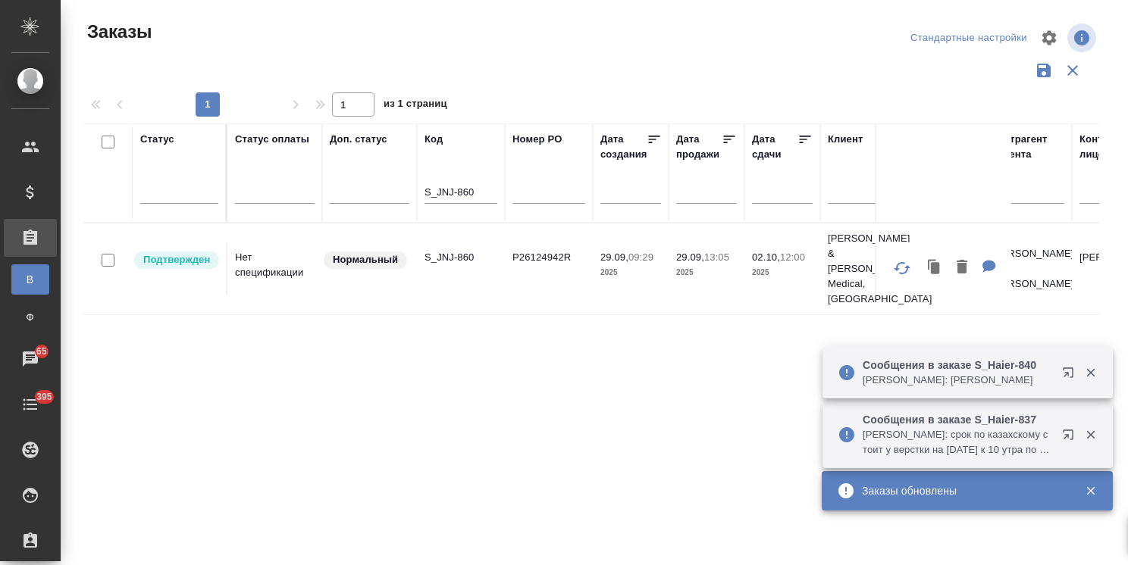
scroll to position [112, 0]
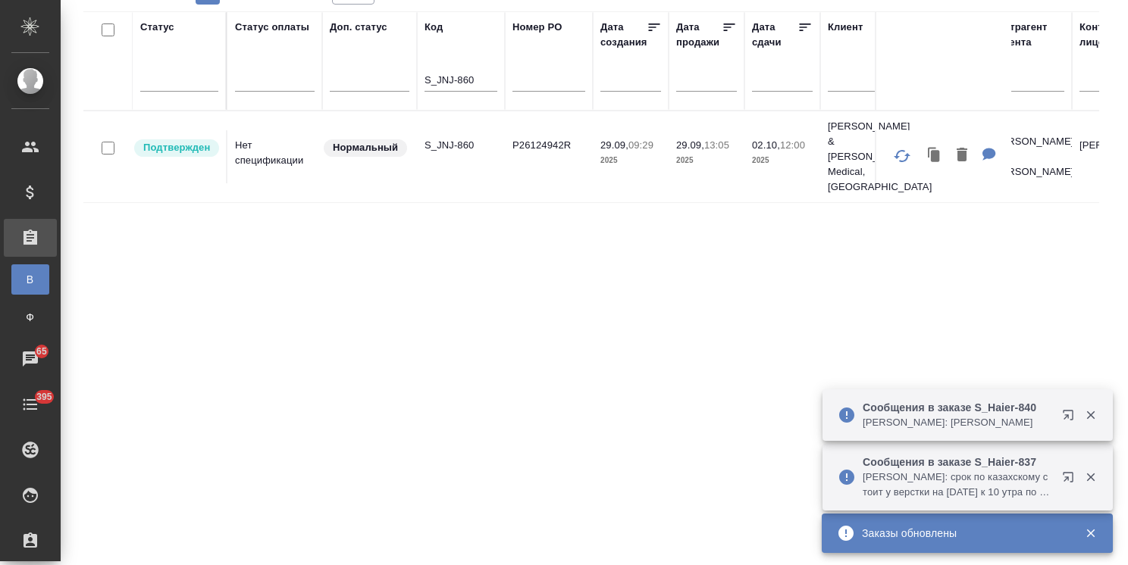
drag, startPoint x: 482, startPoint y: 81, endPoint x: 365, endPoint y: 92, distance: 118.0
paste input "ABBT-603"
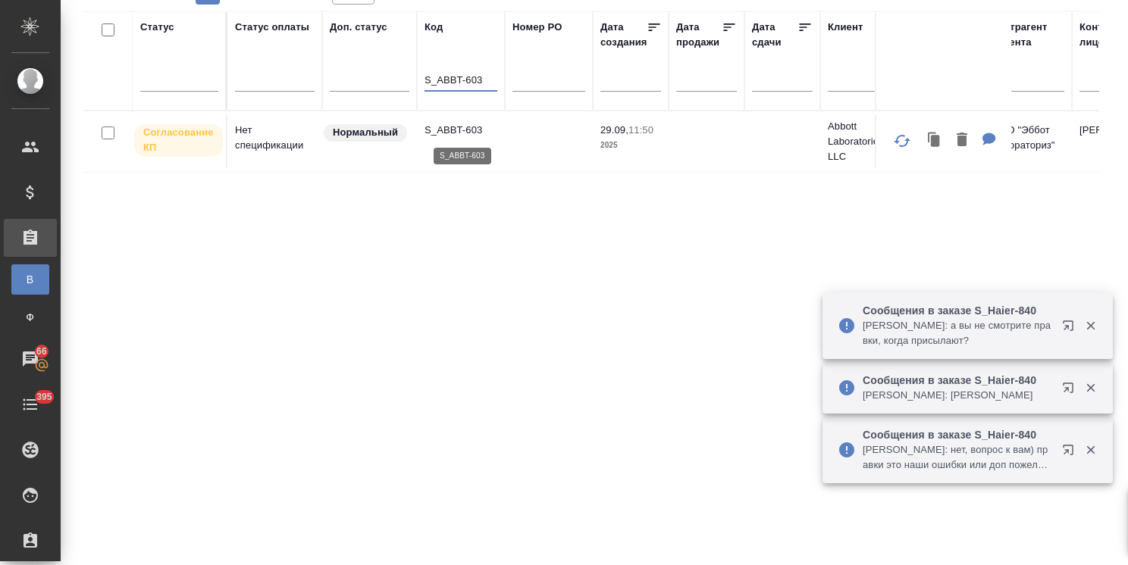
click at [462, 128] on p "S_ABBT-603" at bounding box center [460, 130] width 73 height 15
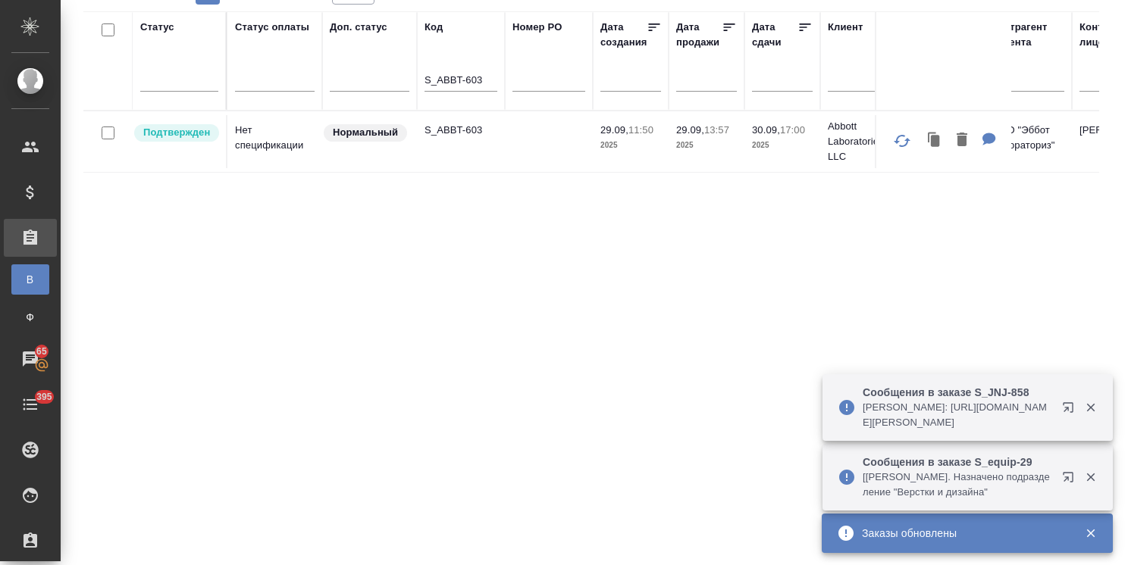
drag, startPoint x: 447, startPoint y: 79, endPoint x: 321, endPoint y: 78, distance: 125.8
paste input "Haier-837"
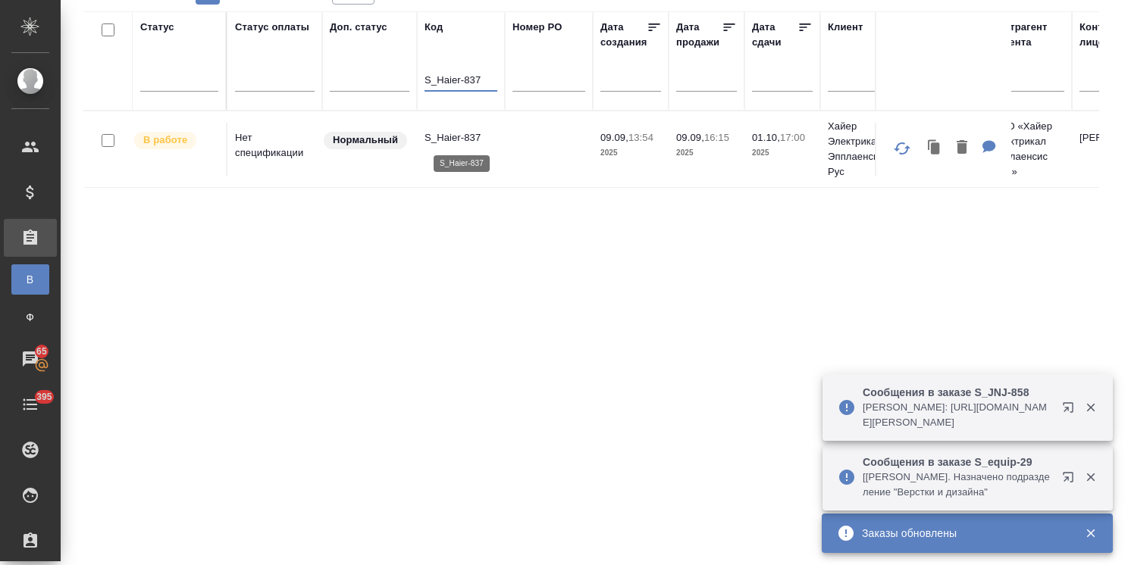
type input "S_Haier-837"
click at [451, 132] on p "S_Haier-837" at bounding box center [460, 137] width 73 height 15
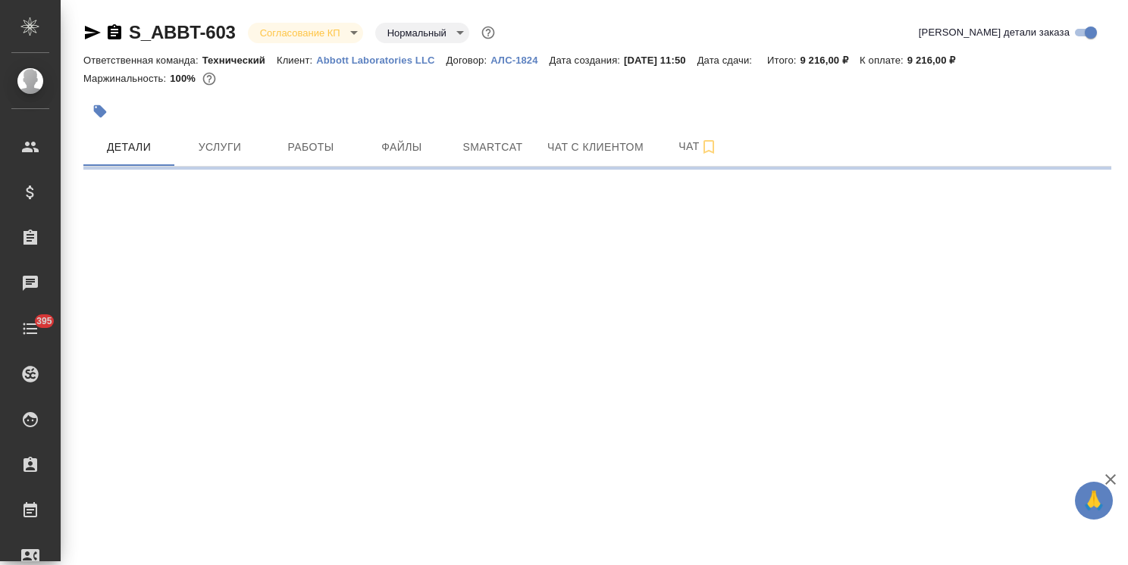
select select "RU"
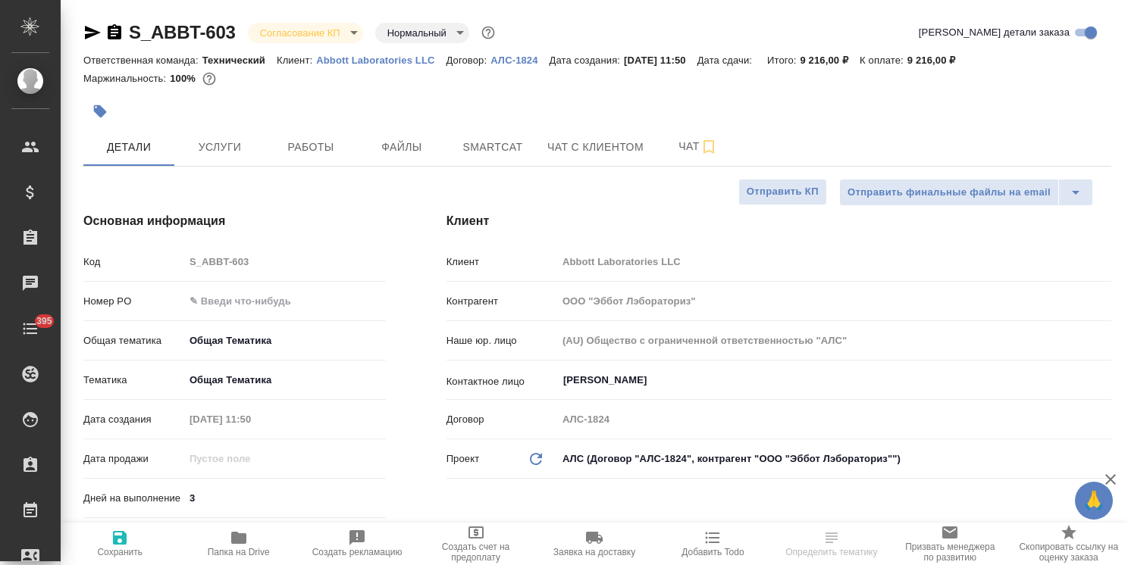
type textarea "x"
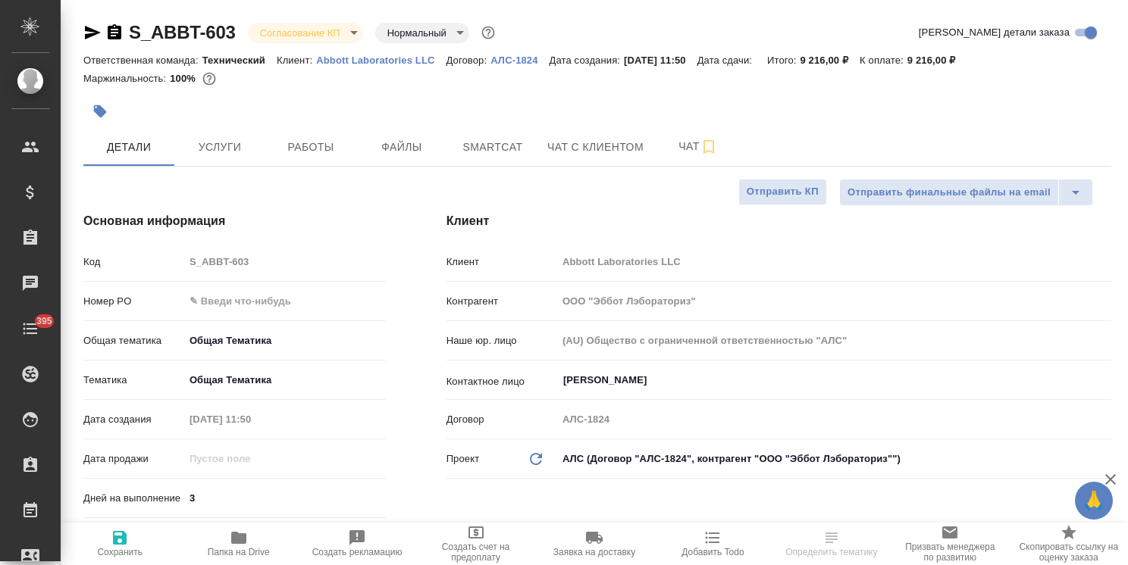
type textarea "x"
type input "Усманова Ольга"
type input "Комаров Роман"
type textarea "x"
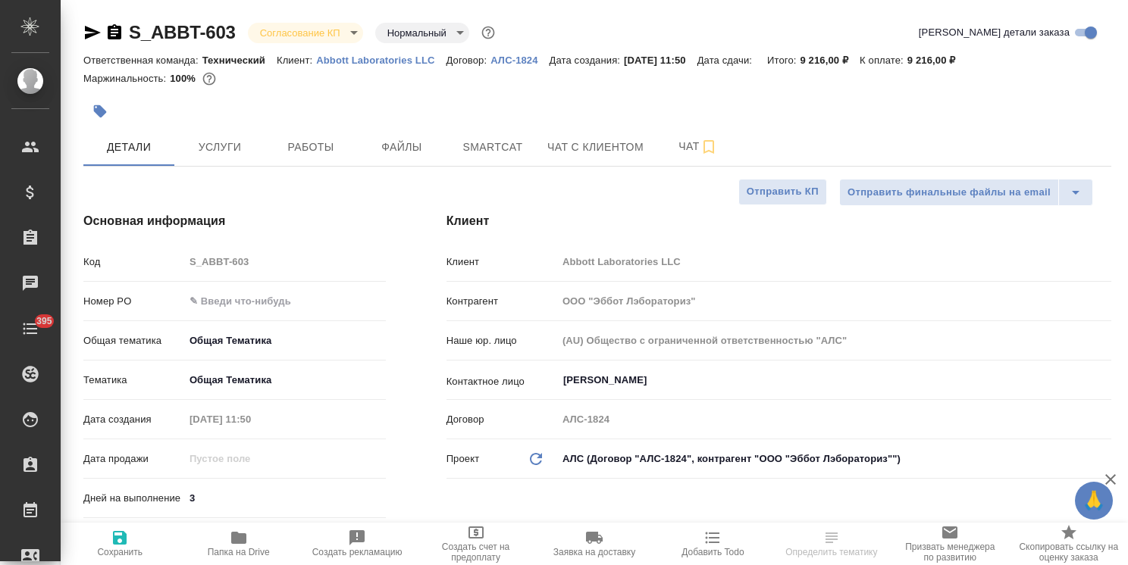
type textarea "x"
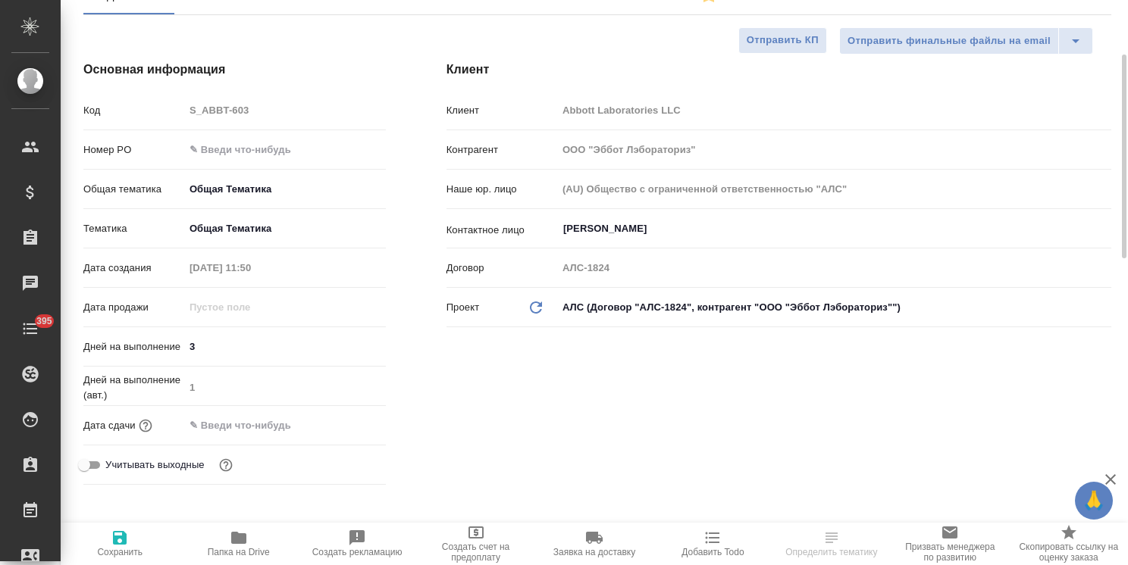
scroll to position [303, 0]
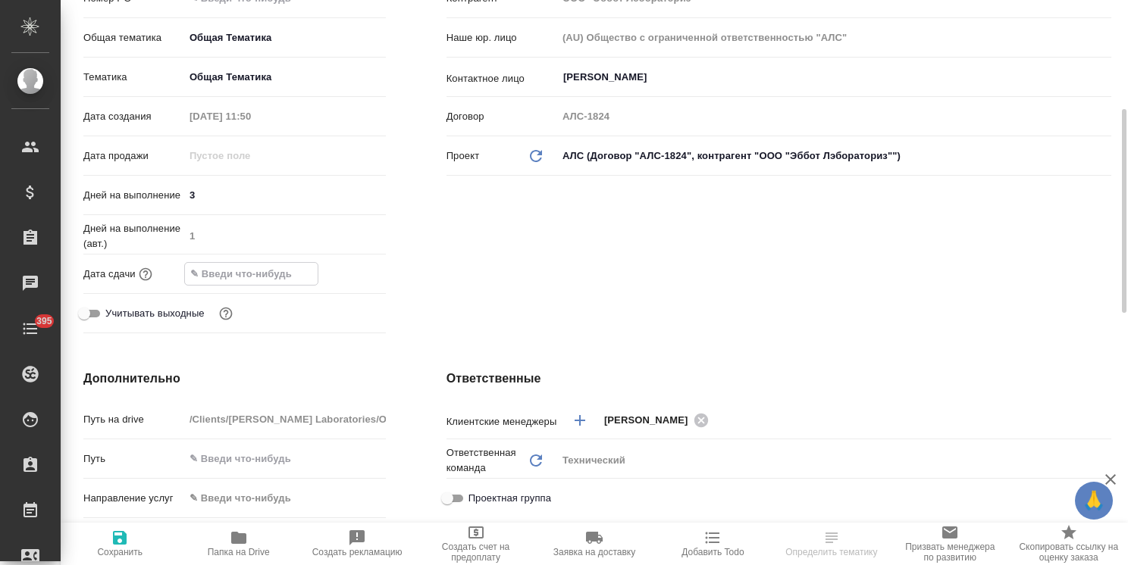
click at [286, 271] on input "text" at bounding box center [251, 274] width 133 height 22
click at [350, 270] on icon "button" at bounding box center [342, 273] width 18 height 18
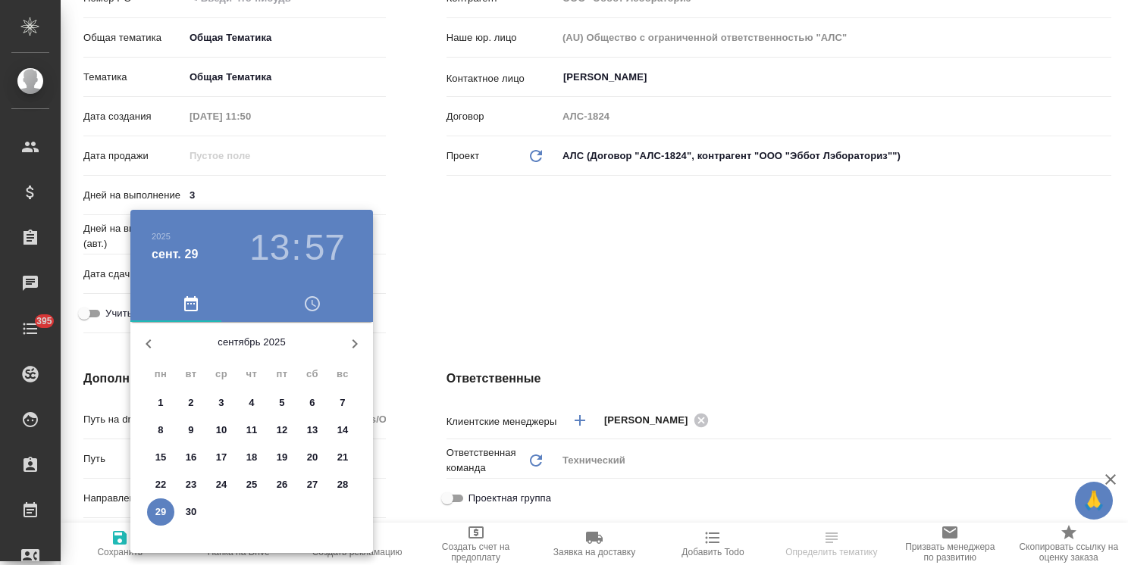
click at [358, 337] on icon "button" at bounding box center [355, 344] width 18 height 18
click at [152, 336] on icon "button" at bounding box center [148, 344] width 18 height 18
click at [190, 514] on p "30" at bounding box center [191, 512] width 11 height 15
type input "30.09.2025 13:57"
type textarea "x"
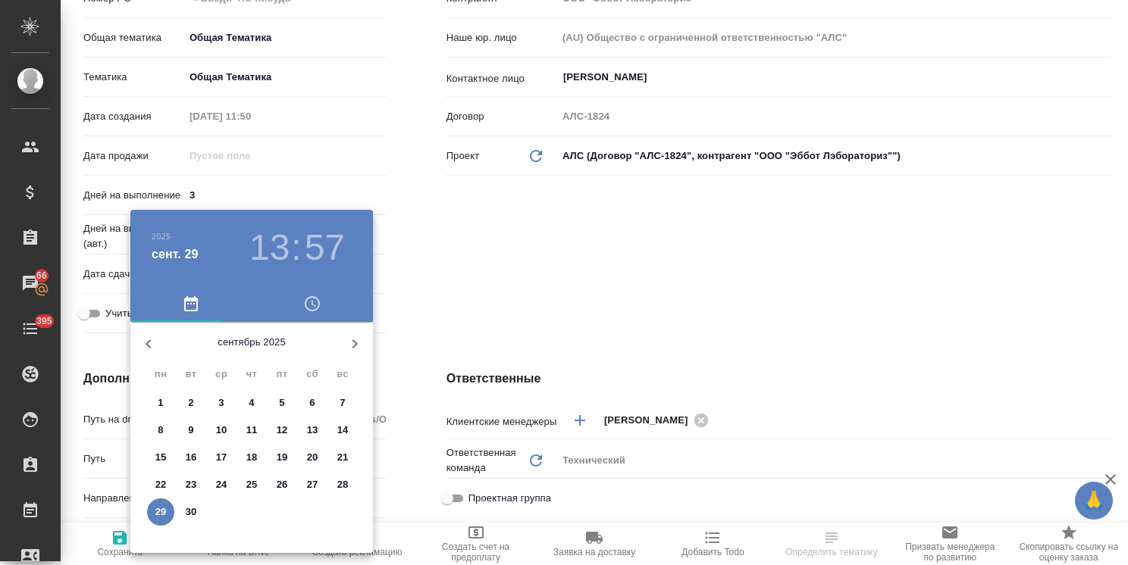
type textarea "x"
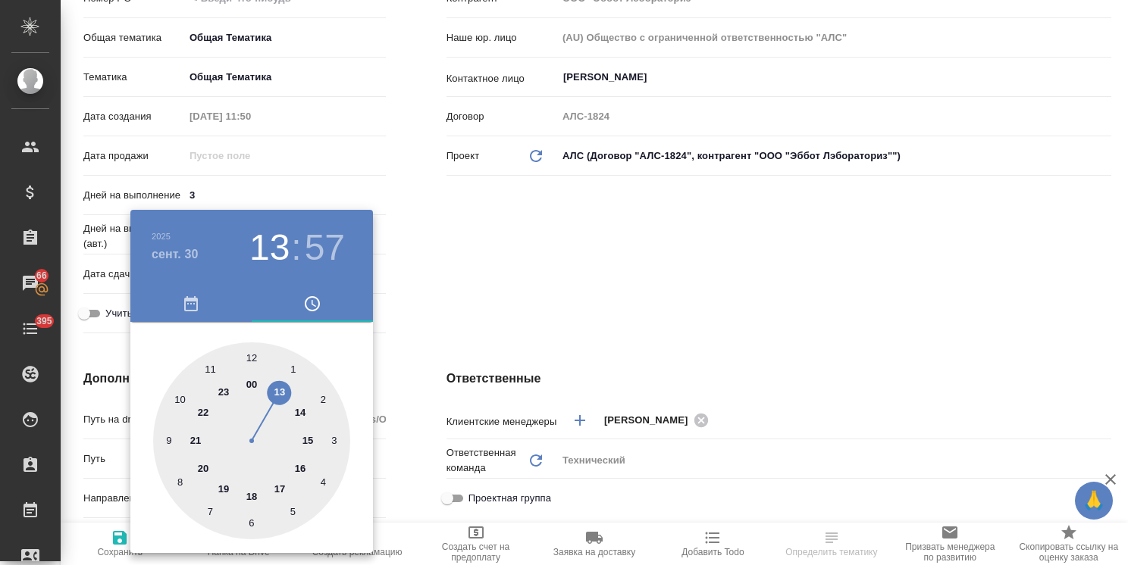
click at [521, 311] on div at bounding box center [564, 282] width 1128 height 565
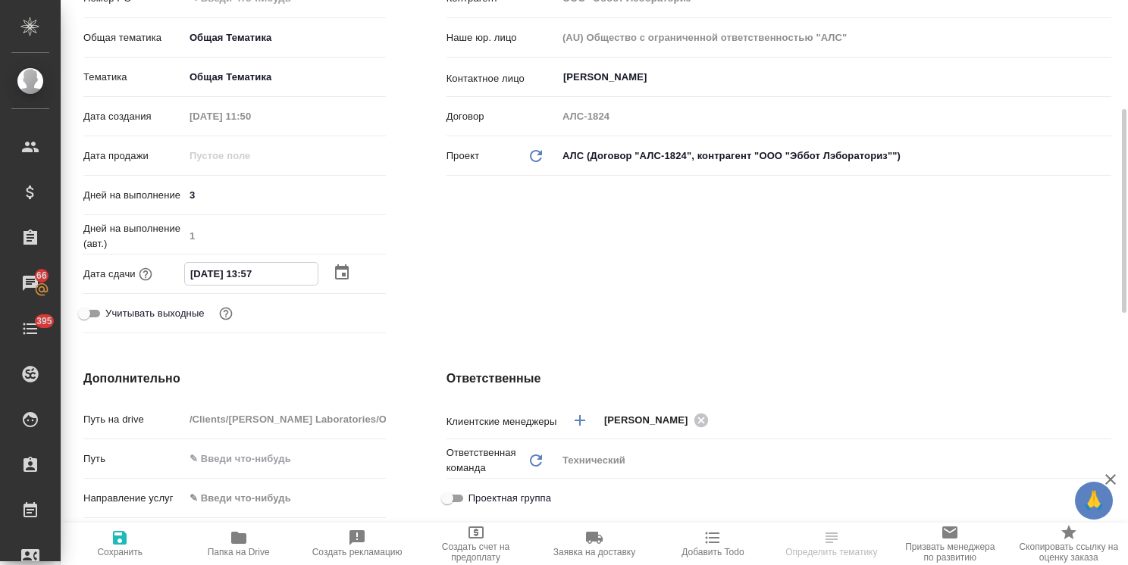
click at [249, 275] on input "30.09.2025 13:57" at bounding box center [251, 274] width 133 height 22
type input "30.09.2025 17:57"
type textarea "x"
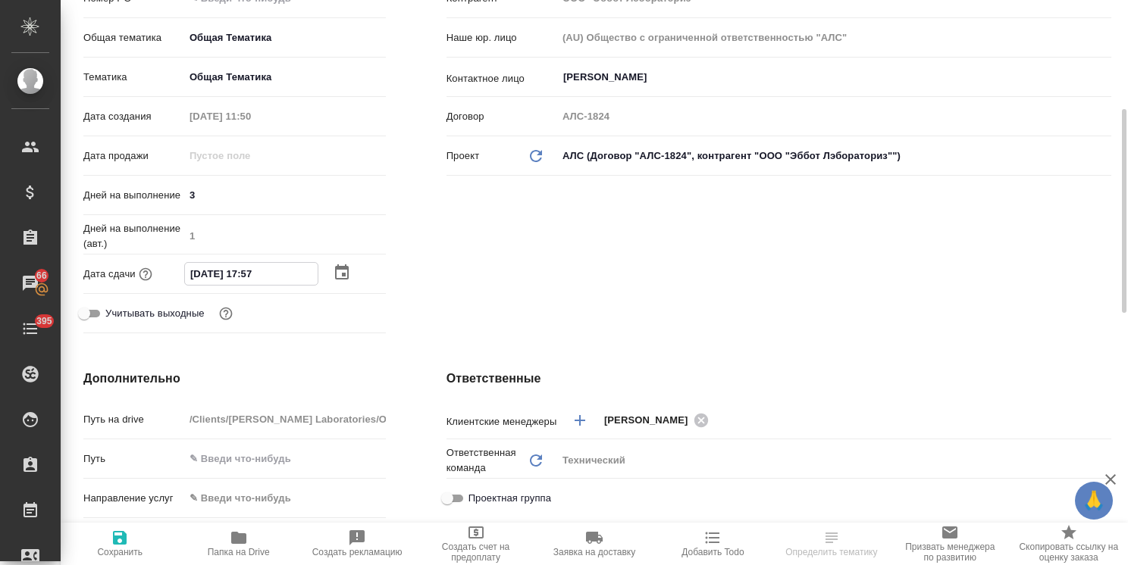
drag, startPoint x: 279, startPoint y: 279, endPoint x: 256, endPoint y: 280, distance: 22.8
click at [256, 280] on input "30.09.2025 17:57" at bounding box center [251, 274] width 133 height 22
type input "30.09.2025 17:0_"
type textarea "x"
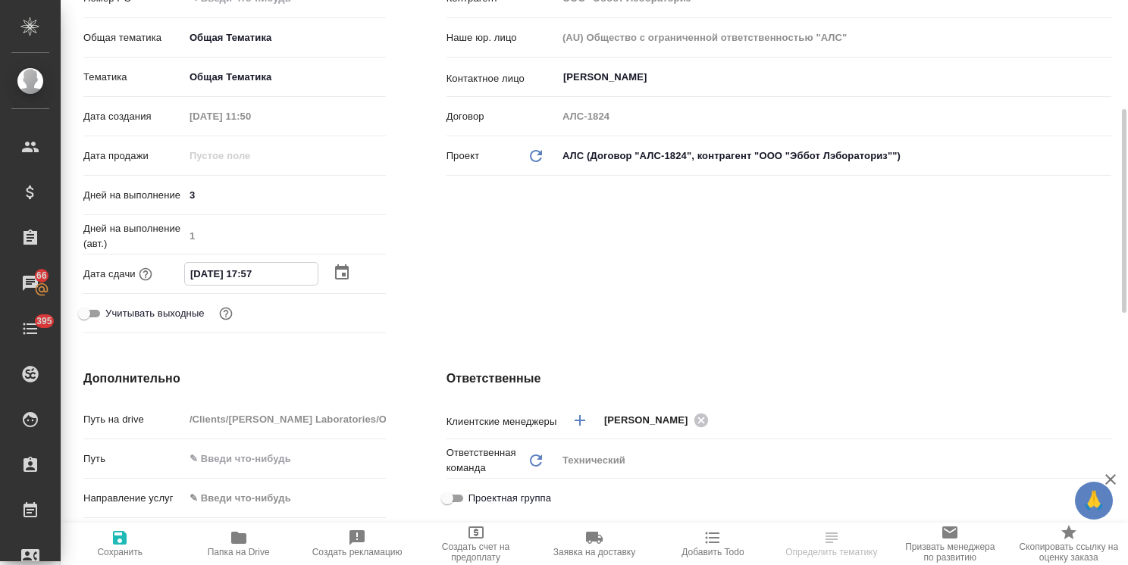
type textarea "x"
type input "30.09.2025 17:00"
type textarea "x"
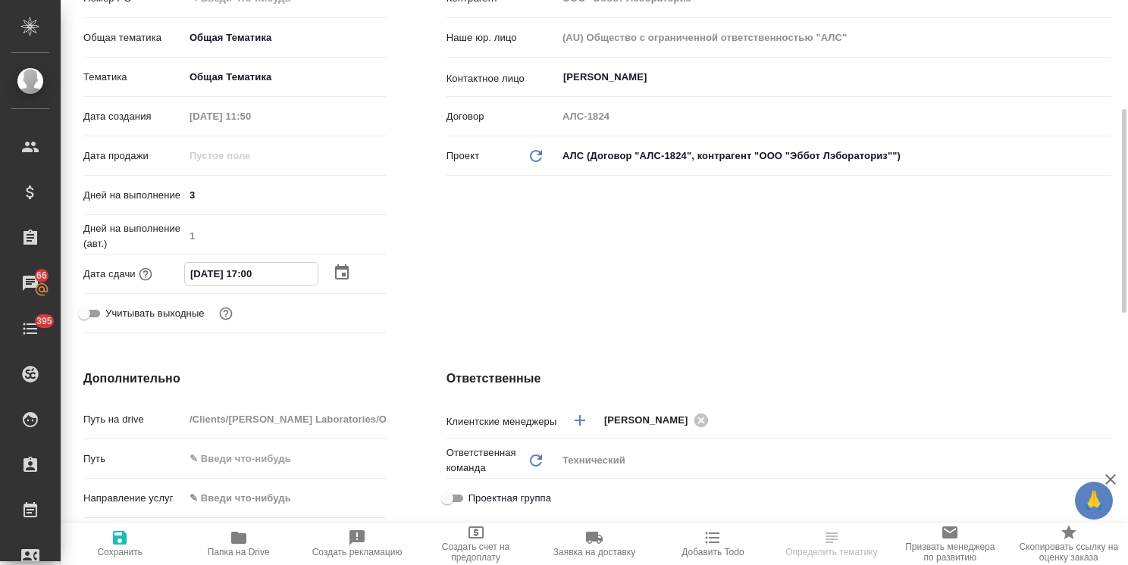
type input "30.09.2025 17:00"
click at [123, 538] on icon "button" at bounding box center [120, 538] width 14 height 14
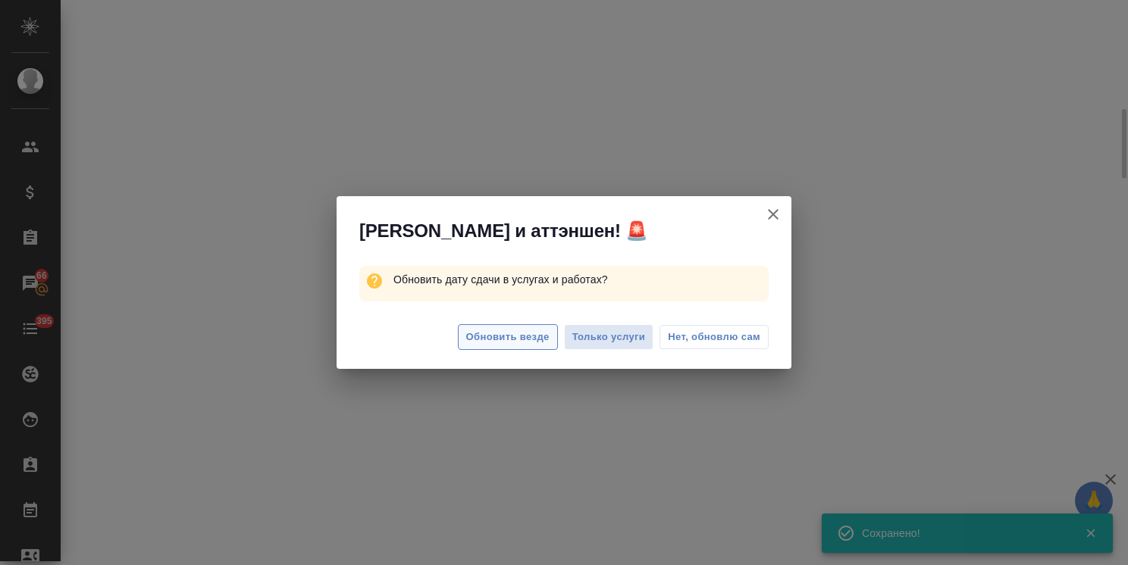
click at [494, 340] on span "Обновить везде" at bounding box center [507, 337] width 83 height 17
select select "RU"
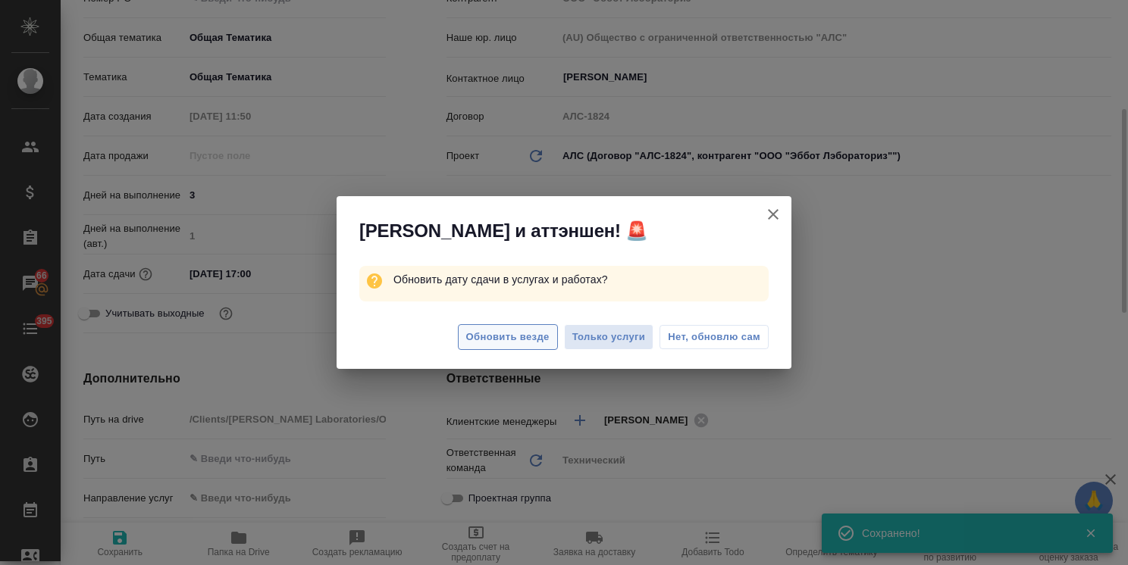
type textarea "x"
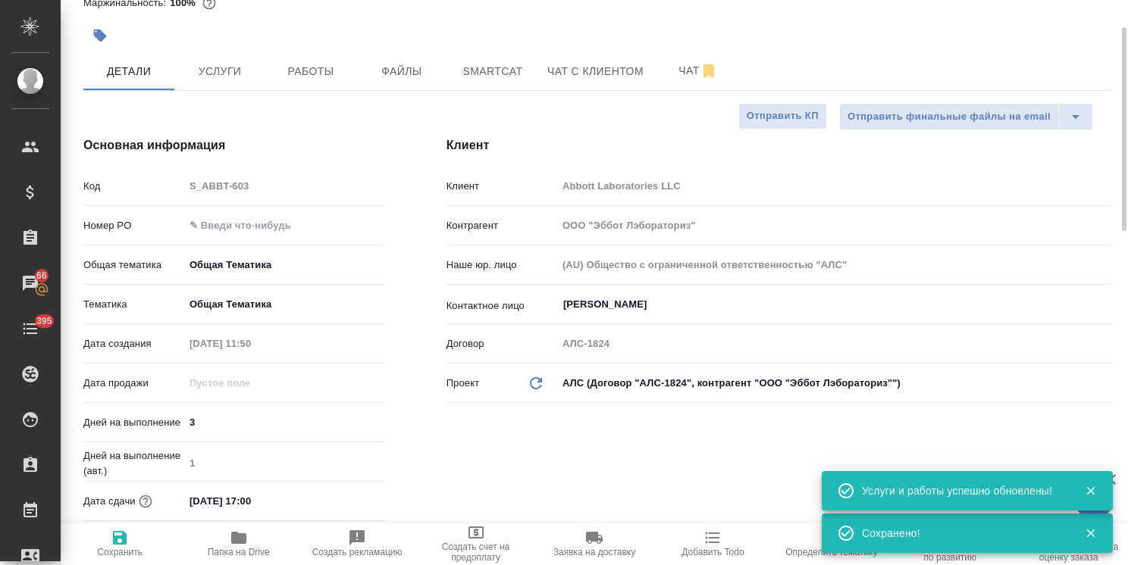
scroll to position [0, 0]
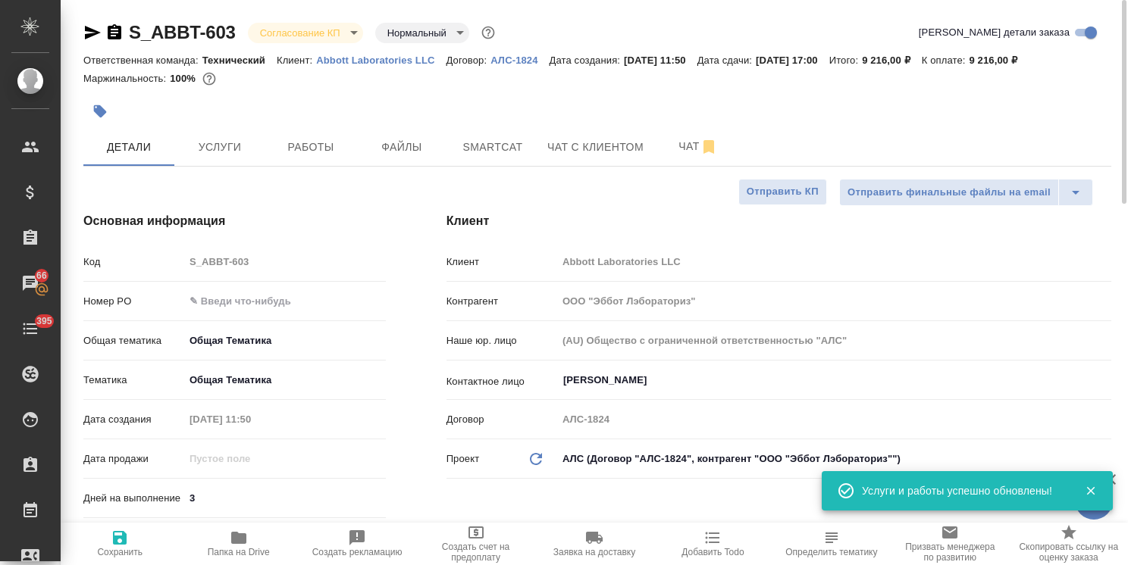
click at [300, 30] on body "🙏 .cls-1 fill:#fff; AWATERA Usmanova Olga Клиенты Спецификации Заказы 66 Чаты 3…" at bounding box center [564, 282] width 1128 height 565
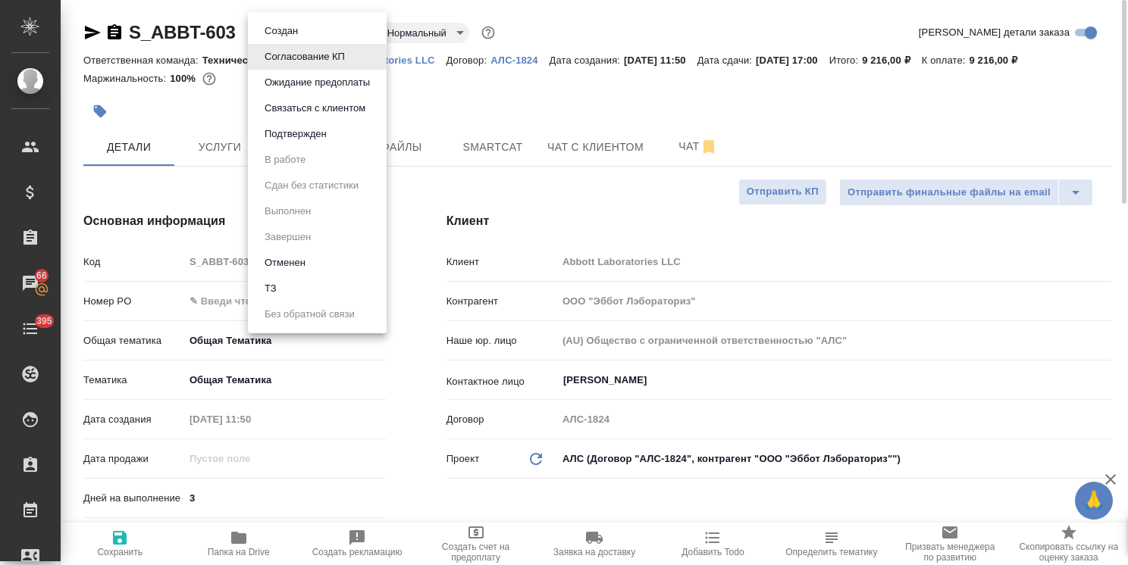
click at [294, 132] on button "Подтвержден" at bounding box center [295, 134] width 71 height 17
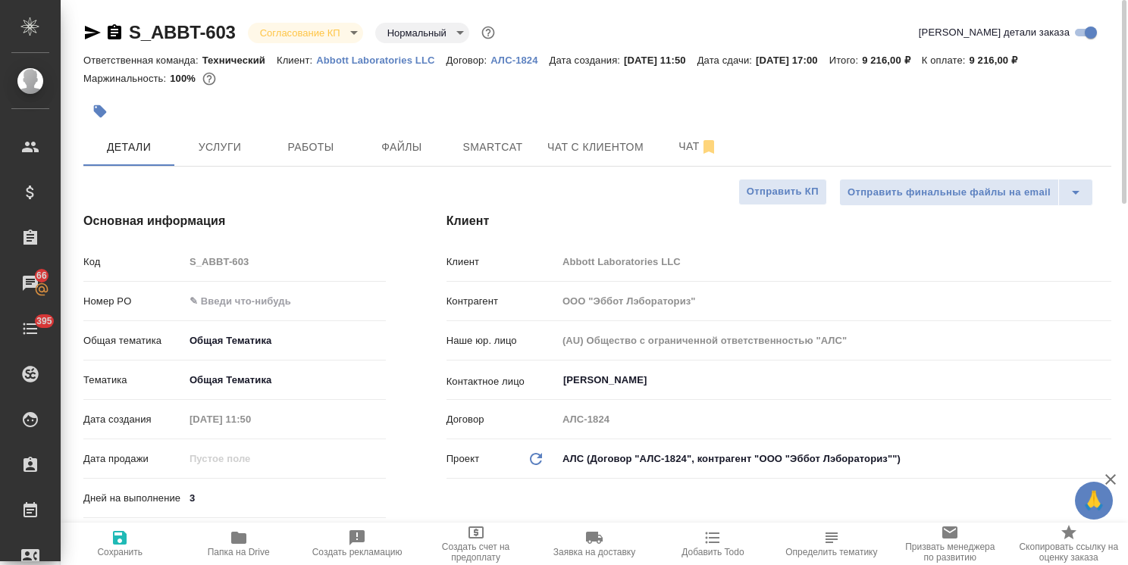
select select "RU"
type textarea "x"
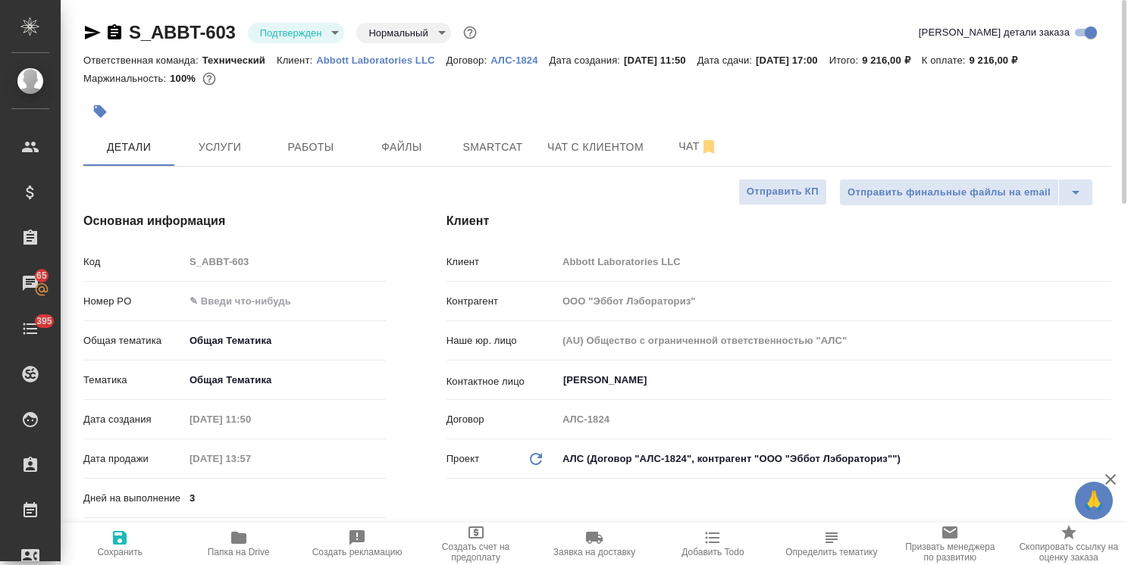
type textarea "x"
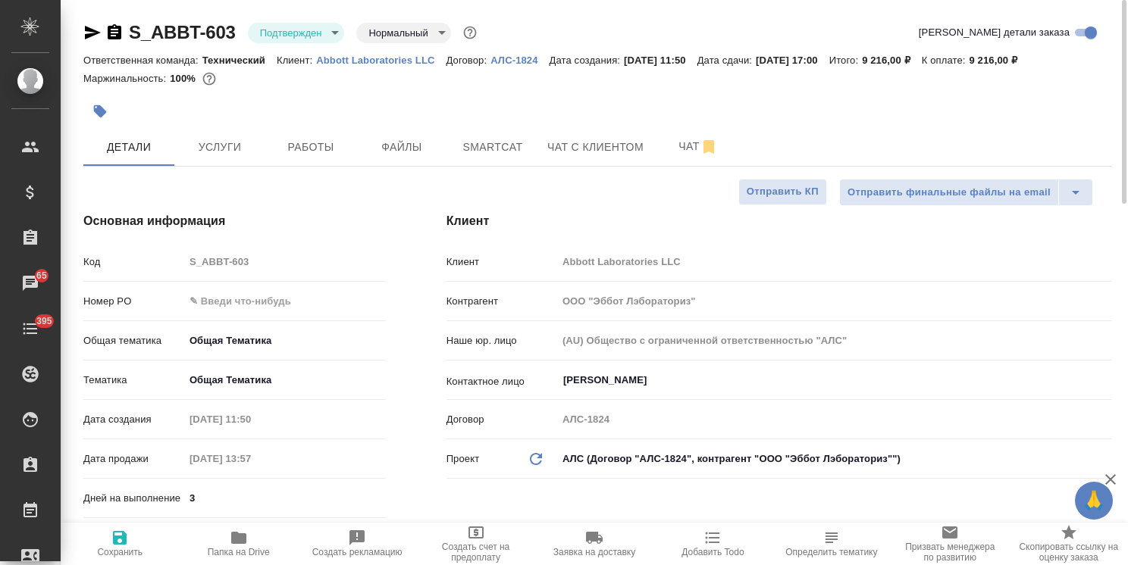
type textarea "x"
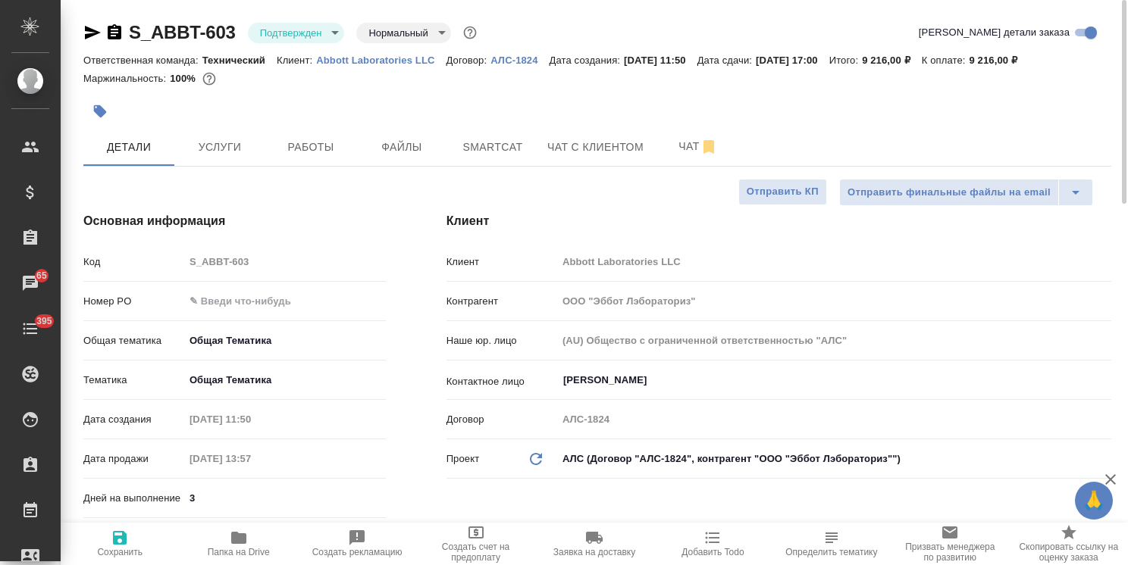
type textarea "x"
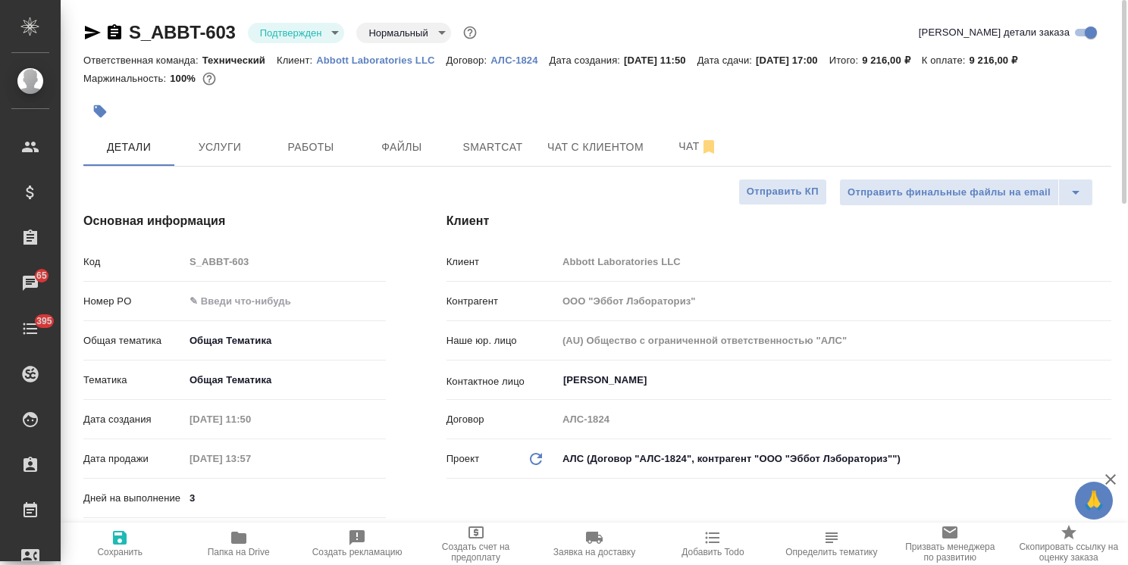
type textarea "x"
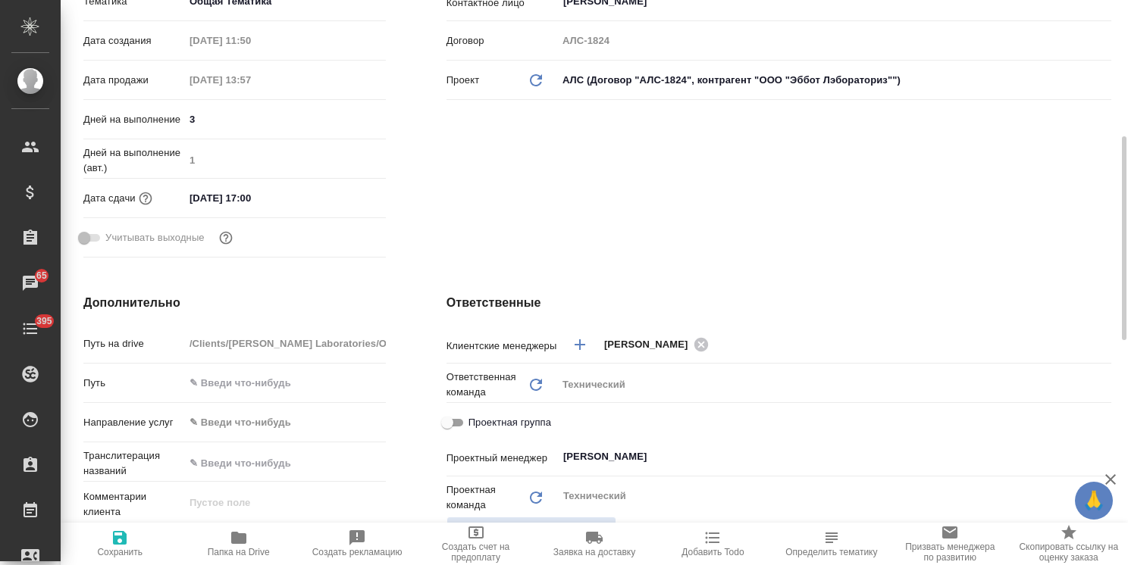
scroll to position [455, 0]
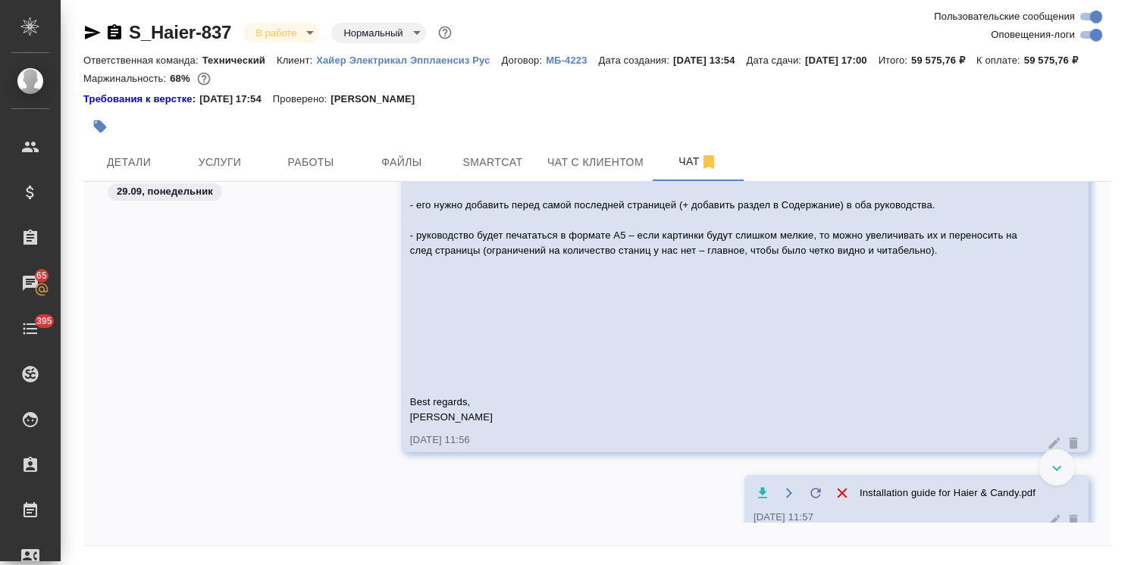
scroll to position [60369, 0]
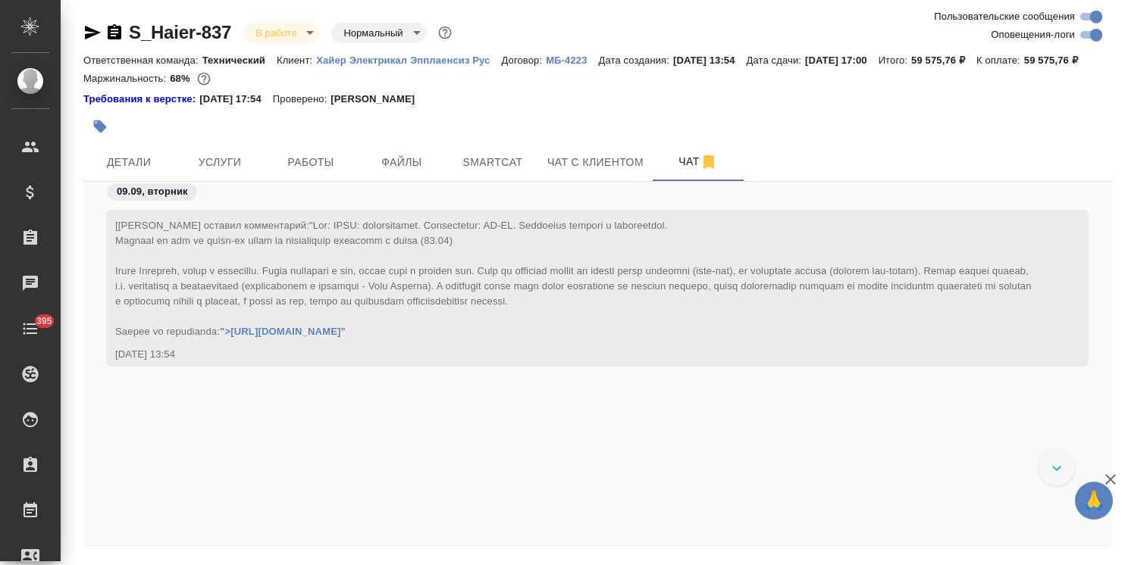
scroll to position [62075, 0]
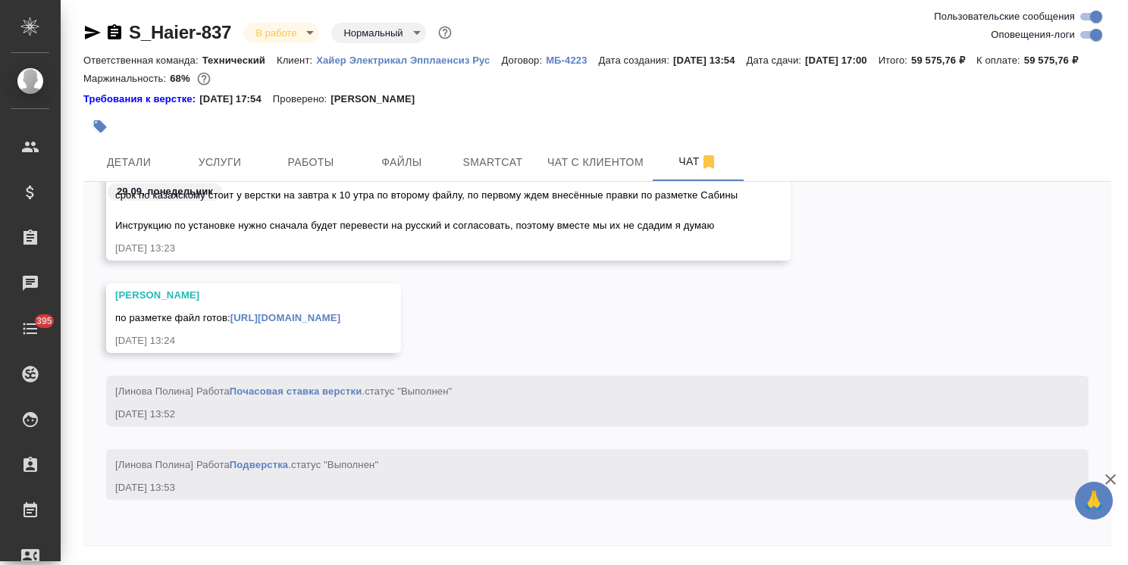
click at [1112, 481] on icon "button" at bounding box center [1110, 479] width 11 height 11
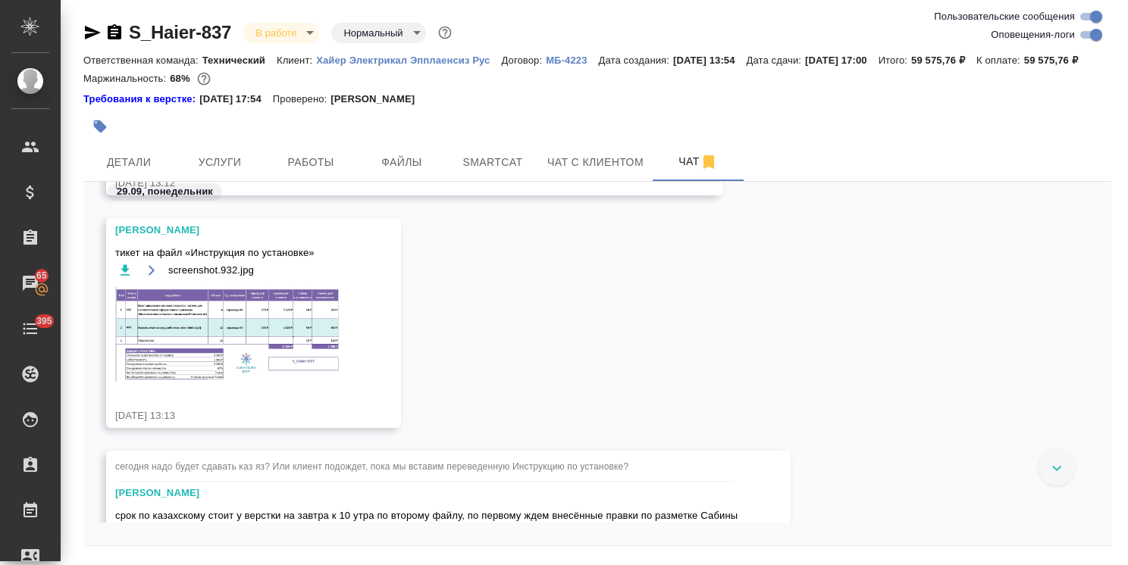
scroll to position [61663, 0]
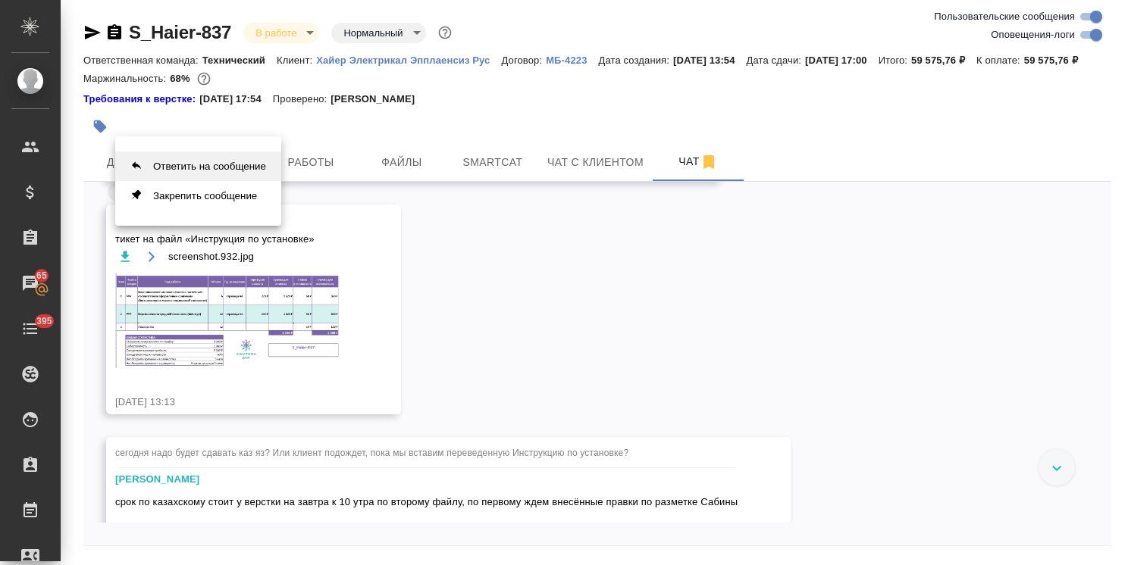
click at [179, 166] on button "Ответить на сообщение" at bounding box center [198, 167] width 166 height 30
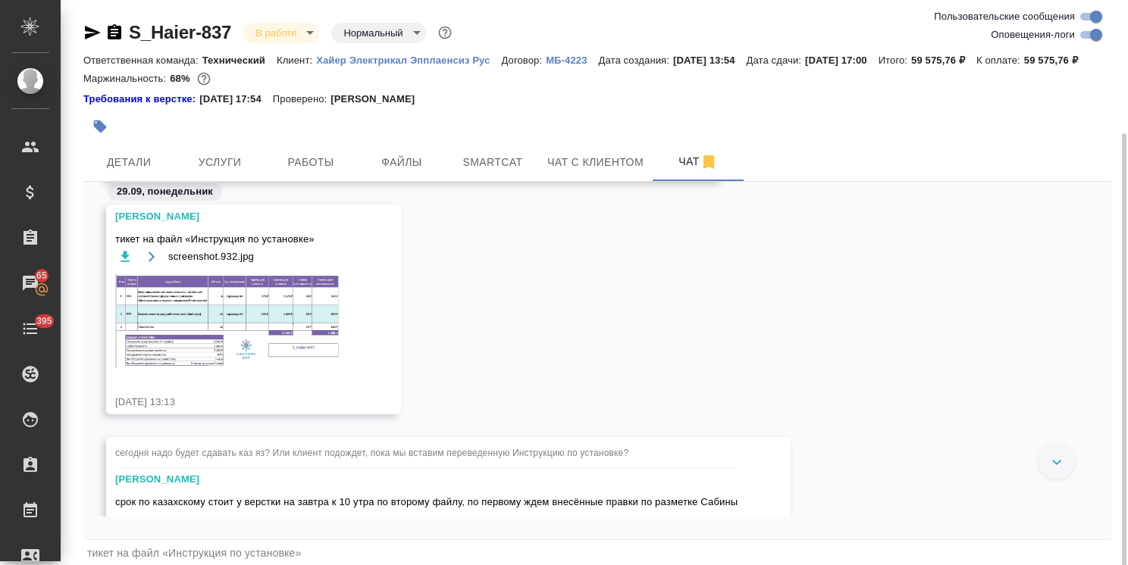
scroll to position [70, 0]
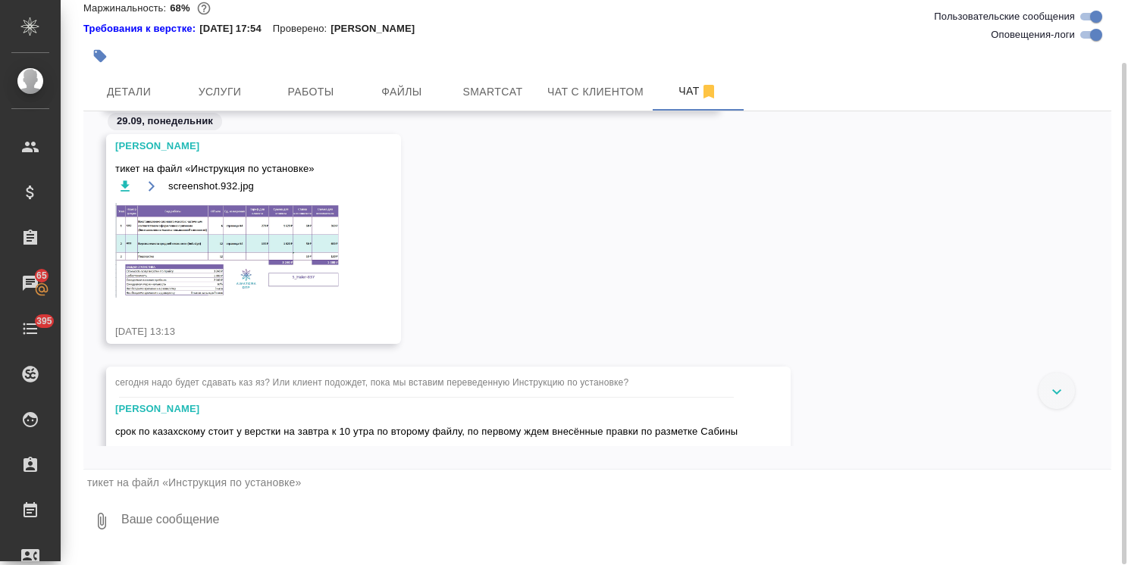
click at [165, 533] on textarea at bounding box center [615, 522] width 991 height 52
type textarea "C"
type textarea "Спс"
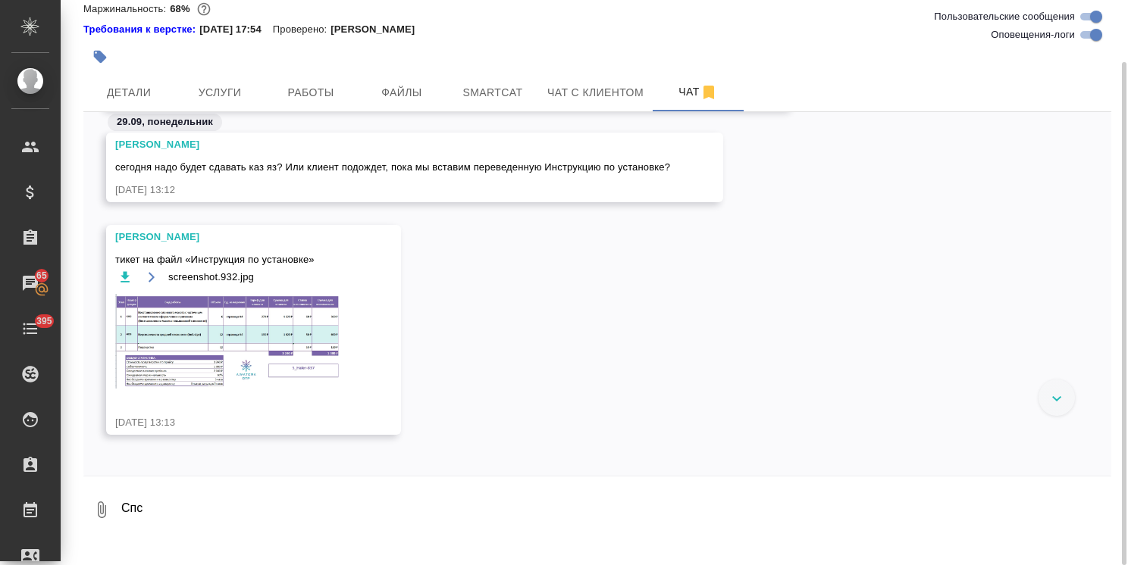
scroll to position [61469, 0]
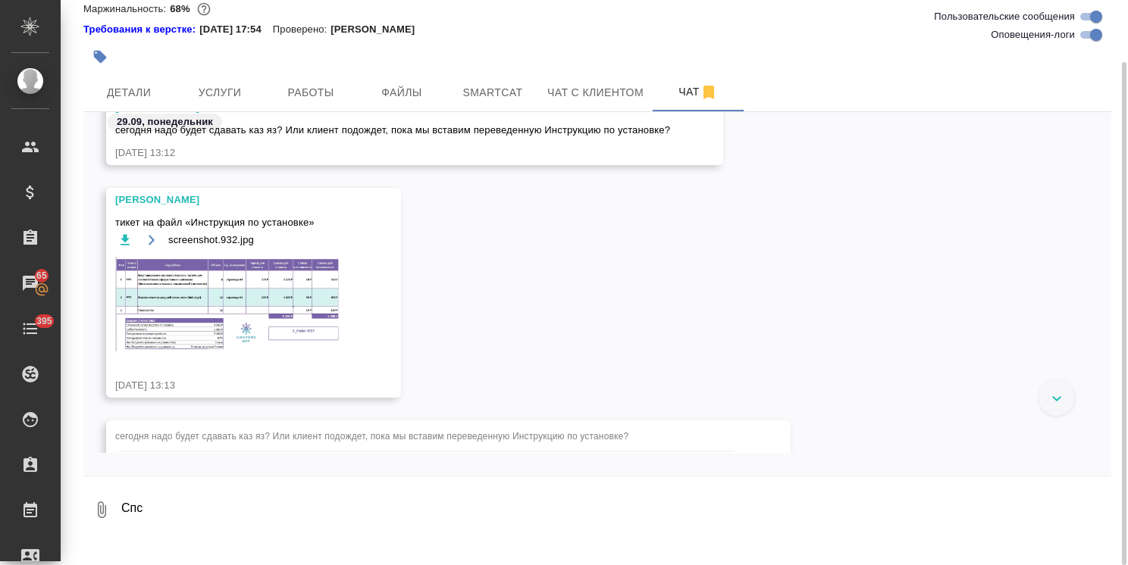
click at [233, 302] on img at bounding box center [228, 304] width 227 height 95
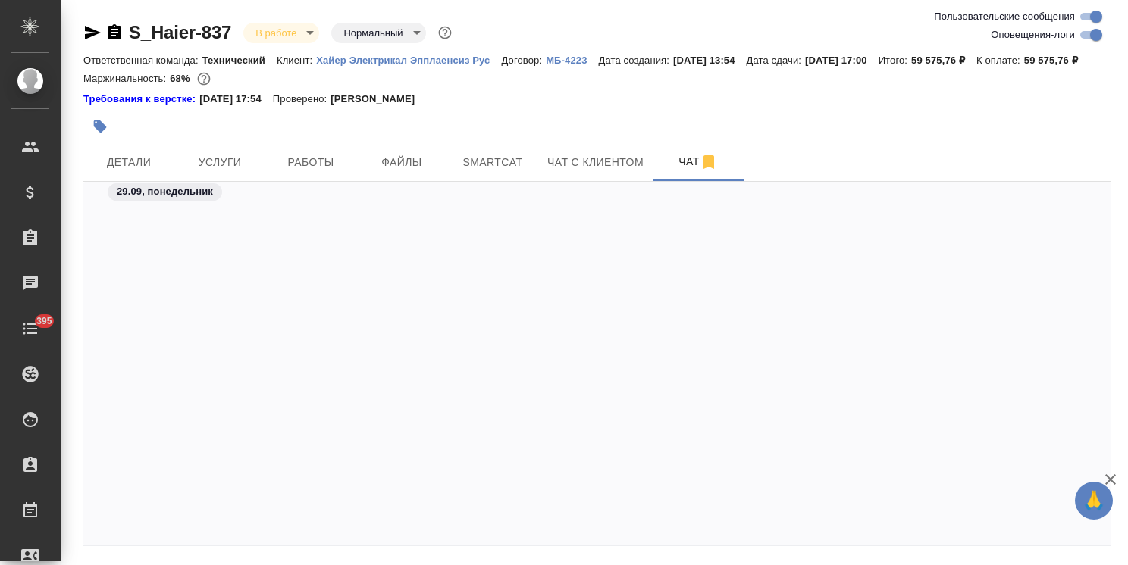
scroll to position [62190, 0]
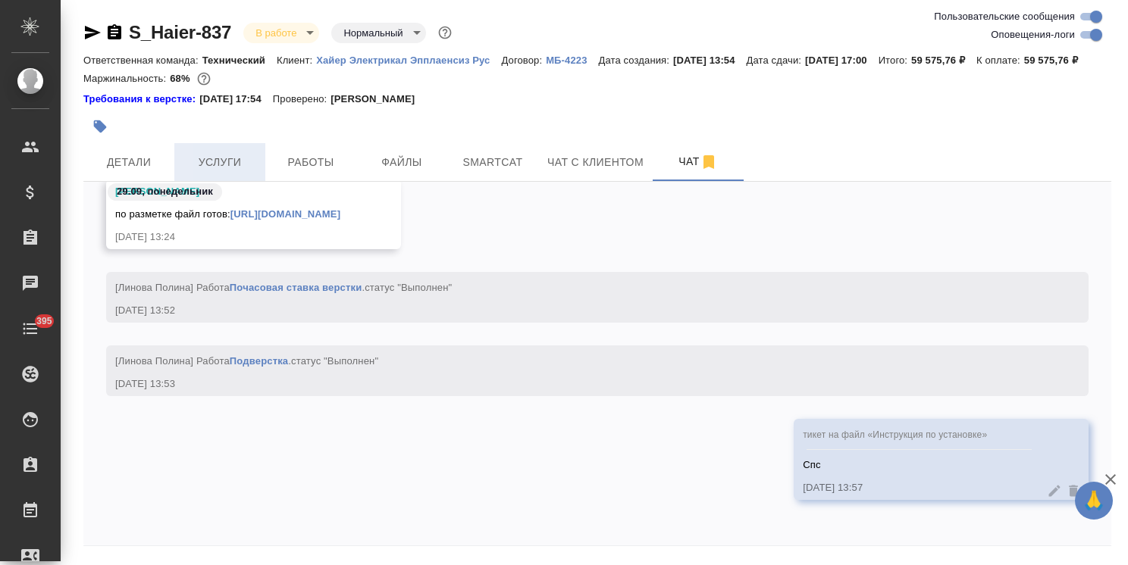
click at [221, 168] on button "Услуги" at bounding box center [219, 162] width 91 height 38
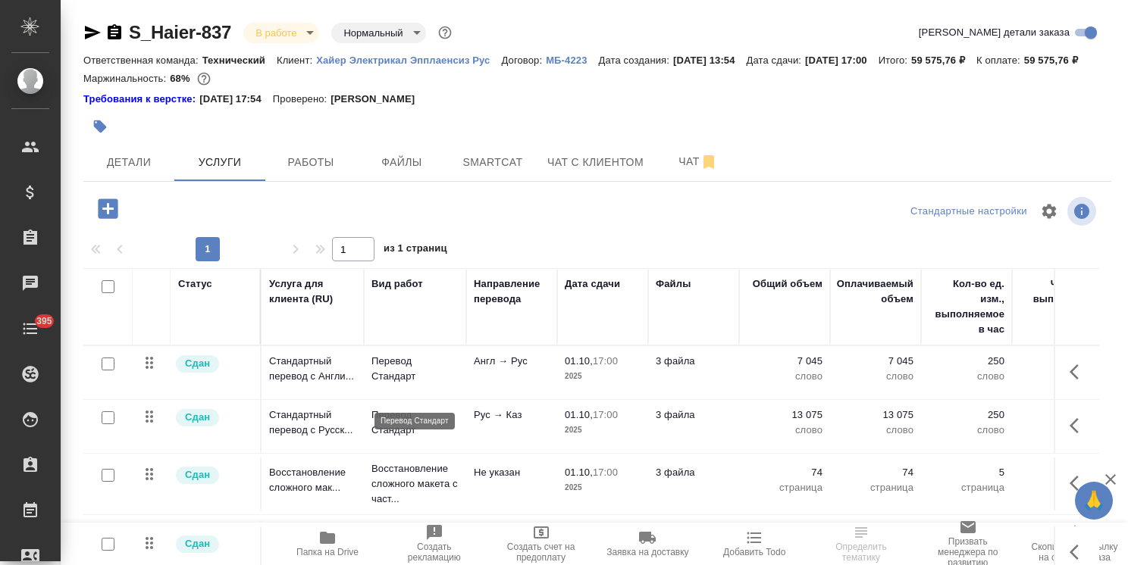
scroll to position [85, 0]
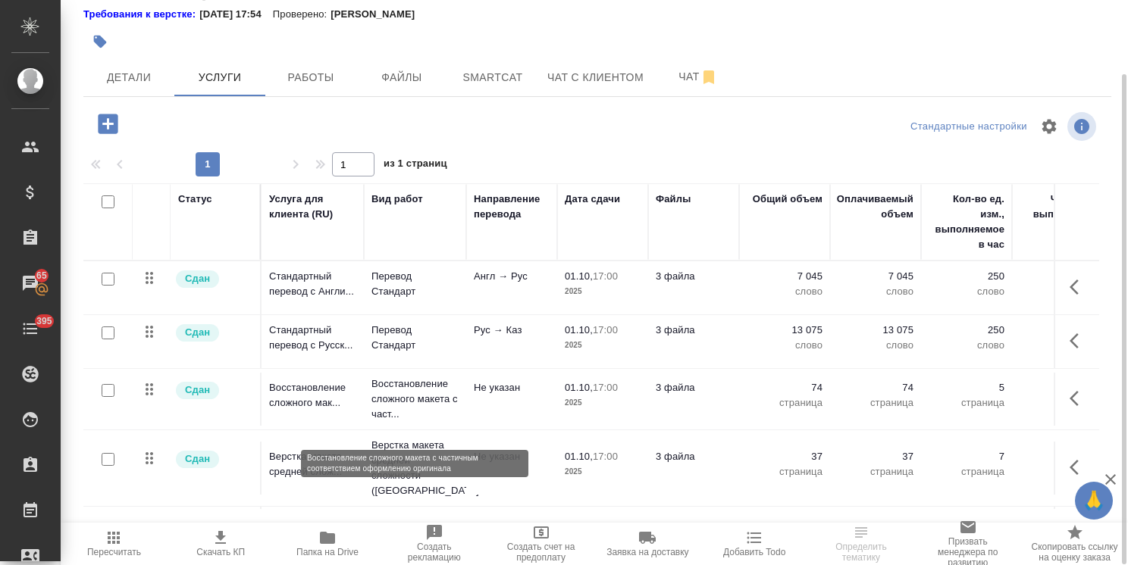
click at [418, 416] on p "Восстановление сложного макета с част..." at bounding box center [414, 399] width 87 height 45
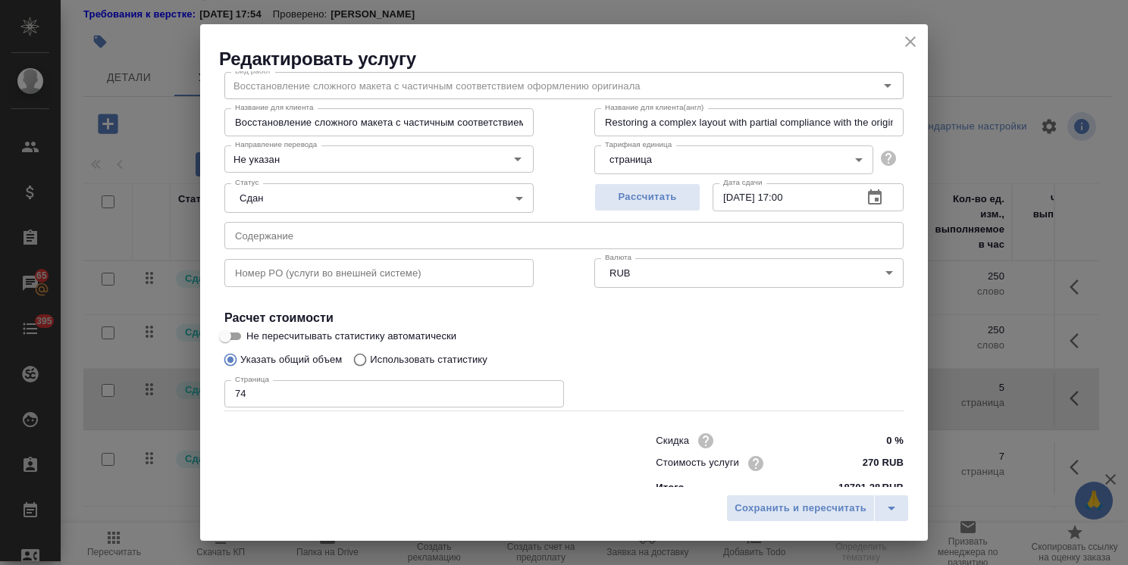
scroll to position [74, 0]
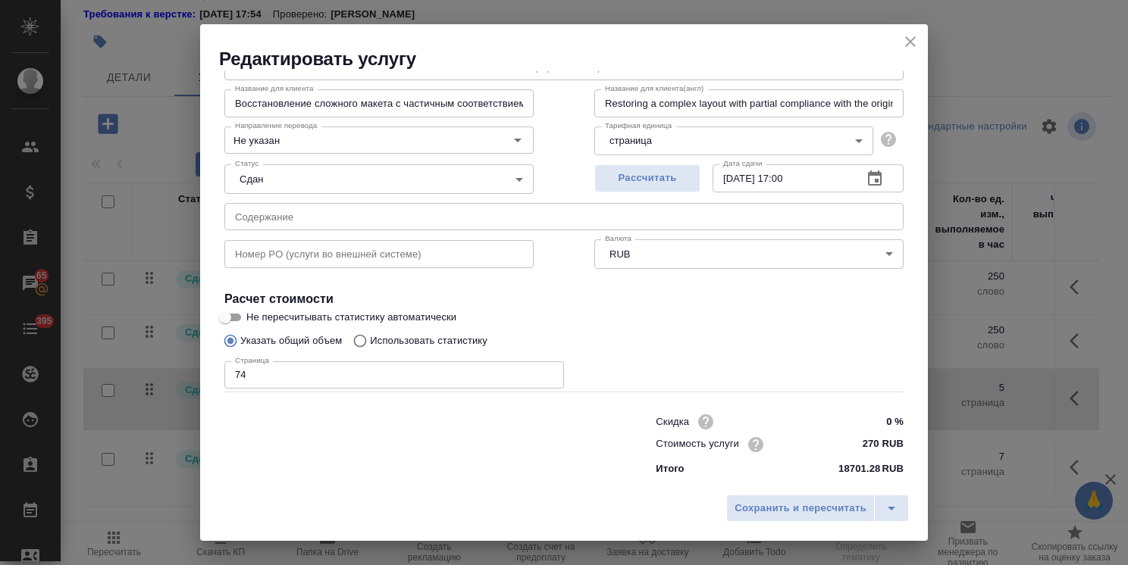
drag, startPoint x: 199, startPoint y: 352, endPoint x: 179, endPoint y: 345, distance: 21.6
click at [186, 348] on div "Редактировать услугу Параметры SmartCat Файлы Вид работ Восстановление сложного…" at bounding box center [564, 282] width 1128 height 565
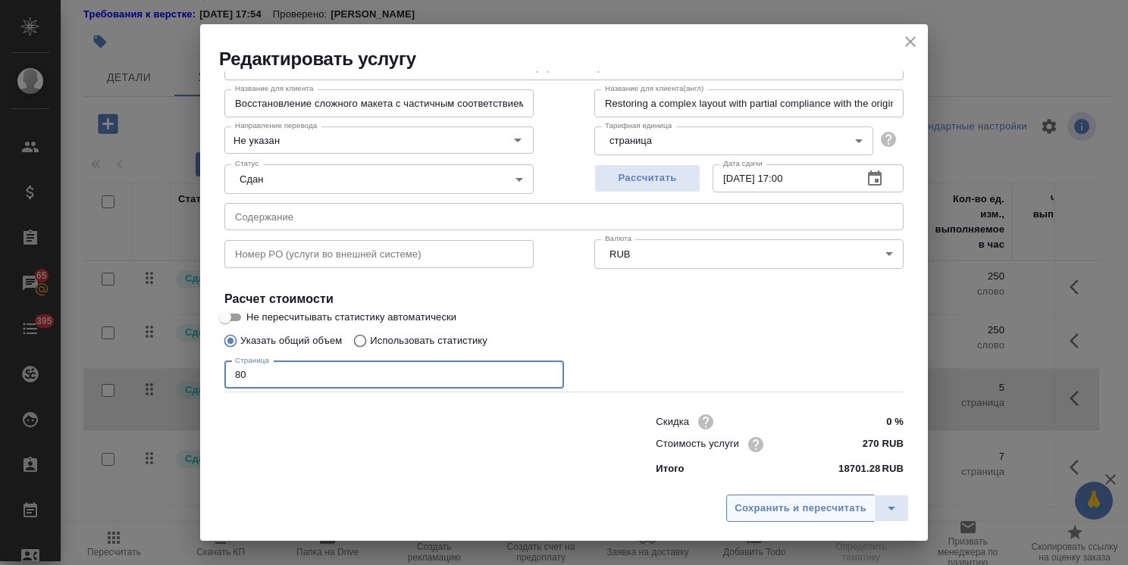
type input "80"
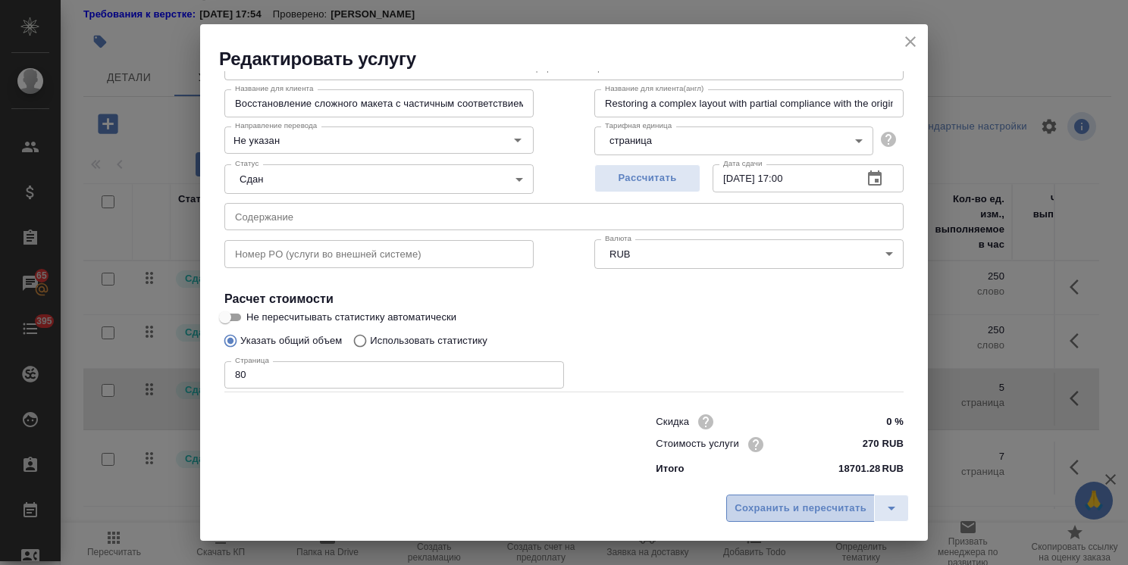
click at [815, 516] on span "Сохранить и пересчитать" at bounding box center [800, 508] width 132 height 17
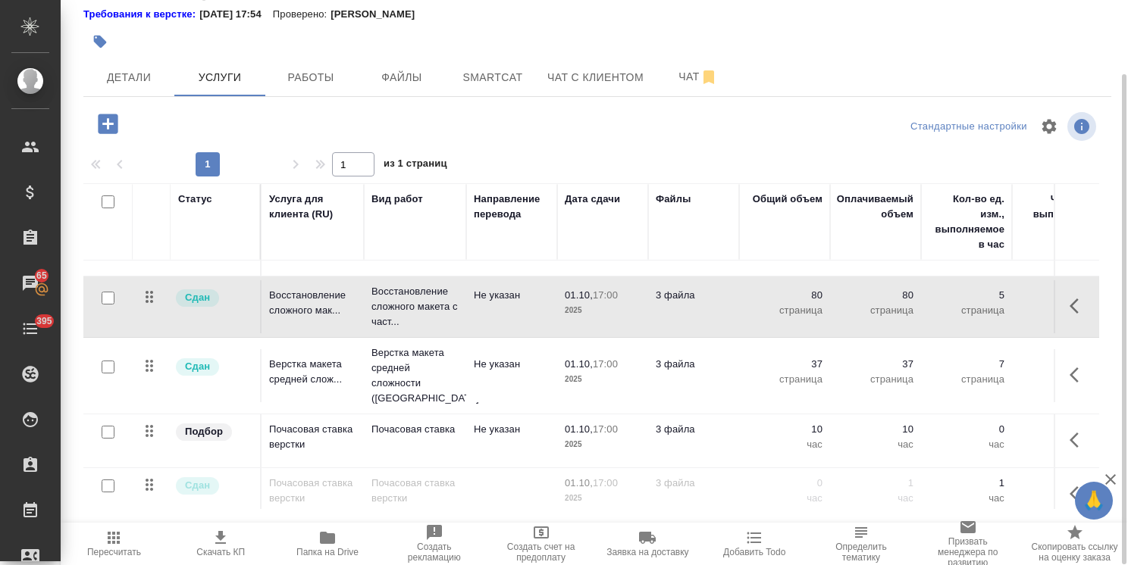
scroll to position [67, 0]
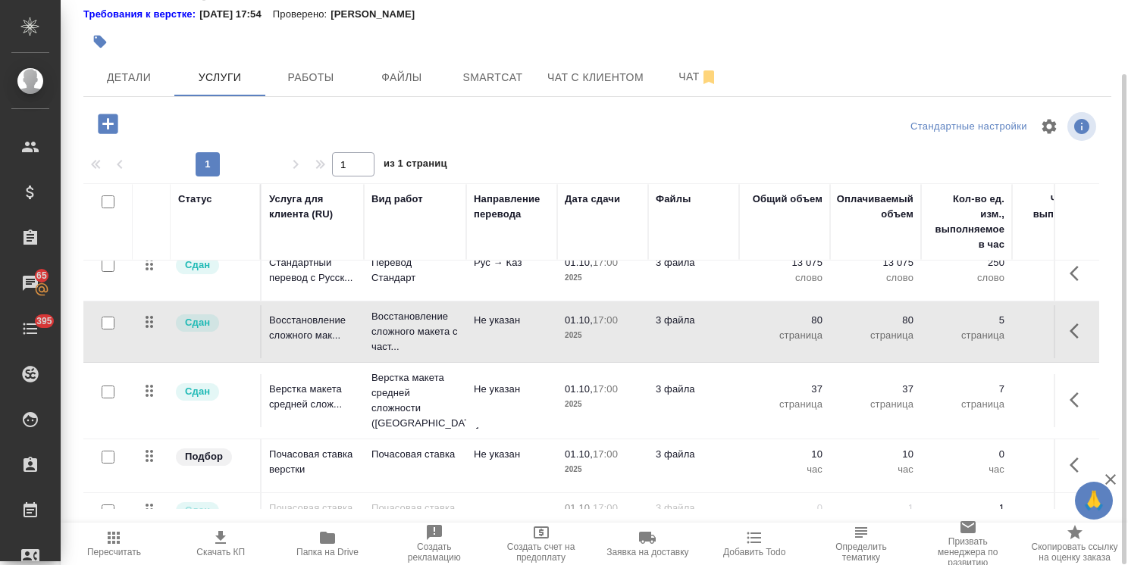
click at [452, 403] on p "Верстка макета средней сложности (Ind..." at bounding box center [414, 401] width 87 height 61
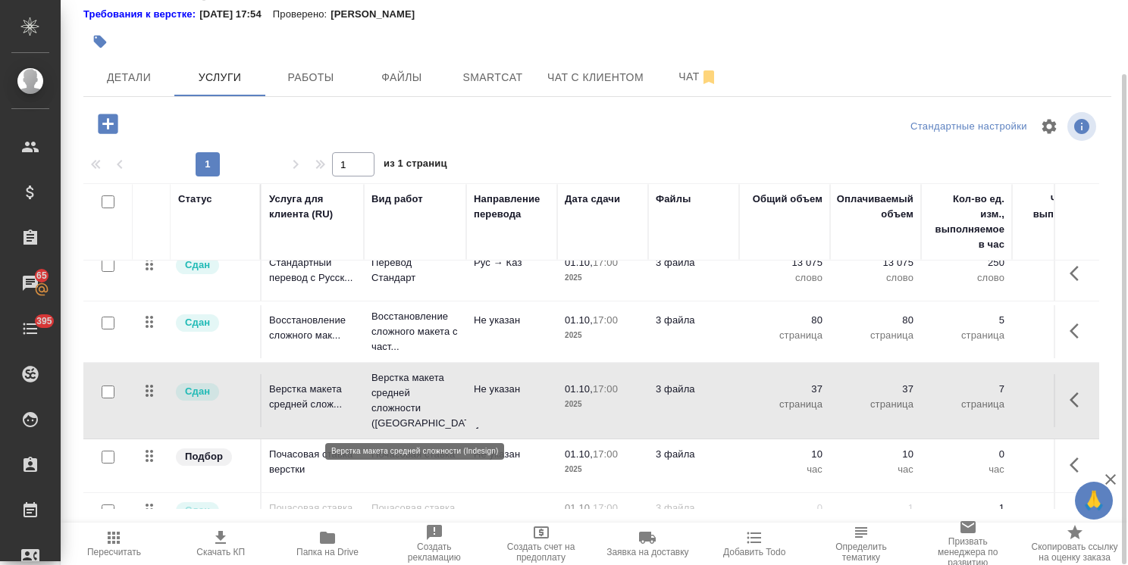
click at [458, 407] on td "Верстка макета средней сложности ([GEOGRAPHIC_DATA]..." at bounding box center [415, 401] width 102 height 76
click at [418, 409] on p "Верстка макета средней сложности (Ind..." at bounding box center [414, 401] width 87 height 61
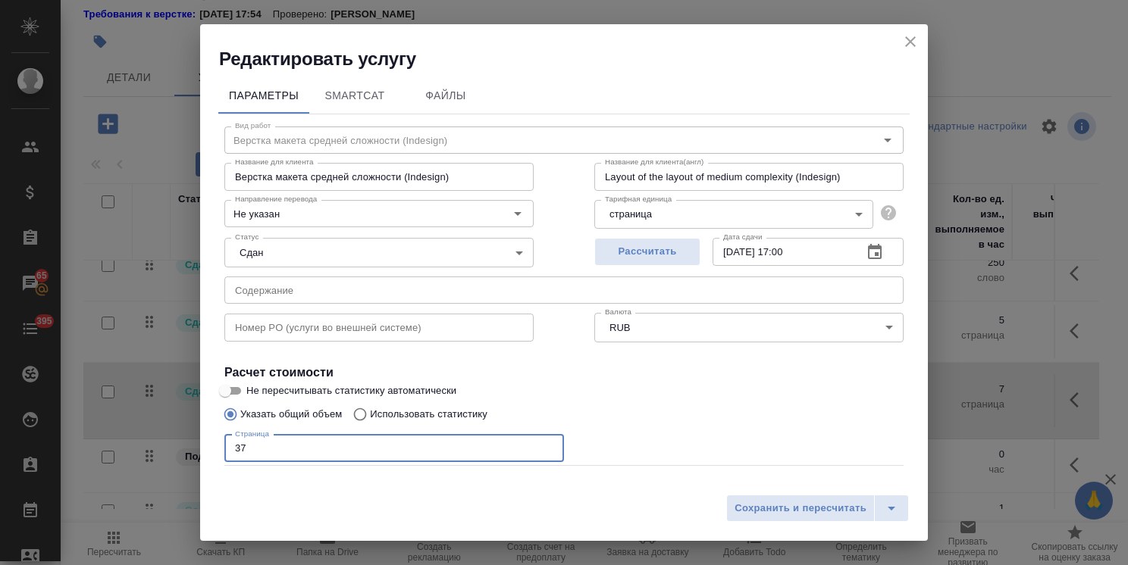
drag, startPoint x: 258, startPoint y: 447, endPoint x: 210, endPoint y: 443, distance: 47.9
click at [211, 444] on div "Параметры SmartCat Файлы Вид работ Верстка макета средней сложности (Indesign) …" at bounding box center [564, 279] width 728 height 416
type input "49"
click at [777, 500] on span "Сохранить и пересчитать" at bounding box center [800, 508] width 132 height 17
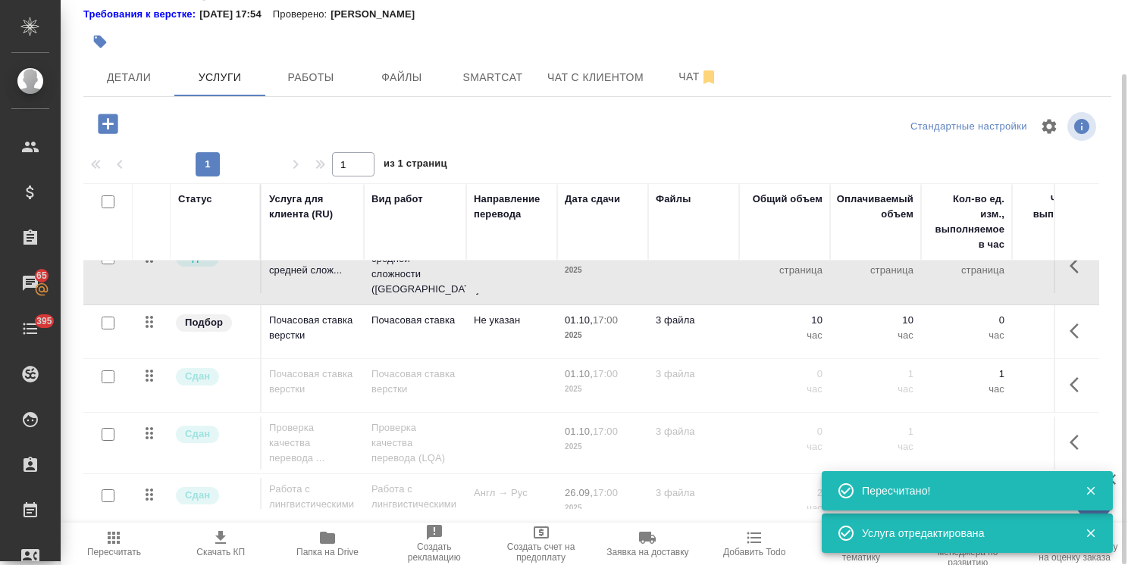
scroll to position [222, 0]
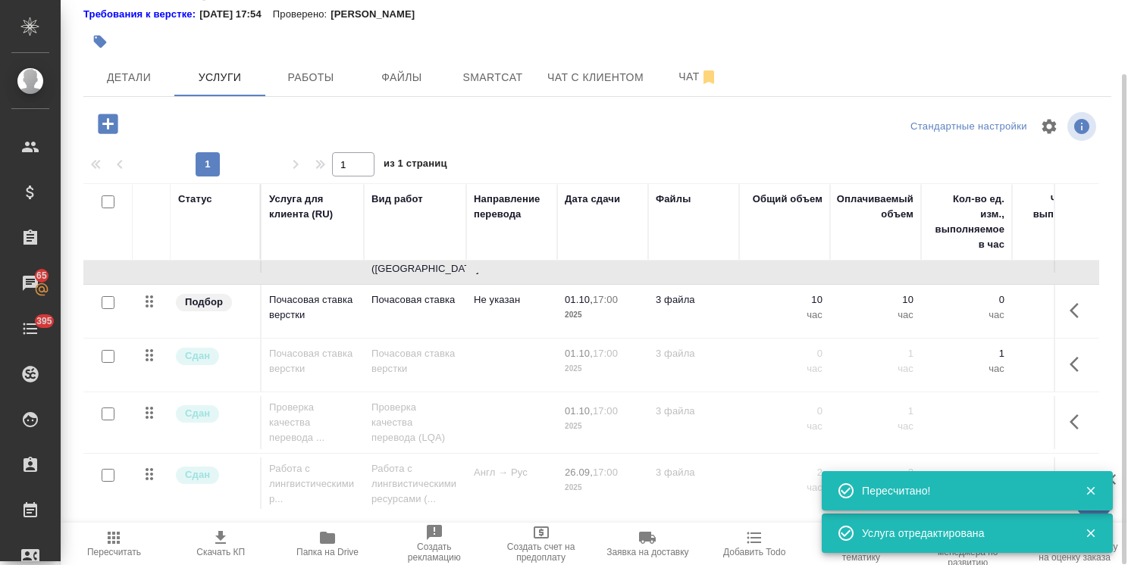
click at [109, 549] on span "Пересчитать" at bounding box center [114, 552] width 54 height 11
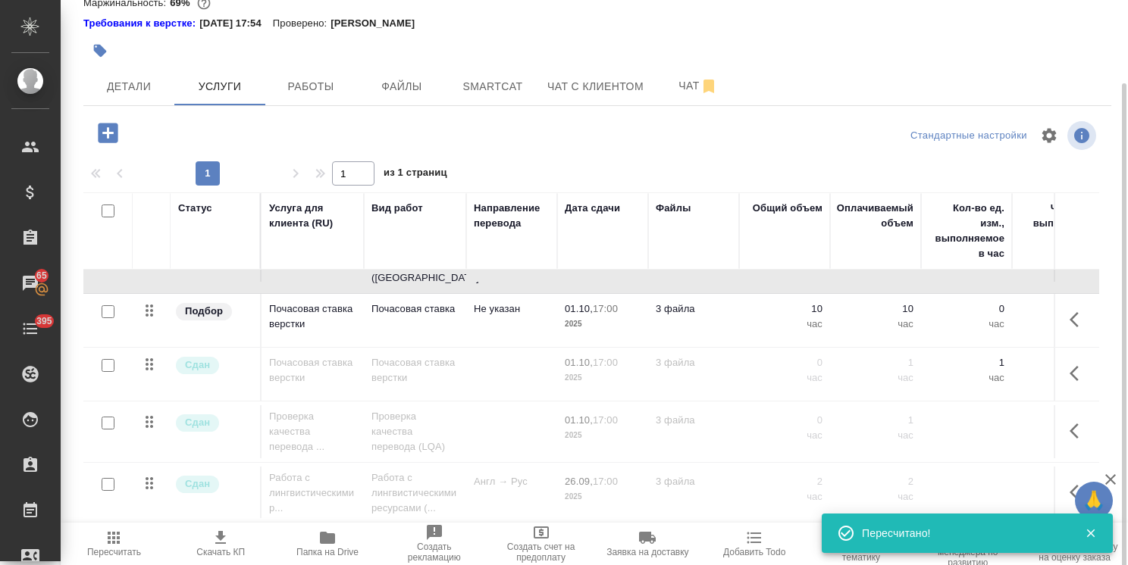
scroll to position [85, 0]
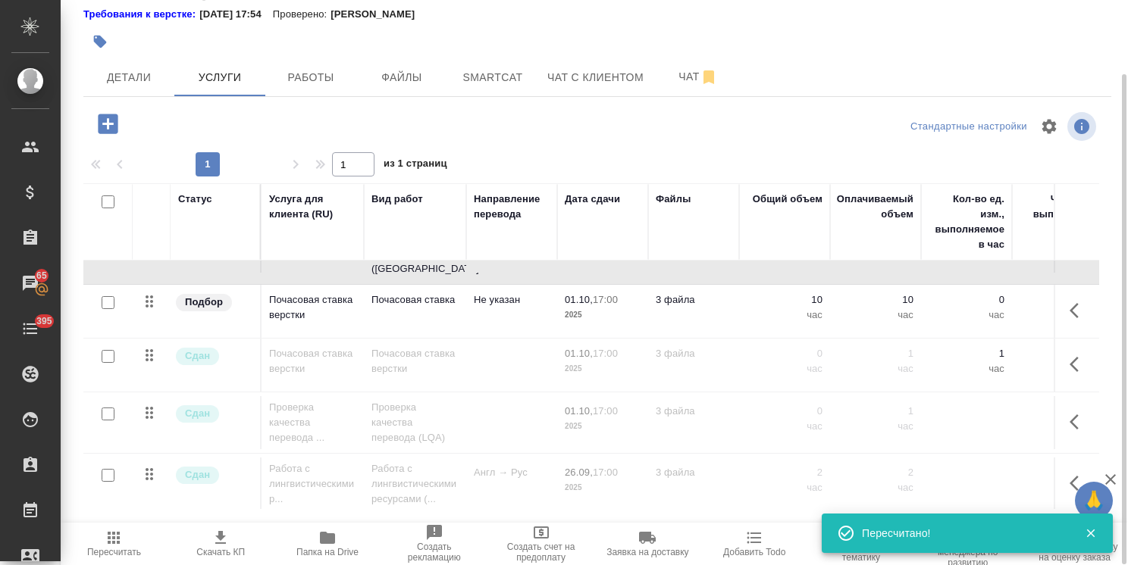
click at [236, 538] on span "Скачать КП" at bounding box center [221, 543] width 89 height 29
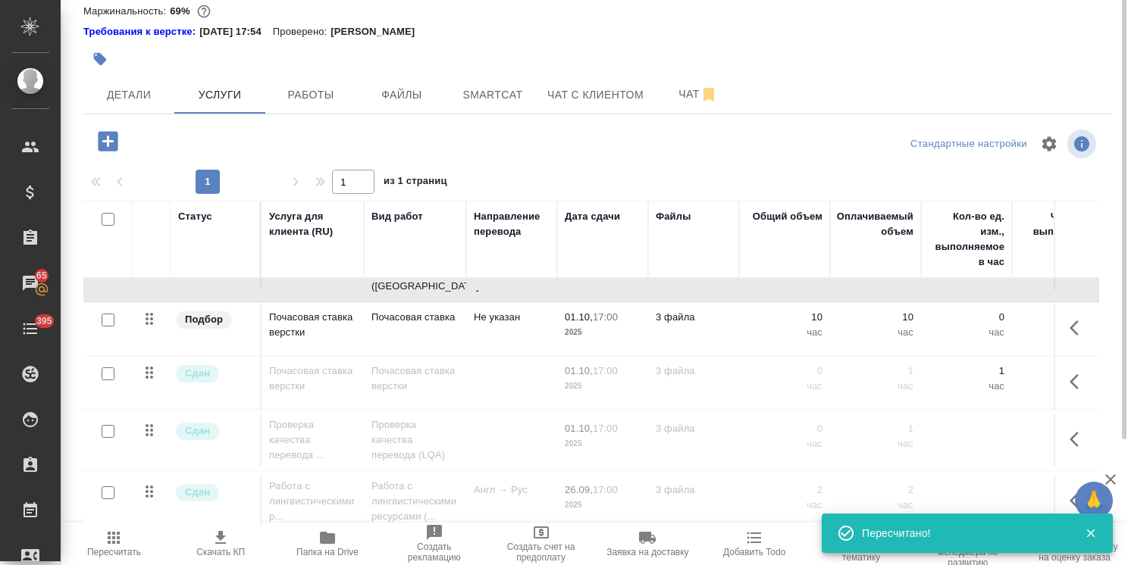
scroll to position [9, 0]
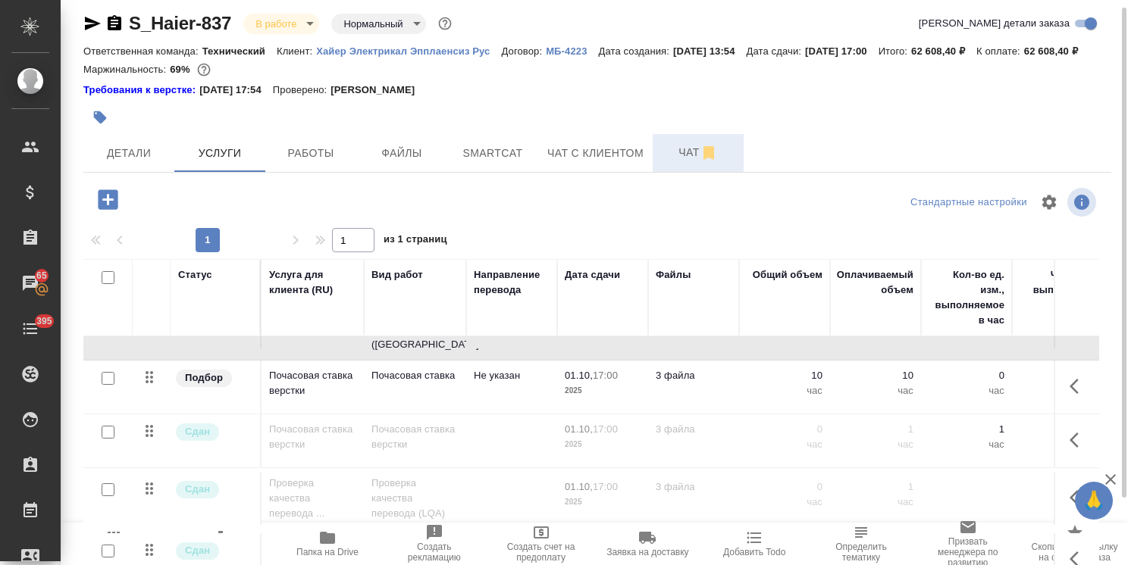
click at [688, 162] on span "Чат" at bounding box center [698, 152] width 73 height 19
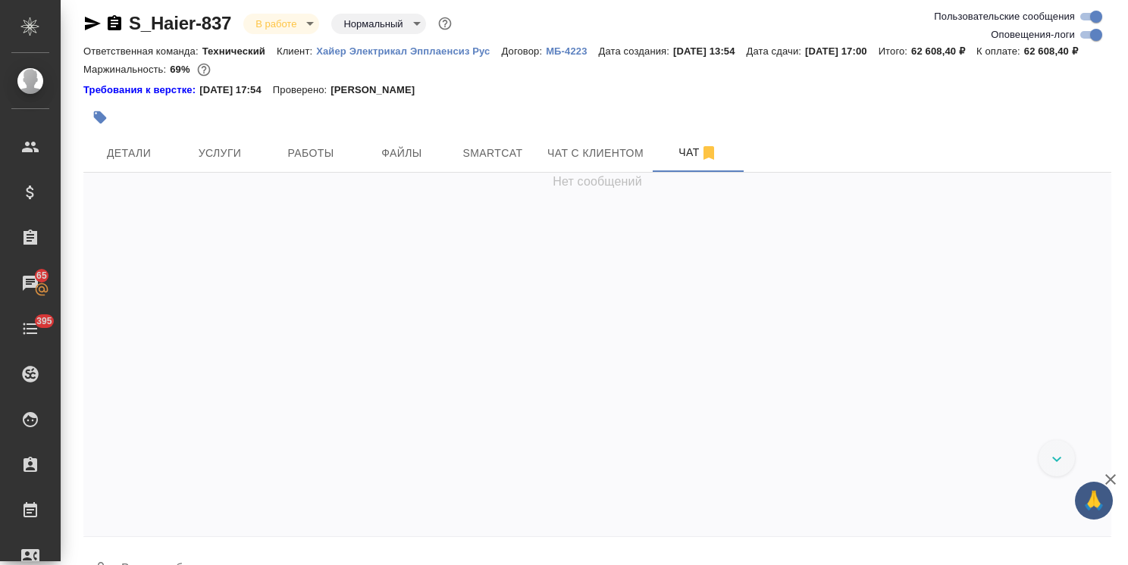
scroll to position [62190, 0]
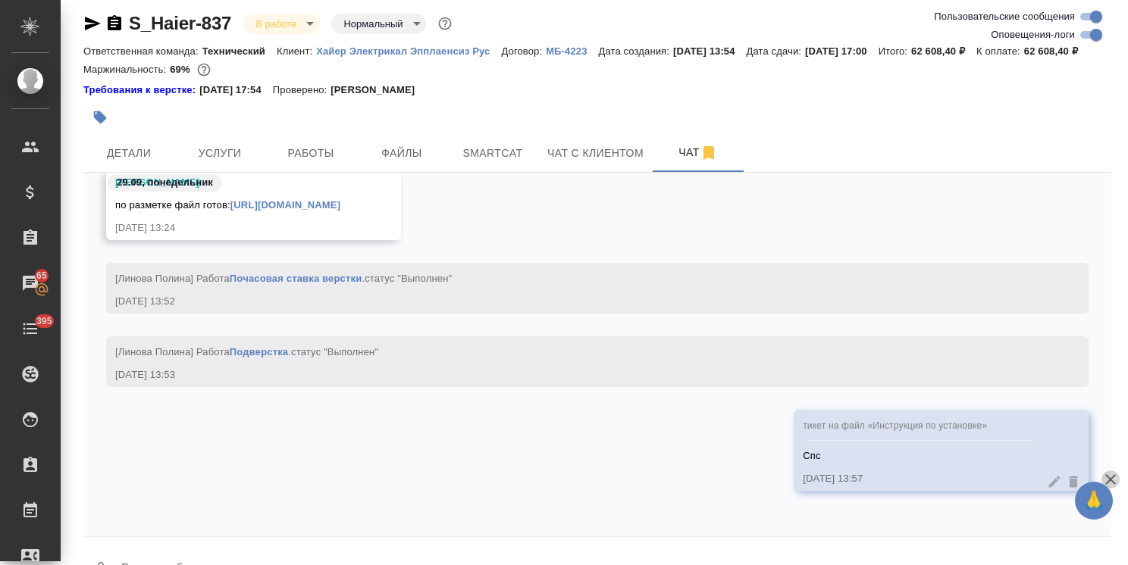
click at [1109, 479] on icon "button" at bounding box center [1110, 479] width 11 height 11
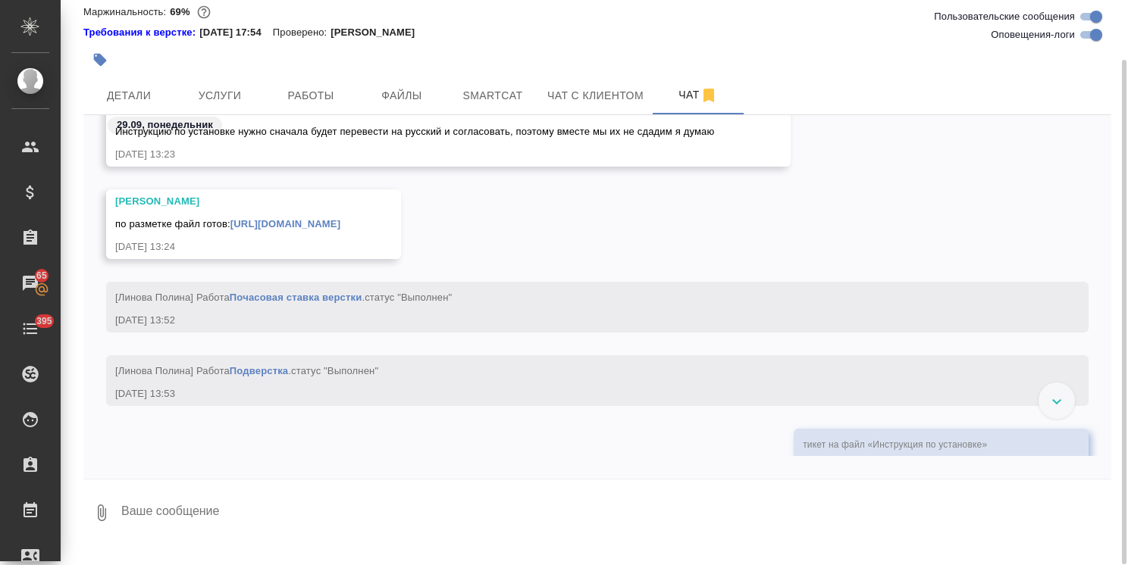
scroll to position [62178, 0]
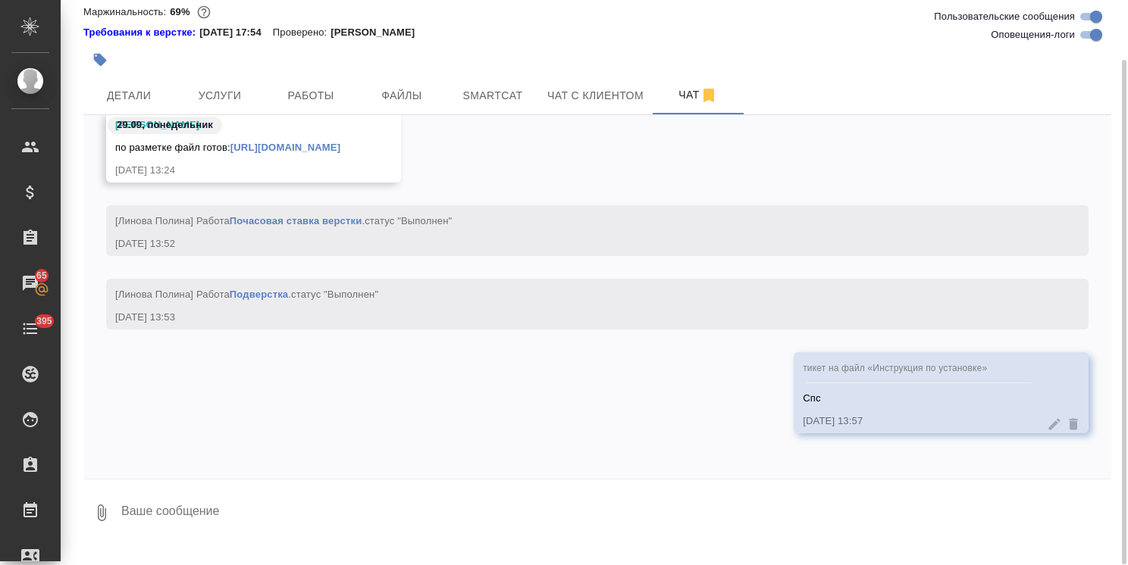
click at [239, 532] on textarea at bounding box center [615, 513] width 991 height 52
type textarea "можете добавлять сразу)"
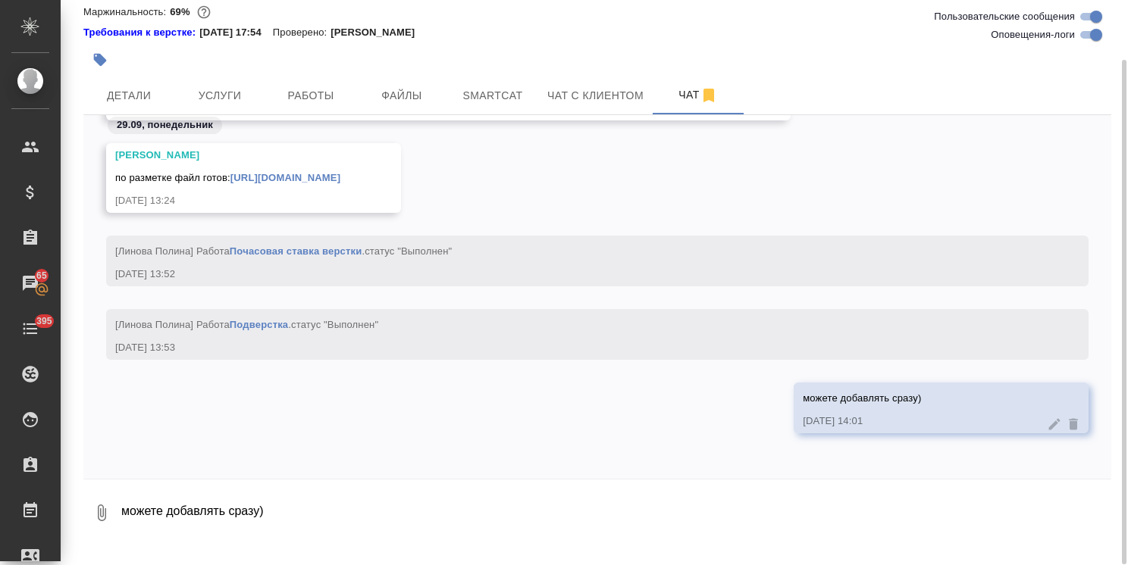
scroll to position [62252, 0]
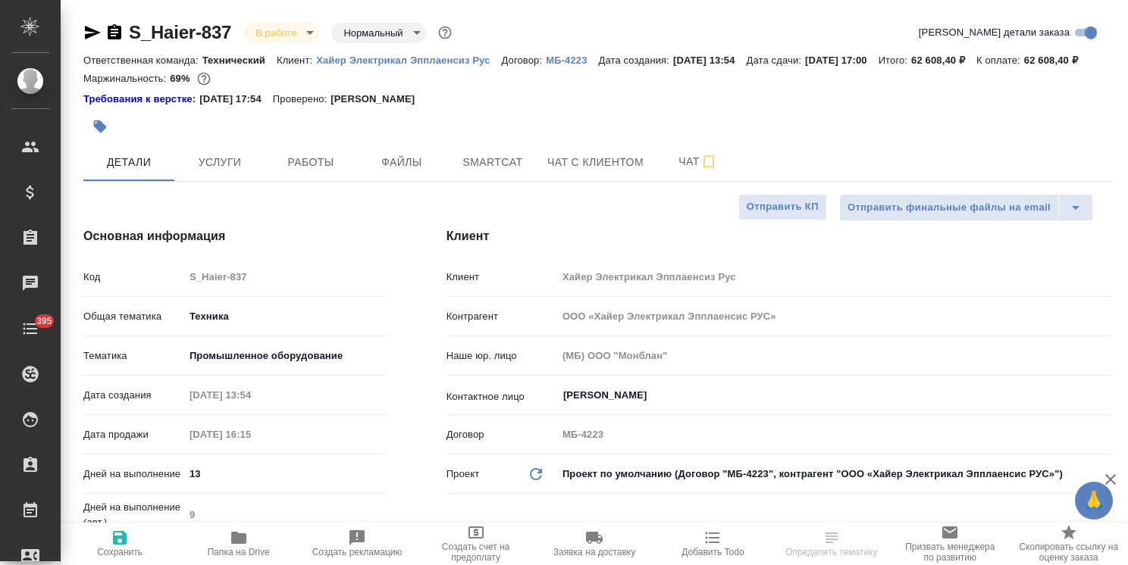
select select "RU"
click at [221, 172] on span "Услуги" at bounding box center [219, 162] width 73 height 19
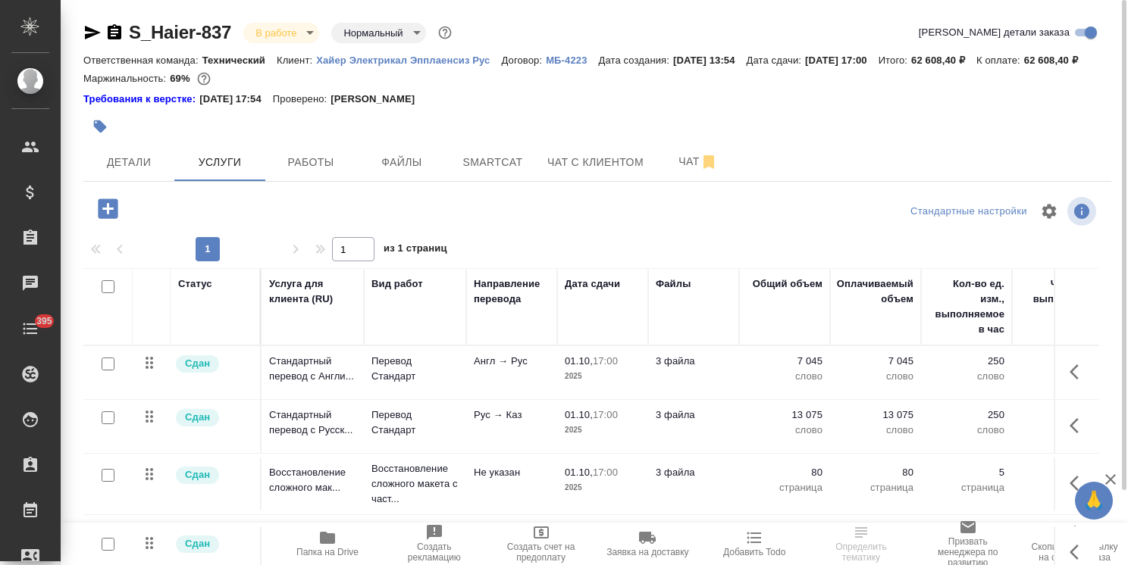
click at [221, 544] on div "Сдан" at bounding box center [213, 544] width 78 height 20
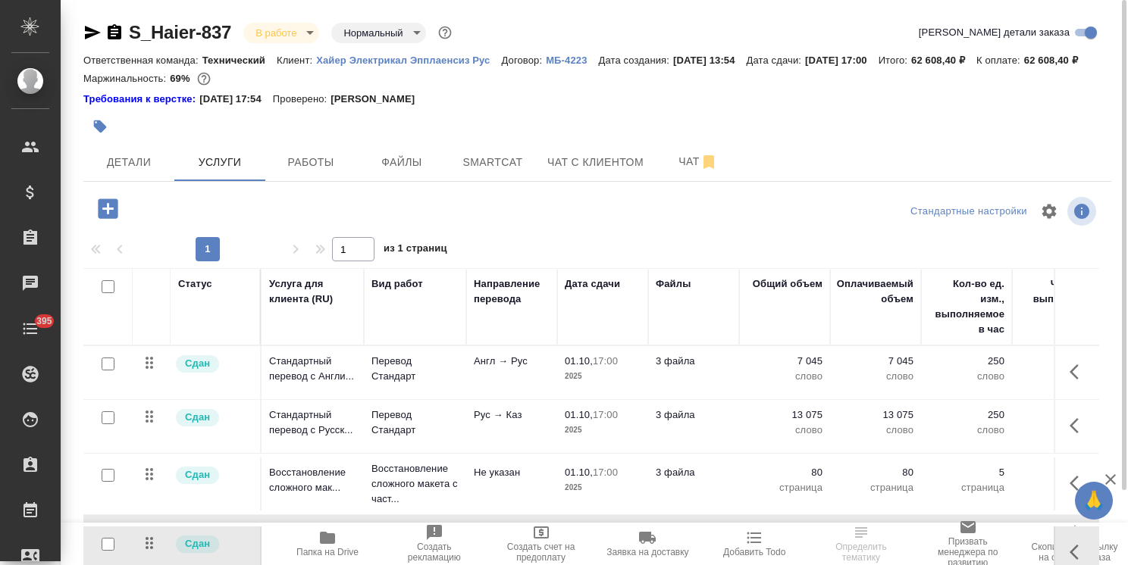
scroll to position [85, 0]
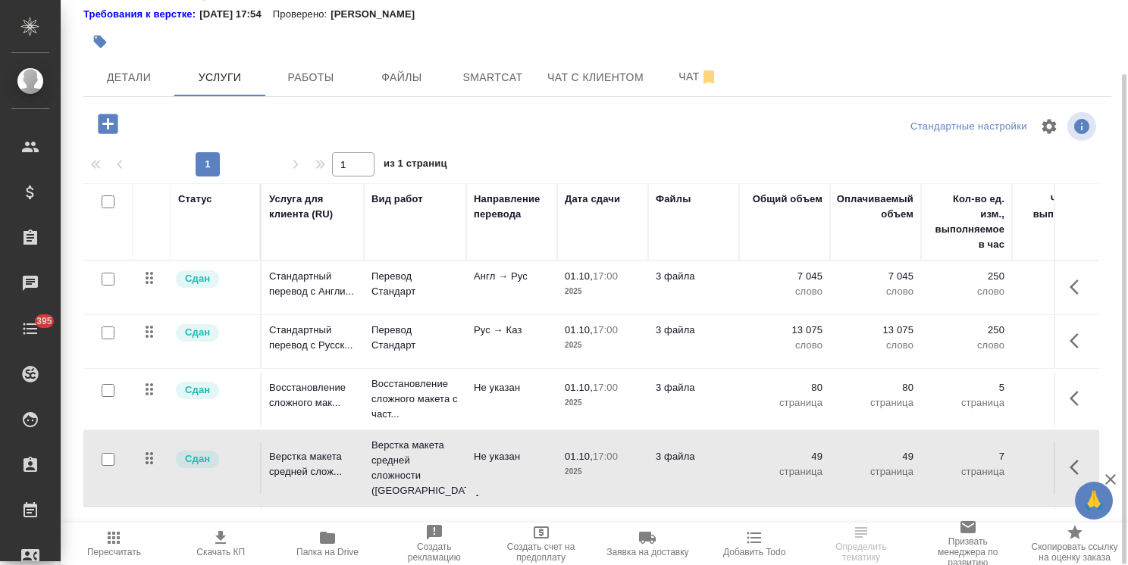
click at [215, 538] on icon "button" at bounding box center [220, 538] width 18 height 18
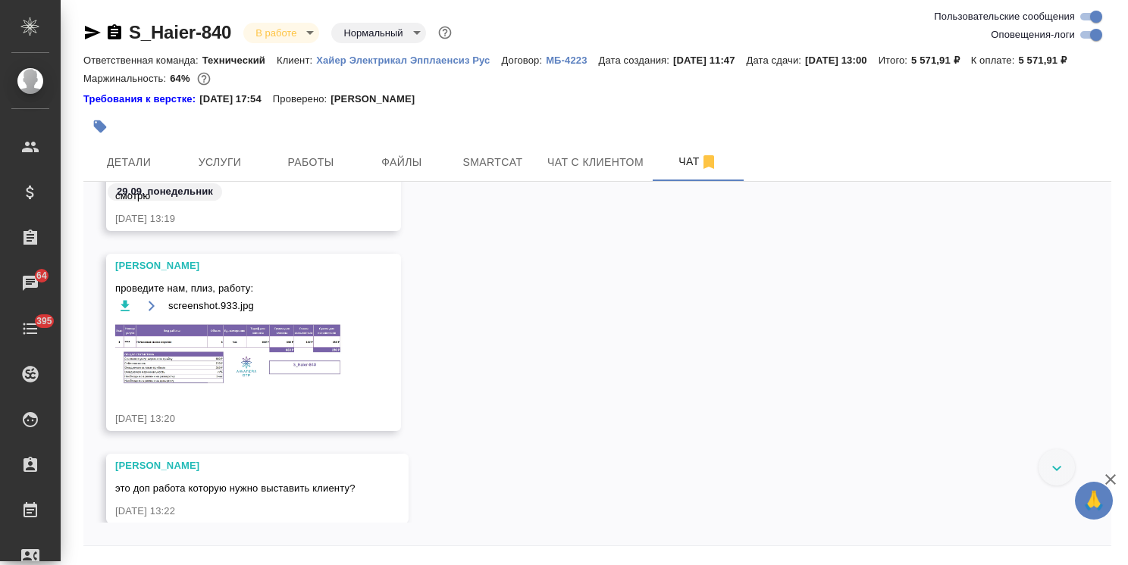
scroll to position [20320, 0]
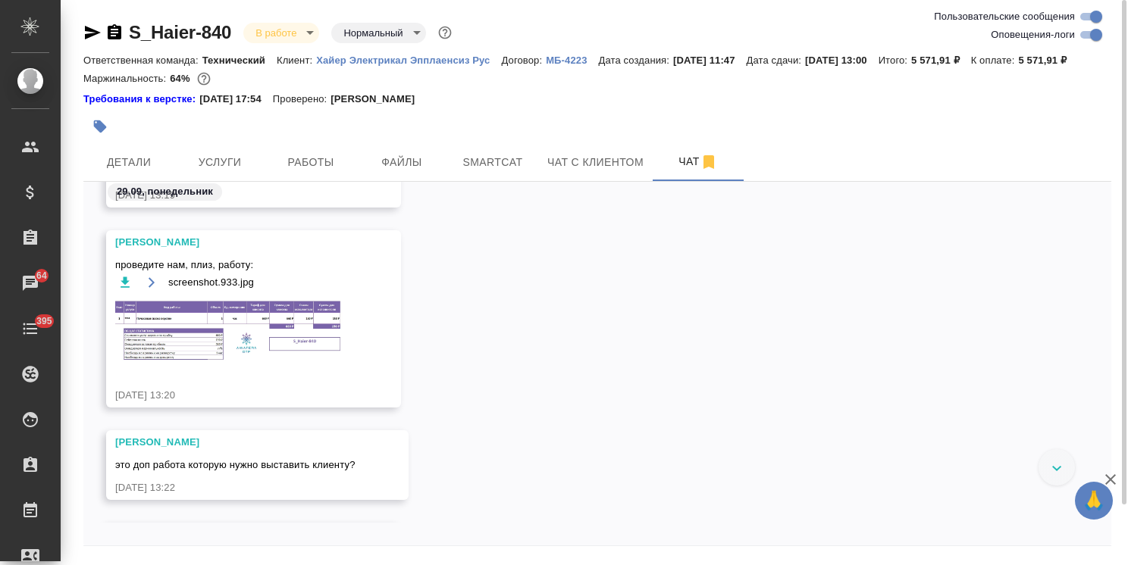
click at [300, 356] on img at bounding box center [228, 330] width 227 height 62
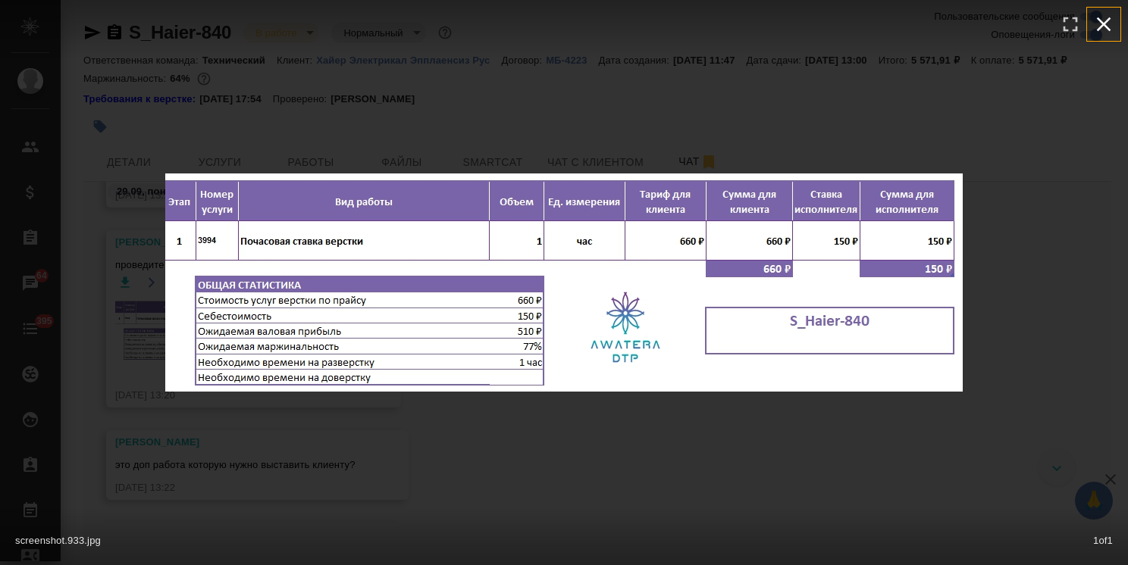
click at [1111, 24] on icon "button" at bounding box center [1103, 24] width 24 height 24
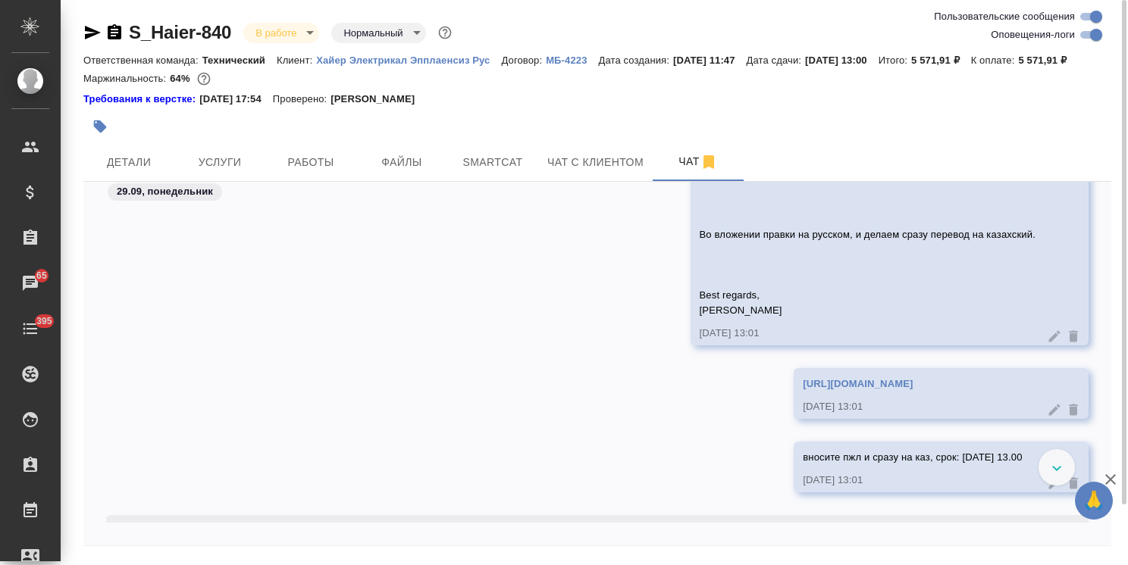
scroll to position [19745, 0]
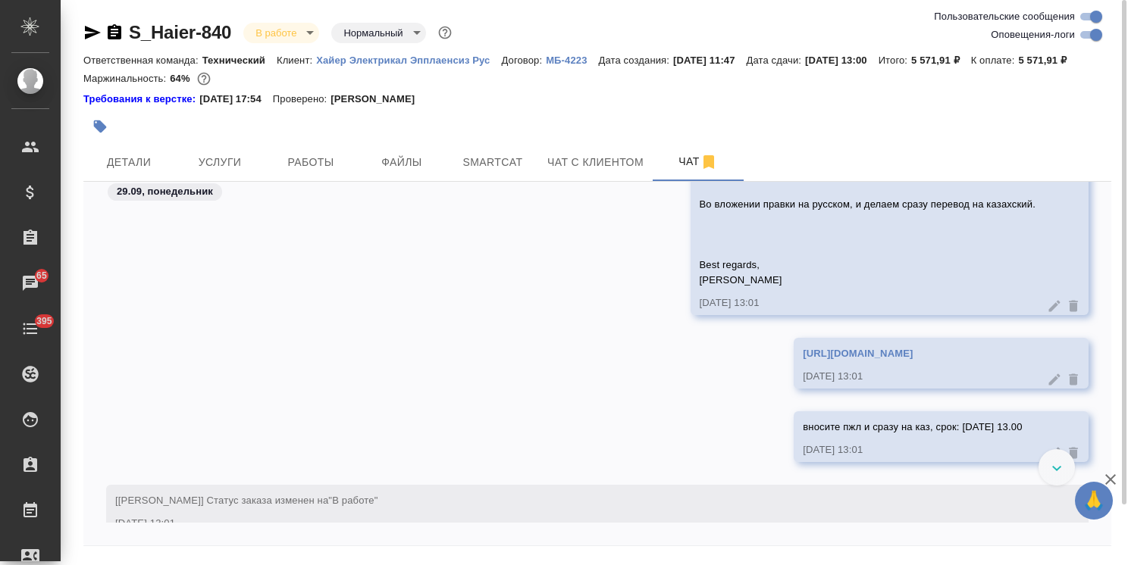
click at [858, 362] on div "[URL][DOMAIN_NAME]" at bounding box center [919, 352] width 233 height 19
click at [853, 359] on link "[URL][DOMAIN_NAME]" at bounding box center [858, 353] width 110 height 11
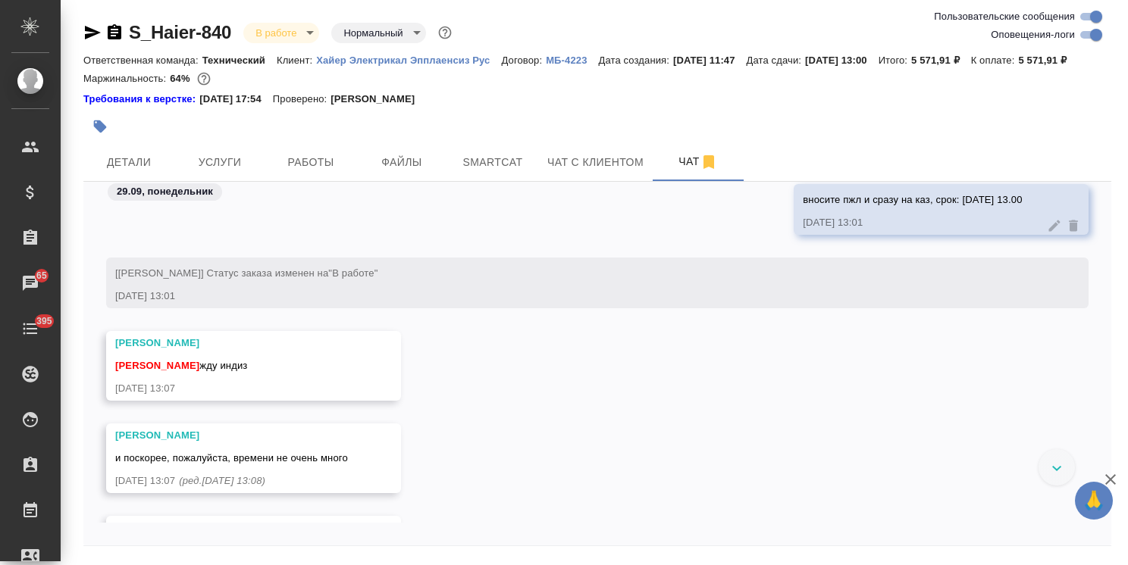
click at [1104, 477] on icon "button" at bounding box center [1110, 480] width 18 height 18
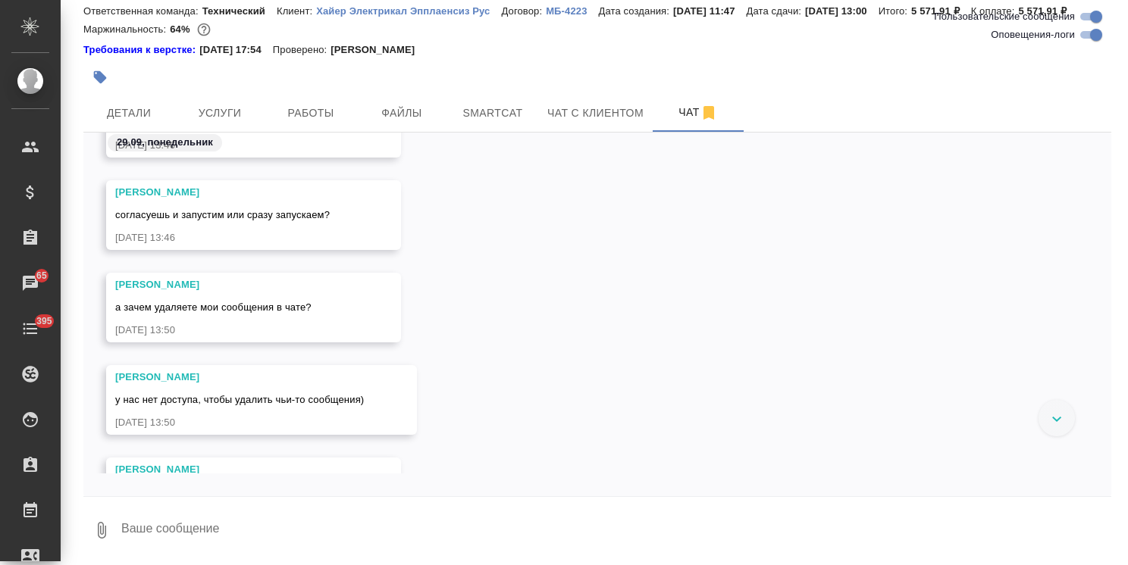
scroll to position [0, 0]
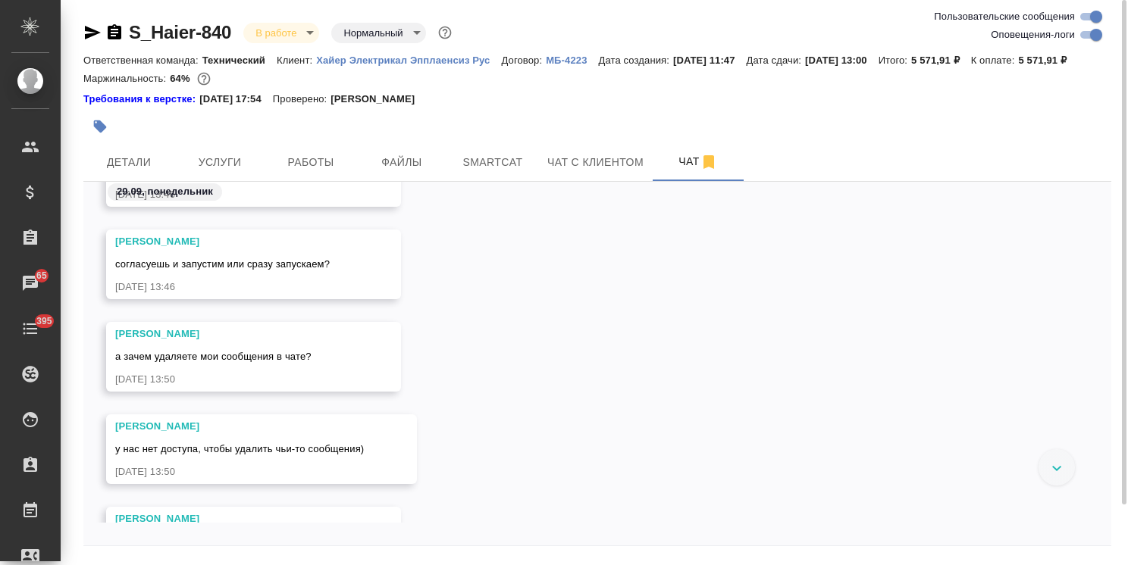
click at [97, 34] on icon "button" at bounding box center [92, 32] width 18 height 18
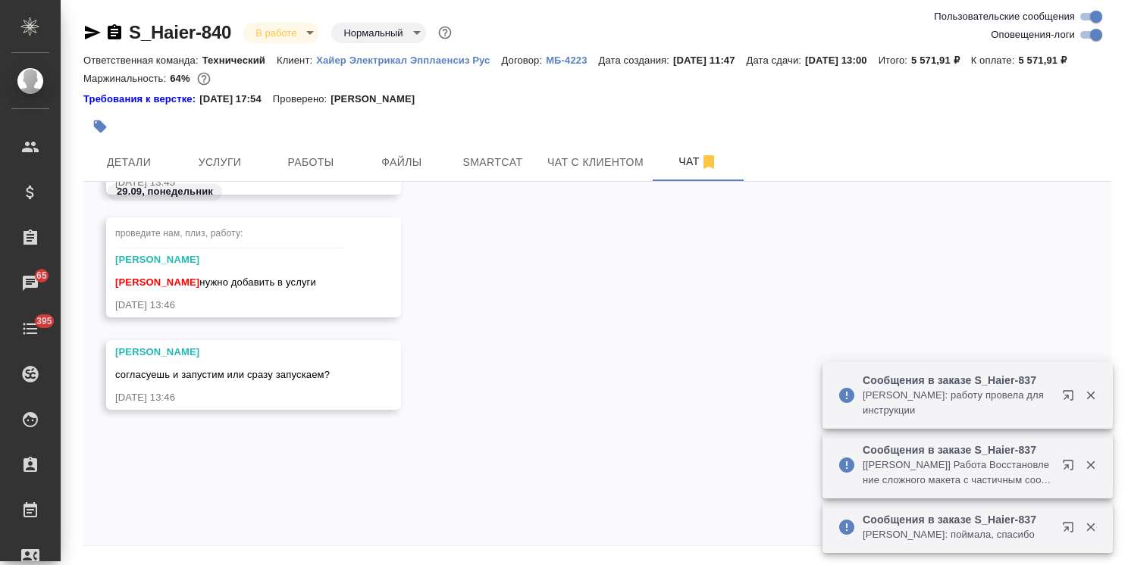
scroll to position [21261, 0]
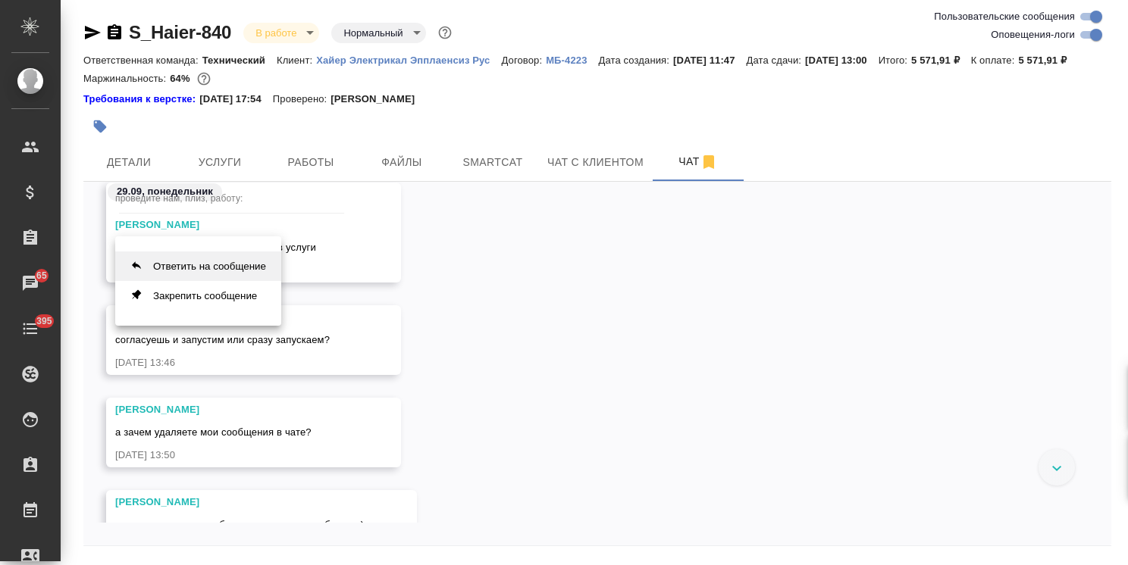
click at [186, 273] on button "Ответить на сообщение" at bounding box center [198, 267] width 166 height 30
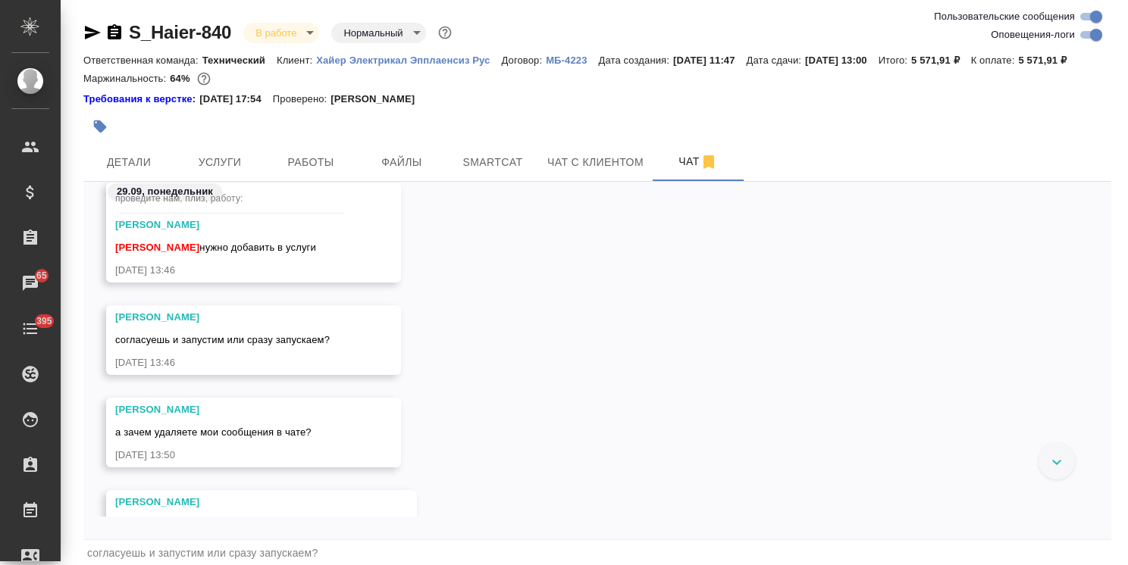
scroll to position [70, 0]
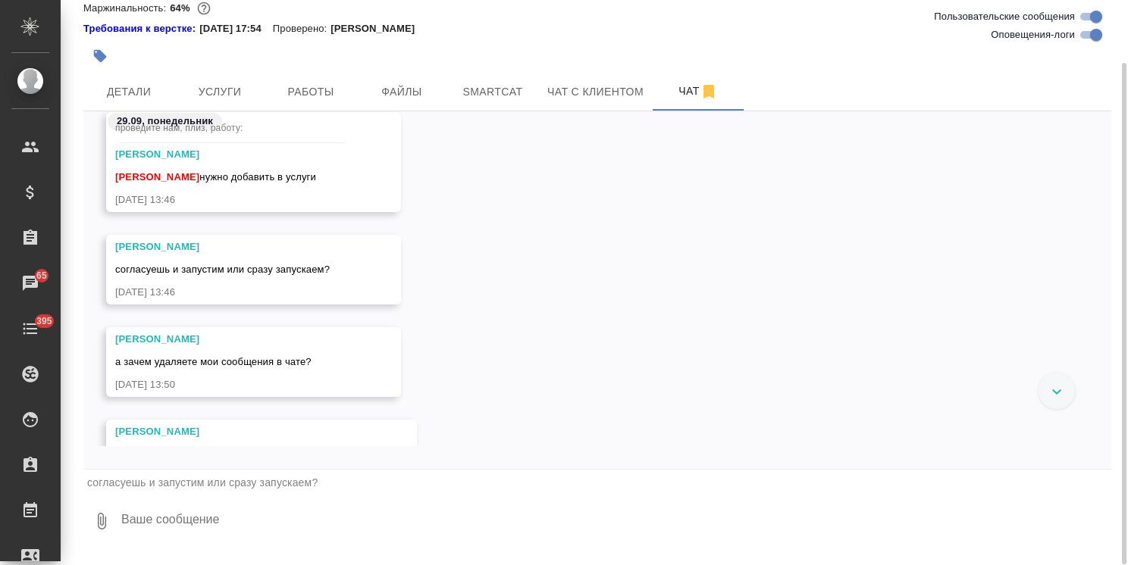
click at [208, 526] on textarea at bounding box center [615, 522] width 991 height 52
type textarea "в любом случае вносите пжл"
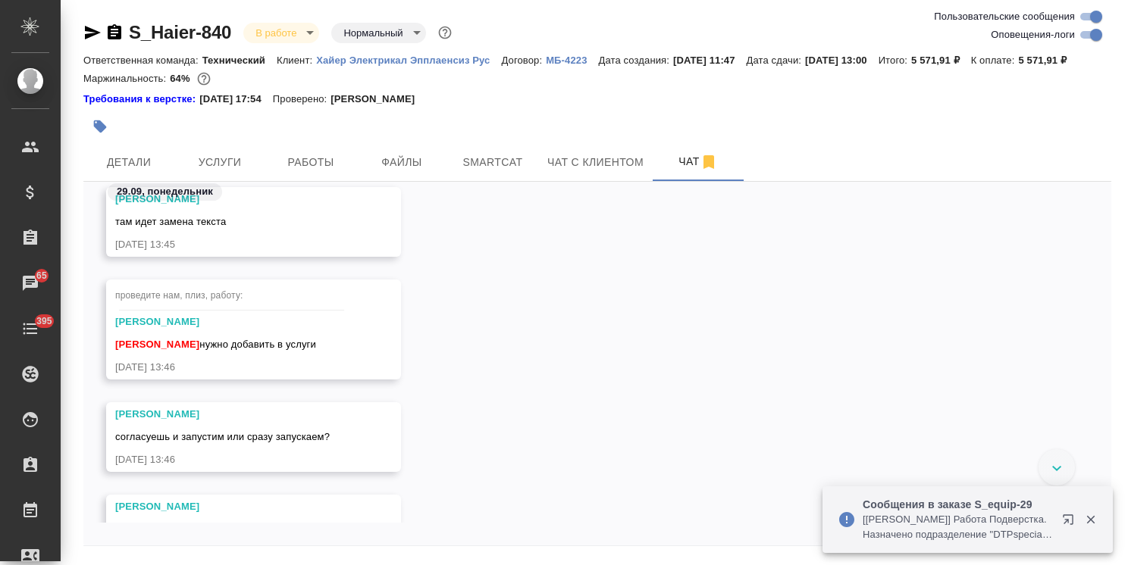
scroll to position [21130, 0]
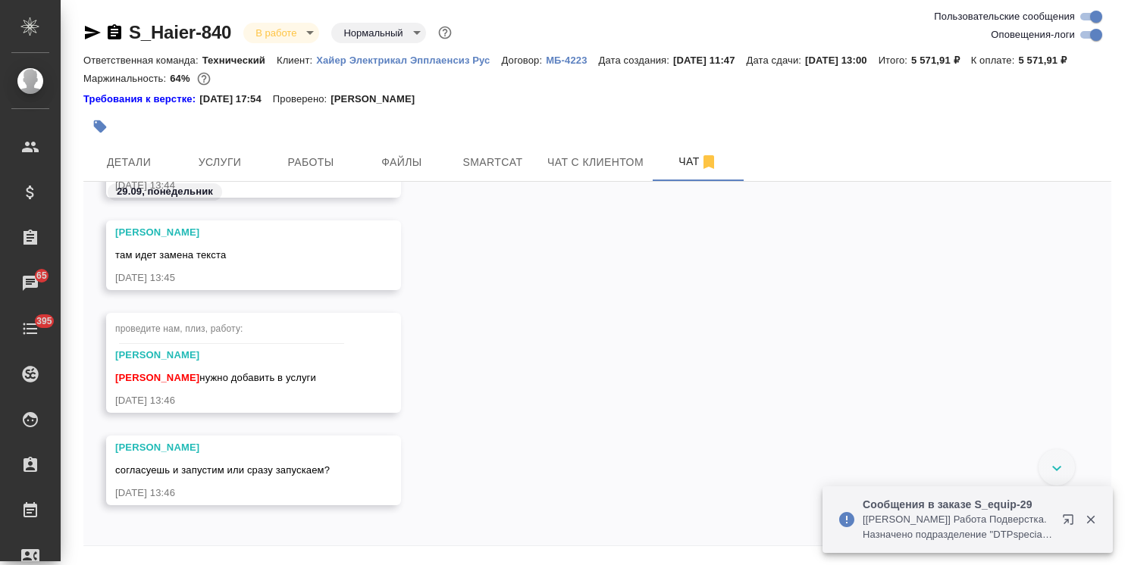
click at [1088, 524] on icon "button" at bounding box center [1091, 520] width 14 height 14
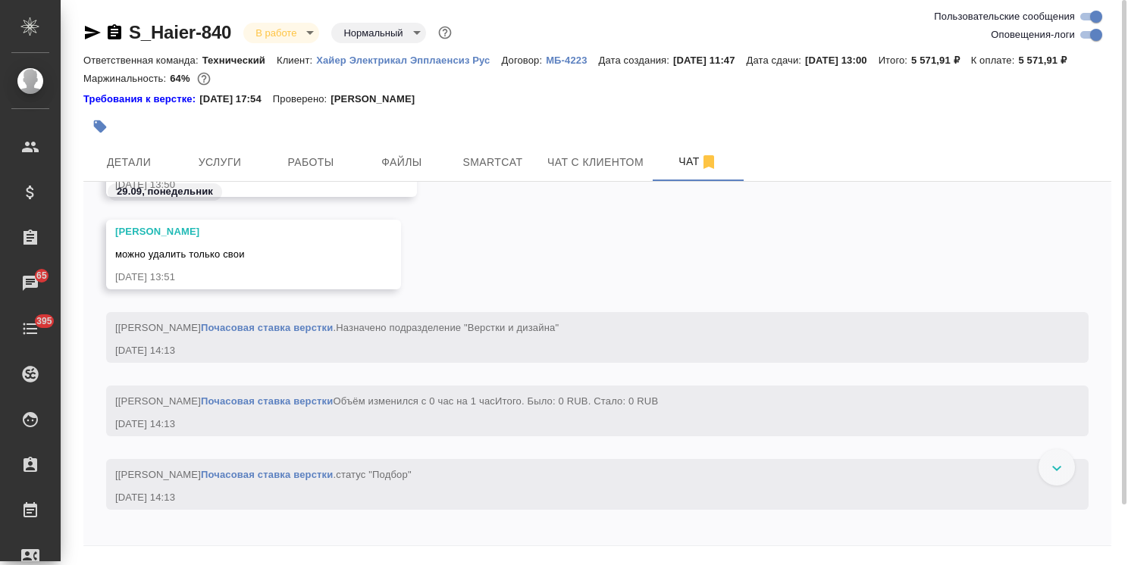
scroll to position [21585, 0]
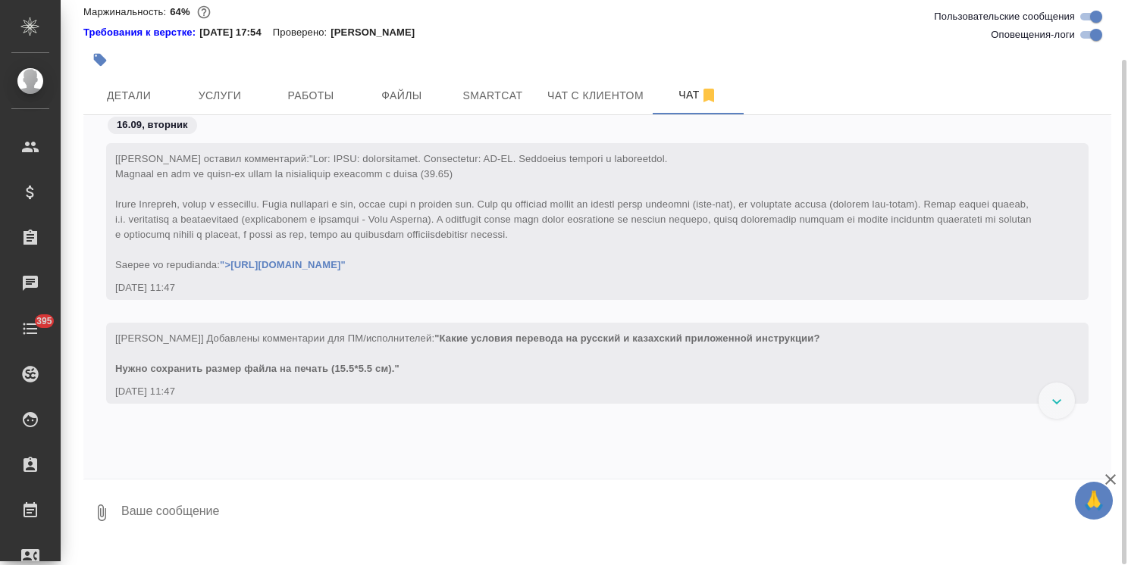
scroll to position [23704, 0]
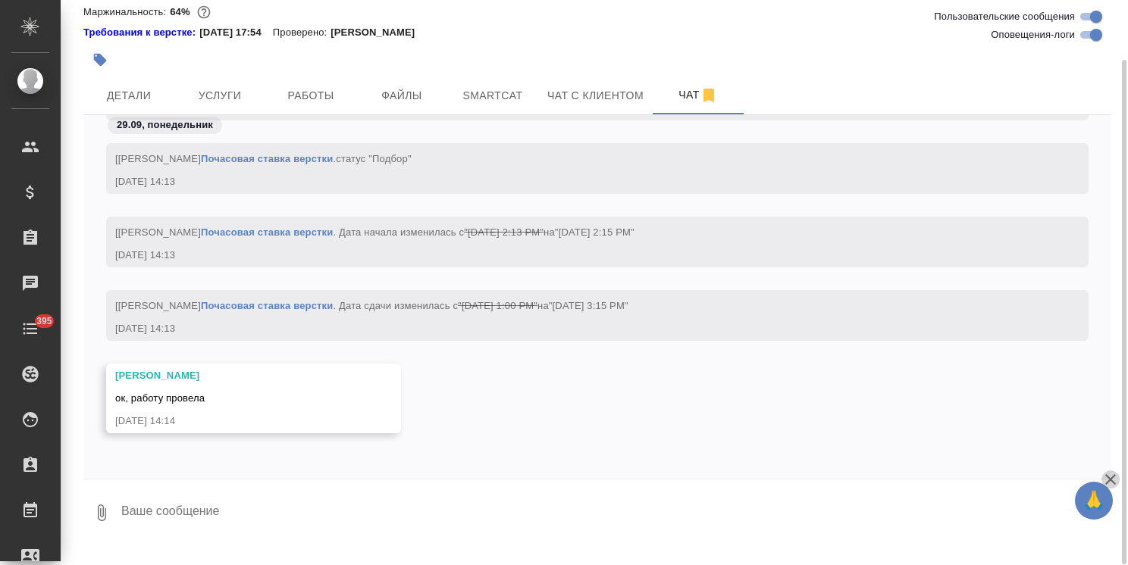
drag, startPoint x: 1104, startPoint y: 477, endPoint x: 1104, endPoint y: 461, distance: 16.7
click at [1104, 477] on icon "button" at bounding box center [1110, 480] width 18 height 18
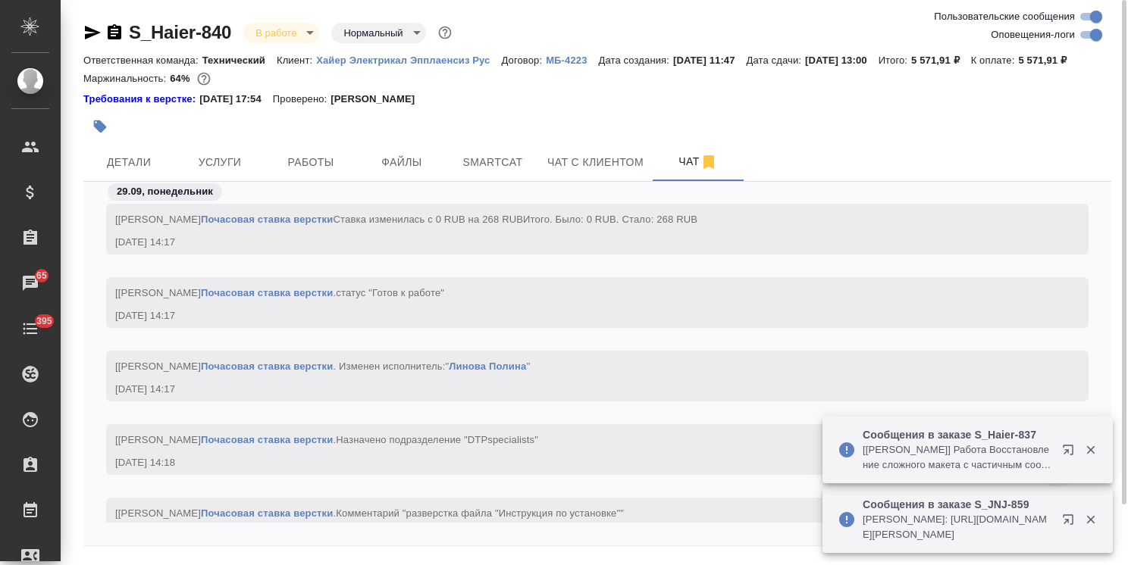
scroll to position [23662, 0]
click at [1097, 453] on button "button" at bounding box center [1090, 450] width 31 height 14
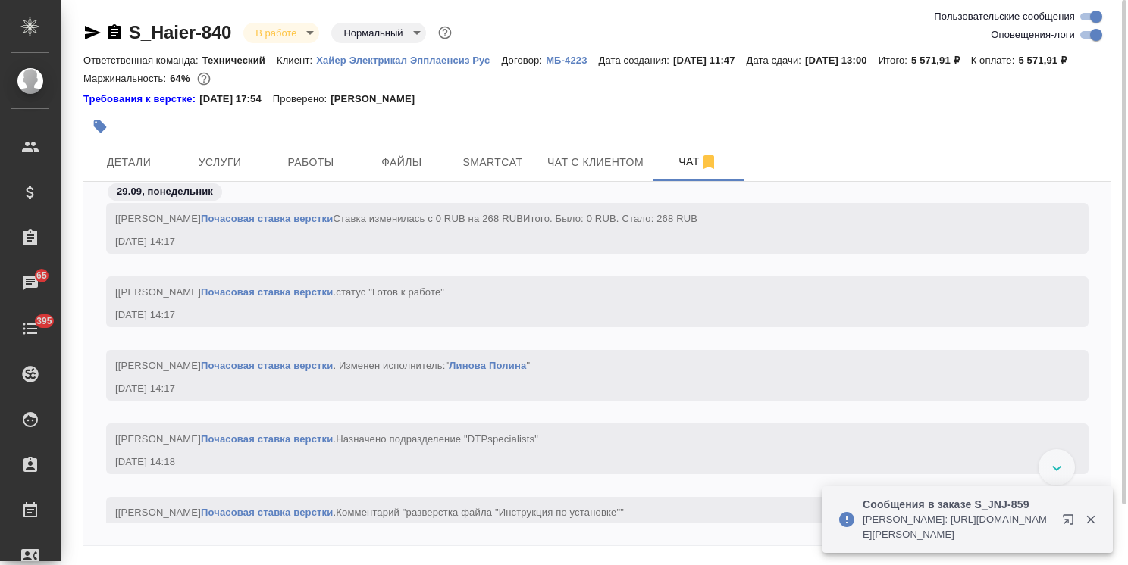
click at [1091, 525] on icon "button" at bounding box center [1091, 520] width 14 height 14
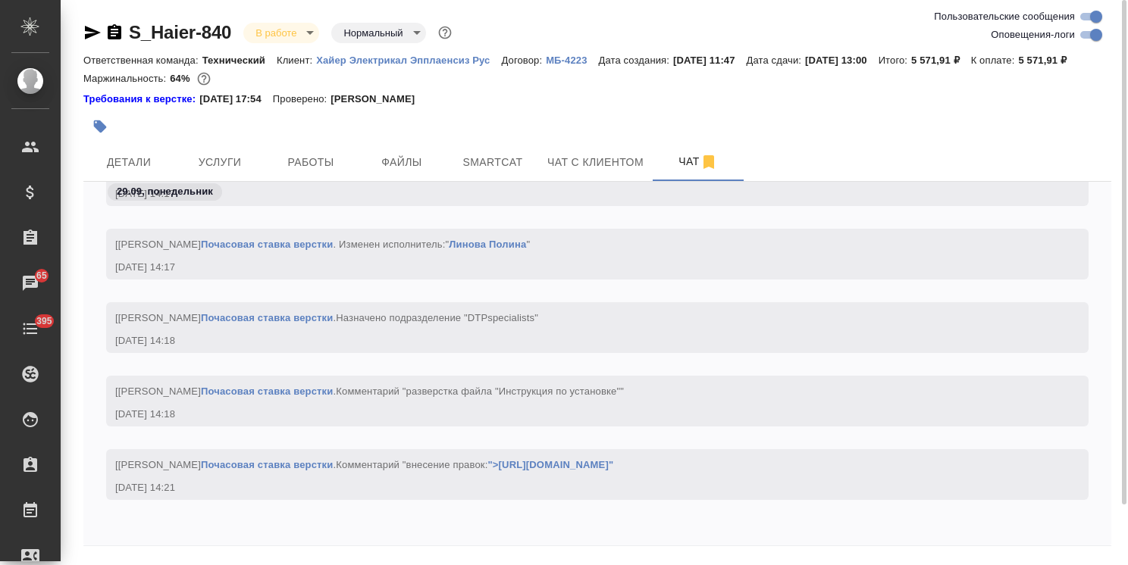
scroll to position [23813, 0]
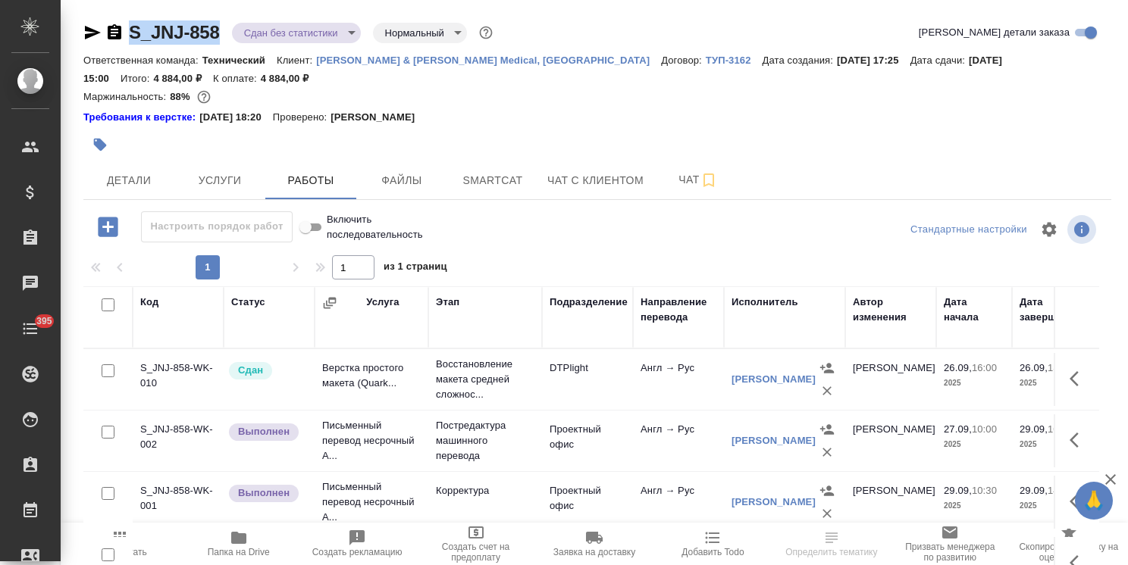
drag, startPoint x: 221, startPoint y: 4, endPoint x: 115, endPoint y: 10, distance: 106.3
click at [115, 10] on div "S_JNJ-858 Сдан без статистики distributed Нормальный normal Кратко детали заказ…" at bounding box center [597, 333] width 1044 height 666
copy link "S_JNJ-858"
click at [392, 184] on span "Файлы" at bounding box center [401, 180] width 73 height 19
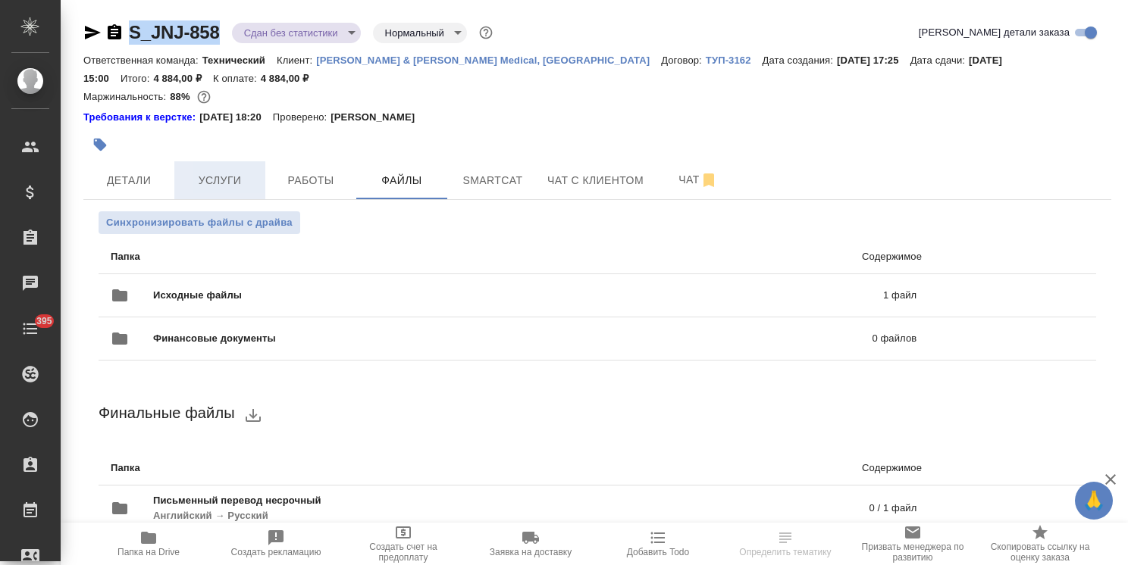
click at [218, 179] on span "Услуги" at bounding box center [219, 180] width 73 height 19
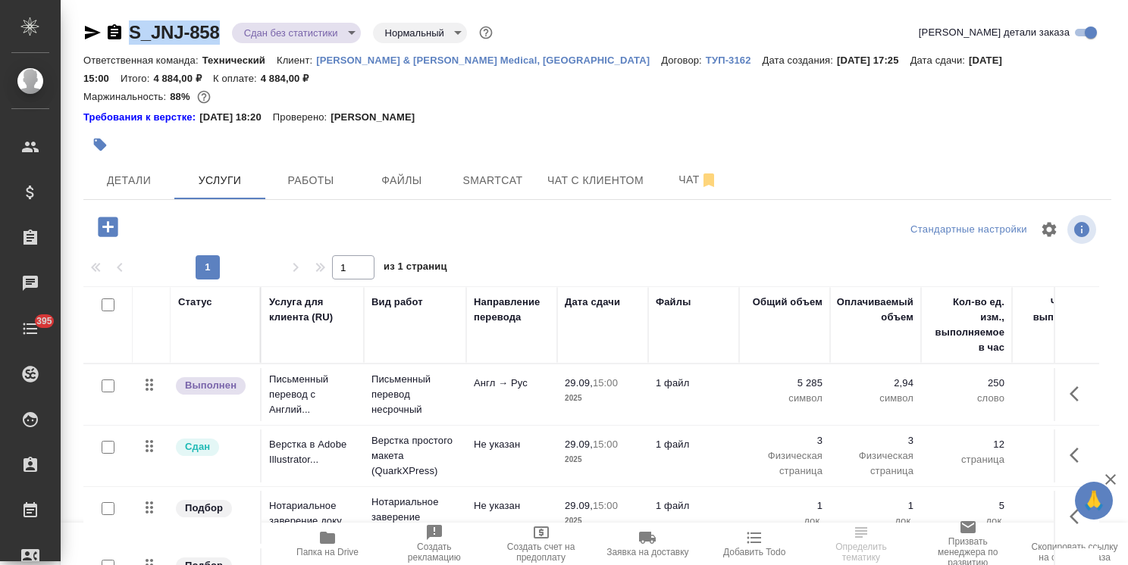
scroll to position [85, 0]
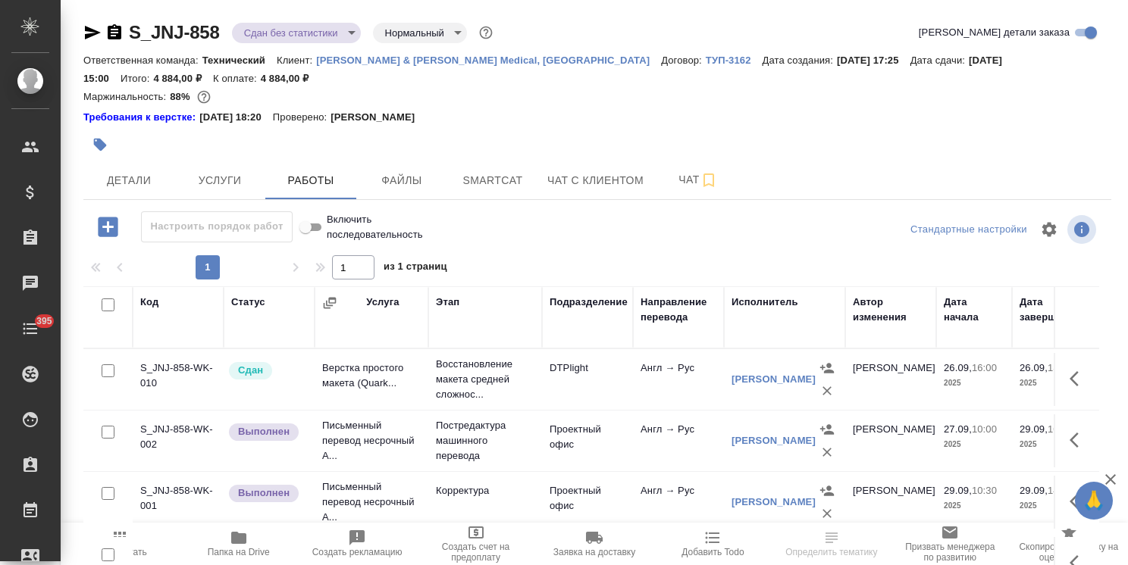
click at [108, 29] on icon "button" at bounding box center [115, 31] width 14 height 15
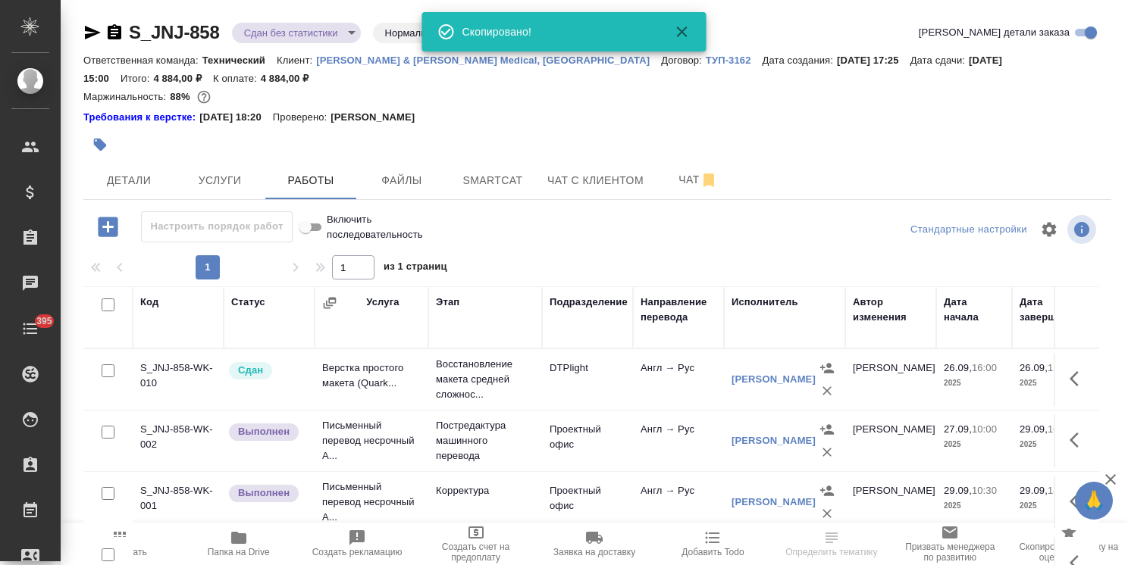
click at [112, 27] on icon "button" at bounding box center [115, 31] width 14 height 15
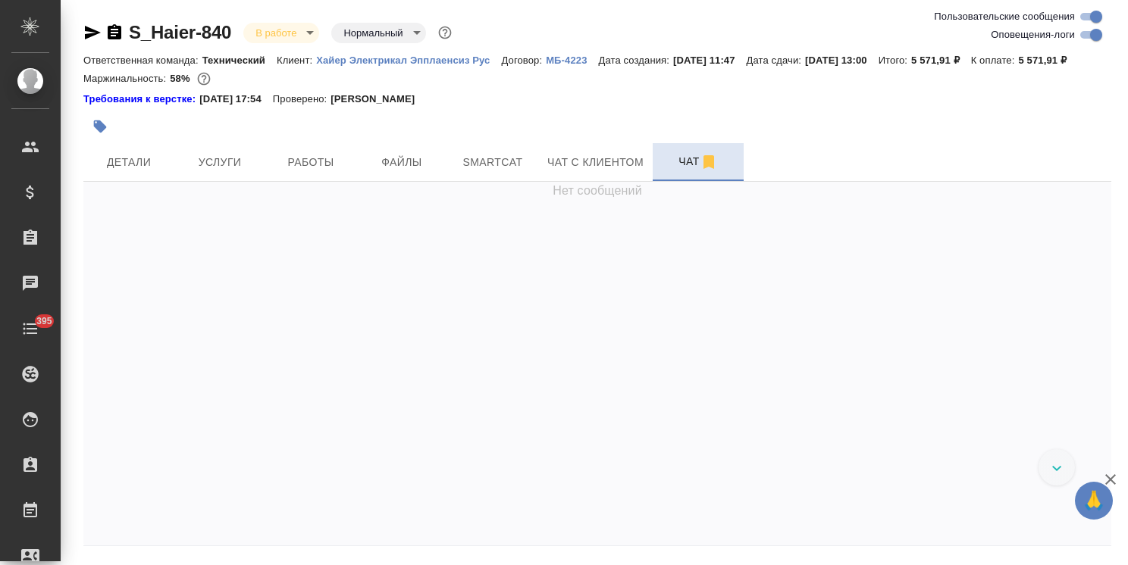
click at [671, 171] on span "Чат" at bounding box center [698, 161] width 73 height 19
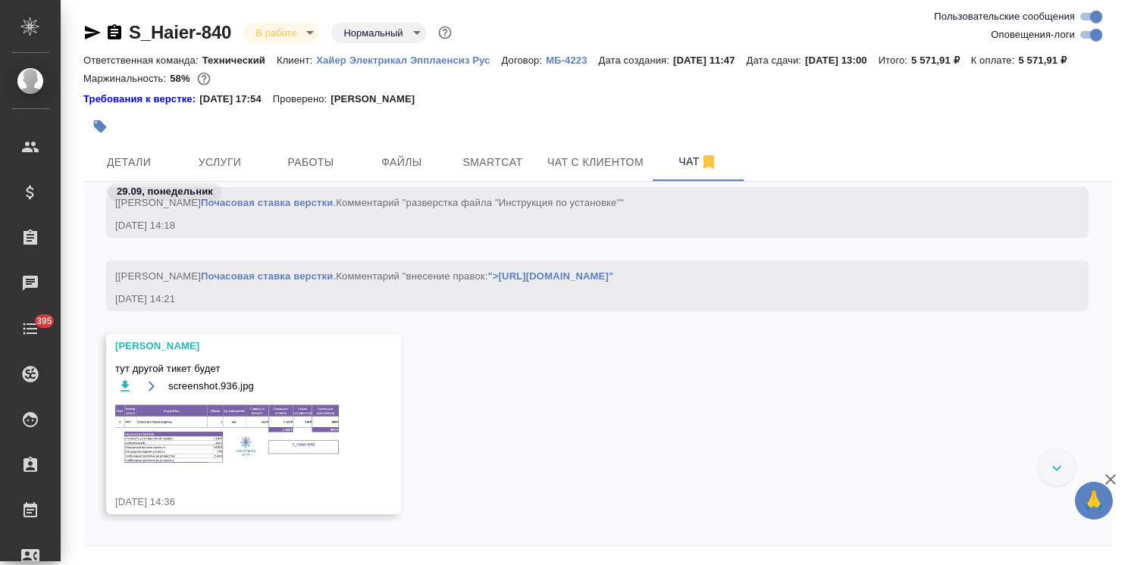
scroll to position [25178, 0]
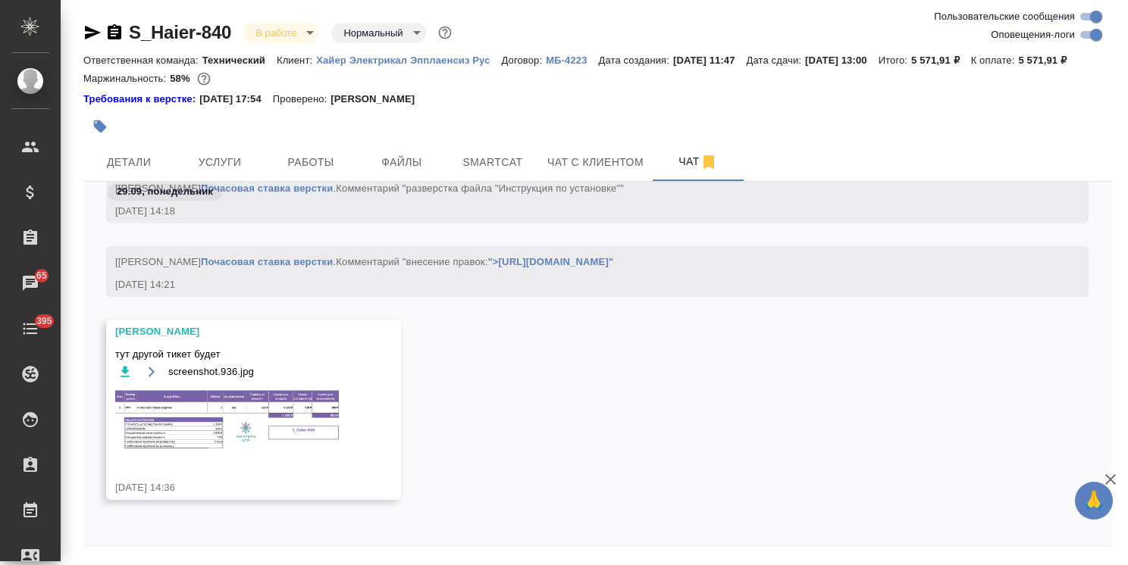
click at [257, 415] on img at bounding box center [228, 421] width 227 height 65
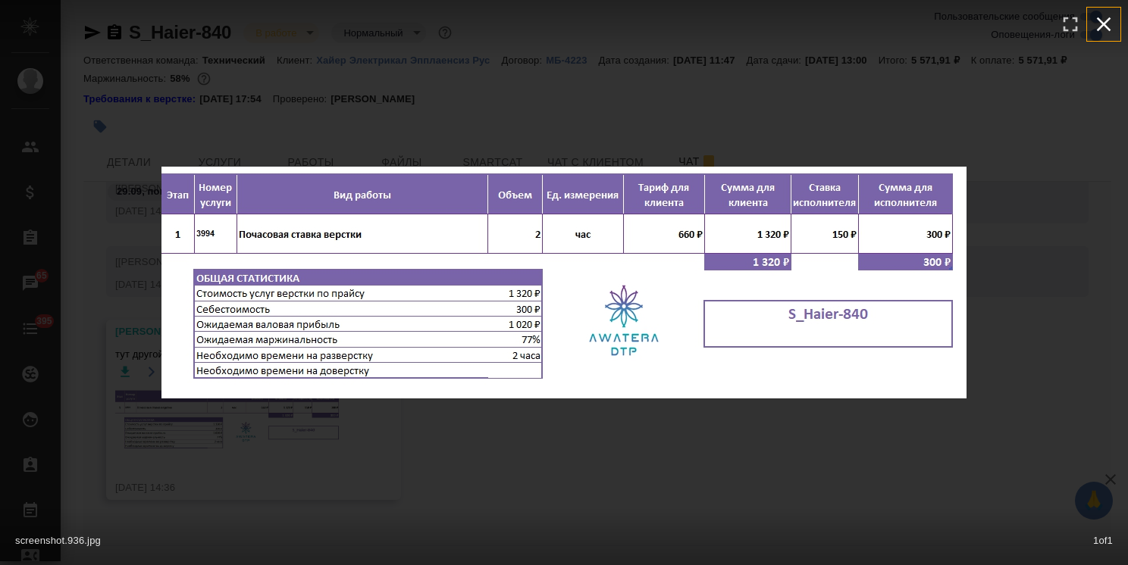
click at [1109, 23] on icon "button" at bounding box center [1103, 24] width 24 height 24
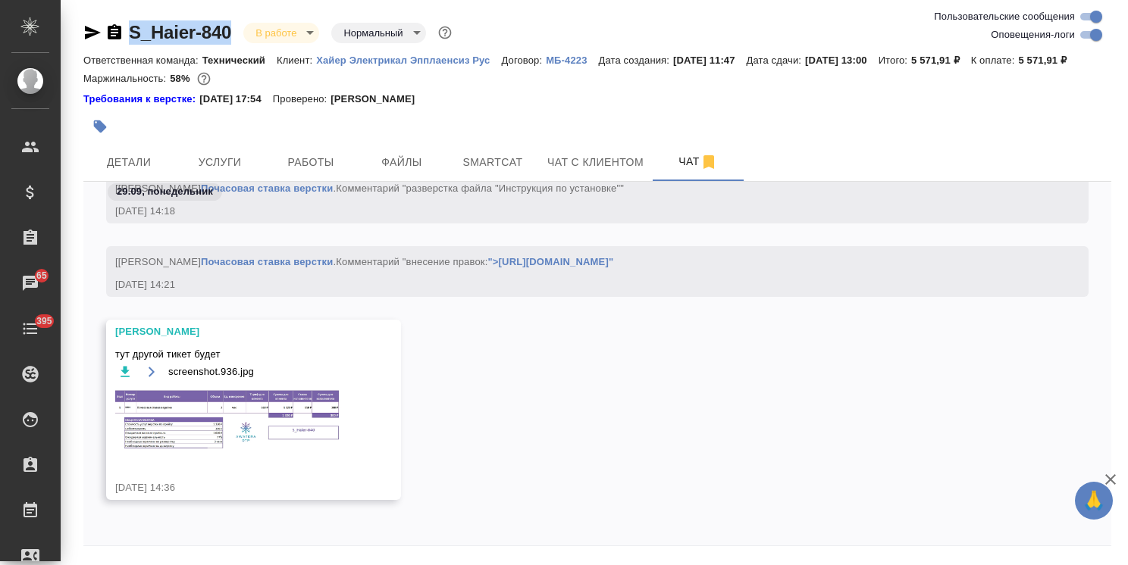
drag, startPoint x: 236, startPoint y: 11, endPoint x: 61, endPoint y: 0, distance: 175.4
click at [61, 5] on div "S_Haier-840 В работе inProgress Нормальный normal Ответственная команда: Технич…" at bounding box center [594, 307] width 1067 height 615
copy link "S_Haier-840"
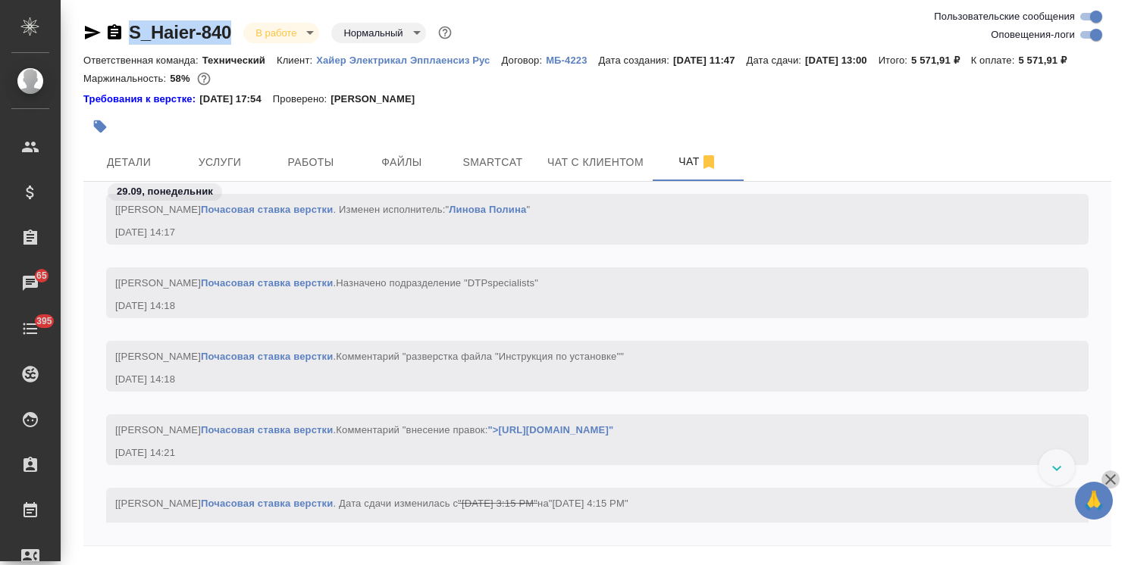
drag, startPoint x: 1109, startPoint y: 476, endPoint x: 1110, endPoint y: 501, distance: 25.0
click at [1109, 476] on icon "button" at bounding box center [1110, 480] width 18 height 18
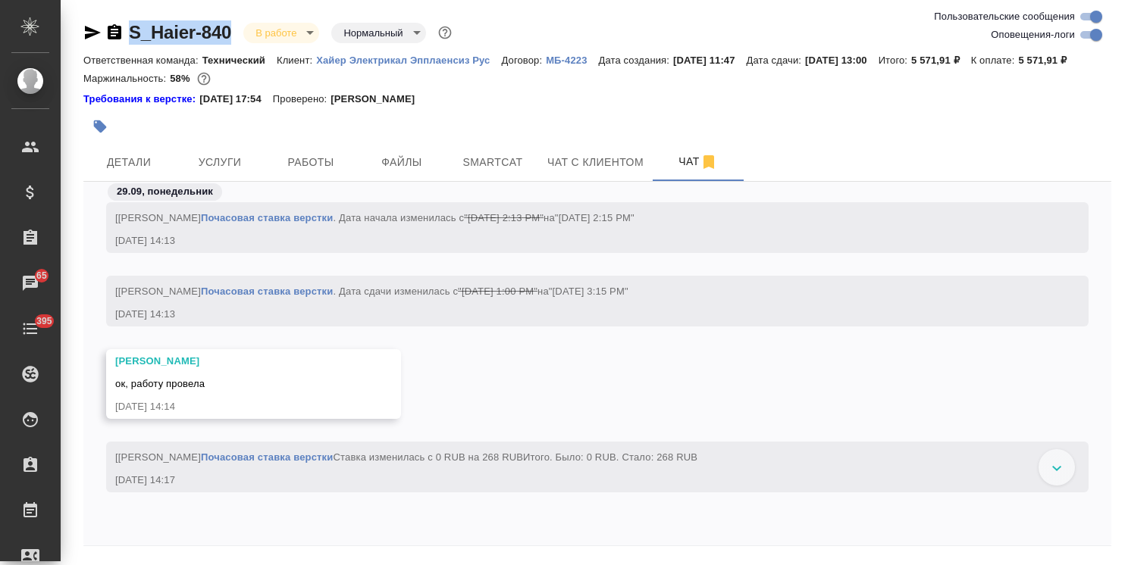
scroll to position [23960, 0]
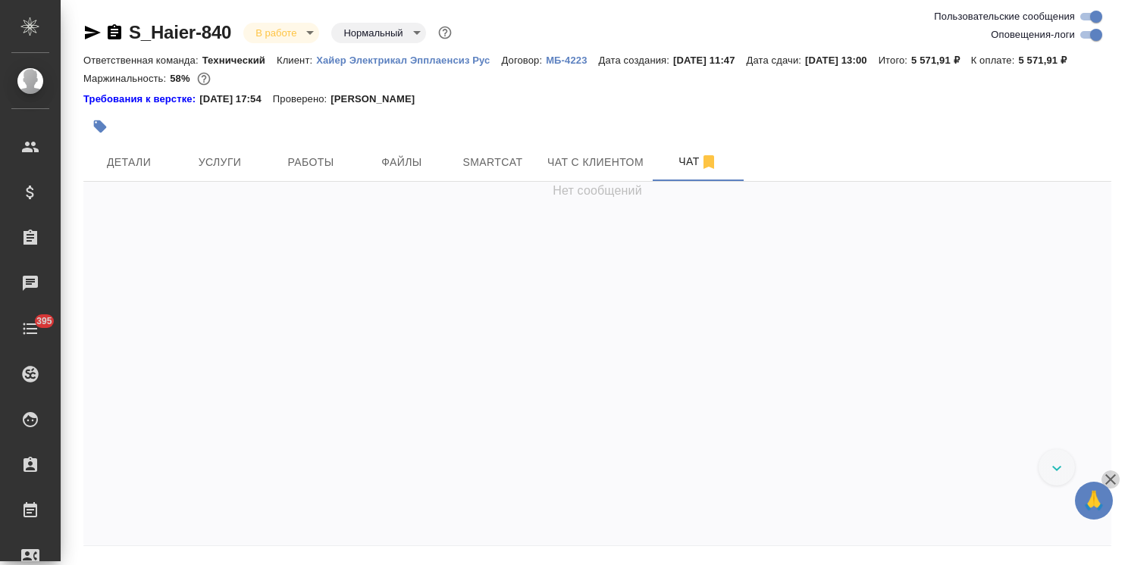
click at [1119, 477] on icon "button" at bounding box center [1110, 480] width 18 height 18
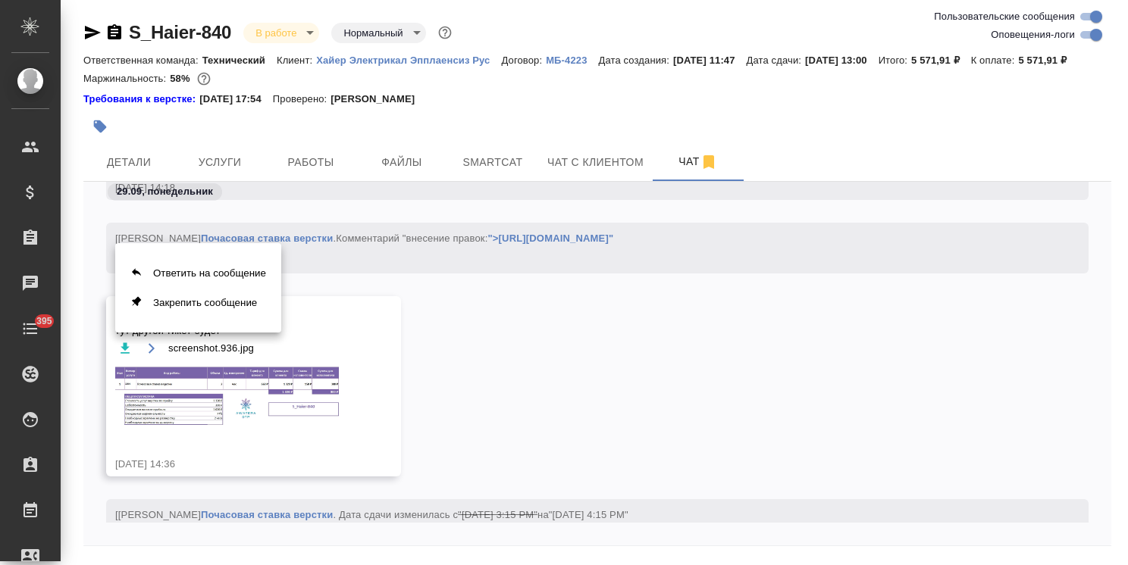
drag, startPoint x: 205, startPoint y: 365, endPoint x: 188, endPoint y: 349, distance: 23.6
click at [188, 349] on div at bounding box center [564, 282] width 1128 height 565
click at [218, 274] on button "Ответить на сообщение" at bounding box center [198, 273] width 166 height 30
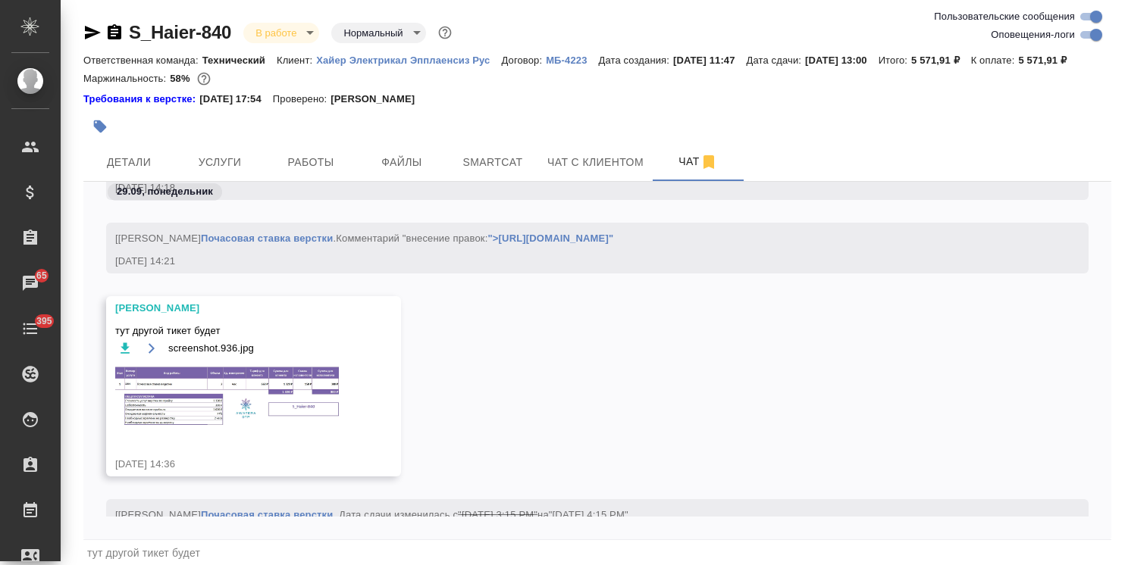
scroll to position [70, 0]
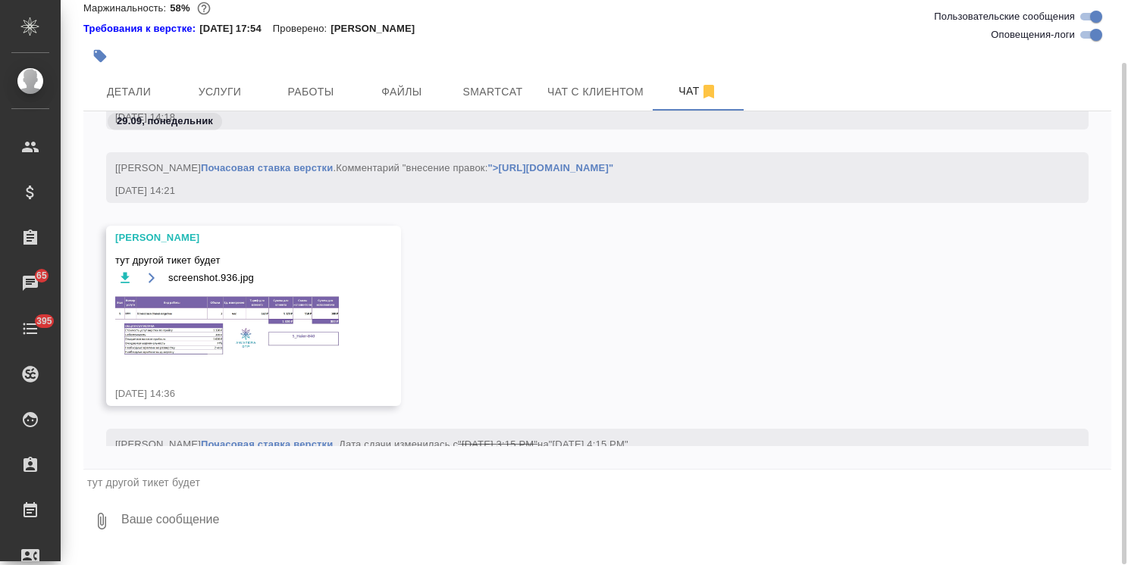
click at [230, 538] on textarea at bounding box center [615, 522] width 991 height 52
type textarea "спасибо, пишу клиенту"
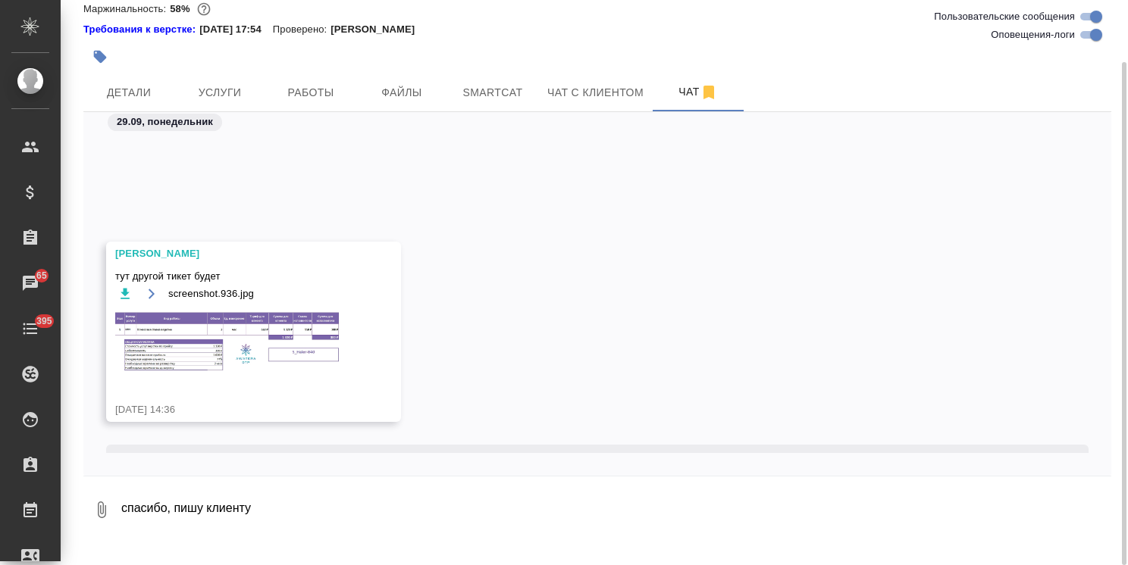
scroll to position [25461, 0]
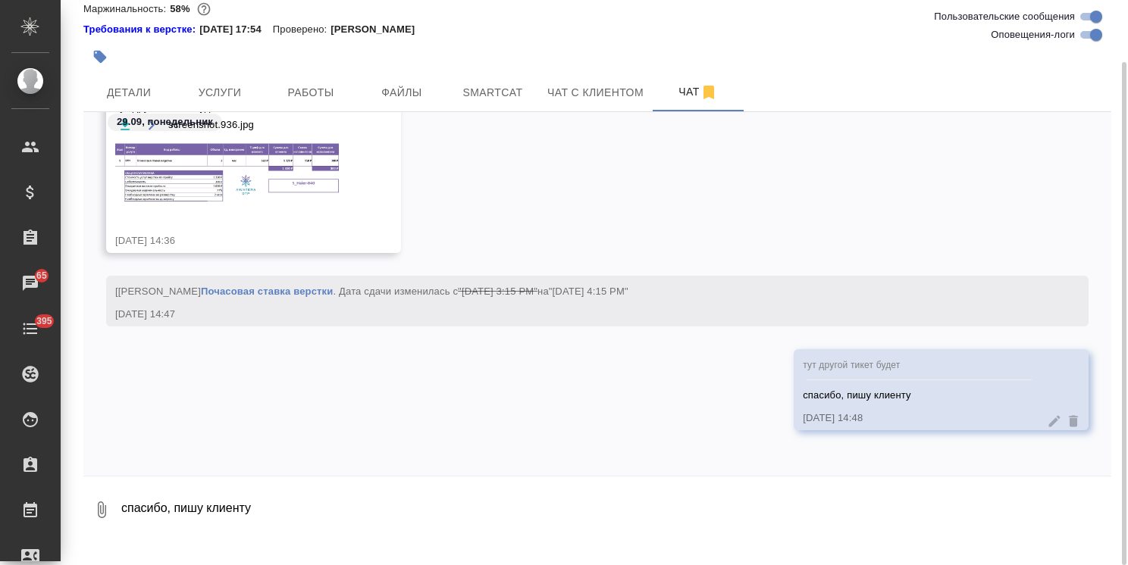
click at [249, 207] on img at bounding box center [228, 174] width 227 height 65
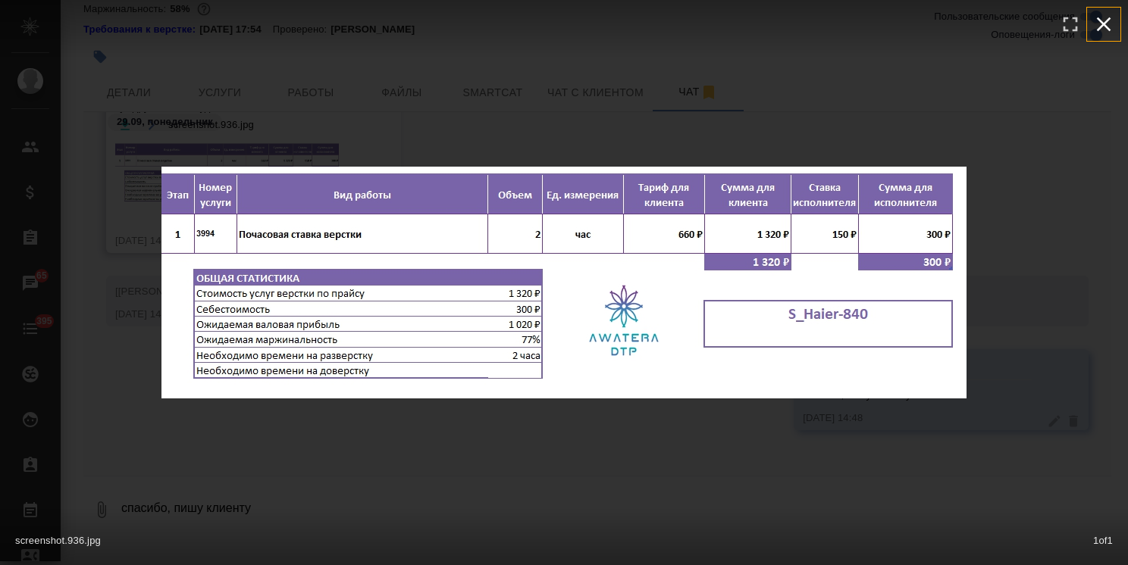
click at [1099, 20] on icon "button" at bounding box center [1104, 24] width 14 height 14
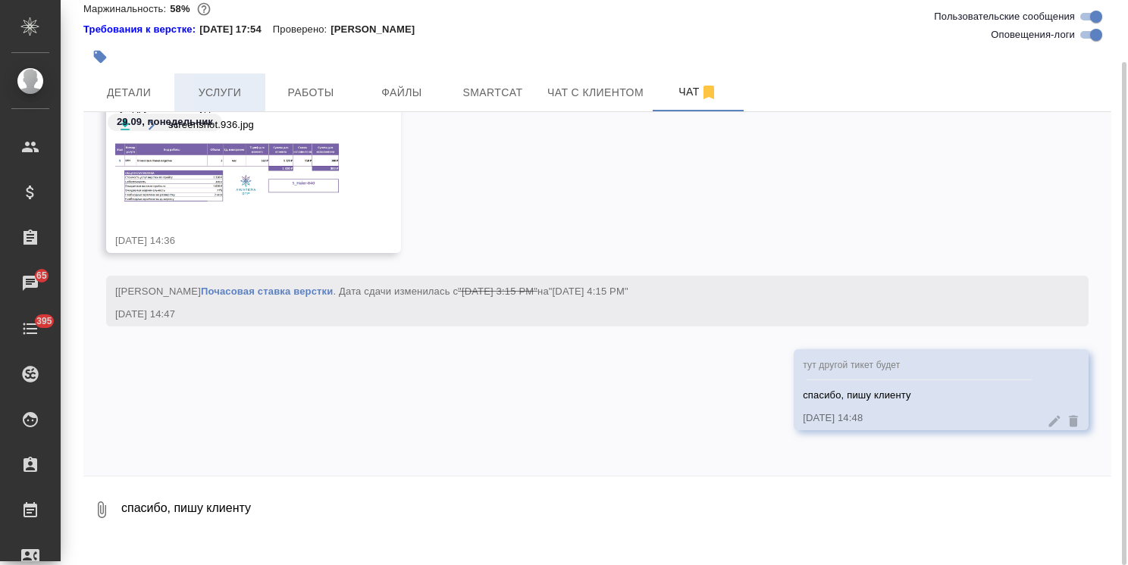
click at [243, 102] on span "Услуги" at bounding box center [219, 92] width 73 height 19
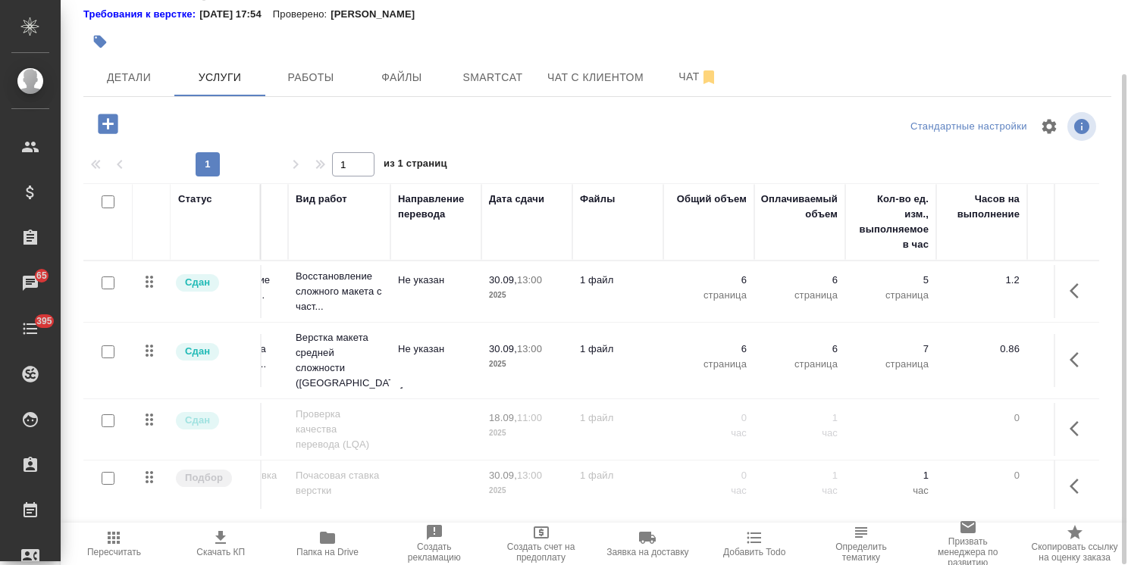
scroll to position [108, 0]
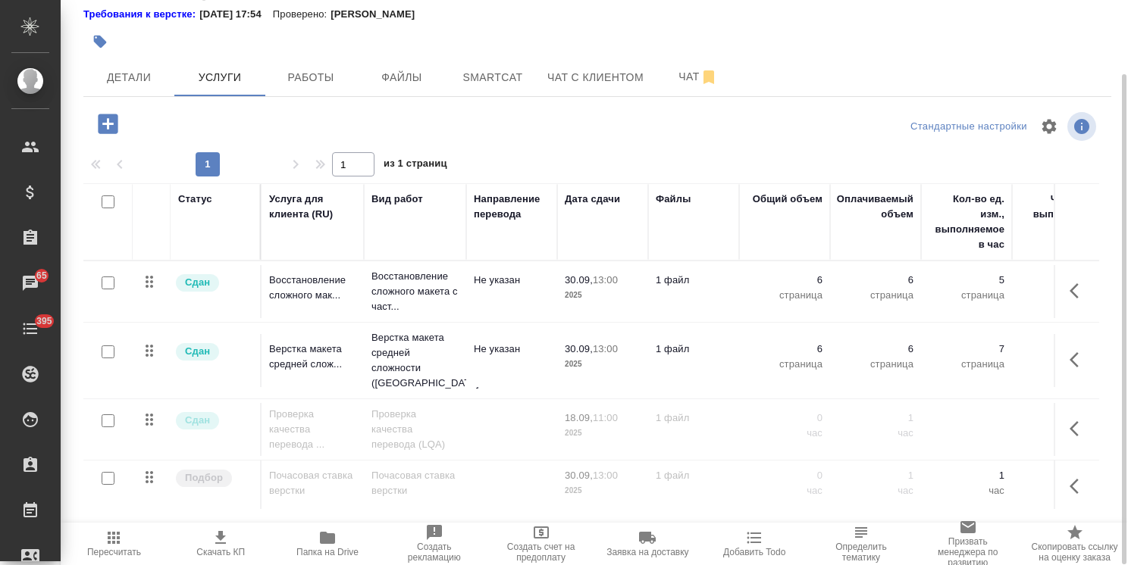
click at [113, 133] on icon "button" at bounding box center [108, 124] width 20 height 20
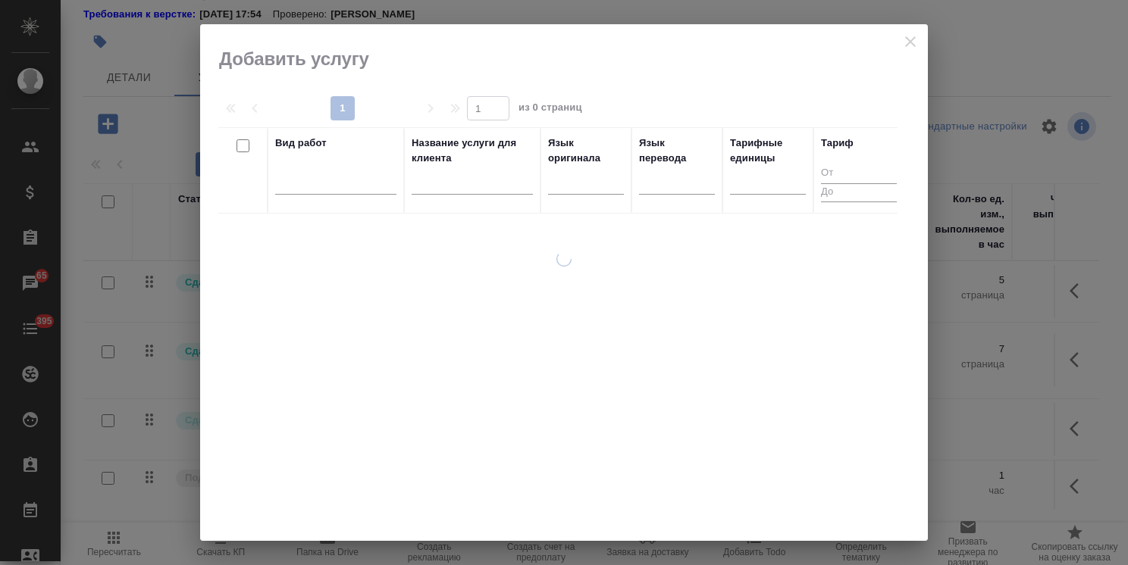
click at [446, 189] on input "text" at bounding box center [472, 185] width 121 height 19
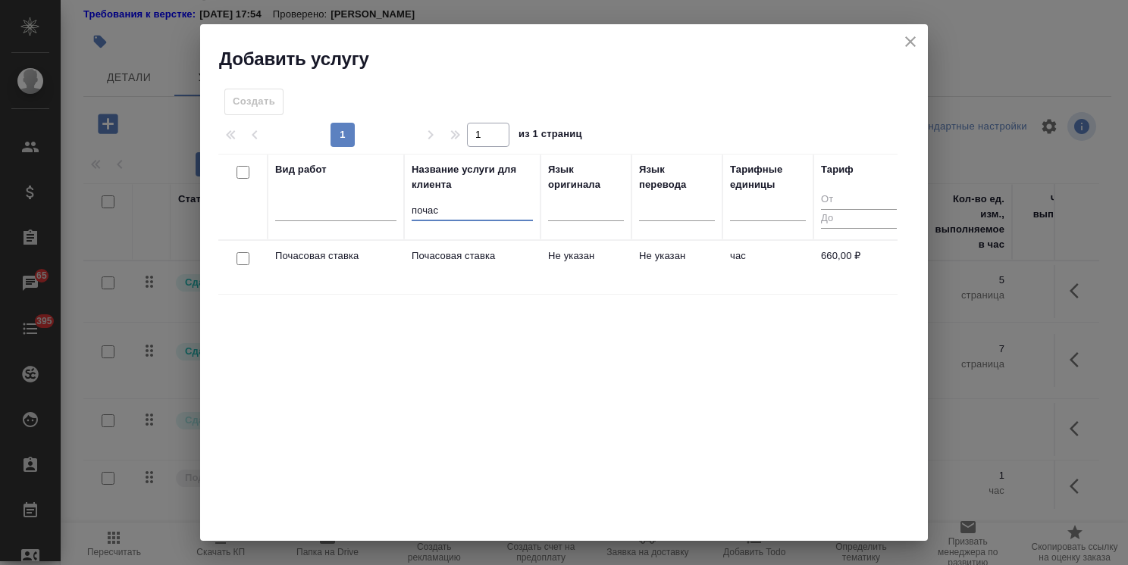
type input "почас"
drag, startPoint x: 252, startPoint y: 247, endPoint x: 243, endPoint y: 252, distance: 10.2
click at [251, 249] on div at bounding box center [243, 259] width 34 height 21
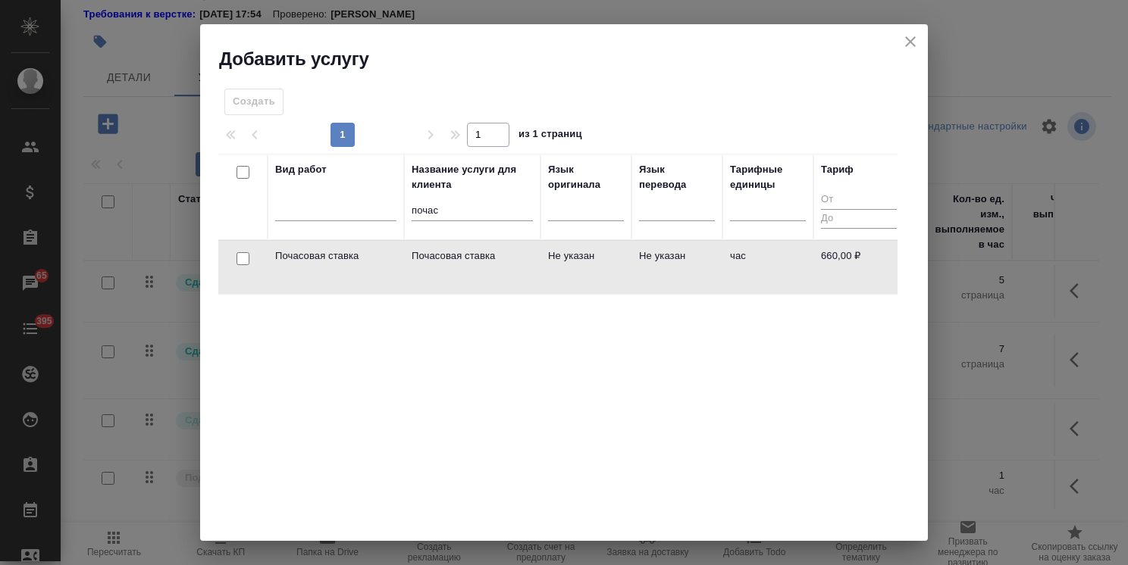
click at [243, 252] on input "checkbox" at bounding box center [242, 258] width 13 height 13
checkbox input "true"
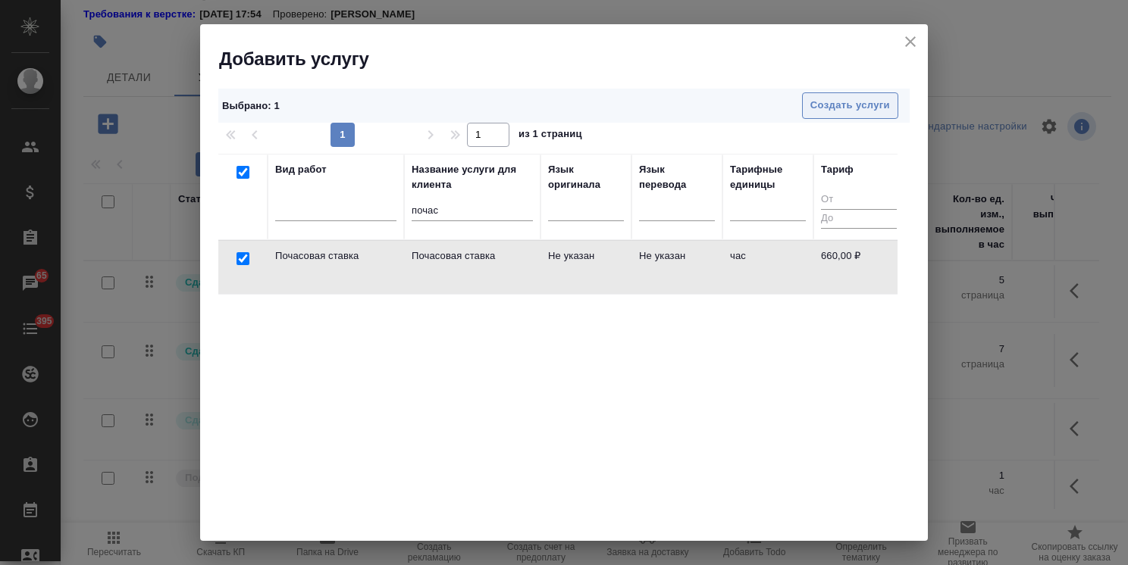
click at [826, 114] on button "Создать услуги" at bounding box center [850, 105] width 96 height 27
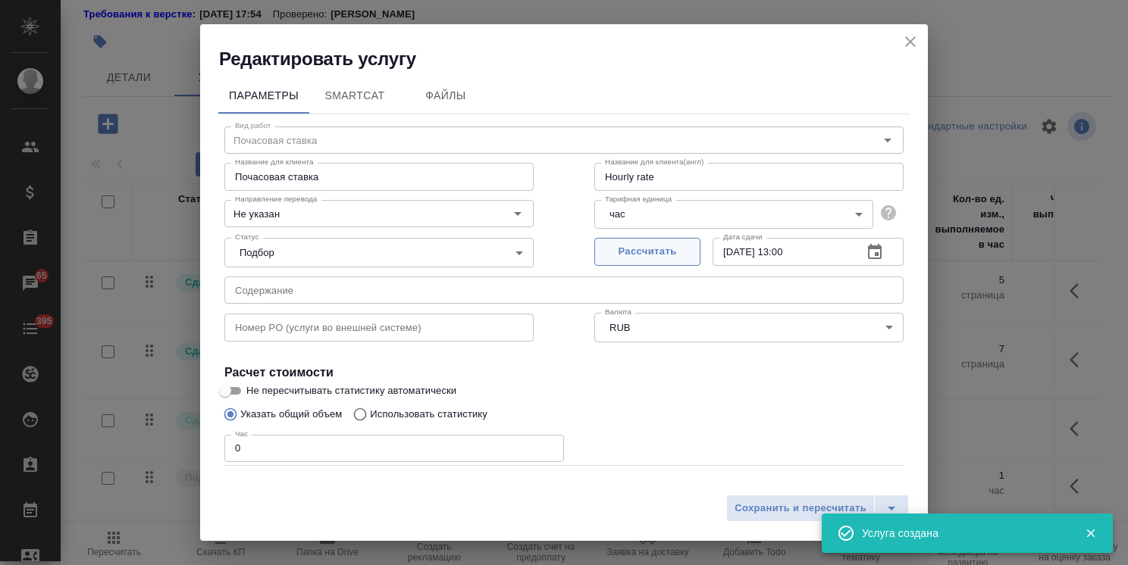
click at [655, 246] on span "Рассчитать" at bounding box center [647, 251] width 89 height 17
drag, startPoint x: 253, startPoint y: 440, endPoint x: 197, endPoint y: 426, distance: 57.7
click at [215, 430] on div "Параметры SmartCat Файлы Вид работ Почасовая ставка Вид работ Название для клие…" at bounding box center [564, 279] width 728 height 416
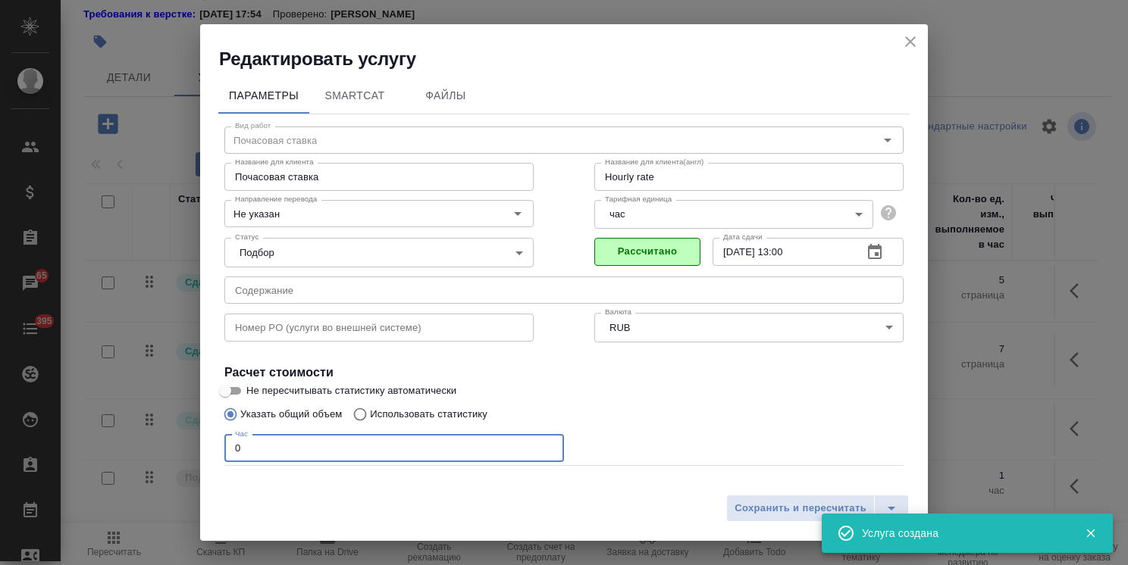
type input "Hourly rate"
type input "2"
type input "Hourly rate"
type input "2"
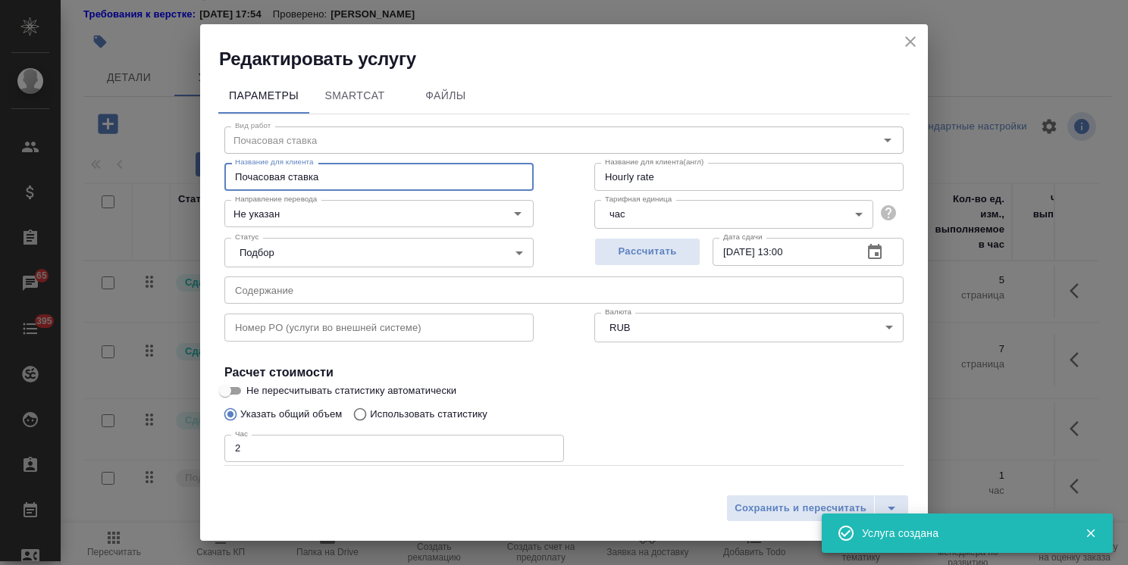
click at [352, 167] on input "Почасовая ставка" at bounding box center [378, 176] width 309 height 27
click at [753, 512] on span "Сохранить и пересчитать" at bounding box center [800, 508] width 132 height 17
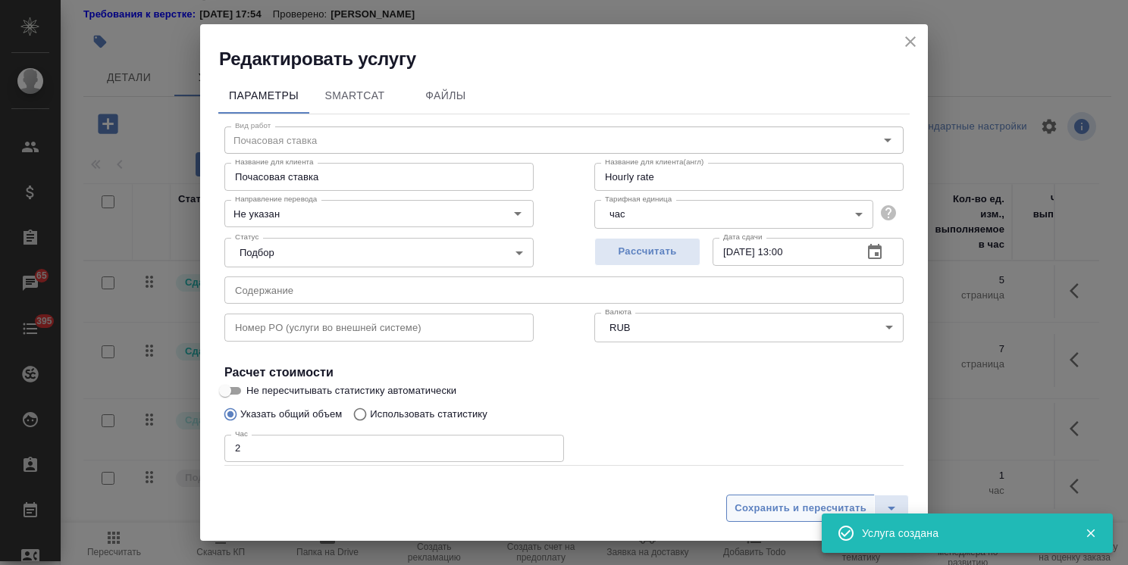
type input "Hourly rate"
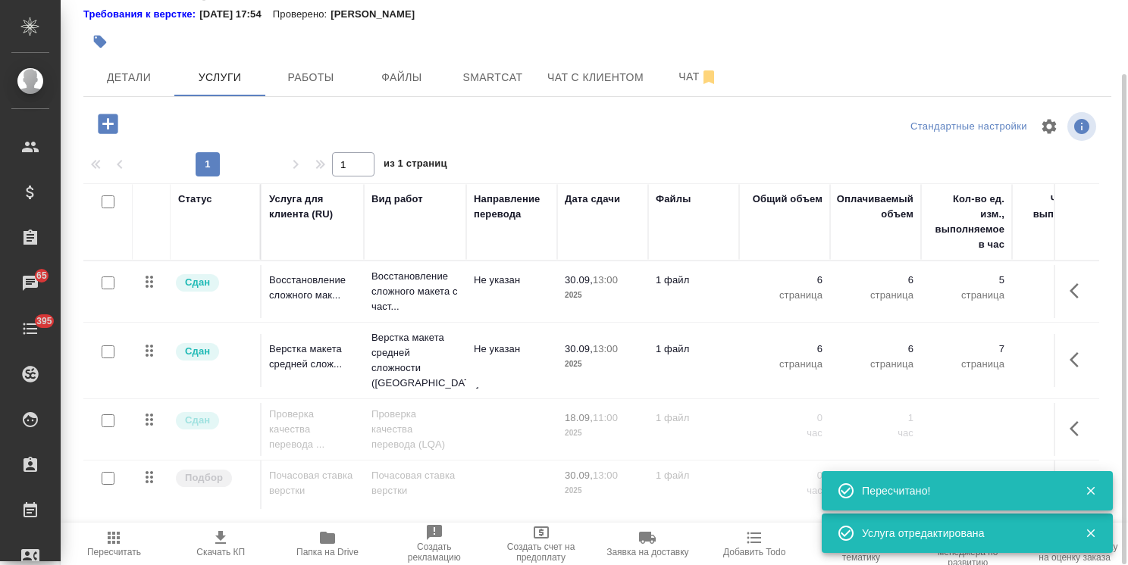
scroll to position [161, 0]
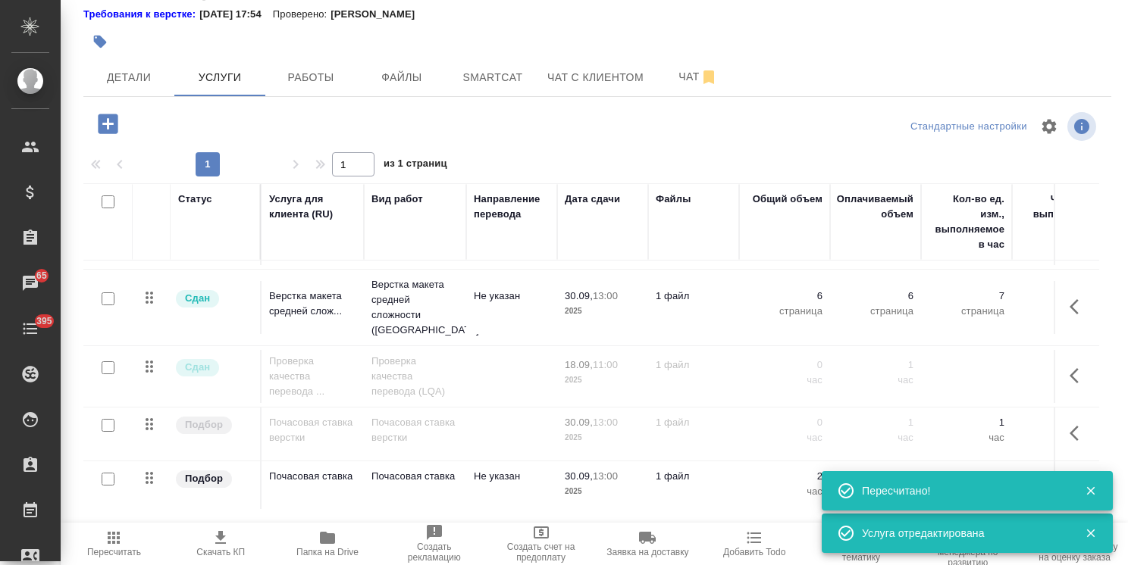
drag, startPoint x: 582, startPoint y: 515, endPoint x: 921, endPoint y: 516, distance: 338.8
click at [919, 516] on div ".cls-1 fill:#fff; AWATERA Usmanova Olga Клиенты Спецификации Заказы 65 Чаты 395…" at bounding box center [564, 282] width 1128 height 565
click at [1101, 490] on button "button" at bounding box center [1090, 491] width 31 height 14
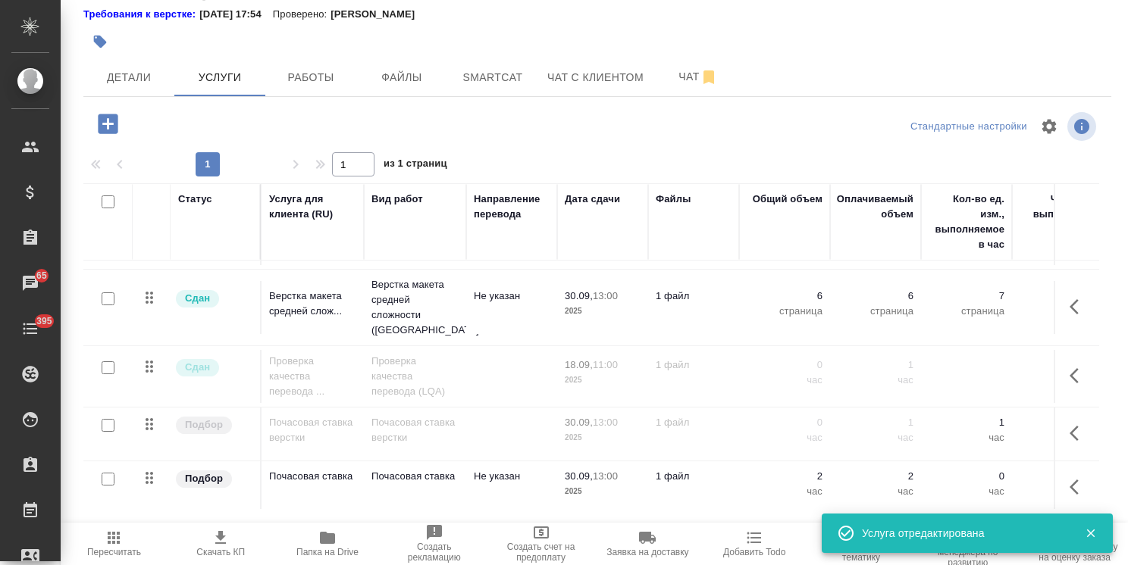
click at [1094, 526] on div at bounding box center [1084, 533] width 45 height 21
click at [133, 543] on span "Пересчитать" at bounding box center [114, 543] width 89 height 29
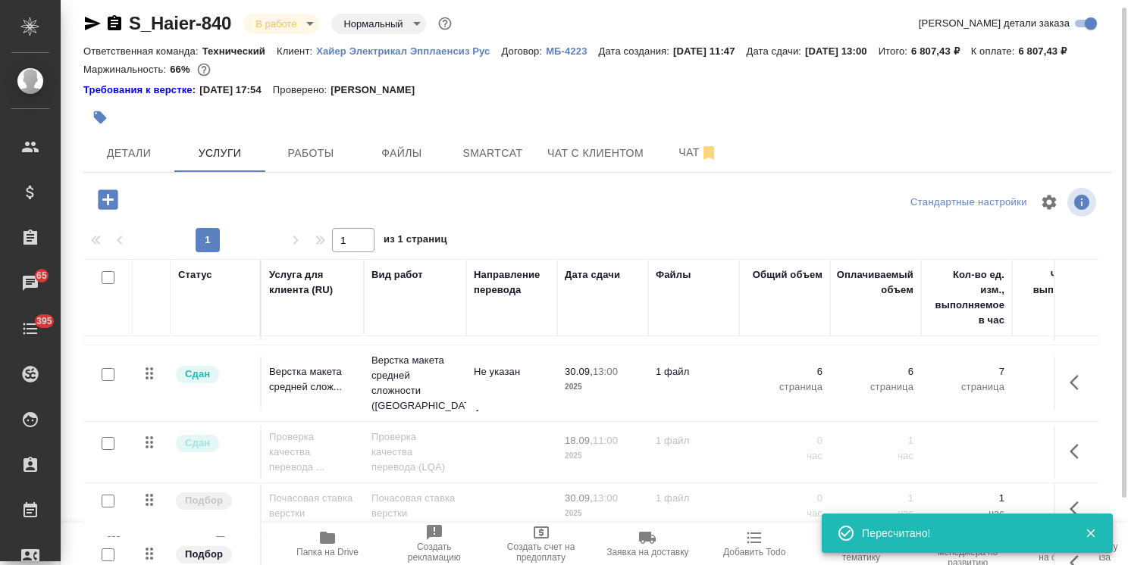
scroll to position [85, 0]
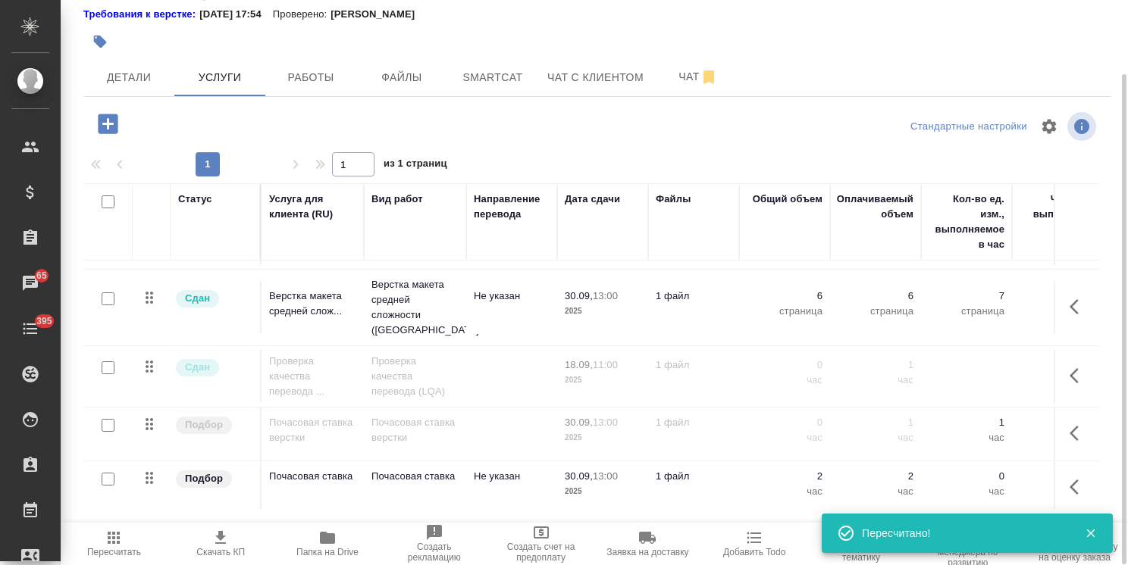
click at [216, 546] on icon "button" at bounding box center [220, 538] width 18 height 18
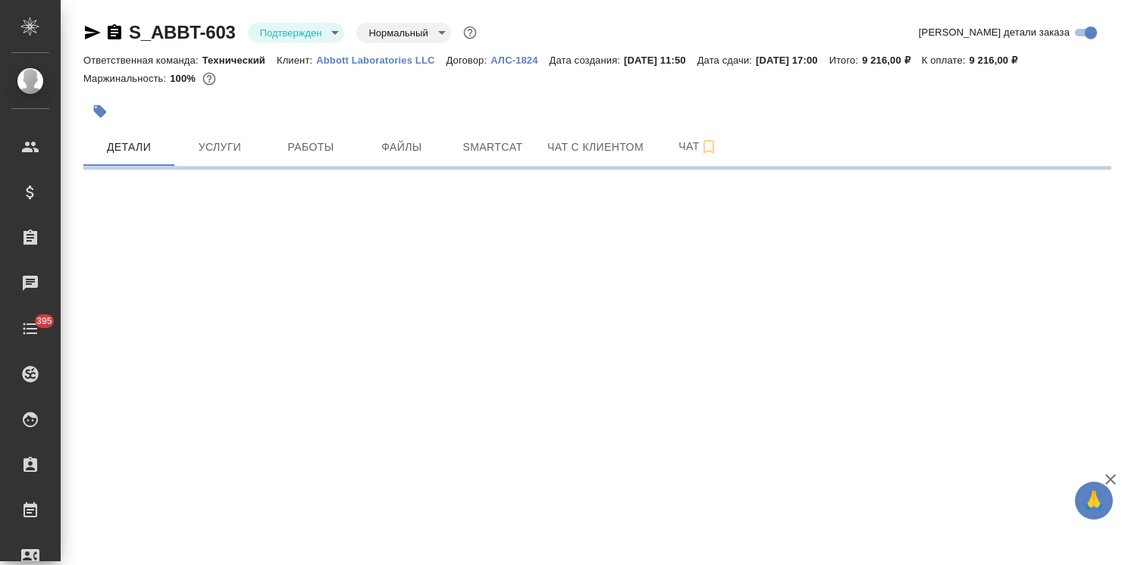
select select "RU"
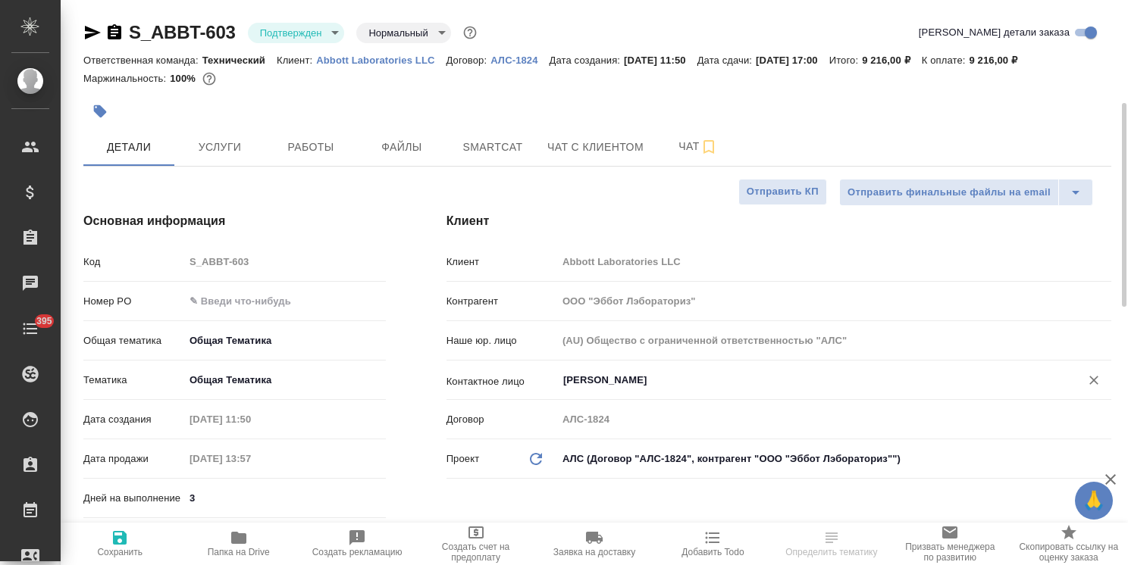
type textarea "x"
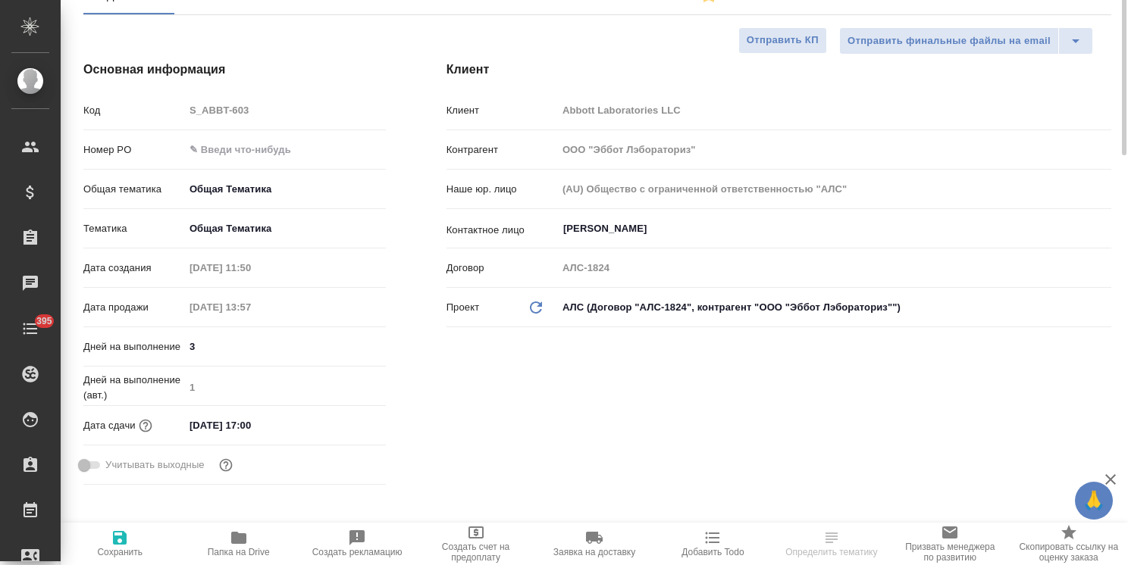
type textarea "x"
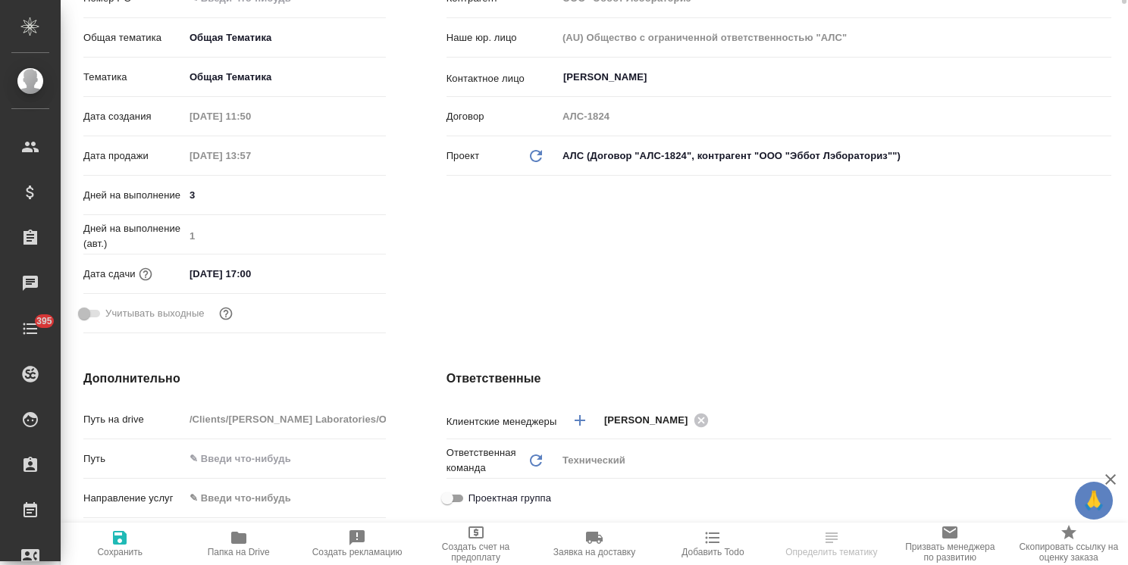
type textarea "x"
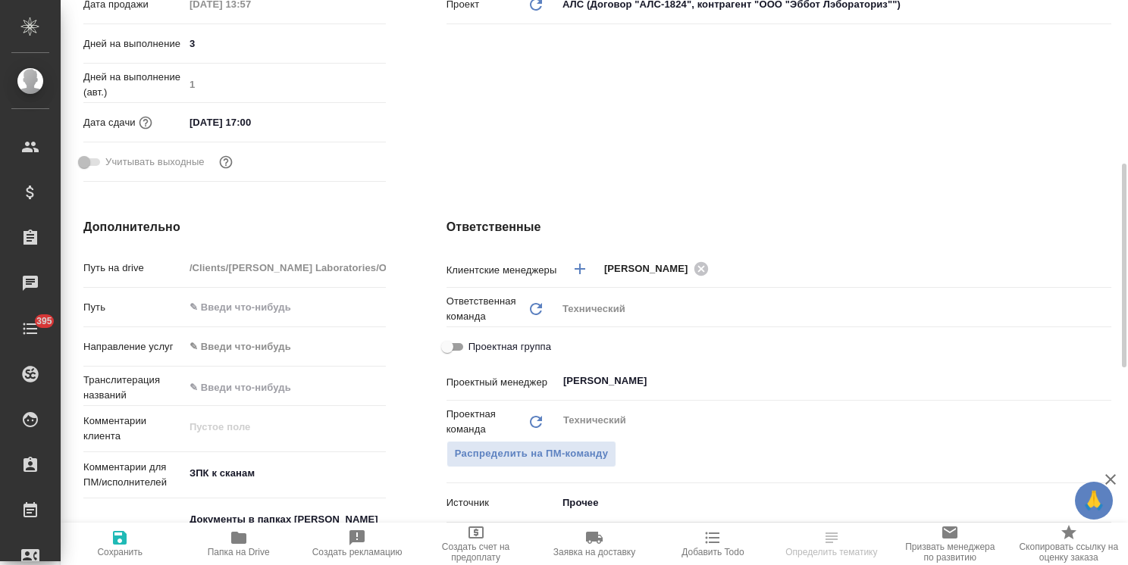
type textarea "x"
select select "RU"
type textarea "x"
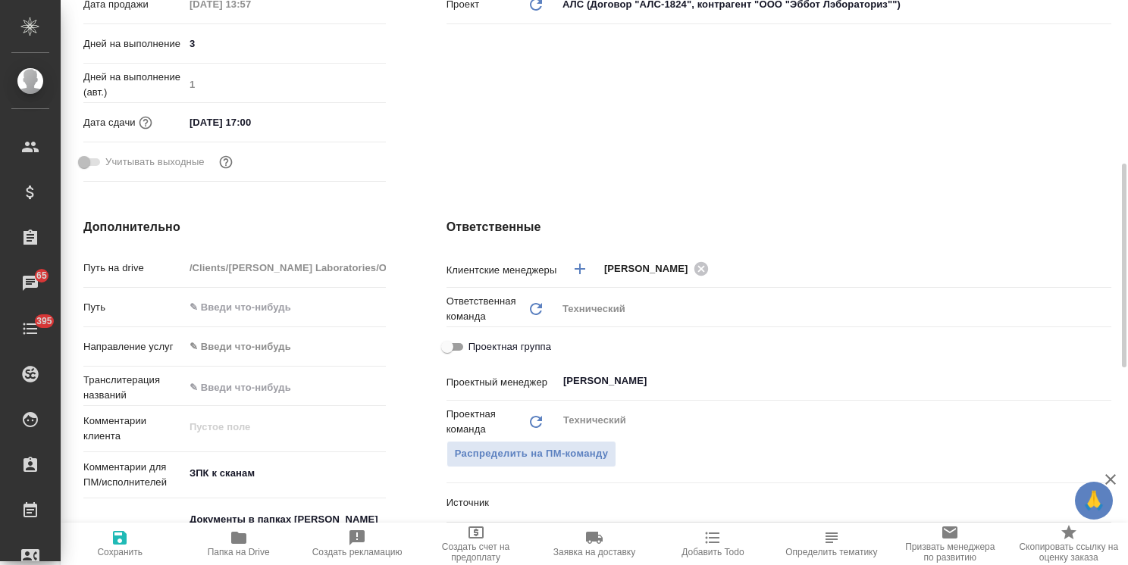
type textarea "x"
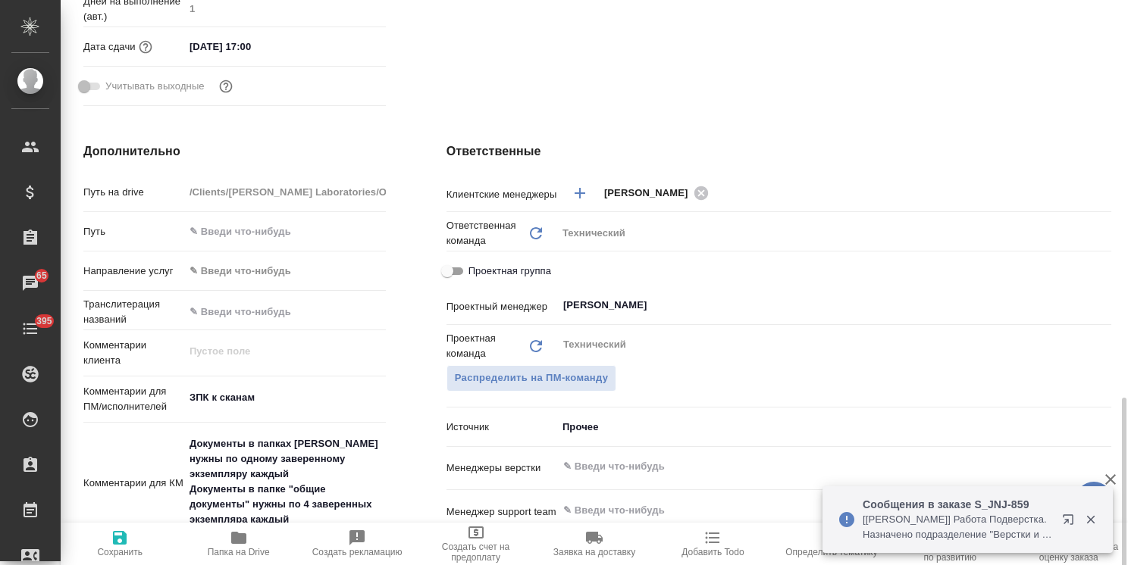
scroll to position [682, 0]
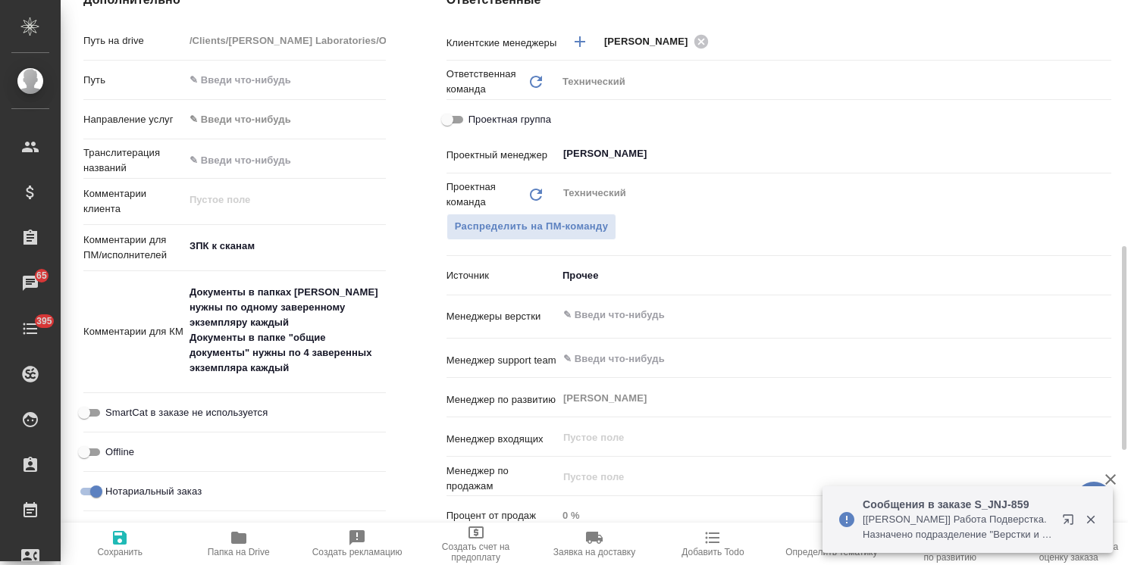
click at [246, 540] on icon "button" at bounding box center [239, 538] width 18 height 18
type textarea "x"
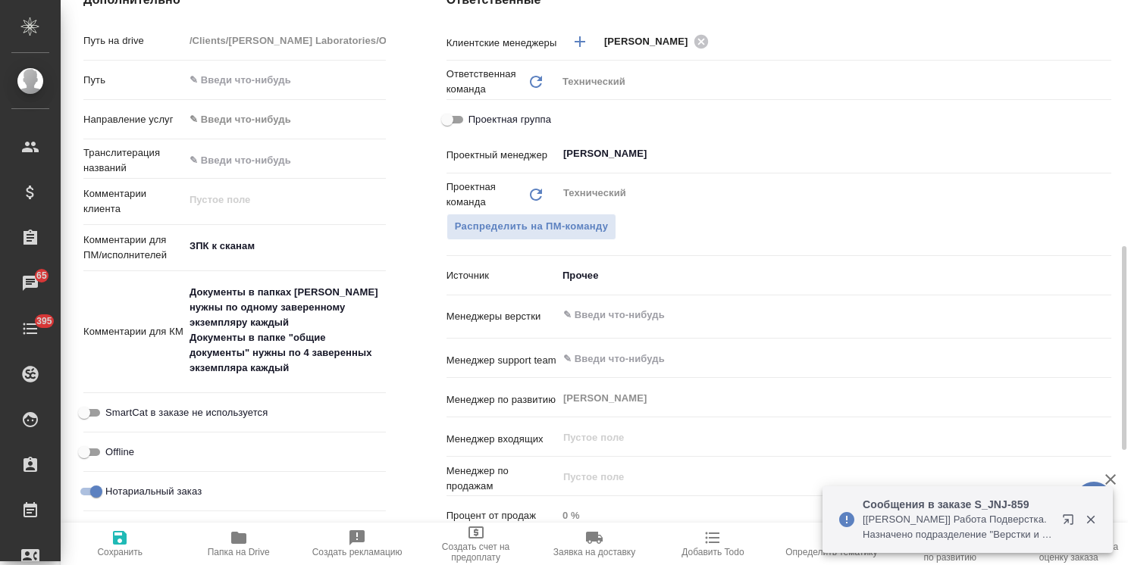
type textarea "x"
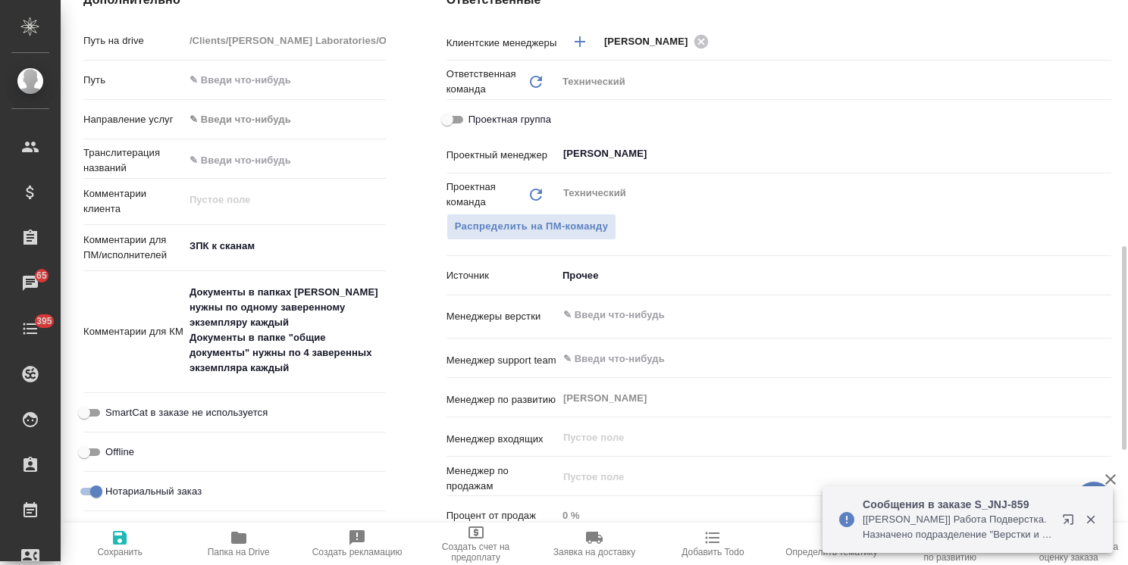
type textarea "x"
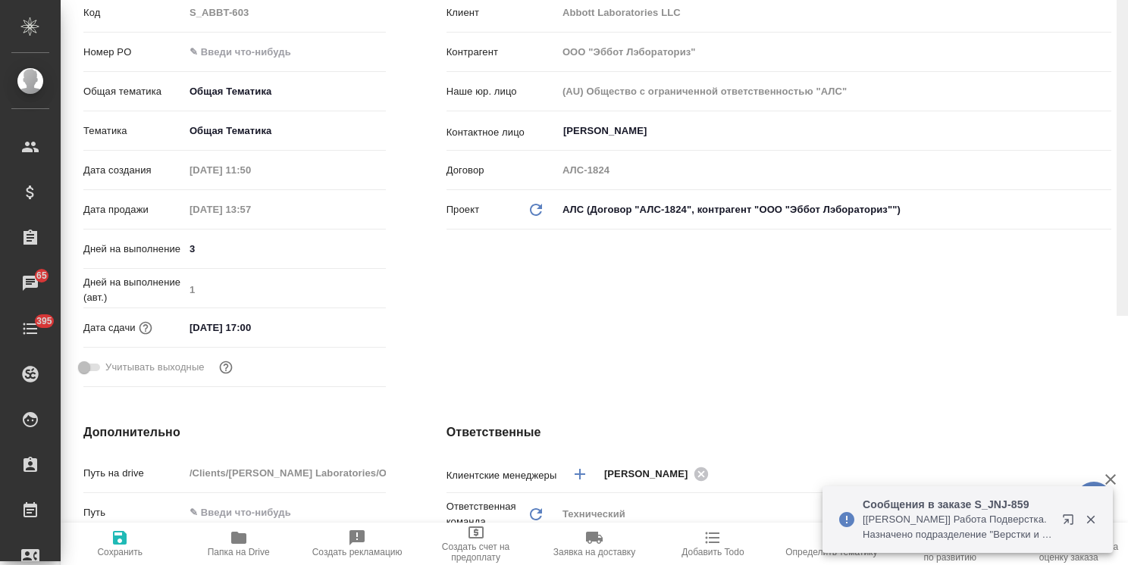
scroll to position [0, 0]
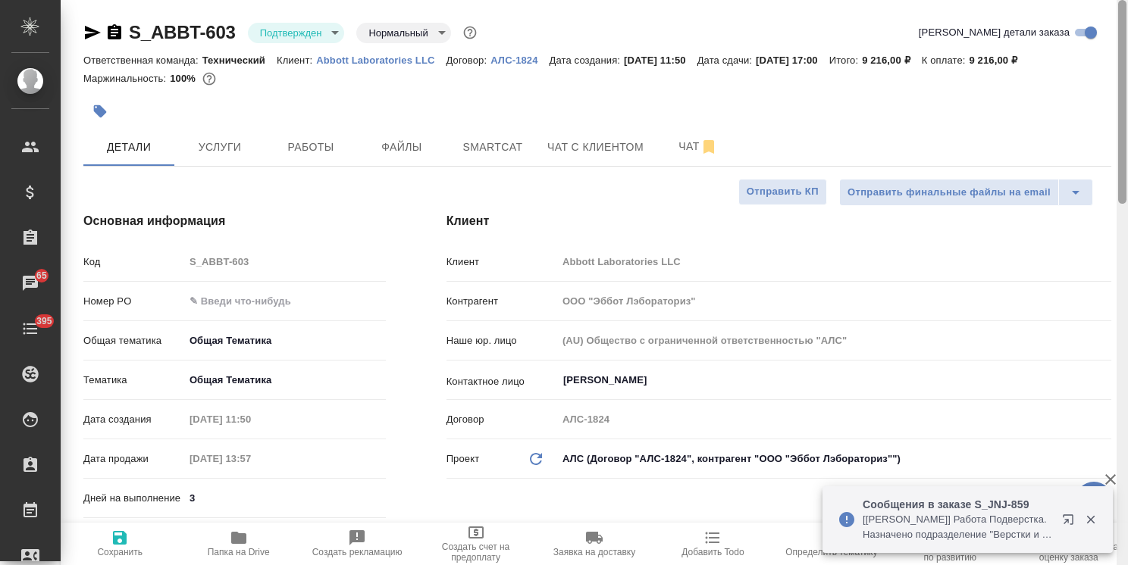
drag, startPoint x: 1122, startPoint y: 303, endPoint x: 867, endPoint y: 61, distance: 351.7
click at [1122, 0] on html "🙏 .cls-1 fill:#fff; AWATERA Usmanova Olga Клиенты Спецификации Заказы 65 Чаты 3…" at bounding box center [564, 282] width 1128 height 565
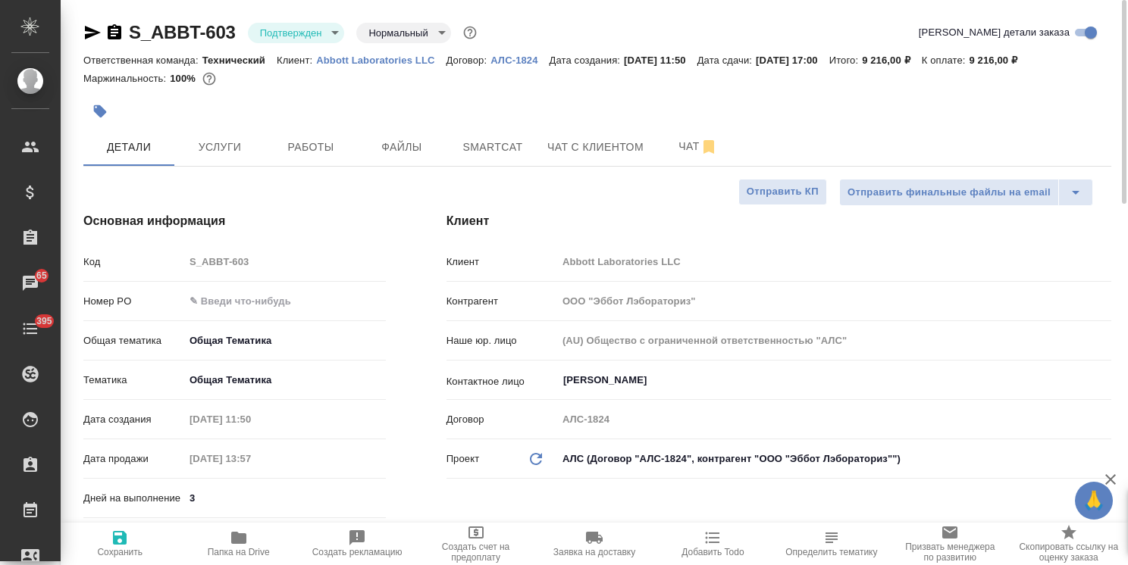
click at [406, 58] on p "Abbott Laboratories LLC" at bounding box center [381, 60] width 130 height 11
type textarea "x"
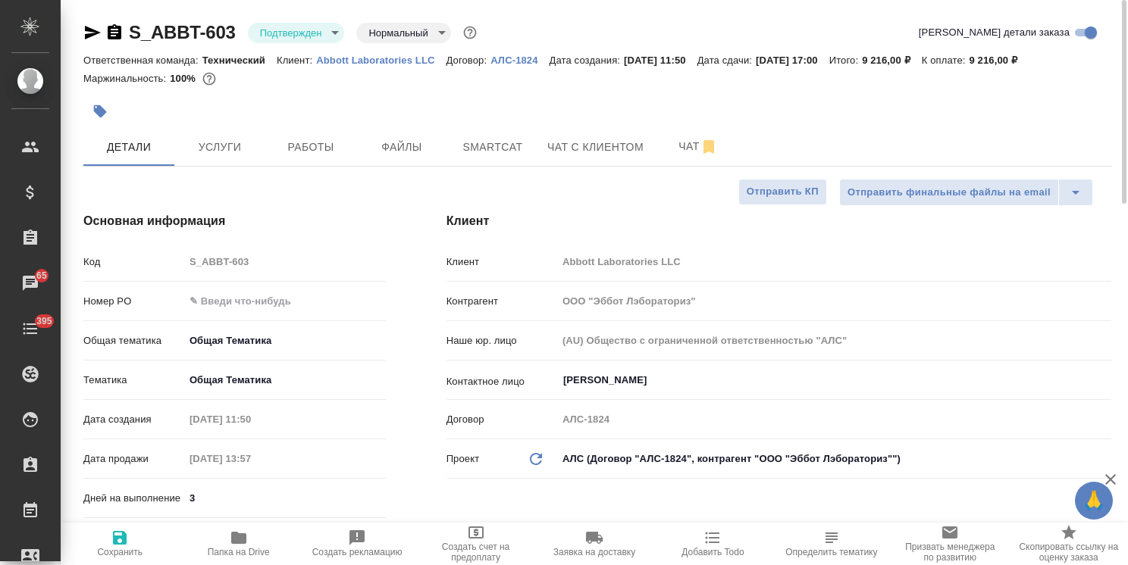
type textarea "x"
click at [86, 31] on icon "button" at bounding box center [93, 33] width 16 height 14
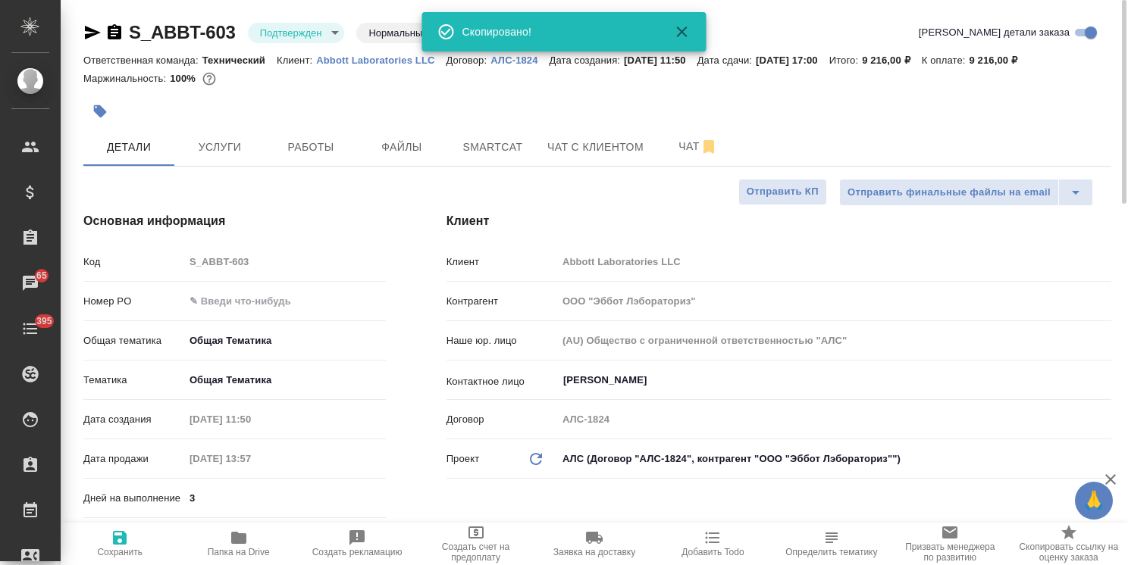
type textarea "x"
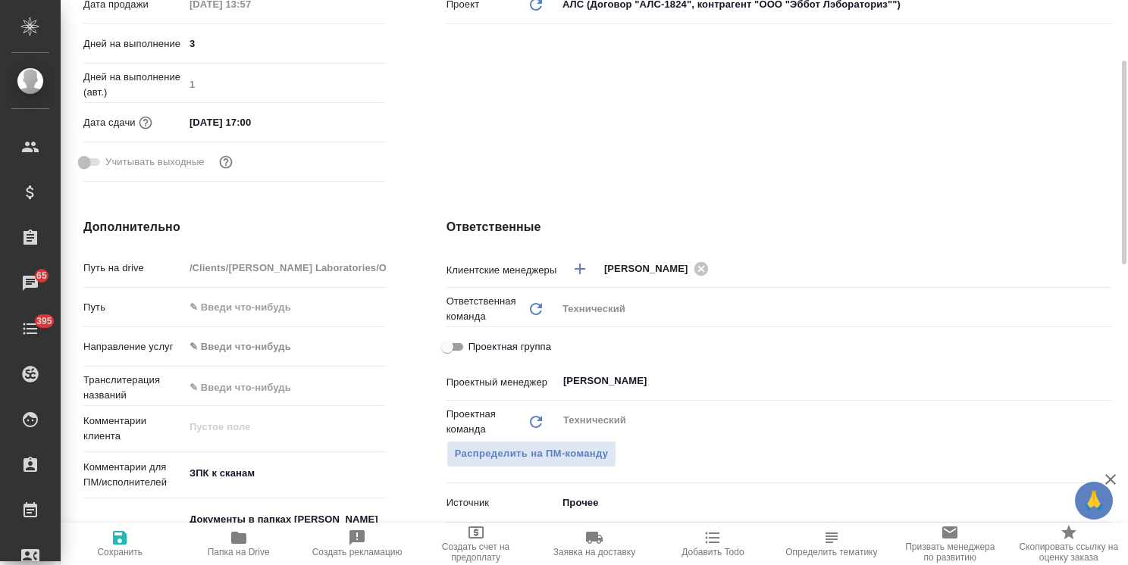
scroll to position [606, 0]
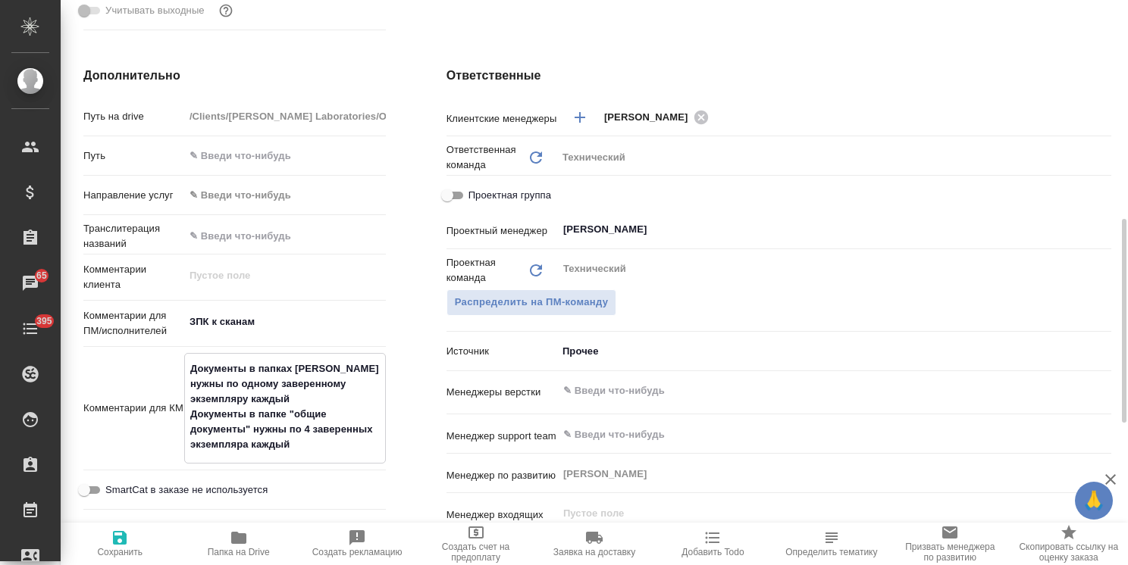
type textarea "x"
drag, startPoint x: 189, startPoint y: 365, endPoint x: 330, endPoint y: 449, distance: 164.8
click at [330, 449] on textarea "Документы в папках Симилак Голд нужны по одному заверенному экземпляру каждый Д…" at bounding box center [285, 407] width 200 height 102
type textarea "x"
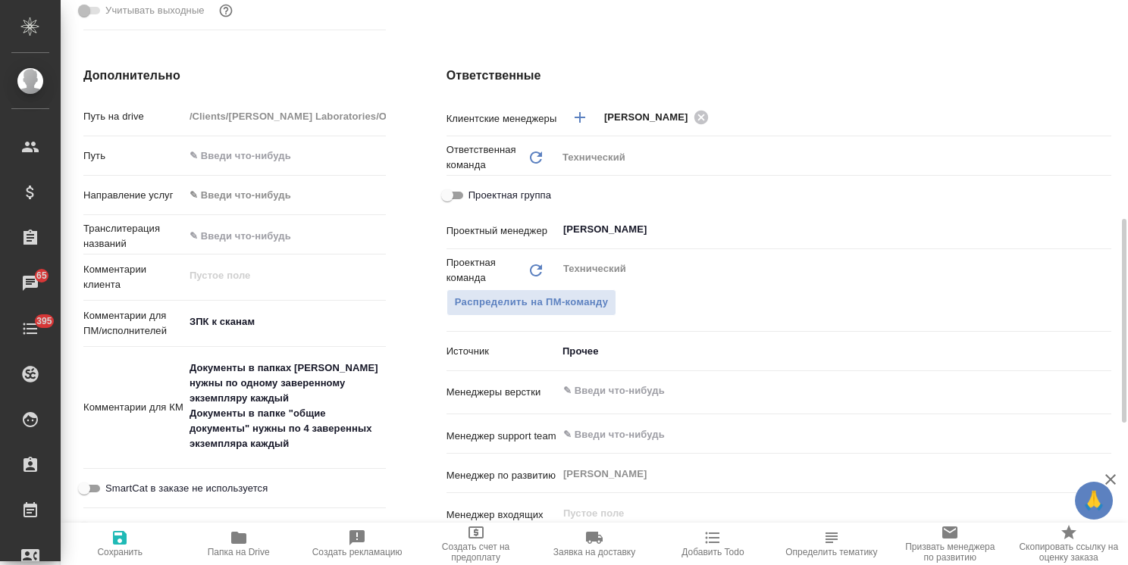
type textarea "x"
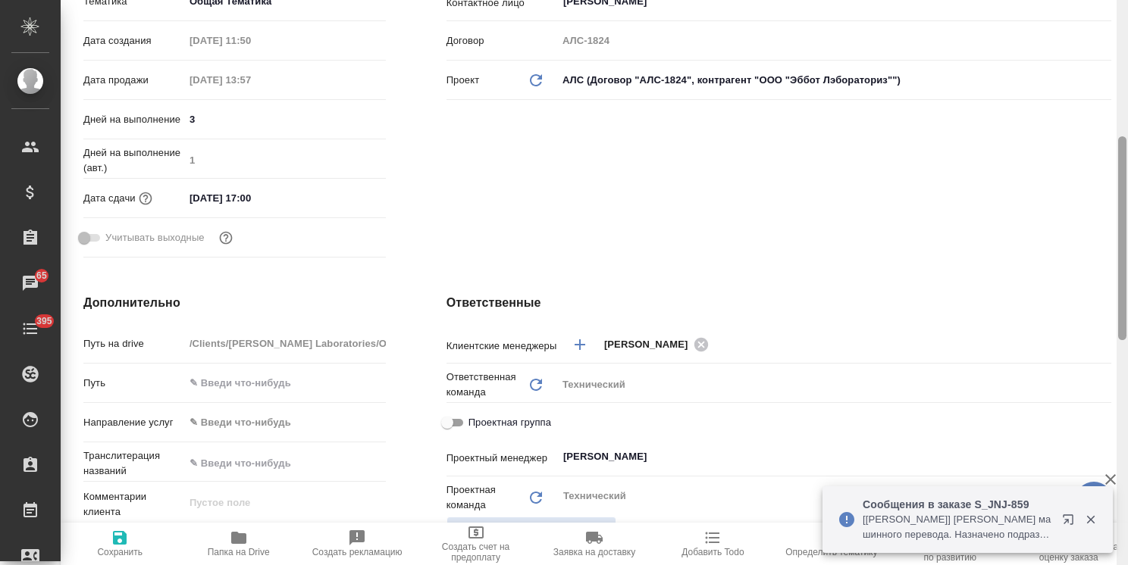
scroll to position [0, 0]
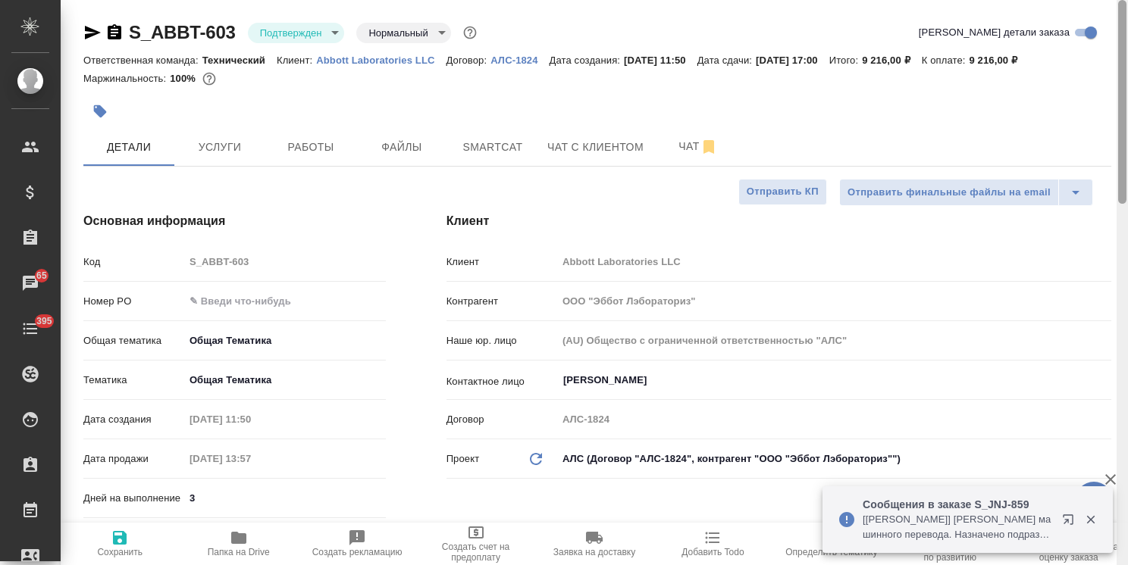
drag, startPoint x: 1122, startPoint y: 324, endPoint x: 997, endPoint y: 89, distance: 265.8
click at [1127, 92] on html "🙏 .cls-1 fill:#fff; AWATERA Usmanova Olga Клиенты Спецификации Заказы 65 Чаты 3…" at bounding box center [564, 282] width 1128 height 565
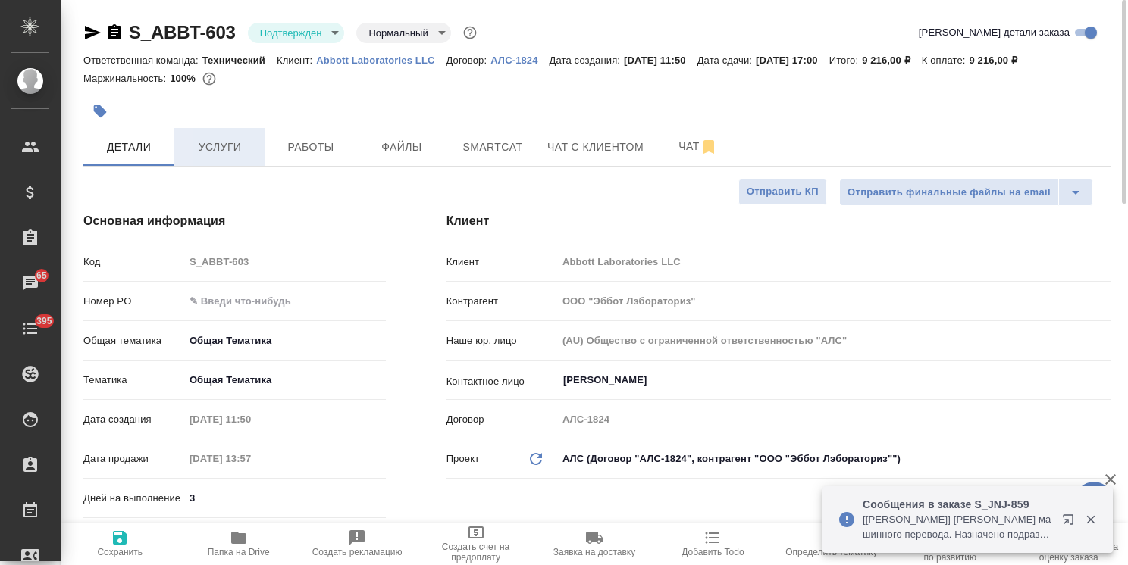
type textarea "x"
click at [234, 139] on span "Услуги" at bounding box center [219, 147] width 73 height 19
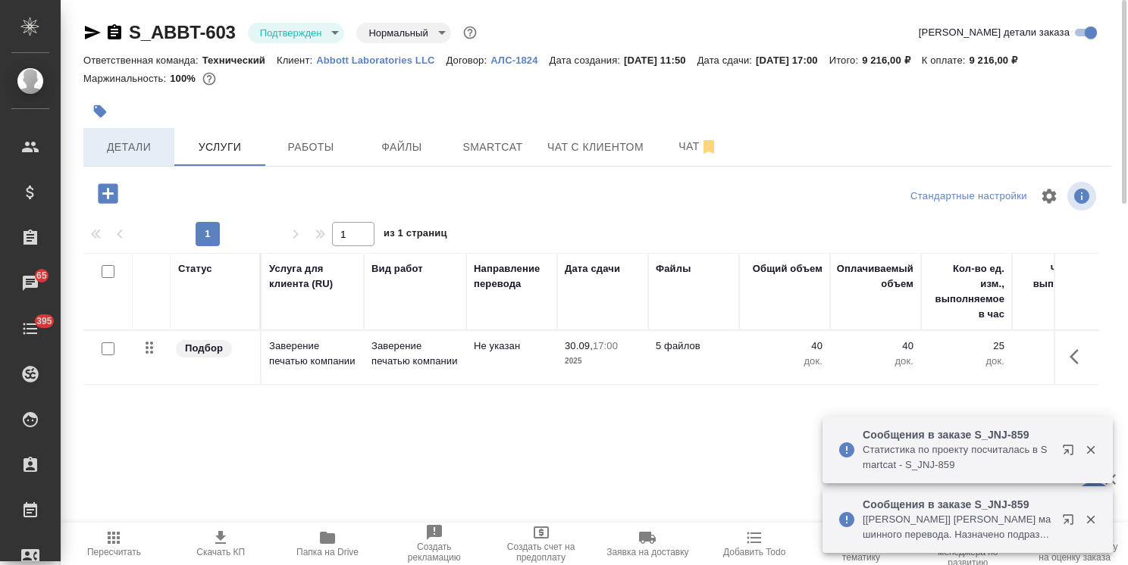
click at [131, 132] on button "Детали" at bounding box center [128, 147] width 91 height 38
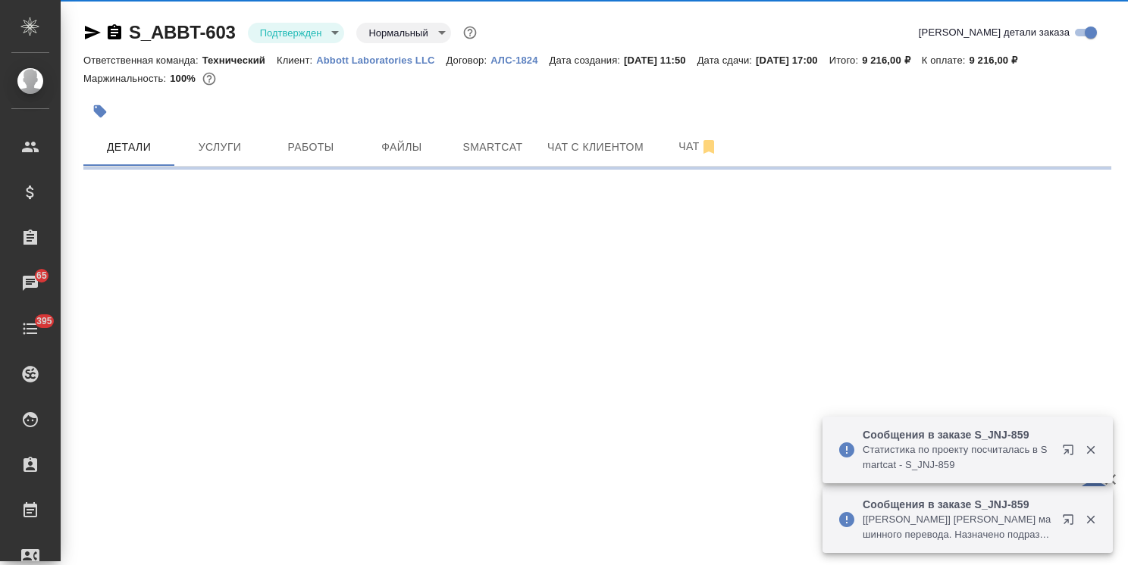
select select "RU"
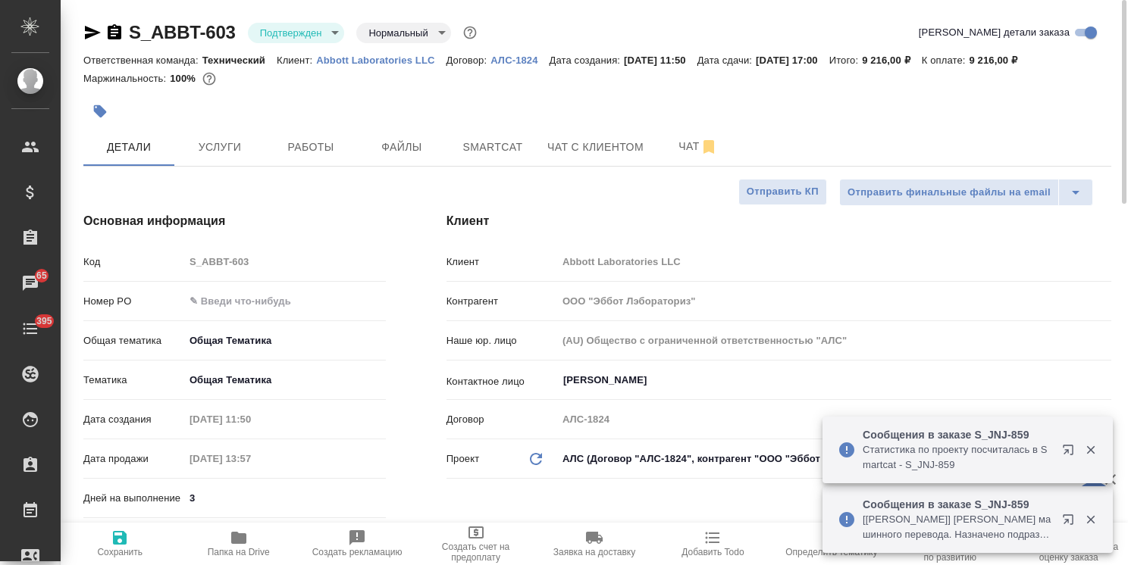
type textarea "x"
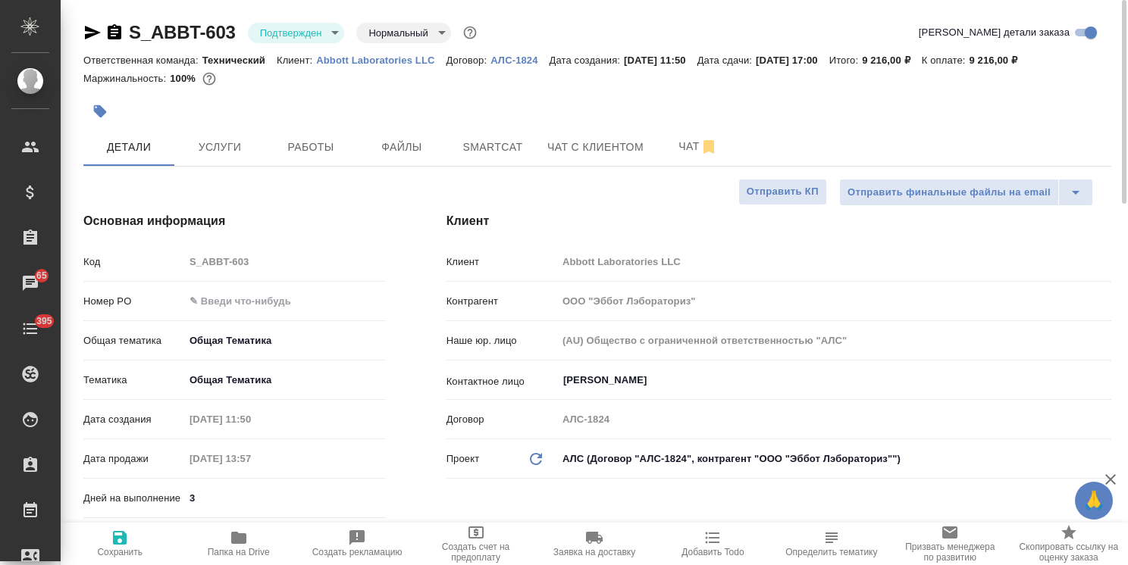
click at [298, 35] on body "🙏 .cls-1 fill:#fff; AWATERA Usmanova Olga Клиенты Спецификации Заказы 65 Чаты 3…" at bounding box center [564, 282] width 1128 height 565
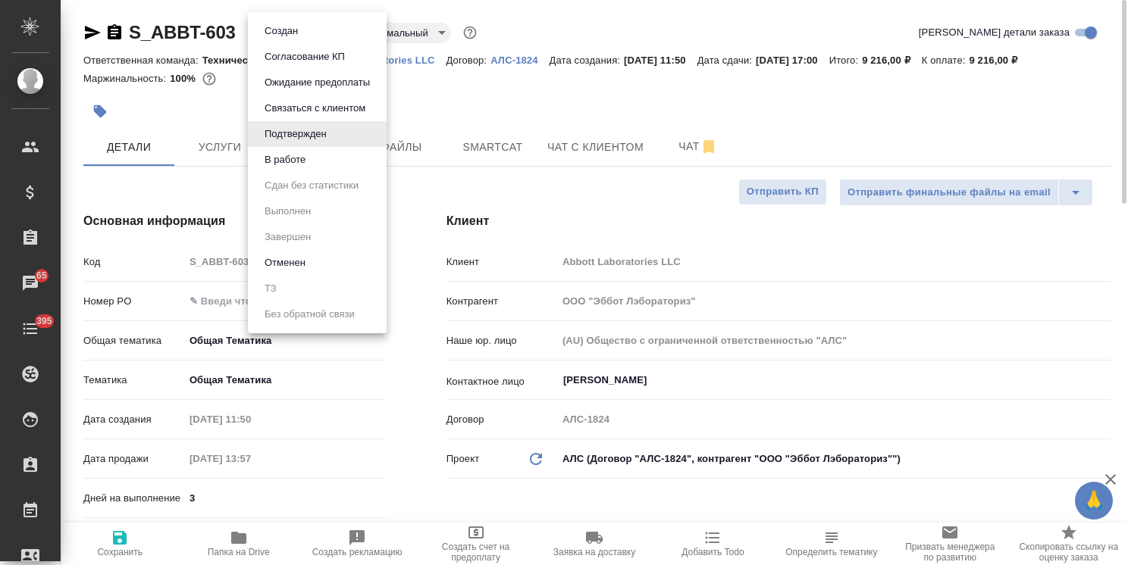
click at [287, 156] on button "В работе" at bounding box center [285, 160] width 50 height 17
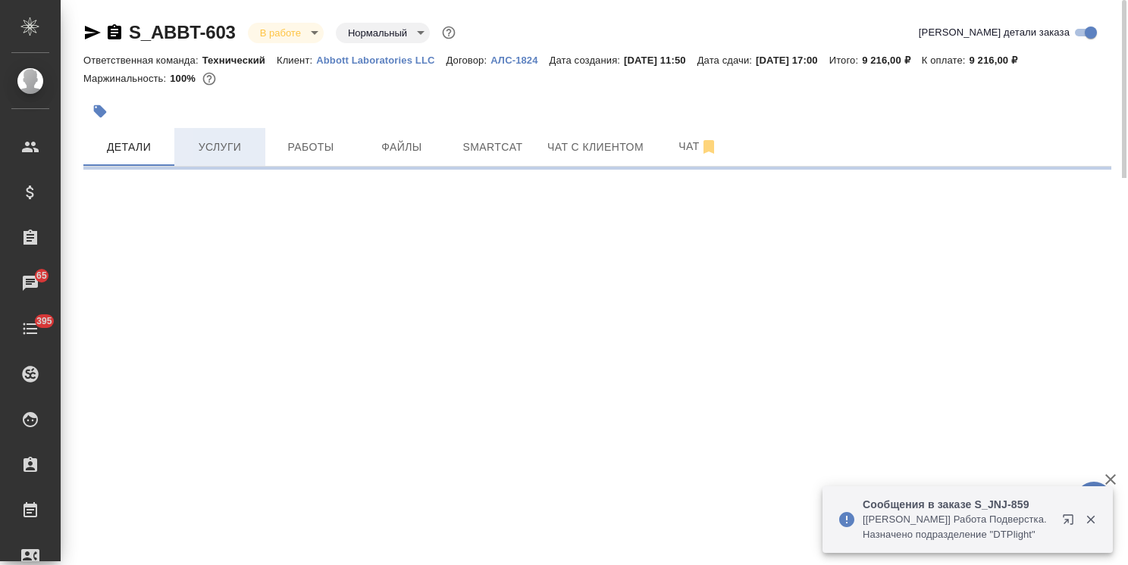
select select "RU"
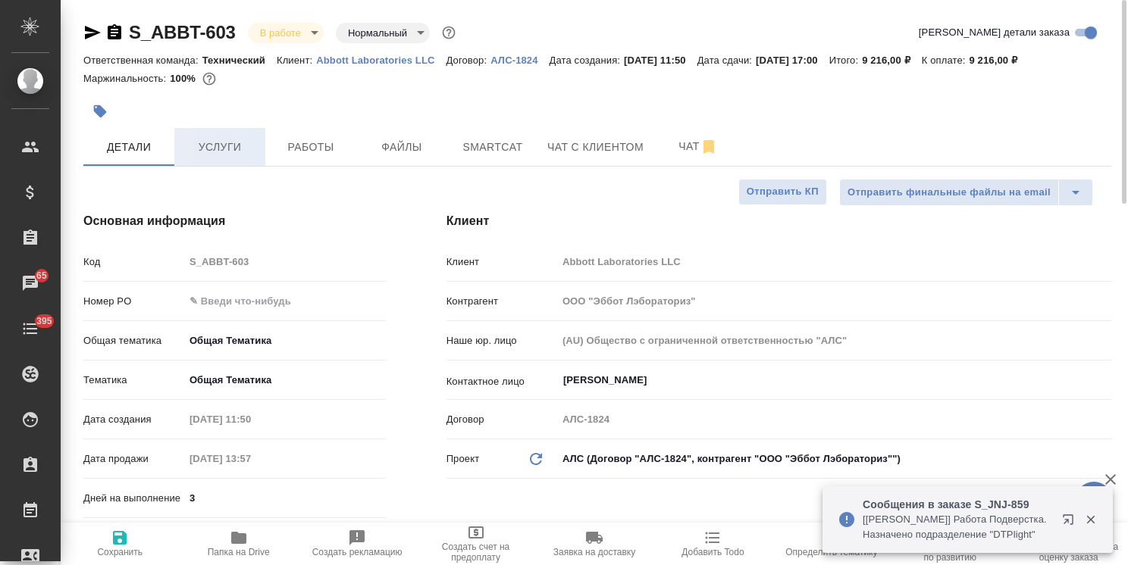
type textarea "x"
click at [227, 157] on button "Услуги" at bounding box center [219, 147] width 91 height 38
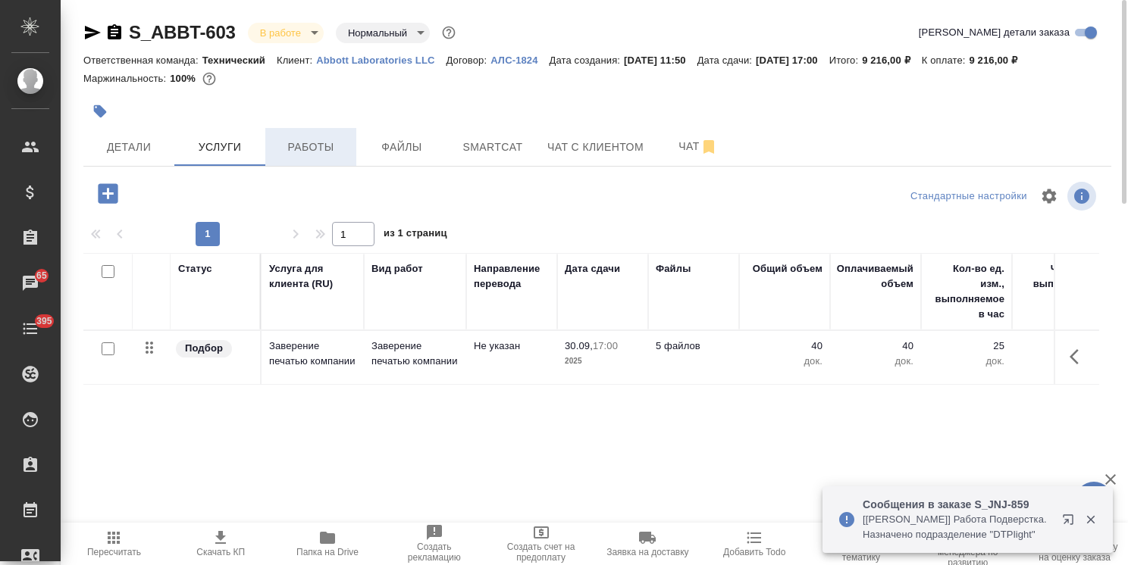
click at [323, 148] on span "Работы" at bounding box center [310, 147] width 73 height 19
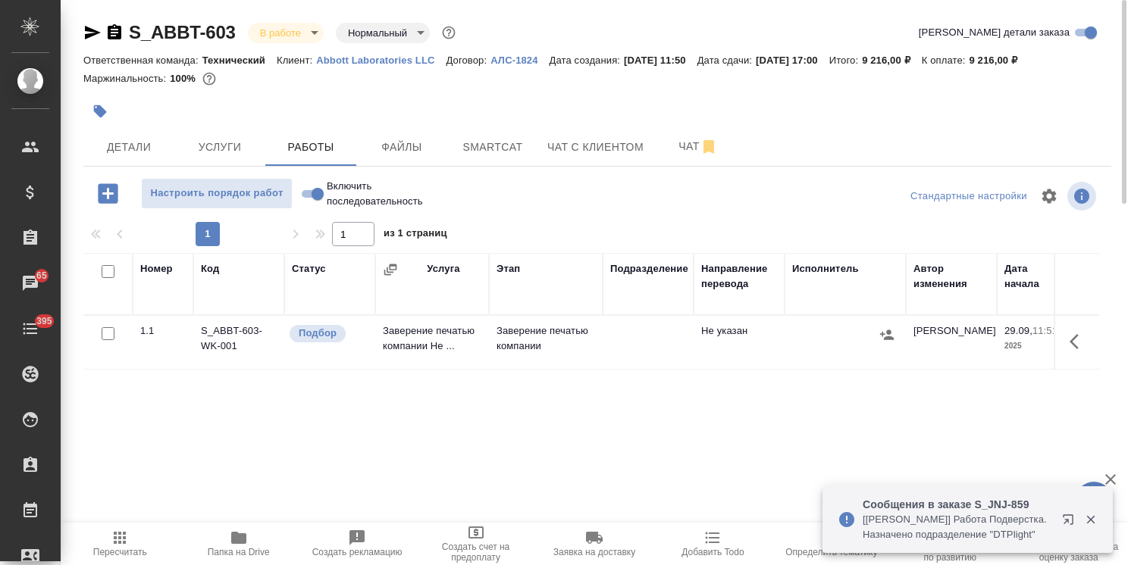
click at [1075, 342] on icon "button" at bounding box center [1078, 342] width 18 height 18
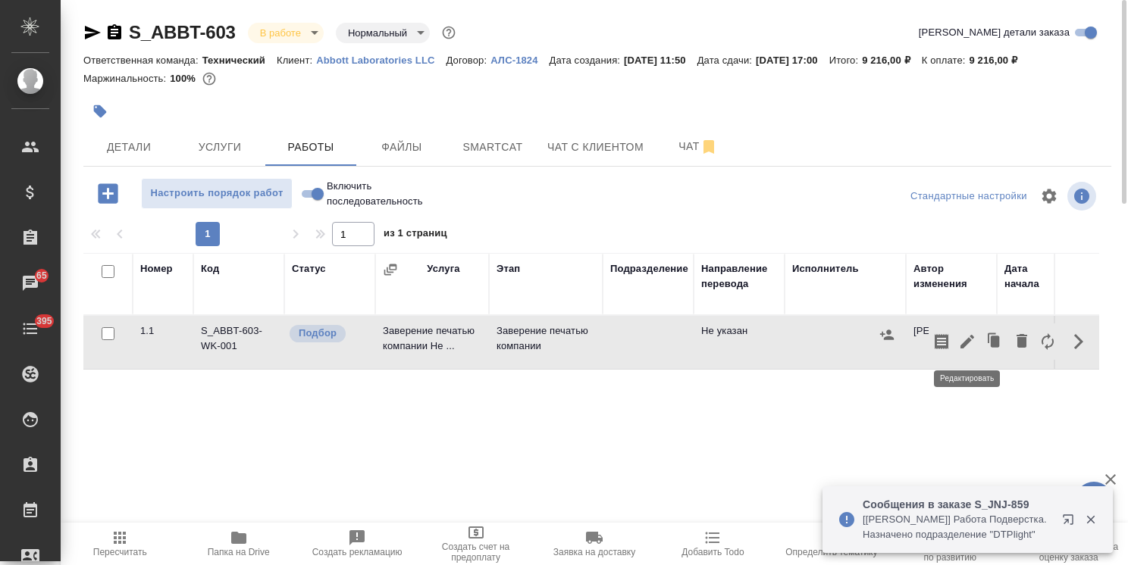
click at [972, 343] on icon "button" at bounding box center [967, 342] width 18 height 18
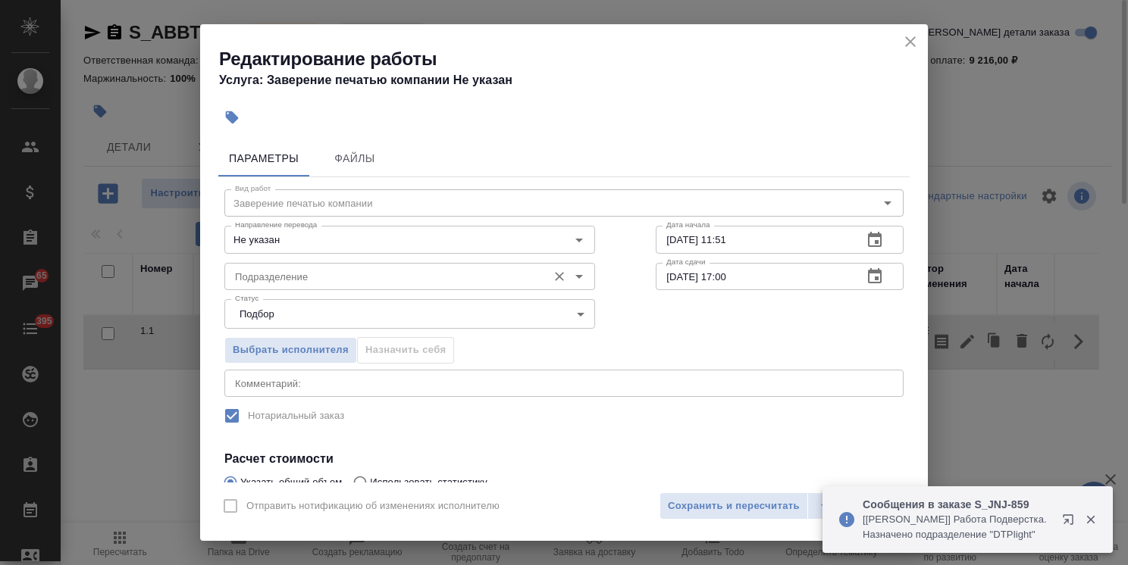
click at [287, 277] on input "Подразделение" at bounding box center [384, 277] width 311 height 18
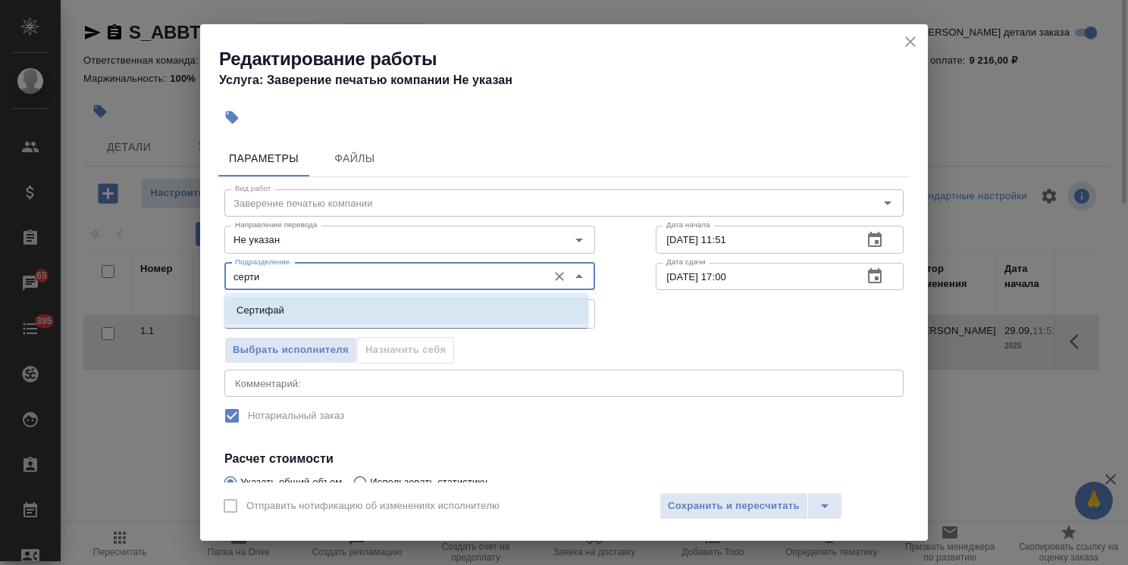
click at [287, 310] on li "Сертифай" at bounding box center [406, 310] width 364 height 27
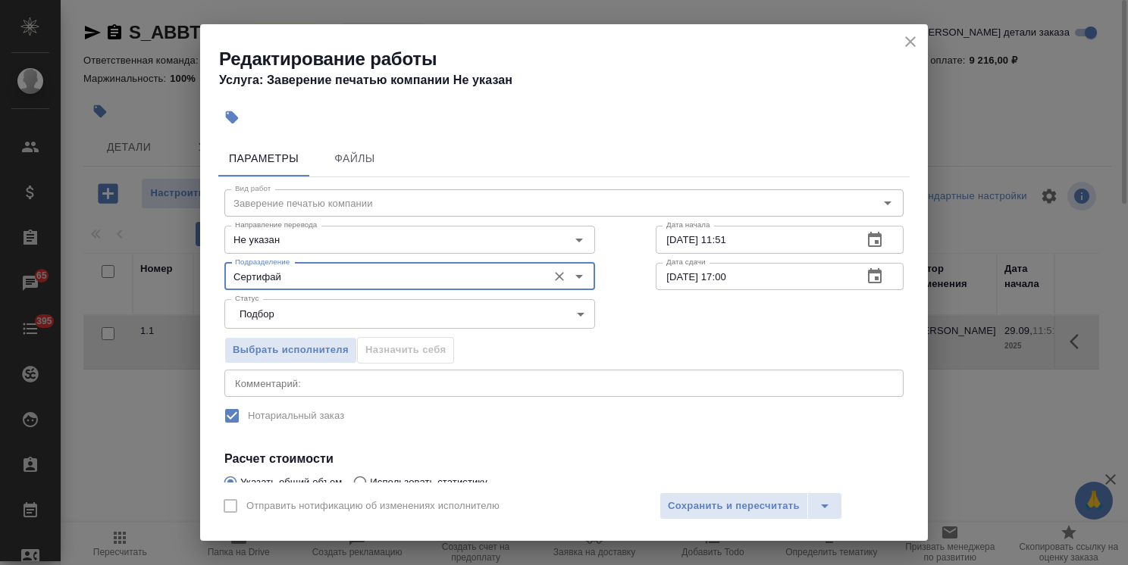
type input "Сертифай"
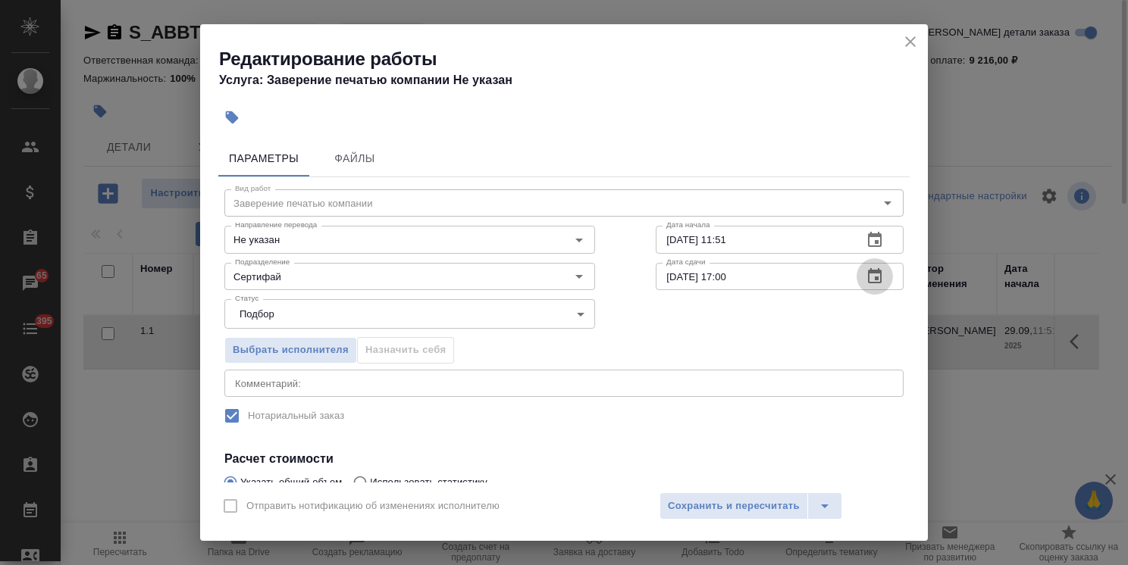
click at [866, 280] on icon "button" at bounding box center [875, 277] width 18 height 18
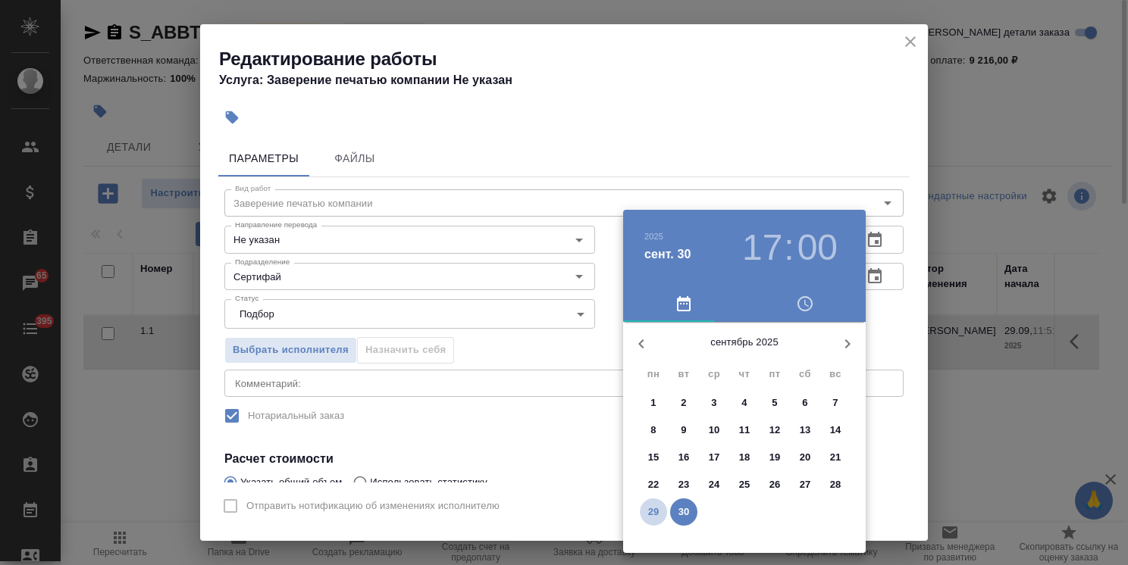
click at [649, 515] on p "29" at bounding box center [653, 512] width 11 height 15
type input "29.09.2025 17:00"
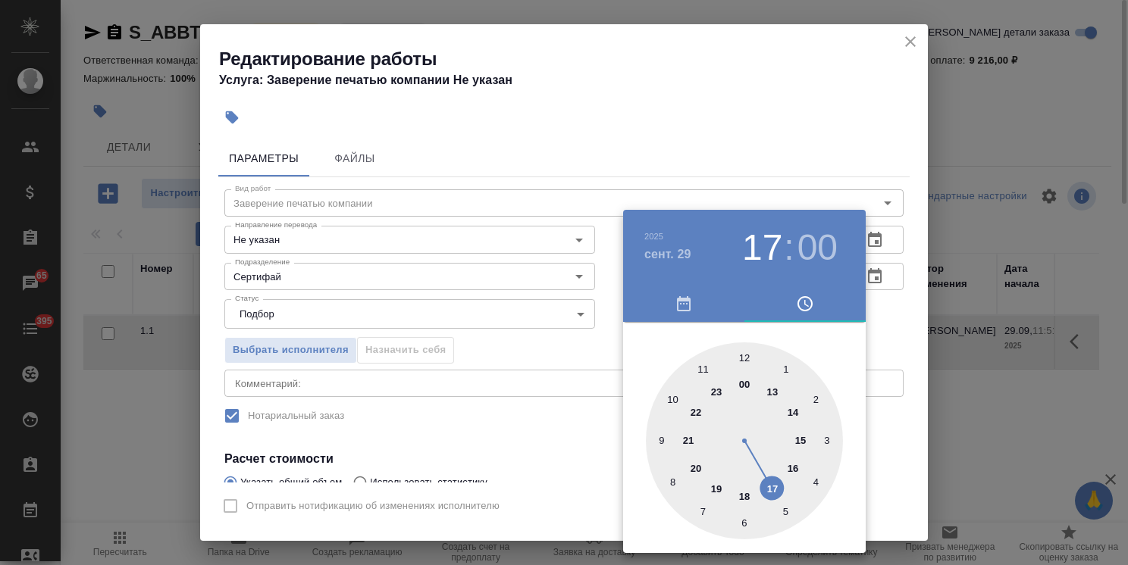
click at [712, 128] on div at bounding box center [564, 282] width 1128 height 565
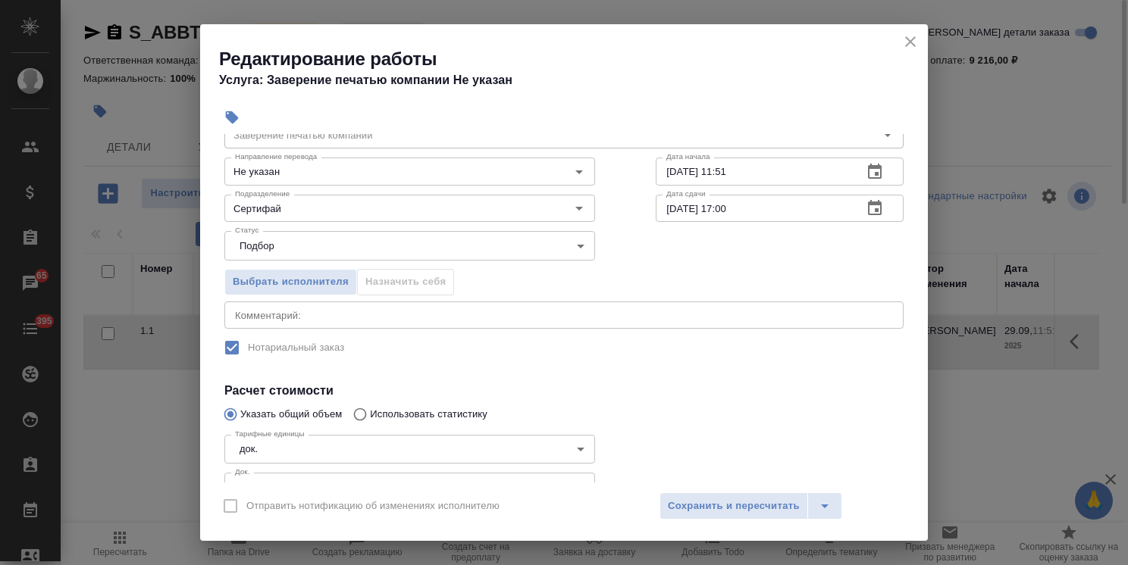
scroll to position [152, 0]
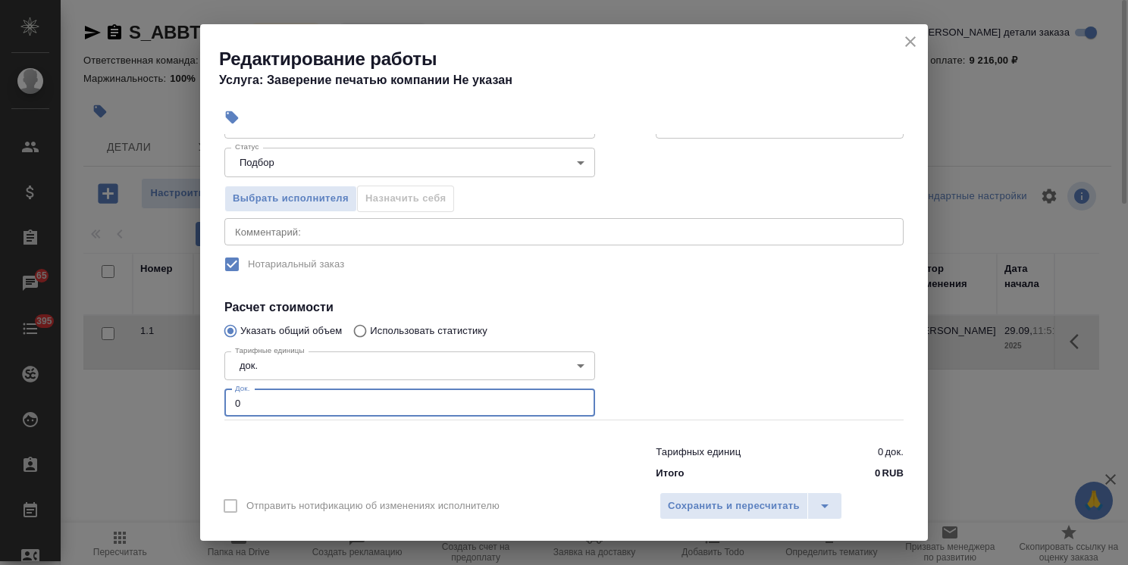
drag, startPoint x: 257, startPoint y: 403, endPoint x: 182, endPoint y: 400, distance: 75.1
click at [182, 400] on div "Редактирование работы Услуга: Заверение печатью компании Не указан Параметры Фа…" at bounding box center [564, 282] width 1128 height 565
type input "30"
click at [749, 508] on span "Сохранить и пересчитать" at bounding box center [734, 506] width 132 height 17
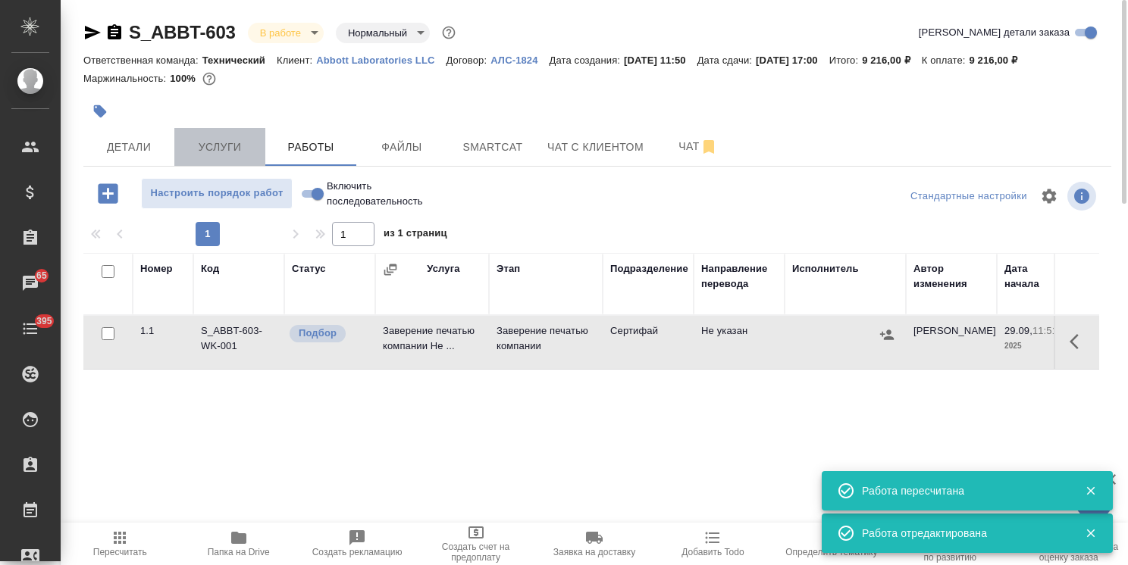
click at [239, 150] on span "Услуги" at bounding box center [219, 147] width 73 height 19
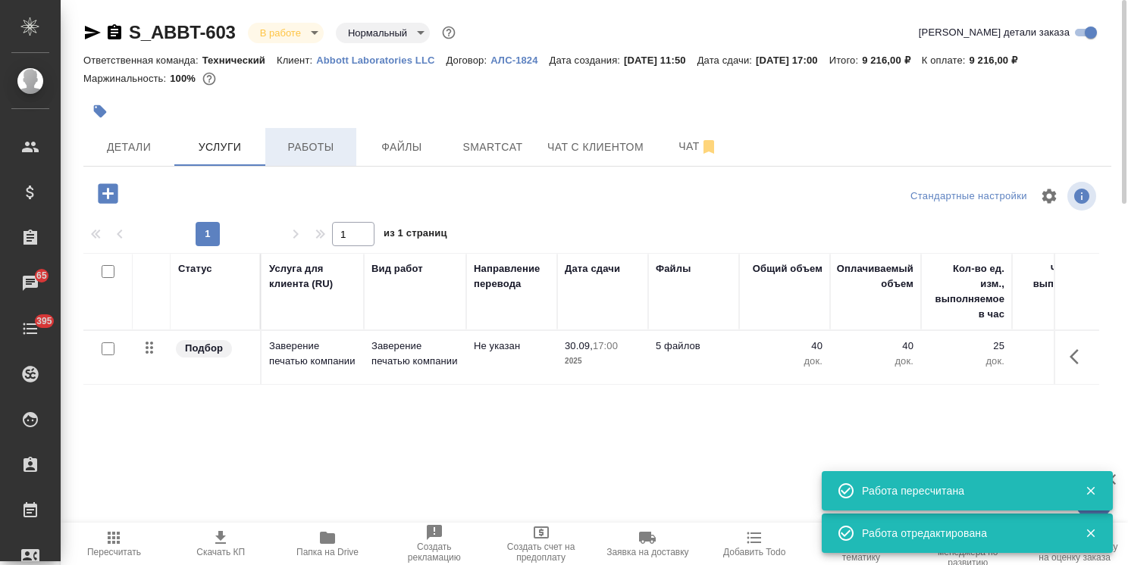
click at [319, 141] on span "Работы" at bounding box center [310, 147] width 73 height 19
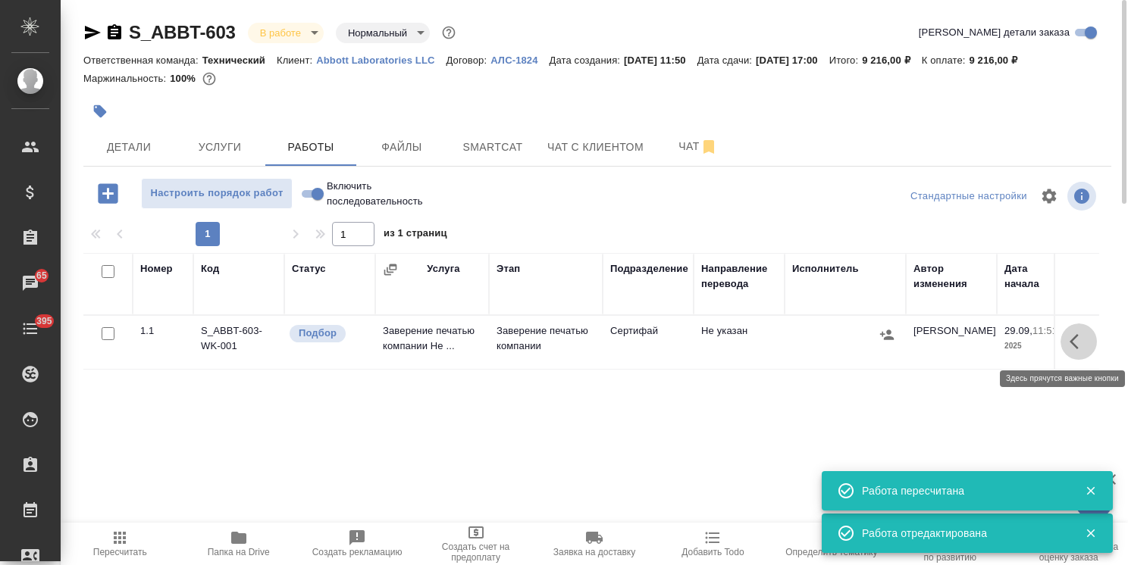
click at [1075, 349] on icon "button" at bounding box center [1078, 342] width 18 height 18
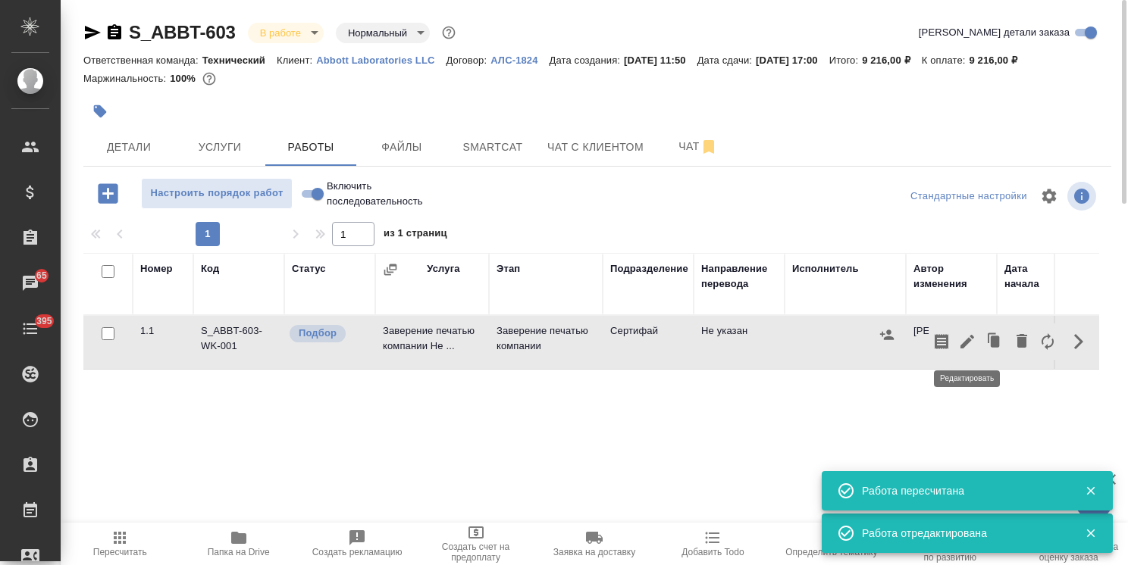
click at [960, 347] on icon "button" at bounding box center [967, 342] width 18 height 18
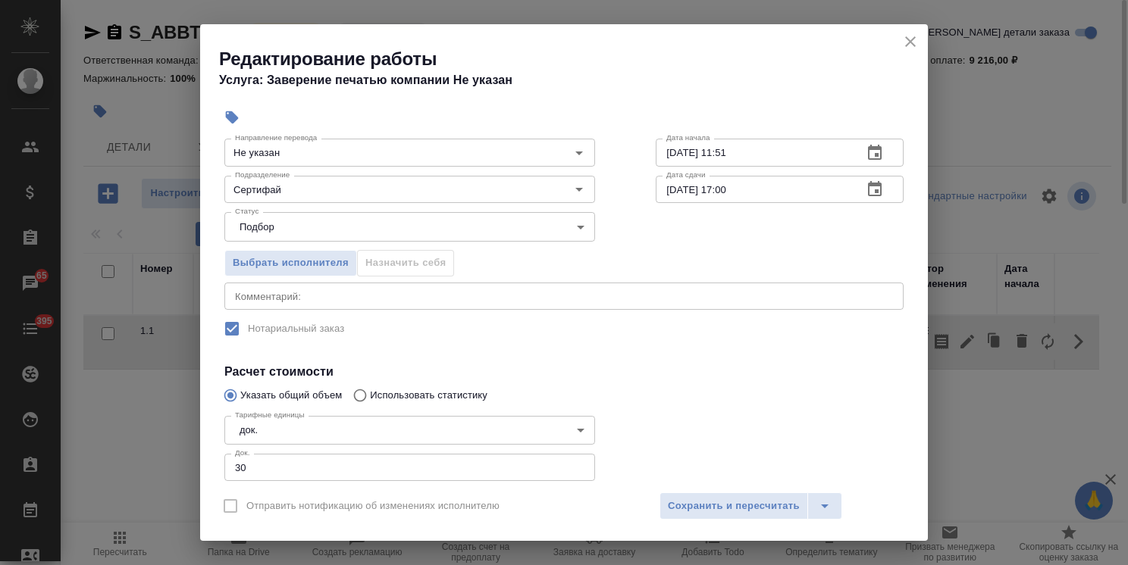
scroll to position [179, 0]
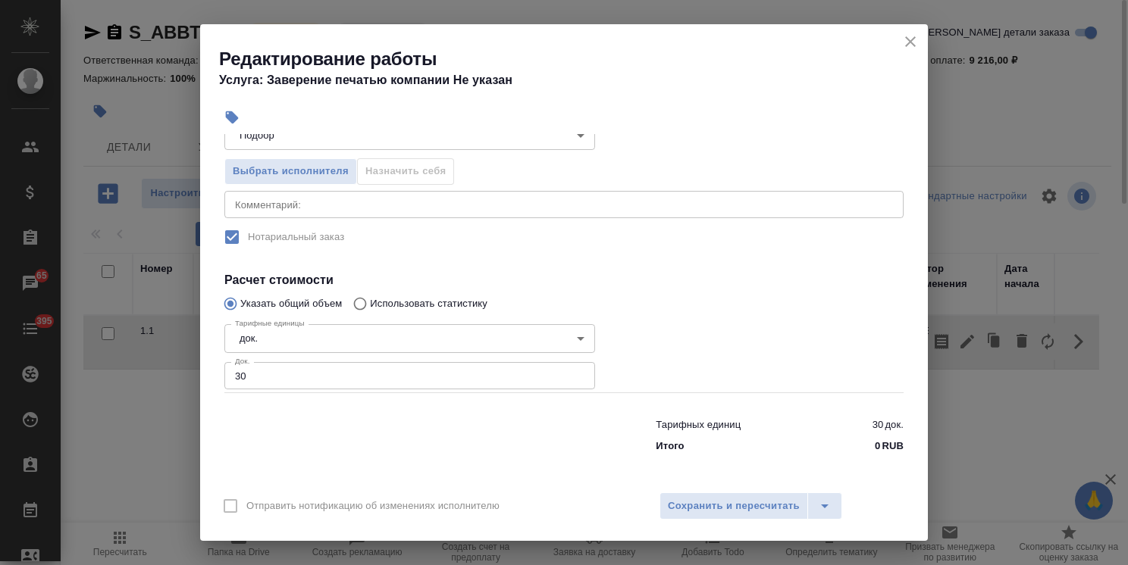
drag, startPoint x: 243, startPoint y: 371, endPoint x: 221, endPoint y: 377, distance: 22.1
click at [221, 377] on div "Тарифные единицы док. 5a8b1489cc6b4906c91bfd8b Тарифные единицы Док. 30 Док." at bounding box center [409, 356] width 431 height 136
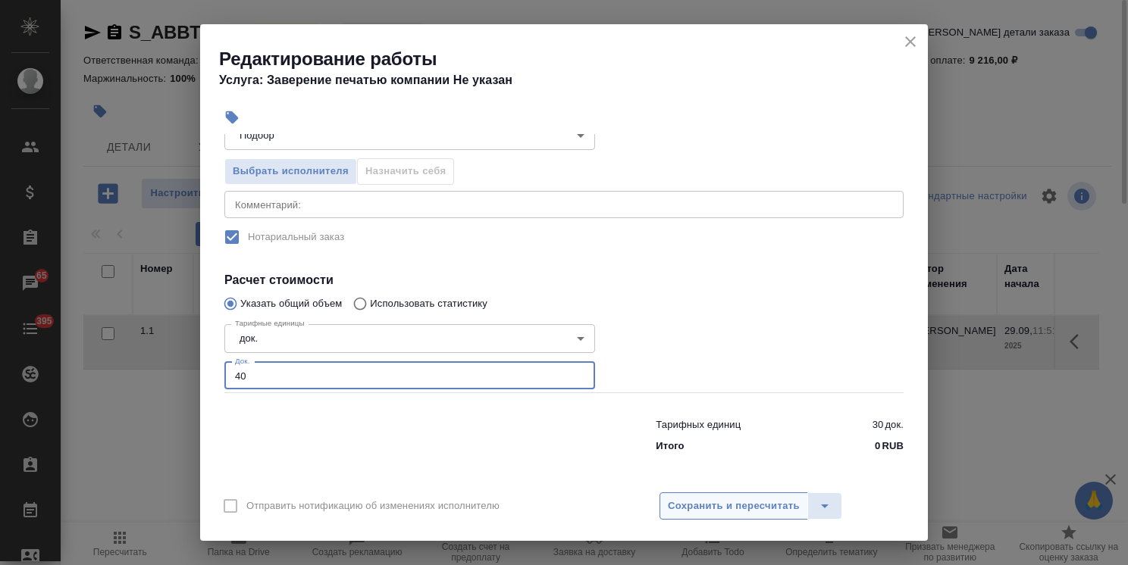
type input "40"
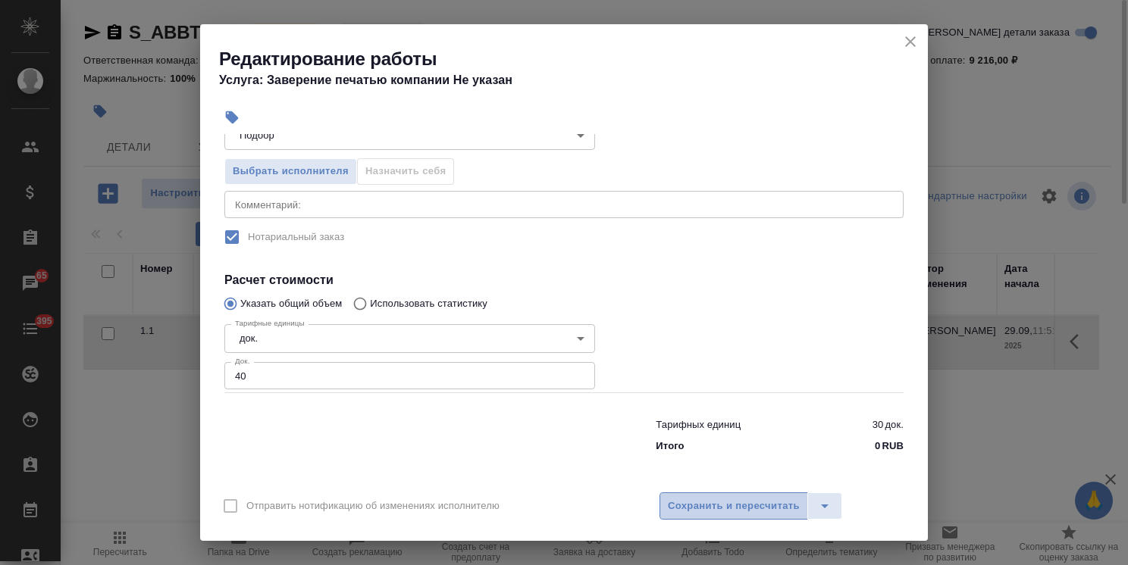
click at [715, 506] on span "Сохранить и пересчитать" at bounding box center [734, 506] width 132 height 17
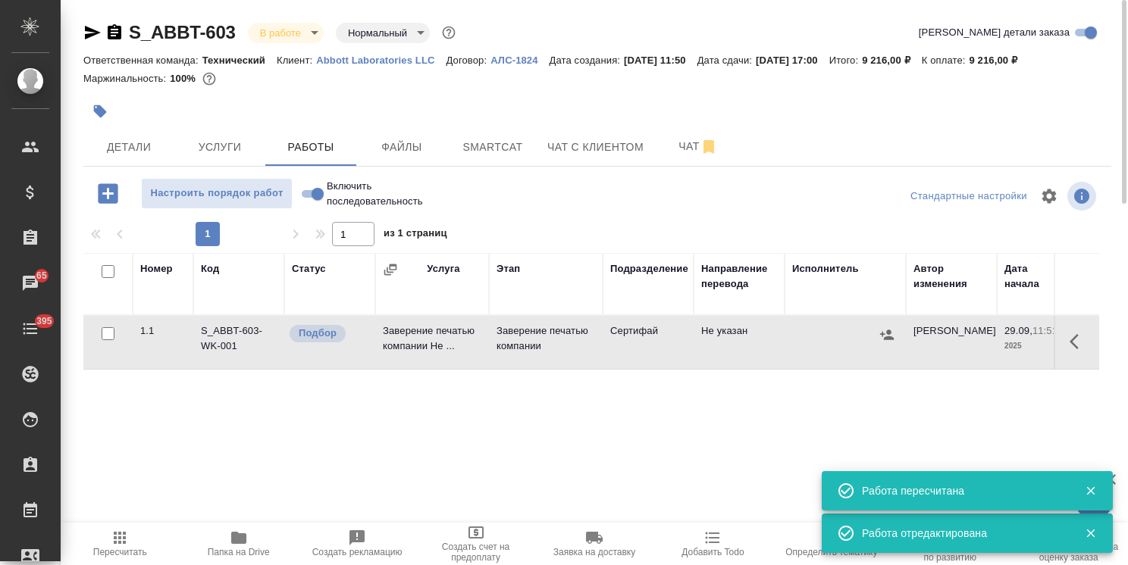
click at [1079, 343] on icon "button" at bounding box center [1078, 342] width 18 height 18
click at [968, 344] on icon "button" at bounding box center [967, 342] width 18 height 18
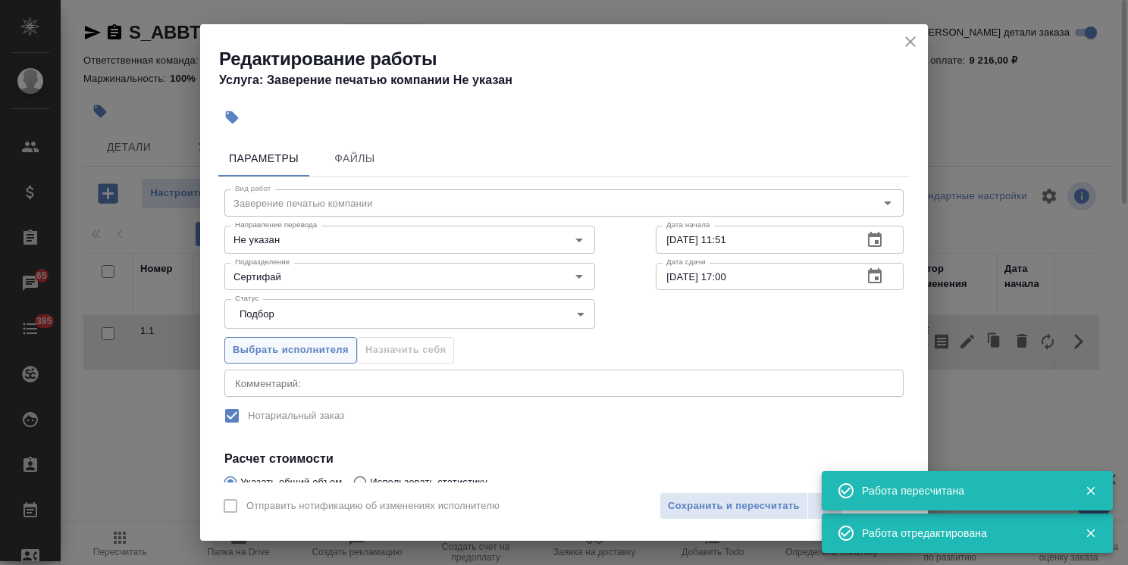
click at [280, 354] on span "Выбрать исполнителя" at bounding box center [291, 350] width 116 height 17
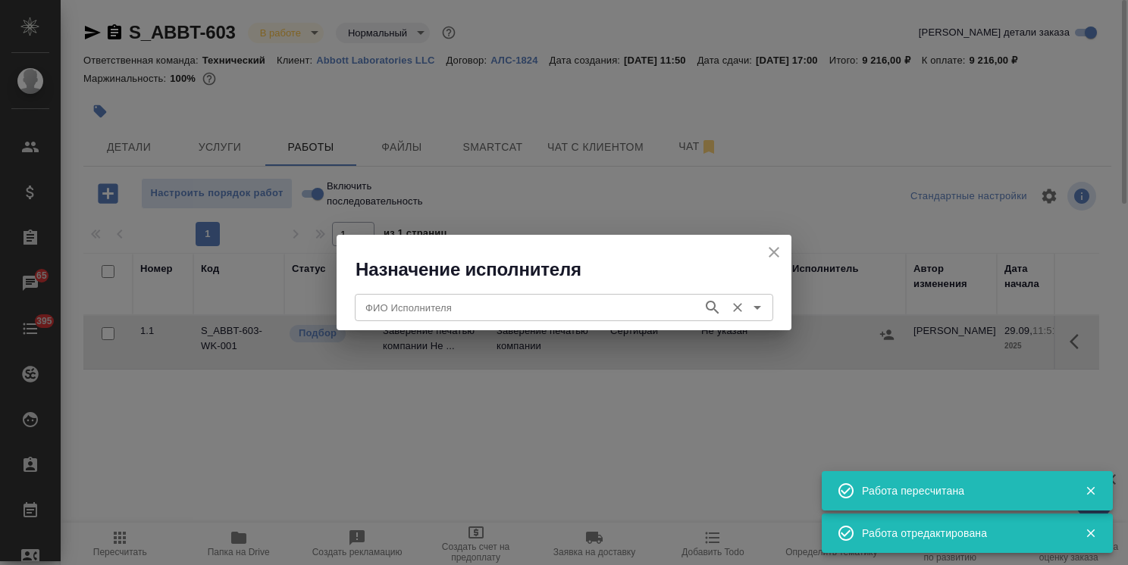
click at [430, 299] on input "ФИО Исполнителя" at bounding box center [527, 308] width 336 height 18
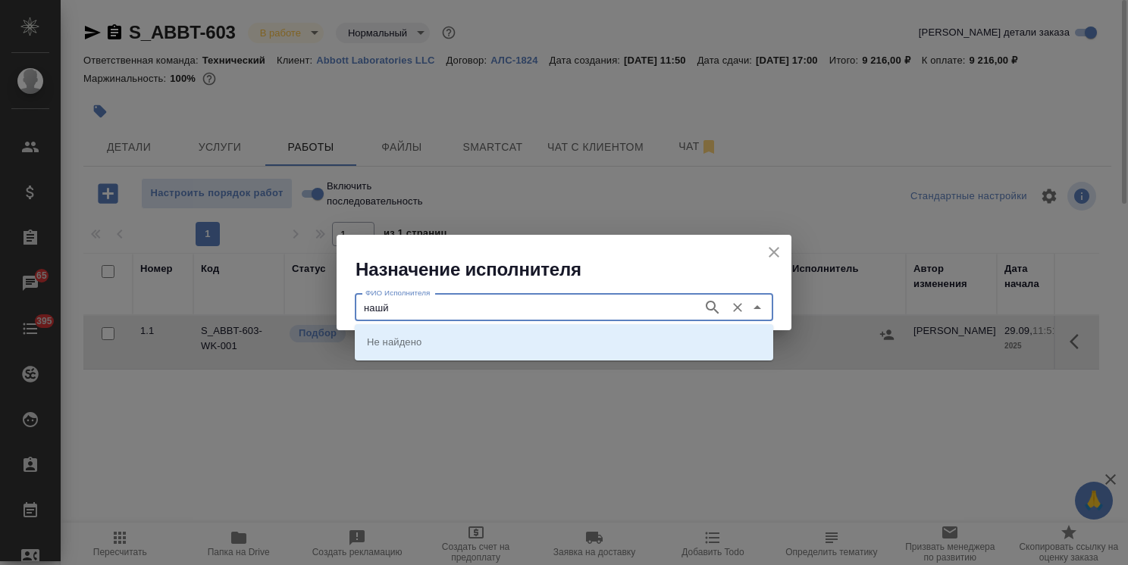
type input "нашй"
type input "к"
type input "нашей"
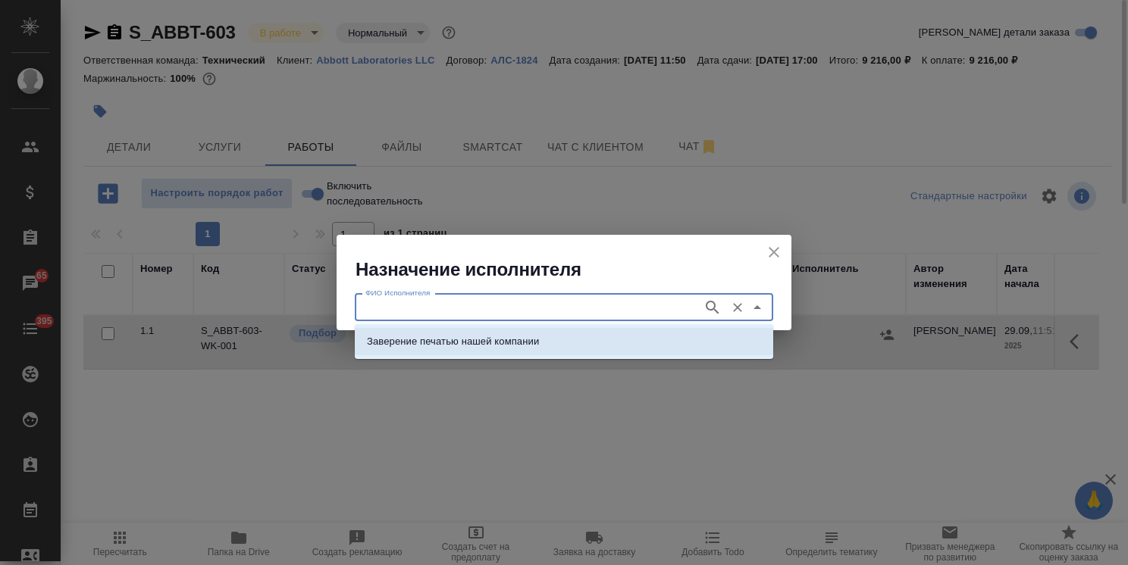
click at [581, 347] on li "Заверение печатью нашей компании" at bounding box center [564, 341] width 418 height 27
type input "Заверение печатью нашей компании"
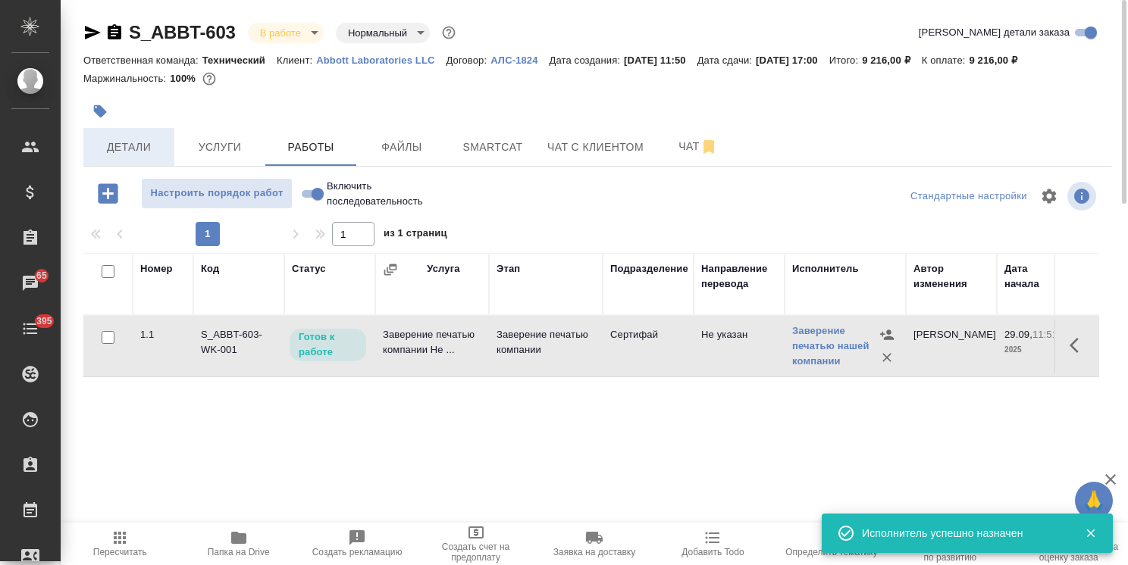
click at [139, 148] on span "Детали" at bounding box center [128, 147] width 73 height 19
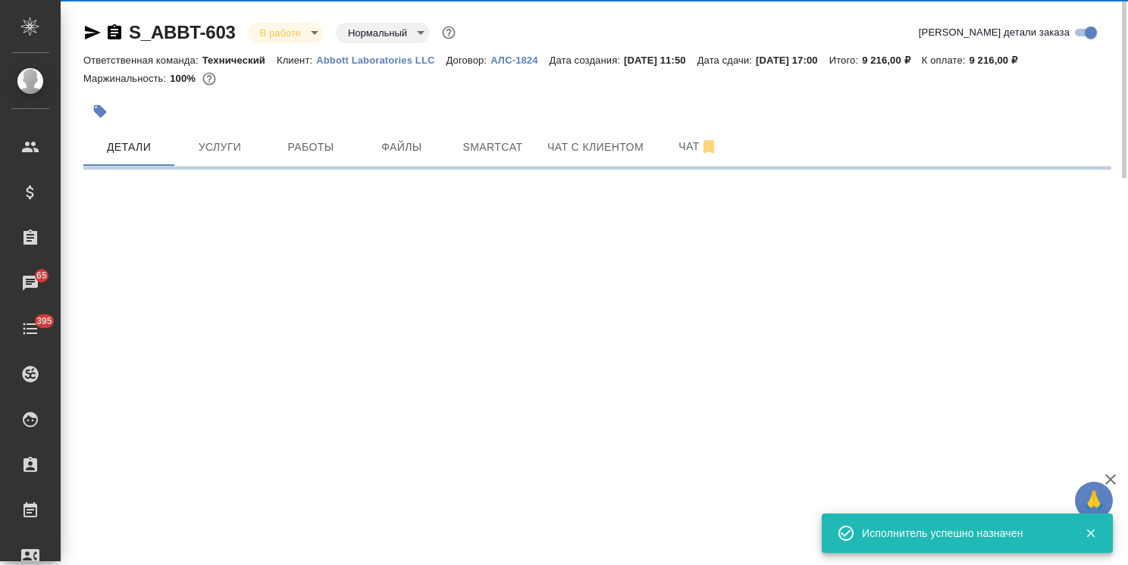
select select "RU"
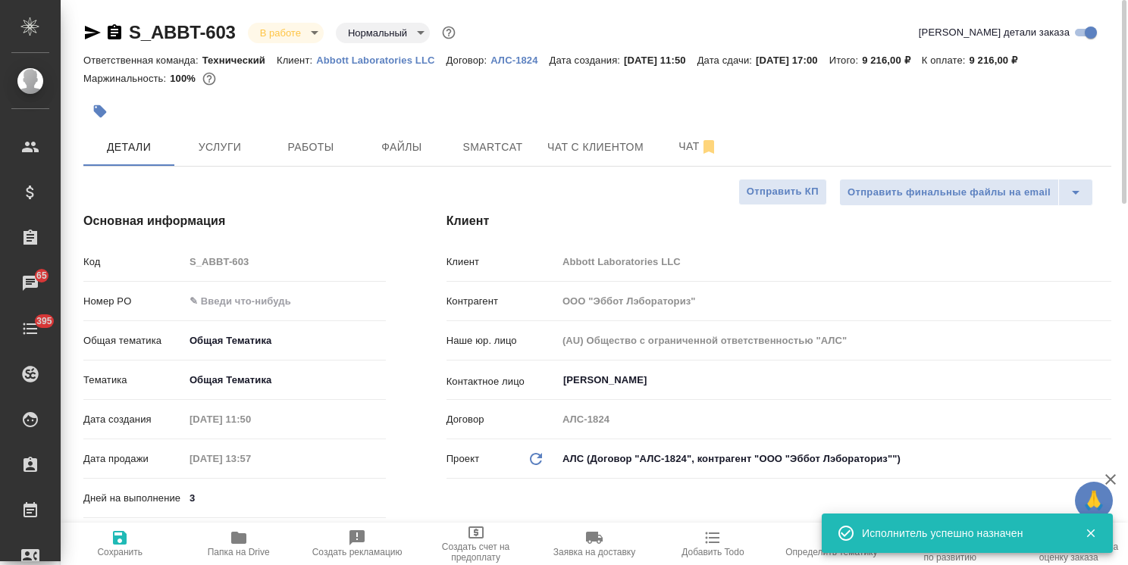
type textarea "x"
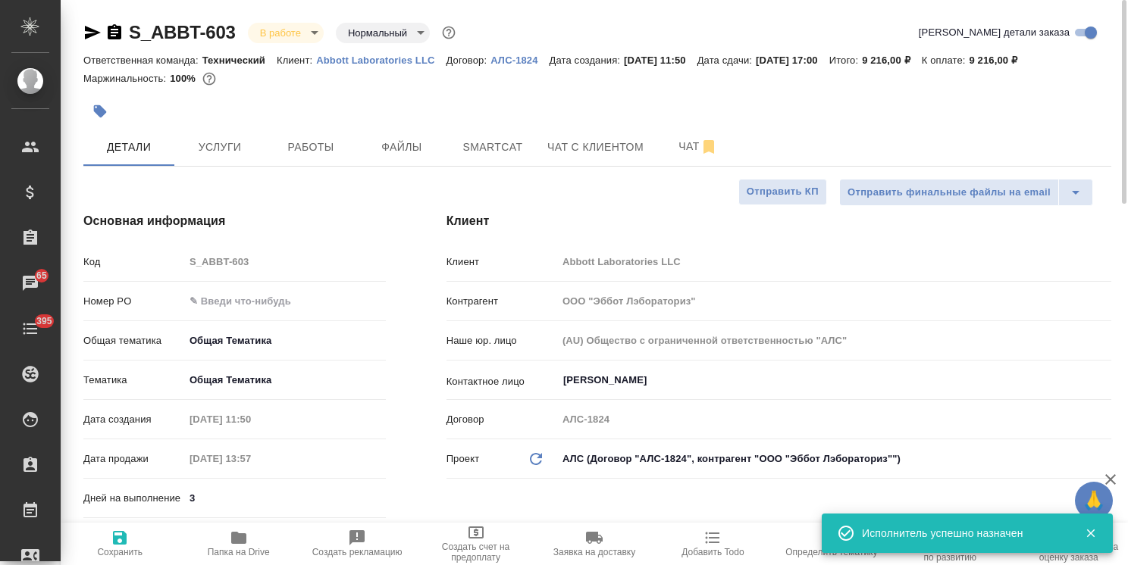
type textarea "x"
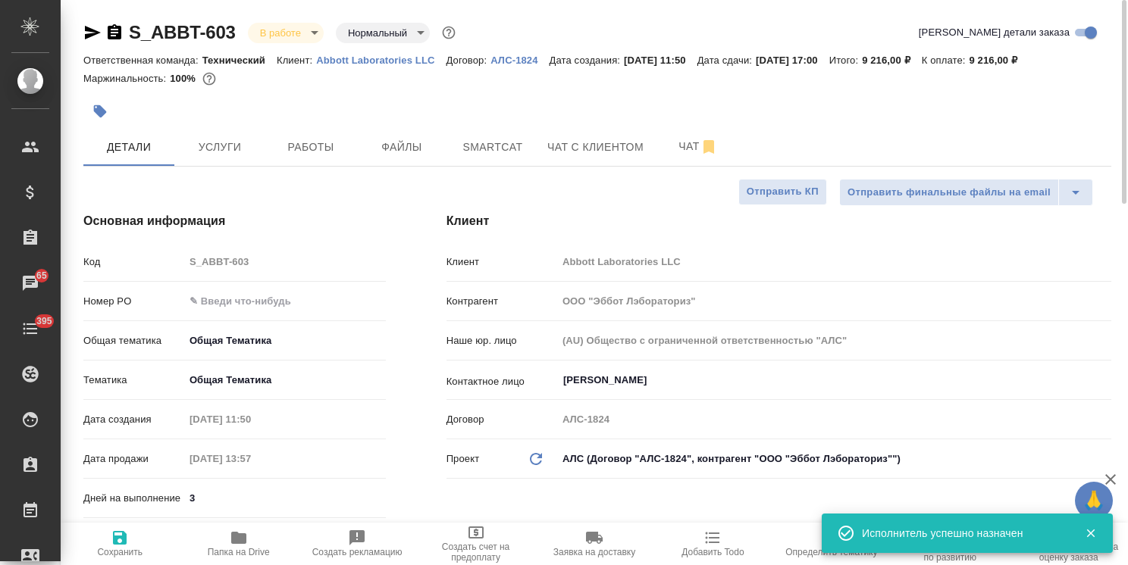
type textarea "x"
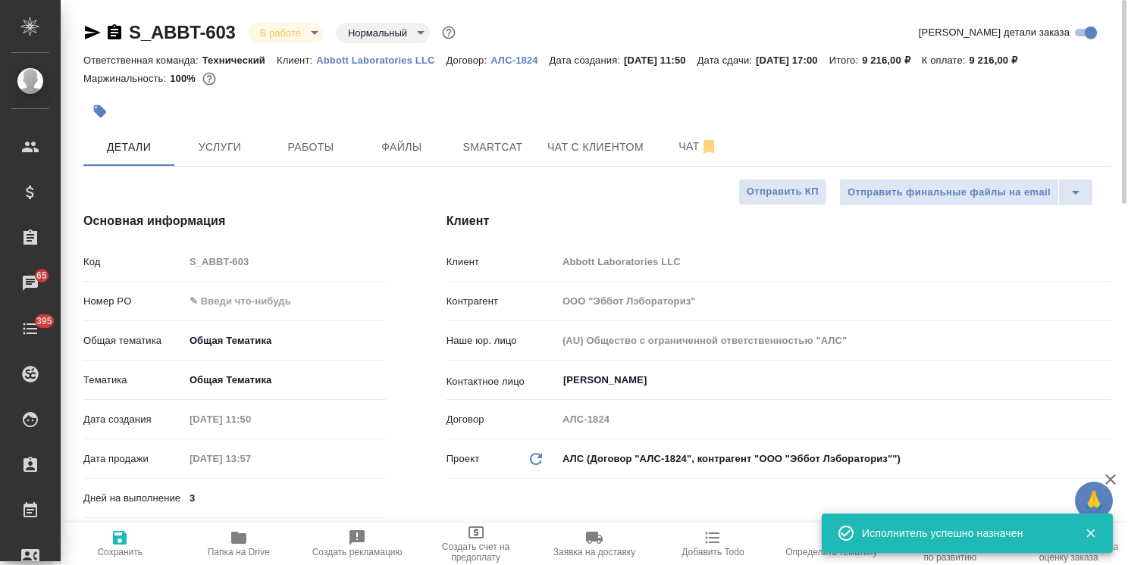
type textarea "x"
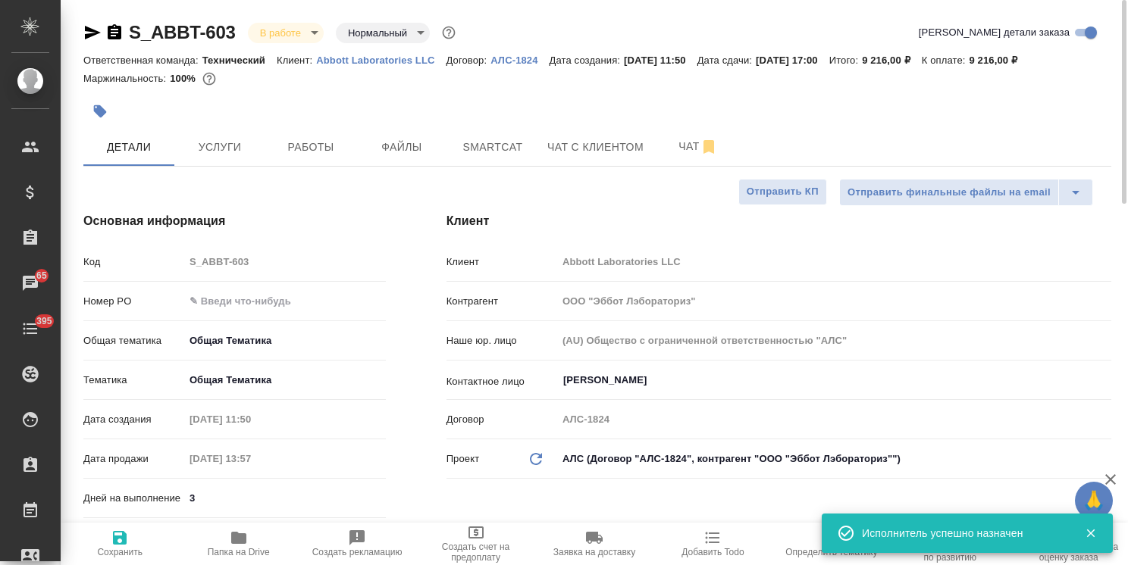
type textarea "x"
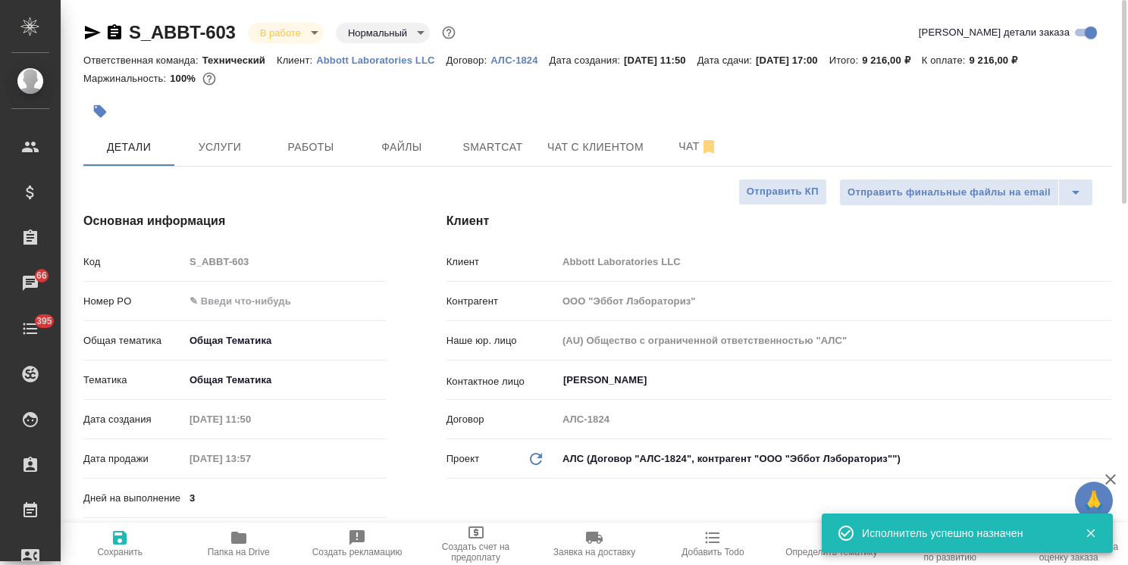
type textarea "x"
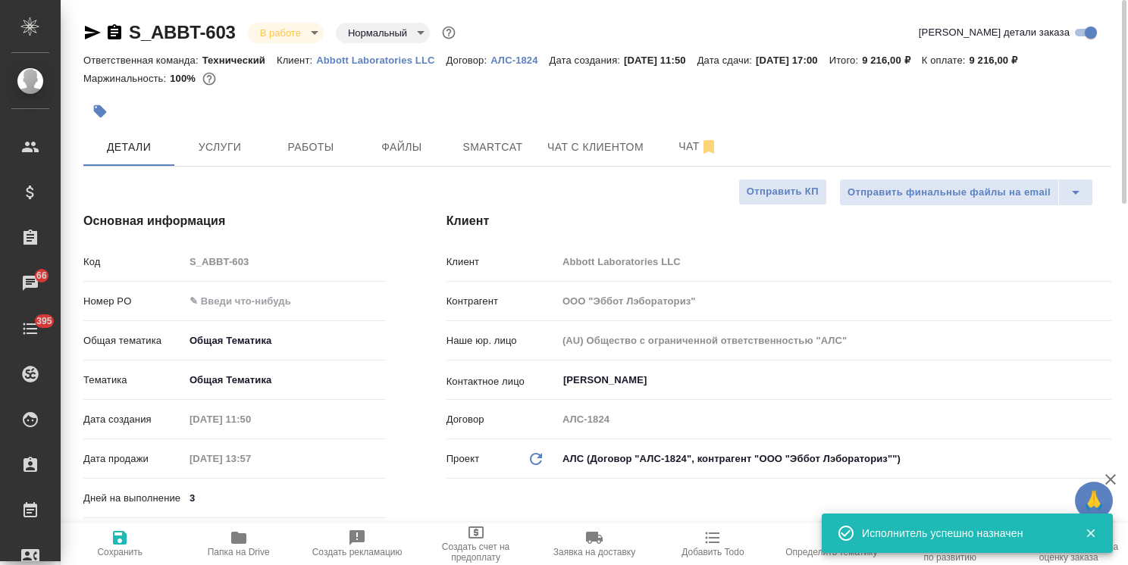
type textarea "x"
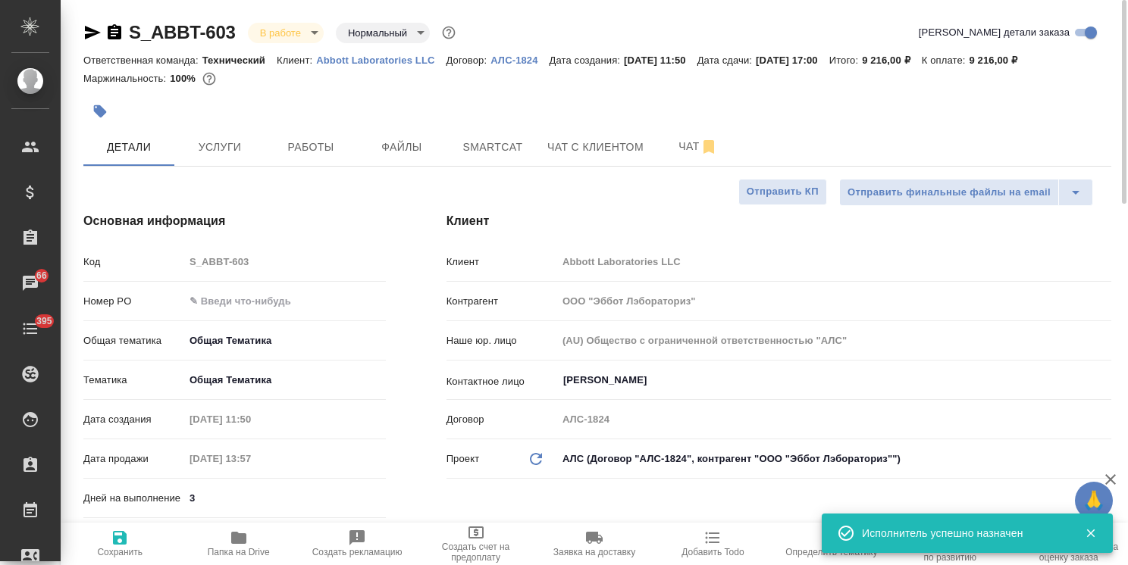
type textarea "x"
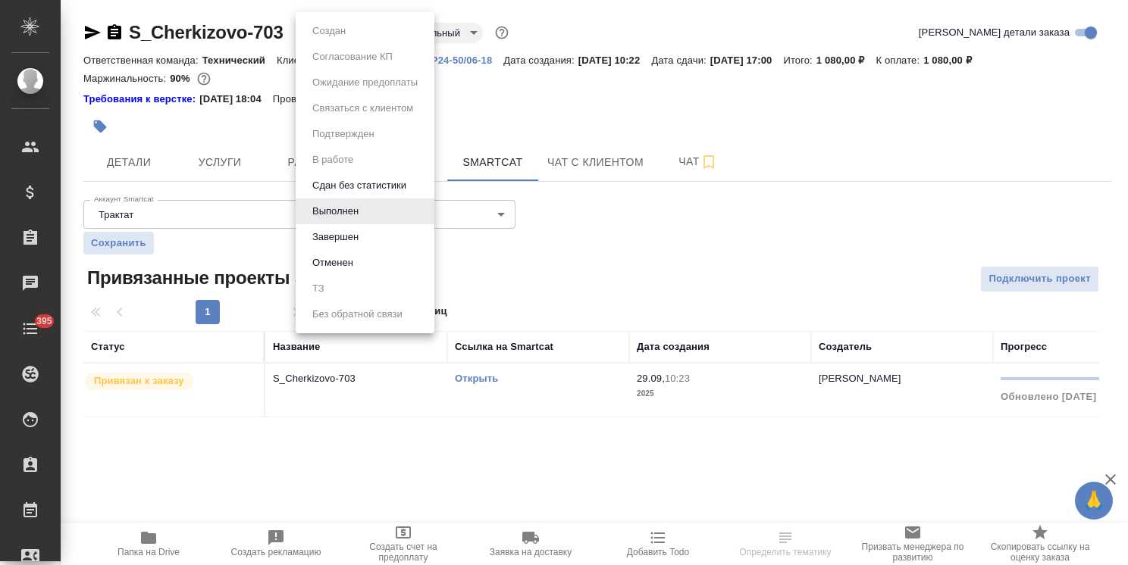
click at [343, 28] on body "🙏 .cls-1 fill:#fff; AWATERA [PERSON_NAME] Спецификации Заказы Чаты 395 Todo Про…" at bounding box center [564, 282] width 1128 height 565
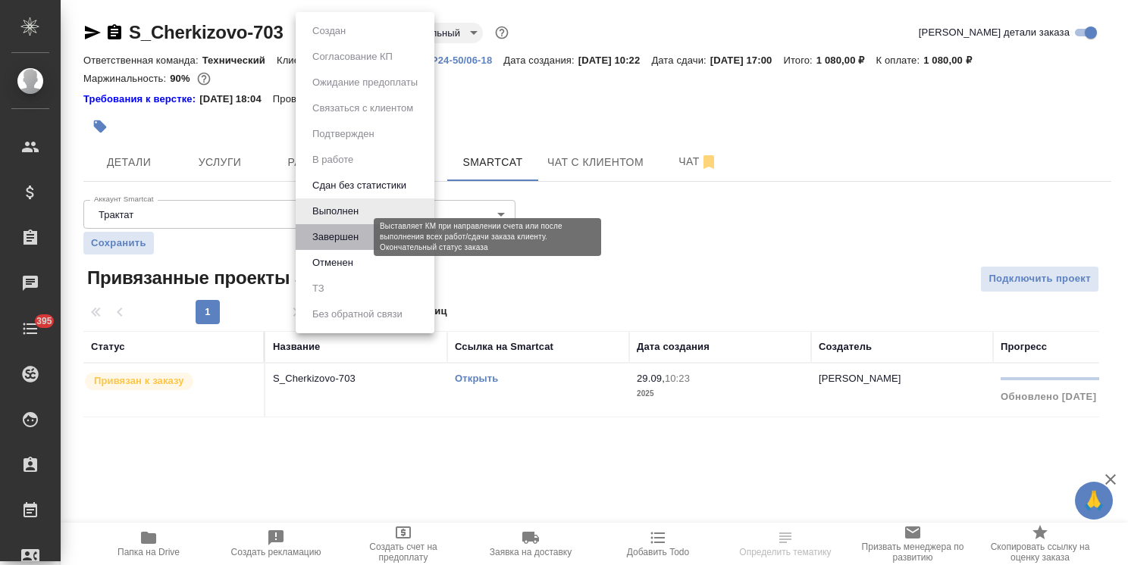
click at [343, 239] on button "Завершен" at bounding box center [335, 237] width 55 height 17
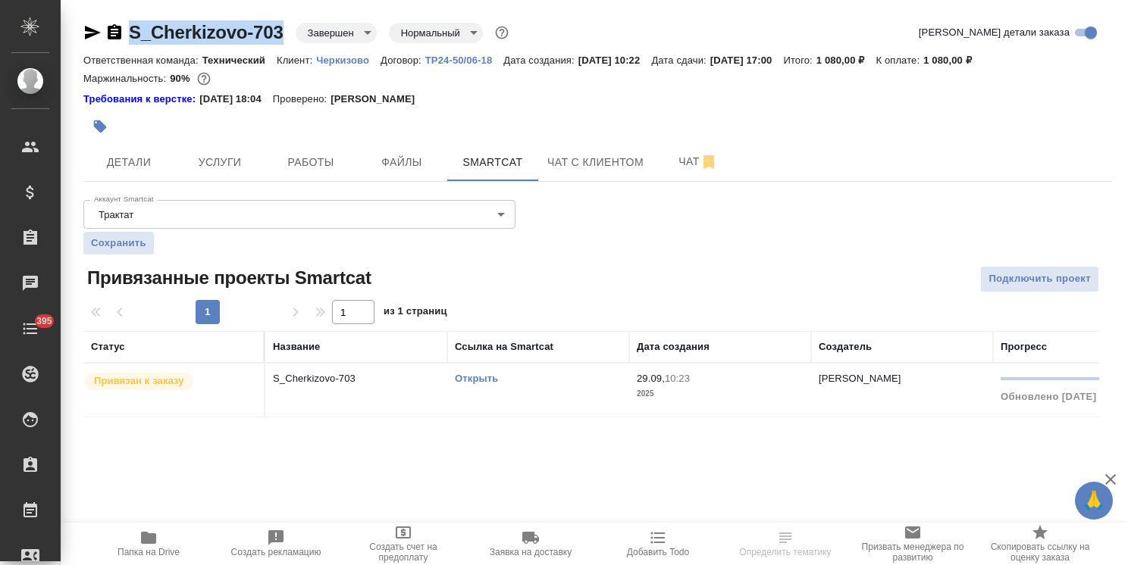
drag, startPoint x: 289, startPoint y: 11, endPoint x: 98, endPoint y: 20, distance: 191.2
click at [98, 20] on div "S_Cherkizovo-703 Завершен closed Нормальный normal Кратко детали заказа Ответст…" at bounding box center [597, 228] width 1044 height 456
copy link "S_Cherkizovo-703"
click at [125, 153] on span "Детали" at bounding box center [128, 162] width 73 height 19
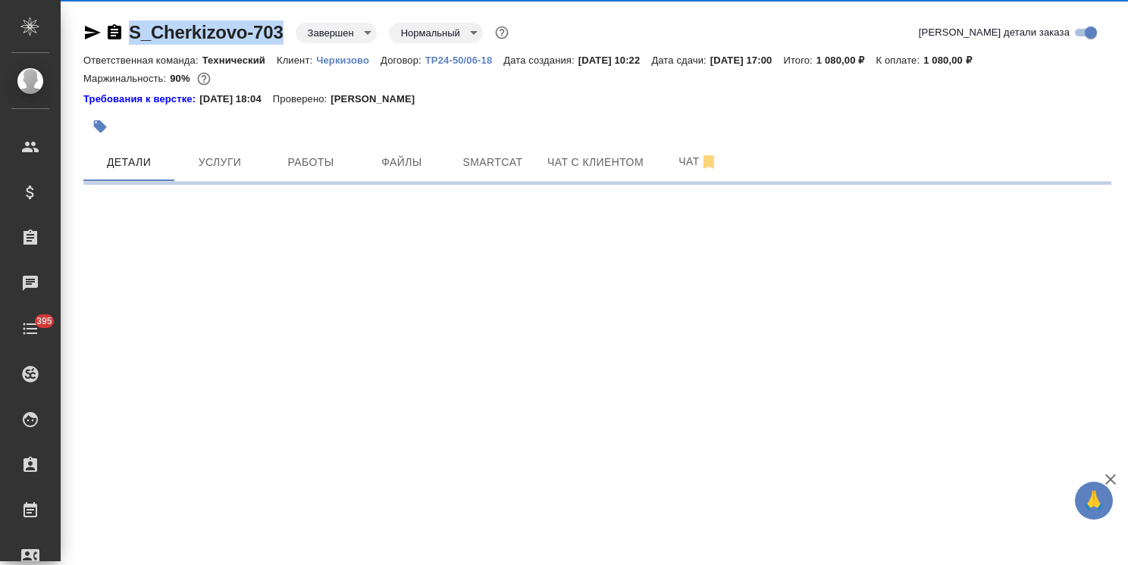
select select "RU"
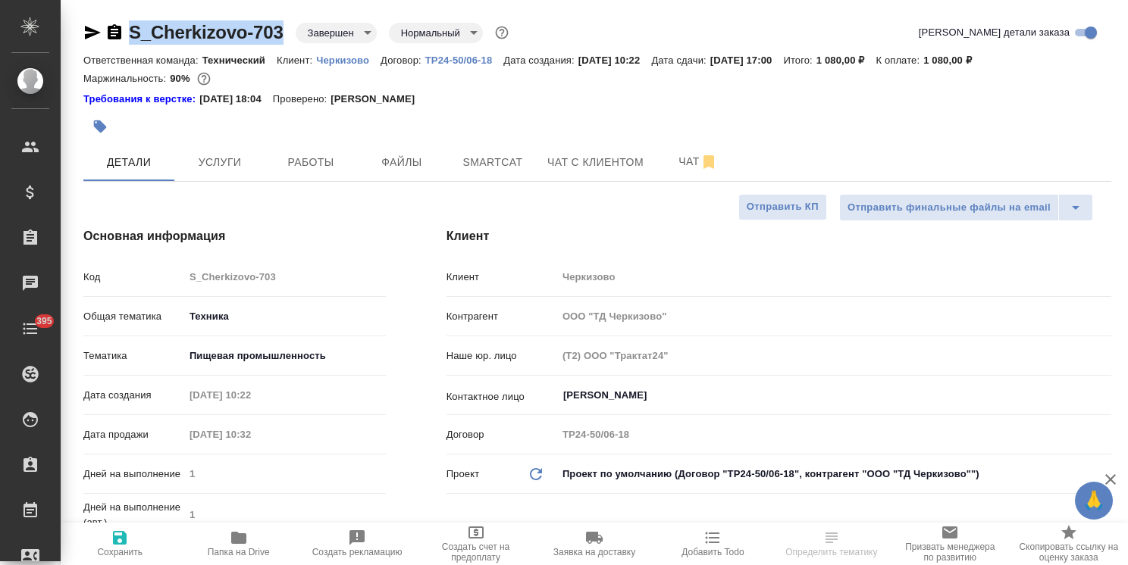
type textarea "x"
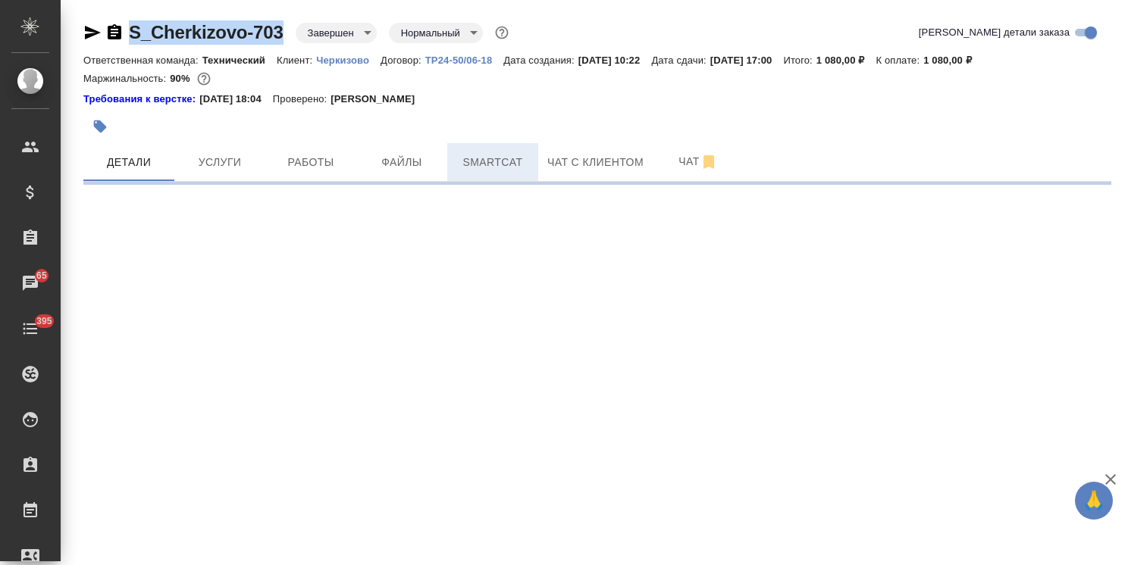
select select "RU"
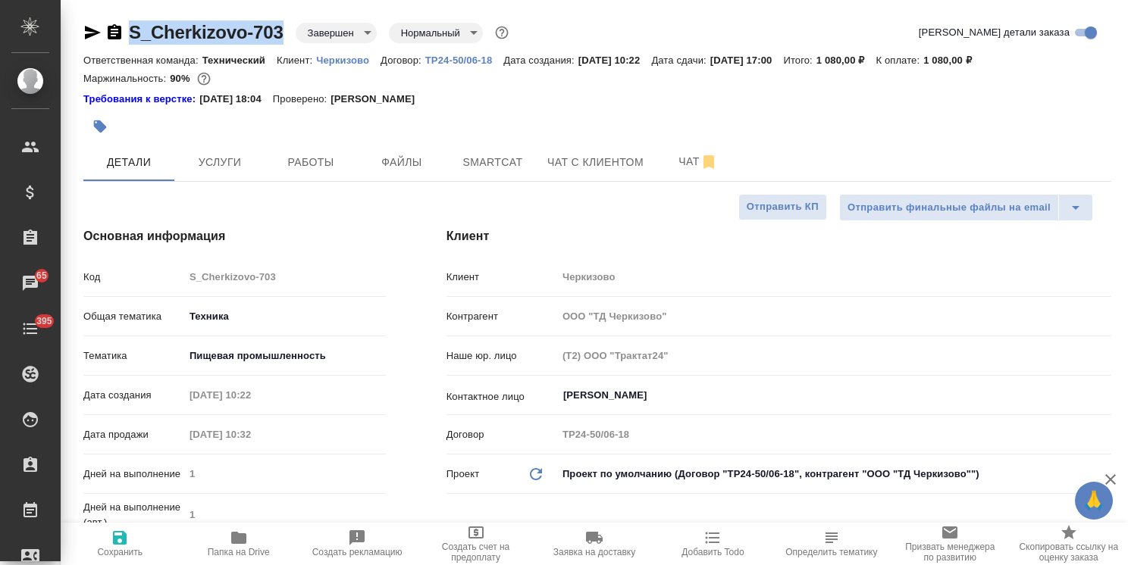
type textarea "x"
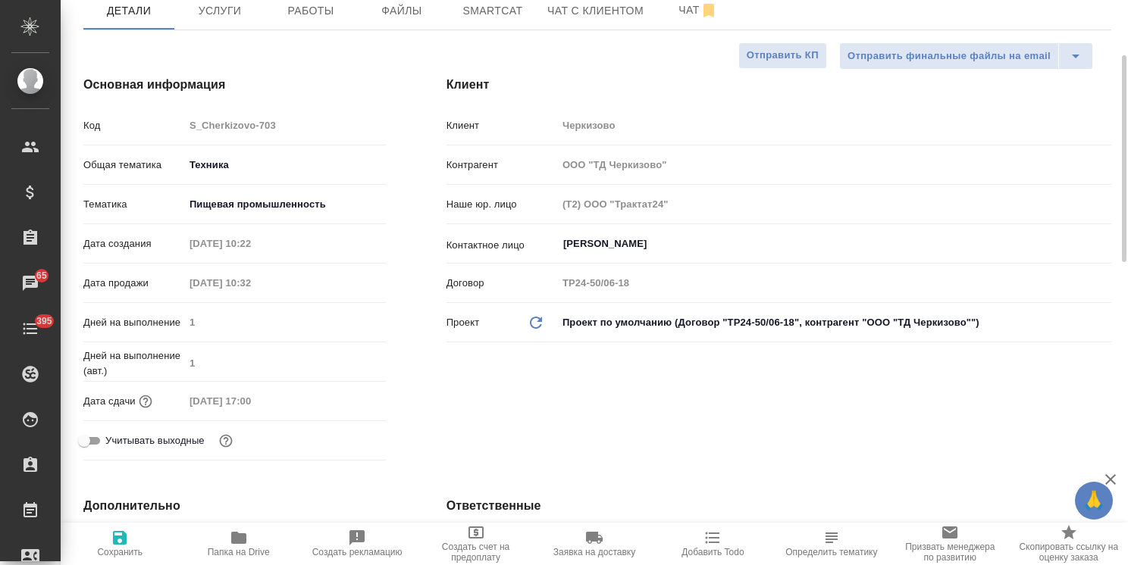
scroll to position [227, 0]
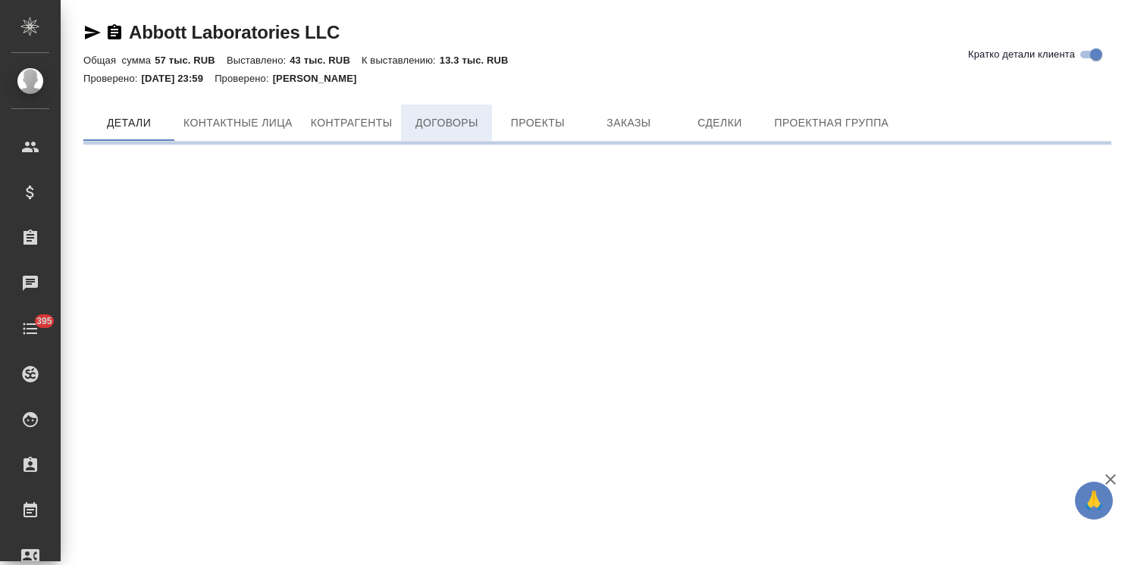
click at [461, 123] on span "Договоры" at bounding box center [446, 123] width 73 height 19
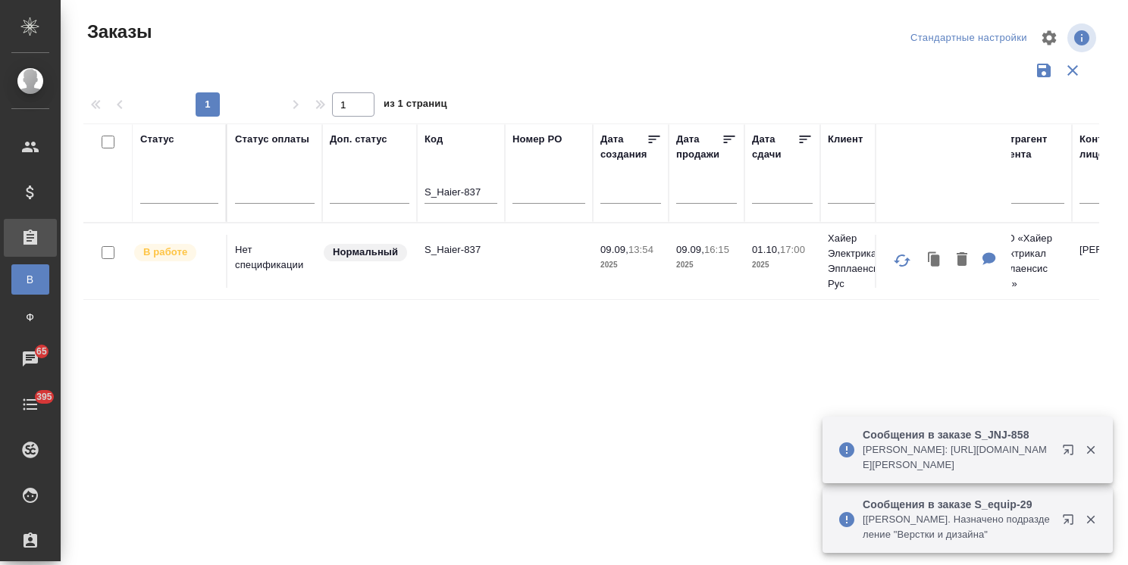
scroll to position [112, 0]
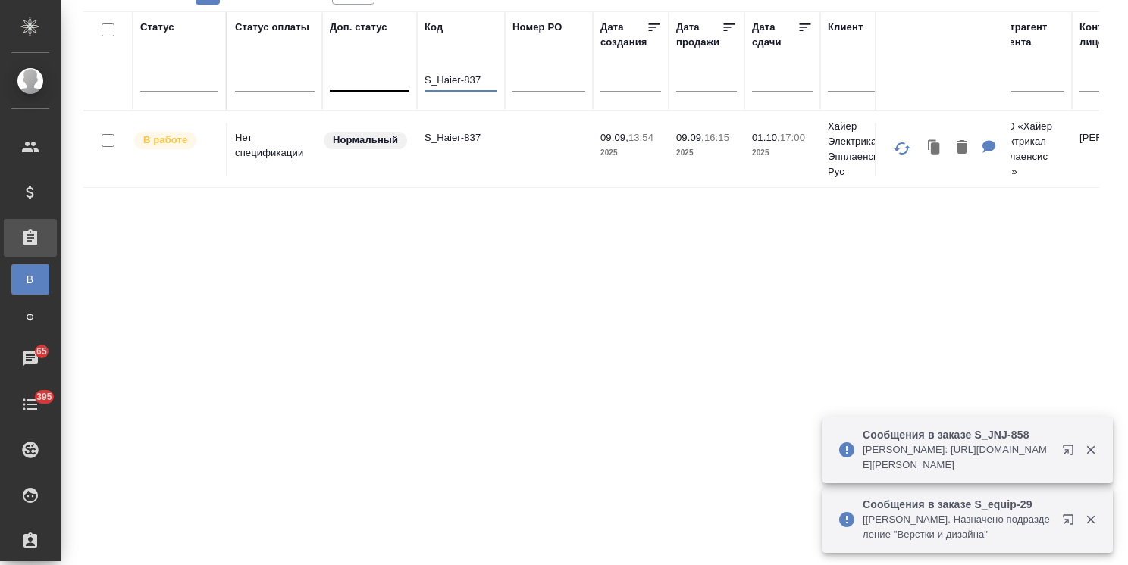
drag, startPoint x: 485, startPoint y: 77, endPoint x: 389, endPoint y: 89, distance: 96.9
paste input "OLMP-319"
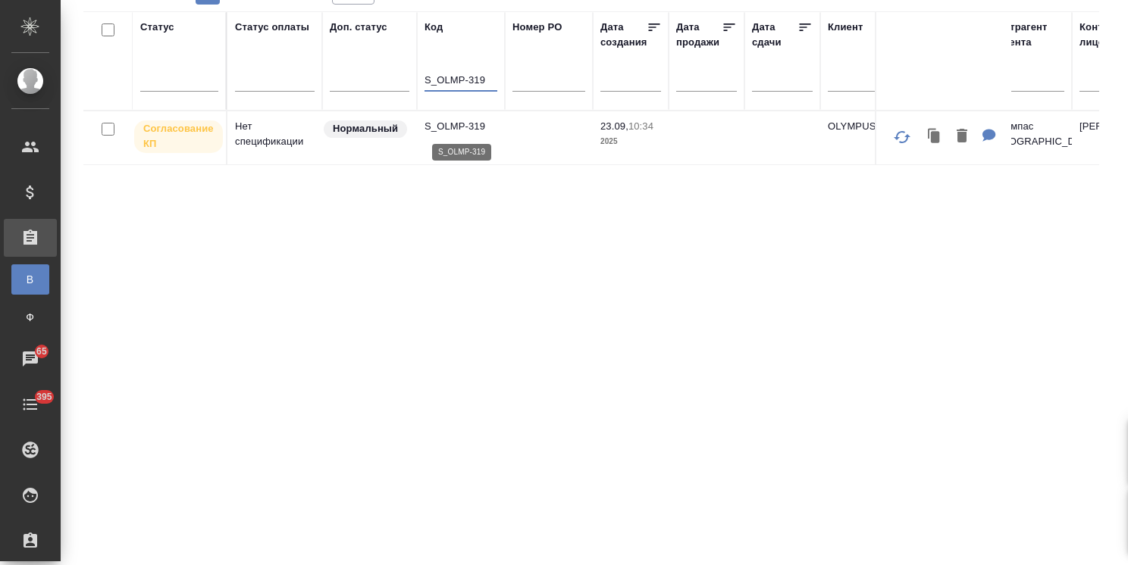
click at [458, 129] on p "S_OLMP-319" at bounding box center [460, 126] width 73 height 15
drag, startPoint x: 489, startPoint y: 80, endPoint x: 393, endPoint y: 105, distance: 98.7
paste input "MIRAX-1"
type input "S_MIRAX-1"
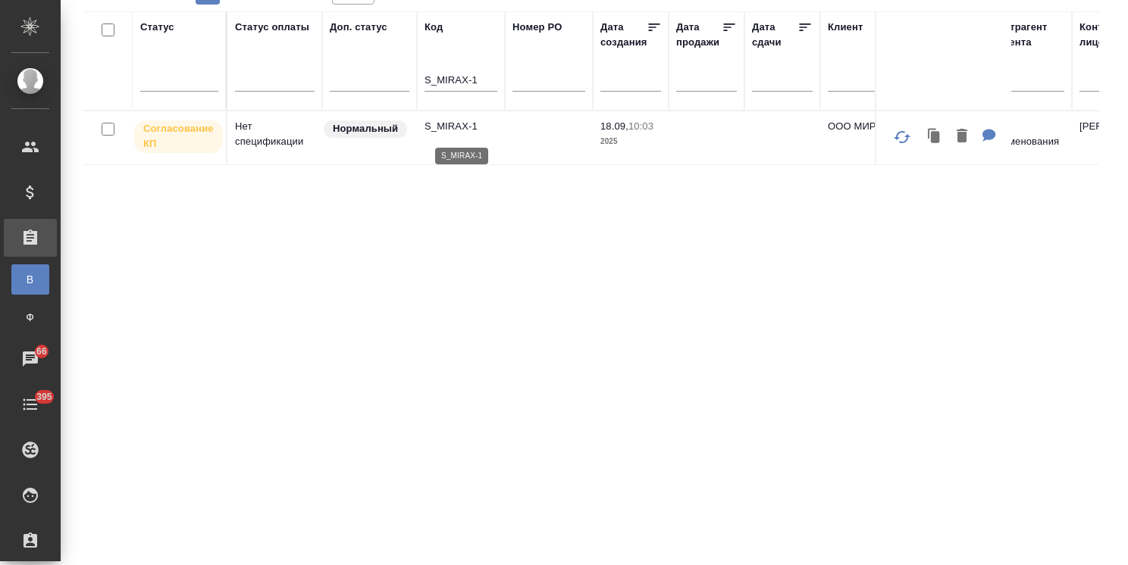
click at [444, 128] on p "S_MIRAX-1" at bounding box center [460, 126] width 73 height 15
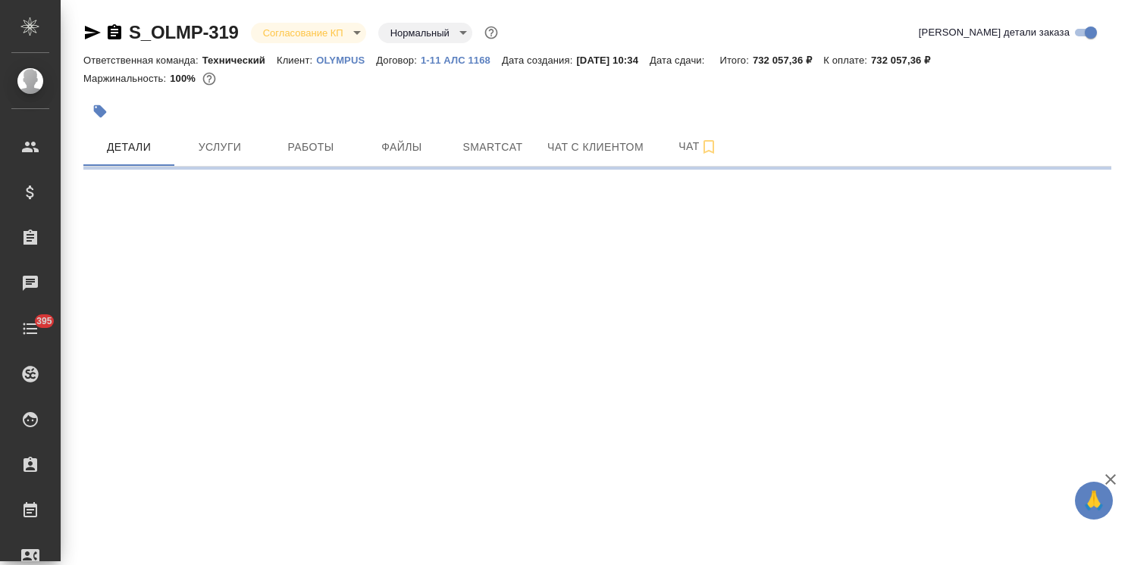
select select "RU"
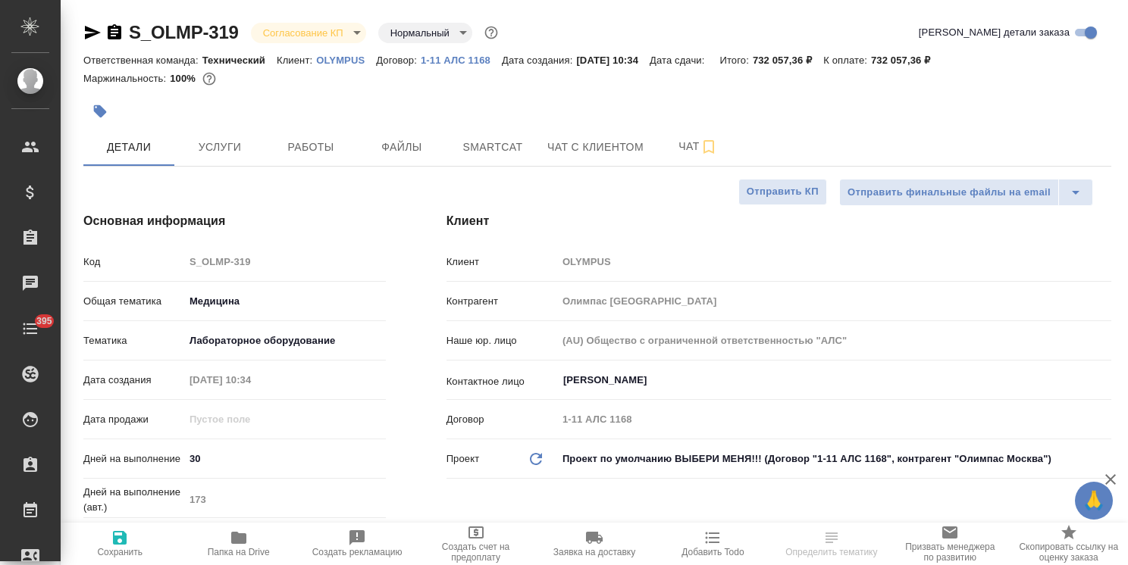
type textarea "x"
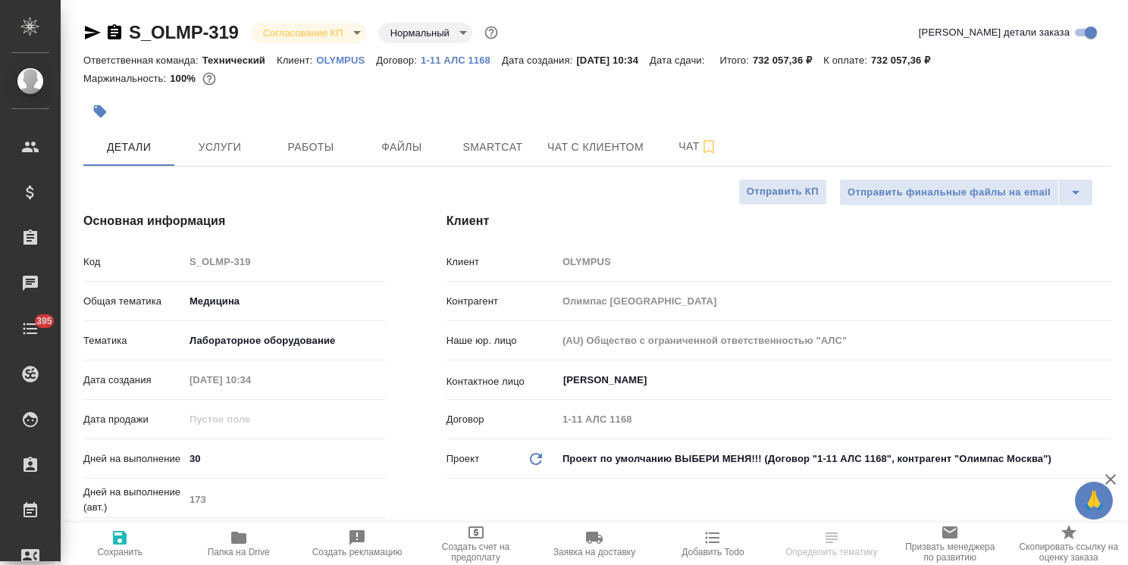
type textarea "x"
drag, startPoint x: 90, startPoint y: 33, endPoint x: 184, endPoint y: 128, distance: 133.4
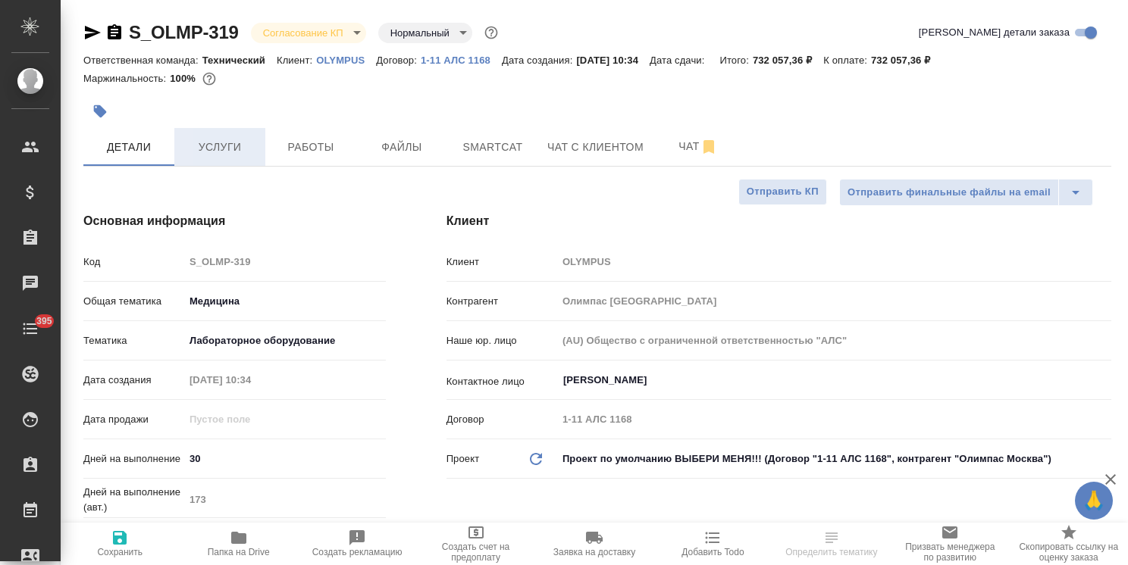
click at [89, 33] on icon "button" at bounding box center [92, 32] width 18 height 18
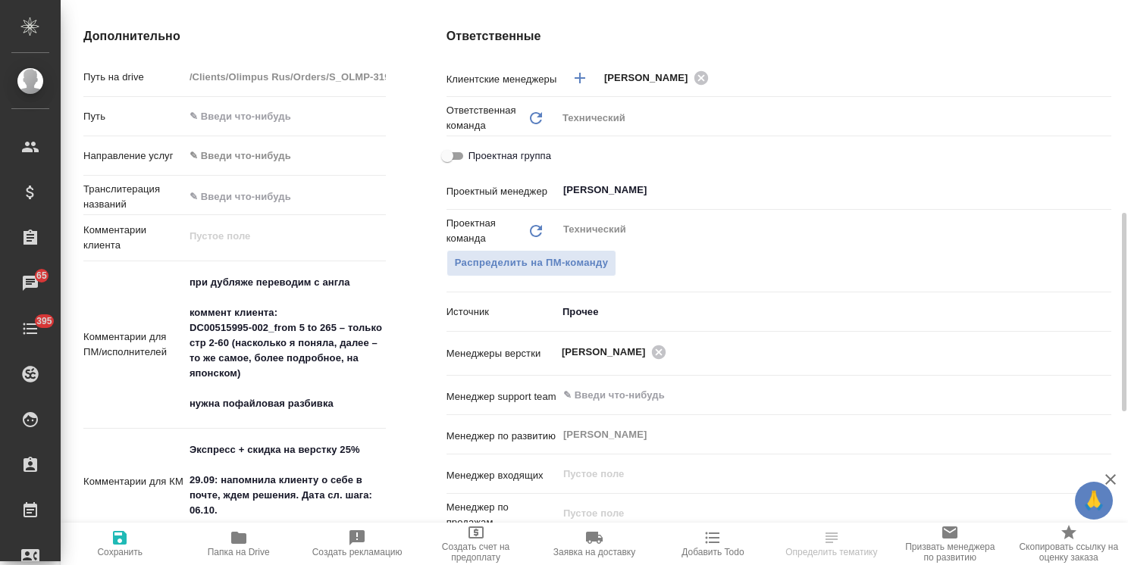
scroll to position [682, 0]
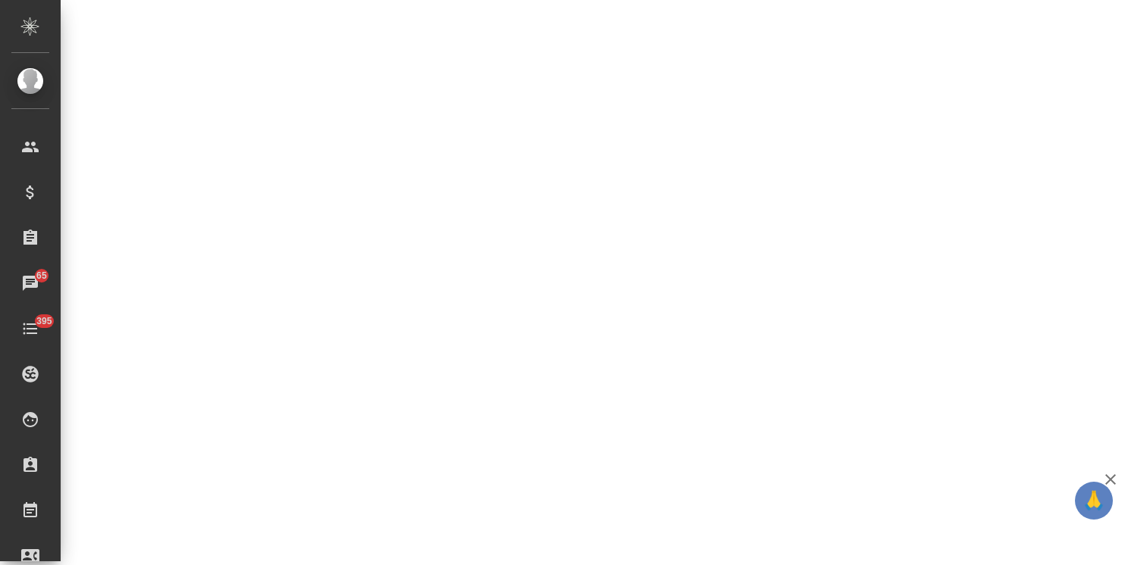
select select "RU"
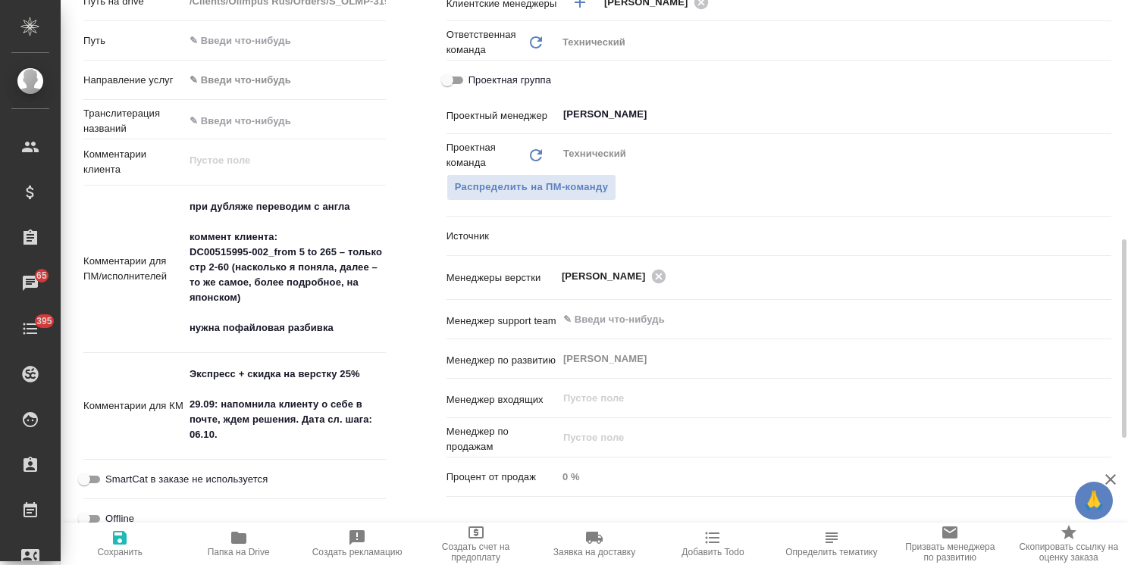
type textarea "x"
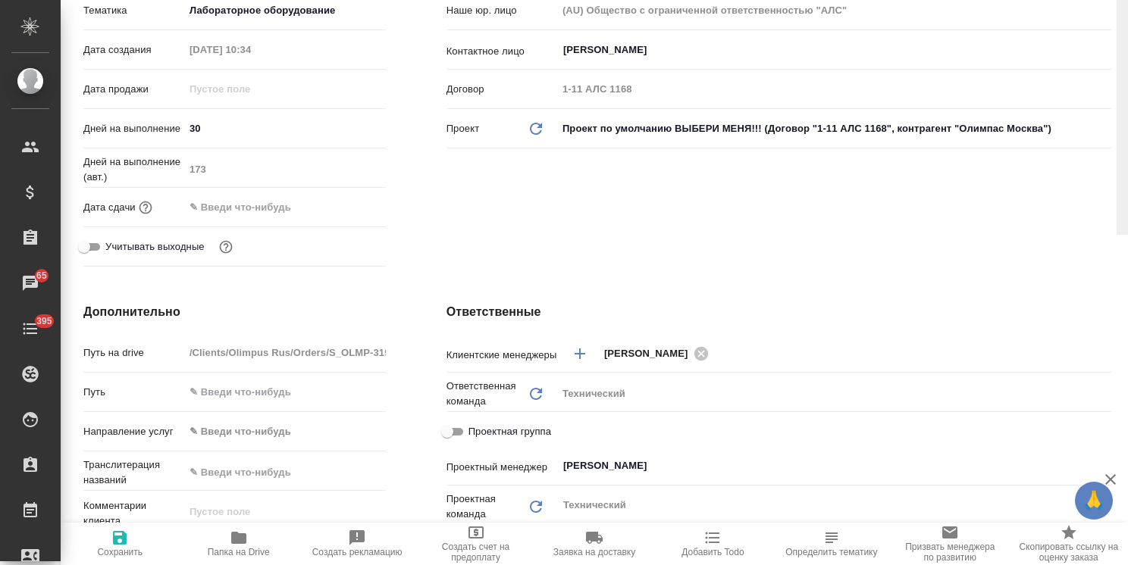
scroll to position [0, 0]
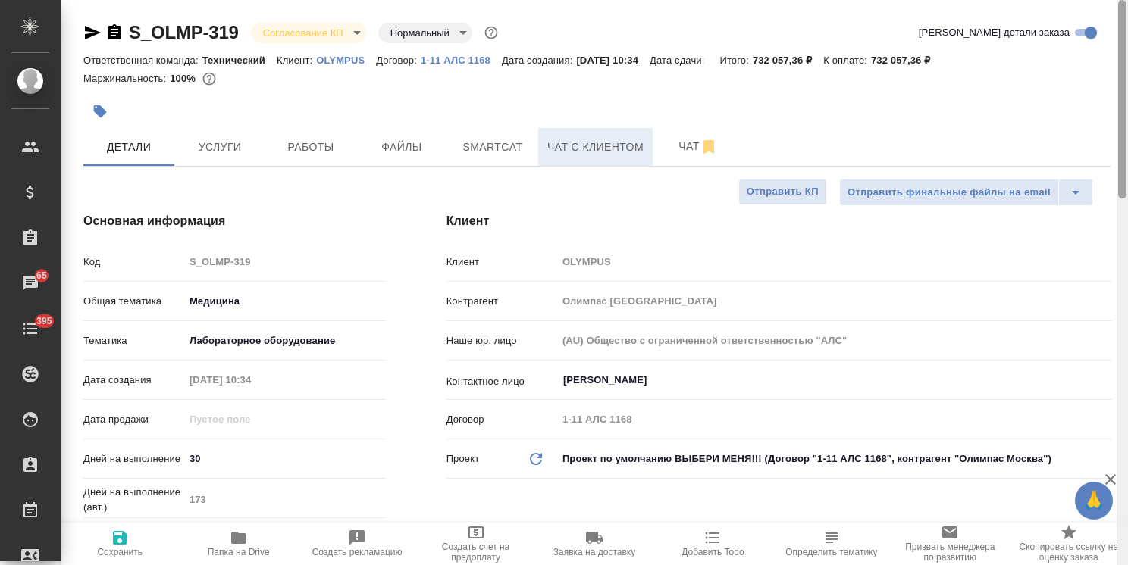
drag, startPoint x: 1119, startPoint y: 357, endPoint x: 635, endPoint y: 149, distance: 526.3
click at [1091, 77] on div "S_OLMP-319 Согласование КП kpNegotiation Нормальный normal Кратко детали заказа…" at bounding box center [594, 282] width 1067 height 565
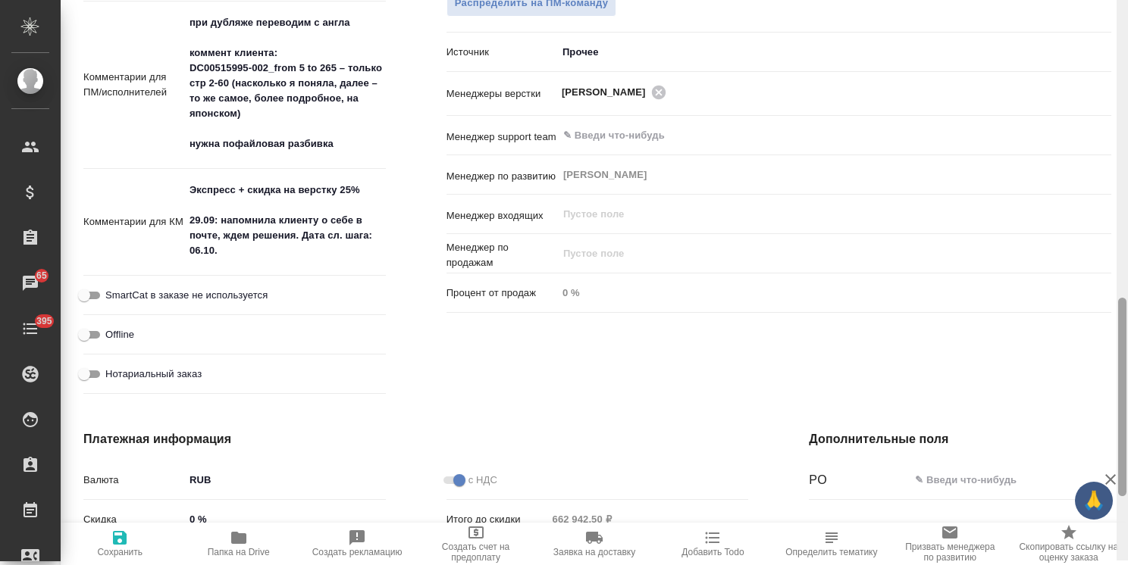
scroll to position [890, 0]
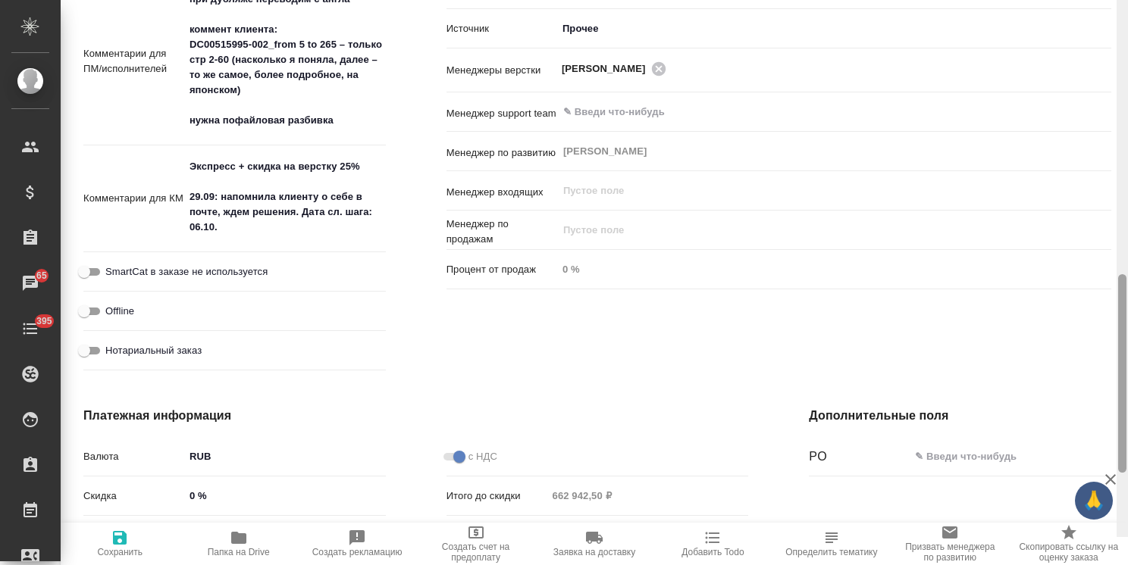
drag, startPoint x: 1120, startPoint y: 209, endPoint x: 1078, endPoint y: 496, distance: 289.6
click at [1078, 496] on div "🙏 .cls-1 fill:#fff; AWATERA [PERSON_NAME] Спецификации Заказы 65 Чаты 395 Todo …" at bounding box center [564, 282] width 1128 height 565
type textarea "x"
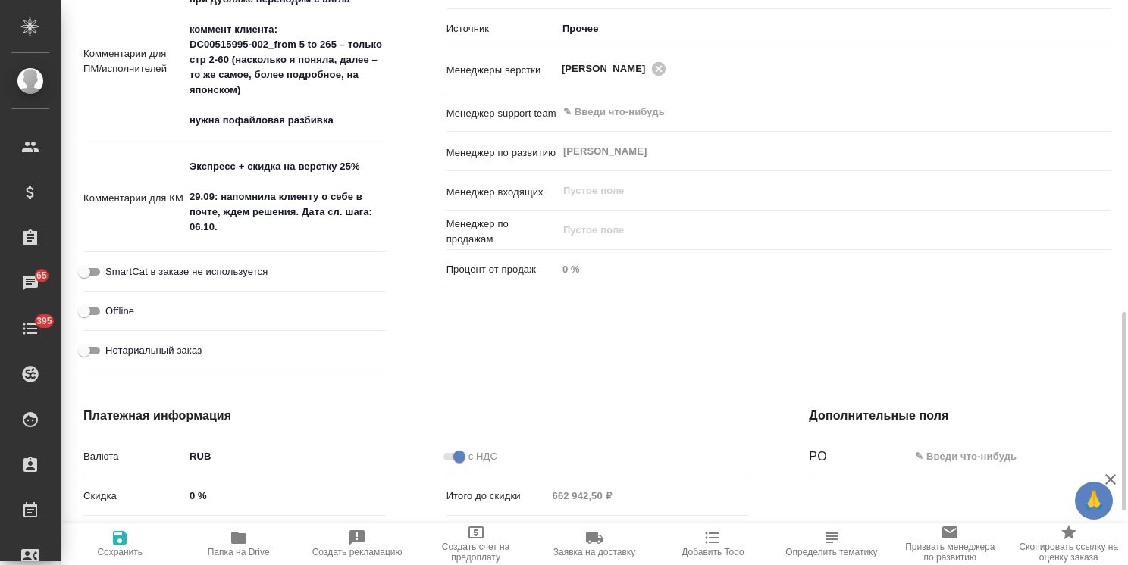
type textarea "x"
drag, startPoint x: 361, startPoint y: 165, endPoint x: 115, endPoint y: 140, distance: 246.8
click at [81, 151] on div "Дополнительно Путь на drive /Clients/Olimpus Rus/Orders/S_OLMP-319 Путь Направл…" at bounding box center [234, 61] width 363 height 695
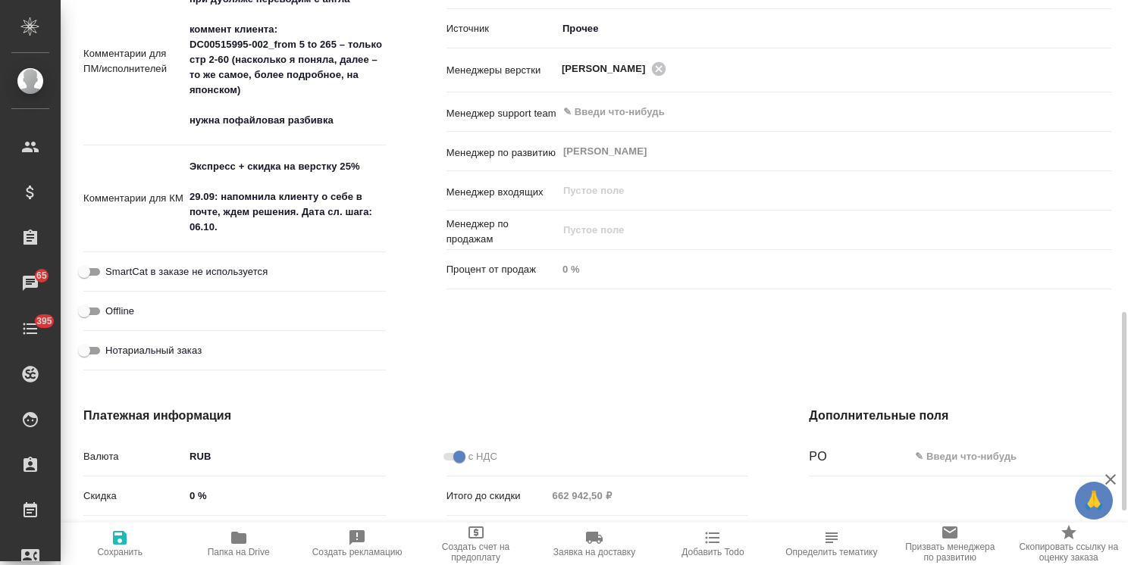
type textarea "x"
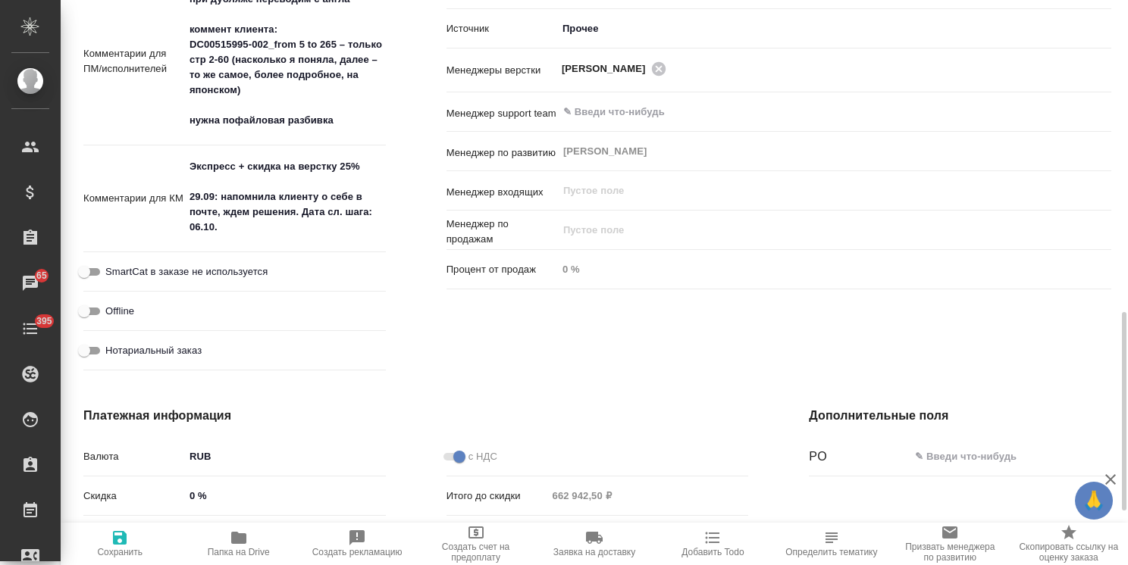
type textarea "x"
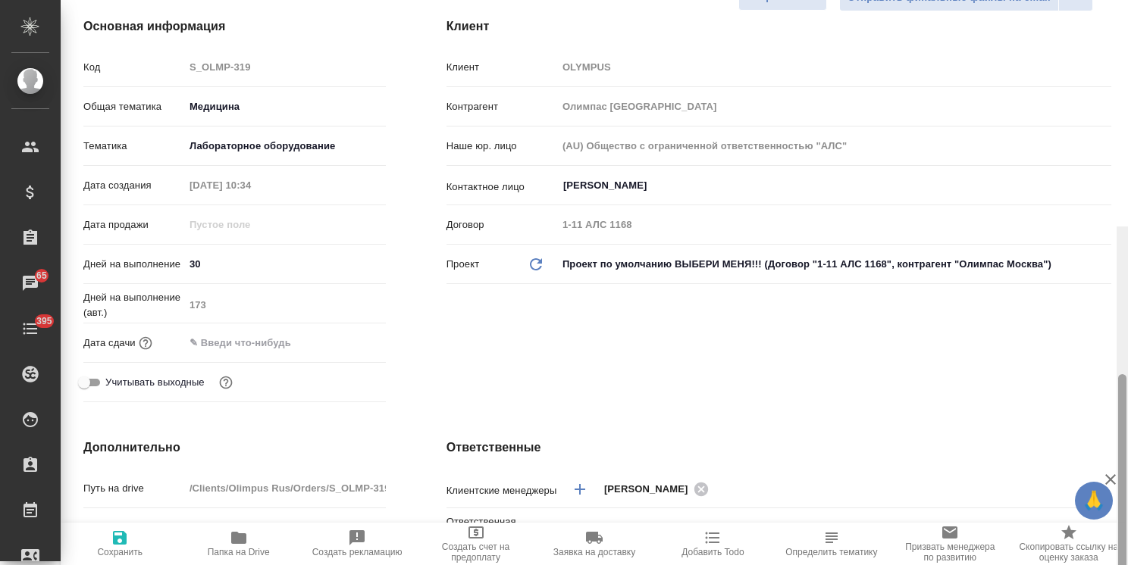
scroll to position [0, 0]
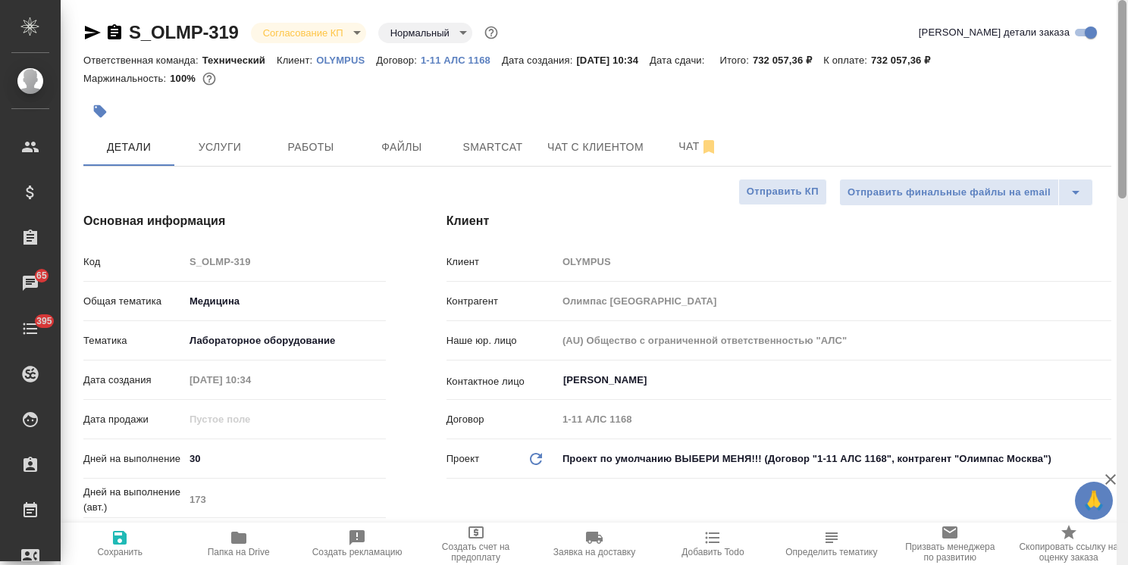
drag, startPoint x: 1122, startPoint y: 397, endPoint x: 1050, endPoint y: -49, distance: 452.1
click at [1050, 0] on html "🙏 .cls-1 fill:#fff; AWATERA Usmanova Olga Клиенты Спецификации Заказы 65 Чаты 3…" at bounding box center [564, 282] width 1128 height 565
type textarea "x"
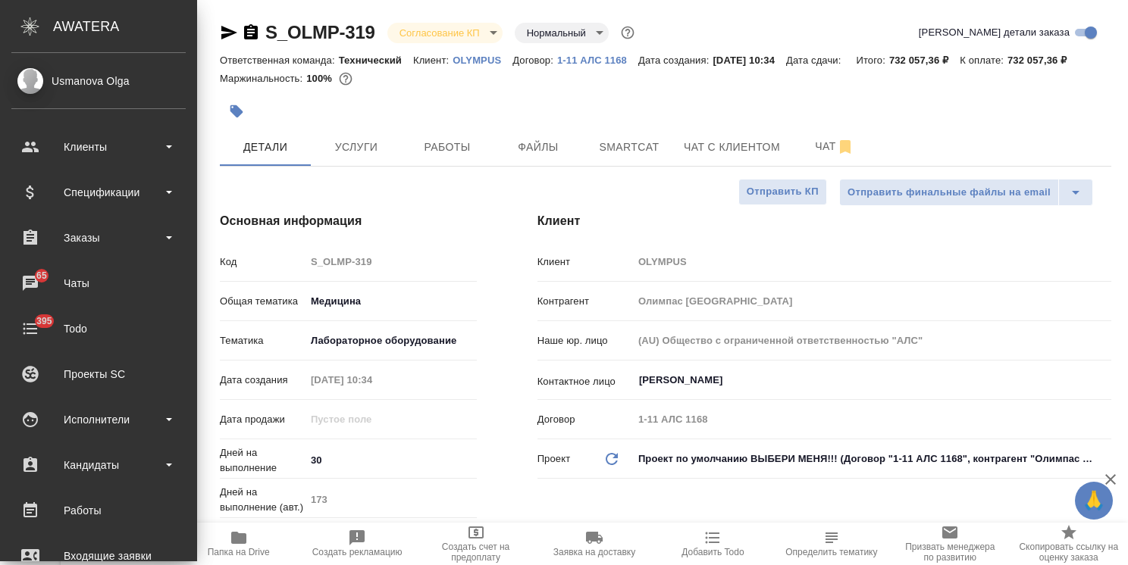
type textarea "x"
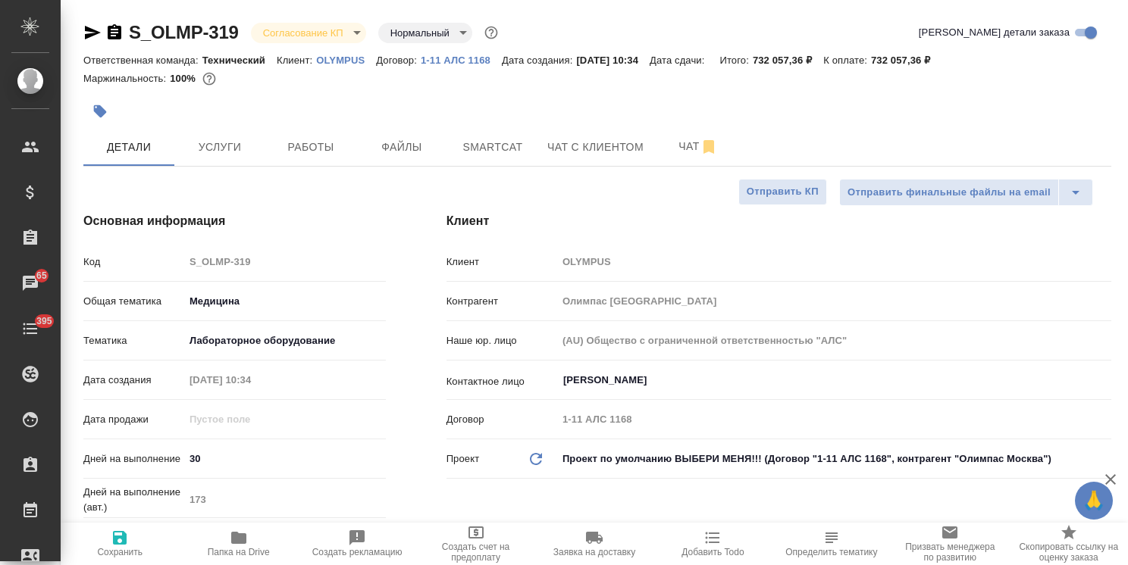
type textarea "x"
click at [84, 33] on icon "button" at bounding box center [92, 32] width 18 height 18
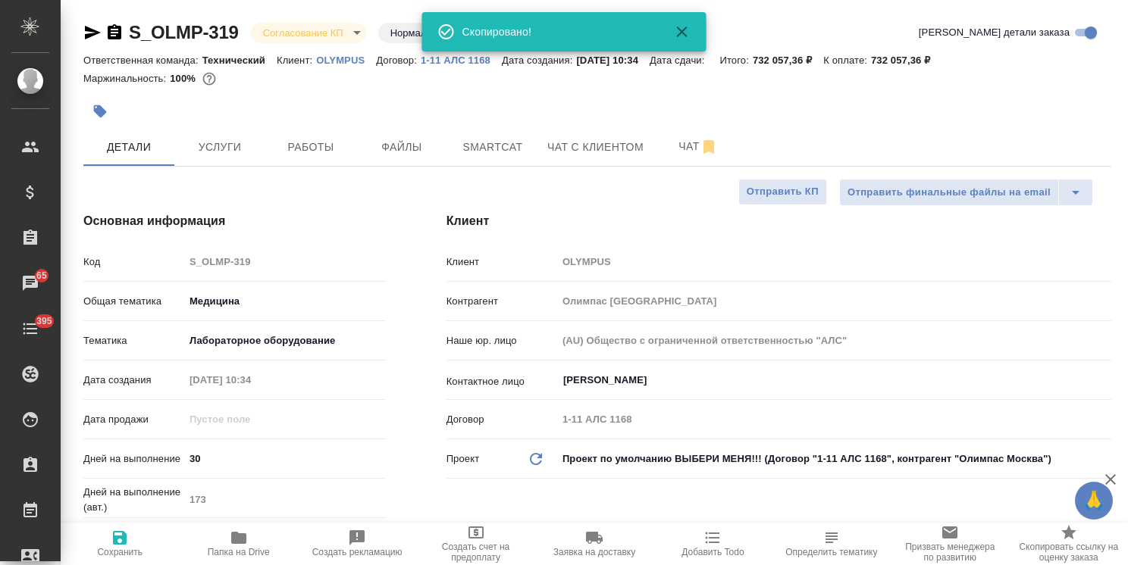
type textarea "x"
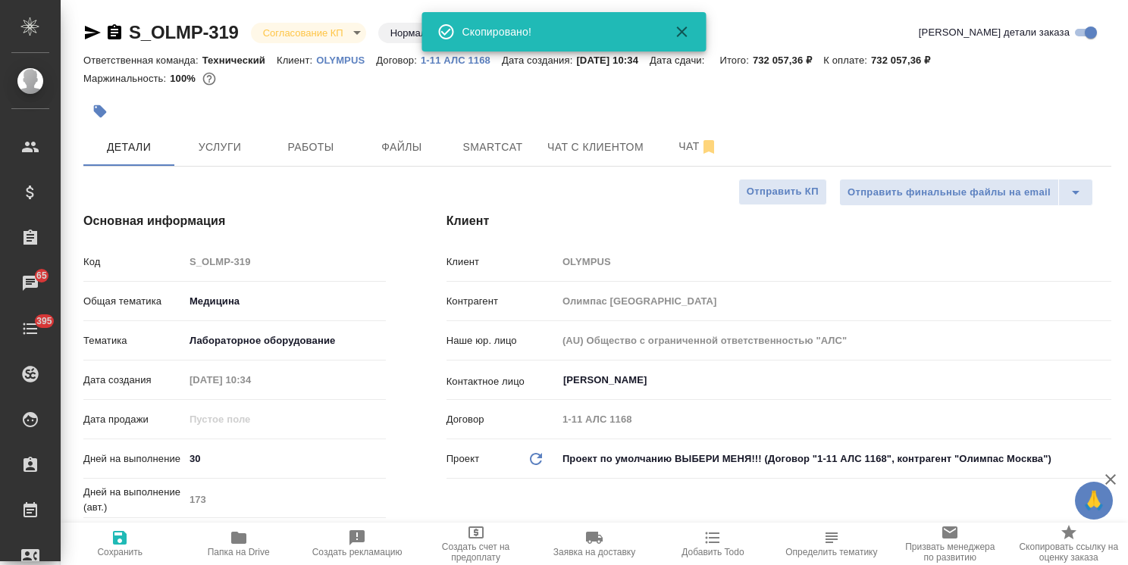
type textarea "x"
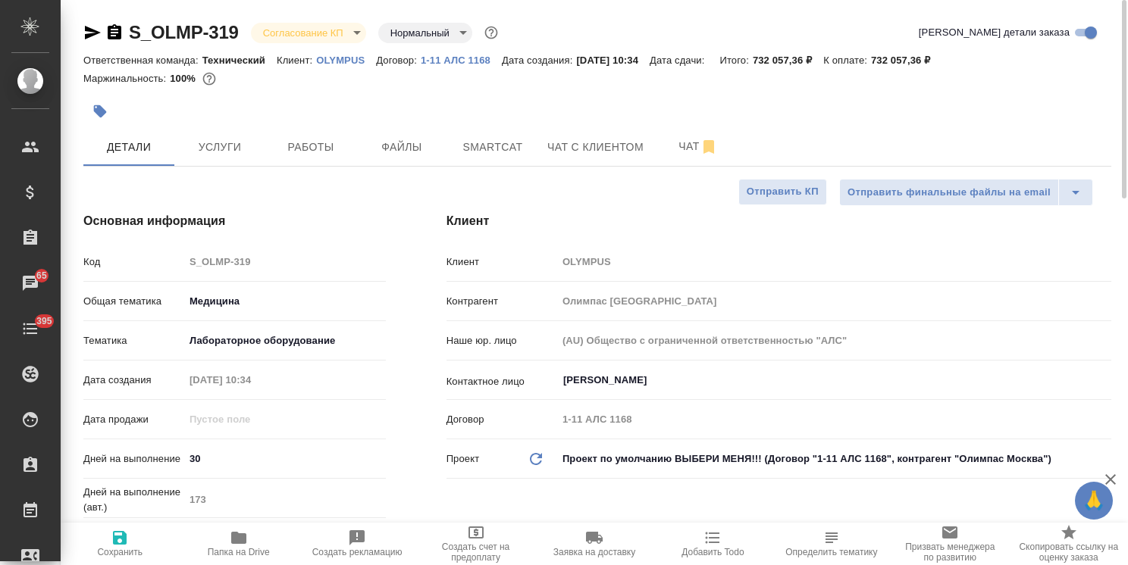
type textarea "x"
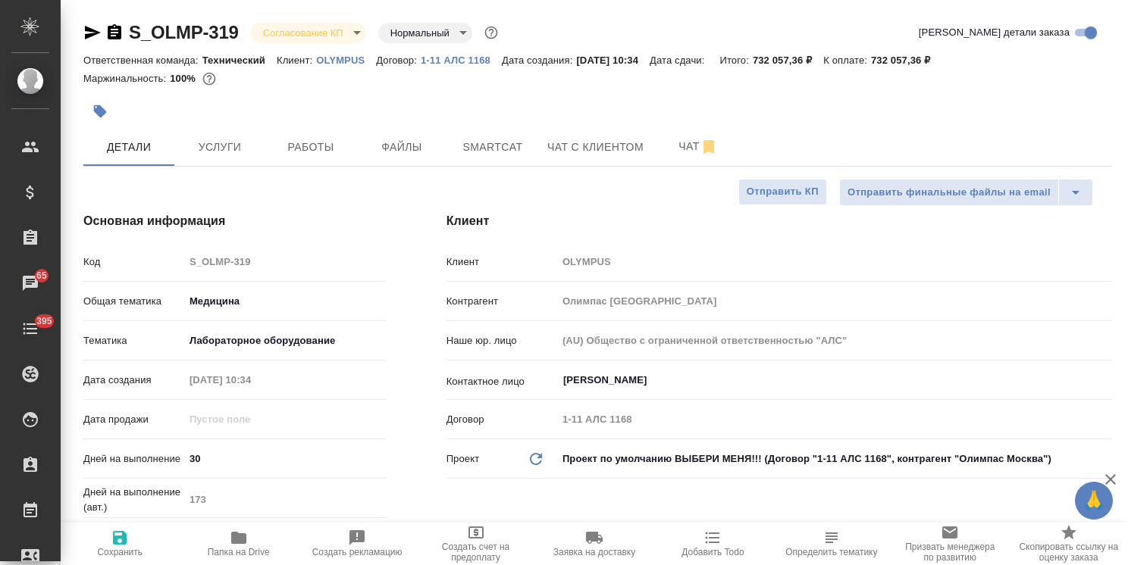
type textarea "x"
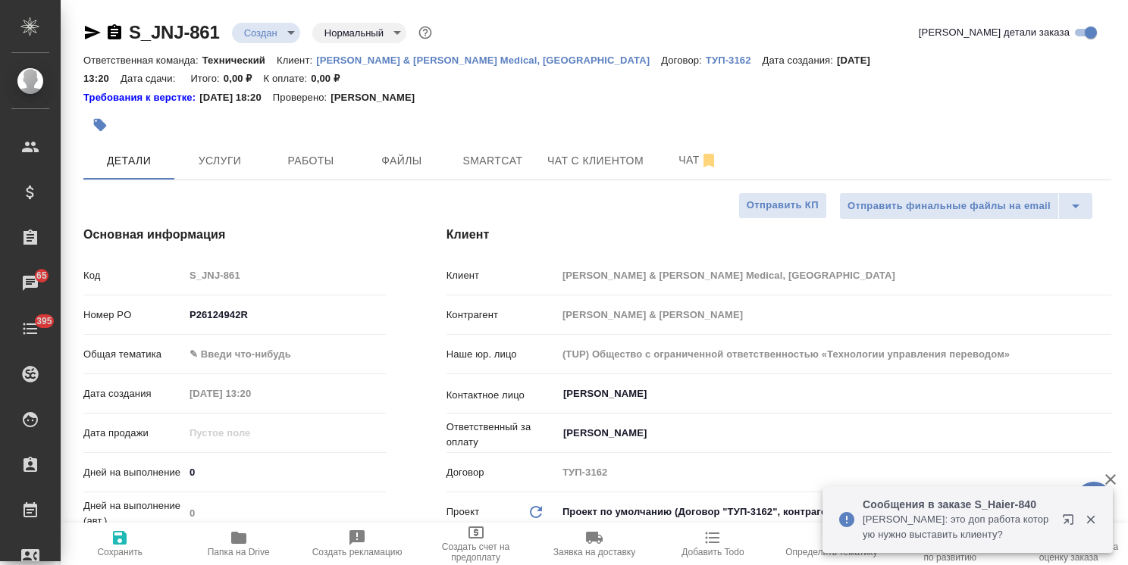
select select "RU"
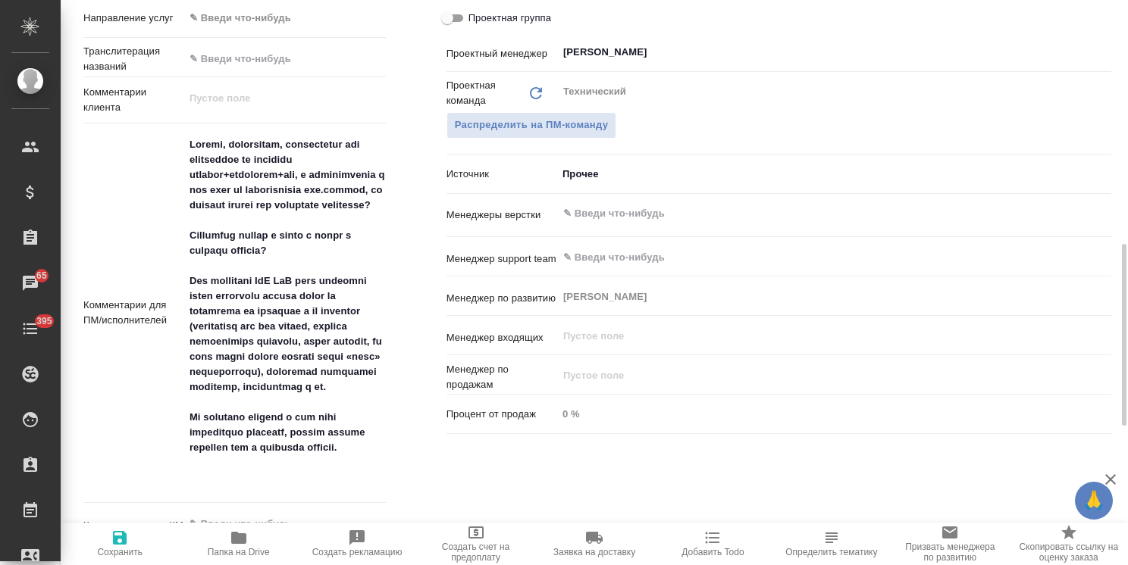
scroll to position [909, 0]
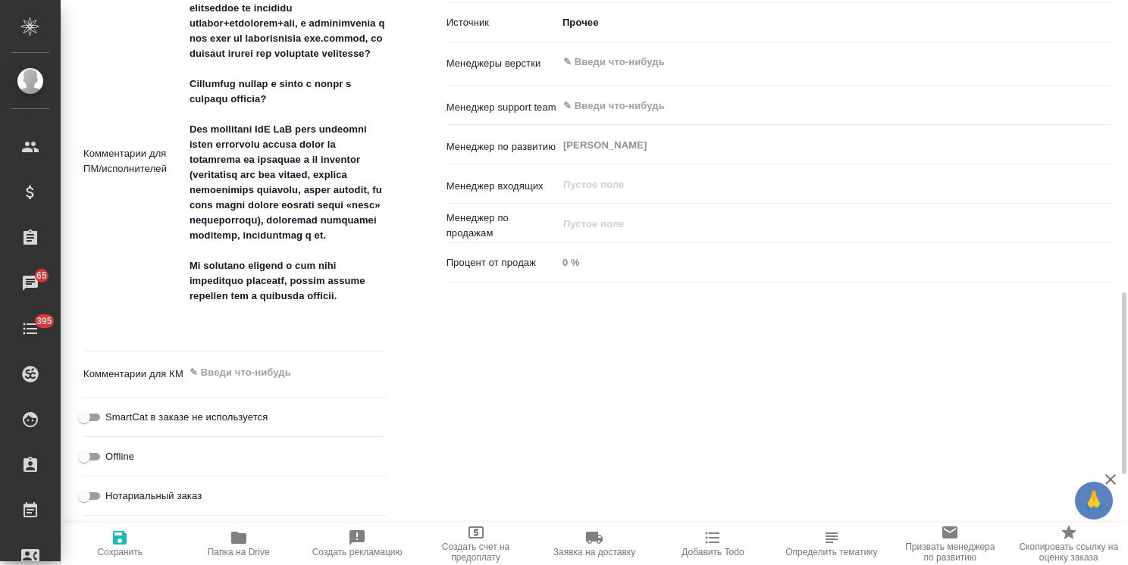
click at [300, 368] on div "x" at bounding box center [285, 374] width 202 height 33
type textarea "по 1 НЗП + 1 НЗК + sig"
click at [147, 541] on span "Сохранить" at bounding box center [120, 543] width 100 height 29
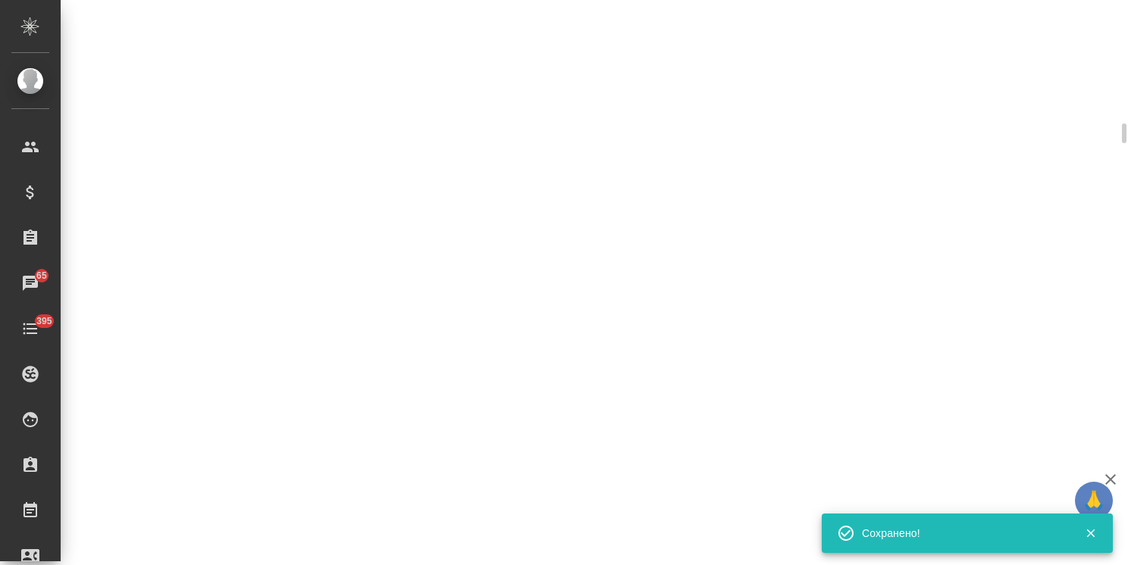
select select "RU"
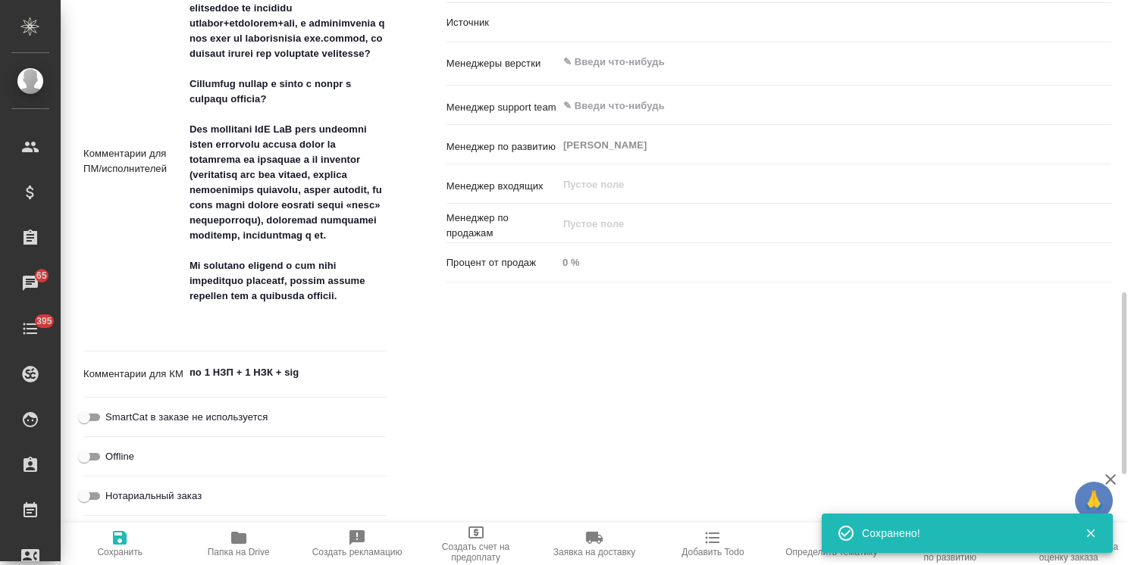
type textarea "x"
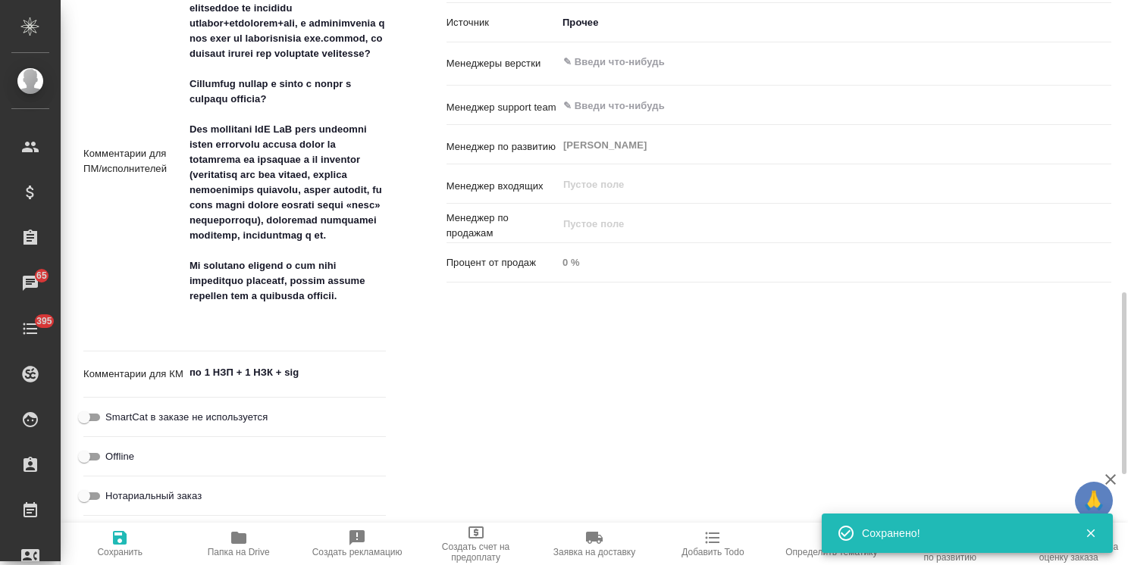
type textarea "x"
click at [324, 360] on textarea "по 1 НЗП + 1 НЗК + sig" at bounding box center [285, 373] width 202 height 26
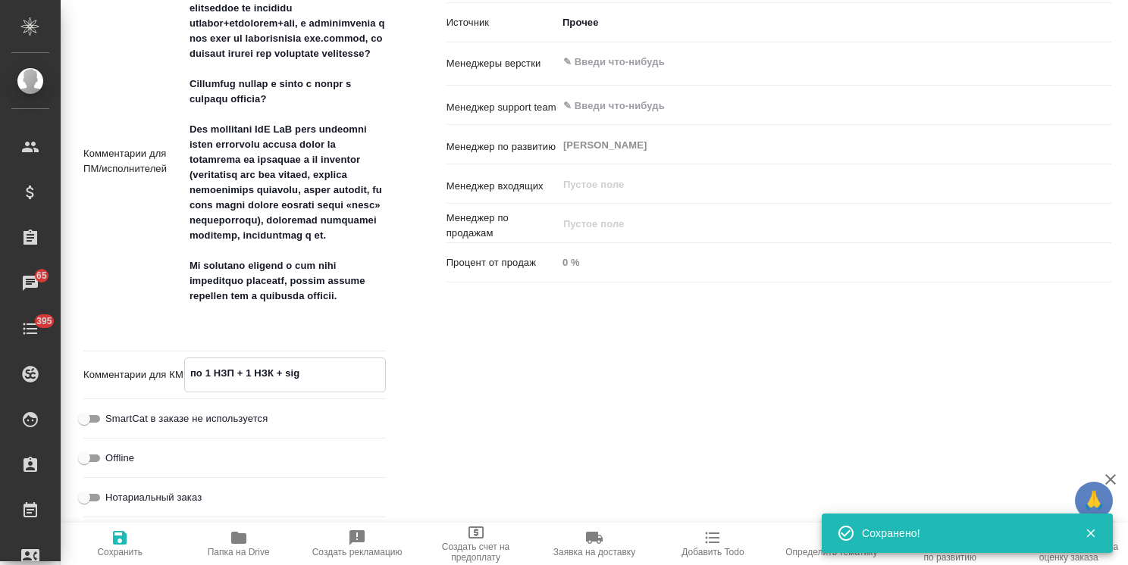
type textarea "x"
type textarea "по 1 НЗП + 1 НЗК + sig"
type textarea "x"
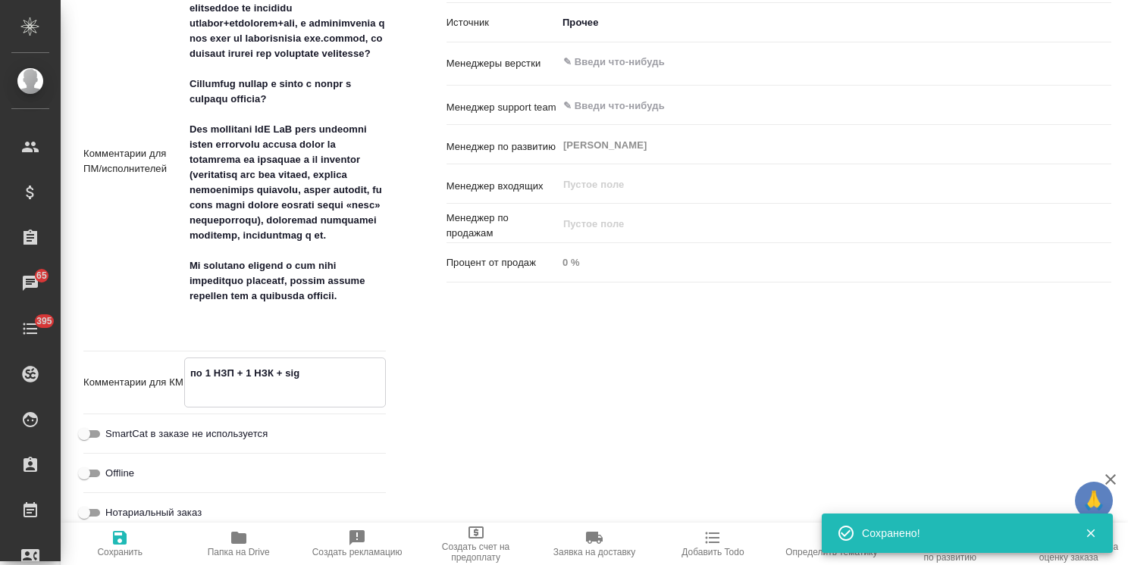
type textarea "по 1 НЗП + 1 НЗК + sig"
type textarea "x"
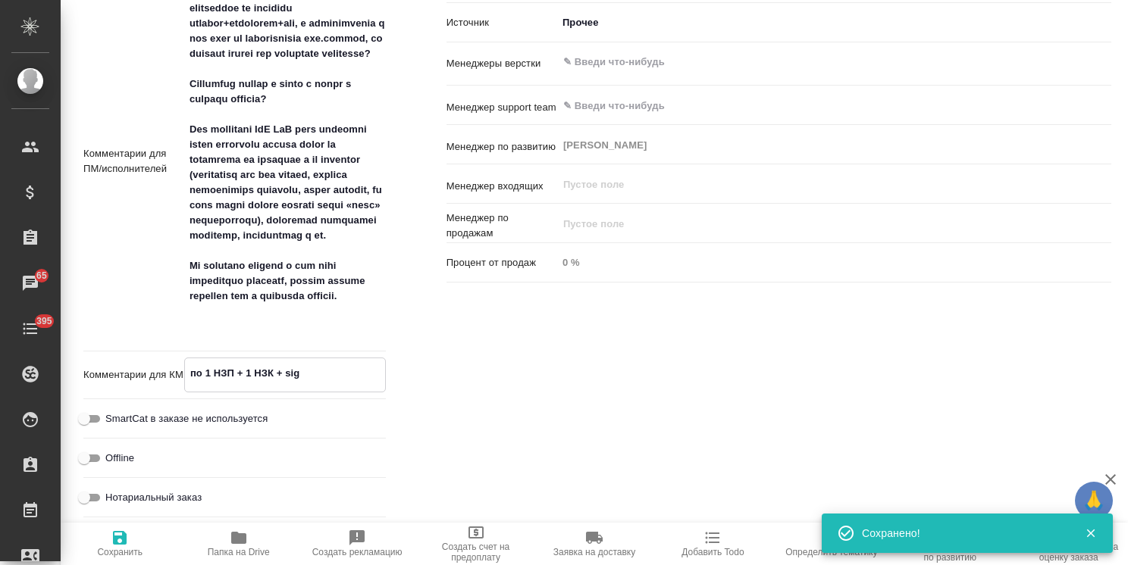
type textarea "по 1 НЗП + 1 НЗК + sig"
type textarea "x"
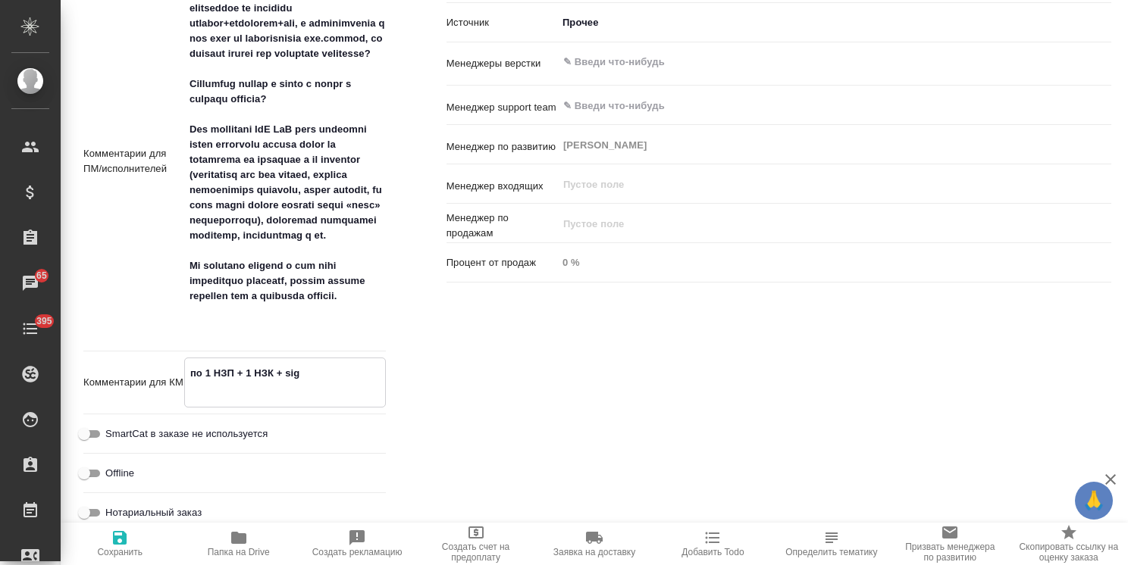
type textarea "по 1 НЗП + 1 НЗК + sig"
type textarea "x"
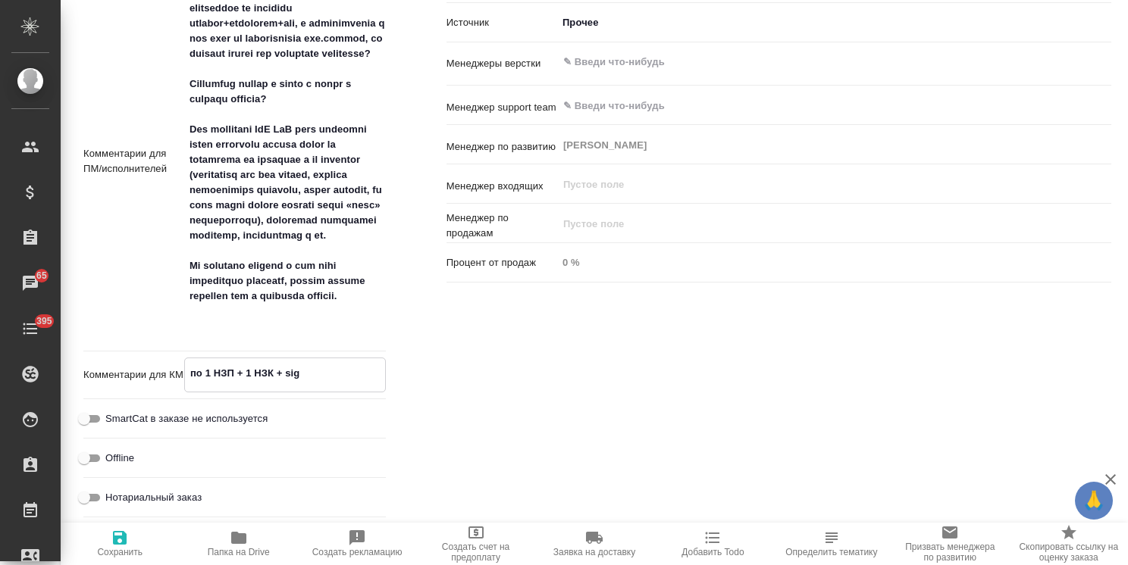
type textarea "x"
type textarea "по 1 НЗП + 1 НЗК + sig"
type textarea "x"
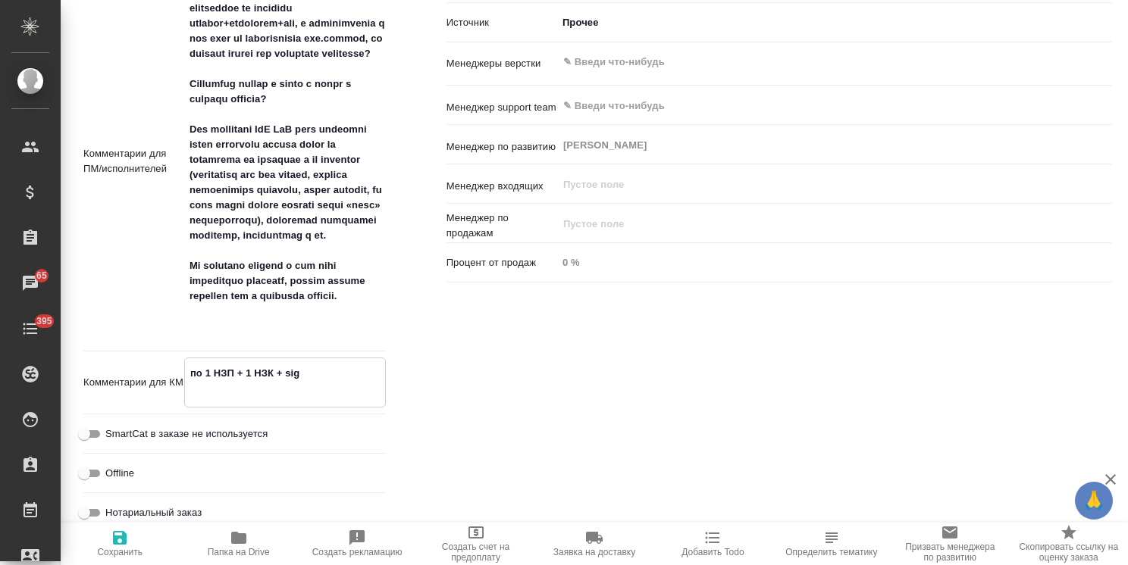
type textarea "x"
type textarea "по 1 НЗП + 1 НЗК + sig"
type textarea "x"
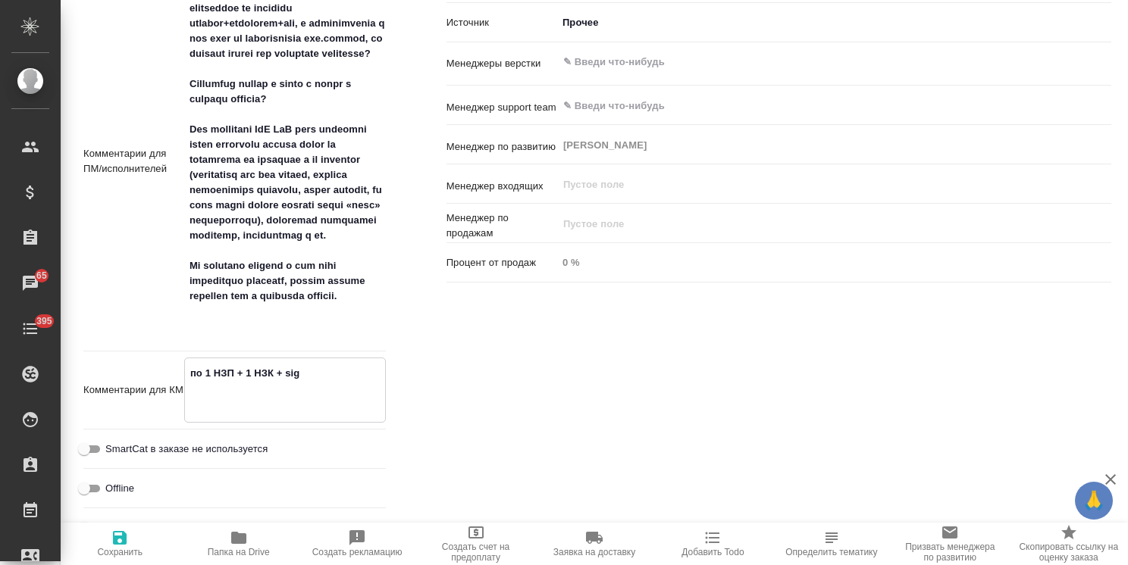
type textarea "по 1 НЗП + 1 НЗК + sig u"
type textarea "x"
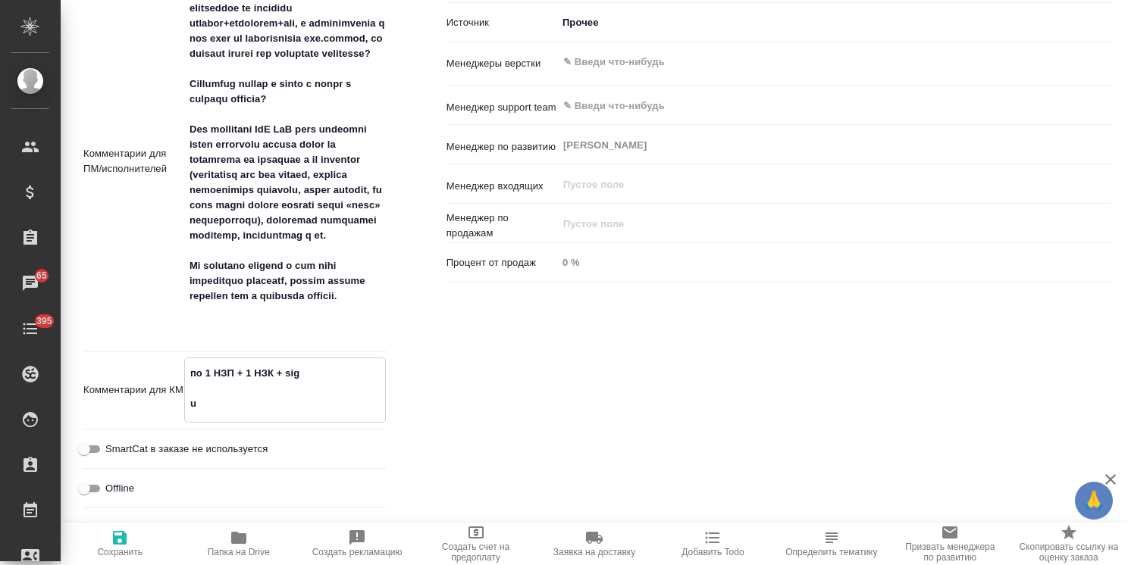
type textarea "x"
type textarea "по 1 НЗП + 1 НЗК + sig uj"
type textarea "x"
type textarea "по 1 НЗП + 1 НЗК + sig ujn"
type textarea "x"
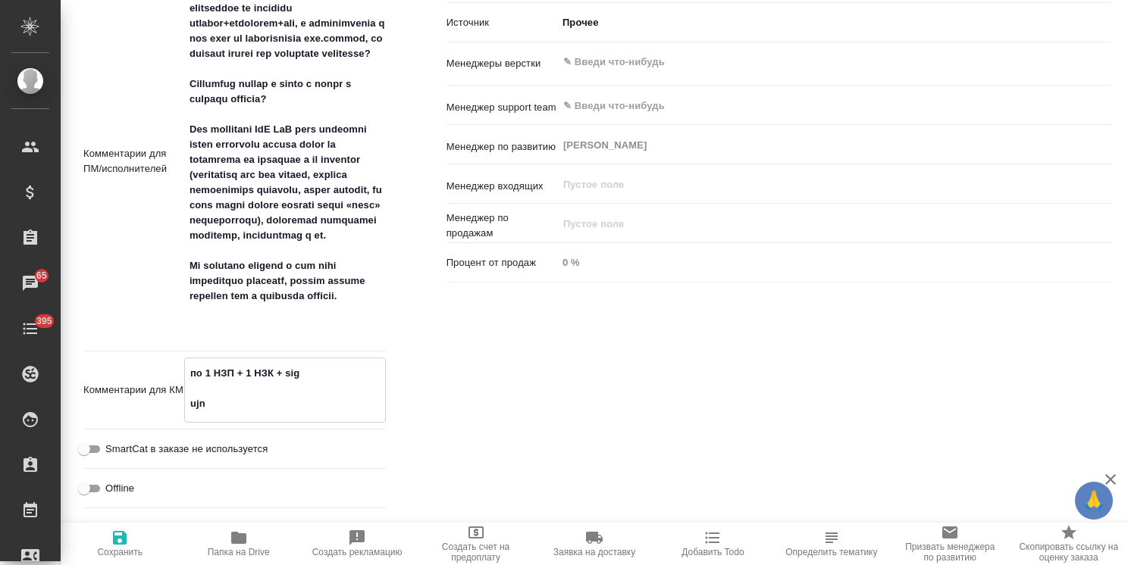
type textarea "x"
type textarea "по 1 НЗП + 1 НЗК + sig [GEOGRAPHIC_DATA]"
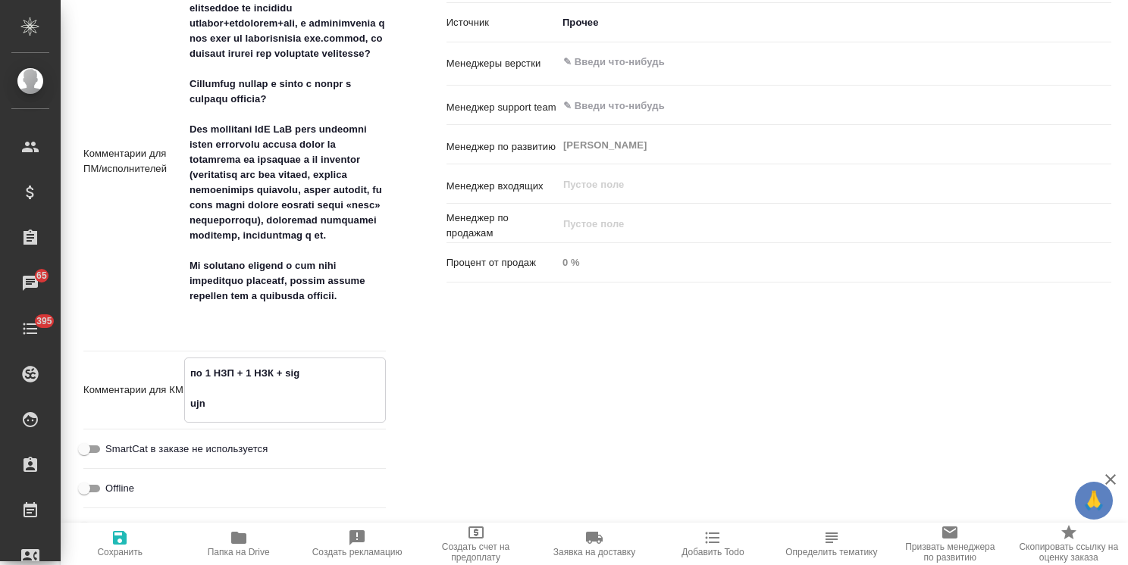
type textarea "x"
type textarea "по 1 НЗП + 1 НЗК + sig ujn"
type textarea "x"
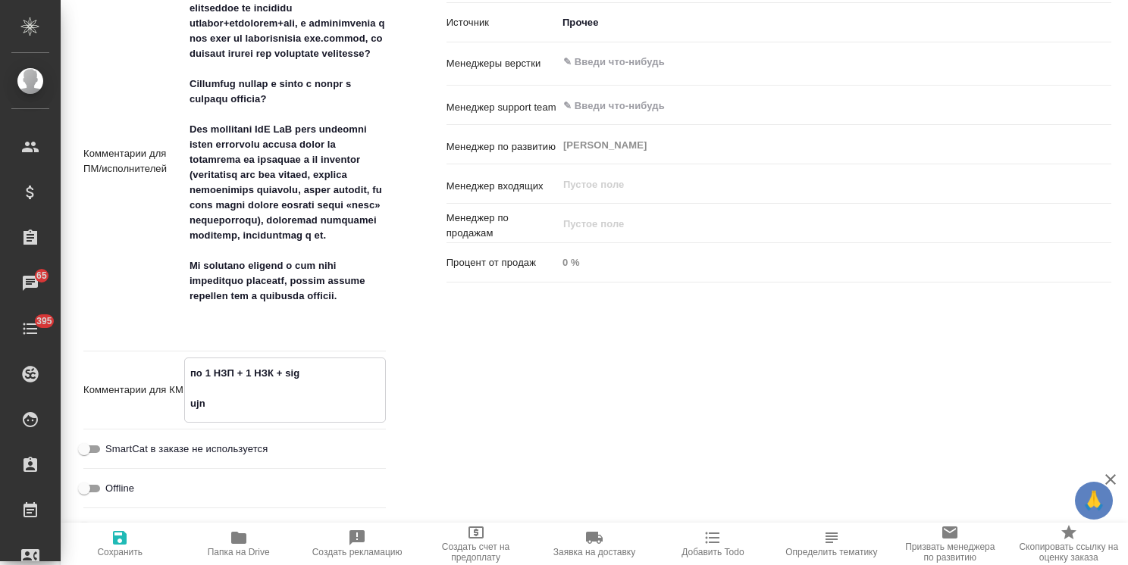
type textarea "x"
type textarea "по 1 НЗП + 1 НЗК + sig uj"
type textarea "x"
type textarea "по 1 НЗП + 1 НЗК + sig u"
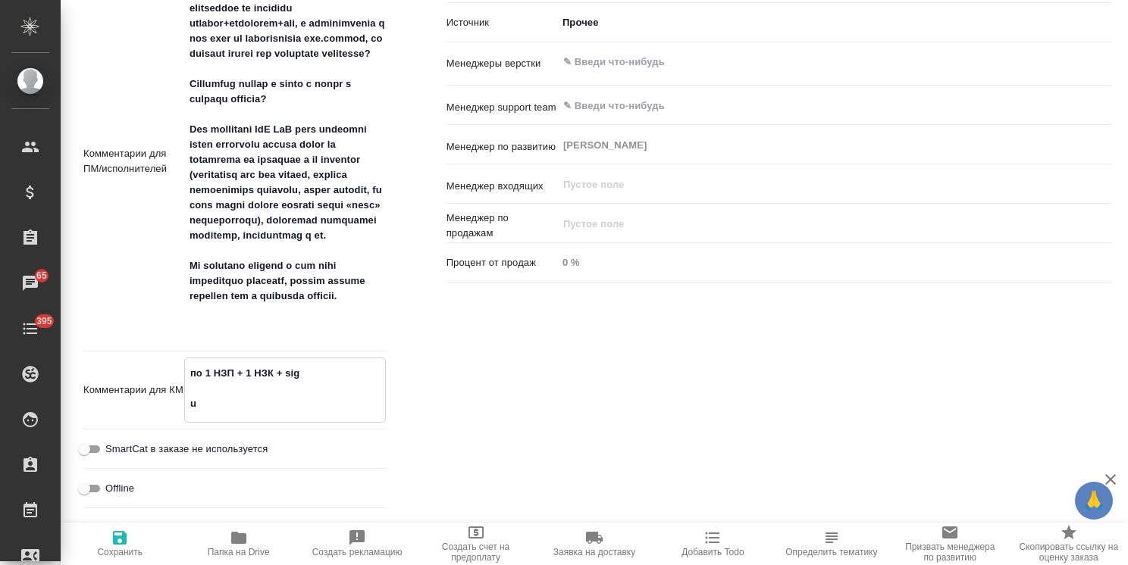
type textarea "x"
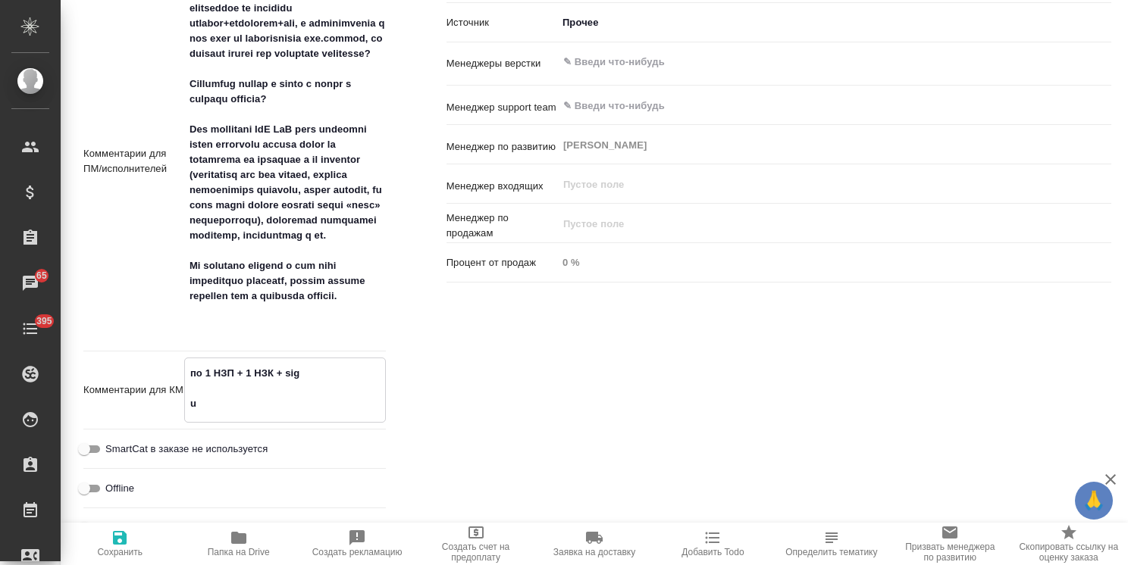
type textarea "по 1 НЗП + 1 НЗК + sig"
type textarea "x"
type textarea "по 1 НЗП + 1 НЗК + sig г"
type textarea "x"
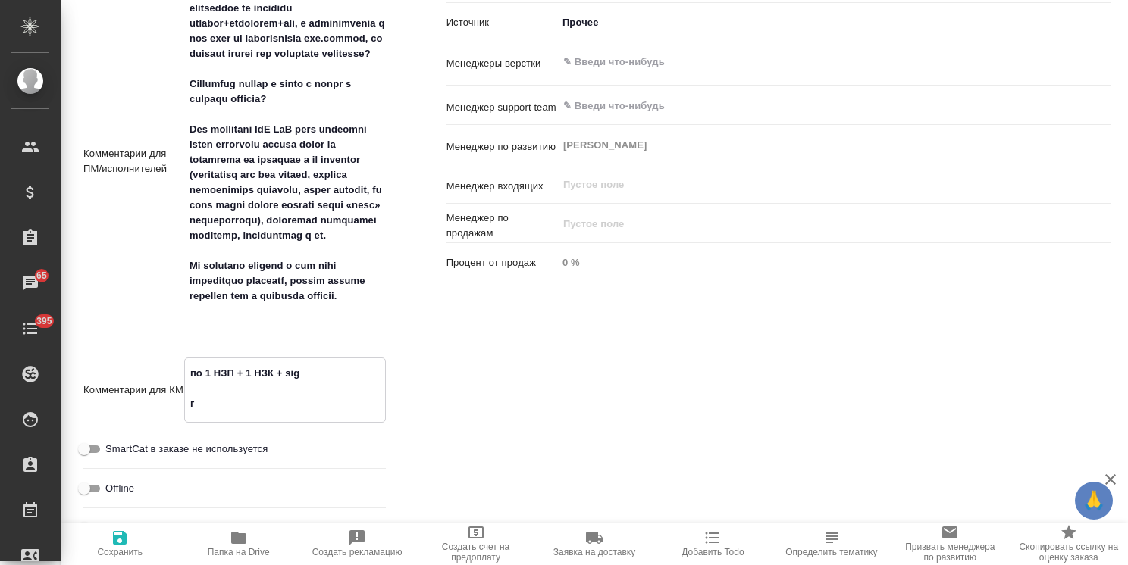
type textarea "x"
type textarea "по 1 НЗП + 1 НЗК + sig го"
type textarea "x"
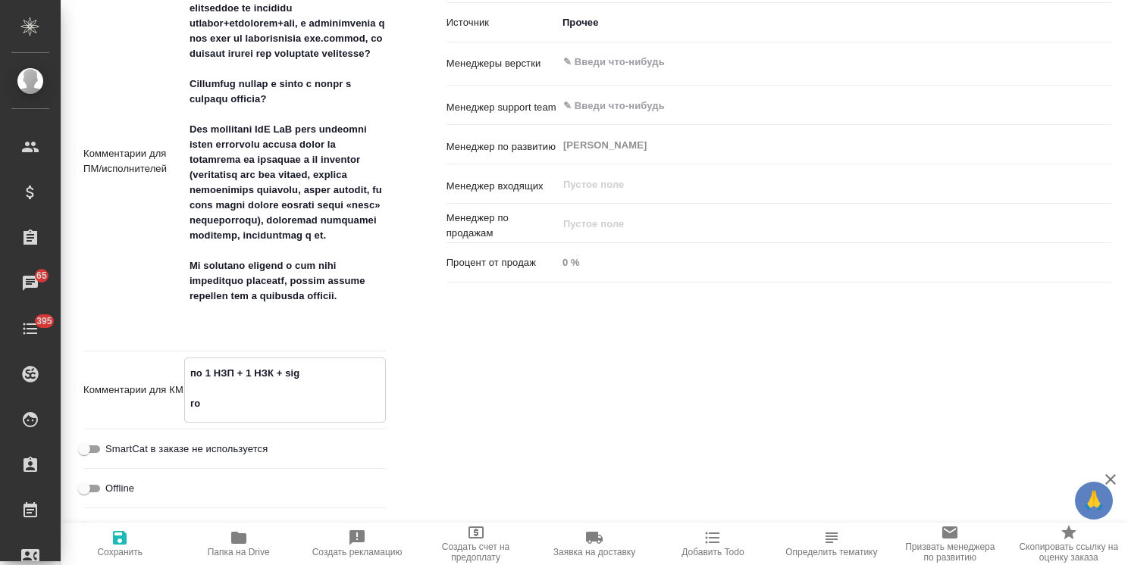
type textarea "по 1 НЗП + 1 НЗК + sig гот"
type textarea "x"
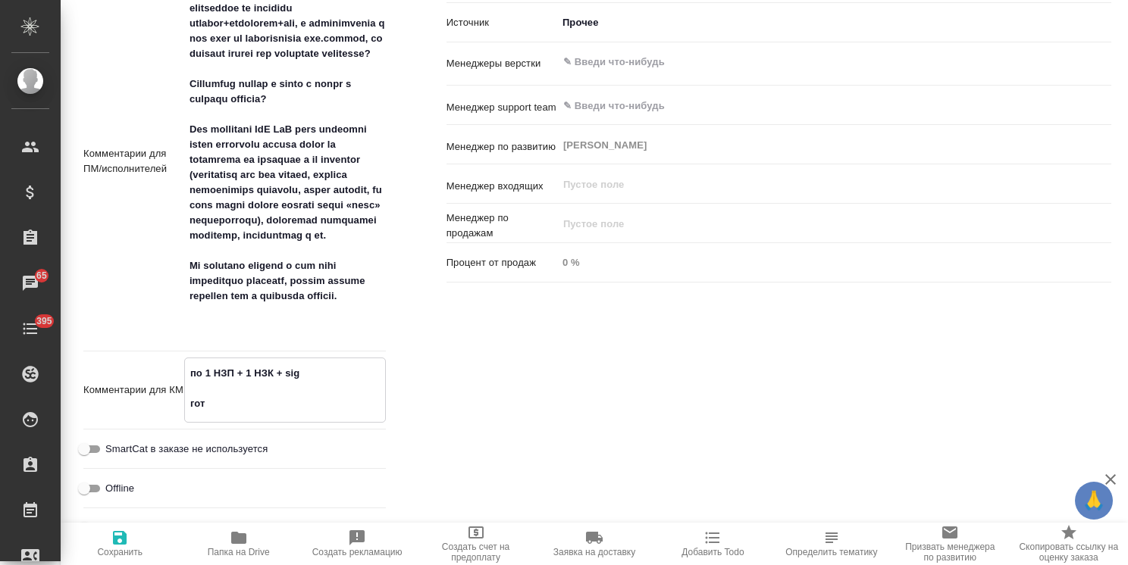
type textarea "x"
type textarea "по 1 НЗП + 1 НЗК + sig гото"
type textarea "x"
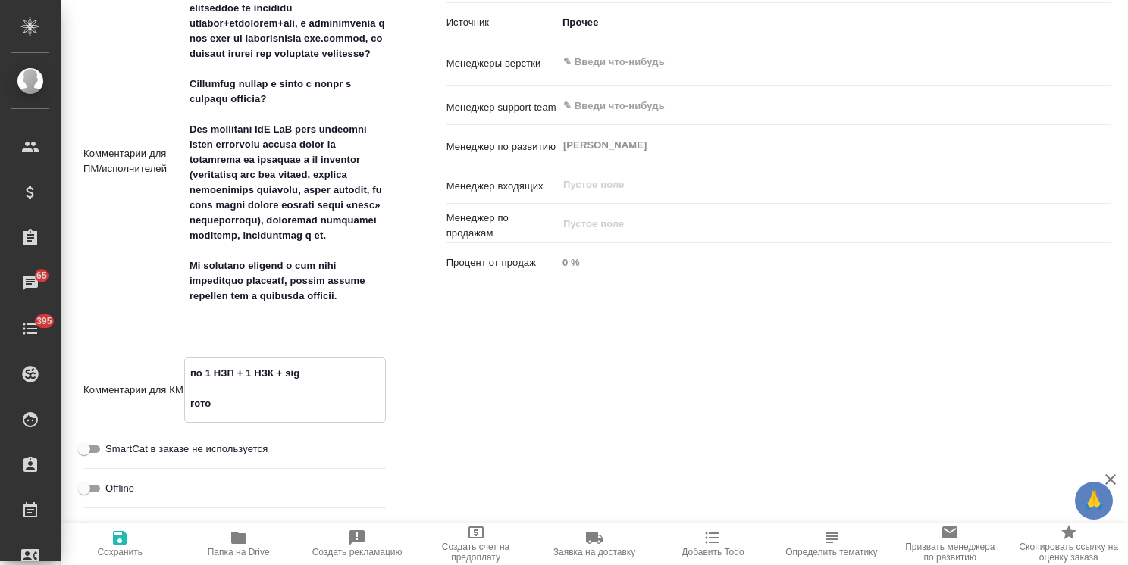
type textarea "по 1 НЗП + 1 НЗК + sig готов"
type textarea "x"
type textarea "по 1 НЗП + 1 НЗК + sig готовн"
type textarea "x"
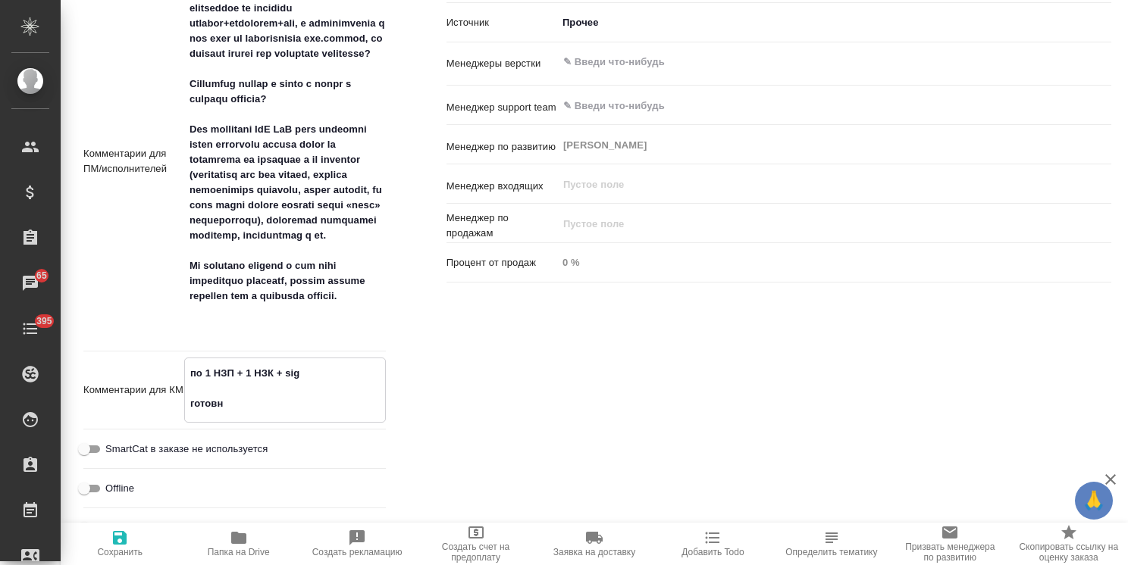
type textarea "x"
type textarea "по 1 НЗП + 1 НЗК + sig готовно"
type textarea "x"
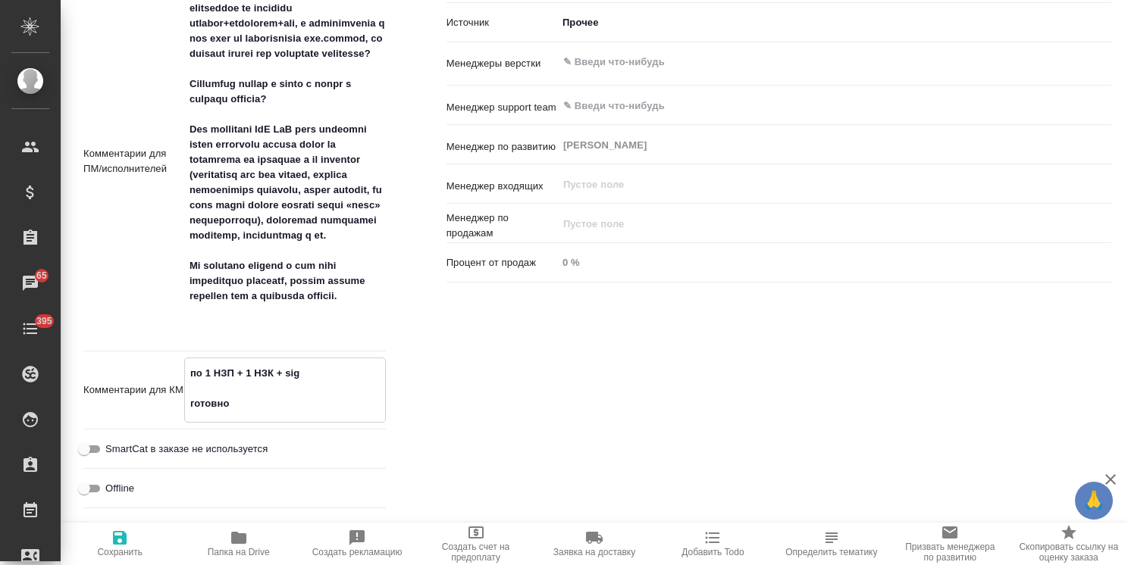
type textarea "по 1 НЗП + 1 НЗК + sig готовнос"
type textarea "x"
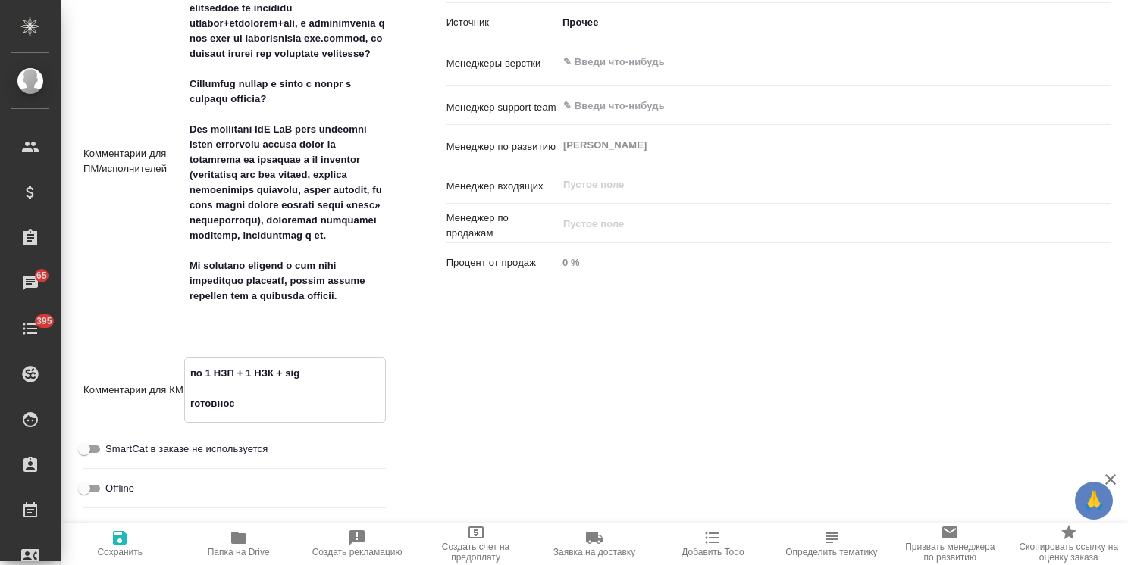
type textarea "x"
type textarea "по 1 НЗП + 1 НЗК + sig готовност"
type textarea "x"
type textarea "по 1 НЗП + 1 НЗК + sig готовность"
type textarea "x"
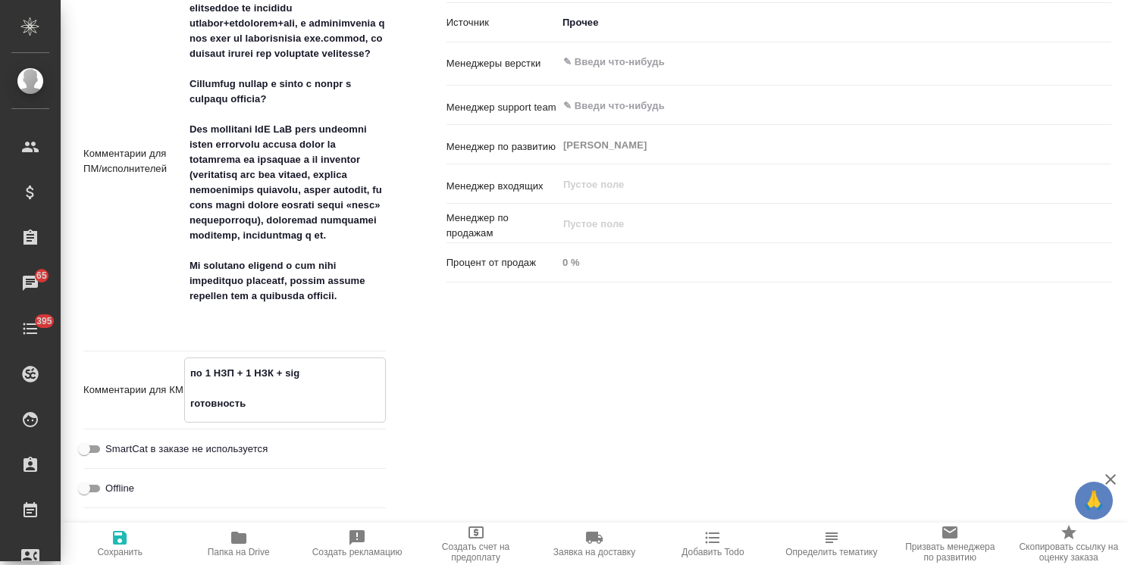
type textarea "x"
type textarea "по 1 НЗП + 1 НЗК + sig готовность"
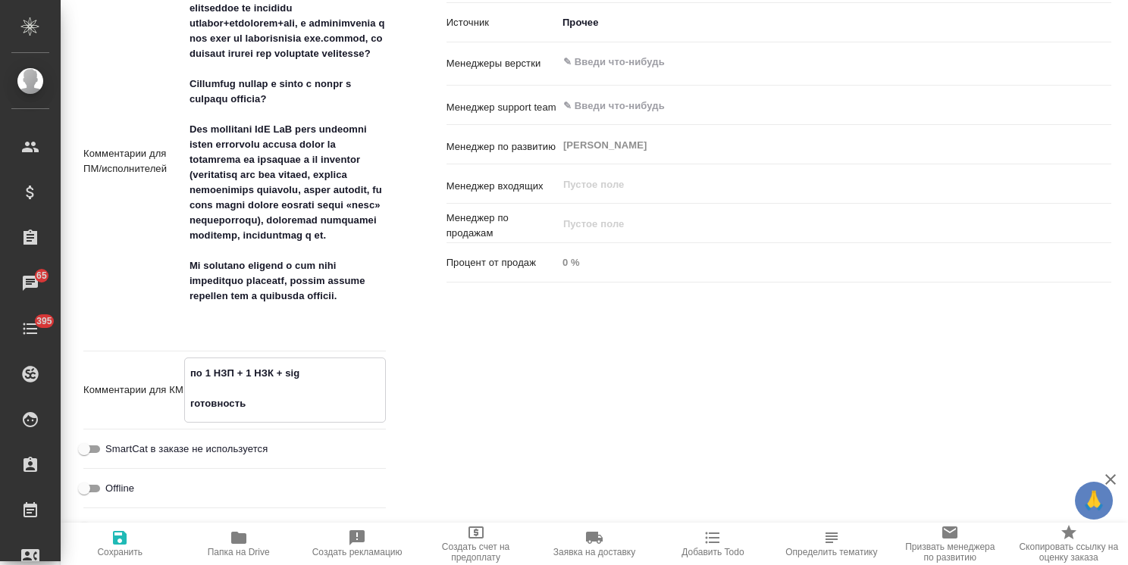
type textarea "x"
type textarea "по 1 НЗП + 1 НЗК + sig готовность -"
type textarea "x"
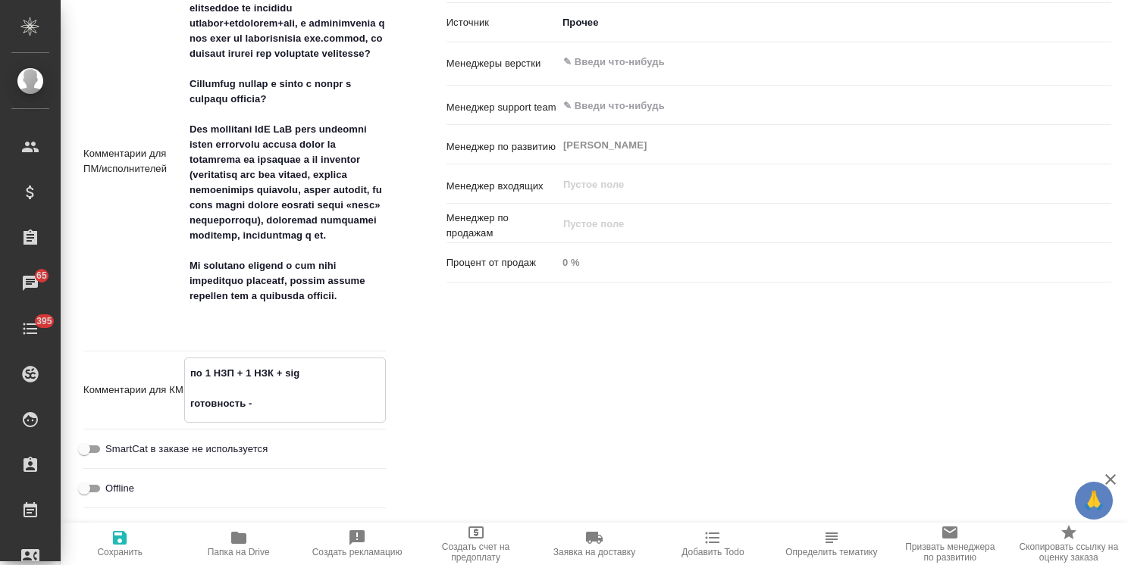
type textarea "по 1 НЗП + 1 НЗК + sig готовность -"
type textarea "x"
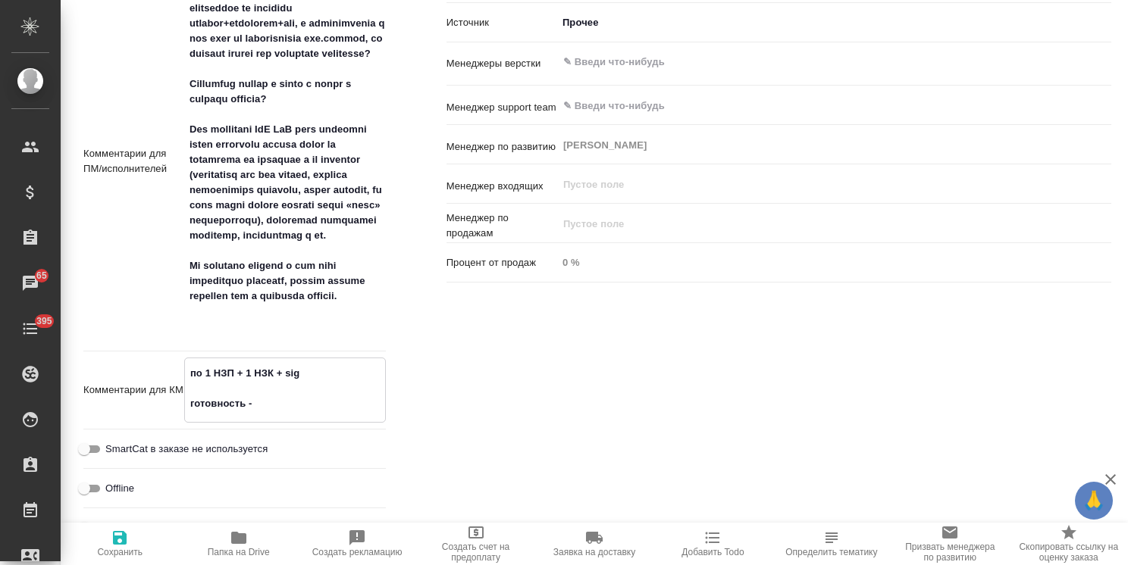
type textarea "x"
type textarea "по 1 НЗП + 1 НЗК + sig готовность - с"
type textarea "x"
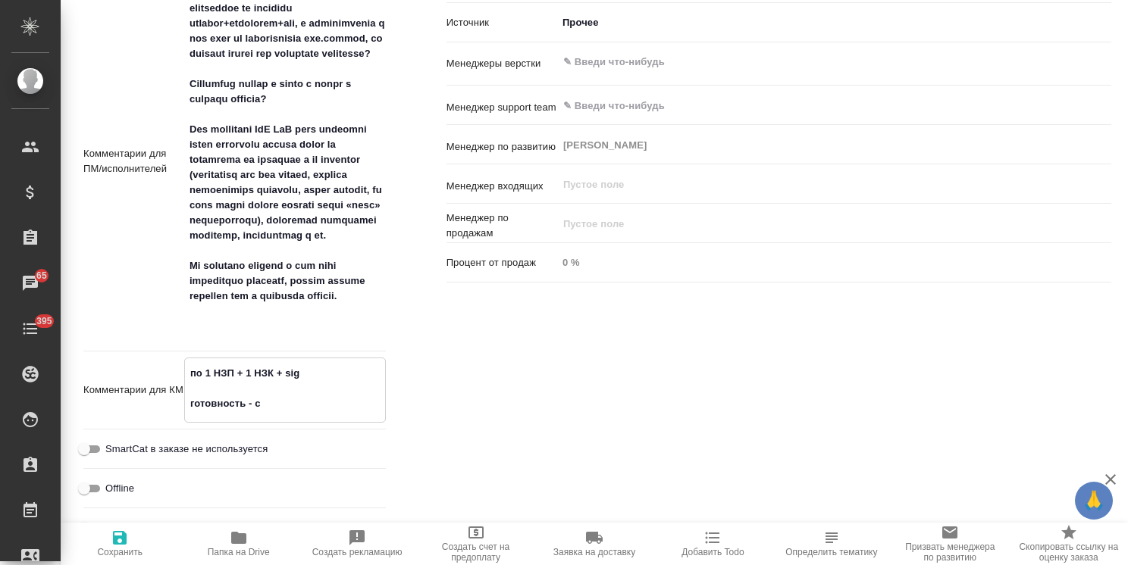
type textarea "по 1 НЗП + 1 НЗК + sig готовность - ср"
type textarea "x"
type textarea "по 1 НЗП + 1 НЗК + sig готовность - сре"
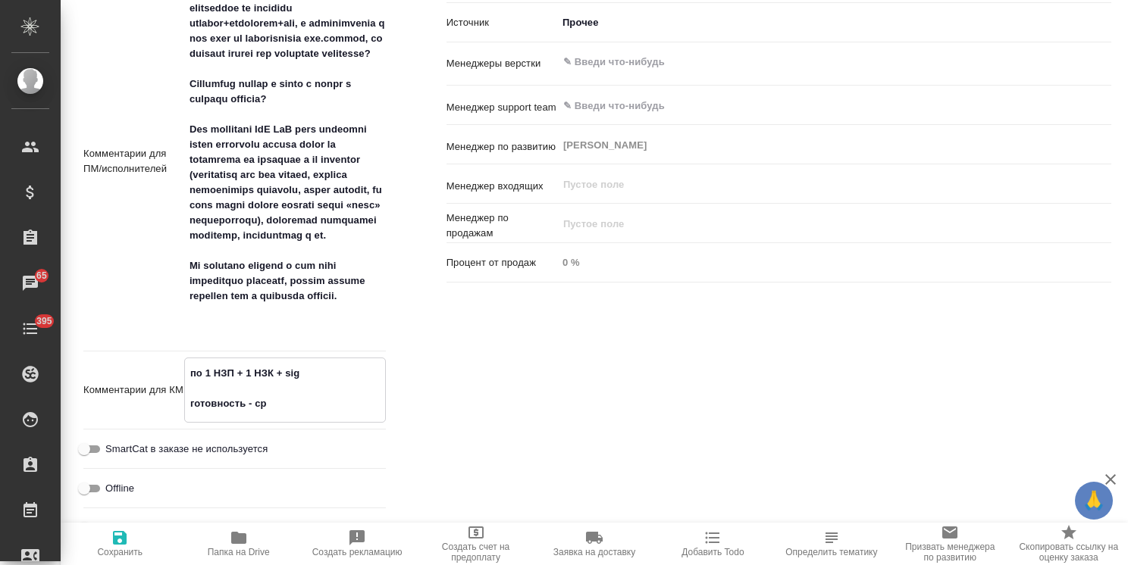
type textarea "x"
type textarea "по 1 НЗП + 1 НЗК + sig готовность - сред"
type textarea "x"
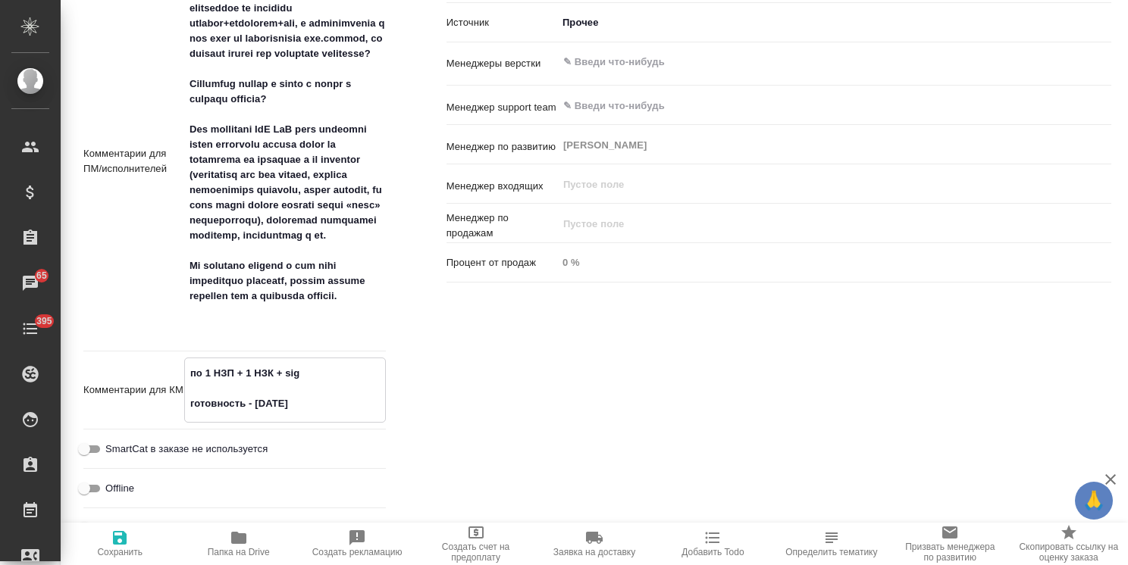
type textarea "x"
type textarea "по 1 НЗП + 1 НЗК + sig готовность - среда"
type textarea "x"
type textarea "по 1 НЗП + 1 НЗК + sig готовность - среда"
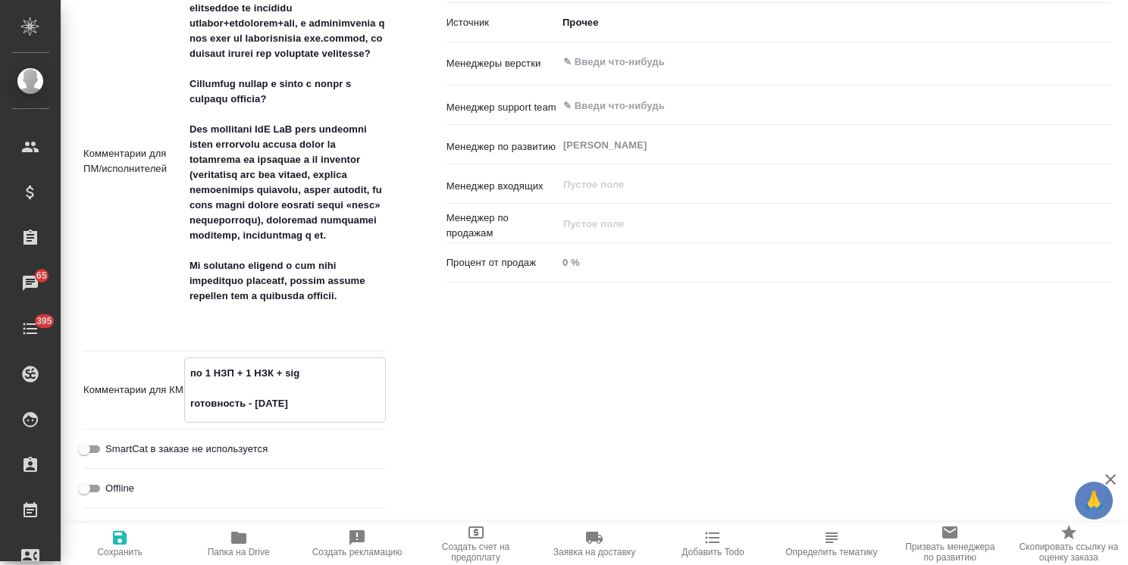
type textarea "x"
click at [120, 556] on span "Сохранить" at bounding box center [119, 552] width 45 height 11
type textarea "x"
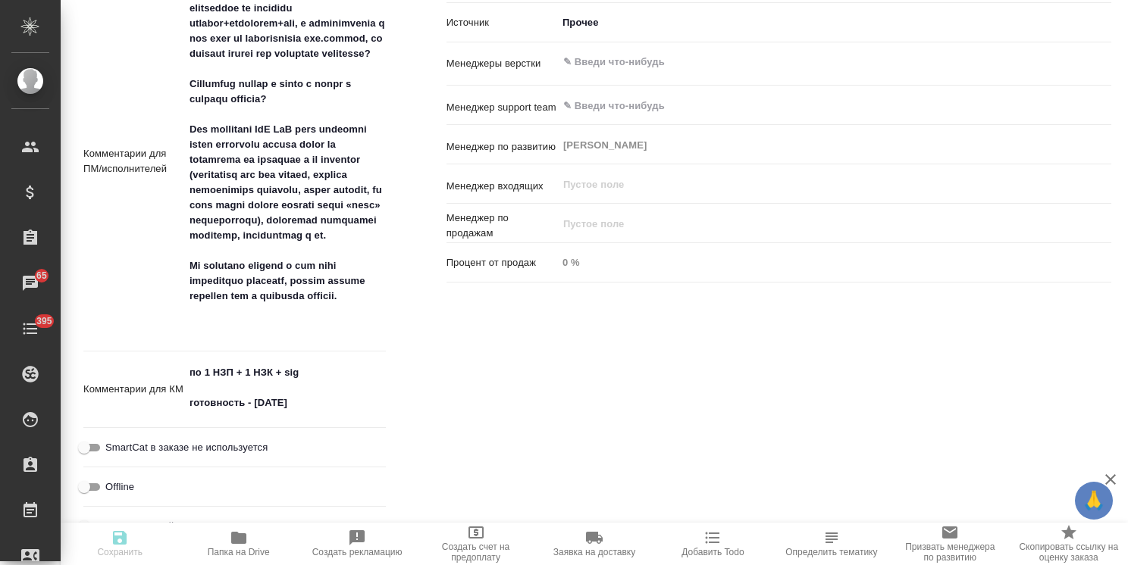
type textarea "x"
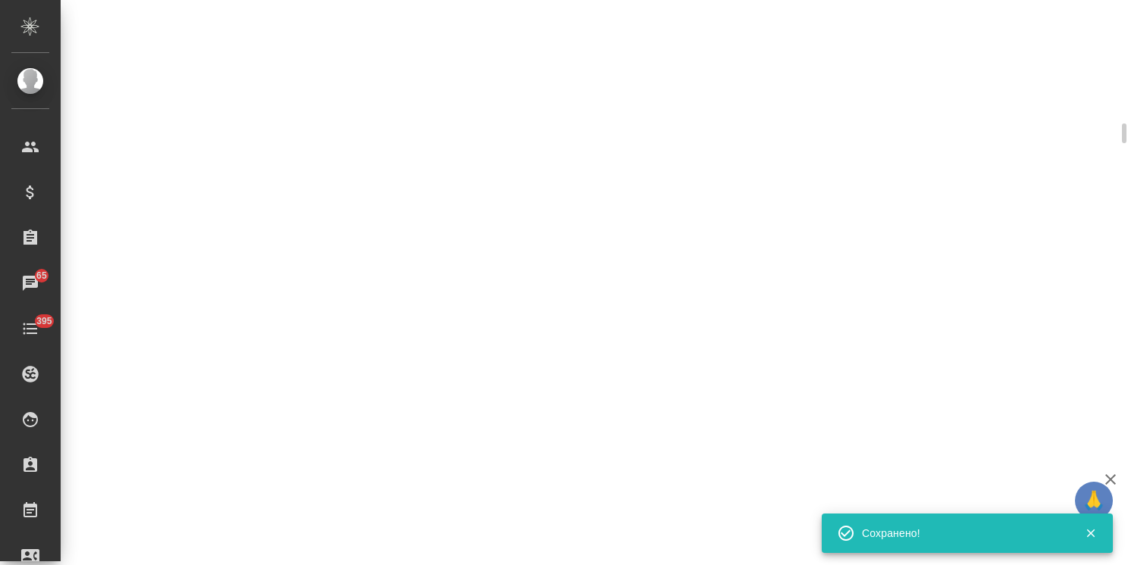
scroll to position [897, 0]
select select "RU"
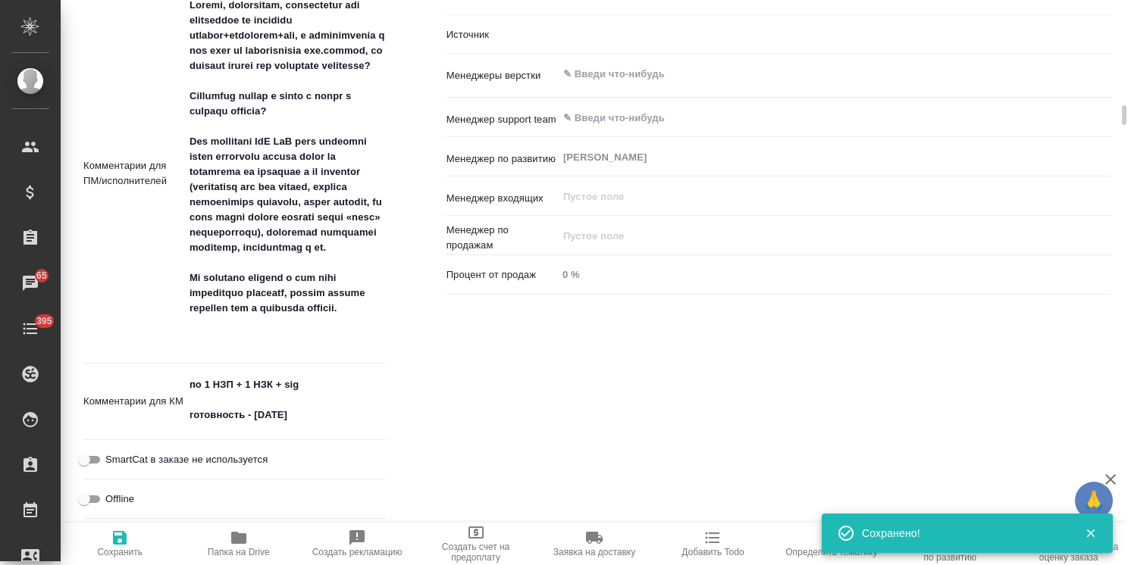
type textarea "x"
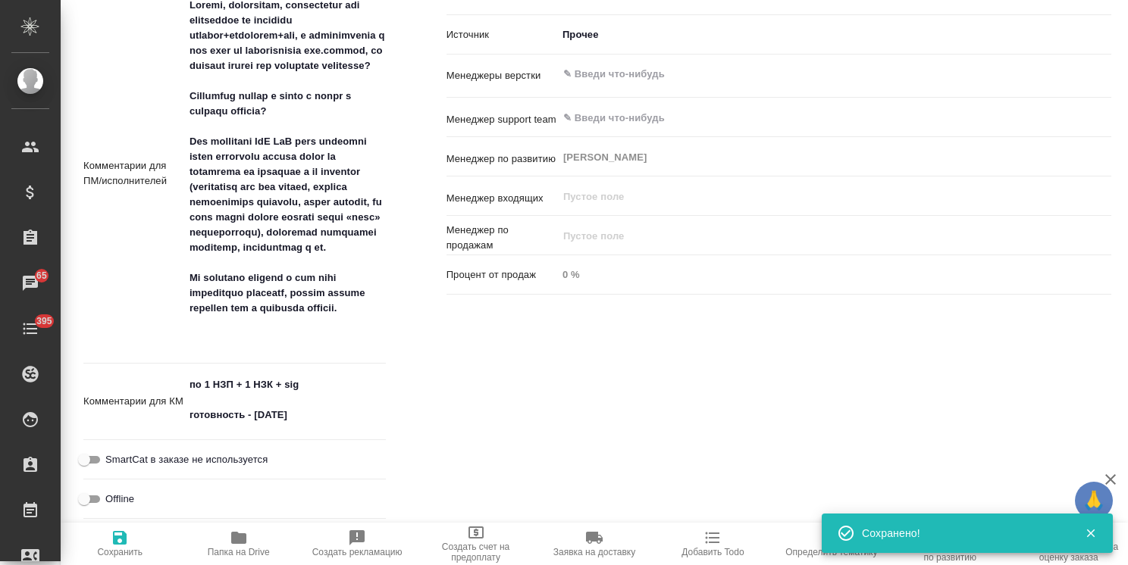
type textarea "x"
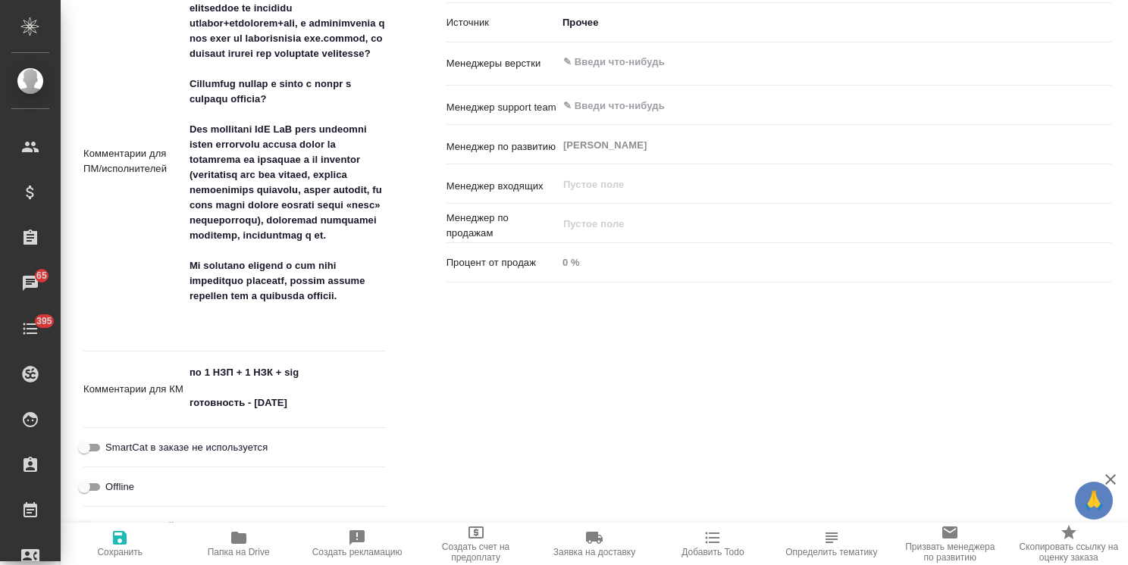
type textarea "x"
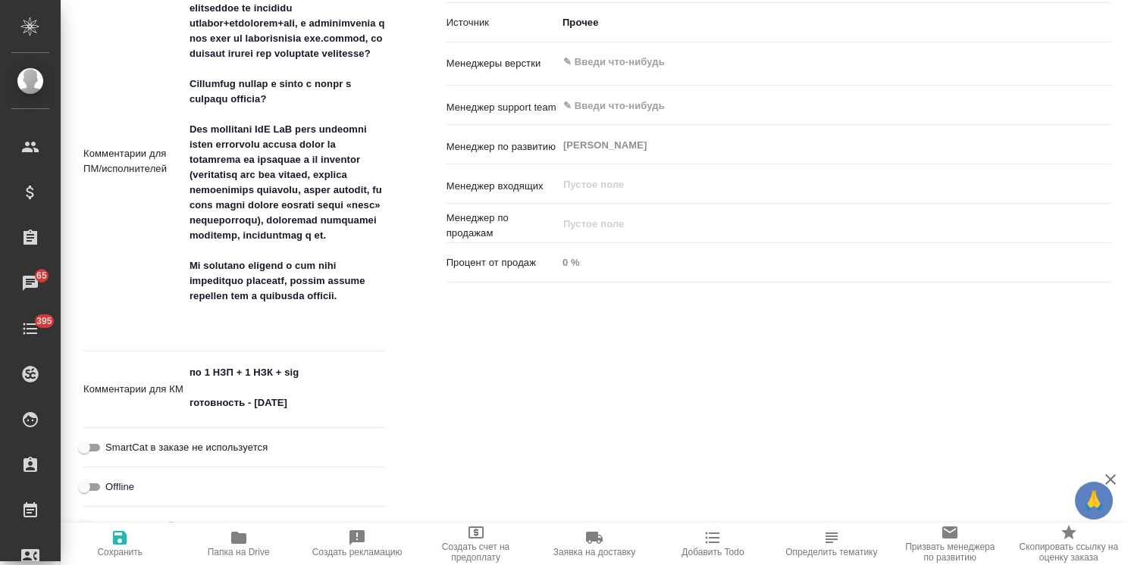
type textarea "x"
click at [322, 360] on textarea "по 1 НЗП + 1 НЗК + sig готовность - среда" at bounding box center [285, 388] width 202 height 56
type textarea "по 1 НЗП + 1 НЗК + sig готовность - среда"
type textarea "x"
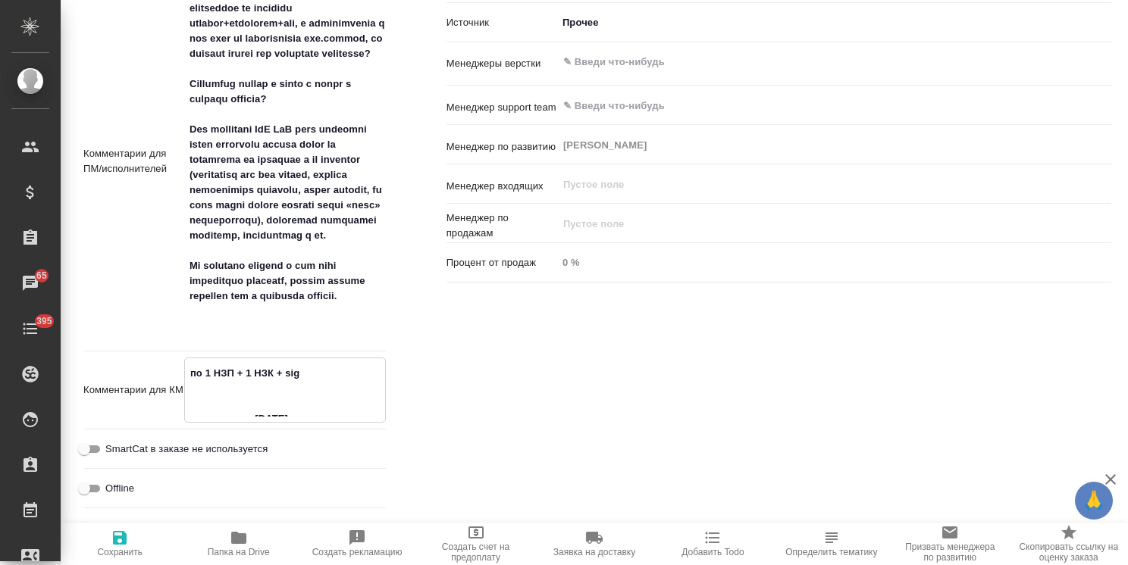
type textarea "x"
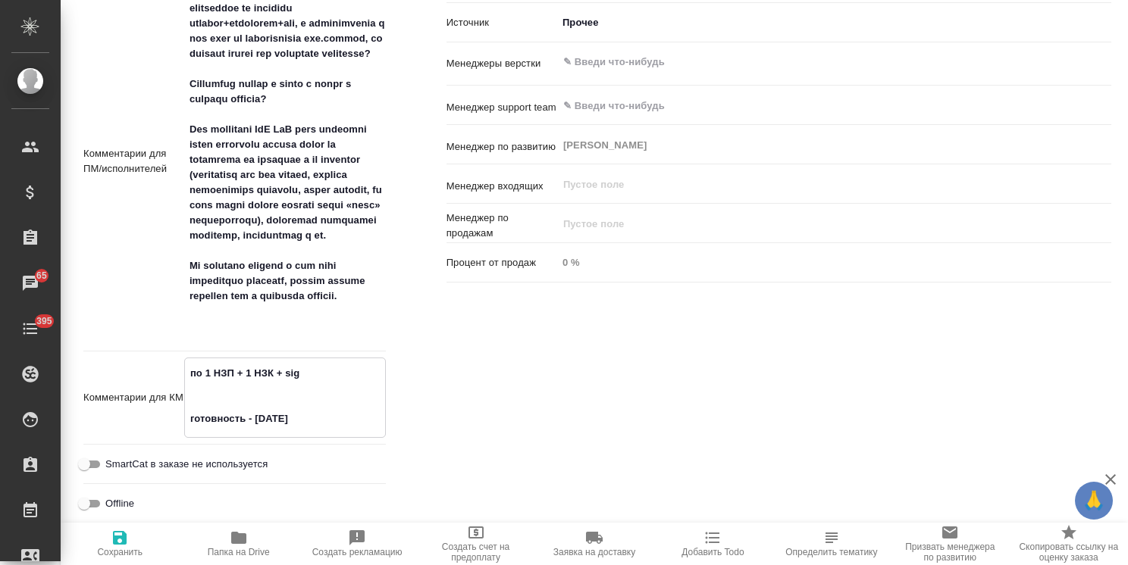
paste textarea "business license"
type textarea "x"
type textarea "по 1 НЗП + 1 НЗК + sig business license готовность - среда"
type textarea "x"
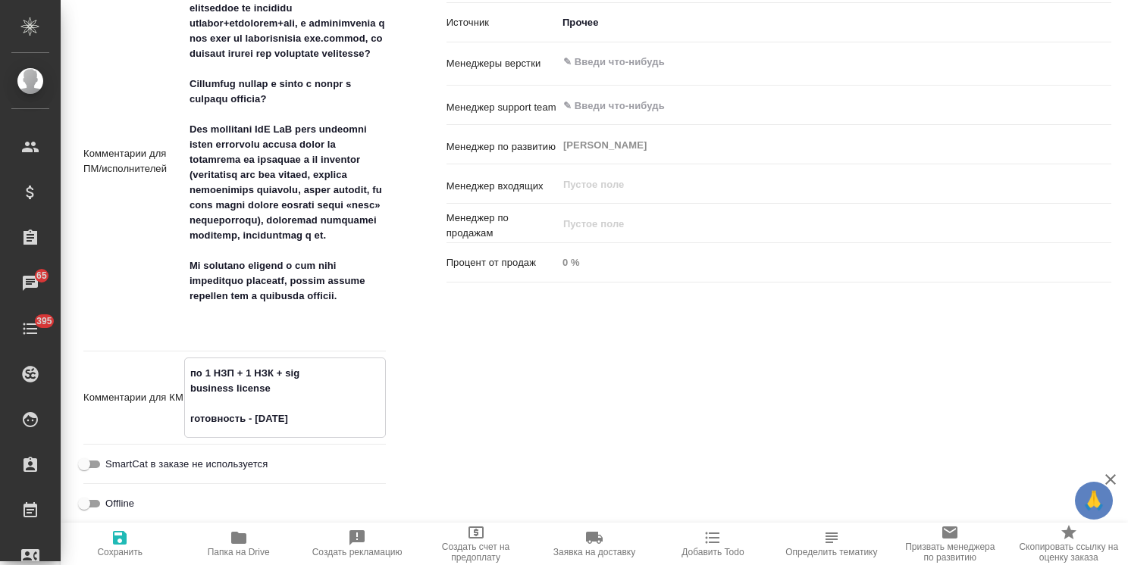
type textarea "x"
type textarea "по 1 НЗП + 1 НЗК + sig business license готовность - среда"
type textarea "x"
type textarea "по 1 НЗП + 1 НЗК + sig business license = готовность - среда"
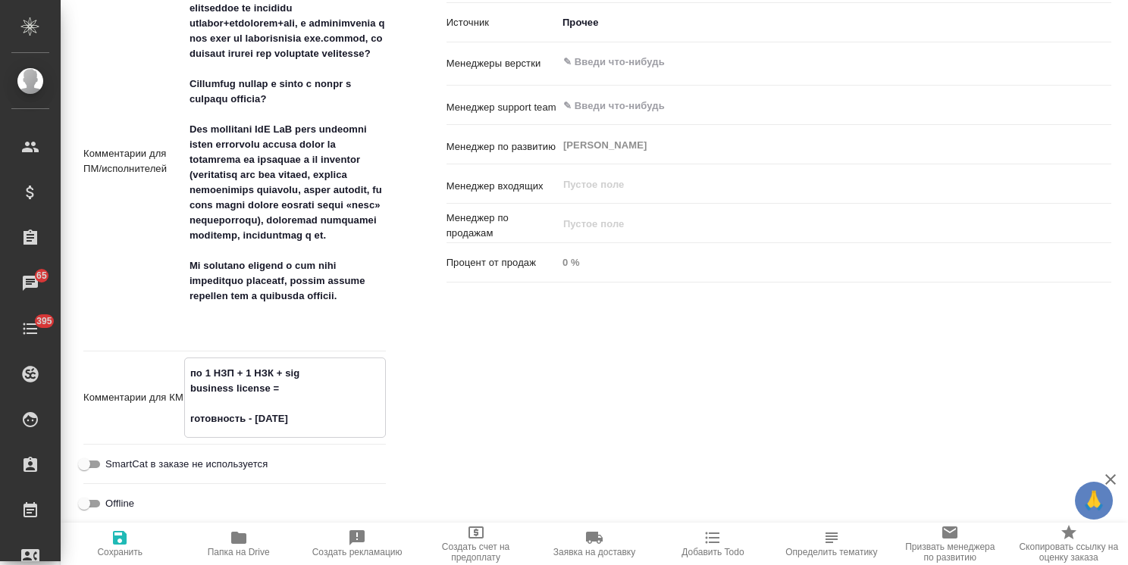
type textarea "x"
type textarea "по 1 НЗП + 1 НЗК + sig business license готовность - среда"
type textarea "x"
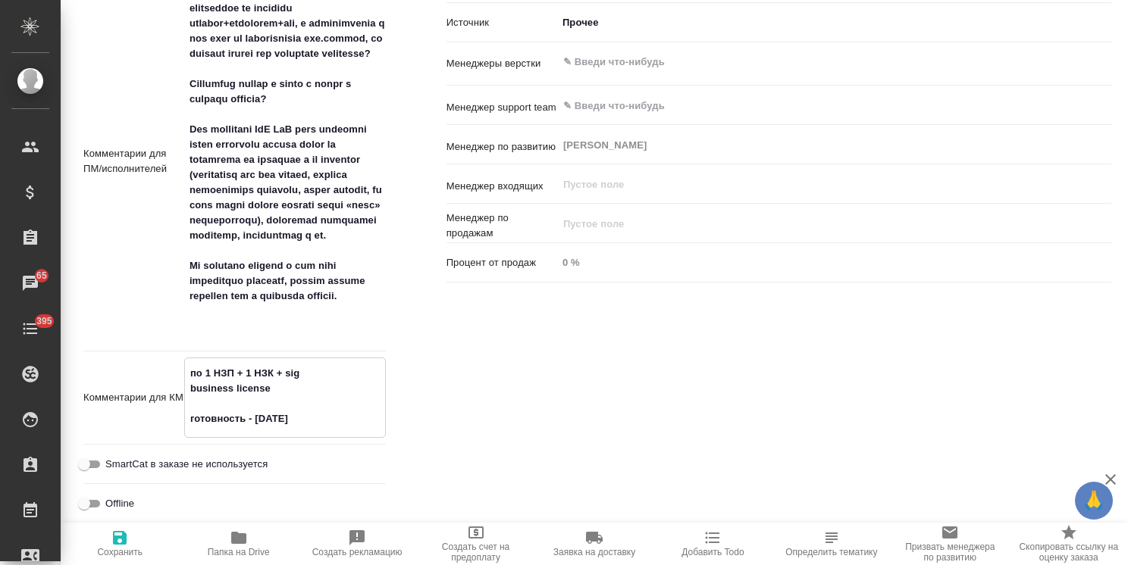
type textarea "x"
type textarea "по 1 НЗП + 1 НЗК + sig business license - готовность - среда"
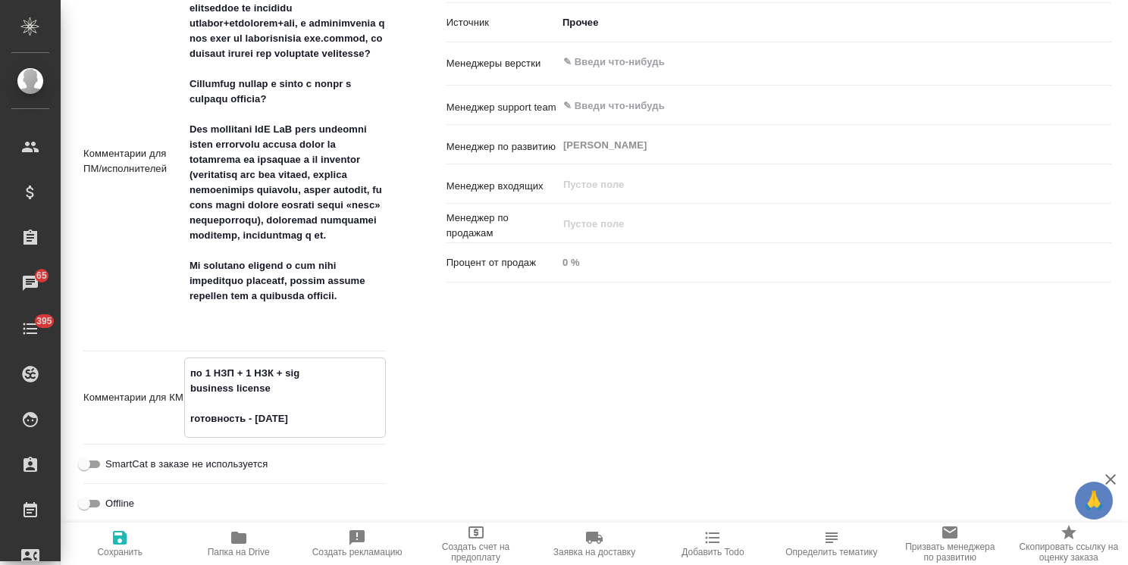
type textarea "x"
type textarea "по 1 НЗП + 1 НЗК + sig business license - готовность - среда"
type textarea "x"
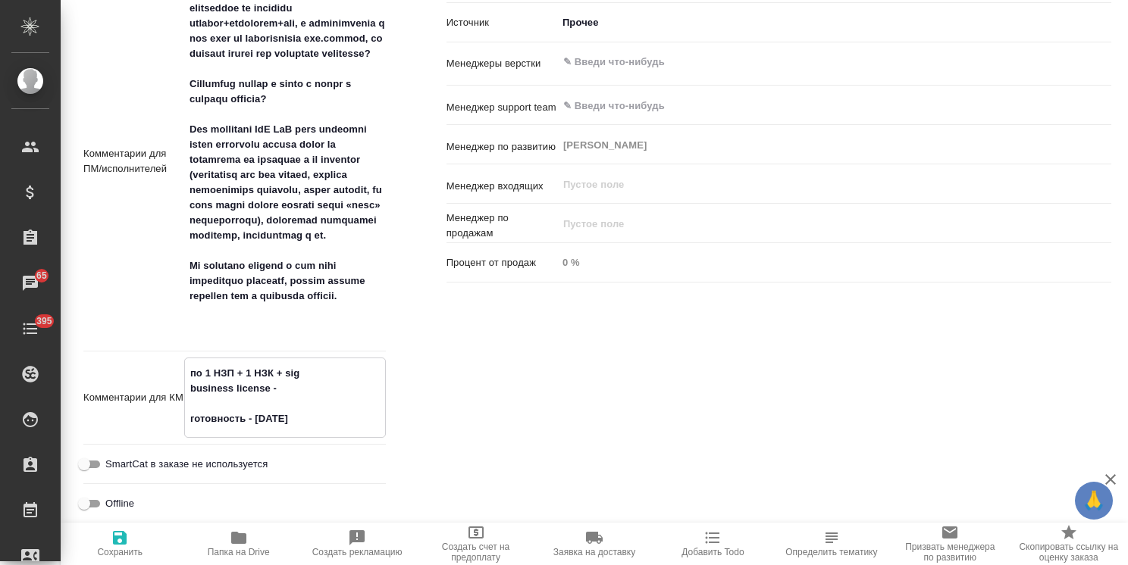
type textarea "по 1 НЗП + 1 НЗК + sig business license - к готовность - среда"
type textarea "x"
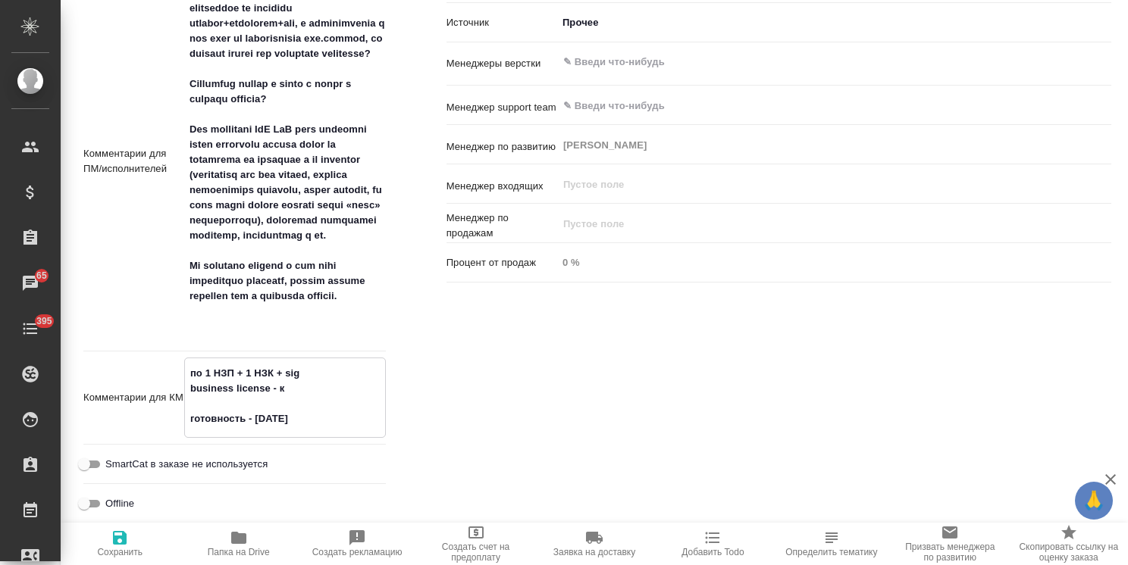
type textarea "x"
type textarea "по 1 НЗП + 1 НЗК + sig business license - к готовность - среда"
type textarea "x"
type textarea "по 1 НЗП + 1 НЗК + sig business license - к о готовность - среда"
type textarea "x"
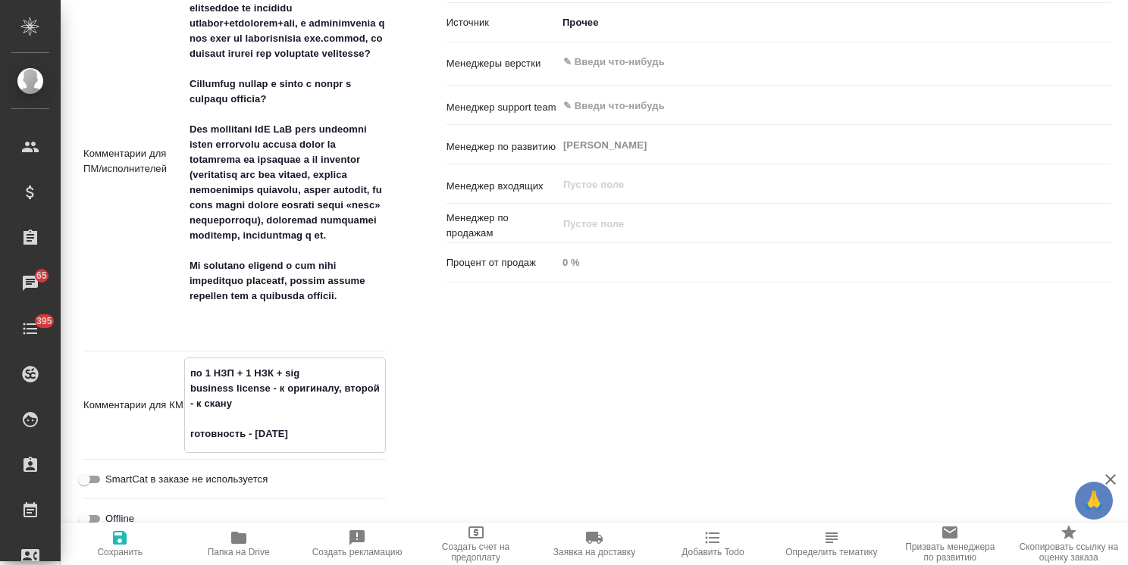
click at [113, 553] on span "Сохранить" at bounding box center [119, 552] width 45 height 11
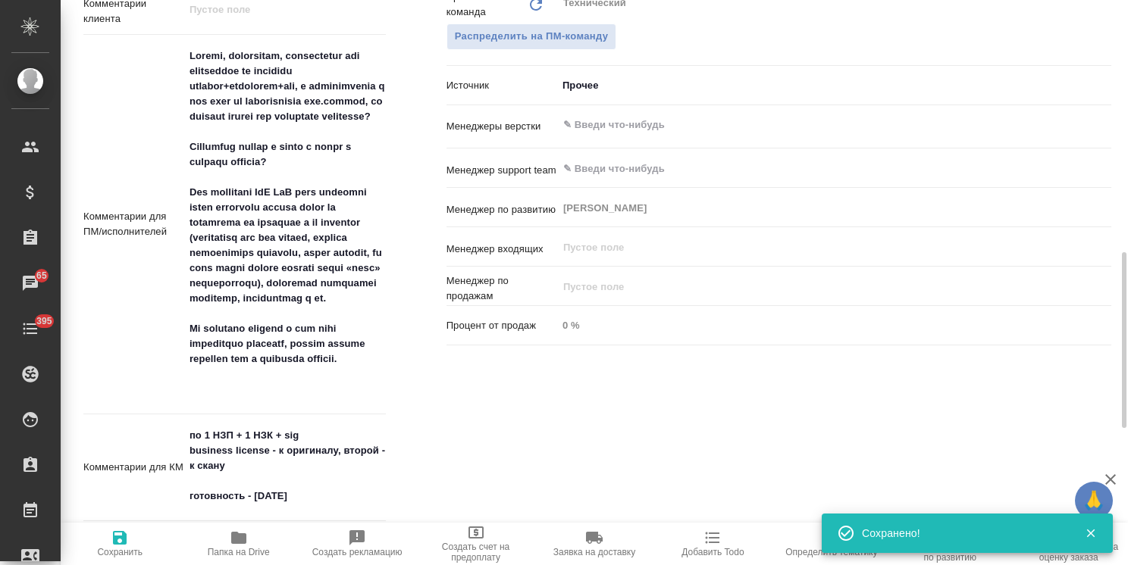
scroll to position [838, 0]
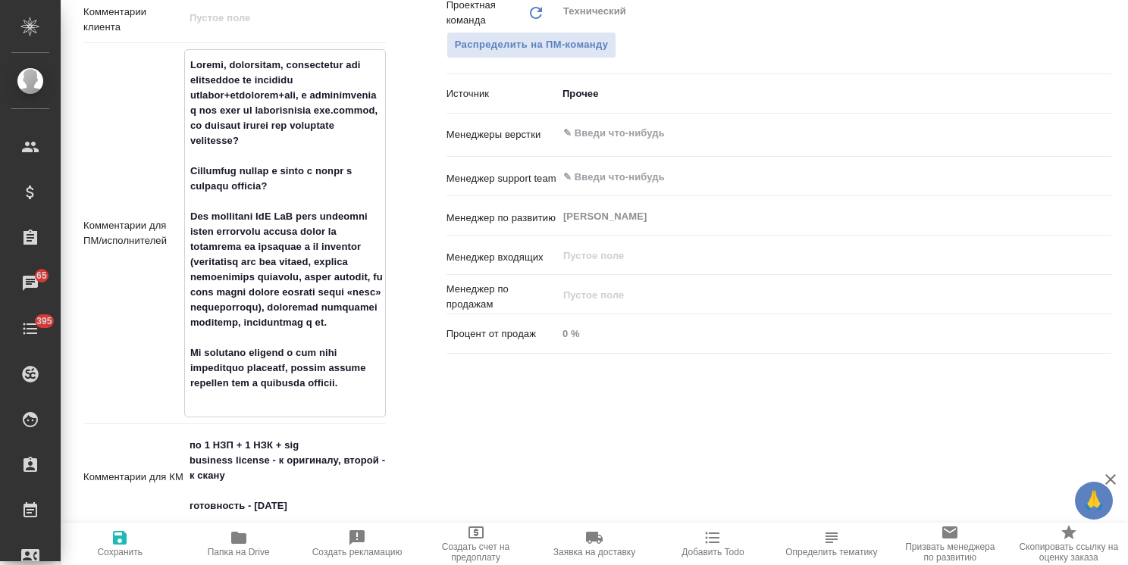
drag, startPoint x: 188, startPoint y: 42, endPoint x: 320, endPoint y: 85, distance: 138.8
click at [320, 83] on textarea at bounding box center [285, 231] width 200 height 359
drag, startPoint x: 304, startPoint y: 169, endPoint x: 170, endPoint y: 141, distance: 137.0
click at [170, 141] on div "Комментарии для ПМ/исполнителей x" at bounding box center [234, 233] width 302 height 368
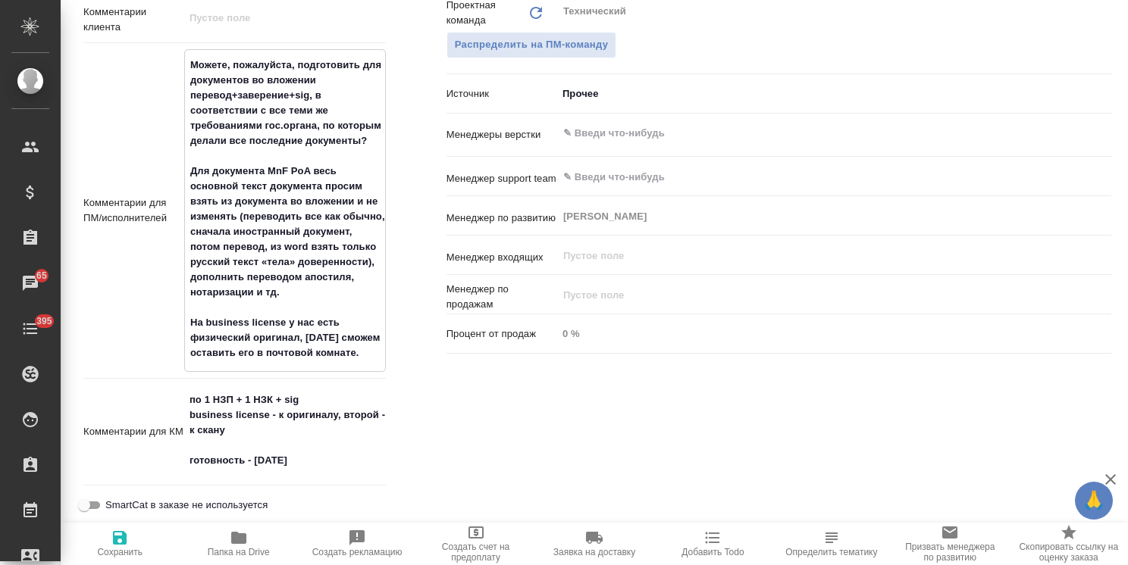
drag, startPoint x: 187, startPoint y: 42, endPoint x: 343, endPoint y: 58, distance: 156.9
click at [343, 58] on textarea "Можете, пожалуйста, подготовить для документов во вложении перевод+заверение+si…" at bounding box center [285, 209] width 200 height 314
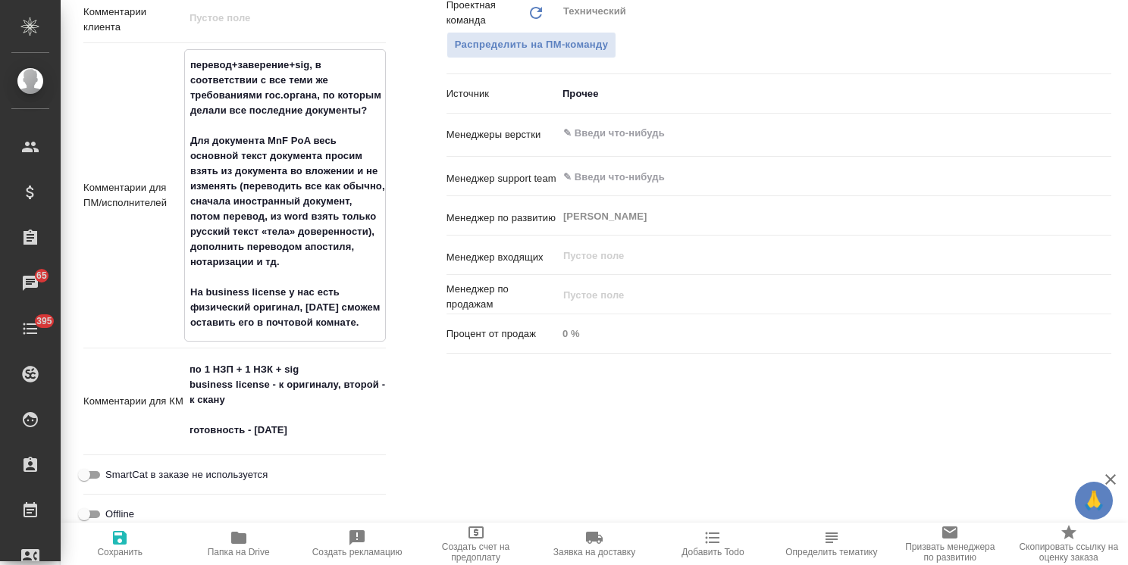
drag, startPoint x: 306, startPoint y: 50, endPoint x: 380, endPoint y: 89, distance: 83.4
click at [380, 89] on textarea "перевод+заверение+sig, в соответствии с все теми же требованиями гос.органа, по…" at bounding box center [285, 193] width 200 height 283
click at [355, 101] on textarea "перевод+заверение+sig, в соответствии с все теми же требованиями гос.органа, по…" at bounding box center [285, 193] width 200 height 283
drag, startPoint x: 376, startPoint y: 97, endPoint x: 288, endPoint y: 46, distance: 101.5
click at [288, 52] on textarea "перевод+заверение+sig, в соответствии с все теми же требованиями гос.органа, по…" at bounding box center [285, 193] width 200 height 283
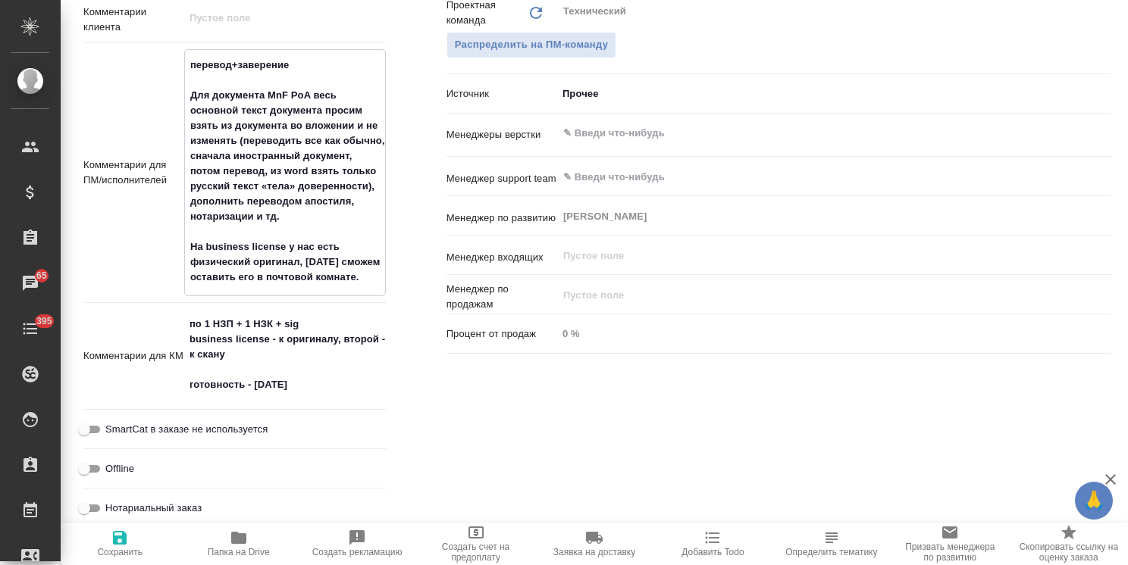
click at [191, 52] on textarea "перевод+заверение Для документа MnF PoA весь основной текст документа просим вз…" at bounding box center [285, 171] width 200 height 238
click at [289, 52] on textarea "срочный перевод +заверение Для документа MnF PoA весь основной текст документа …" at bounding box center [285, 171] width 200 height 238
click at [287, 52] on textarea "срочный перевод +заверение Для документа MnF PoA весь основной текст документа …" at bounding box center [285, 171] width 200 height 238
click at [370, 256] on textarea "срочный перевод + заверение Для документа MnF PoA весь основной текст документа…" at bounding box center [285, 171] width 200 height 238
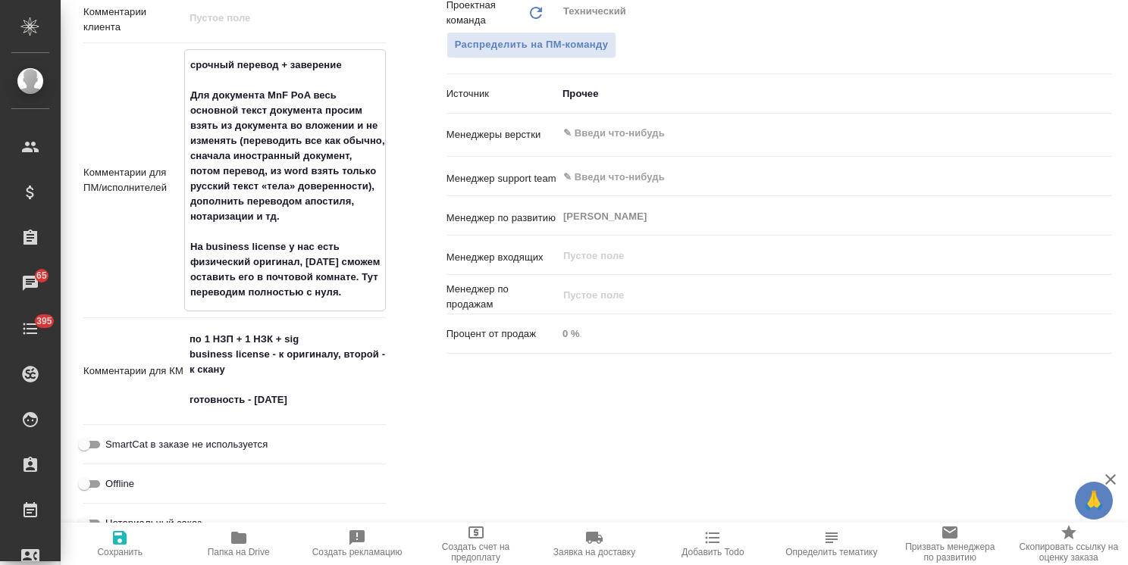
click at [127, 549] on span "Сохранить" at bounding box center [119, 552] width 45 height 11
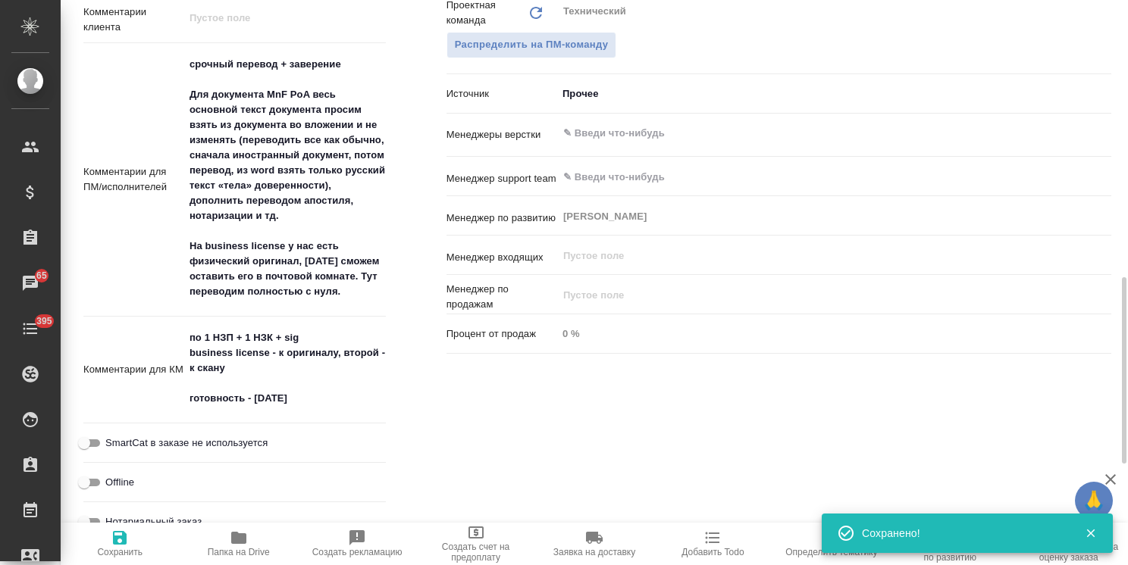
scroll to position [762, 0]
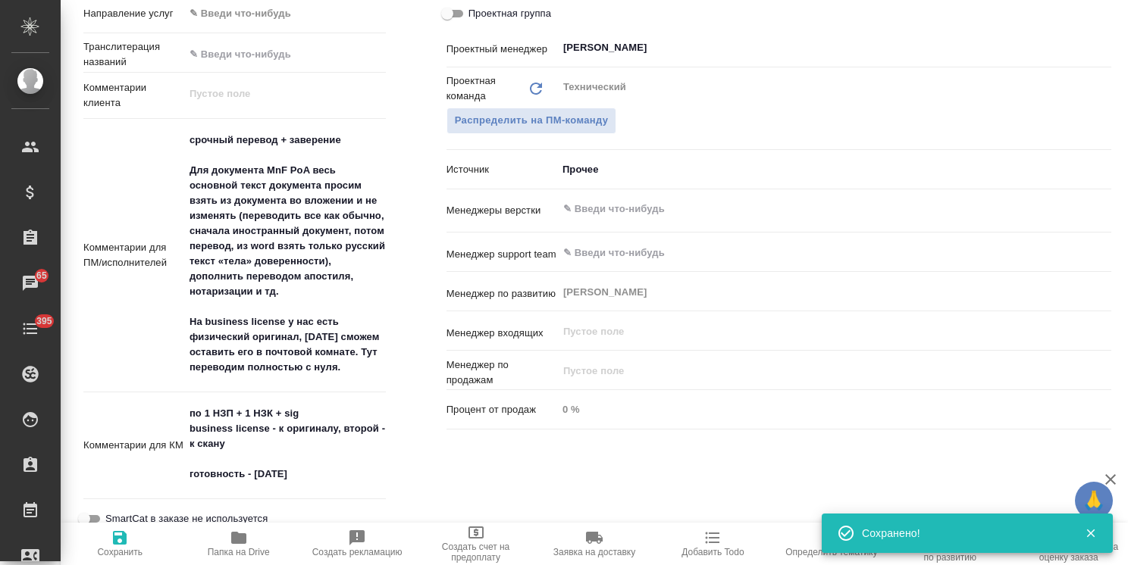
click at [582, 200] on input "text" at bounding box center [809, 209] width 494 height 18
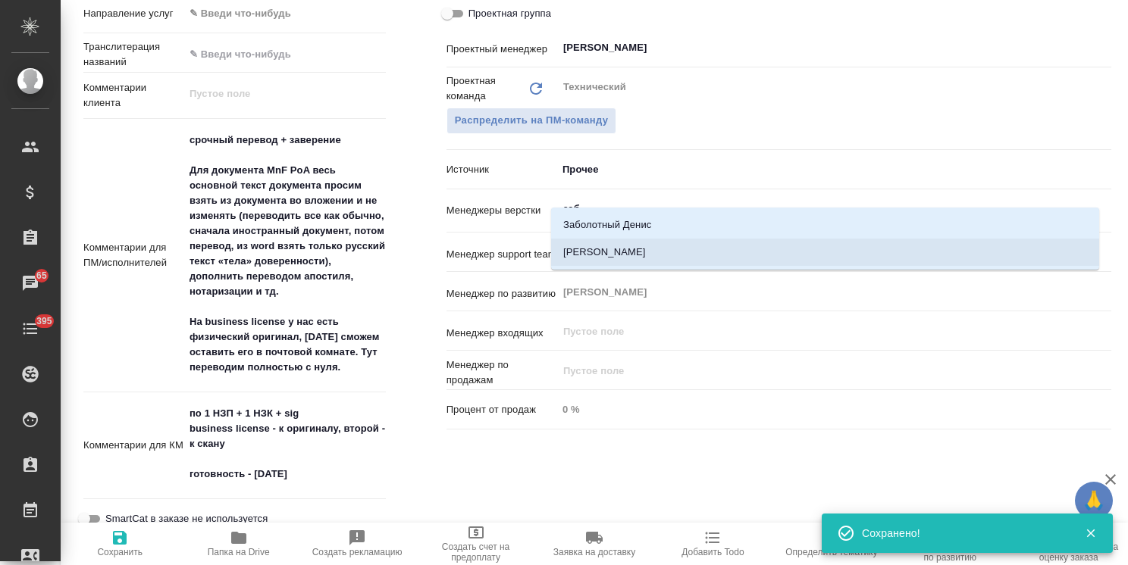
click at [590, 248] on li "Заборова Александра" at bounding box center [825, 252] width 548 height 27
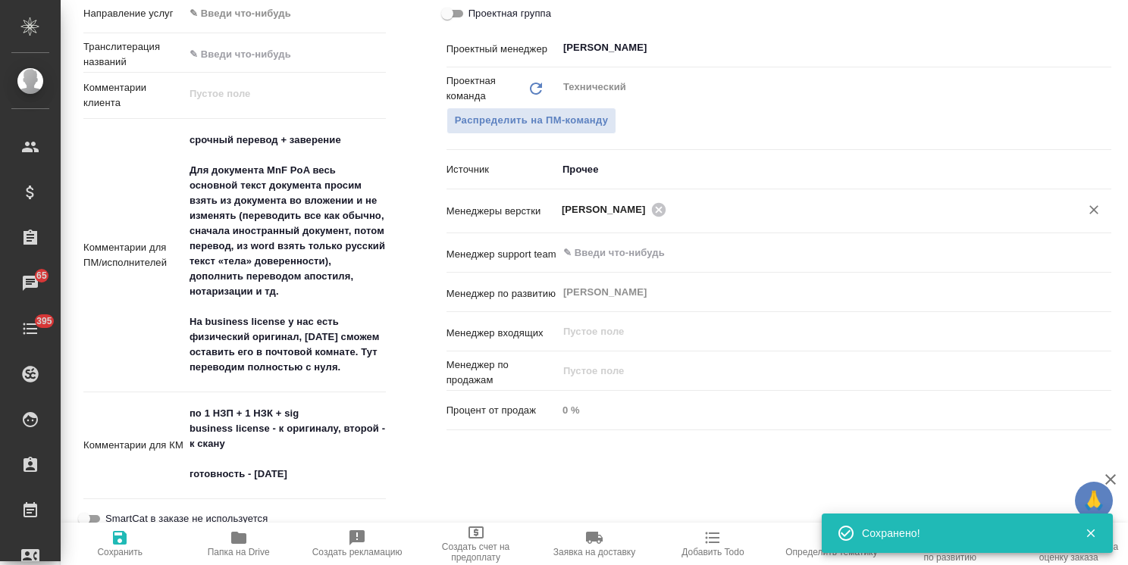
click at [123, 553] on span "Сохранить" at bounding box center [119, 552] width 45 height 11
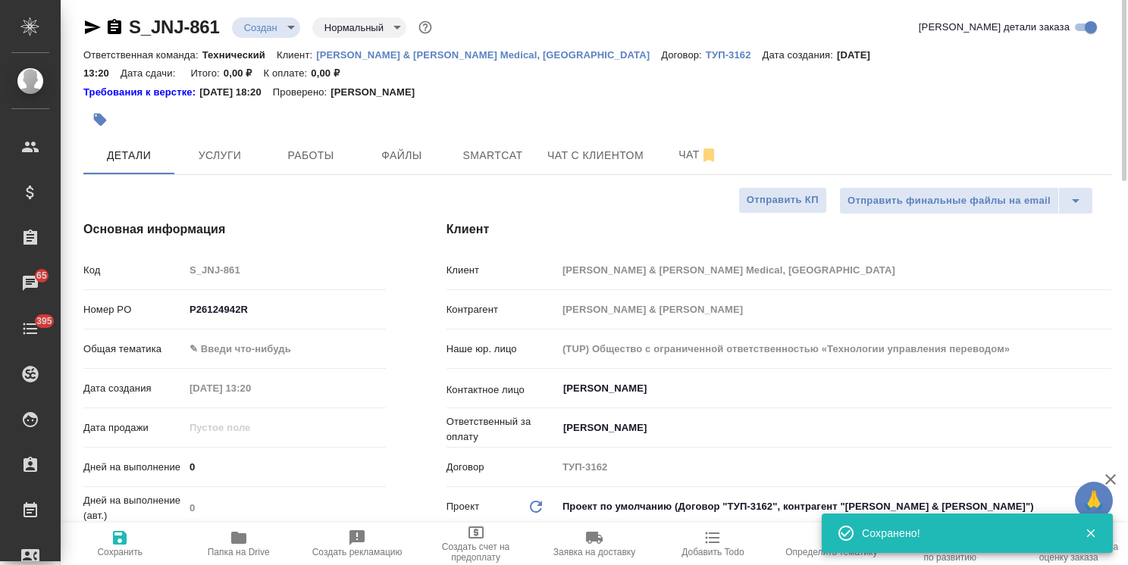
scroll to position [0, 0]
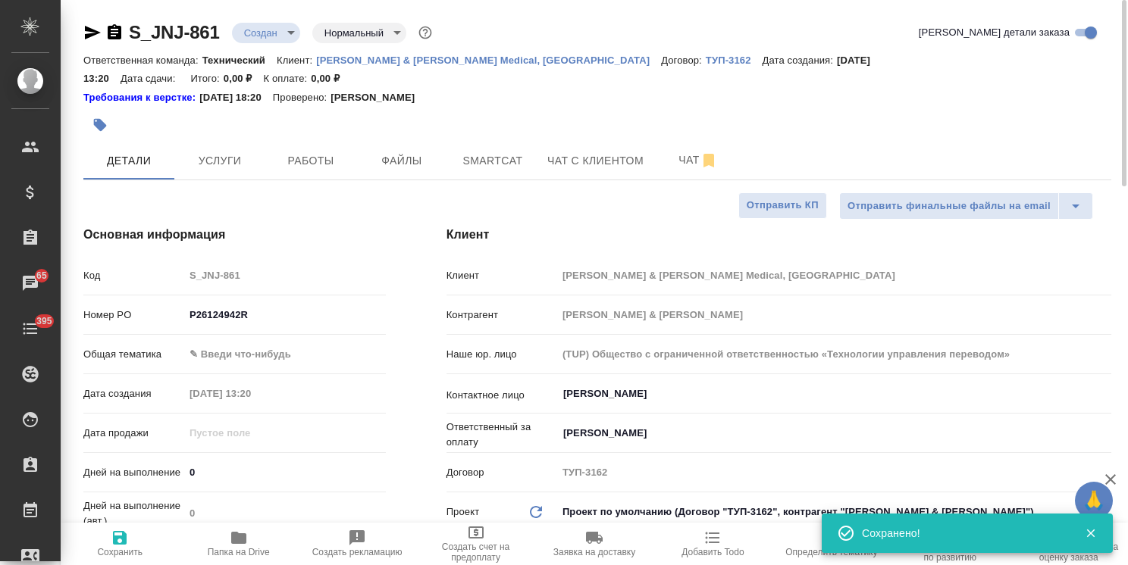
click at [249, 41] on body "🙏 .cls-1 fill:#fff; AWATERA Usmanova Olga Клиенты Спецификации Заказы 65 Чаты 3…" at bounding box center [564, 282] width 1128 height 565
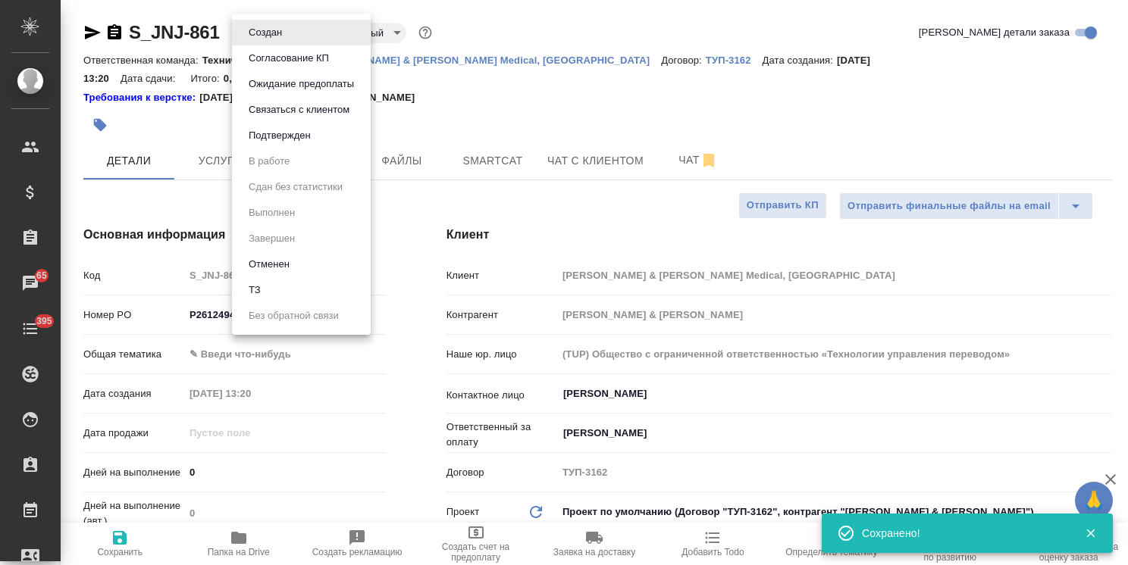
click at [265, 284] on li "ТЗ" at bounding box center [301, 290] width 139 height 26
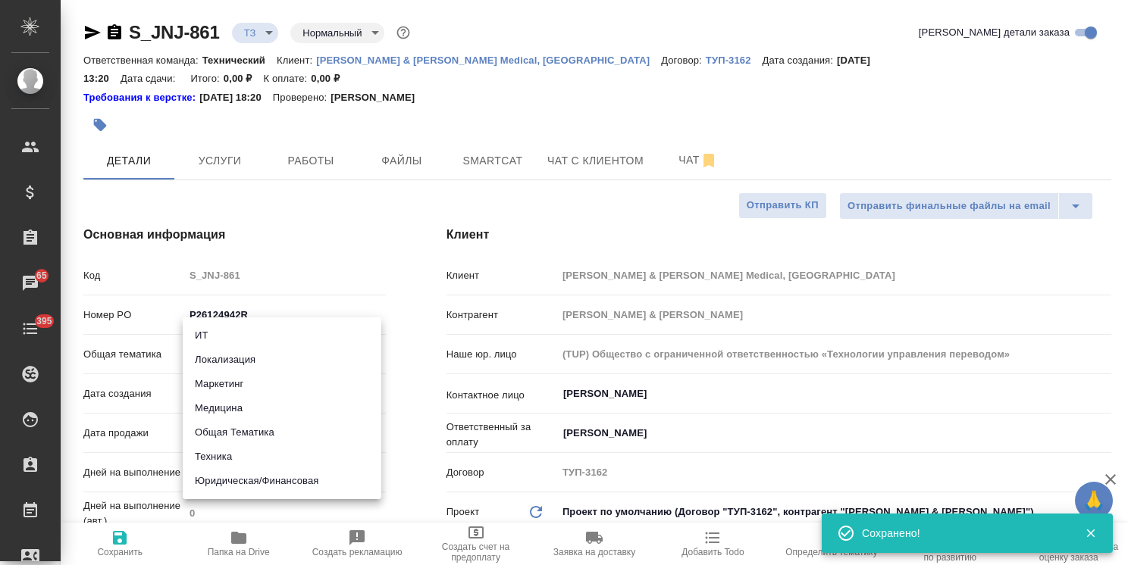
click at [270, 337] on body "🙏 .cls-1 fill:#fff; AWATERA Usmanova Olga Клиенты Спецификации Заказы 65 Чаты 3…" at bounding box center [564, 282] width 1128 height 565
click at [238, 405] on li "Медицина" at bounding box center [282, 408] width 199 height 24
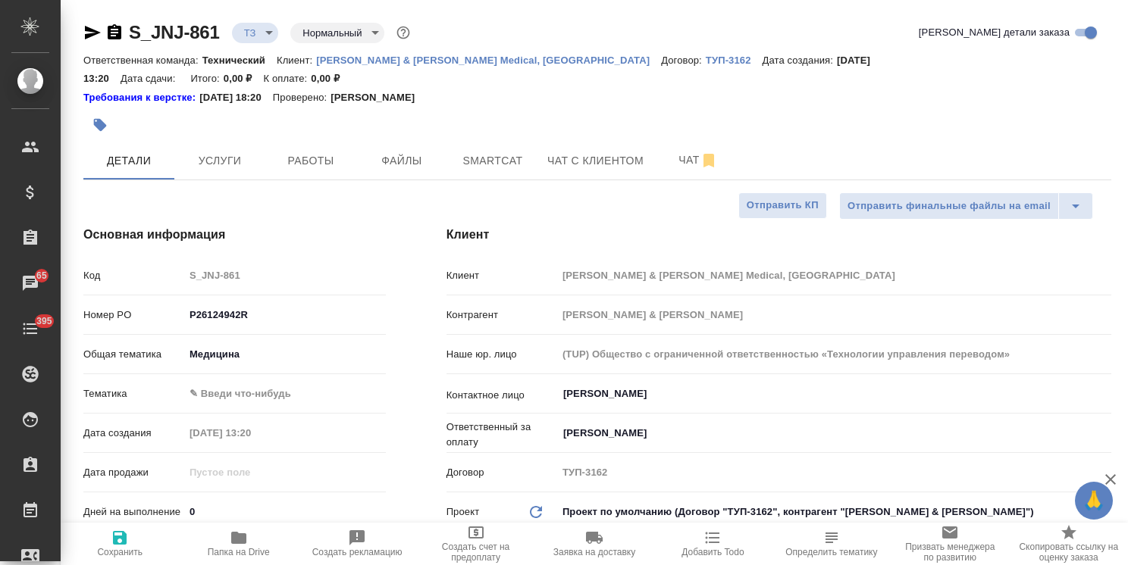
click at [274, 377] on body "🙏 .cls-1 fill:#fff; AWATERA Usmanova Olga Клиенты Спецификации Заказы 65 Чаты 3…" at bounding box center [564, 282] width 1128 height 565
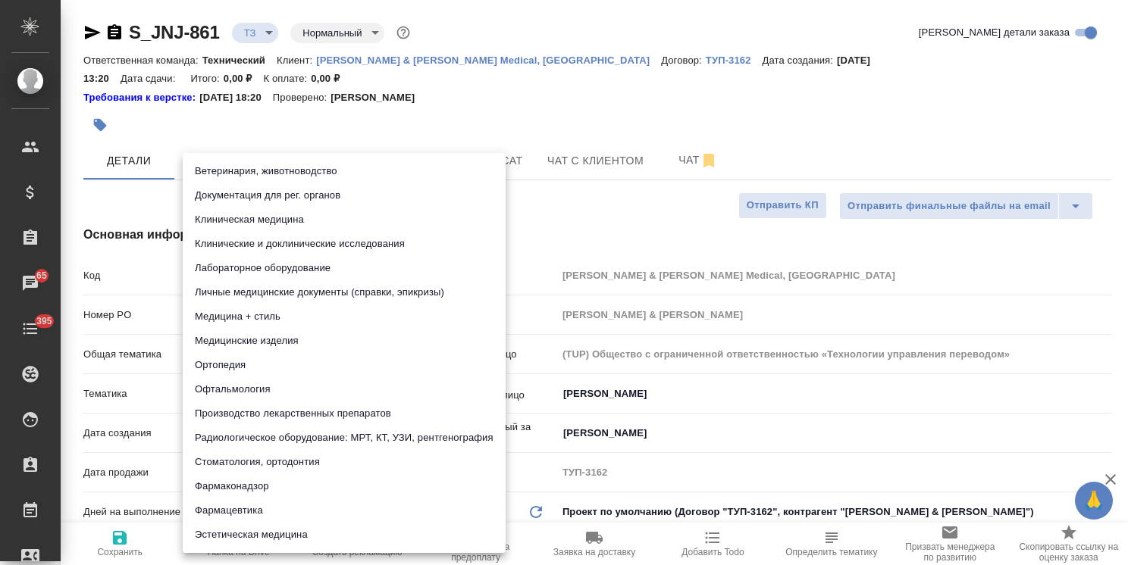
click at [314, 193] on li "Документация для рег. органов" at bounding box center [344, 195] width 323 height 24
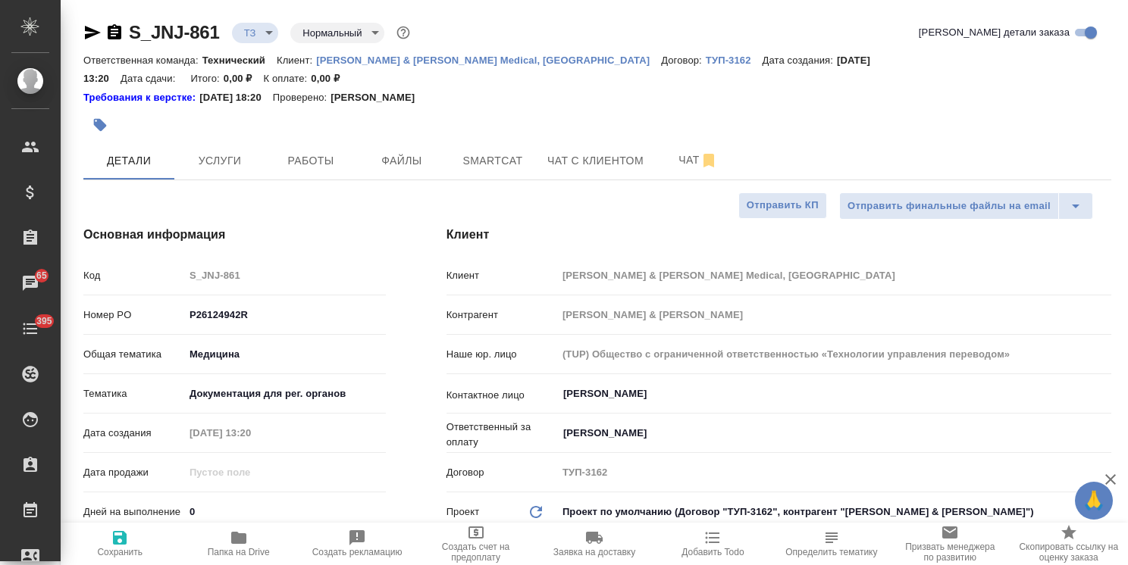
click at [130, 542] on span "Сохранить" at bounding box center [120, 543] width 100 height 29
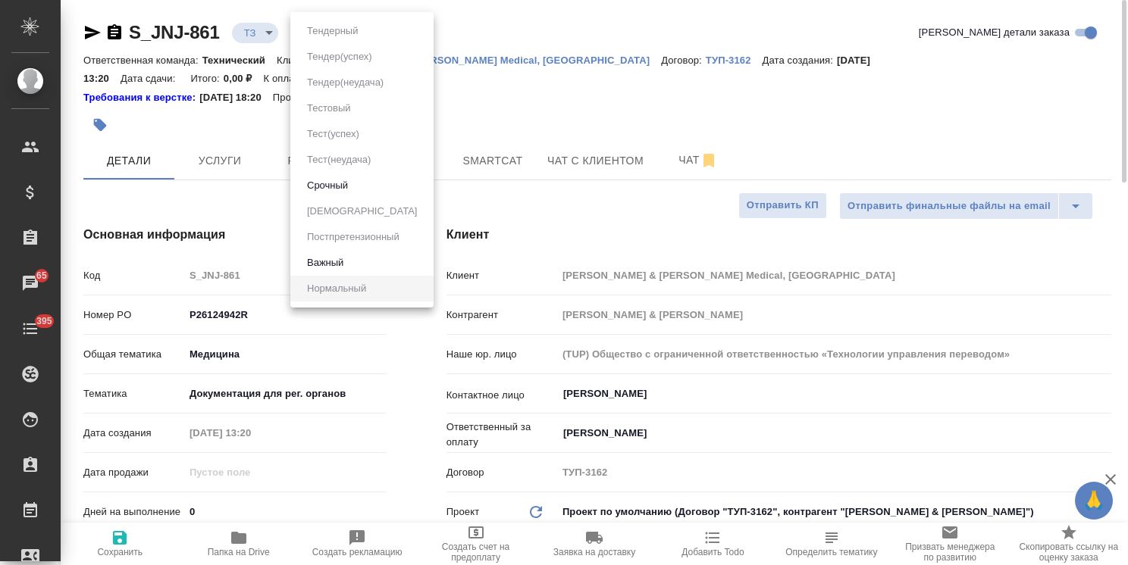
click at [361, 33] on body "🙏 .cls-1 fill:#fff; AWATERA Usmanova Olga Клиенты Спецификации Заказы 65 Чаты 3…" at bounding box center [564, 282] width 1128 height 565
click at [324, 196] on li "Срочный" at bounding box center [361, 186] width 143 height 26
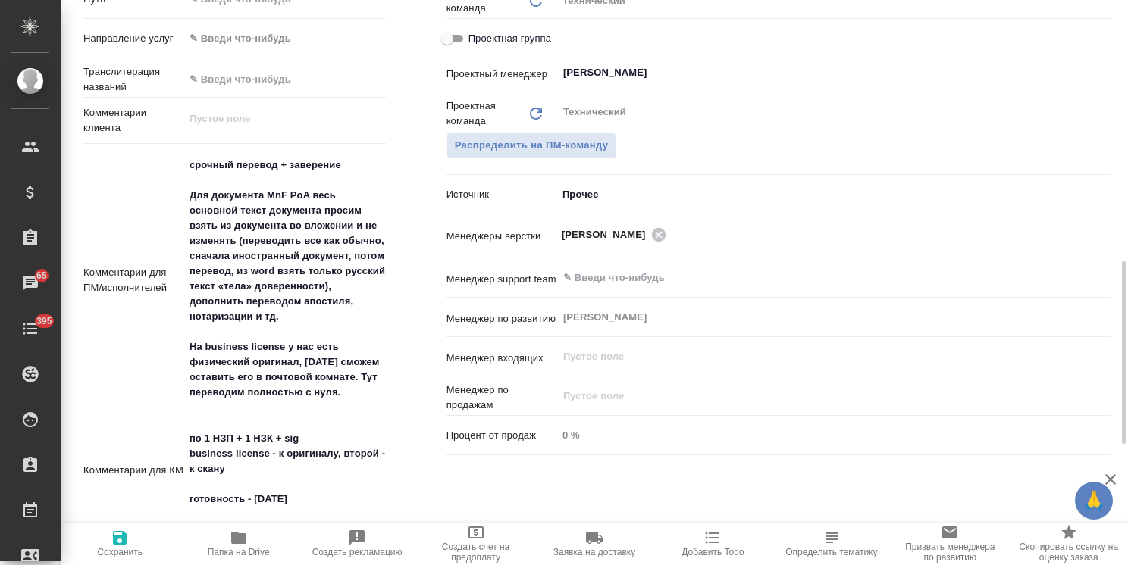
scroll to position [794, 0]
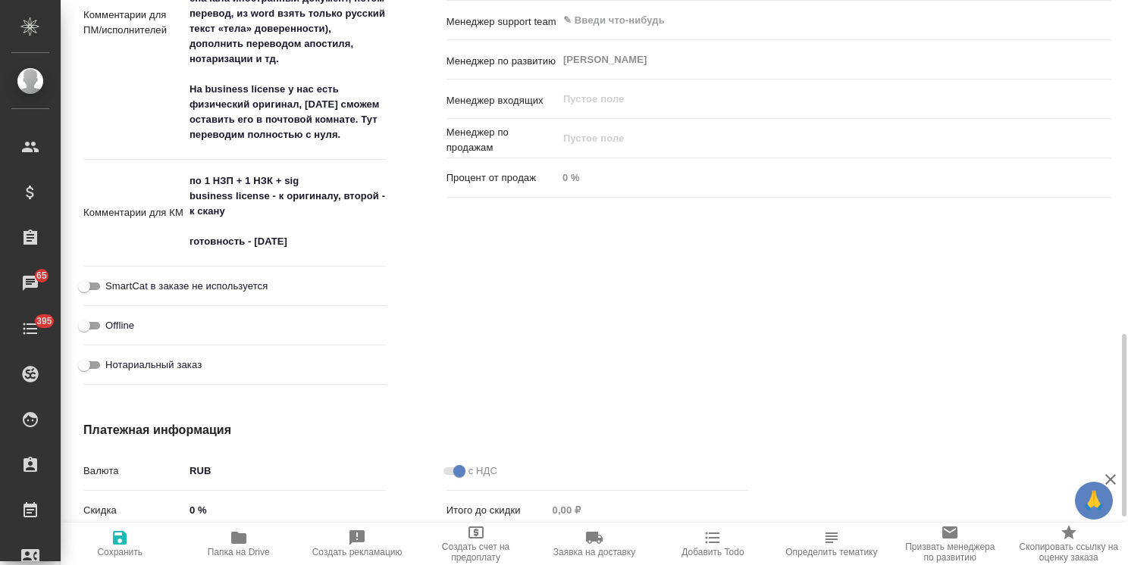
click at [1107, 474] on icon "button" at bounding box center [1110, 480] width 18 height 18
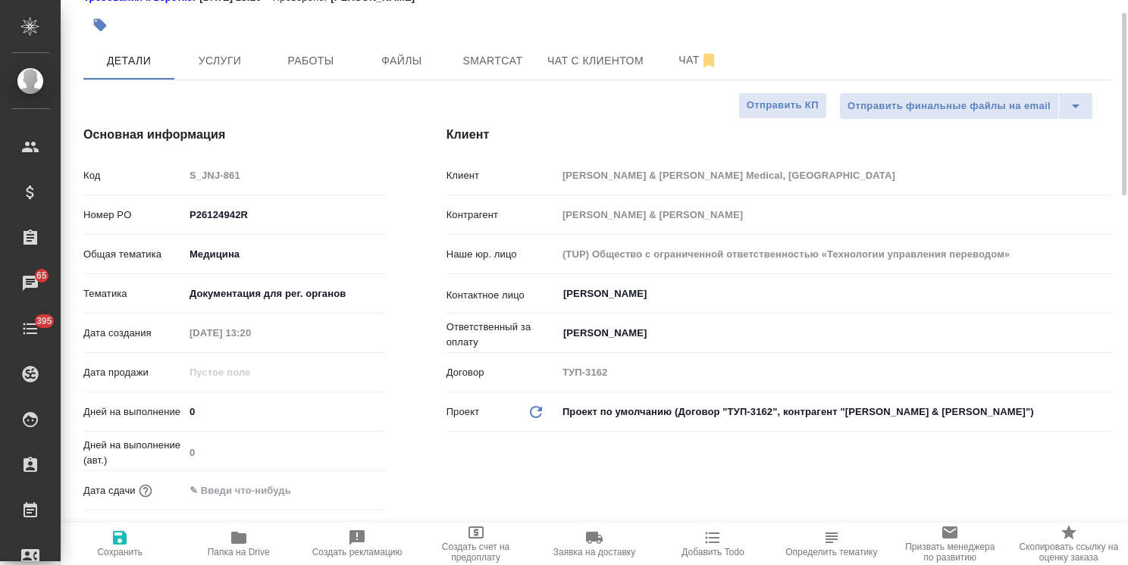
scroll to position [73, 0]
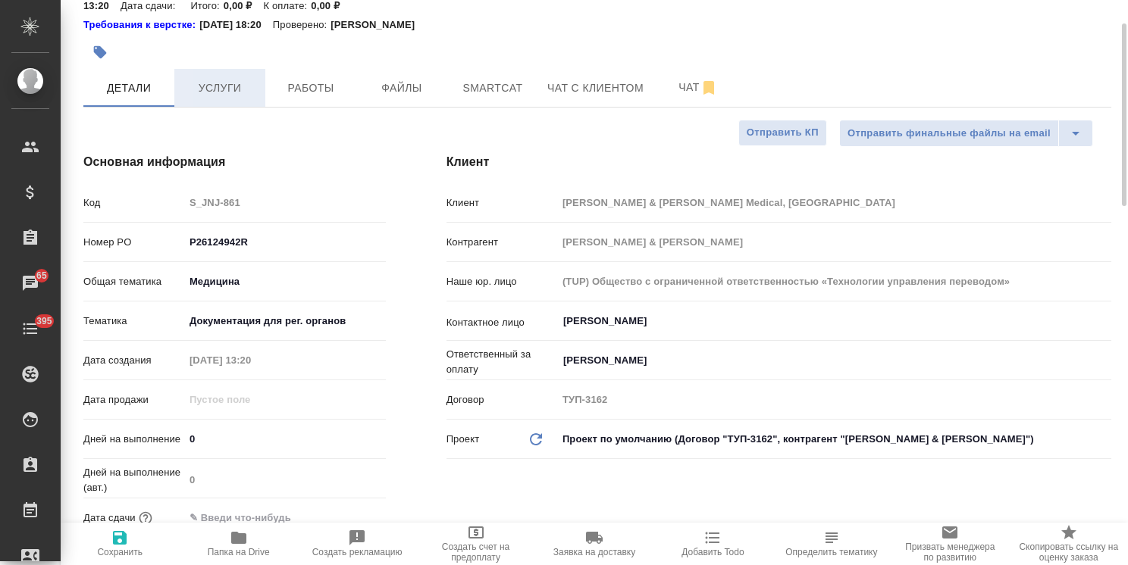
click at [208, 79] on span "Услуги" at bounding box center [219, 88] width 73 height 19
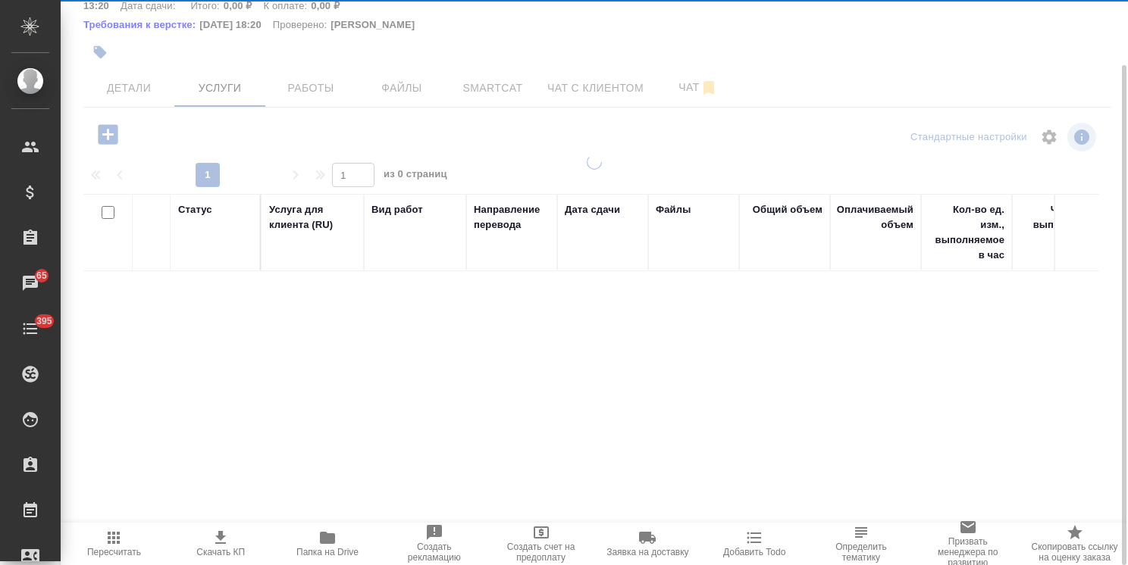
scroll to position [73, 0]
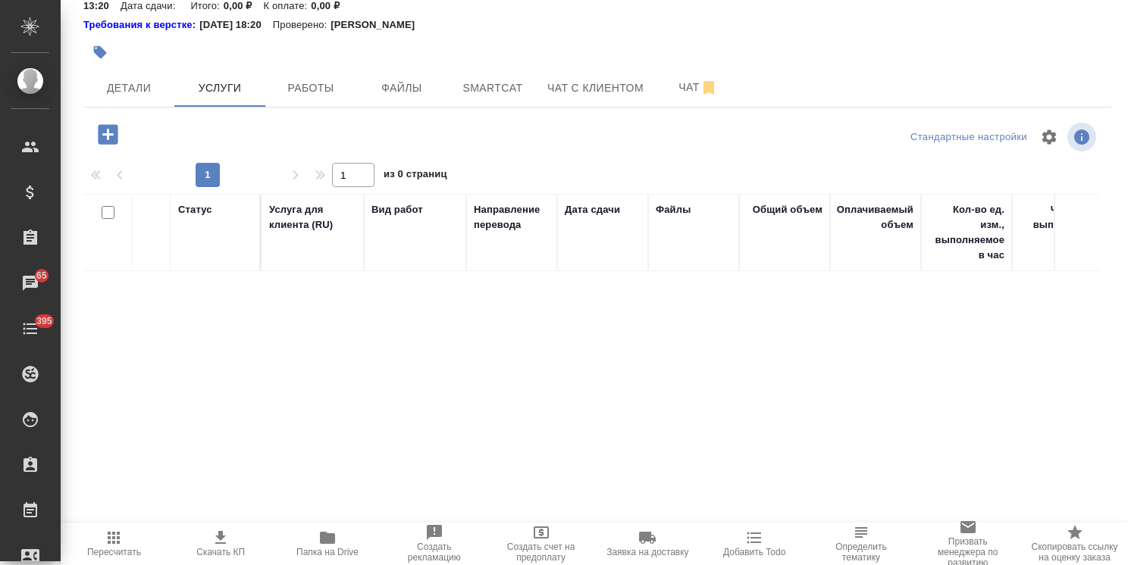
click at [108, 121] on icon "button" at bounding box center [108, 134] width 27 height 27
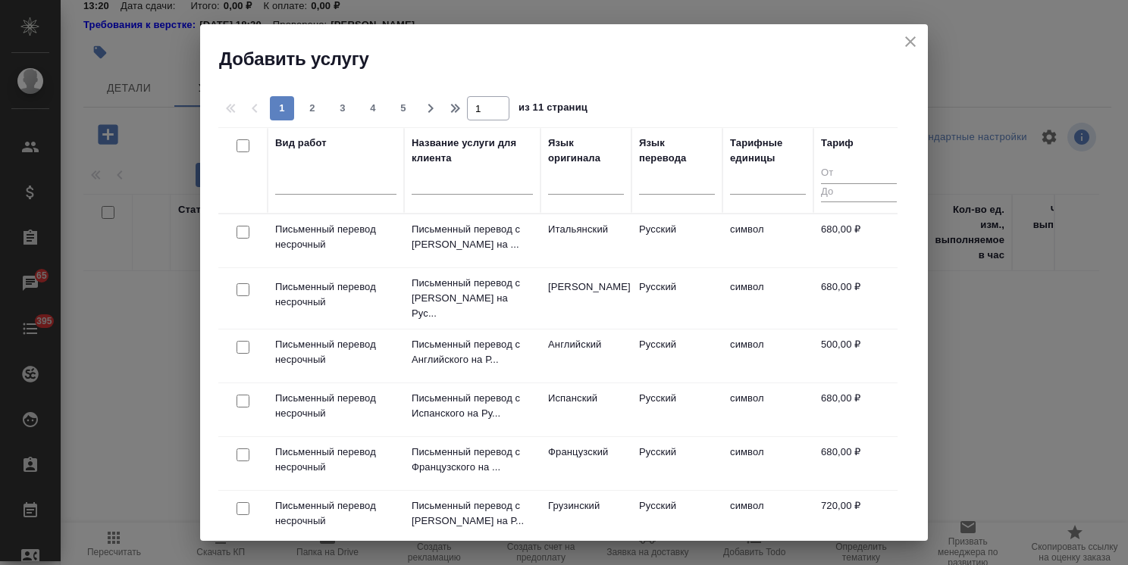
click at [916, 41] on icon "close" at bounding box center [910, 42] width 18 height 18
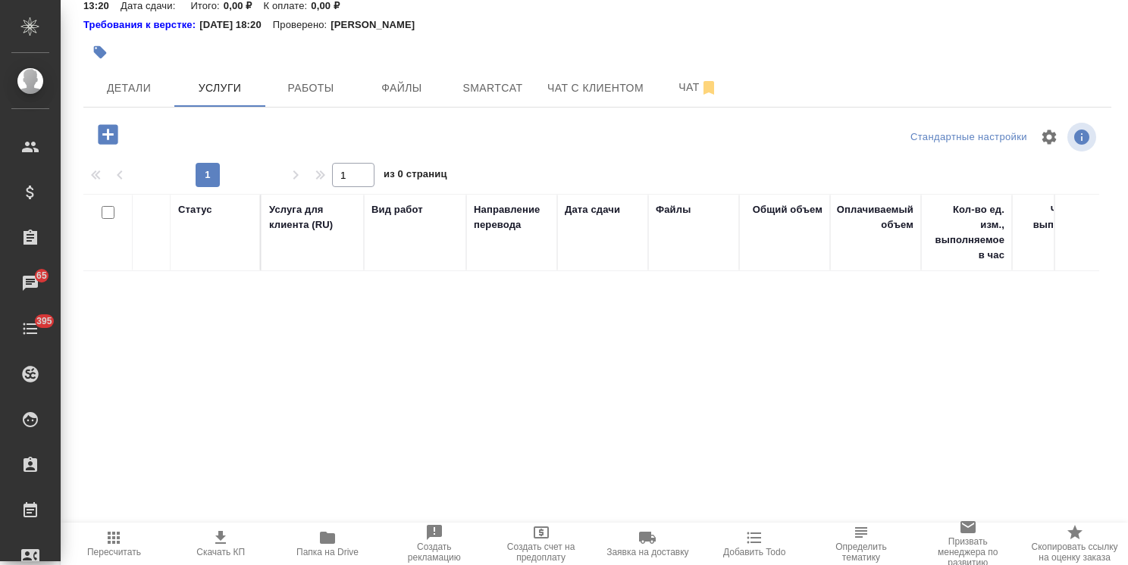
click at [112, 124] on icon "button" at bounding box center [108, 134] width 20 height 20
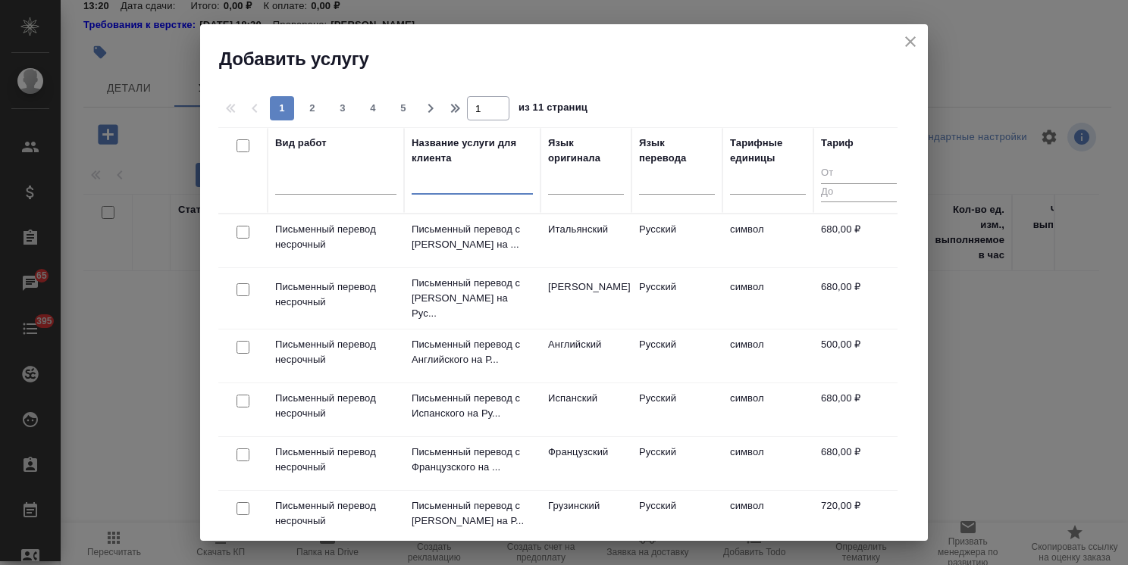
click at [487, 181] on input "text" at bounding box center [472, 185] width 121 height 19
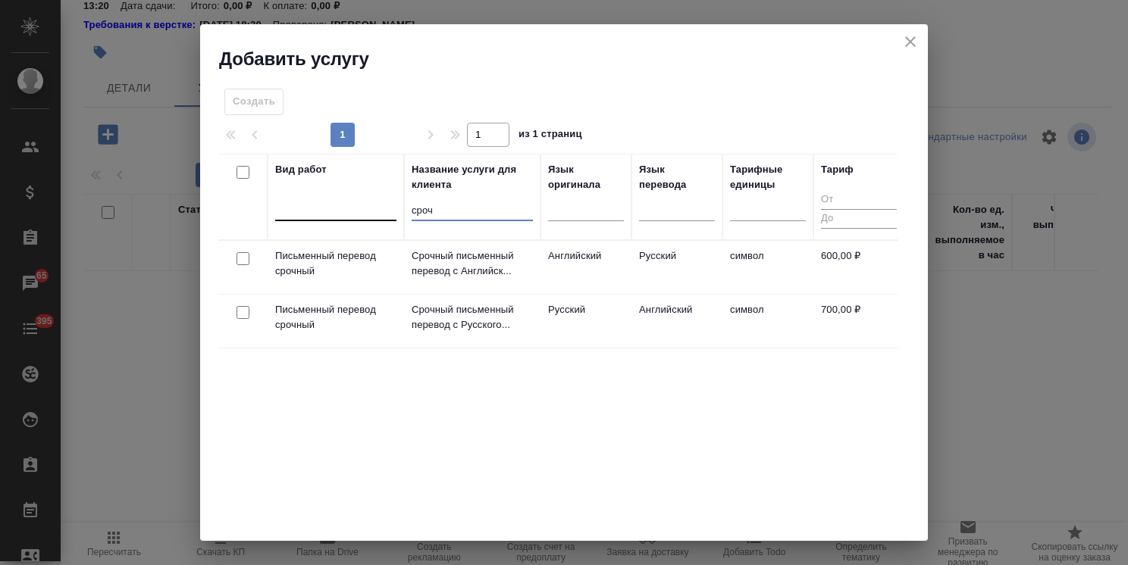
drag, startPoint x: 453, startPoint y: 215, endPoint x: 370, endPoint y: 214, distance: 83.4
click at [370, 214] on tr "Вид работ Название услуги для клиента сроч Язык оригинала Язык перевода Тарифны…" at bounding box center [561, 197] width 686 height 86
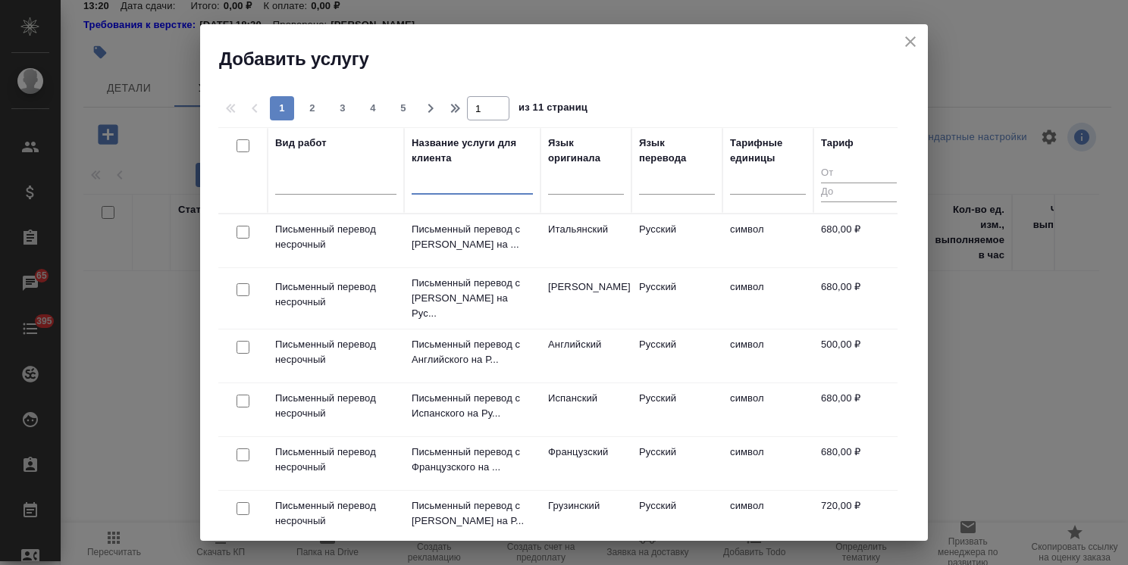
click at [589, 214] on td "Итальянский" at bounding box center [585, 240] width 91 height 53
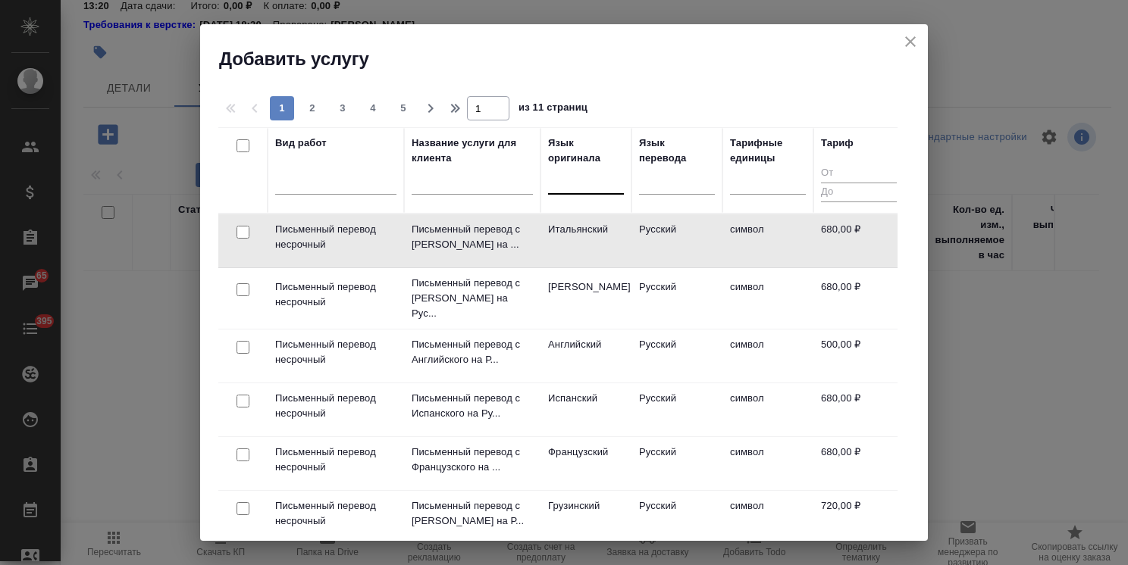
click at [570, 187] on div at bounding box center [586, 179] width 76 height 22
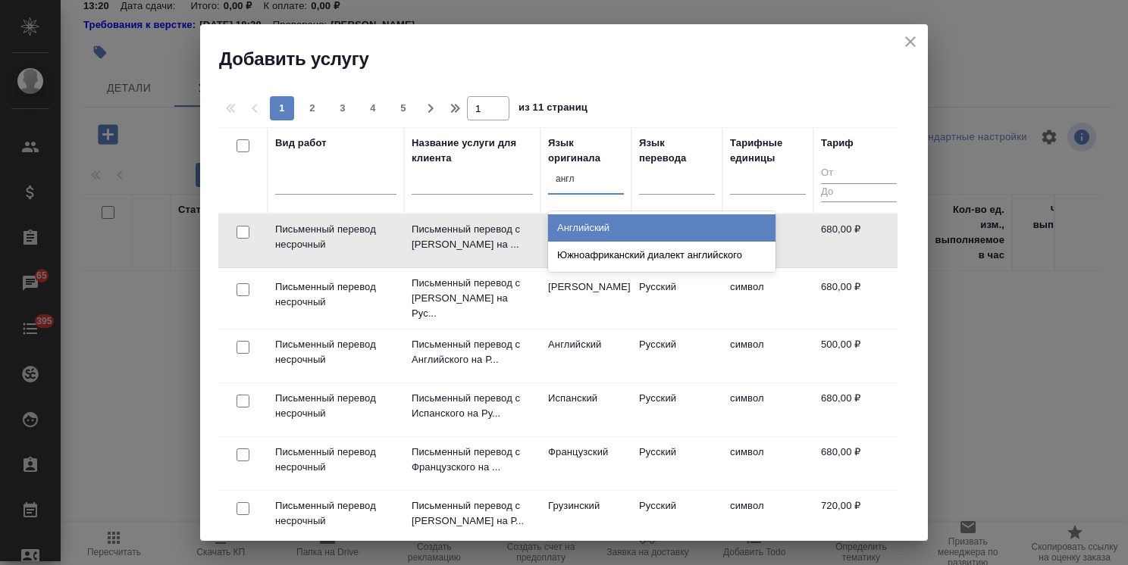
click at [590, 224] on div "Английский" at bounding box center [661, 227] width 227 height 27
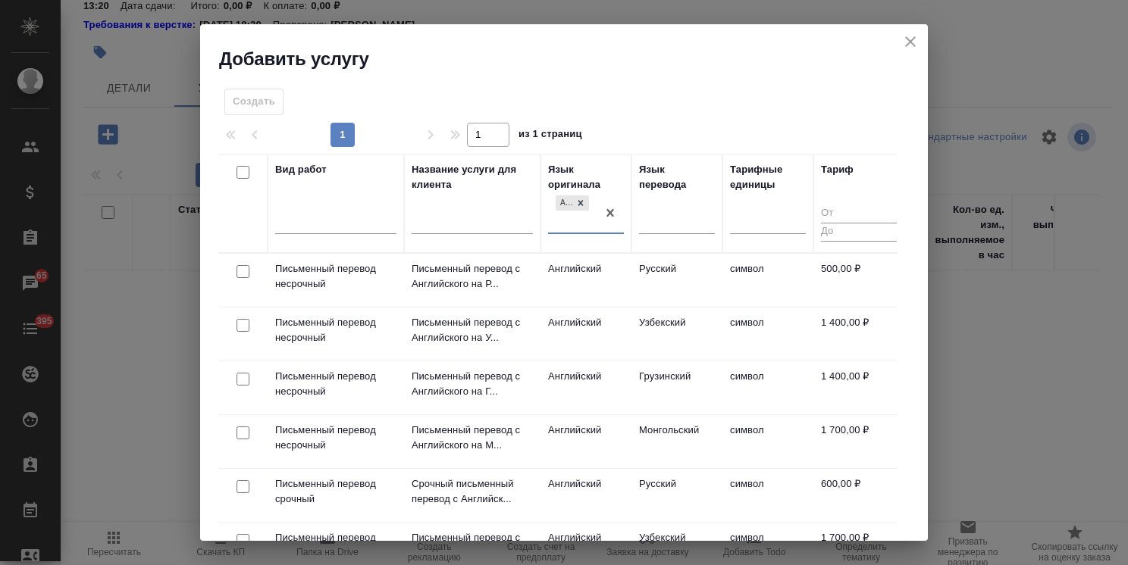
click at [909, 45] on icon "close" at bounding box center [910, 42] width 18 height 18
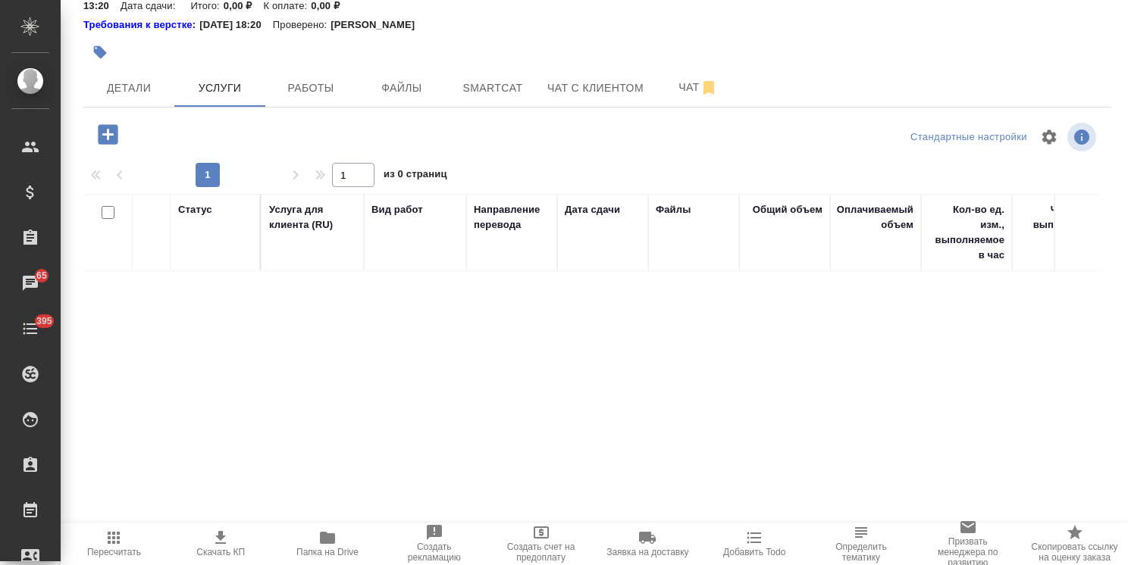
click at [102, 124] on icon "button" at bounding box center [108, 134] width 20 height 20
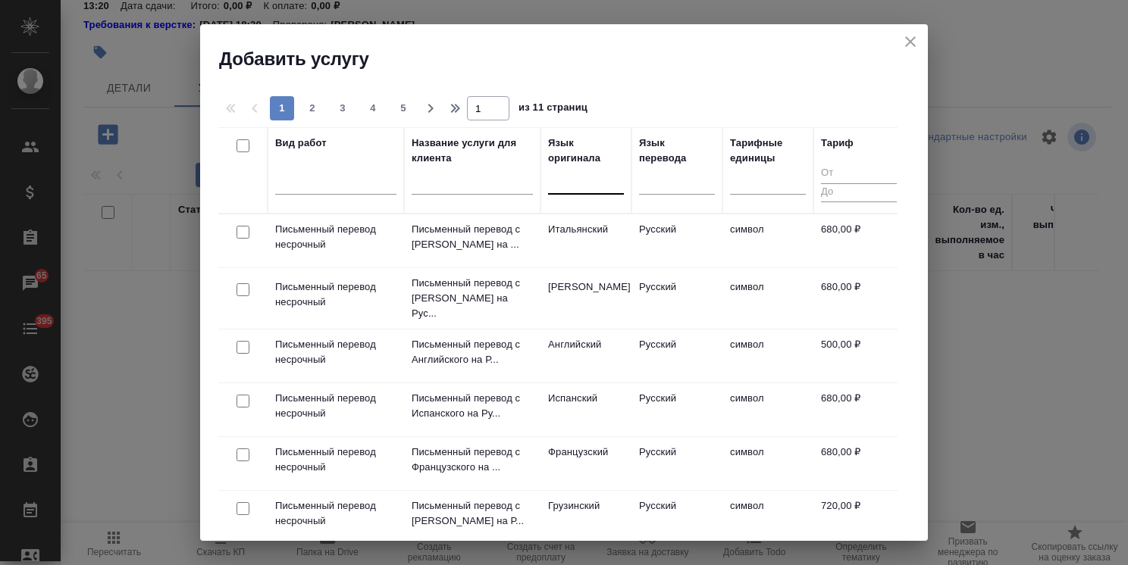
click at [564, 186] on div at bounding box center [586, 179] width 76 height 22
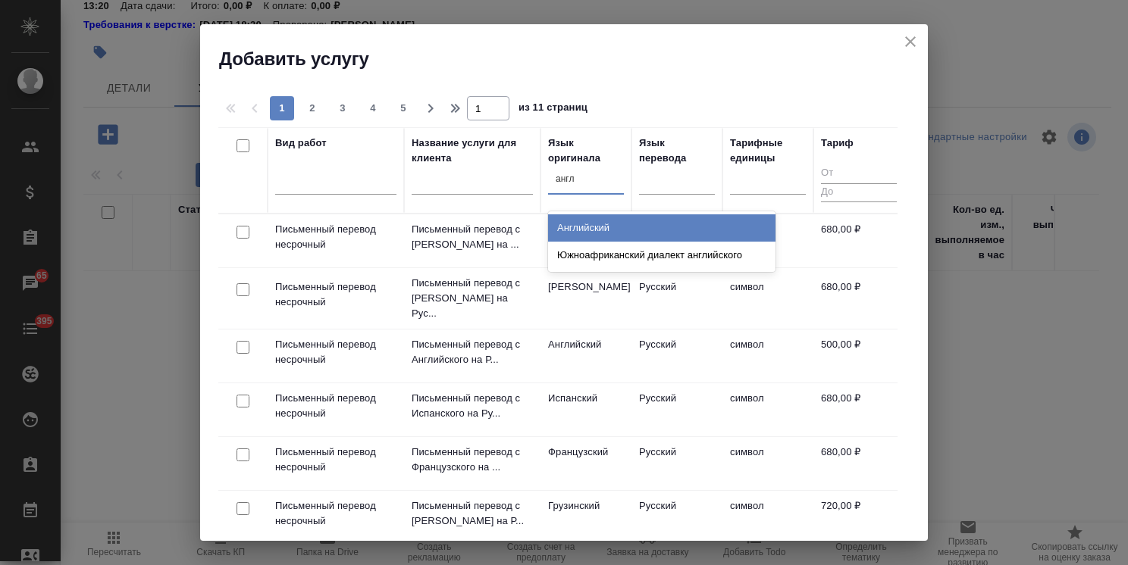
click at [579, 230] on div "Английский" at bounding box center [661, 227] width 227 height 27
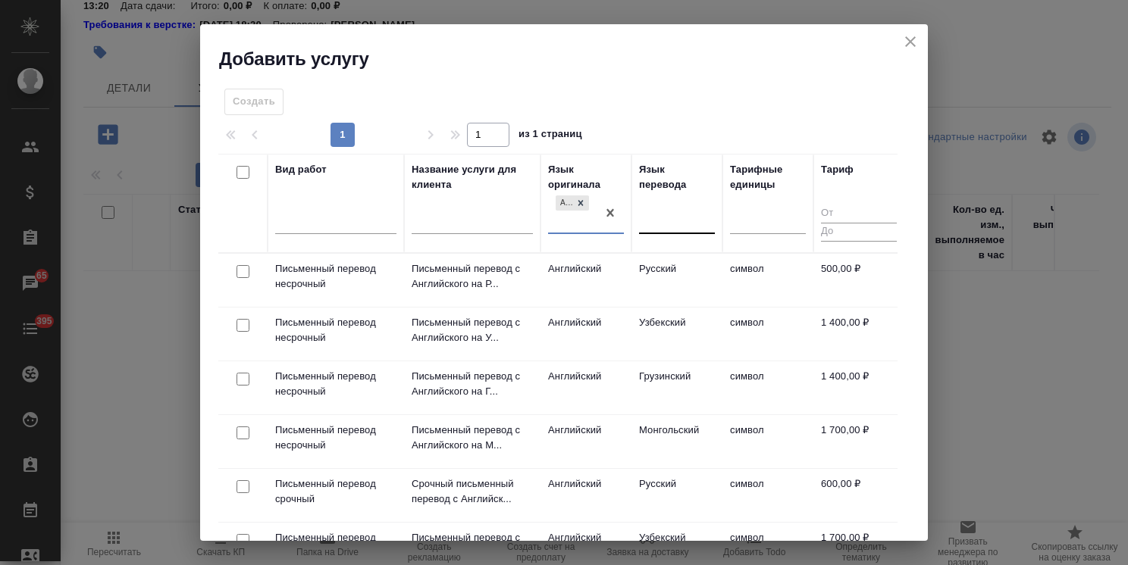
click at [661, 214] on div at bounding box center [677, 219] width 76 height 22
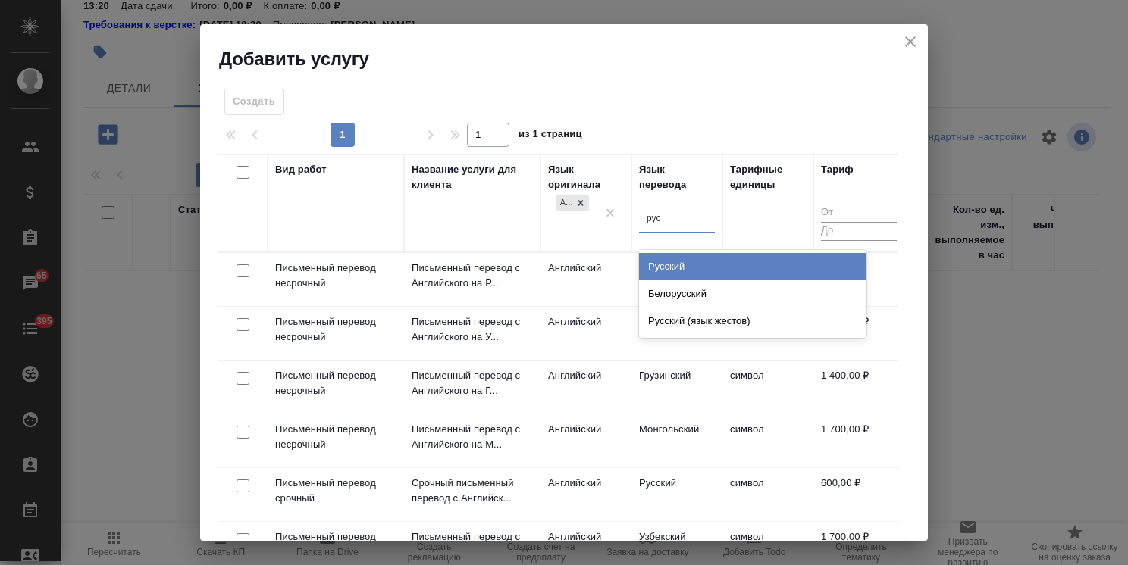
click at [667, 265] on div "Русский" at bounding box center [752, 266] width 227 height 27
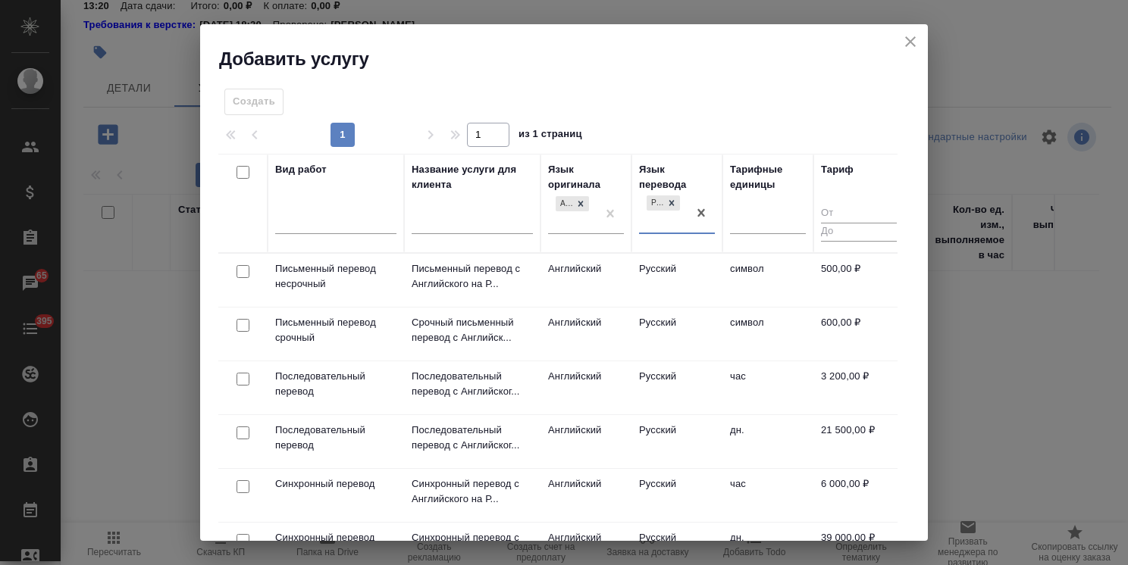
click at [246, 324] on input "checkbox" at bounding box center [242, 325] width 13 height 13
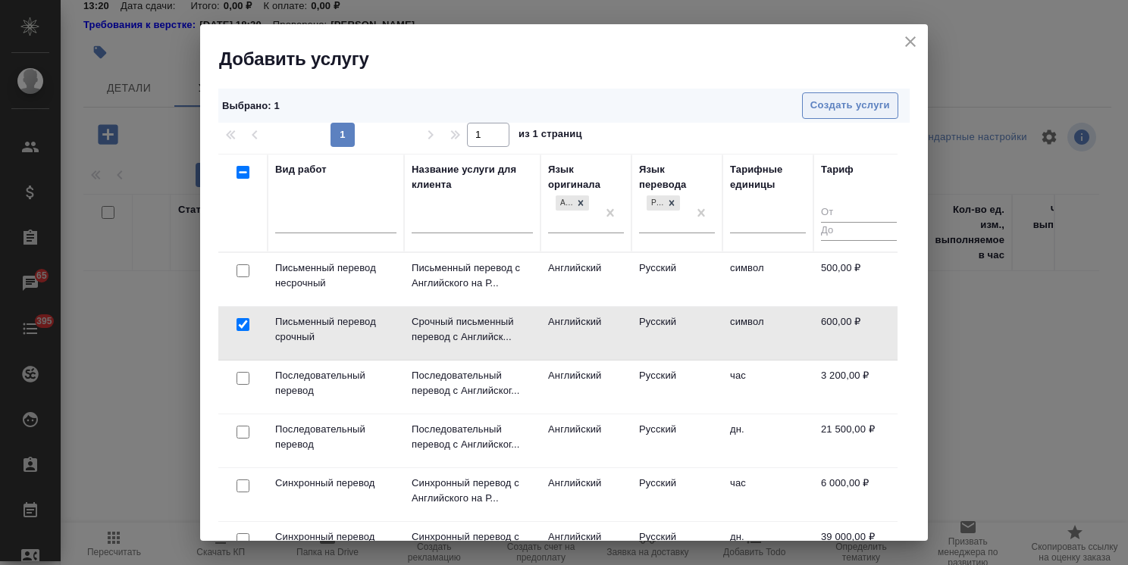
click at [837, 116] on button "Создать услуги" at bounding box center [850, 105] width 96 height 27
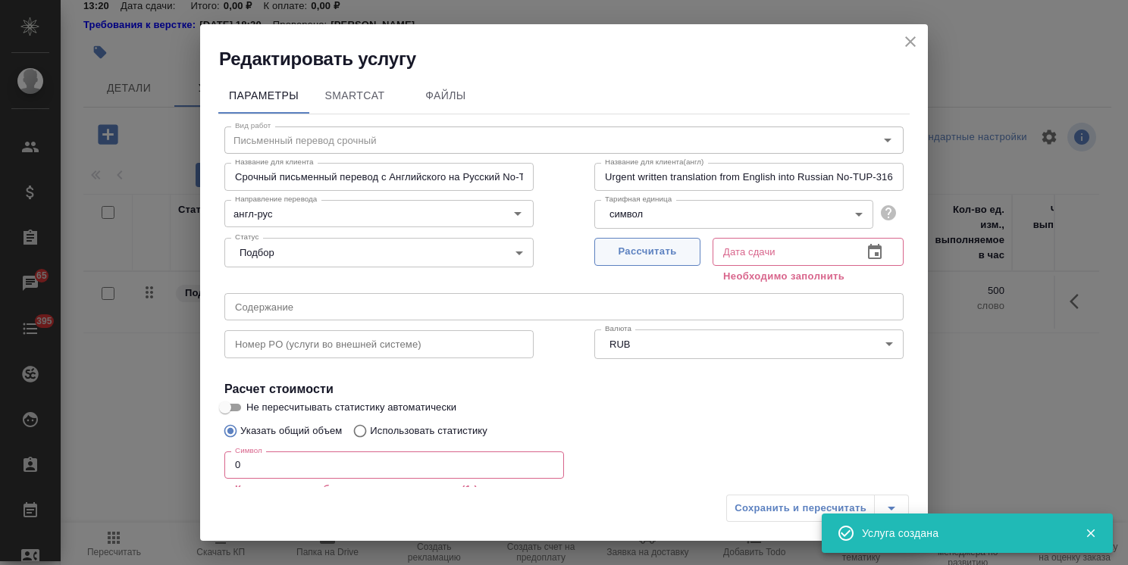
click at [643, 261] on button "Рассчитать" at bounding box center [647, 252] width 106 height 28
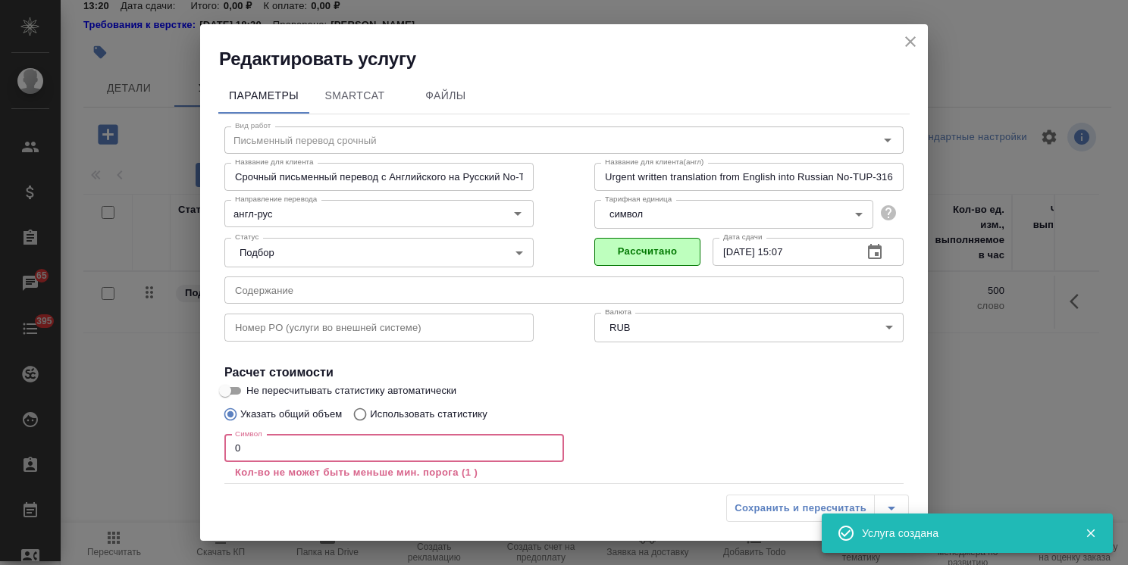
drag, startPoint x: 268, startPoint y: 460, endPoint x: 167, endPoint y: 452, distance: 101.9
click at [167, 450] on div "Редактировать услугу Параметры SmartCat Файлы Вид работ Письменный перевод сроч…" at bounding box center [564, 282] width 1128 height 565
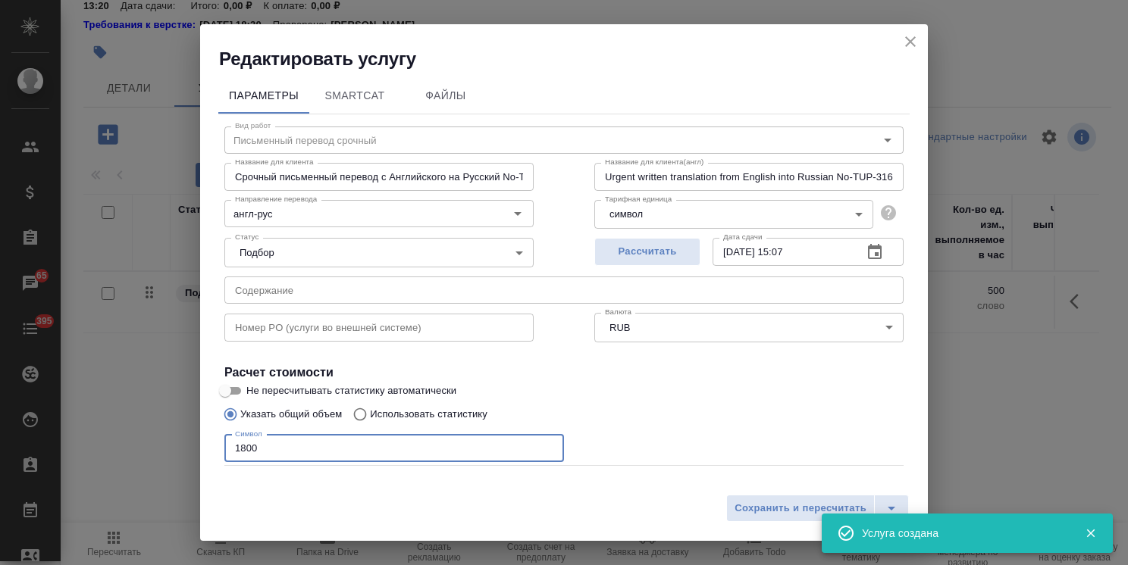
click at [239, 384] on input "Не пересчитывать статистику автоматически" at bounding box center [225, 391] width 55 height 18
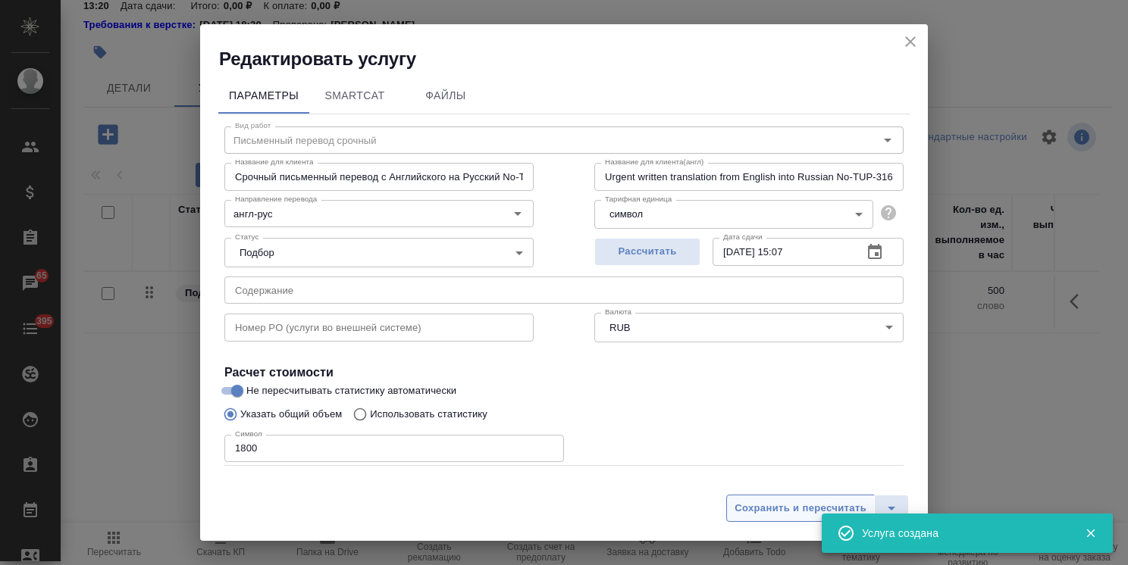
click at [822, 496] on button "Сохранить и пересчитать" at bounding box center [800, 508] width 149 height 27
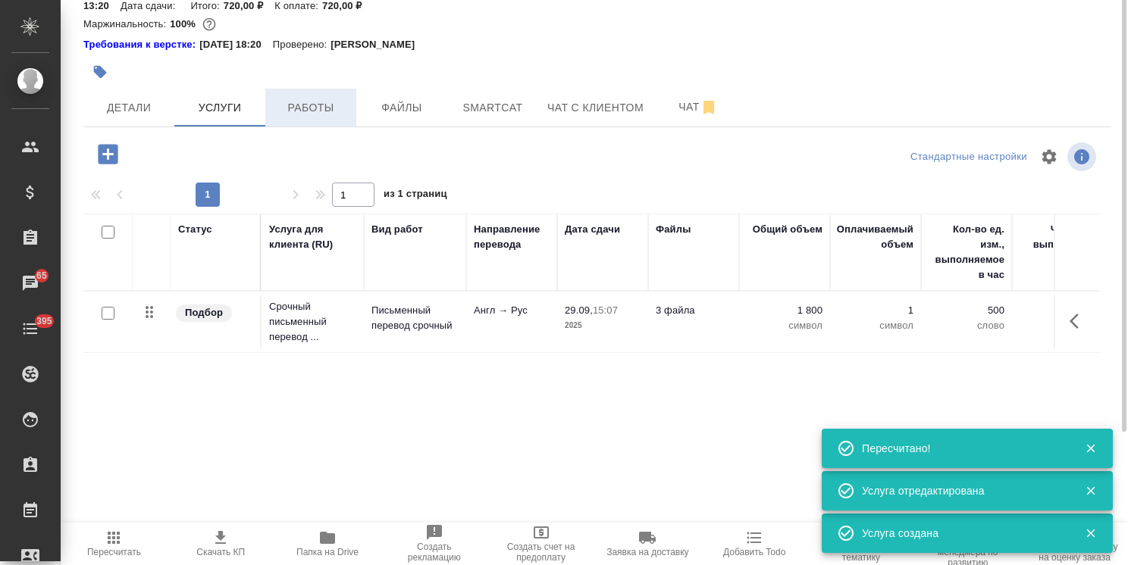
scroll to position [0, 0]
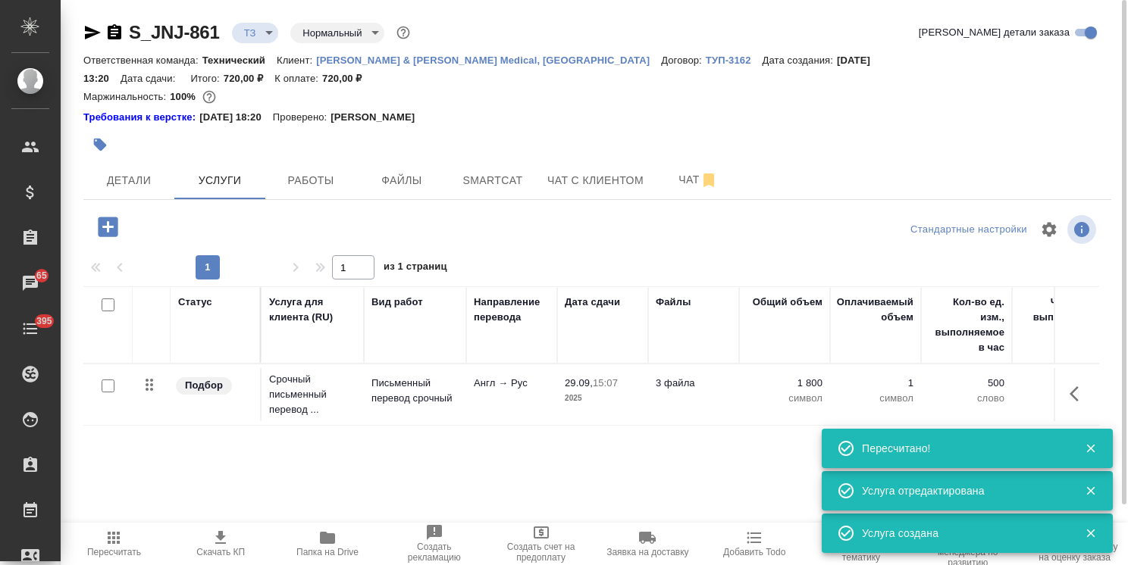
click at [337, 29] on body ".cls-1 fill:#fff; AWATERA Usmanova Olga Клиенты Спецификации Заказы 65 Чаты 395…" at bounding box center [564, 282] width 1128 height 565
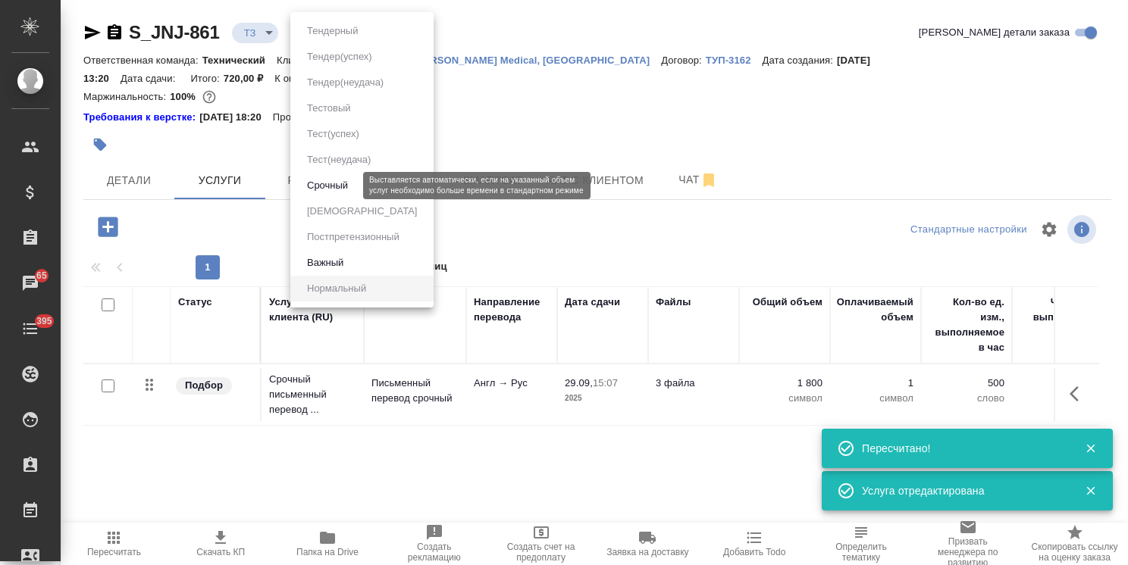
click at [343, 186] on button "Срочный" at bounding box center [327, 185] width 50 height 17
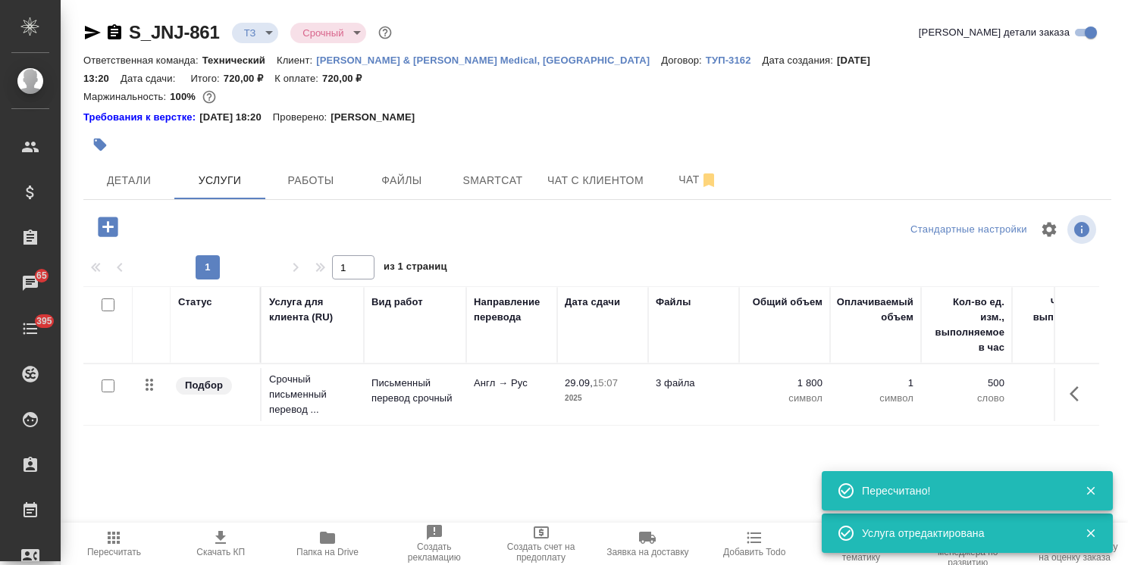
click at [654, 164] on button "Чат" at bounding box center [698, 180] width 91 height 38
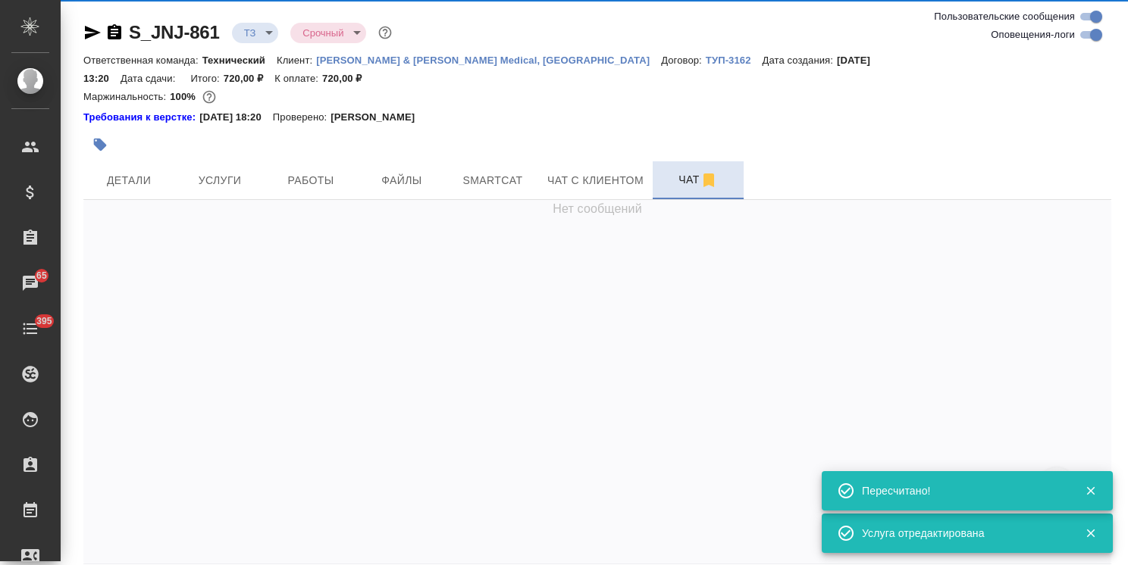
click at [667, 171] on span "Чат" at bounding box center [698, 180] width 73 height 19
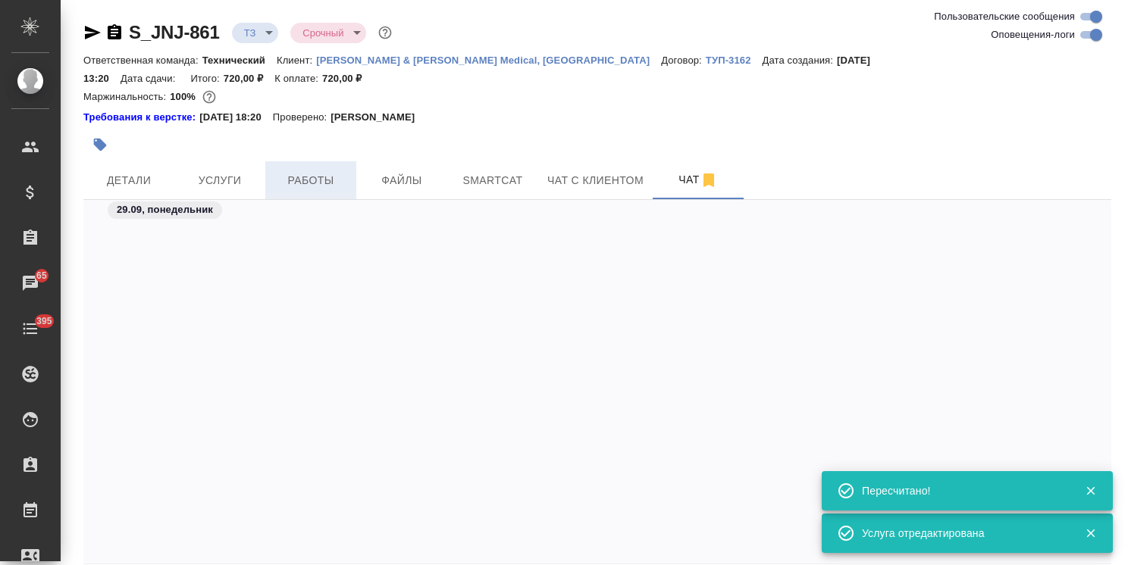
scroll to position [957, 0]
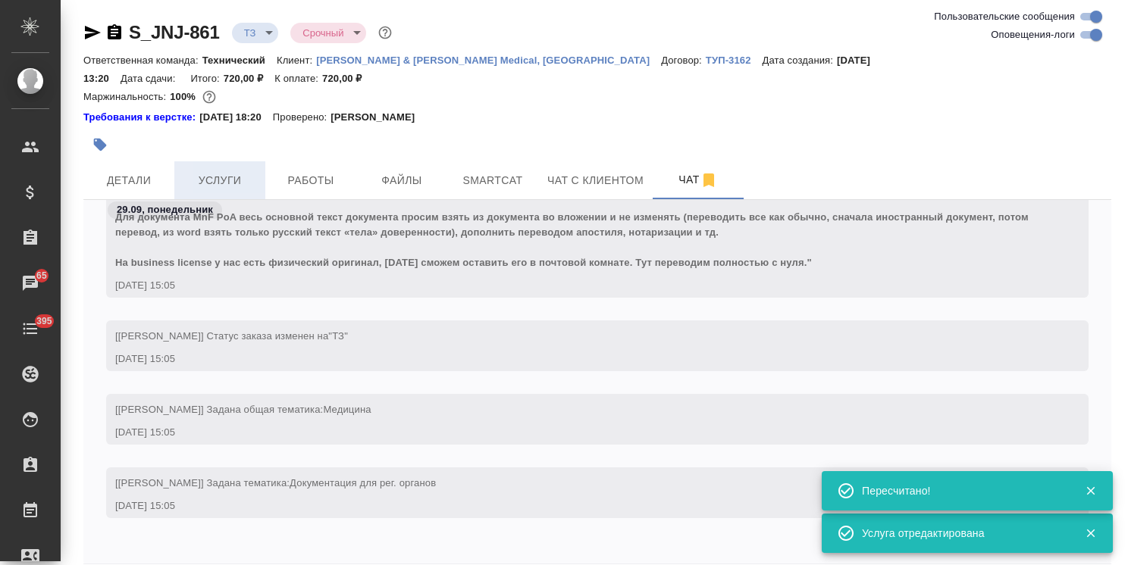
click at [200, 171] on span "Услуги" at bounding box center [219, 180] width 73 height 19
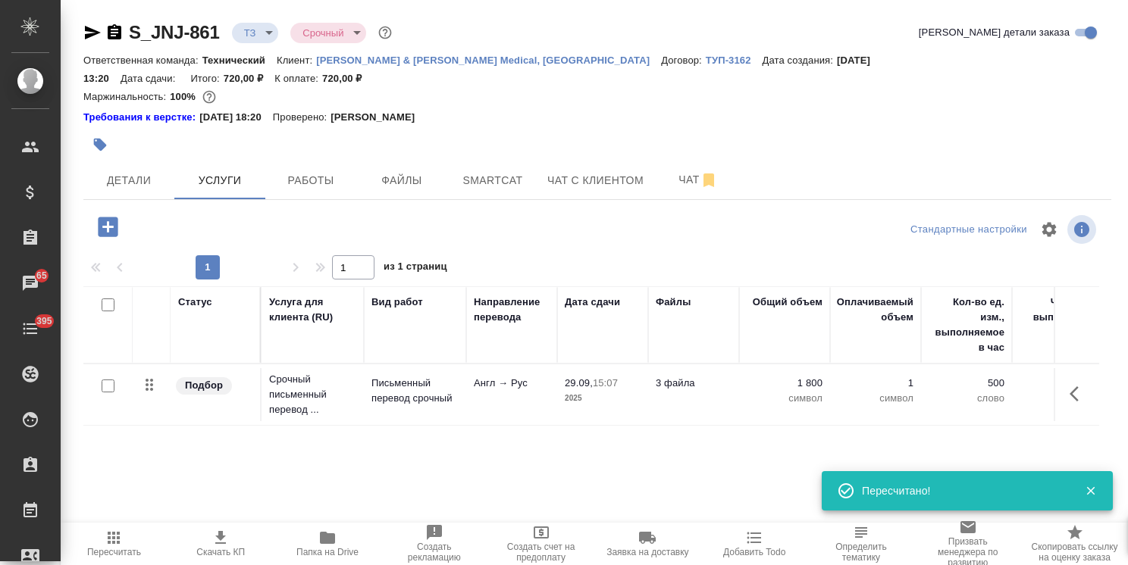
click at [110, 217] on icon "button" at bounding box center [108, 227] width 20 height 20
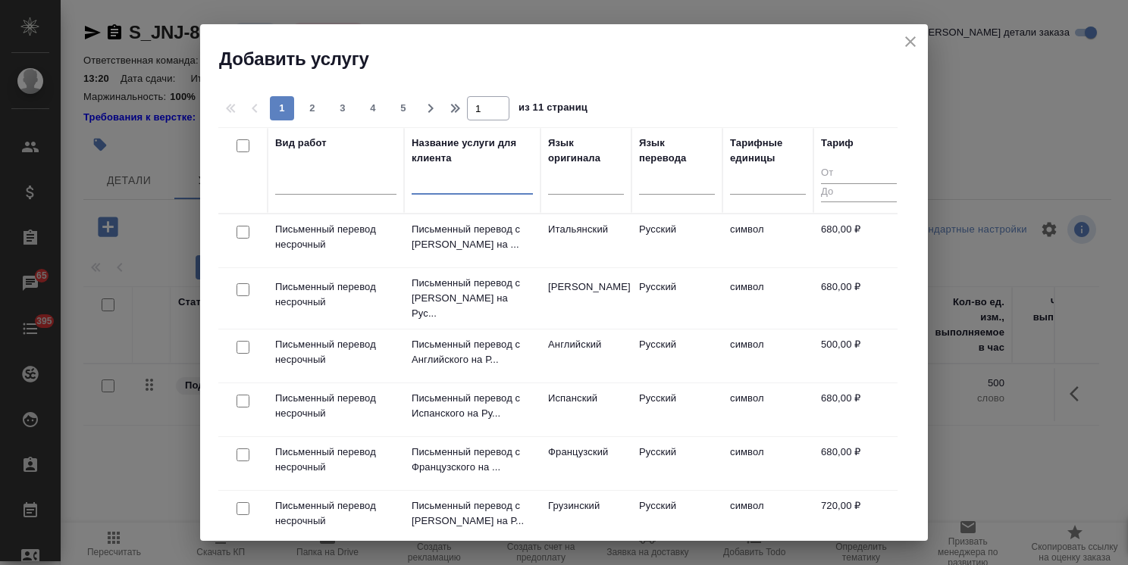
click at [449, 190] on input "text" at bounding box center [472, 185] width 121 height 19
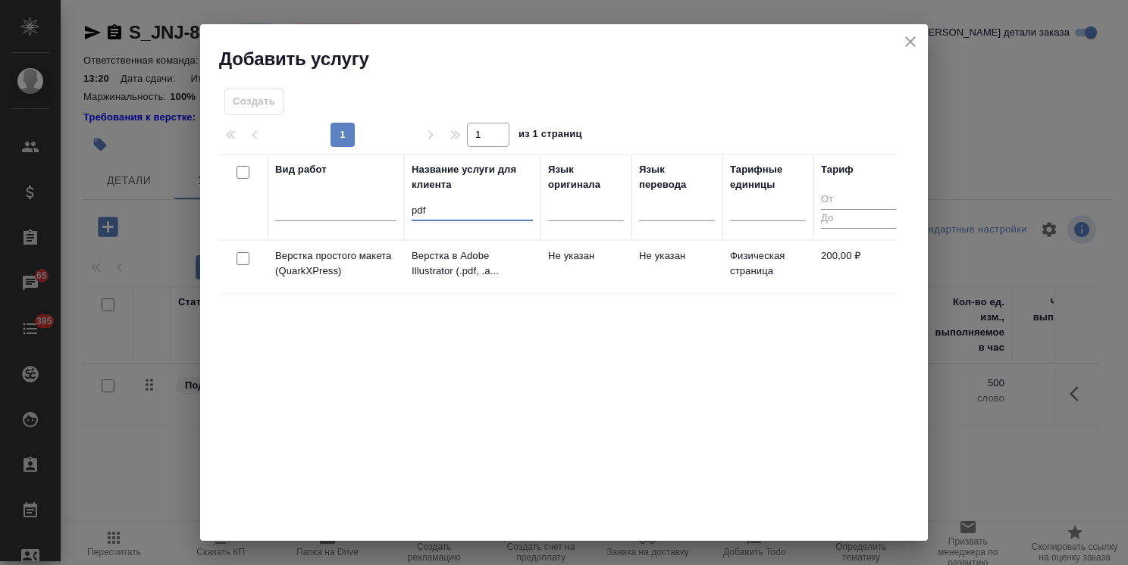
click at [248, 257] on input "checkbox" at bounding box center [242, 258] width 13 height 13
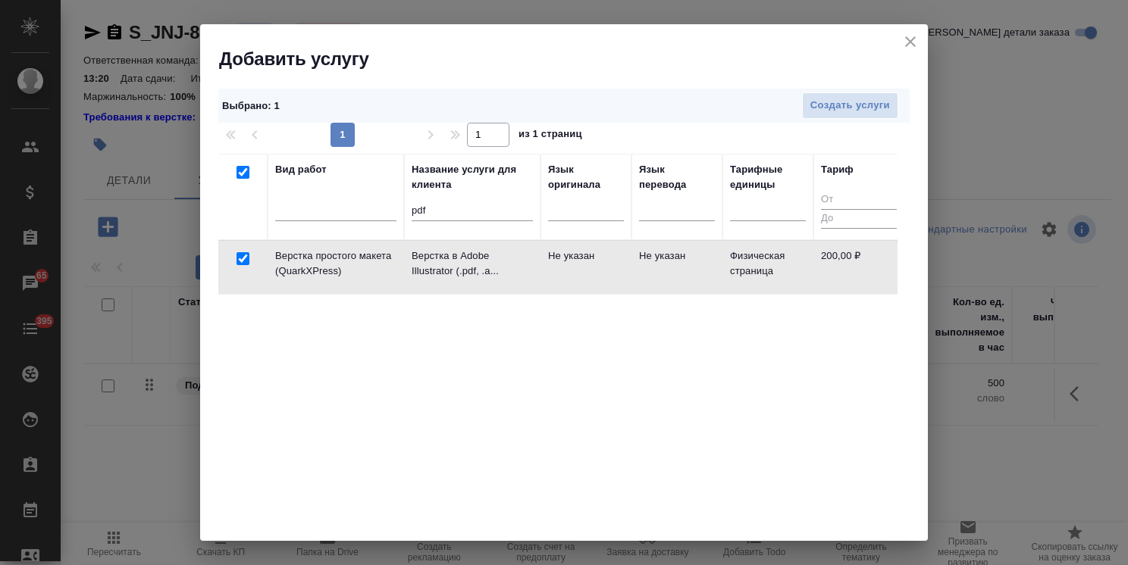
click at [819, 123] on div "1 1 из 1 страниц" at bounding box center [563, 135] width 691 height 24
click at [822, 108] on span "Создать услуги" at bounding box center [850, 105] width 80 height 17
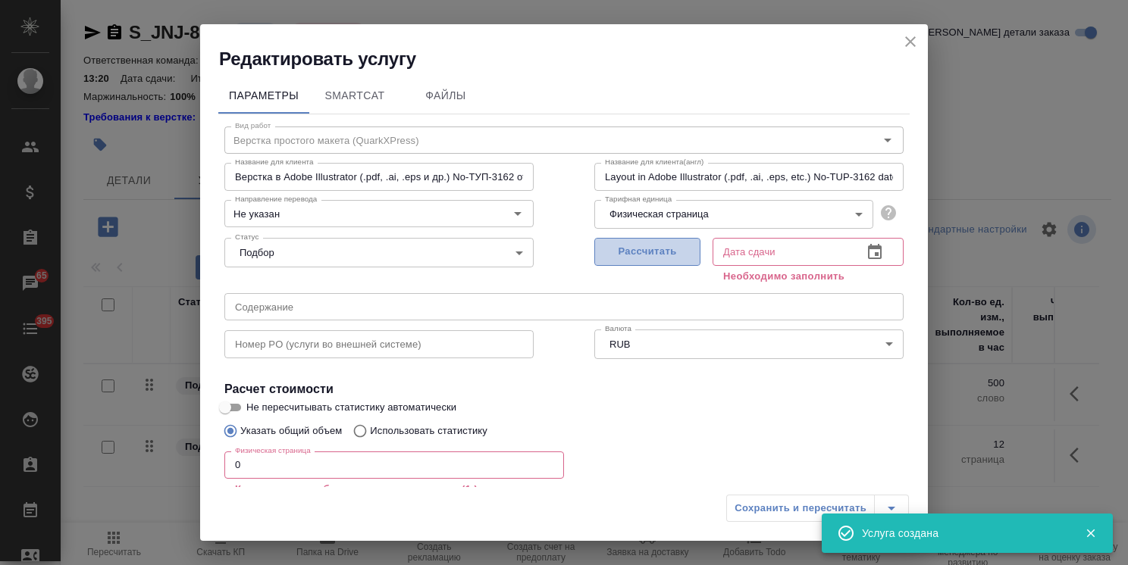
click at [628, 249] on span "Рассчитать" at bounding box center [647, 251] width 89 height 17
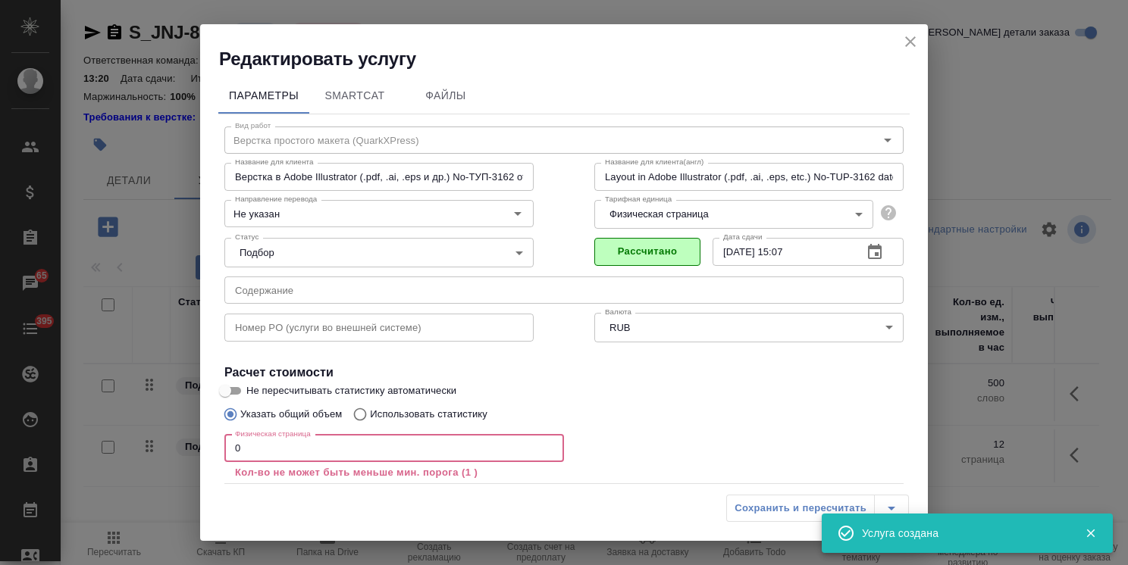
drag, startPoint x: 249, startPoint y: 456, endPoint x: 167, endPoint y: 447, distance: 81.5
click at [167, 447] on div "Редактировать услугу Параметры SmartCat Файлы Вид работ Верстка простого макета…" at bounding box center [564, 282] width 1128 height 565
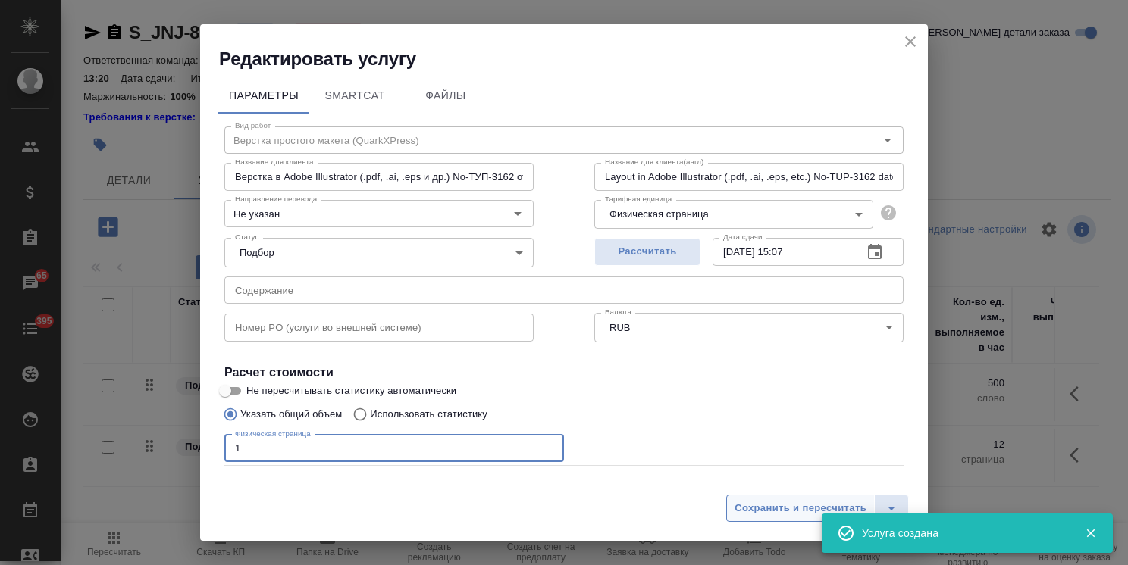
click at [782, 509] on span "Сохранить и пересчитать" at bounding box center [800, 508] width 132 height 17
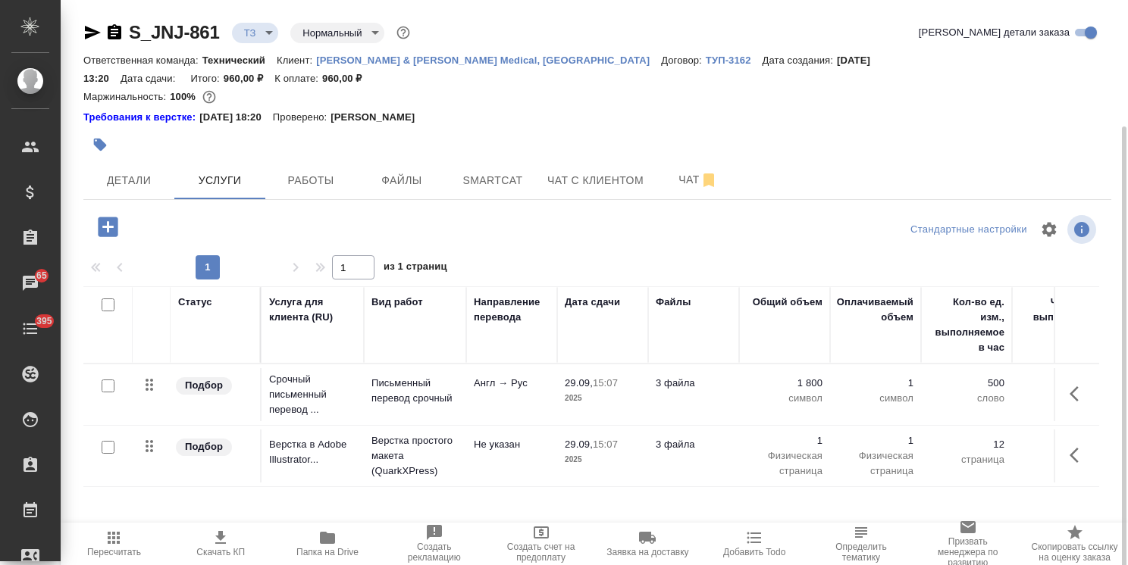
scroll to position [67, 0]
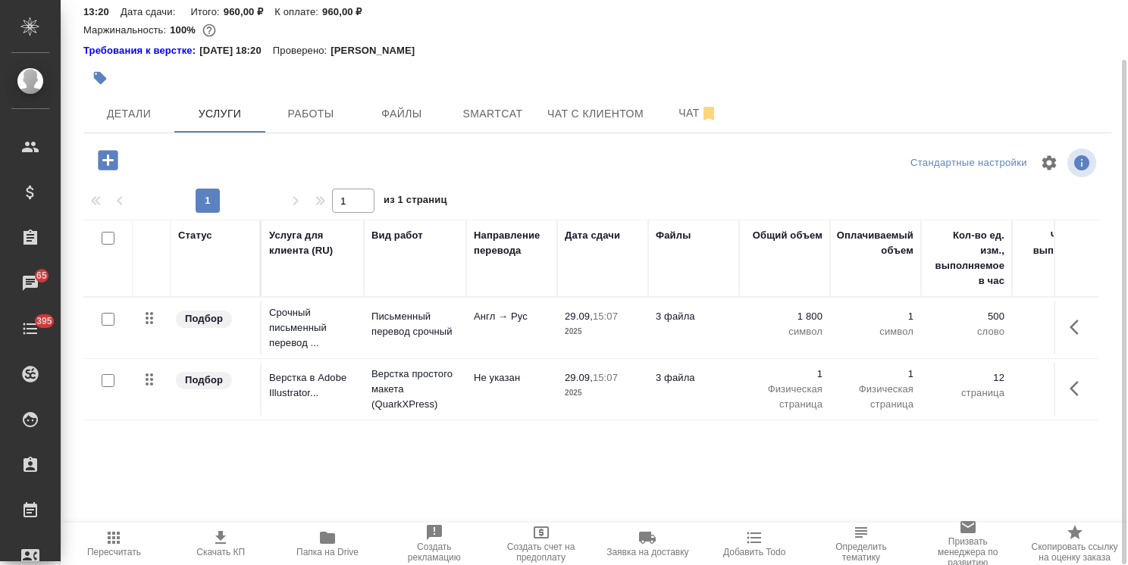
click at [109, 147] on icon "button" at bounding box center [108, 160] width 27 height 27
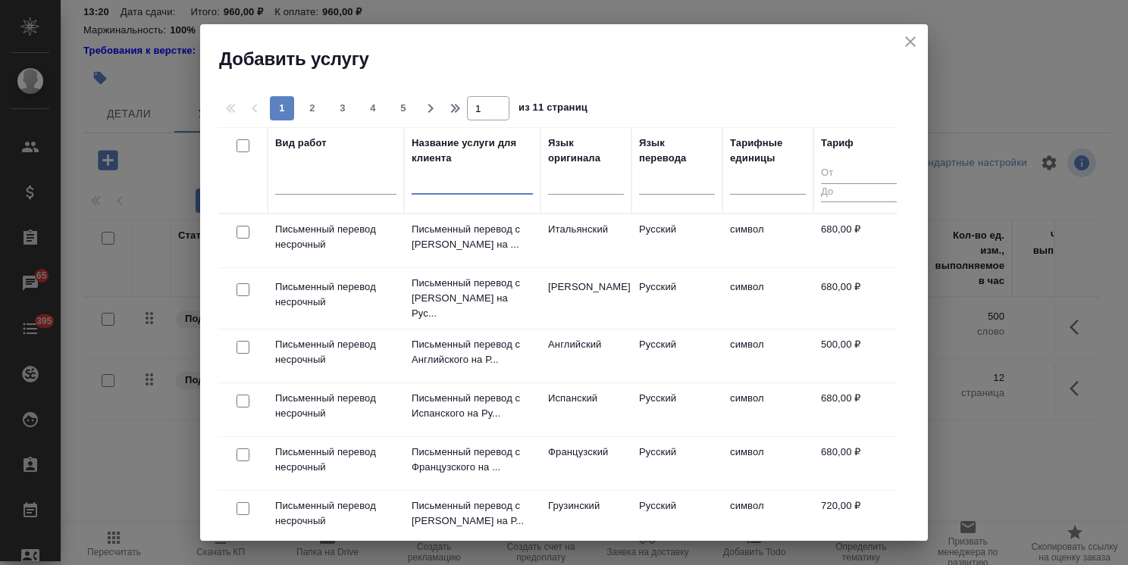
click at [424, 187] on input "text" at bounding box center [472, 185] width 121 height 19
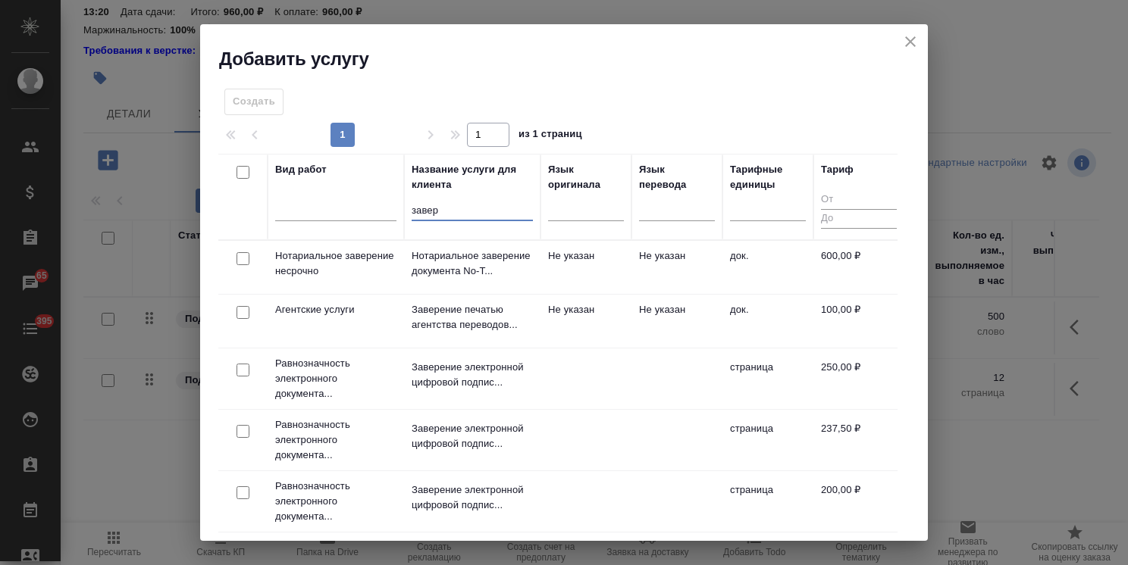
click at [236, 260] on div at bounding box center [243, 259] width 34 height 21
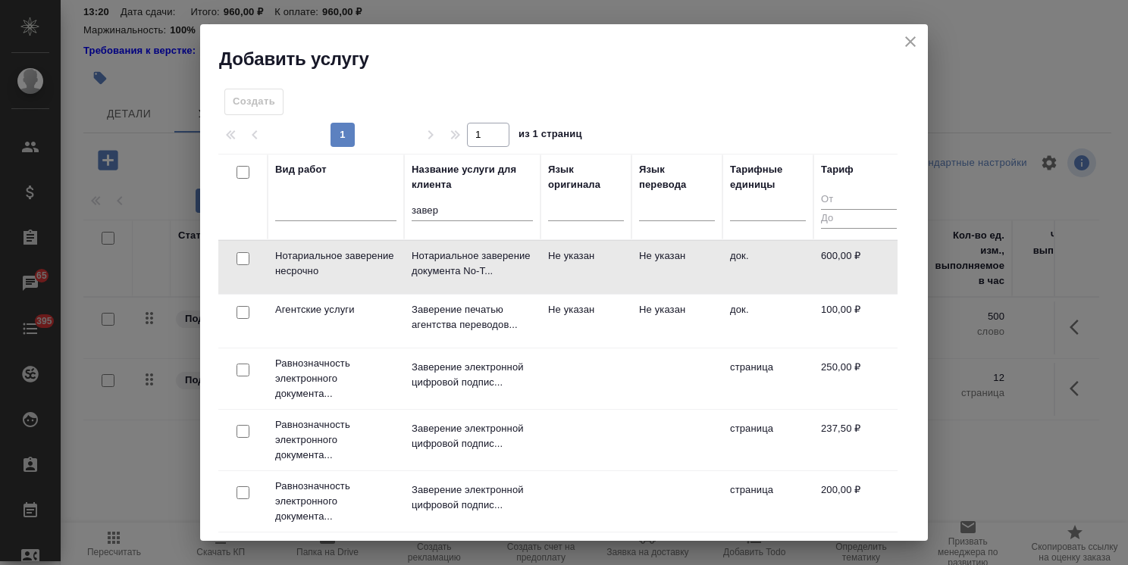
click at [245, 255] on input "checkbox" at bounding box center [242, 258] width 13 height 13
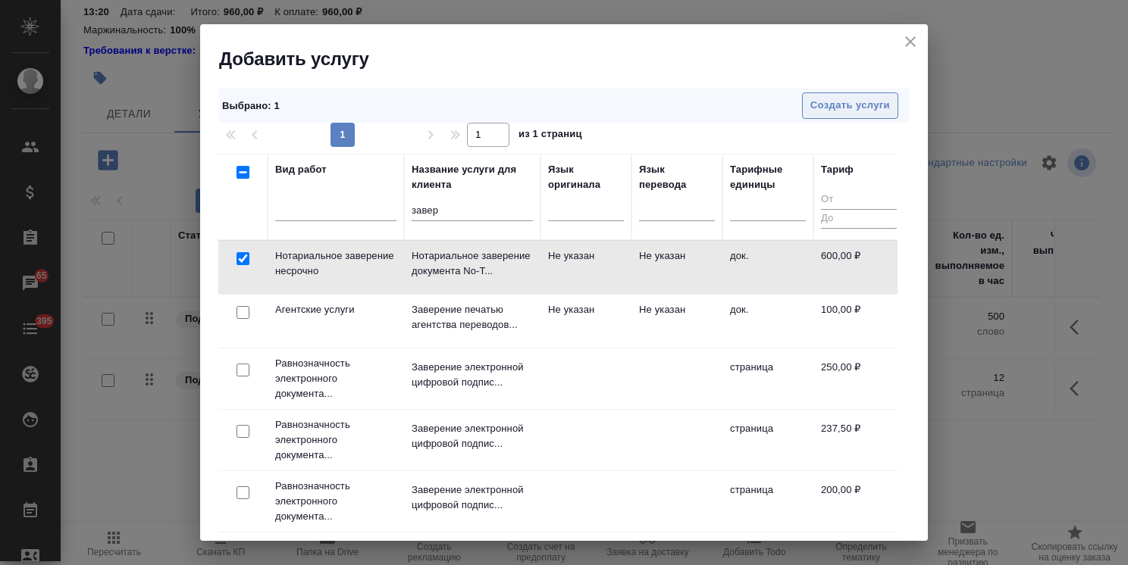
click at [818, 100] on span "Создать услуги" at bounding box center [850, 105] width 80 height 17
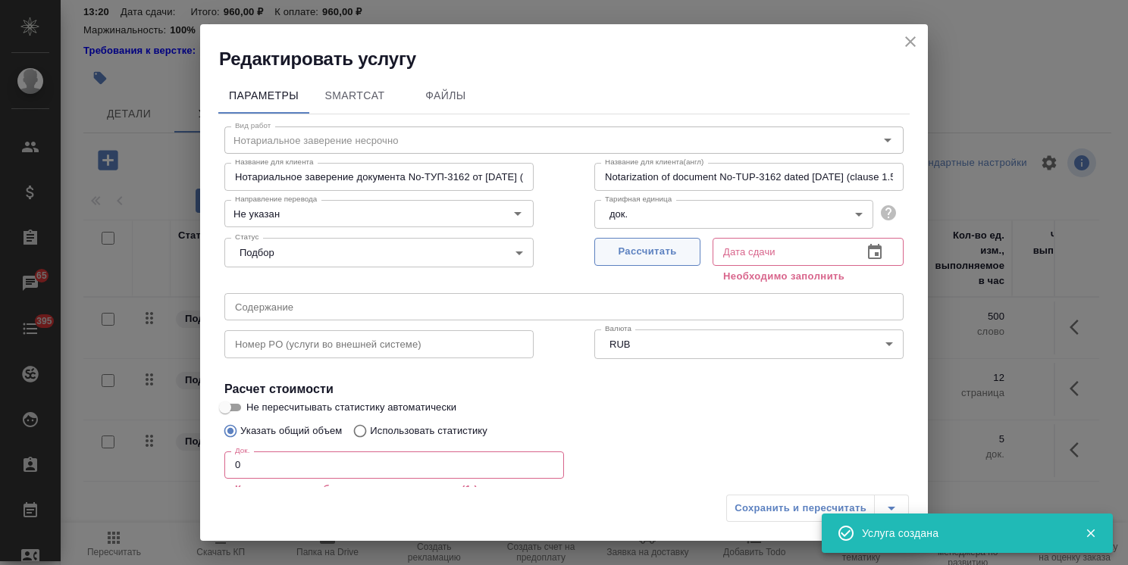
click at [623, 259] on span "Рассчитать" at bounding box center [647, 251] width 89 height 17
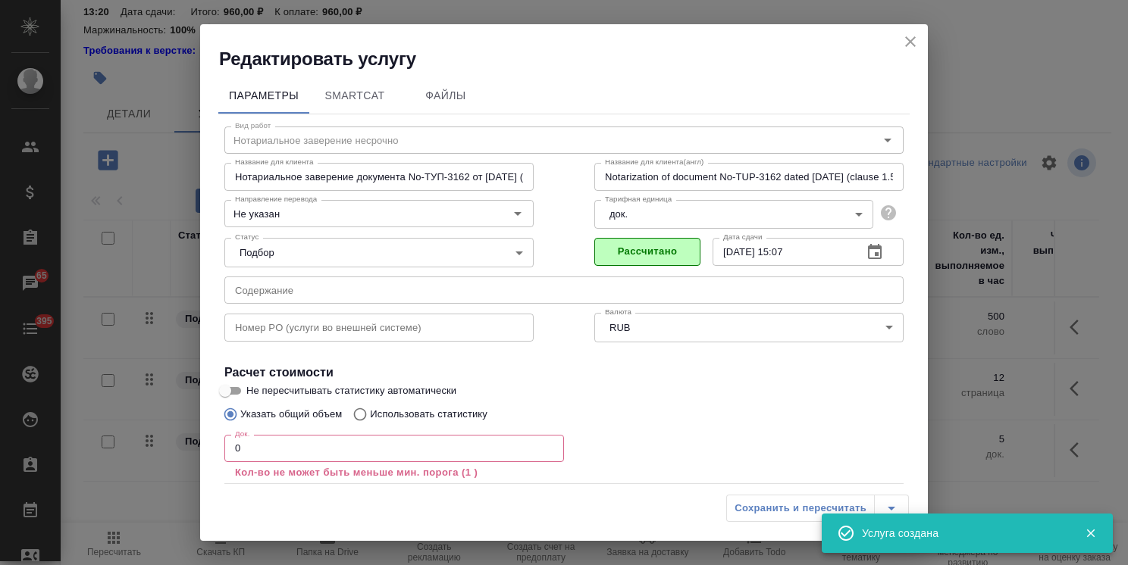
drag, startPoint x: 248, startPoint y: 446, endPoint x: 290, endPoint y: 465, distance: 46.1
click at [186, 446] on div "Редактировать услугу Параметры SmartCat Файлы Вид работ Нотариальное заверение …" at bounding box center [564, 282] width 1128 height 565
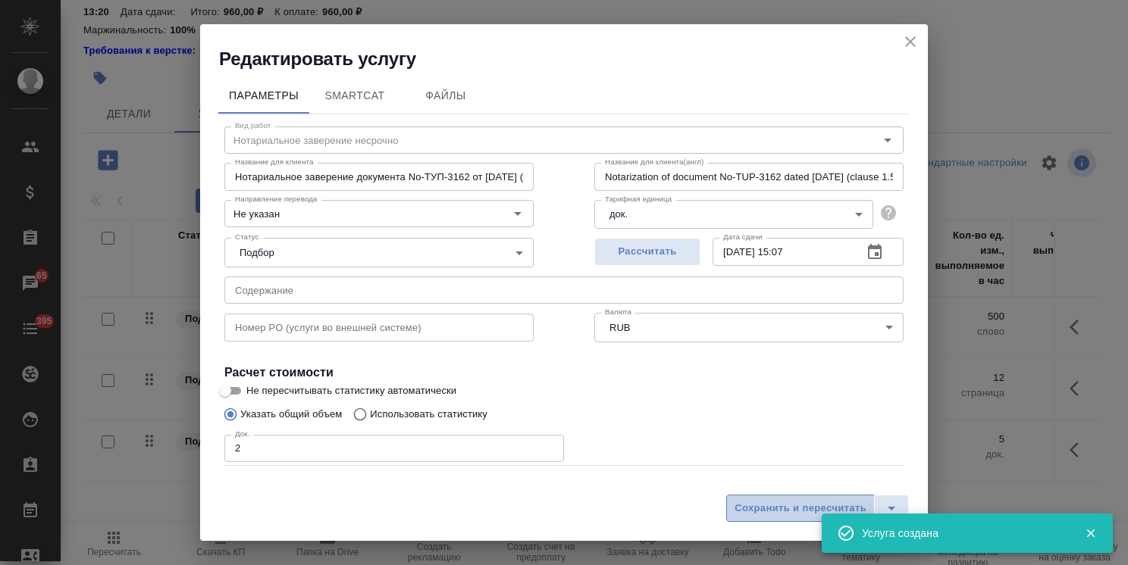
click at [771, 500] on span "Сохранить и пересчитать" at bounding box center [800, 508] width 132 height 17
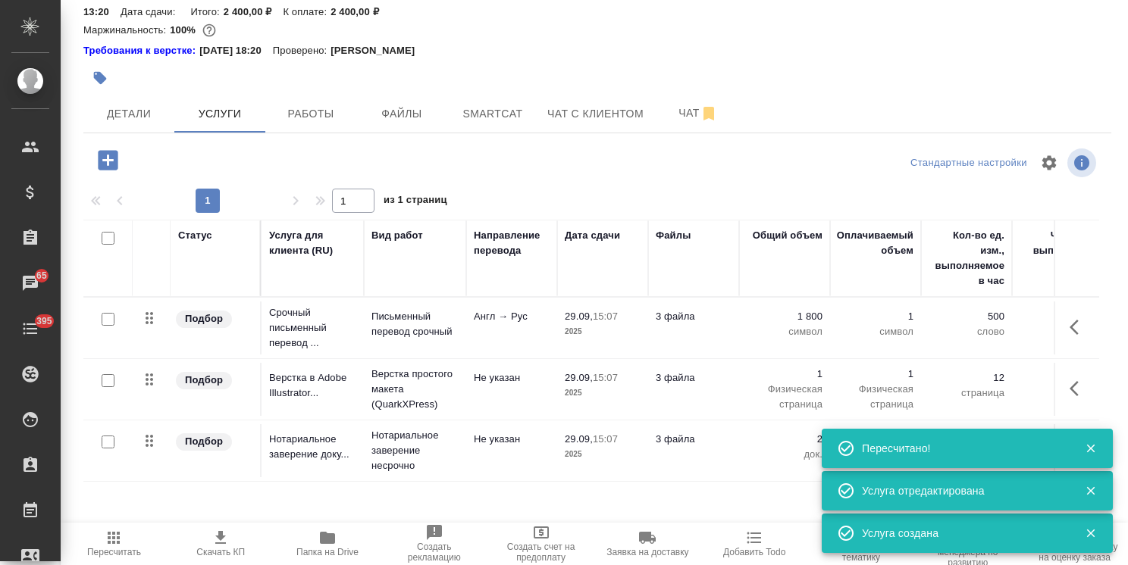
click at [105, 150] on icon "button" at bounding box center [108, 160] width 20 height 20
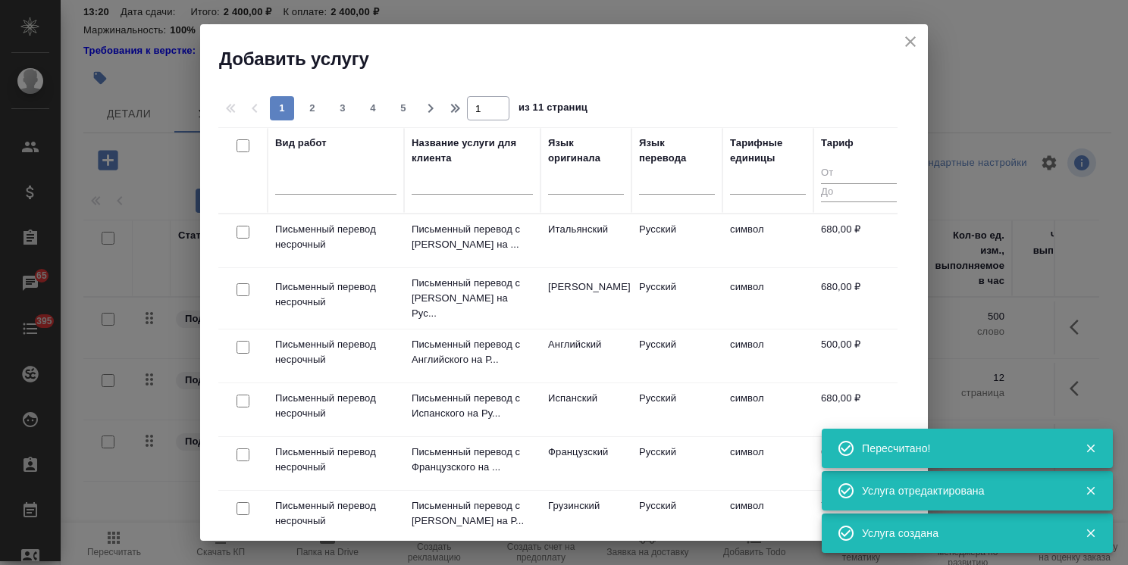
click at [459, 185] on input "text" at bounding box center [472, 185] width 121 height 19
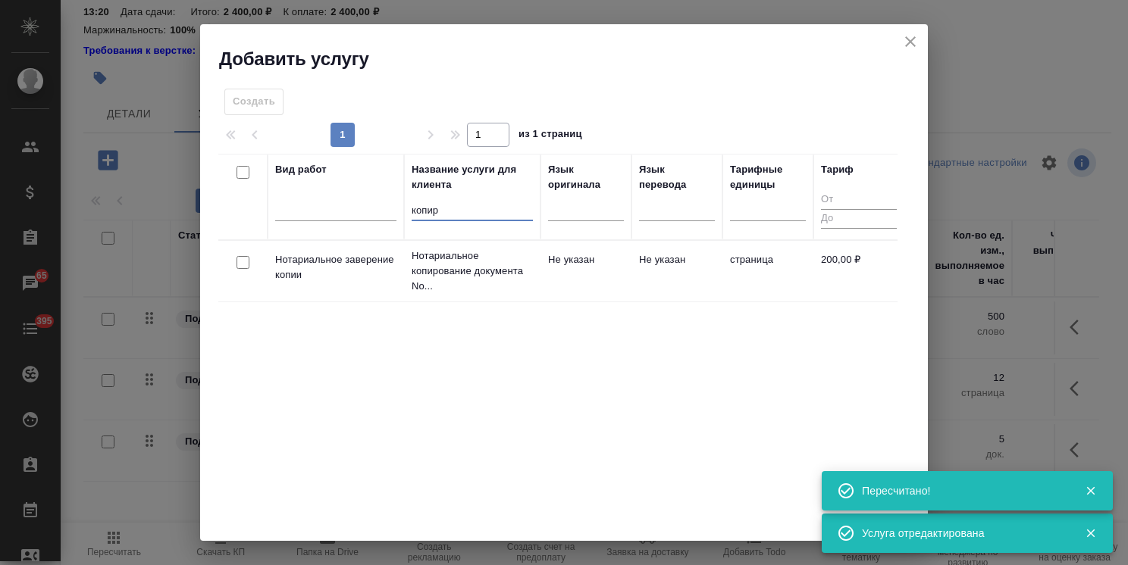
click at [237, 258] on input "checkbox" at bounding box center [242, 262] width 13 height 13
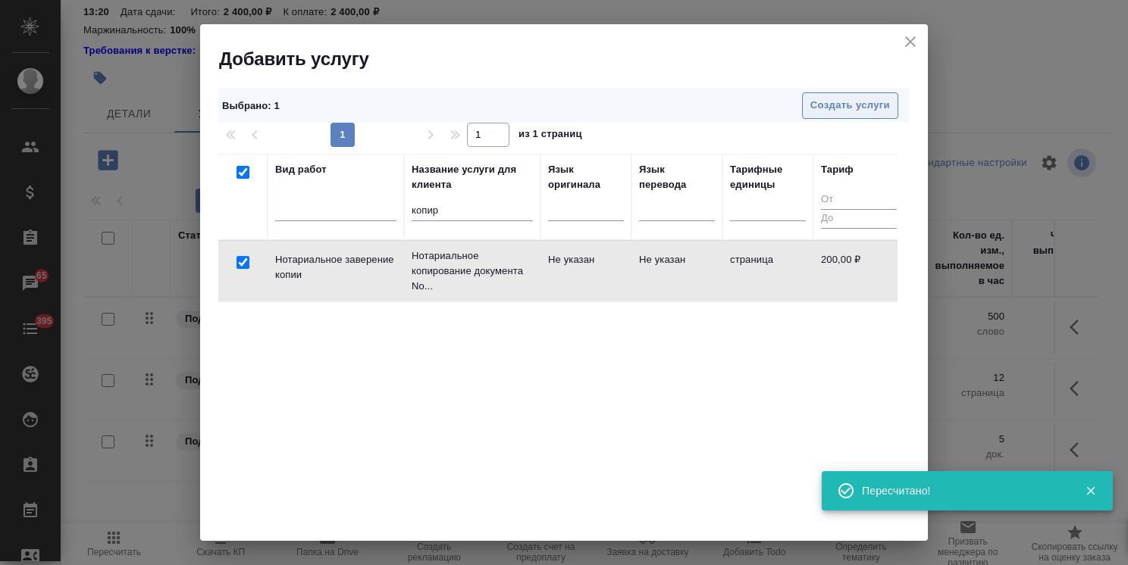
click at [814, 105] on span "Создать услуги" at bounding box center [850, 105] width 80 height 17
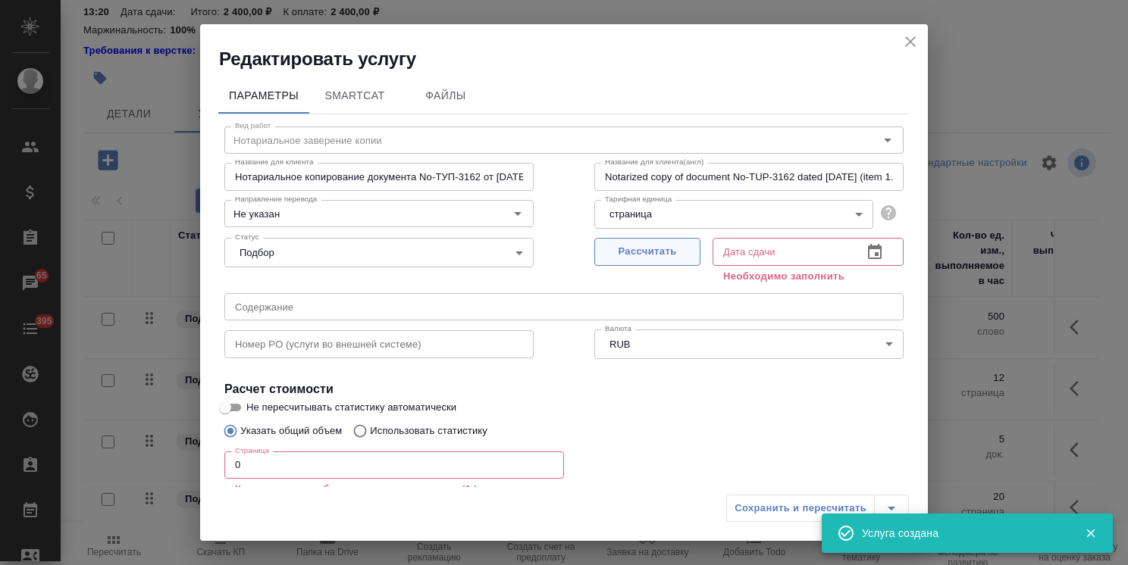
click at [628, 249] on span "Рассчитать" at bounding box center [647, 251] width 89 height 17
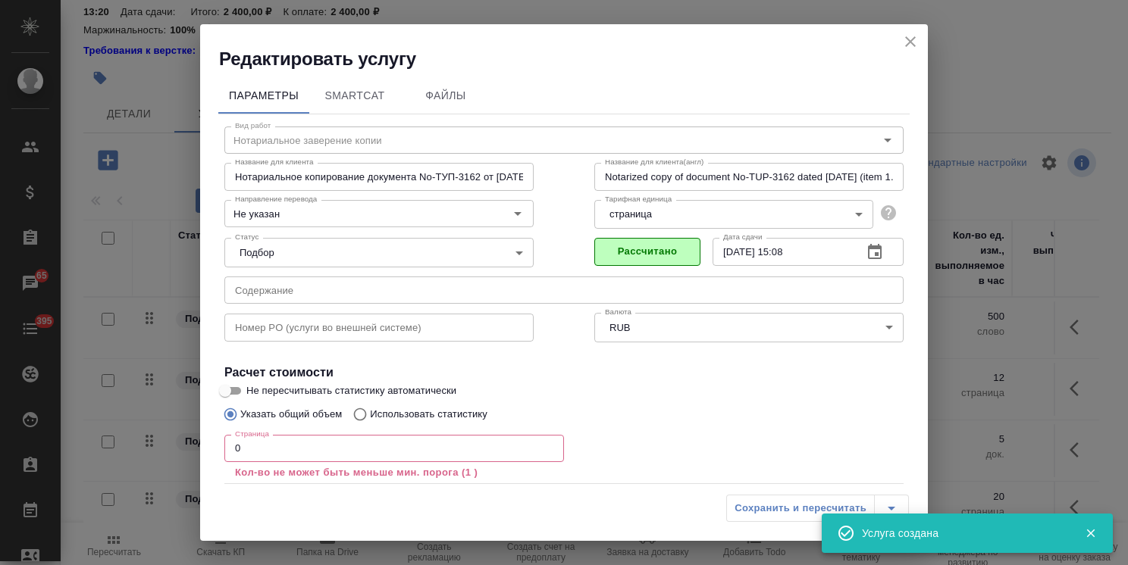
click at [167, 446] on div "Редактировать услугу Параметры SmartCat Файлы Вид работ Нотариальное заверение …" at bounding box center [564, 282] width 1128 height 565
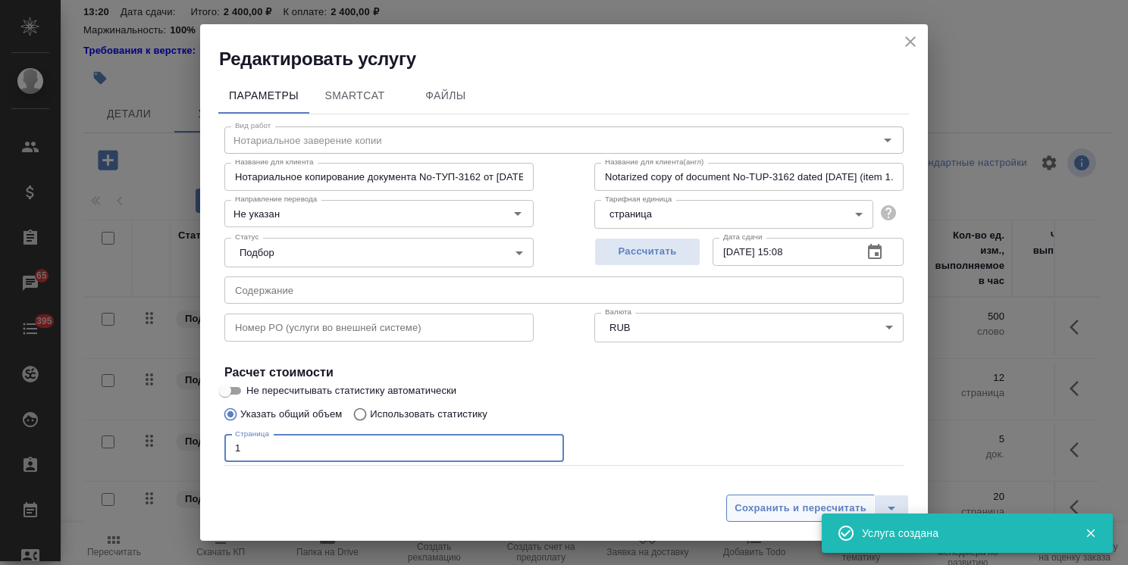
click at [758, 512] on span "Сохранить и пересчитать" at bounding box center [800, 508] width 132 height 17
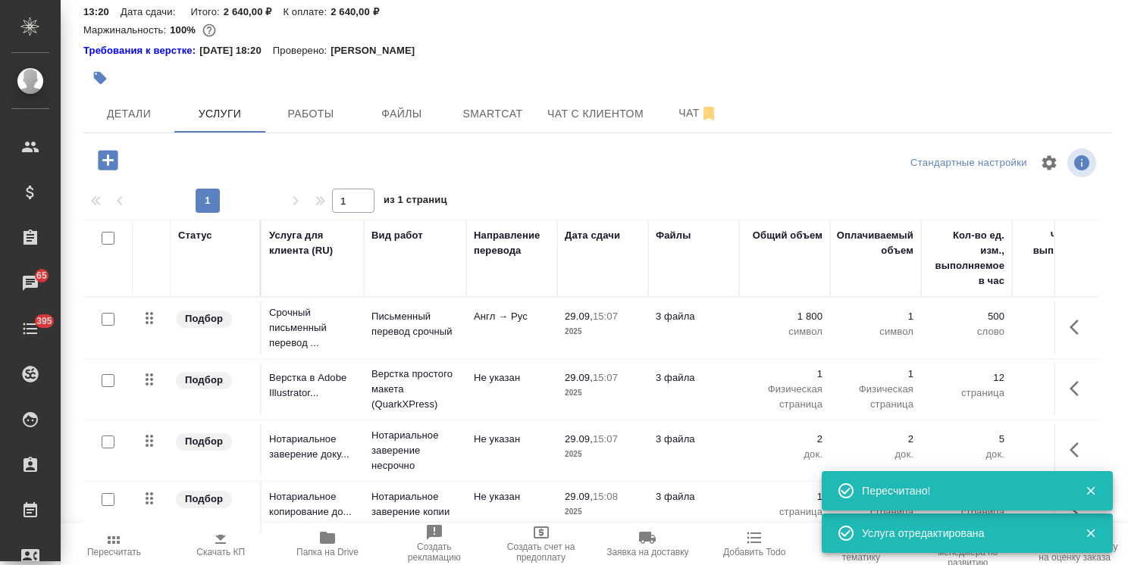
click at [114, 150] on icon "button" at bounding box center [108, 160] width 20 height 20
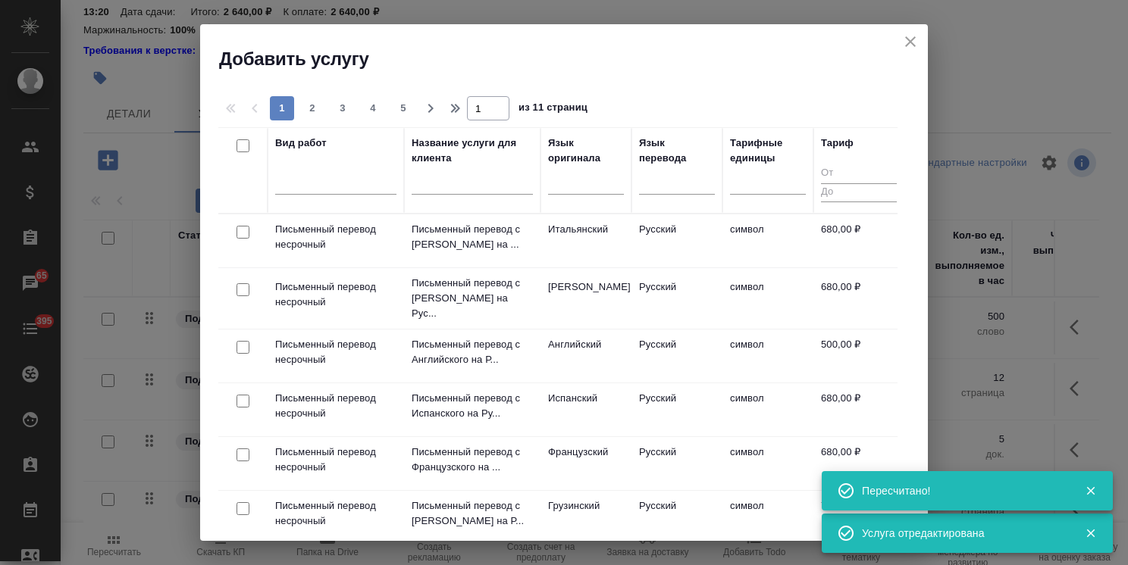
click at [910, 39] on icon "close" at bounding box center [910, 42] width 18 height 18
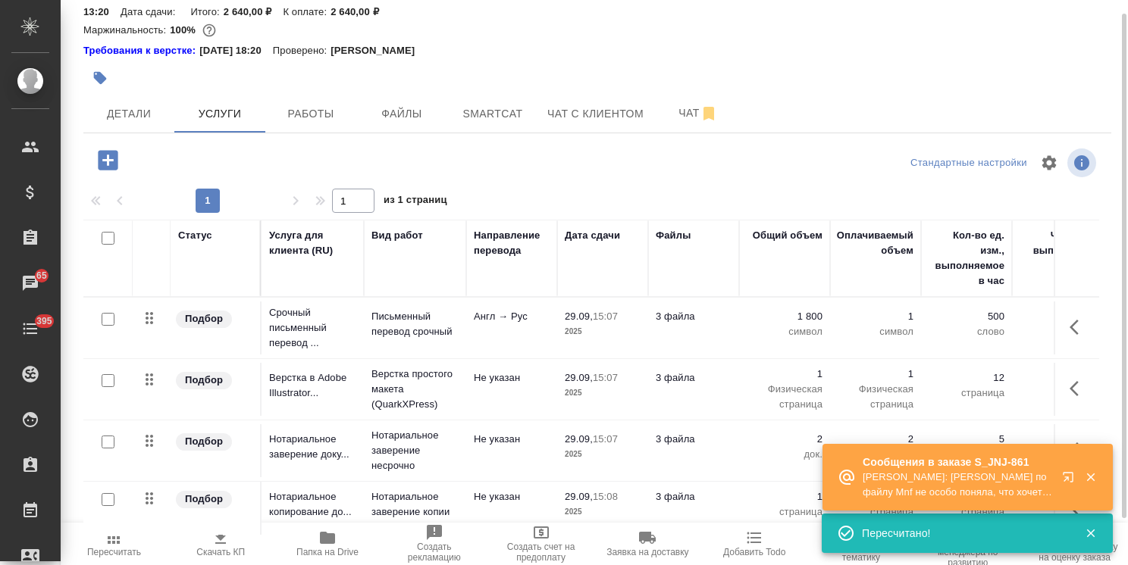
scroll to position [66, 0]
click at [1094, 474] on icon "button" at bounding box center [1090, 478] width 8 height 8
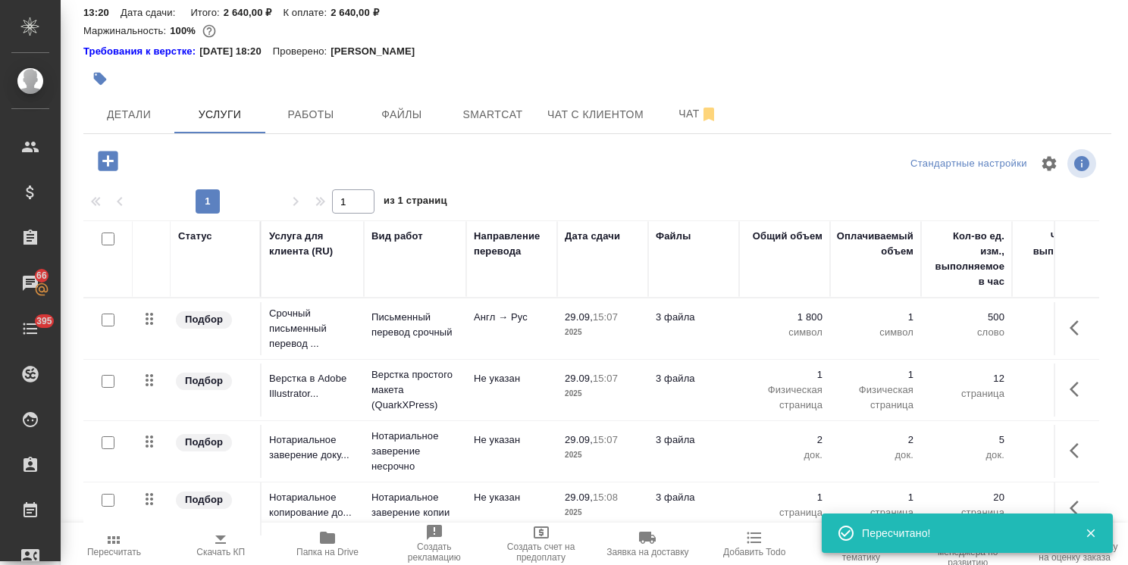
click at [1088, 535] on icon "button" at bounding box center [1090, 534] width 8 height 8
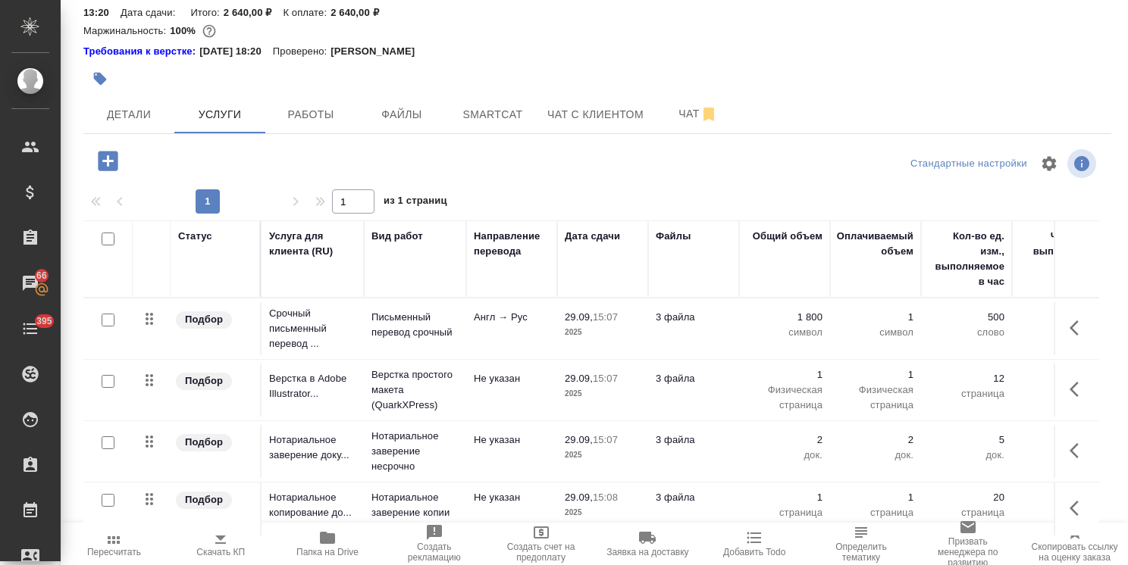
click at [121, 149] on button "button" at bounding box center [108, 161] width 42 height 31
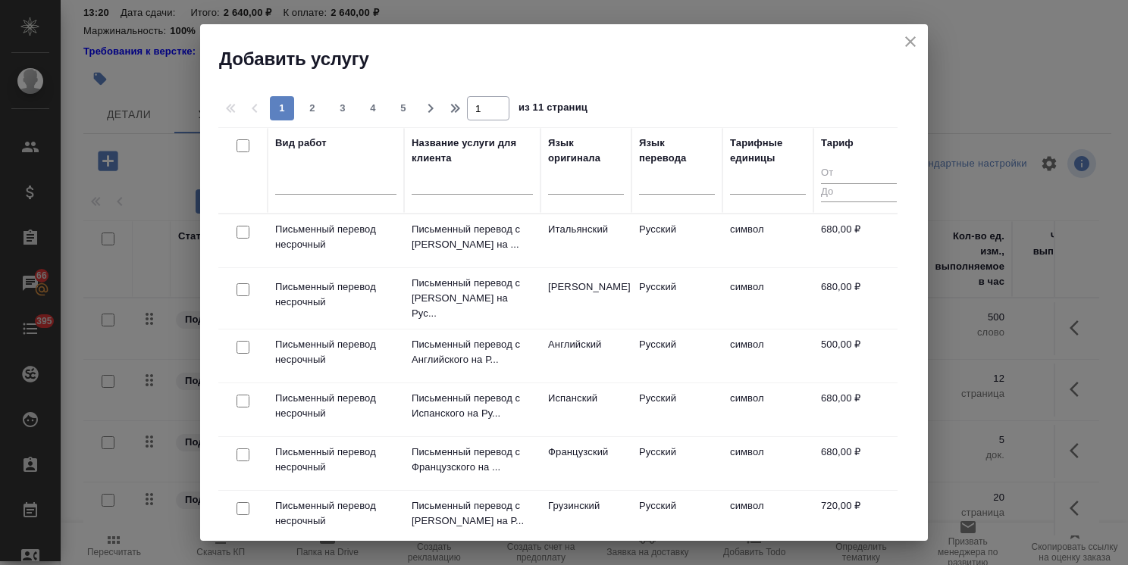
click at [435, 193] on input "text" at bounding box center [472, 185] width 121 height 19
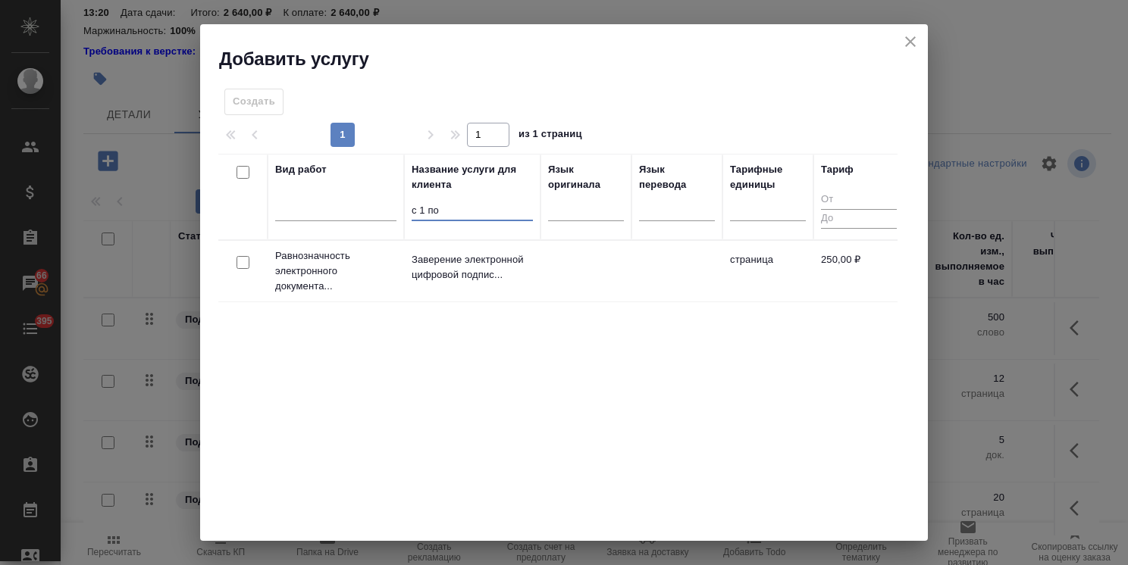
click at [241, 265] on input "checkbox" at bounding box center [242, 262] width 13 height 13
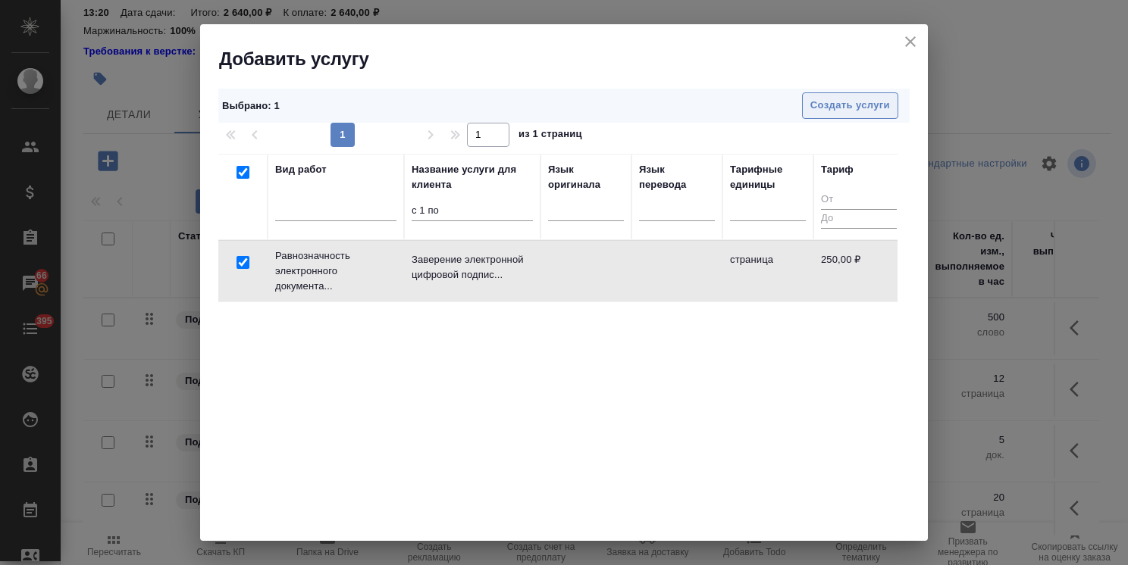
click at [835, 101] on span "Создать услуги" at bounding box center [850, 105] width 80 height 17
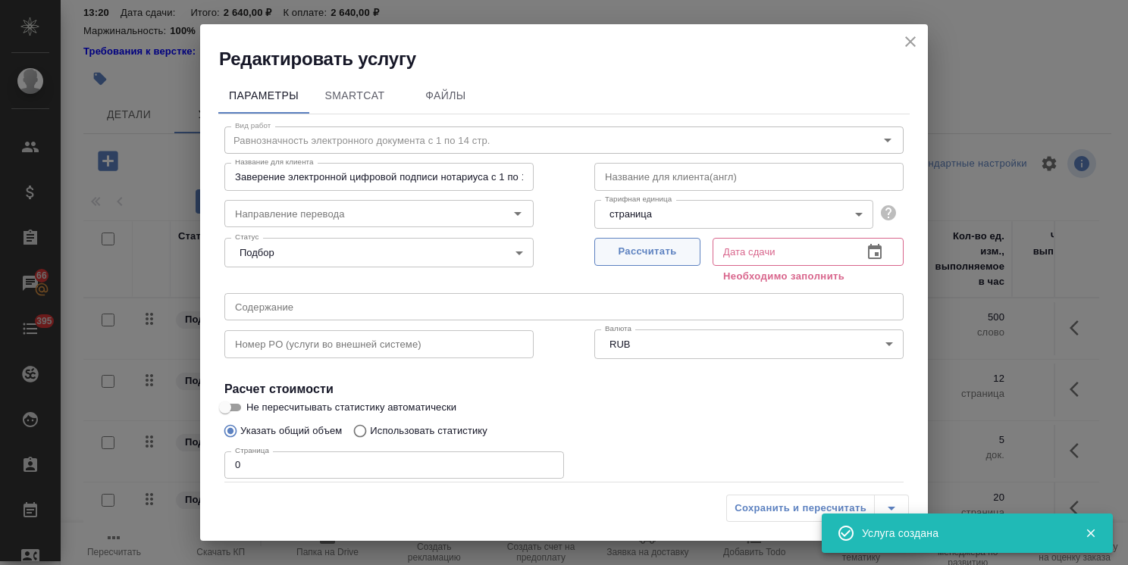
click at [623, 249] on span "Рассчитать" at bounding box center [647, 251] width 89 height 17
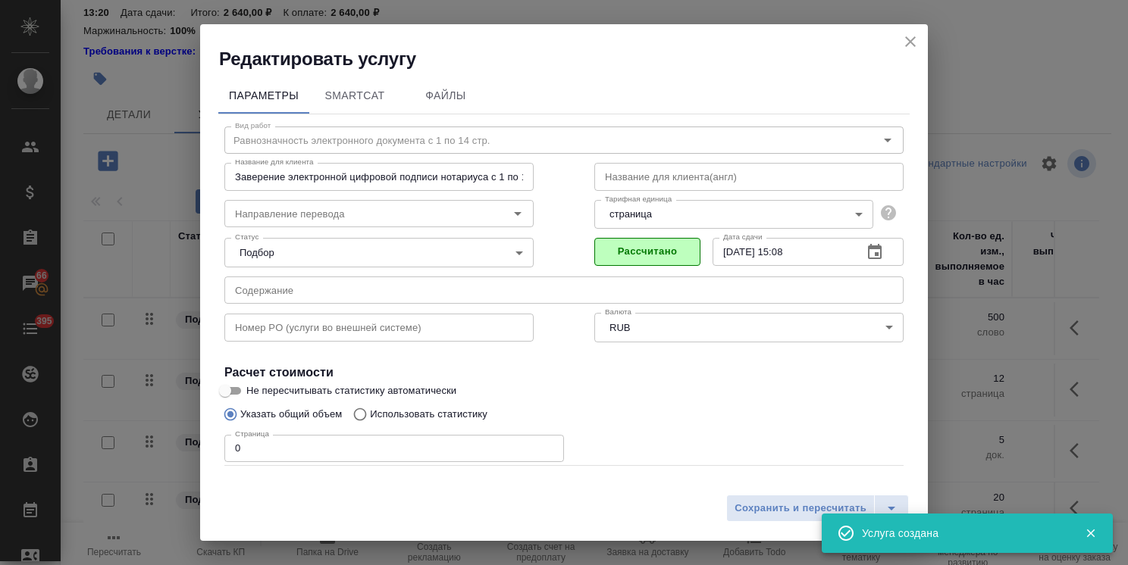
drag, startPoint x: 167, startPoint y: 459, endPoint x: 90, endPoint y: 460, distance: 76.6
click at [94, 460] on div "Редактировать услугу Параметры SmartCat Файлы Вид работ Равнозначность электрон…" at bounding box center [564, 282] width 1128 height 565
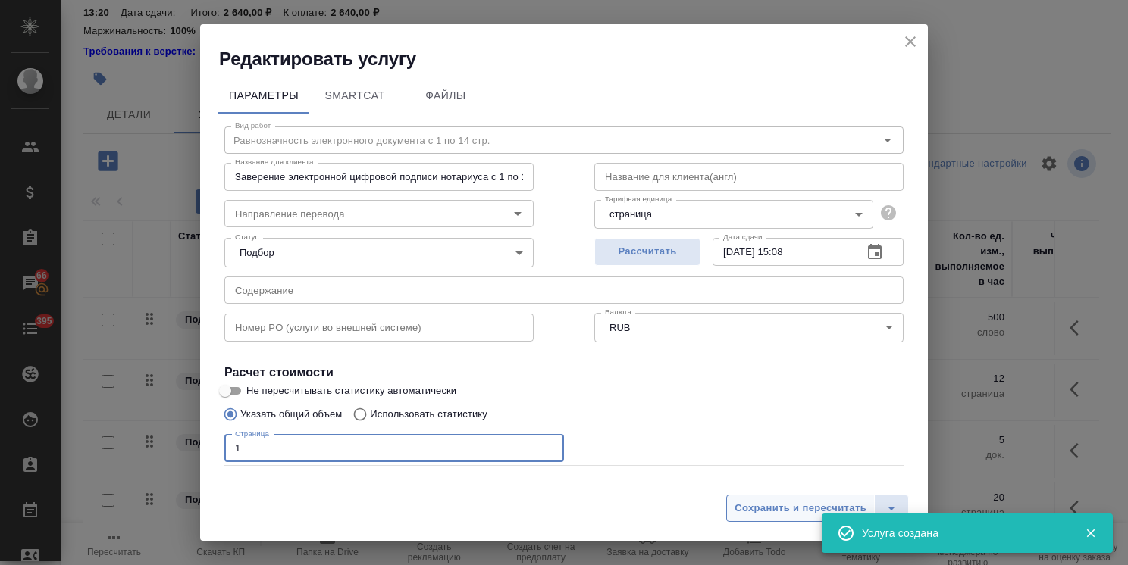
click at [781, 514] on span "Сохранить и пересчитать" at bounding box center [800, 508] width 132 height 17
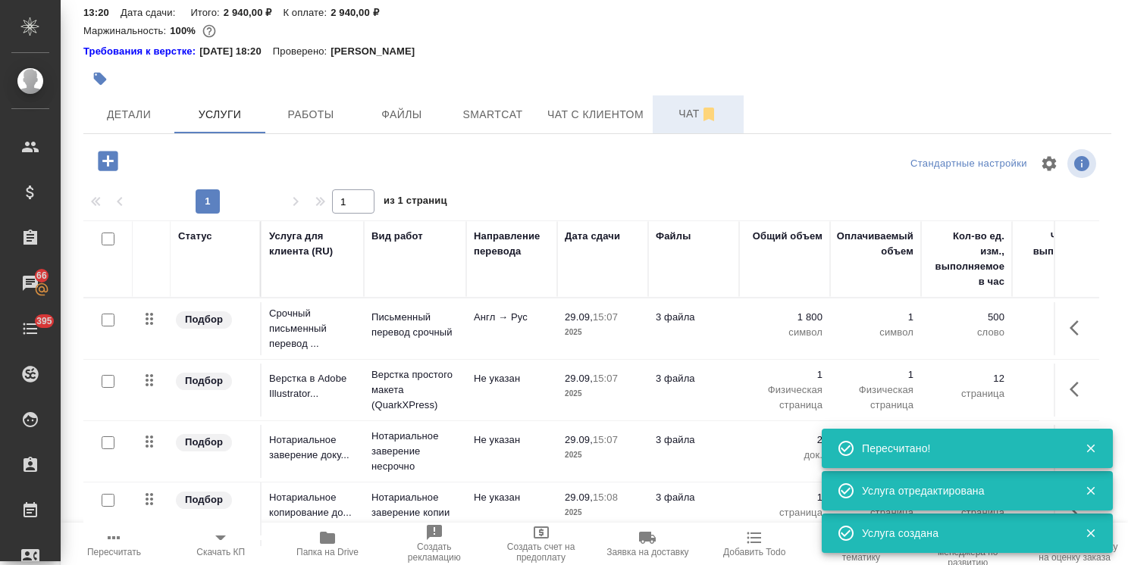
click at [679, 105] on span "Чат" at bounding box center [698, 114] width 73 height 19
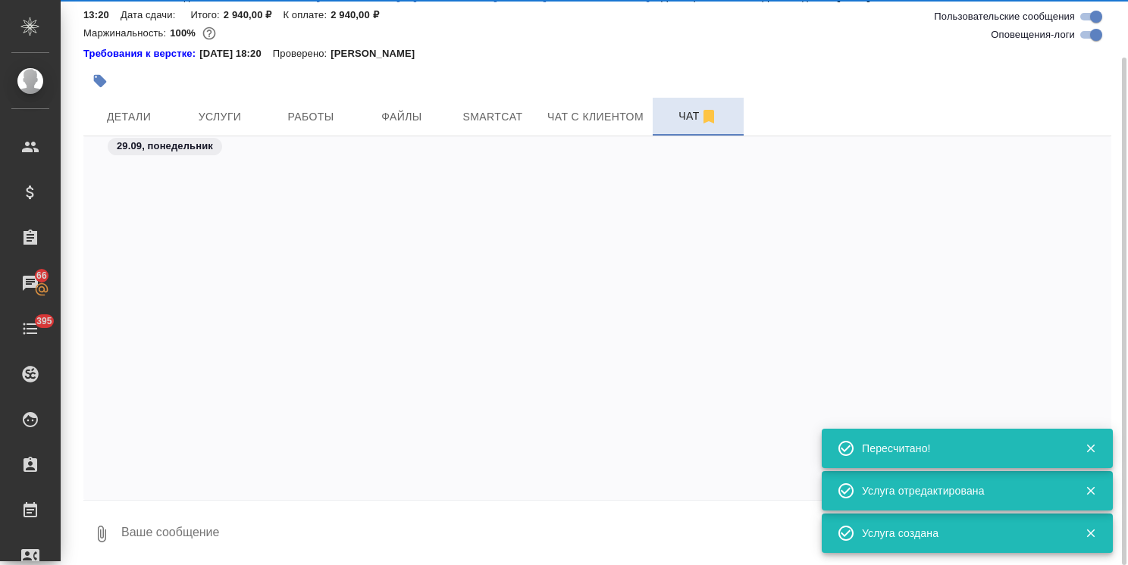
scroll to position [1049, 0]
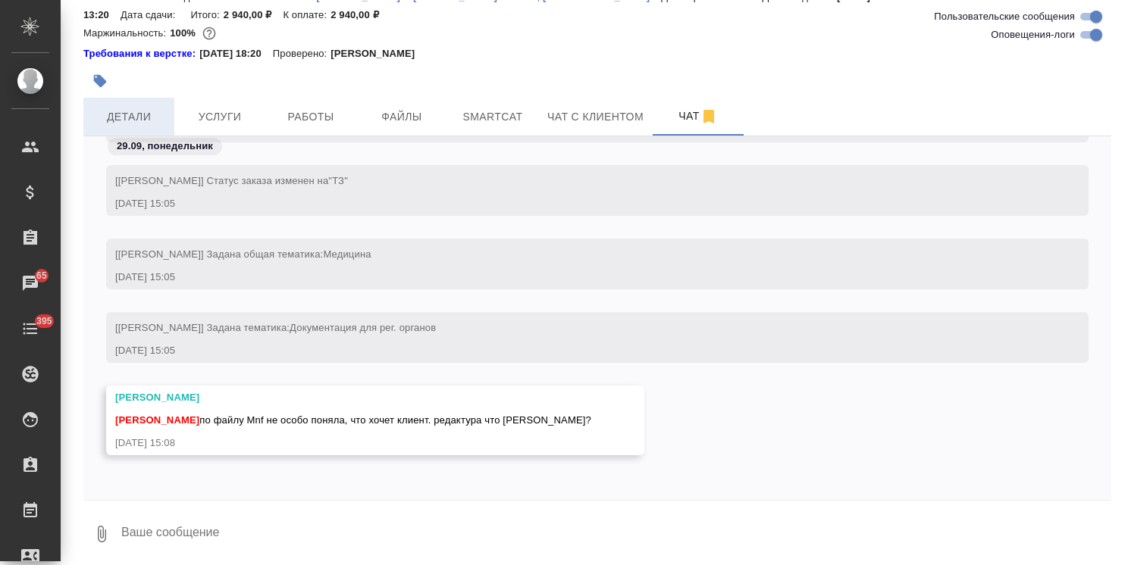
click at [120, 98] on button "Детали" at bounding box center [128, 117] width 91 height 38
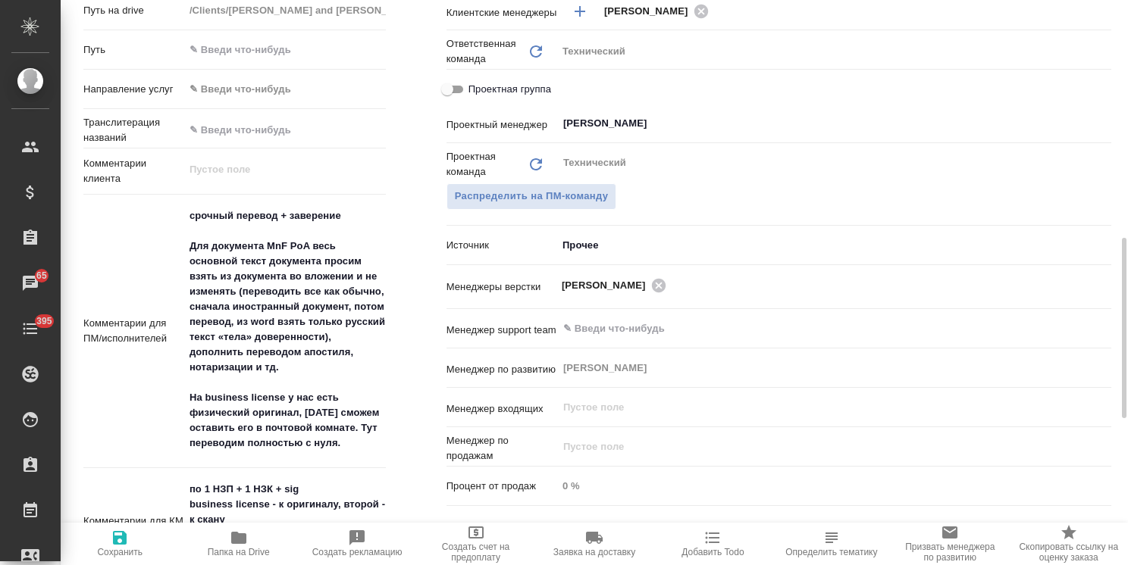
scroll to position [822, 0]
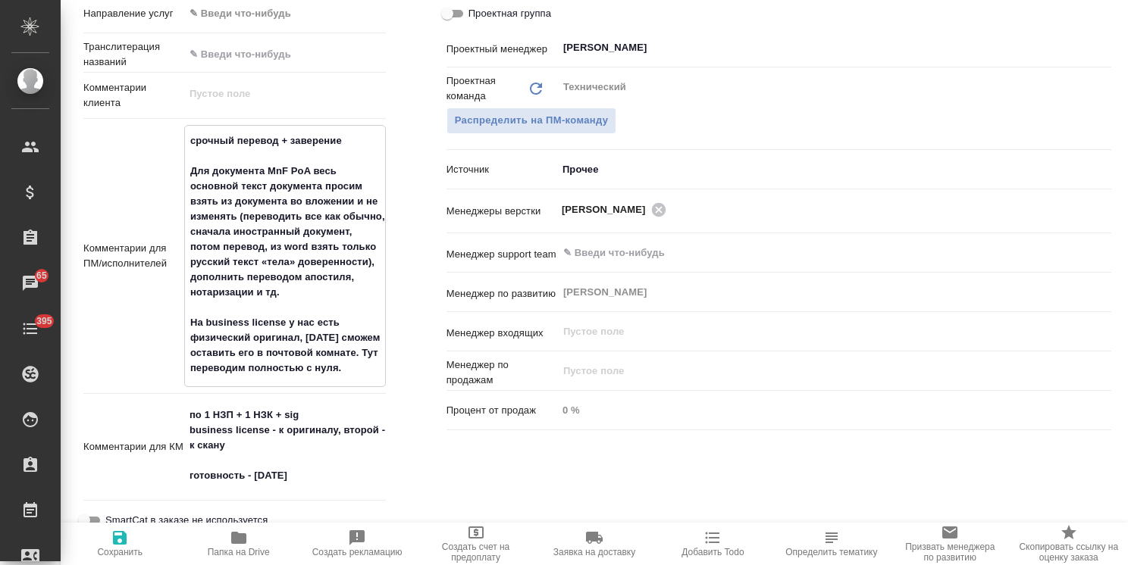
drag, startPoint x: 185, startPoint y: 144, endPoint x: 224, endPoint y: 155, distance: 41.0
click at [224, 155] on textarea "срочный перевод + заверение Для документа MnF PoA весь основной текст документа…" at bounding box center [285, 254] width 200 height 253
click at [203, 167] on textarea "срочный перевод + заверение Для документа MnF PoA весь основной текст документа…" at bounding box center [285, 254] width 200 height 253
drag, startPoint x: 187, startPoint y: 151, endPoint x: 373, endPoint y: 282, distance: 227.3
click at [373, 282] on textarea "срочный перевод + заверение Для документа MnF PoA весь основной текст документа…" at bounding box center [285, 254] width 200 height 253
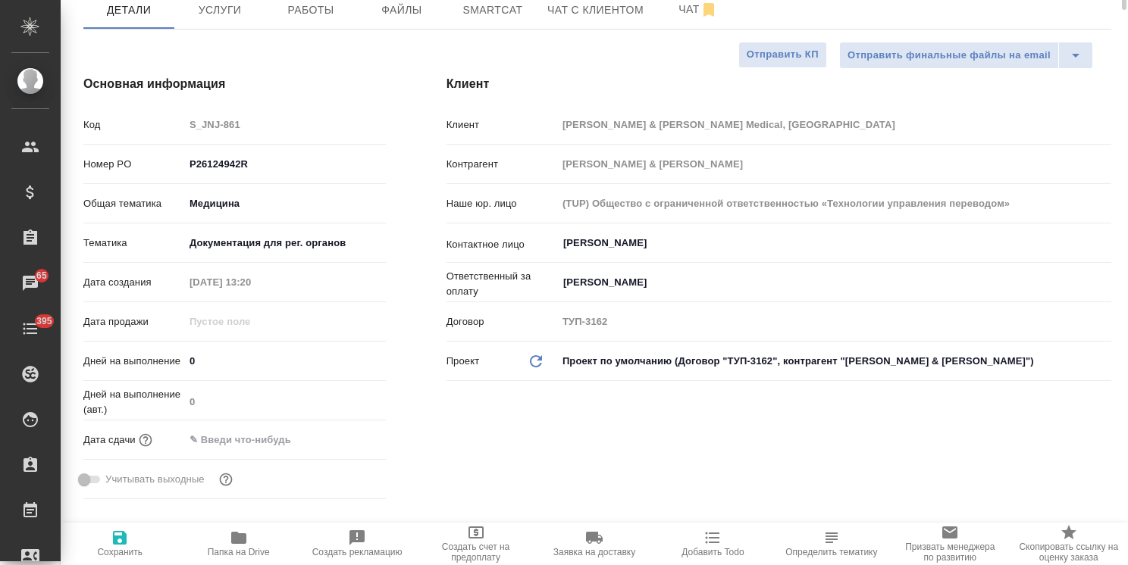
scroll to position [0, 0]
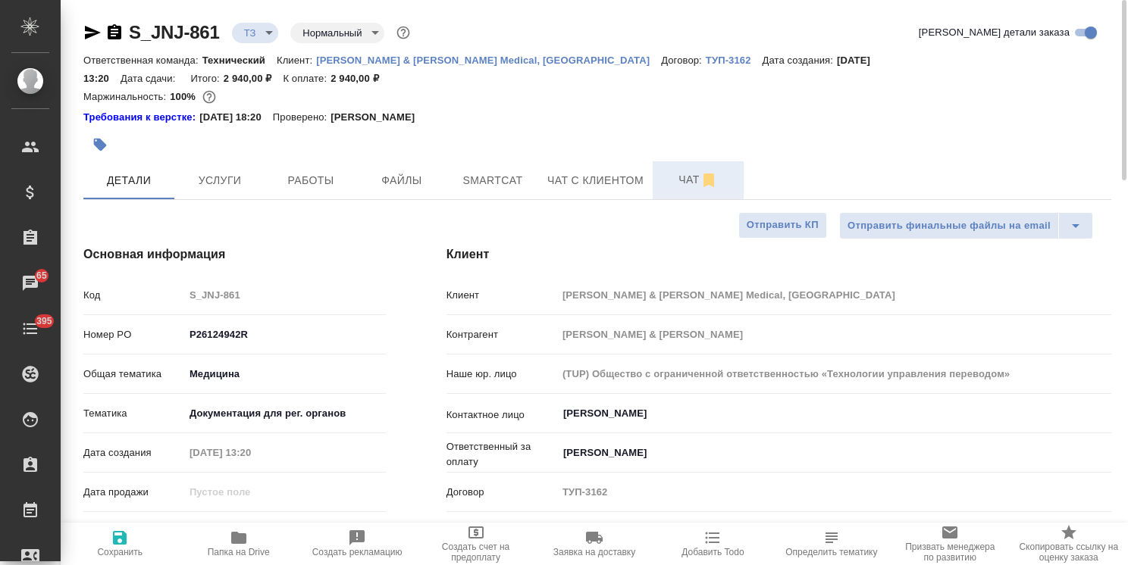
click at [678, 171] on span "Чат" at bounding box center [698, 180] width 73 height 19
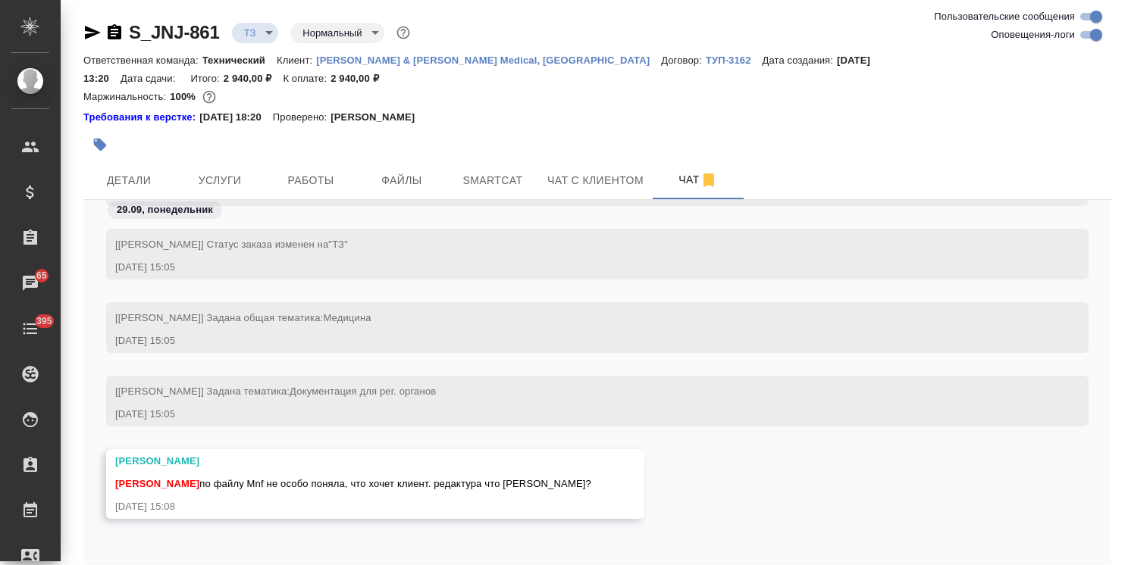
scroll to position [49, 0]
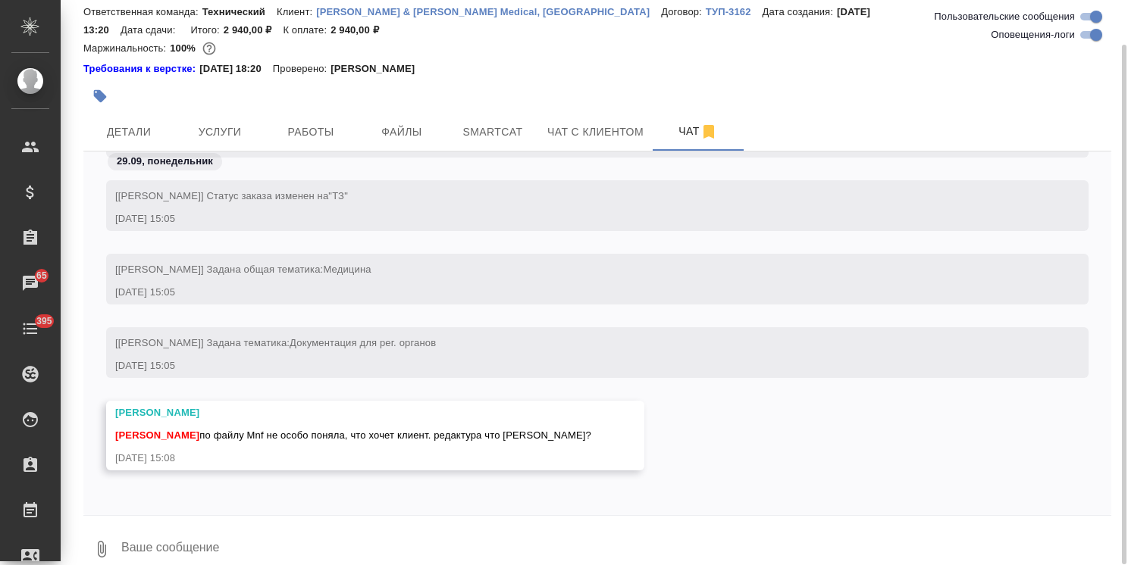
click at [257, 529] on textarea at bounding box center [615, 550] width 991 height 52
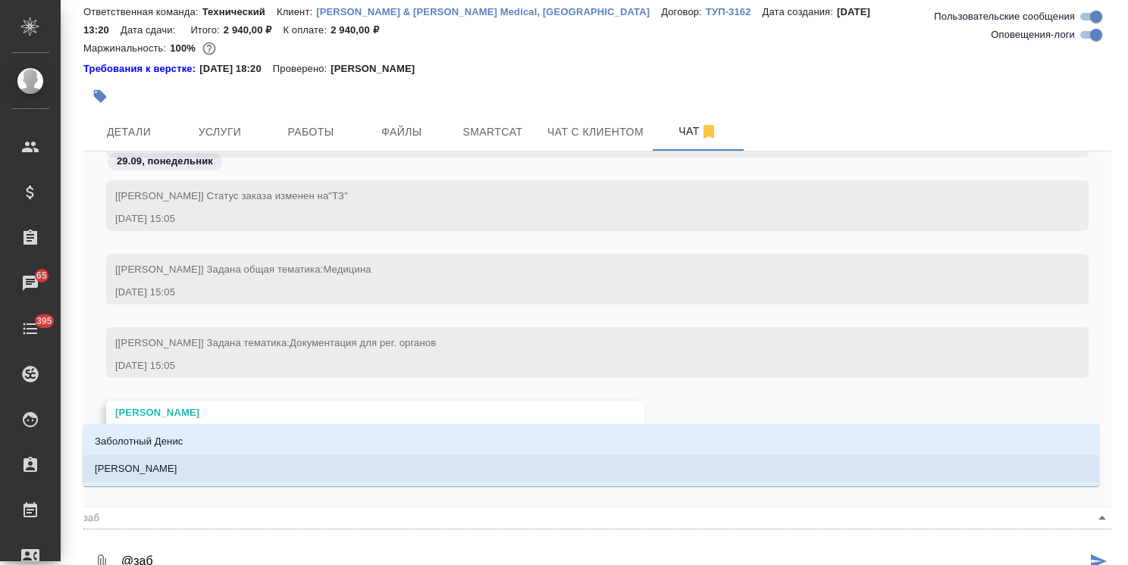
click at [265, 471] on li "Заборова Александра" at bounding box center [591, 469] width 1016 height 27
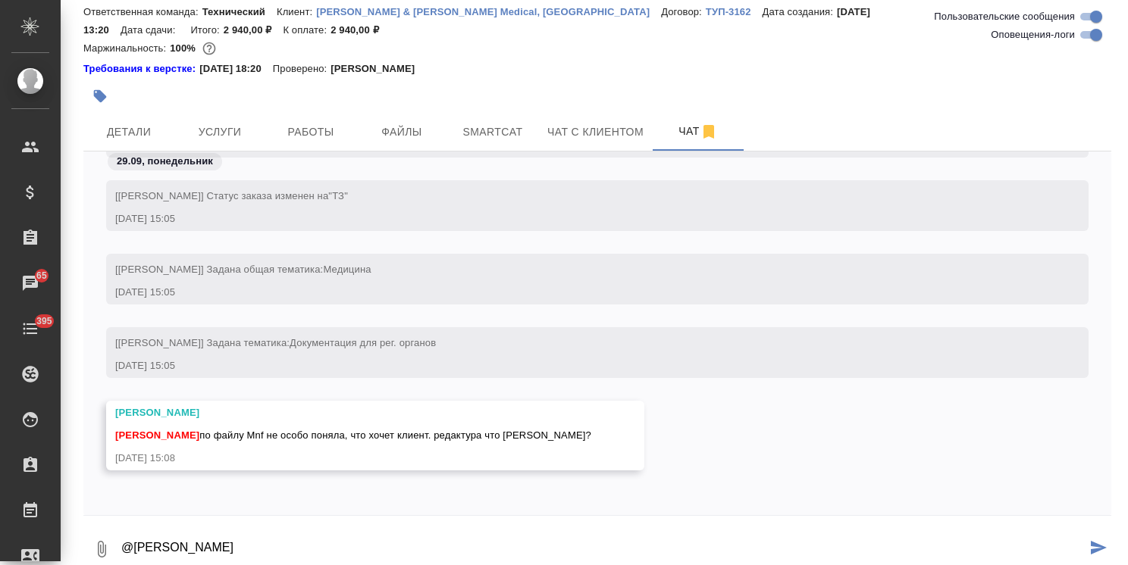
paste textarea "Для документа MnF PoA весь основной текст документа просим взять из документа в…"
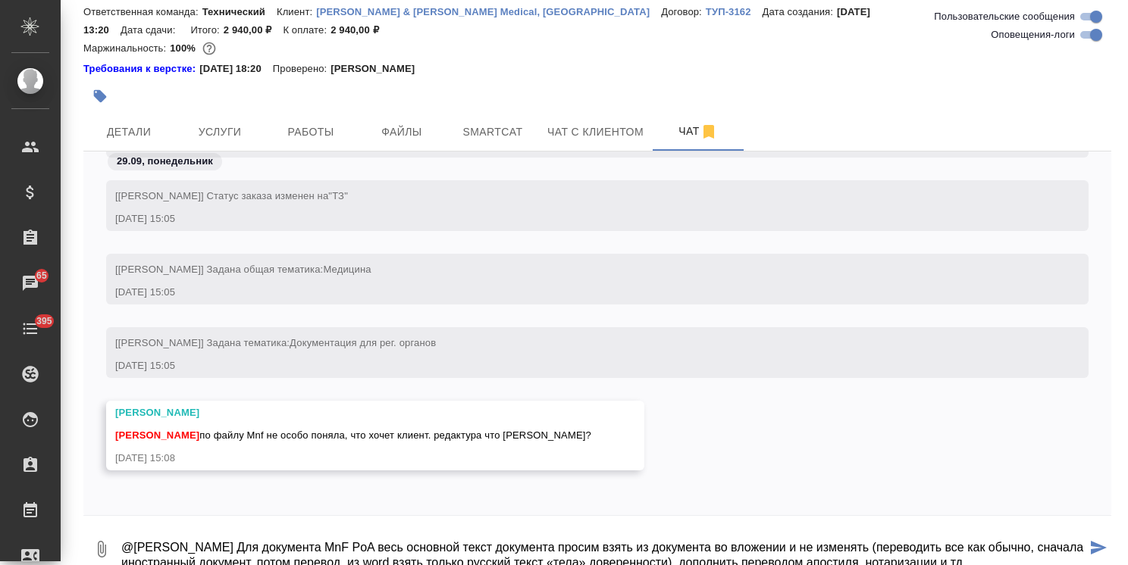
scroll to position [0, 0]
drag, startPoint x: 679, startPoint y: 518, endPoint x: 811, endPoint y: 523, distance: 132.0
click at [811, 524] on textarea "@Заборова Александра Для документа MnF PoA весь основной текст документа просим…" at bounding box center [603, 550] width 966 height 52
drag, startPoint x: 665, startPoint y: 544, endPoint x: 841, endPoint y: 524, distance: 176.2
click at [841, 524] on textarea "@Заборова Александра Для документа MnF PoA весь основной текст документа просим…" at bounding box center [603, 550] width 966 height 52
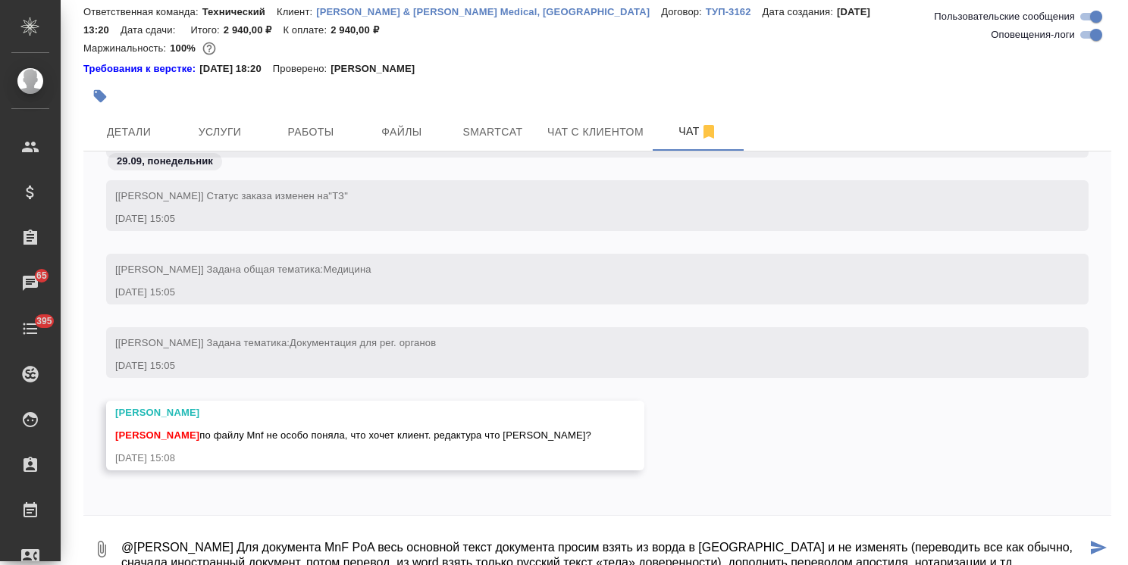
drag, startPoint x: 970, startPoint y: 550, endPoint x: 839, endPoint y: 517, distance: 135.3
click at [839, 524] on textarea "@Заборова Александра Для документа MnF PoA весь основной текст документа просим…" at bounding box center [603, 550] width 966 height 52
drag, startPoint x: 932, startPoint y: 532, endPoint x: 1053, endPoint y: 543, distance: 121.0
click at [1053, 543] on textarea "@Заборова Александра Для документа MnF PoA весь основной текст документа просим…" at bounding box center [603, 550] width 966 height 52
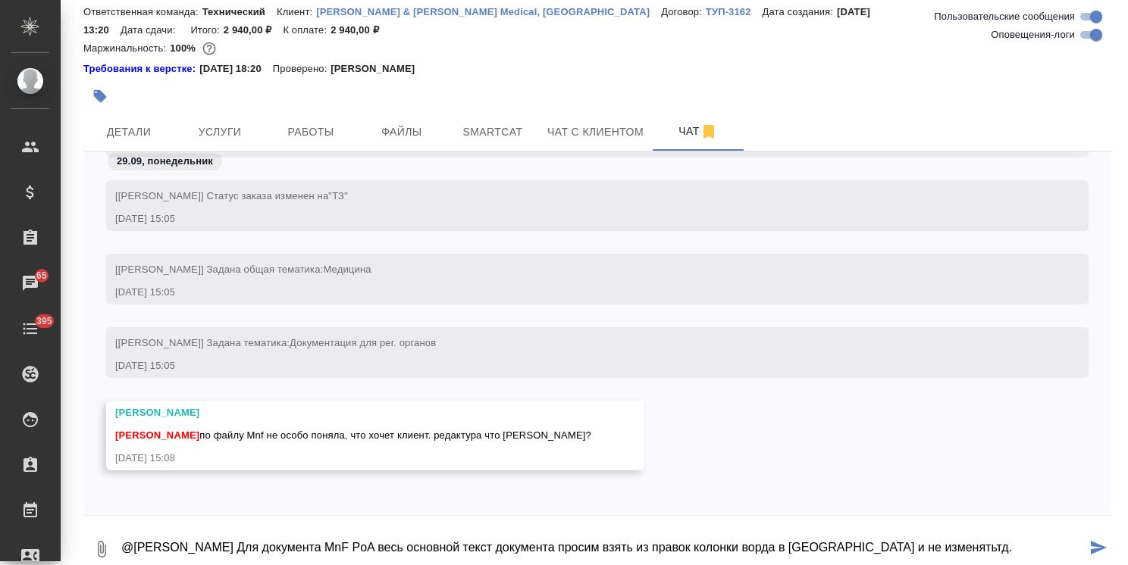
click at [949, 527] on textarea "@Заборова Александра Для документа MnF PoA весь основной текст документа просим…" at bounding box center [603, 550] width 966 height 52
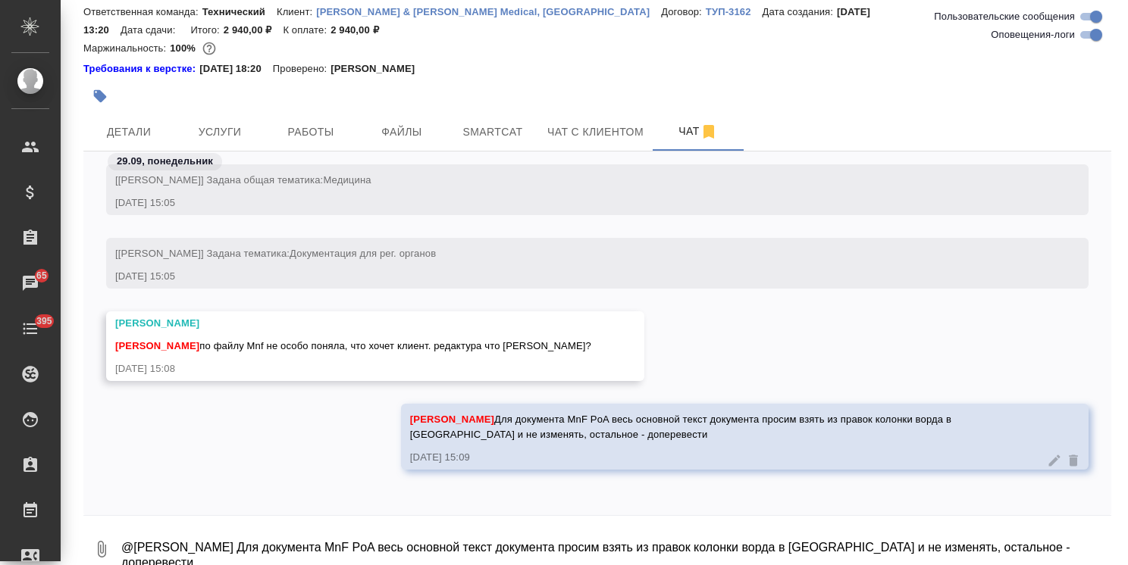
click at [1047, 453] on icon at bounding box center [1054, 460] width 15 height 15
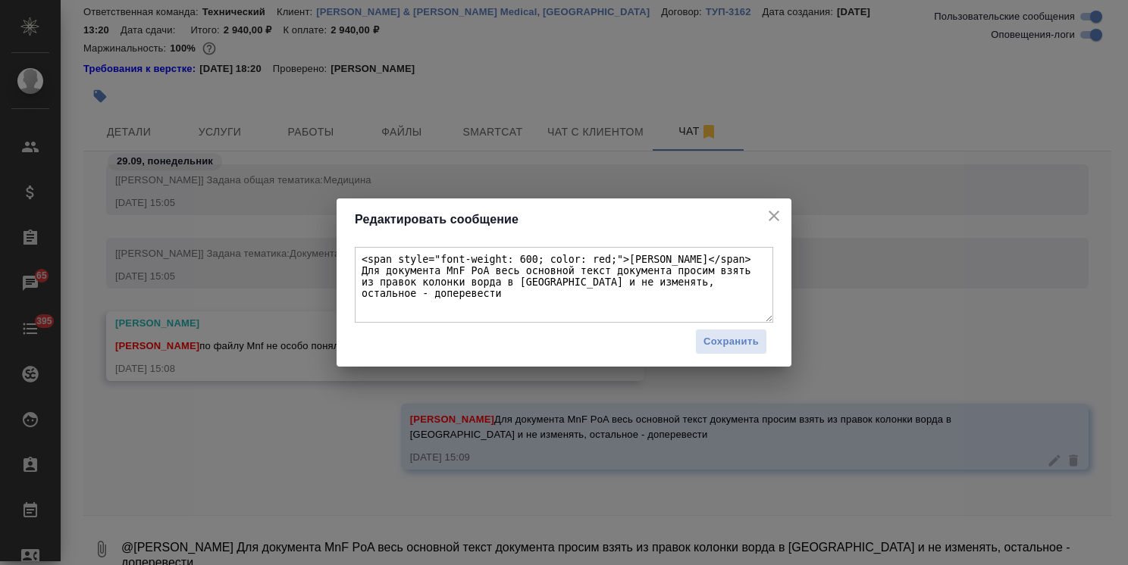
click at [391, 284] on textarea "<span style="font-weight: 600; color: red;">Заборова Александра</span> Для доку…" at bounding box center [564, 285] width 418 height 76
click at [722, 344] on span "Сохранить" at bounding box center [730, 341] width 55 height 17
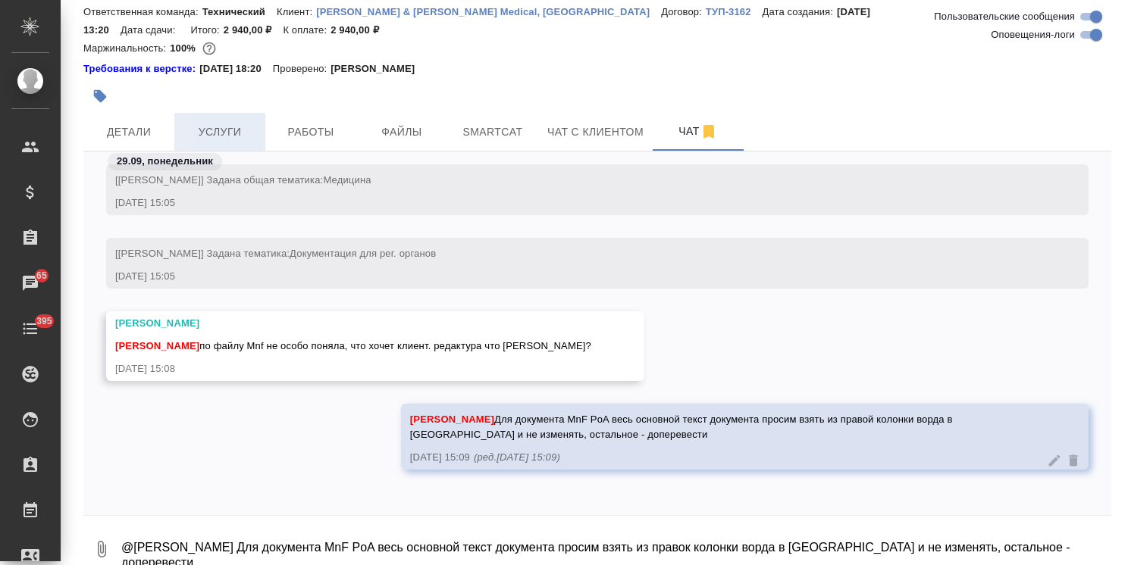
click at [209, 123] on span "Услуги" at bounding box center [219, 132] width 73 height 19
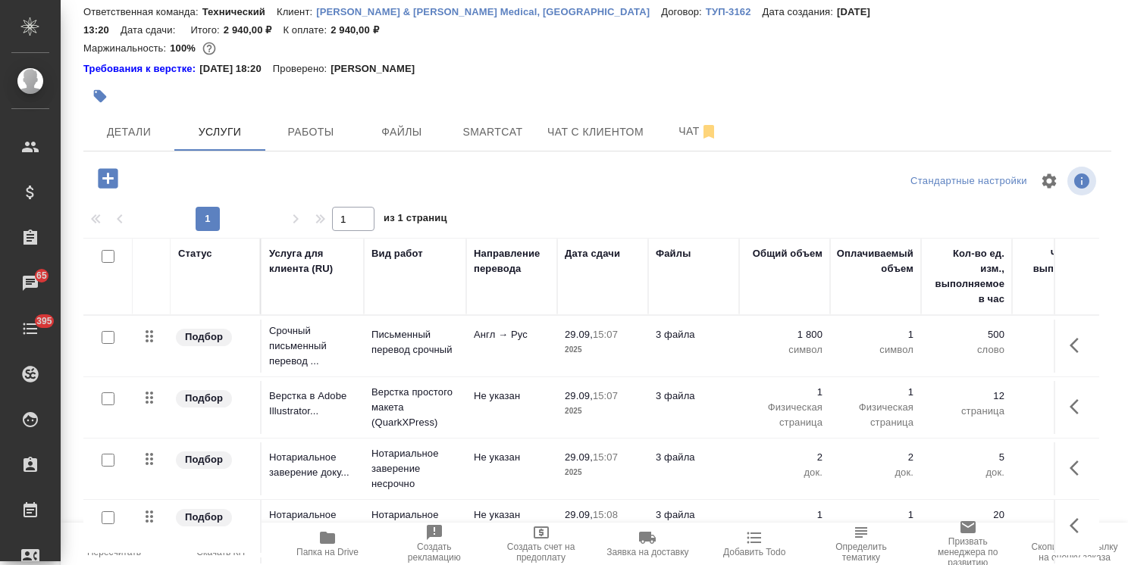
click at [324, 537] on icon "button" at bounding box center [327, 538] width 15 height 12
click at [148, 136] on div "S_JNJ-861 ТЗ tz Нормальный normal Кратко детали заказа Ответственная команда: Т…" at bounding box center [597, 276] width 1044 height 651
click at [133, 113] on button "Детали" at bounding box center [128, 132] width 91 height 38
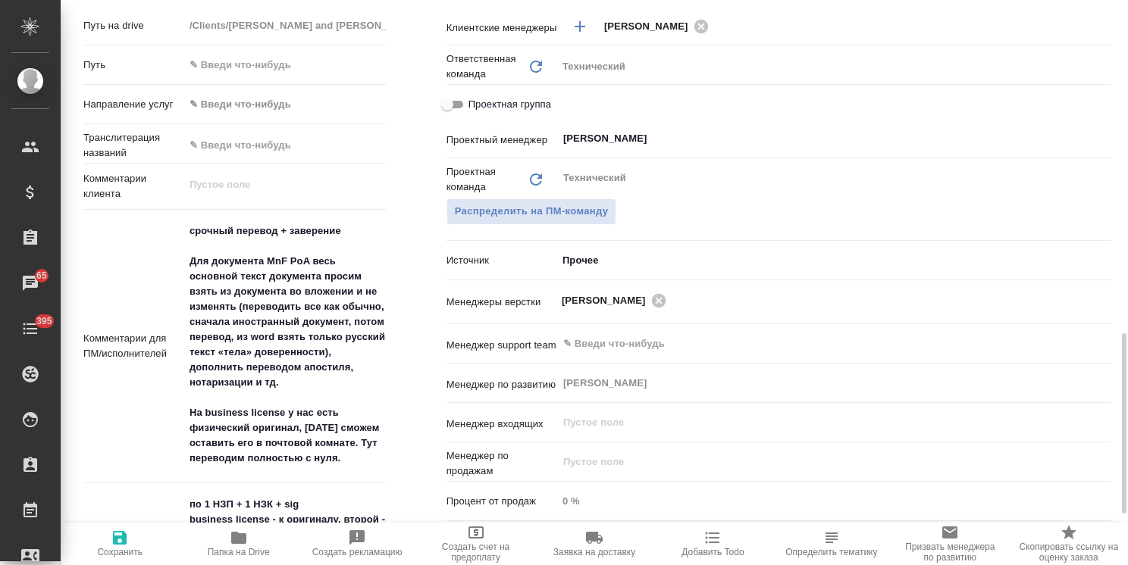
scroll to position [1034, 0]
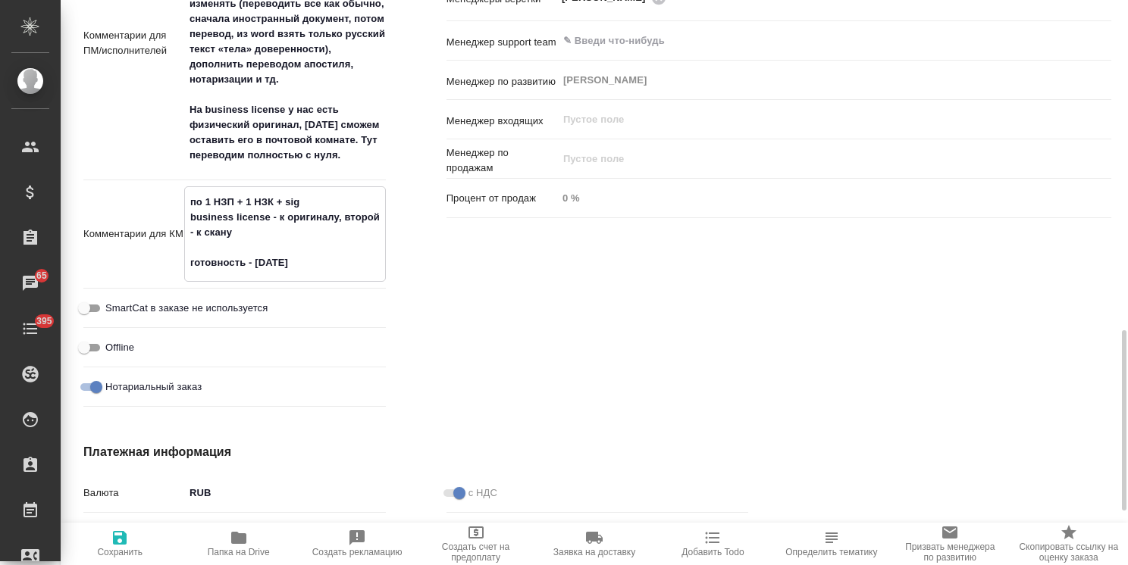
click at [340, 243] on textarea "по 1 НЗП + 1 НЗК + sig business license - к оригиналу, второй - к скану готовно…" at bounding box center [285, 232] width 200 height 86
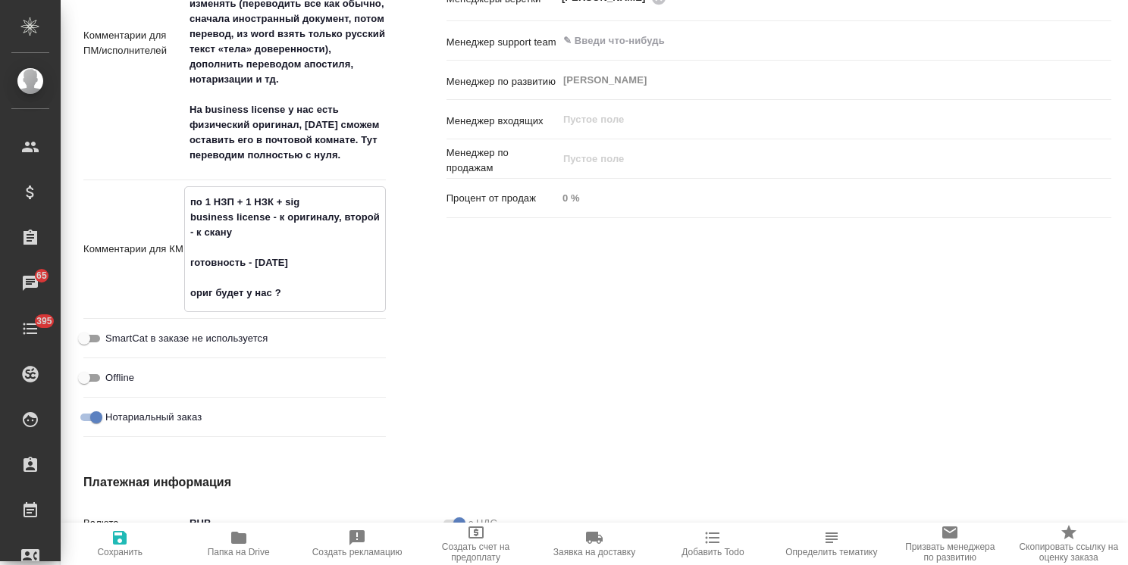
click at [124, 537] on icon "button" at bounding box center [120, 538] width 14 height 14
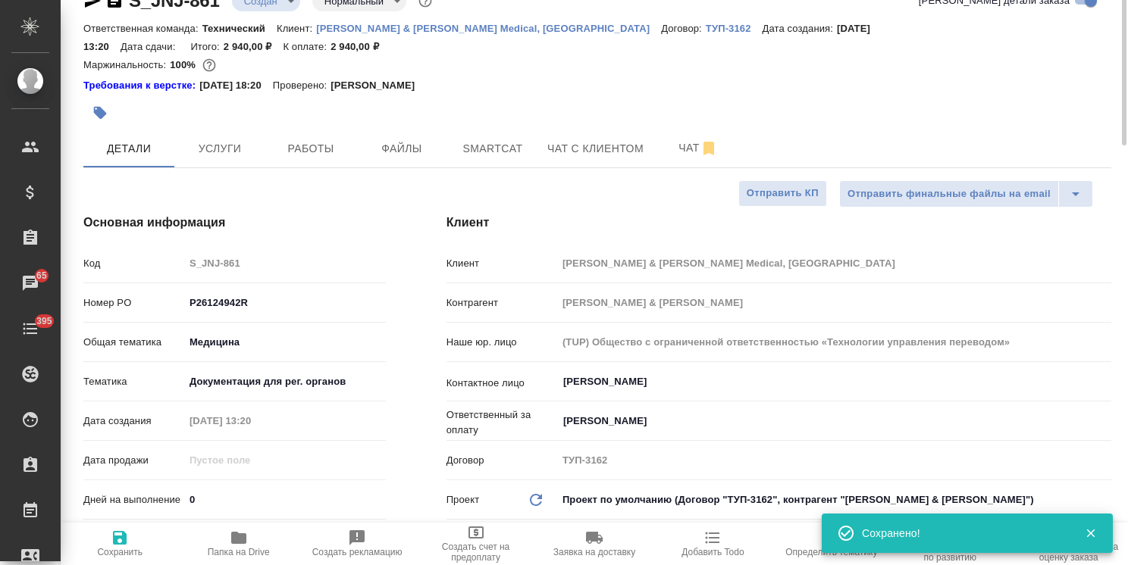
scroll to position [0, 0]
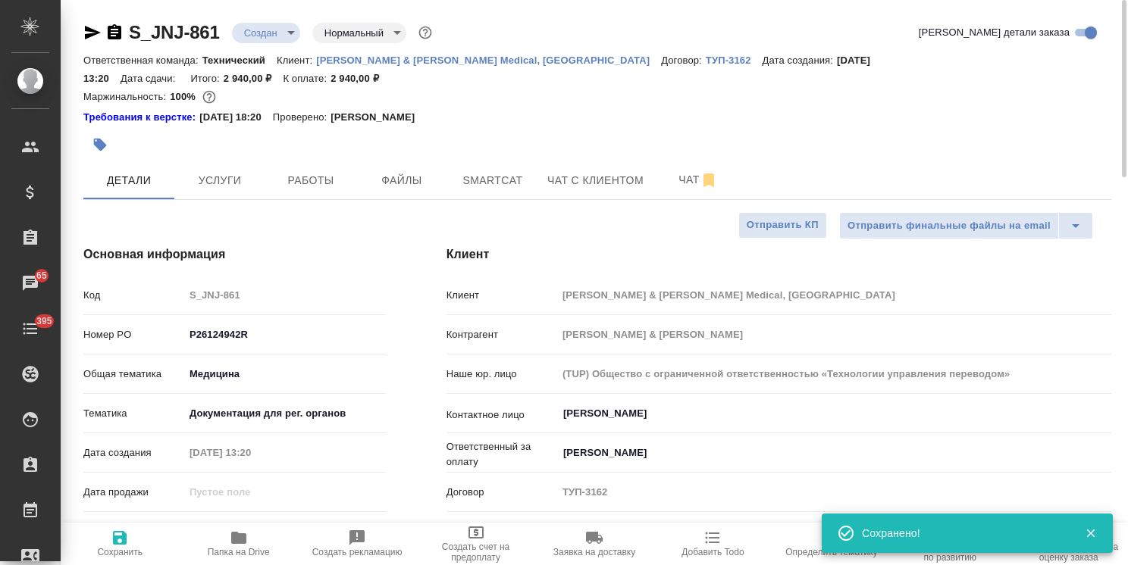
click at [349, 27] on body ".cls-1 fill:#fff; AWATERA Usmanova Olga Клиенты Спецификации Заказы 65 Чаты 395…" at bounding box center [564, 282] width 1128 height 565
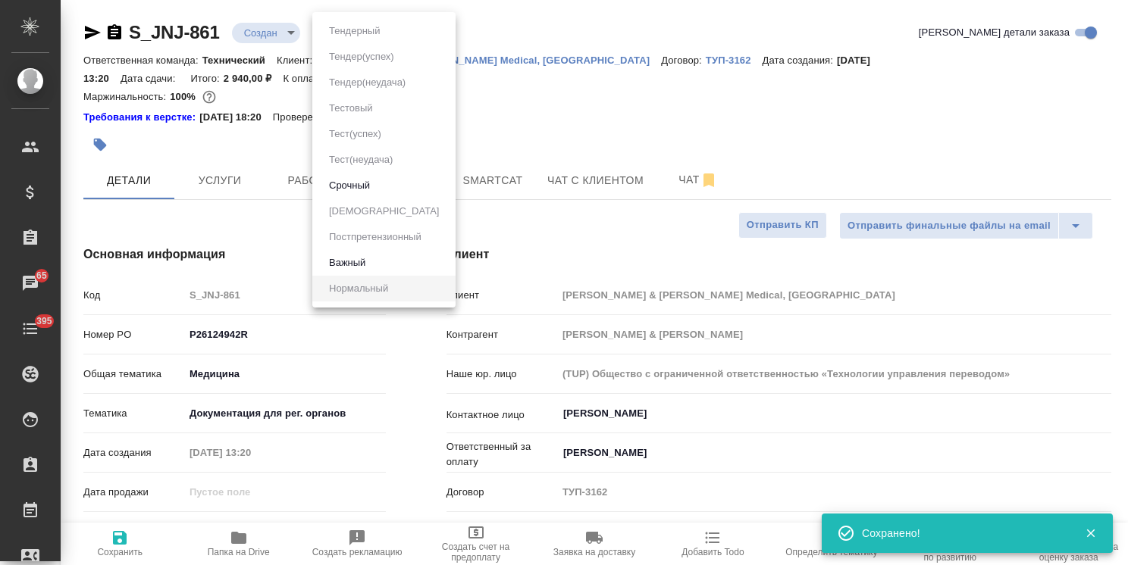
click at [358, 181] on button "Срочный" at bounding box center [349, 185] width 50 height 17
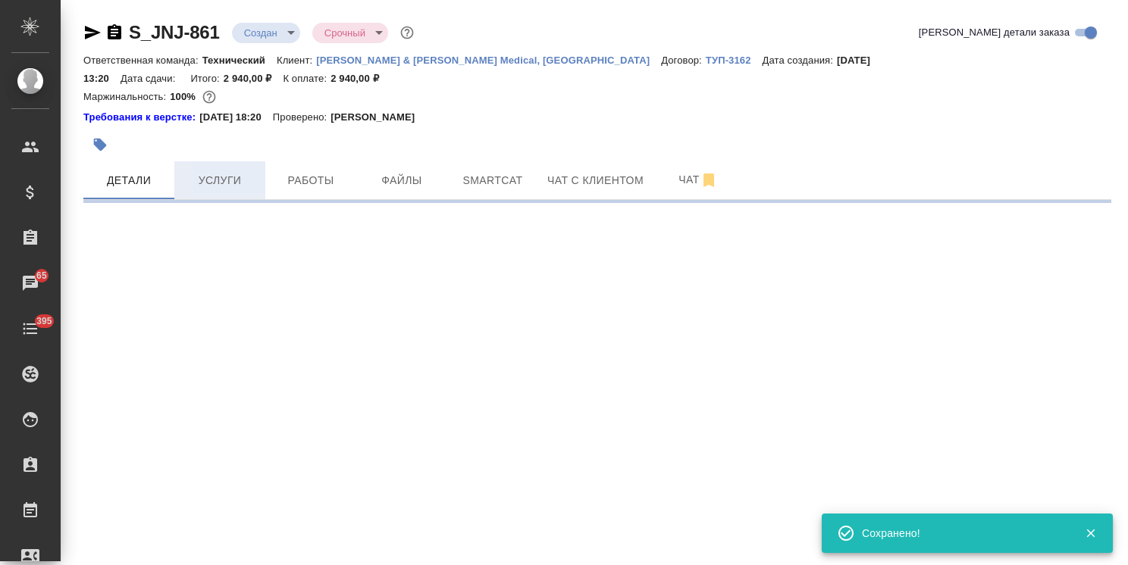
click at [224, 171] on span "Услуги" at bounding box center [219, 180] width 73 height 19
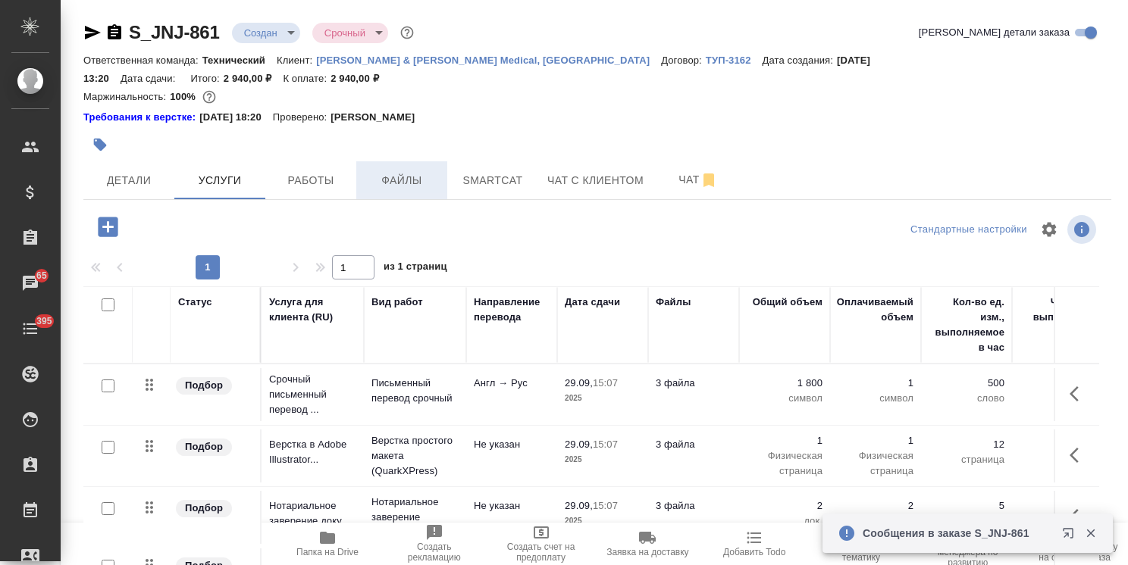
click at [409, 171] on span "Файлы" at bounding box center [401, 180] width 73 height 19
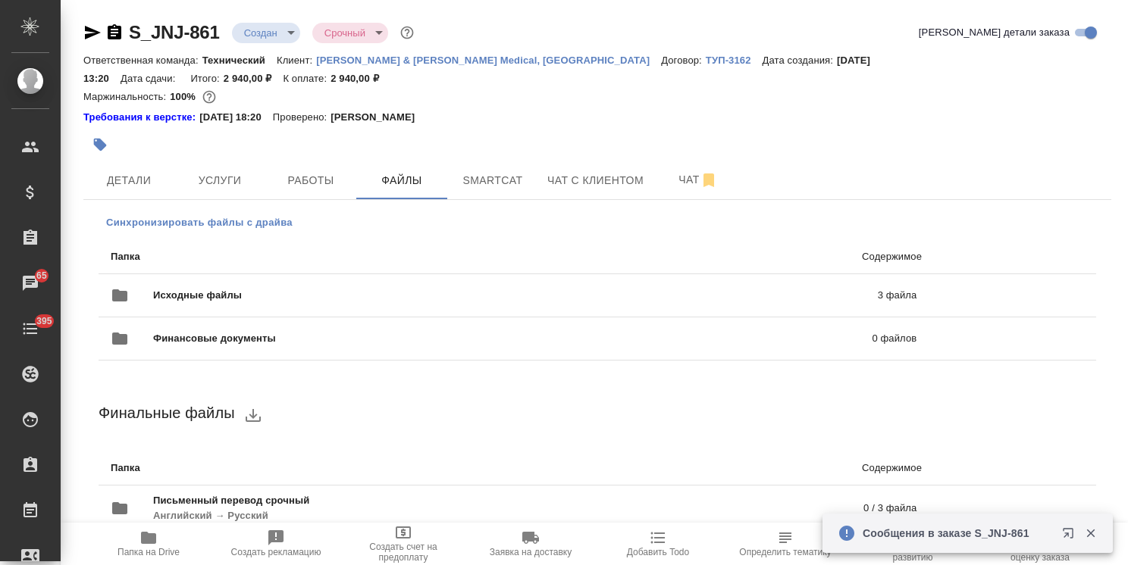
click at [253, 215] on span "Синхронизировать файлы с драйва" at bounding box center [199, 222] width 186 height 15
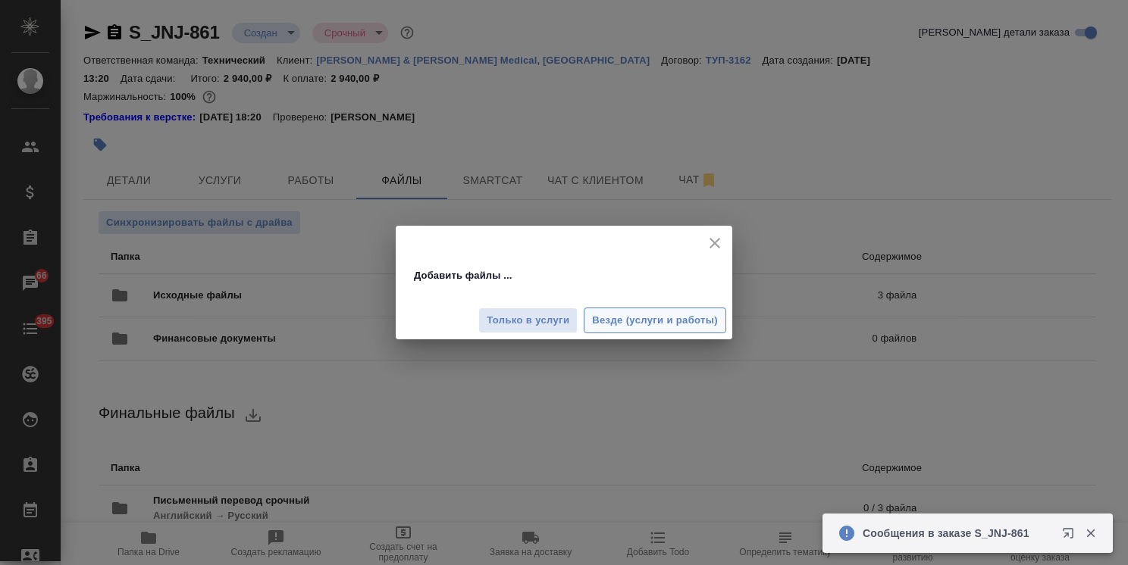
click at [621, 326] on span "Везде (услуги и работы)" at bounding box center [655, 320] width 126 height 17
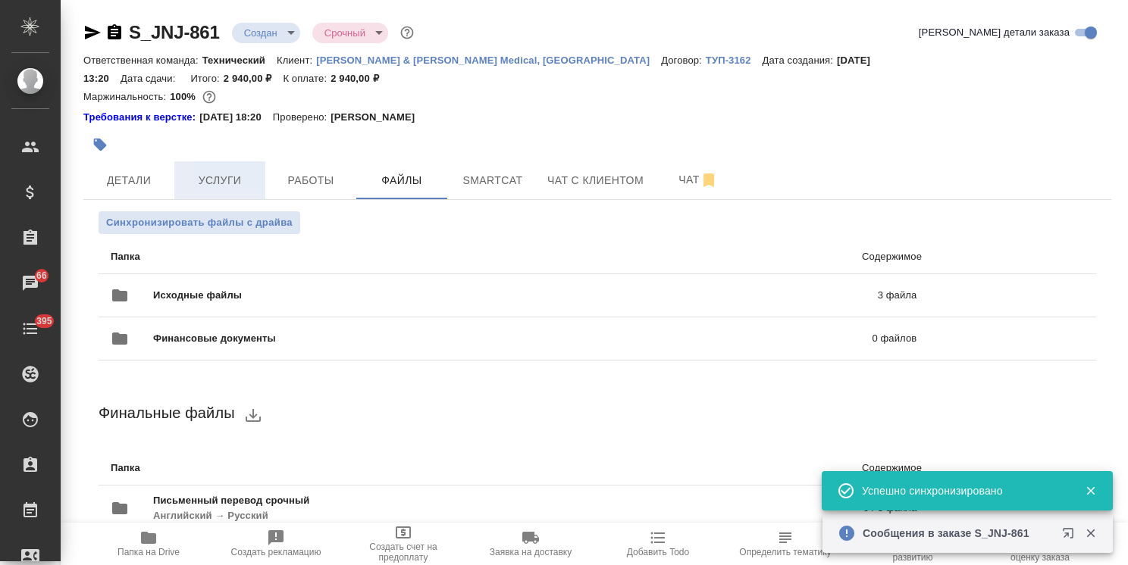
click at [218, 171] on span "Услуги" at bounding box center [219, 180] width 73 height 19
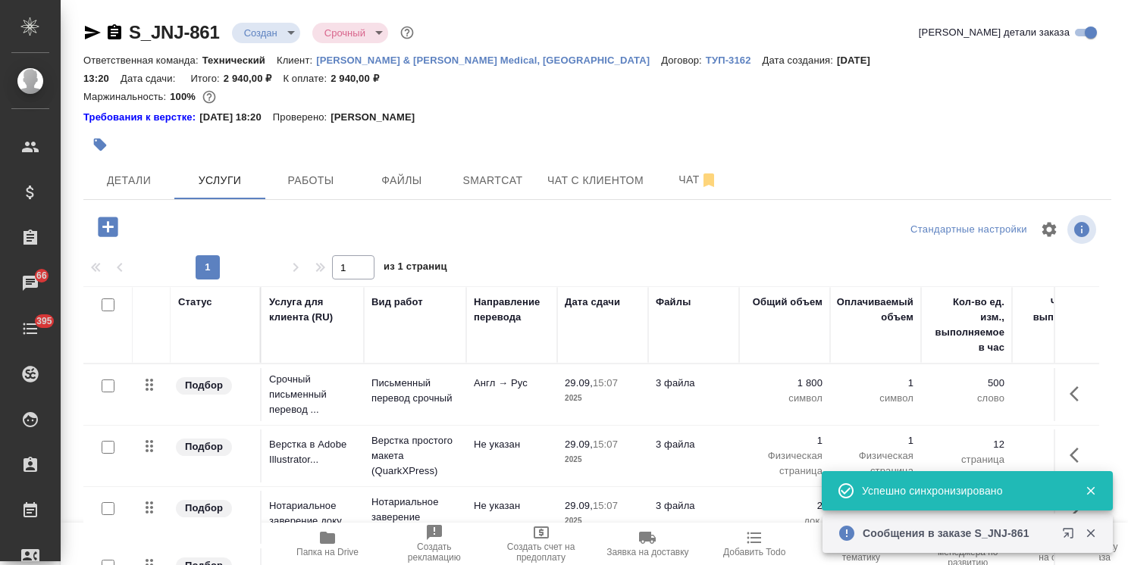
click at [108, 380] on input "checkbox" at bounding box center [108, 386] width 13 height 13
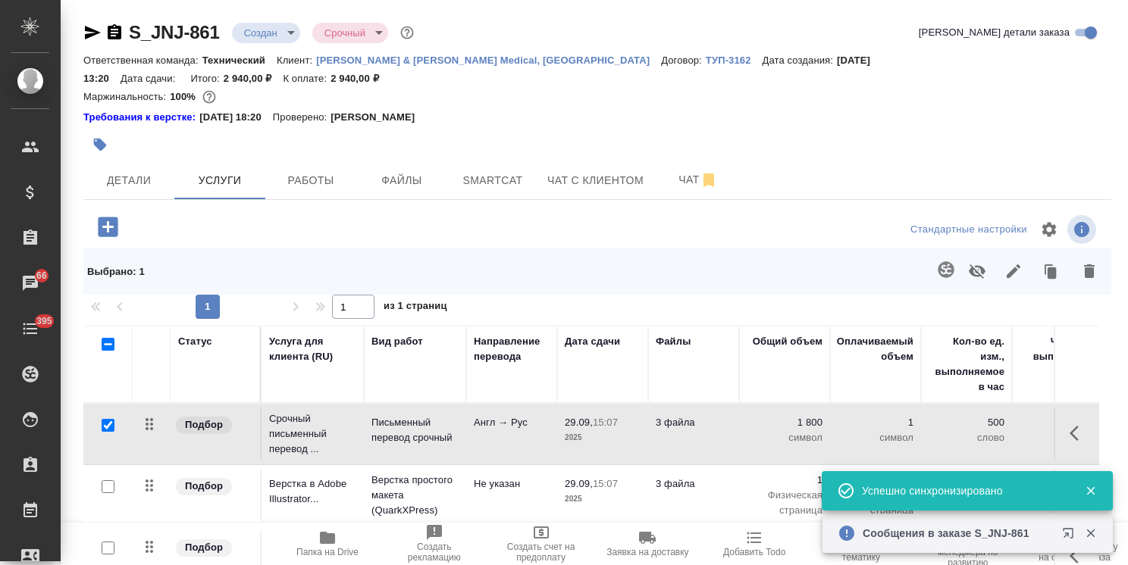
click at [938, 261] on icon "button" at bounding box center [946, 269] width 16 height 16
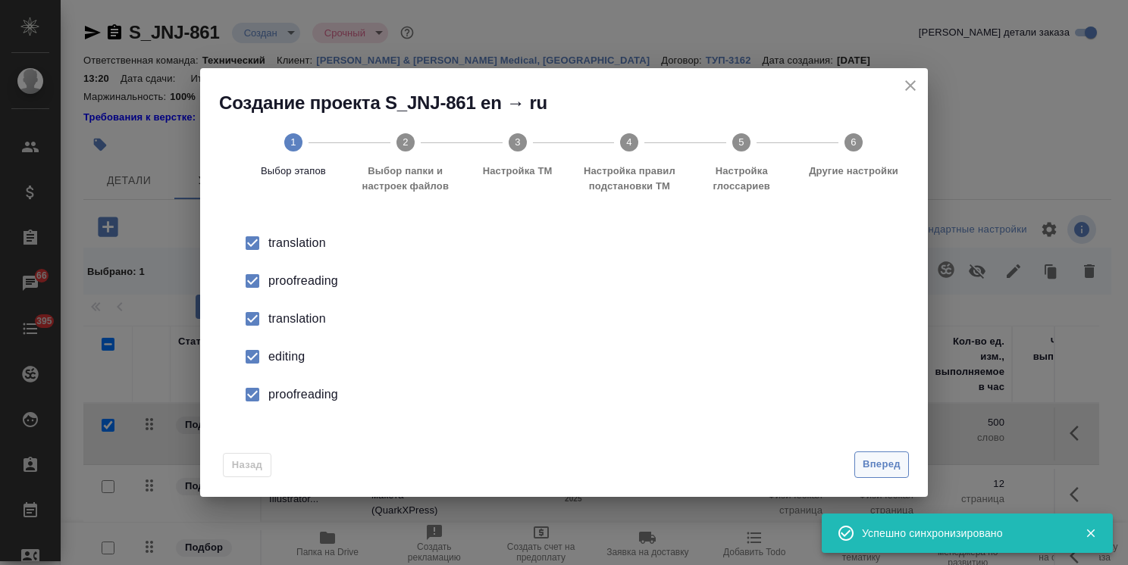
click at [888, 454] on button "Вперед" at bounding box center [881, 465] width 55 height 27
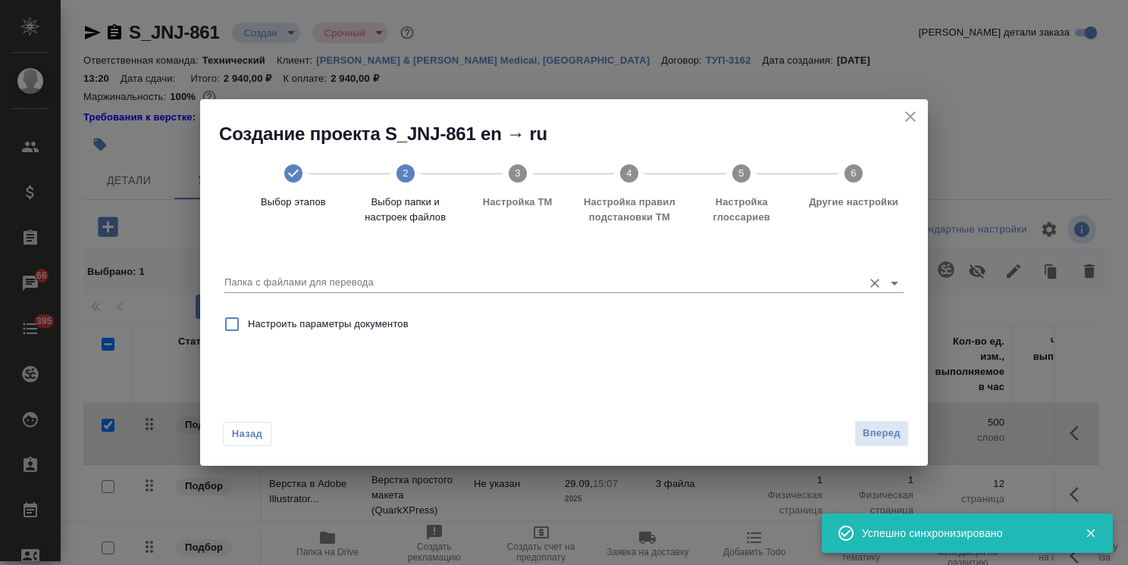
click at [362, 269] on div "Папка с файлами для перевода" at bounding box center [563, 276] width 679 height 31
click at [355, 274] on input "Папка с файлами для перевода" at bounding box center [539, 283] width 631 height 18
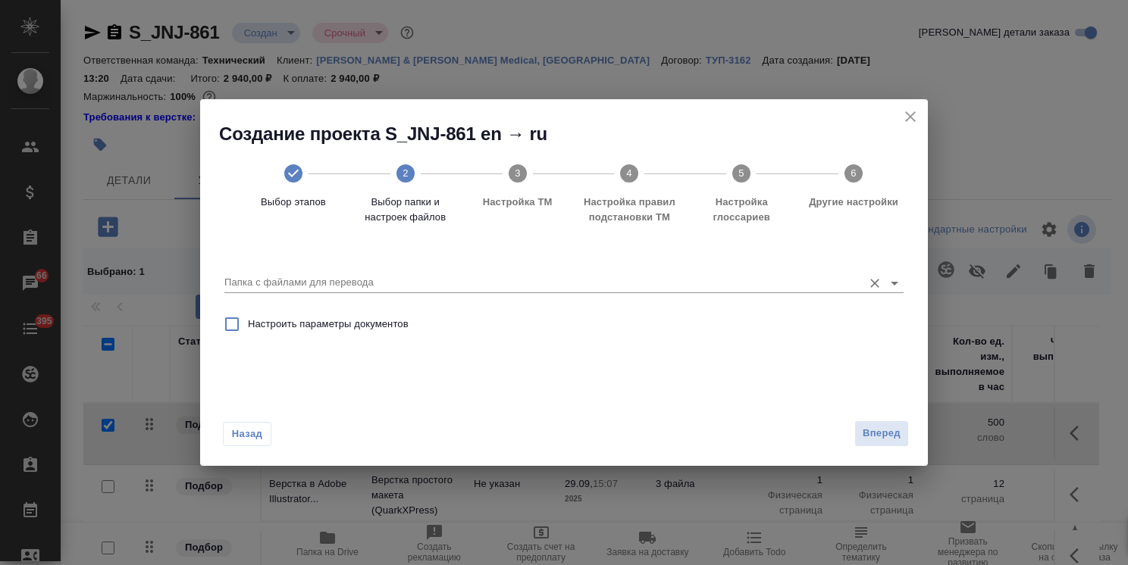
click at [389, 283] on input "Папка с файлами для перевода" at bounding box center [539, 283] width 631 height 18
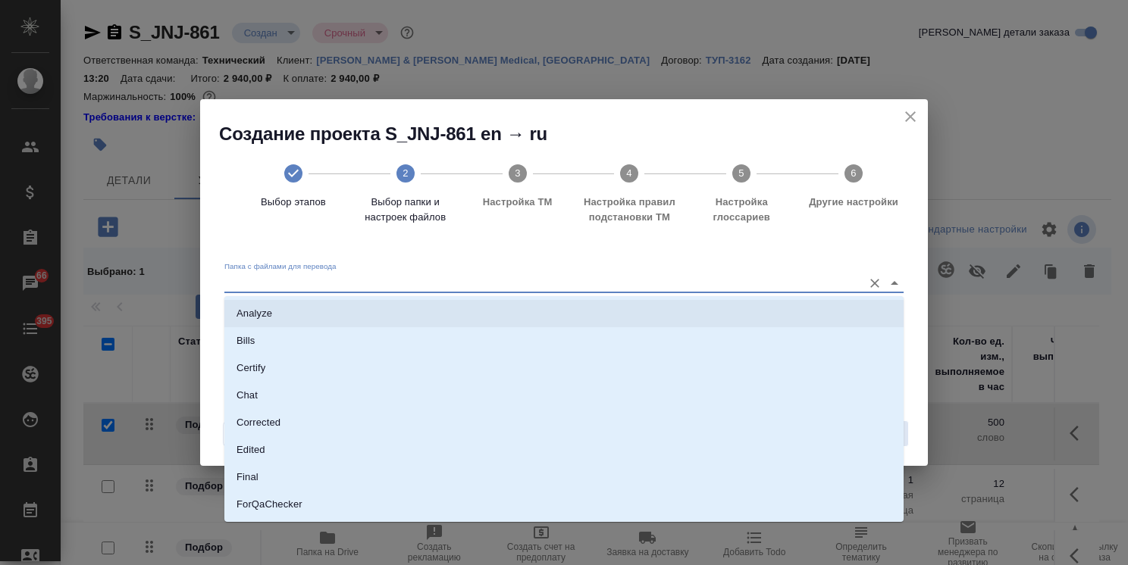
click at [357, 316] on li "Analyze" at bounding box center [563, 313] width 679 height 27
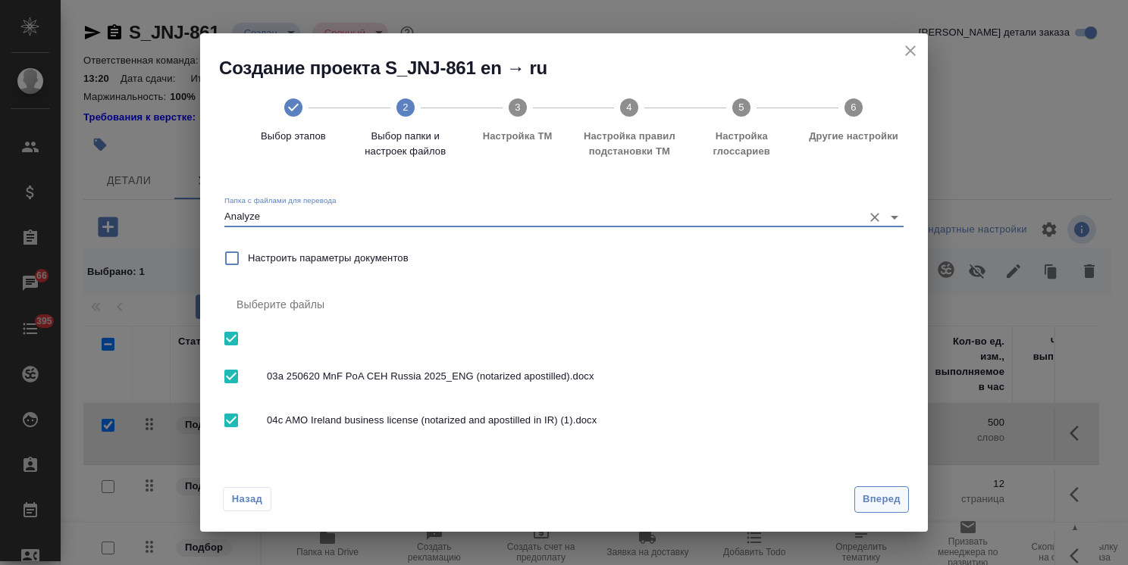
click at [894, 496] on span "Вперед" at bounding box center [881, 499] width 38 height 17
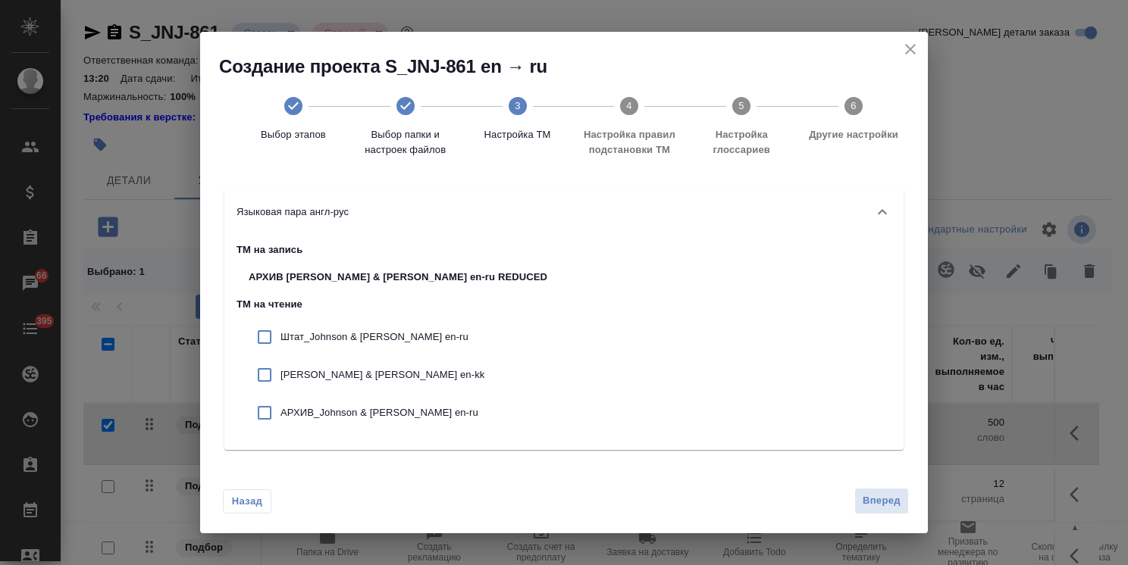
click at [347, 341] on p "Штат_Johnson & Johnson en-ru" at bounding box center [413, 337] width 267 height 15
click at [349, 377] on p "Johnson & Johnson en-kk" at bounding box center [413, 375] width 267 height 15
click at [383, 424] on div "АРХИВ_Johnson & Johnson en-ru" at bounding box center [397, 413] width 323 height 38
click at [873, 493] on span "Вперед" at bounding box center [881, 501] width 38 height 17
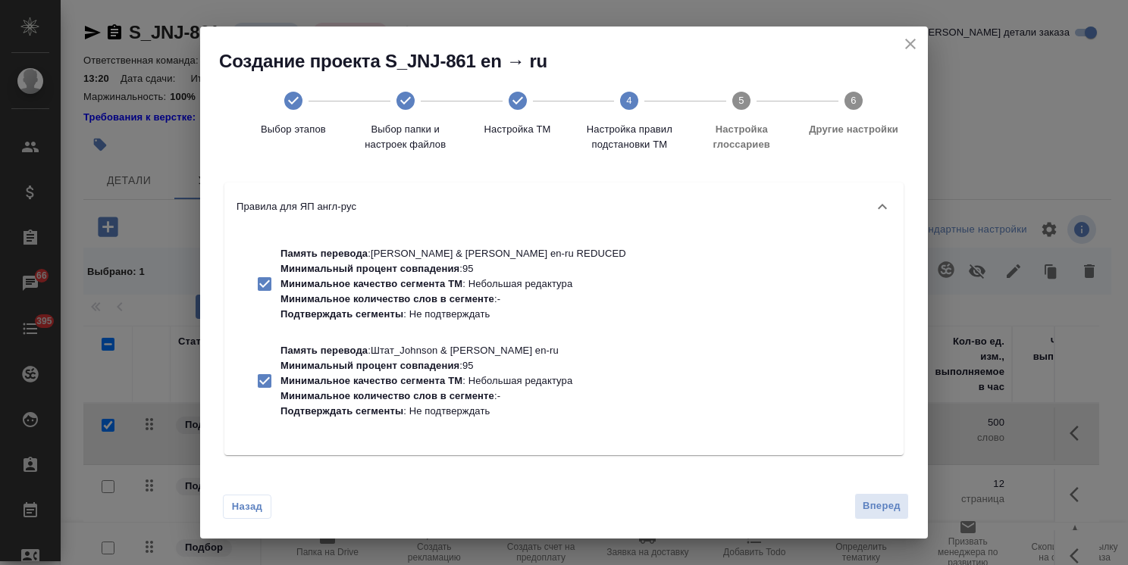
click at [881, 508] on span "Вперед" at bounding box center [881, 506] width 38 height 17
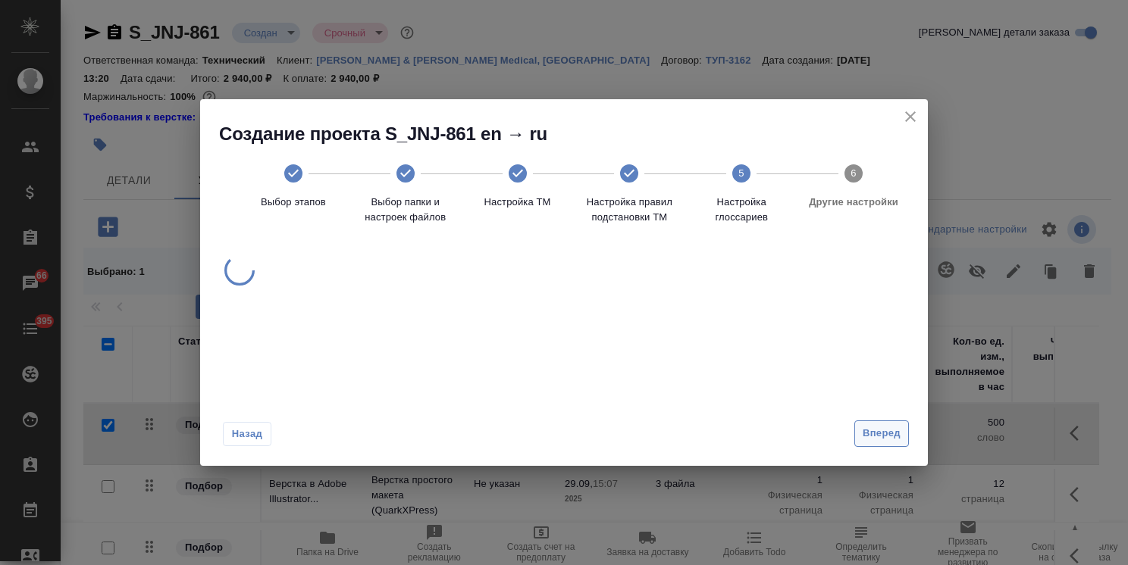
click at [865, 436] on span "Вперед" at bounding box center [881, 433] width 38 height 17
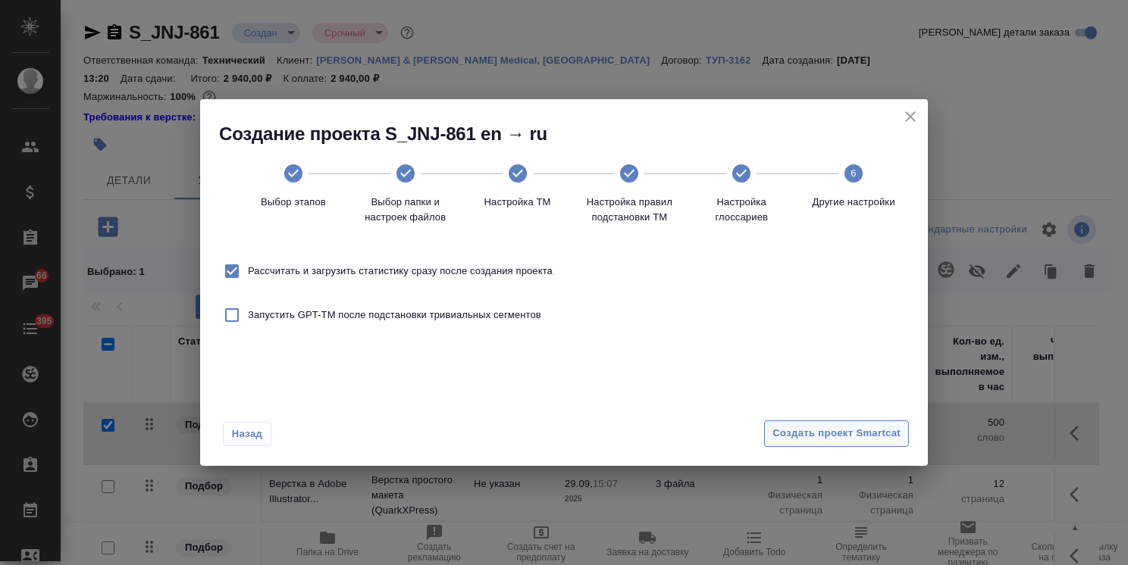
click at [837, 432] on span "Создать проект Smartcat" at bounding box center [836, 433] width 128 height 17
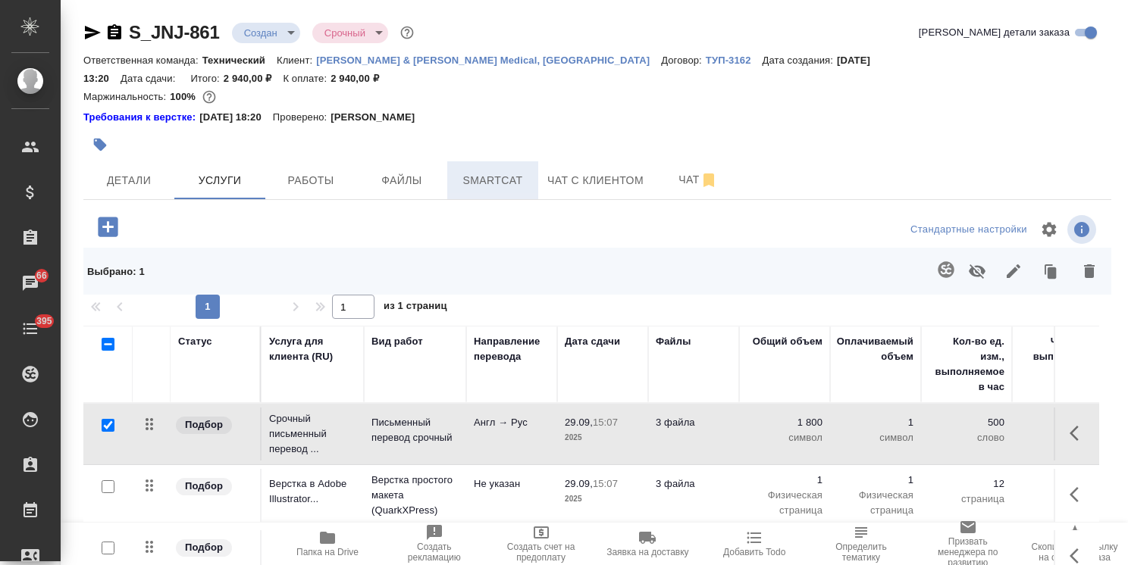
click at [502, 171] on span "Smartcat" at bounding box center [492, 180] width 73 height 19
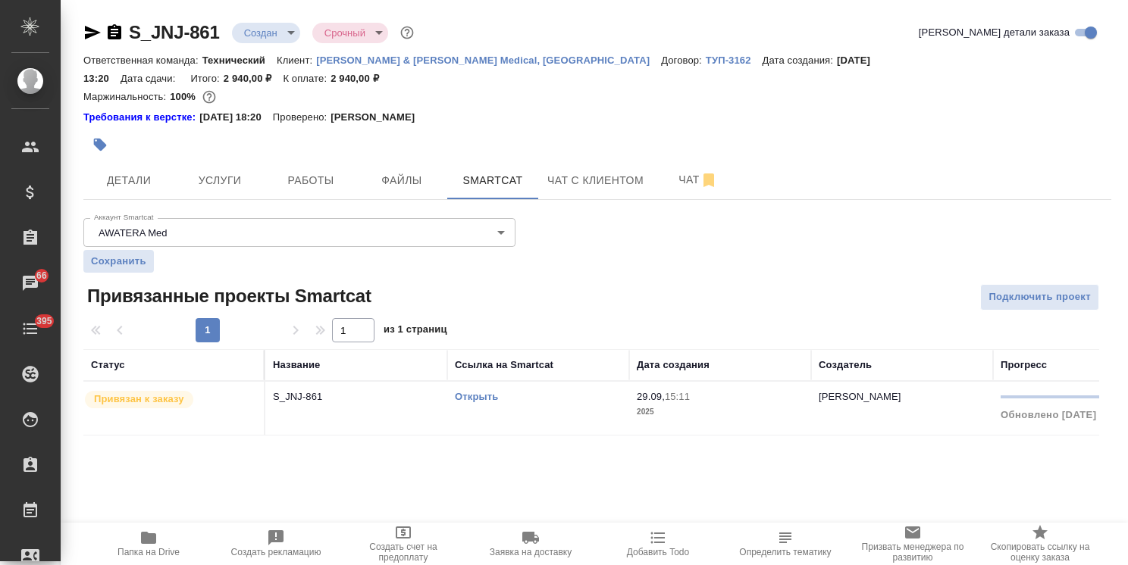
click at [475, 391] on link "Открыть" at bounding box center [476, 396] width 43 height 11
click at [243, 161] on button "Услуги" at bounding box center [219, 180] width 91 height 38
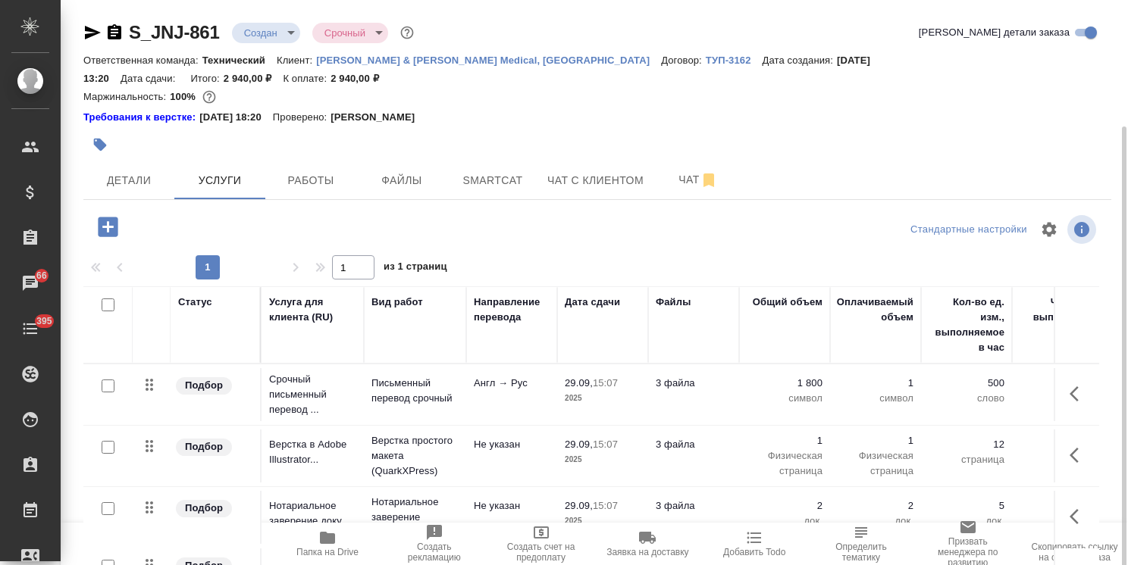
scroll to position [67, 0]
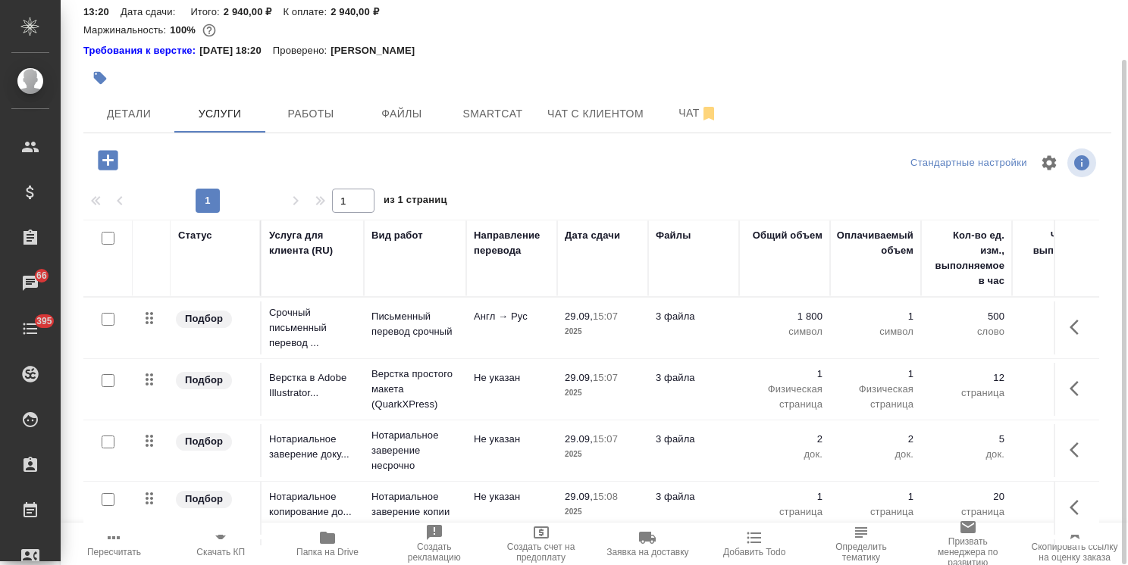
click at [651, 324] on td "3 файла" at bounding box center [693, 328] width 91 height 53
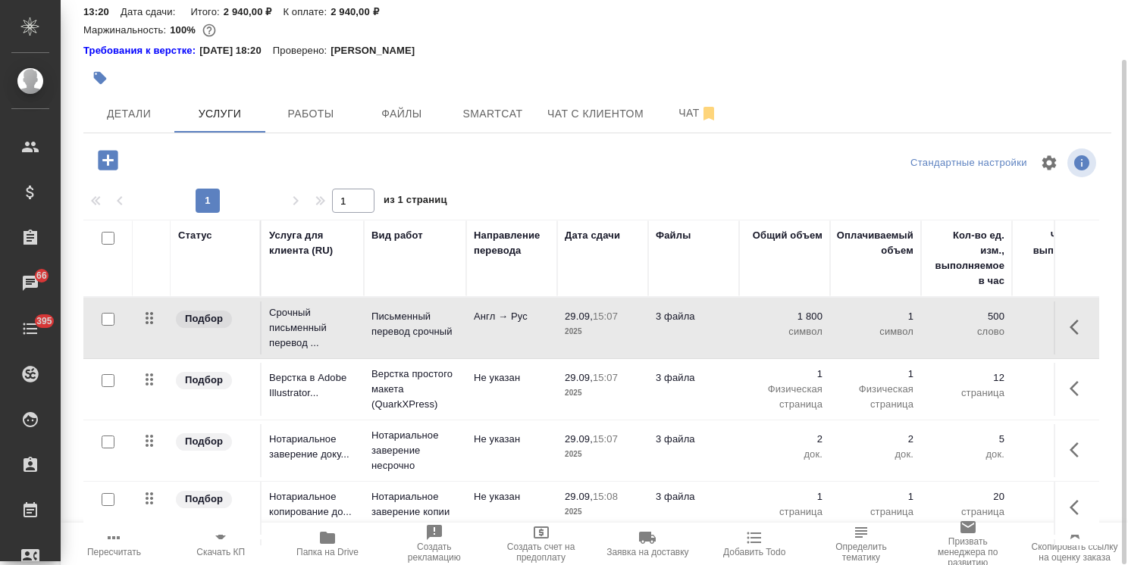
click at [651, 324] on td "3 файла" at bounding box center [693, 328] width 91 height 53
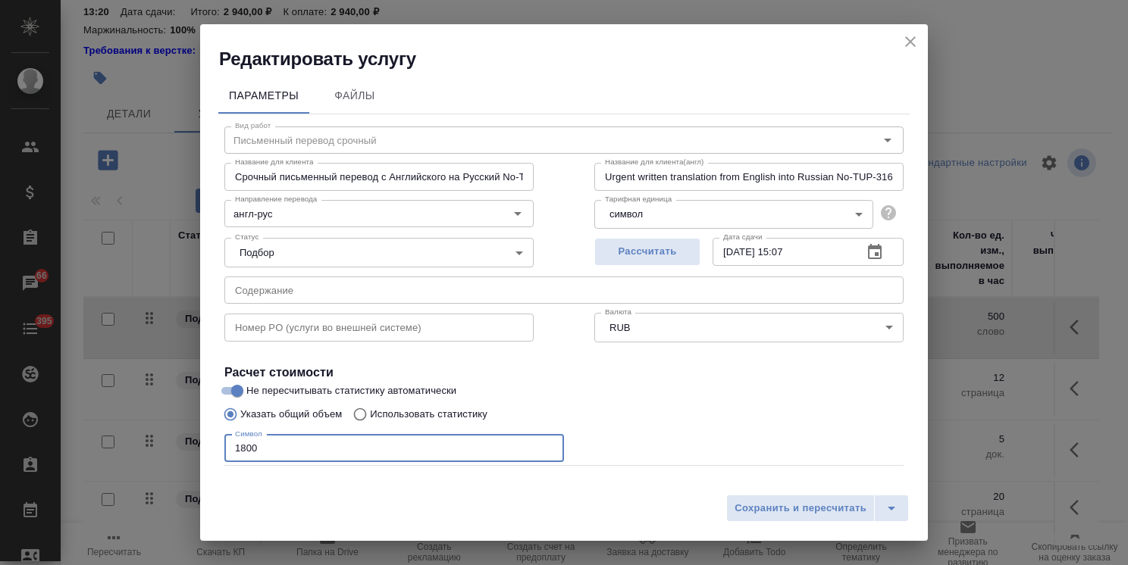
drag, startPoint x: 277, startPoint y: 443, endPoint x: 165, endPoint y: 465, distance: 113.4
click at [138, 450] on div "Редактировать услугу Параметры Файлы Вид работ Письменный перевод срочный Вид р…" at bounding box center [564, 282] width 1128 height 565
paste input "3372"
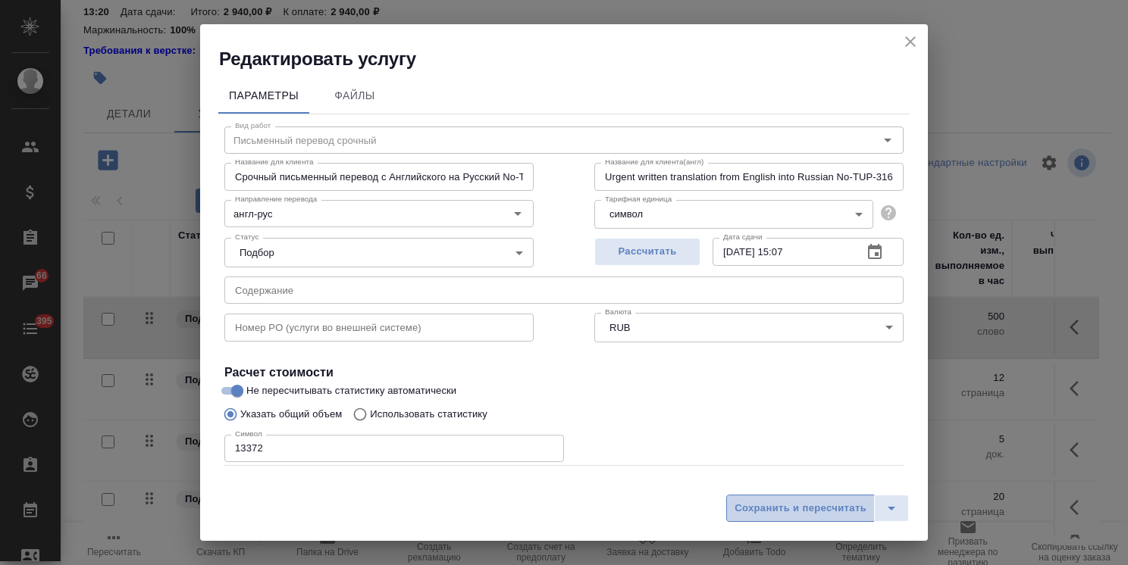
click at [837, 509] on span "Сохранить и пересчитать" at bounding box center [800, 508] width 132 height 17
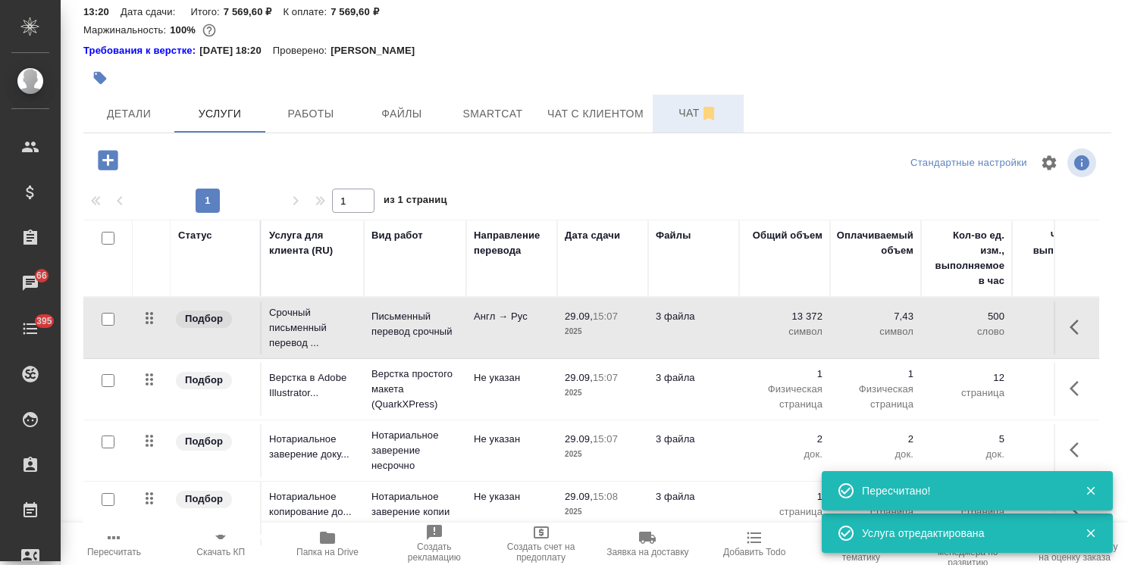
click at [660, 107] on button "Чат" at bounding box center [698, 114] width 91 height 38
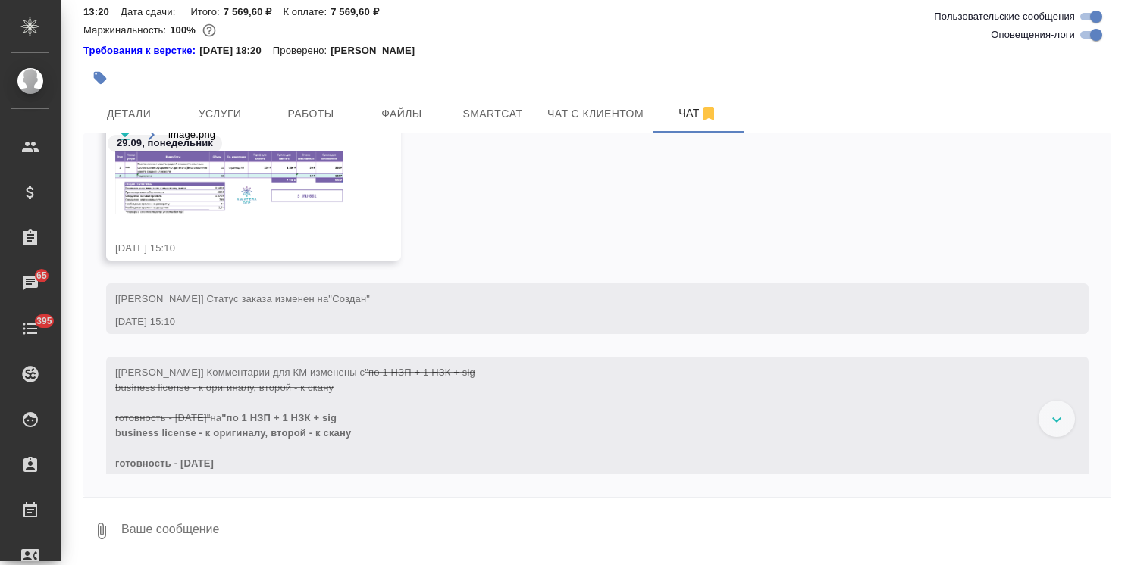
scroll to position [1804, 0]
click at [250, 182] on img at bounding box center [228, 182] width 227 height 63
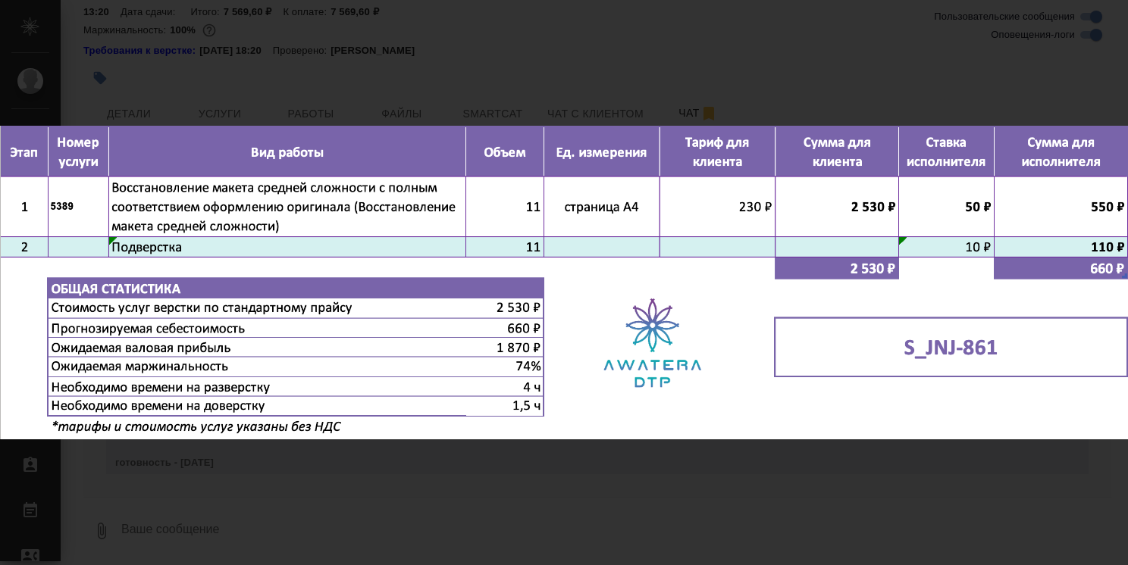
scroll to position [1683, 0]
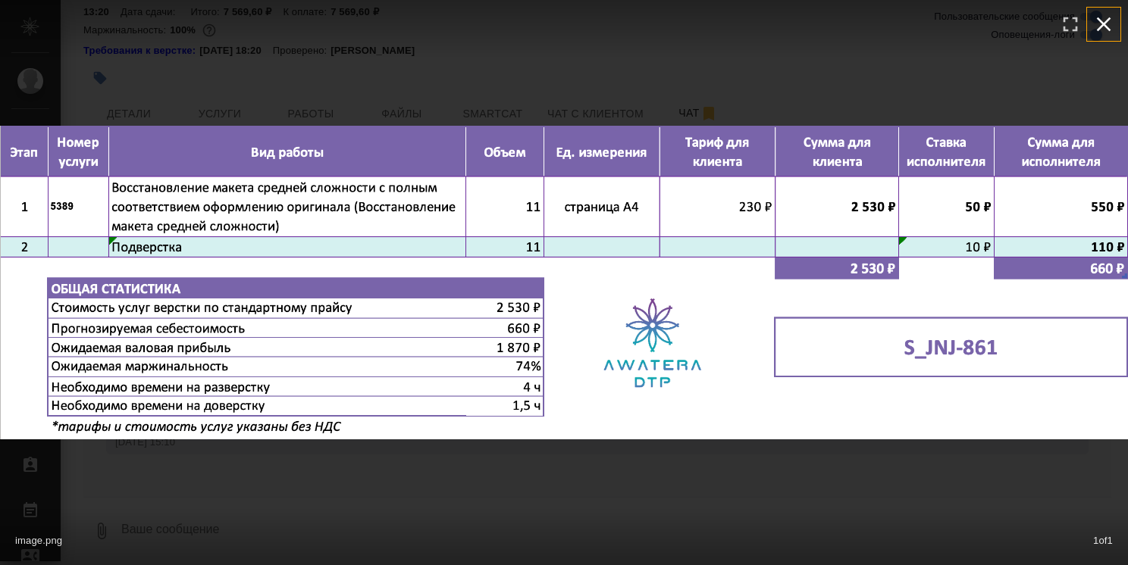
click at [1100, 27] on icon "button" at bounding box center [1104, 24] width 14 height 14
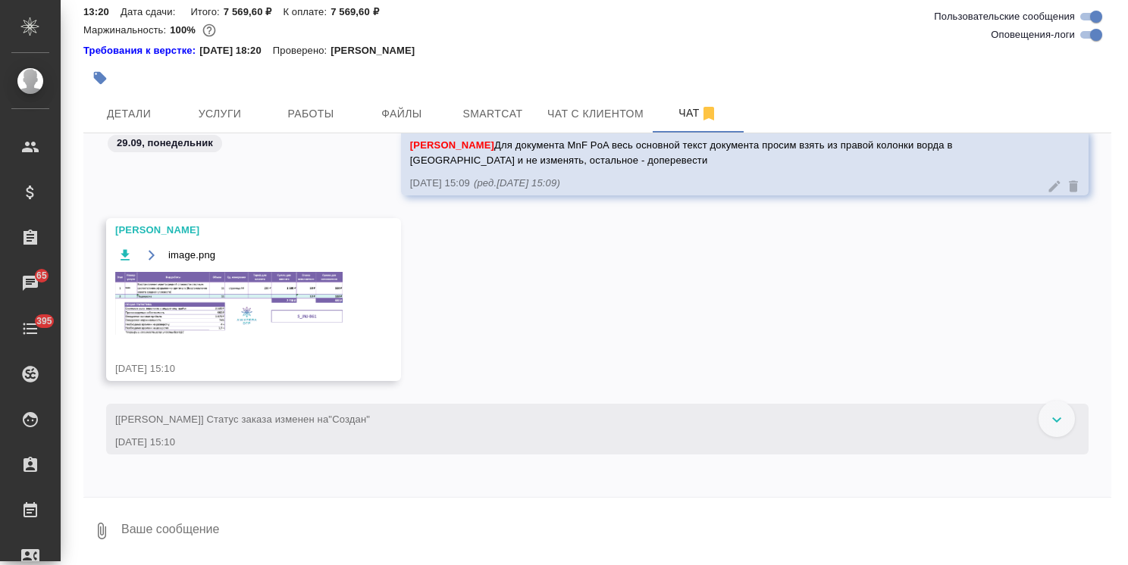
click at [258, 103] on button "Услуги" at bounding box center [219, 114] width 91 height 38
click at [239, 105] on span "Услуги" at bounding box center [219, 114] width 73 height 19
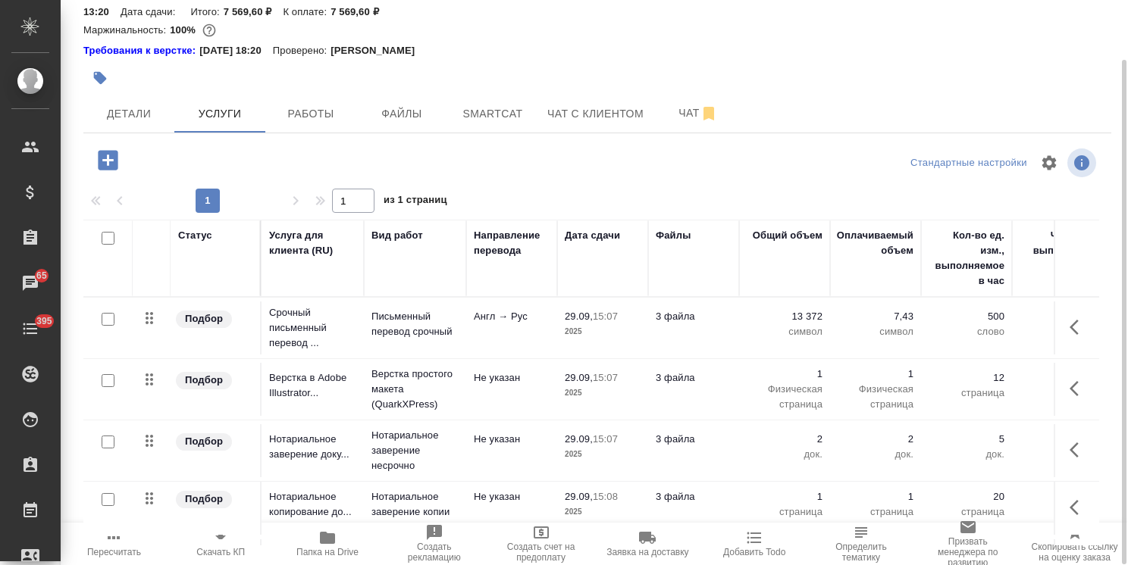
scroll to position [67, 0]
click at [732, 363] on td "3 файла" at bounding box center [693, 389] width 91 height 53
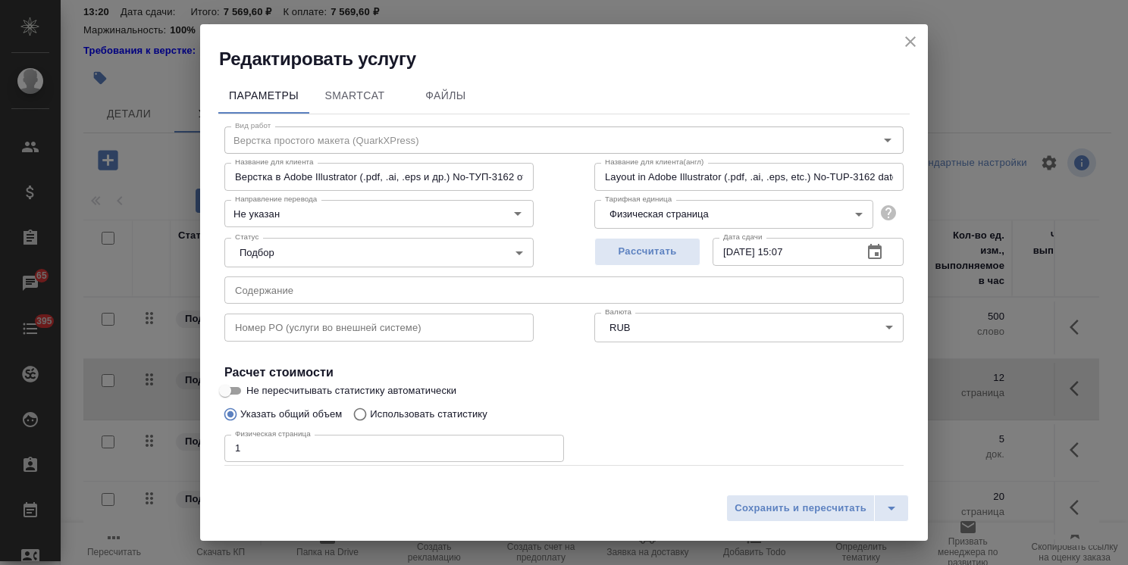
click at [279, 455] on input "1" at bounding box center [394, 448] width 340 height 27
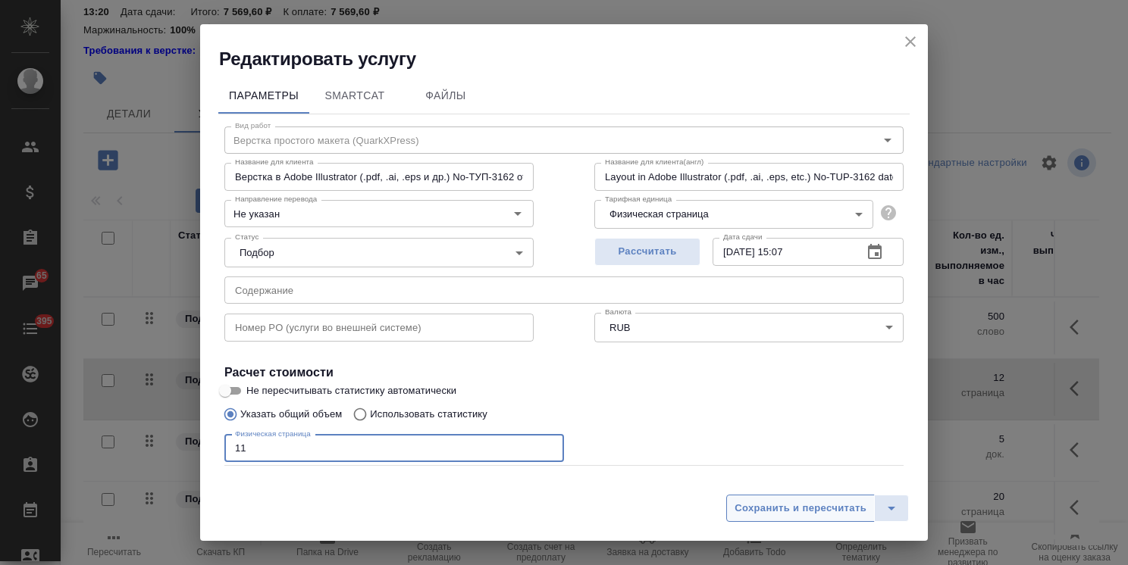
click at [751, 511] on span "Сохранить и пересчитать" at bounding box center [800, 508] width 132 height 17
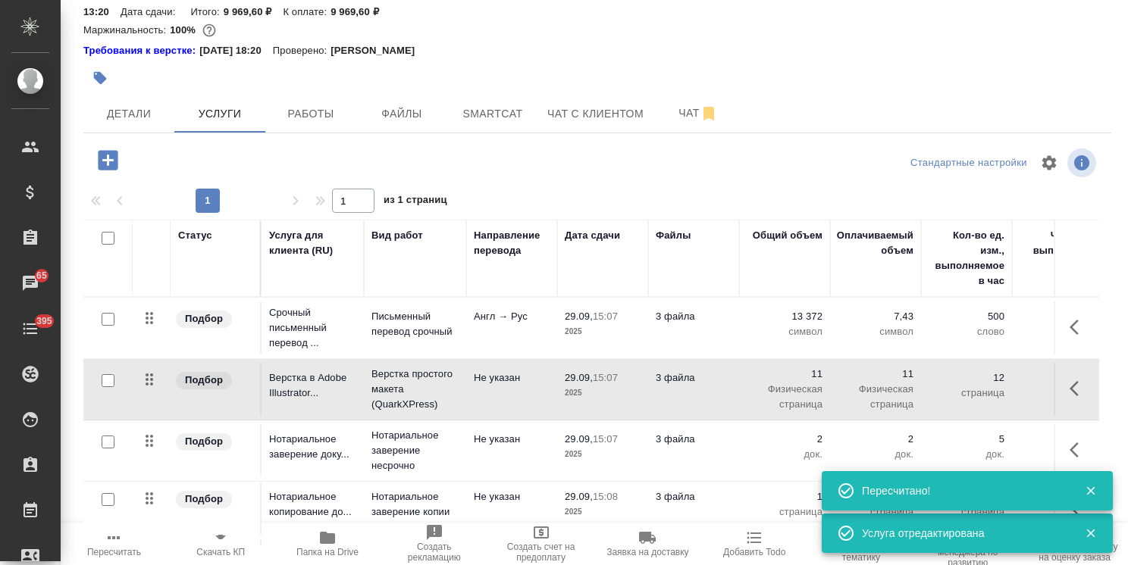
scroll to position [61, 0]
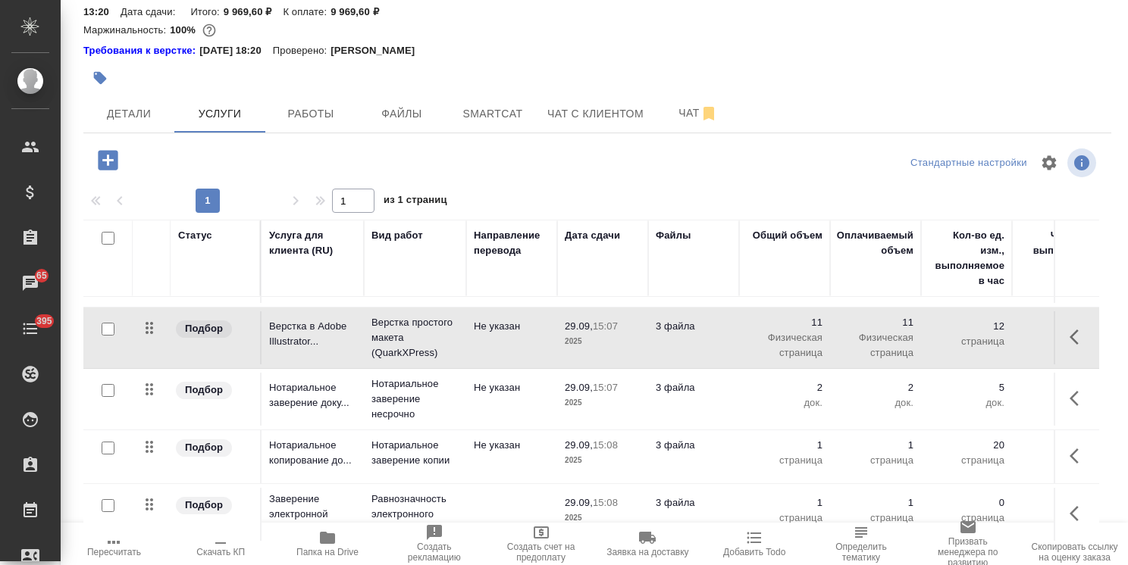
click at [660, 438] on p "3 файла" at bounding box center [694, 445] width 76 height 15
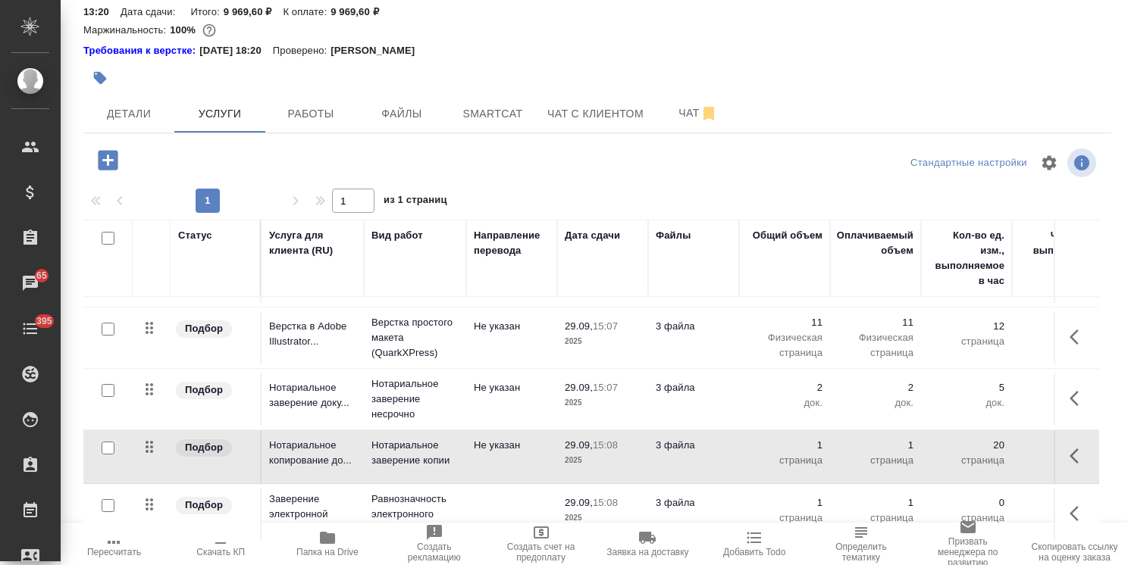
click at [660, 438] on p "3 файла" at bounding box center [694, 445] width 76 height 15
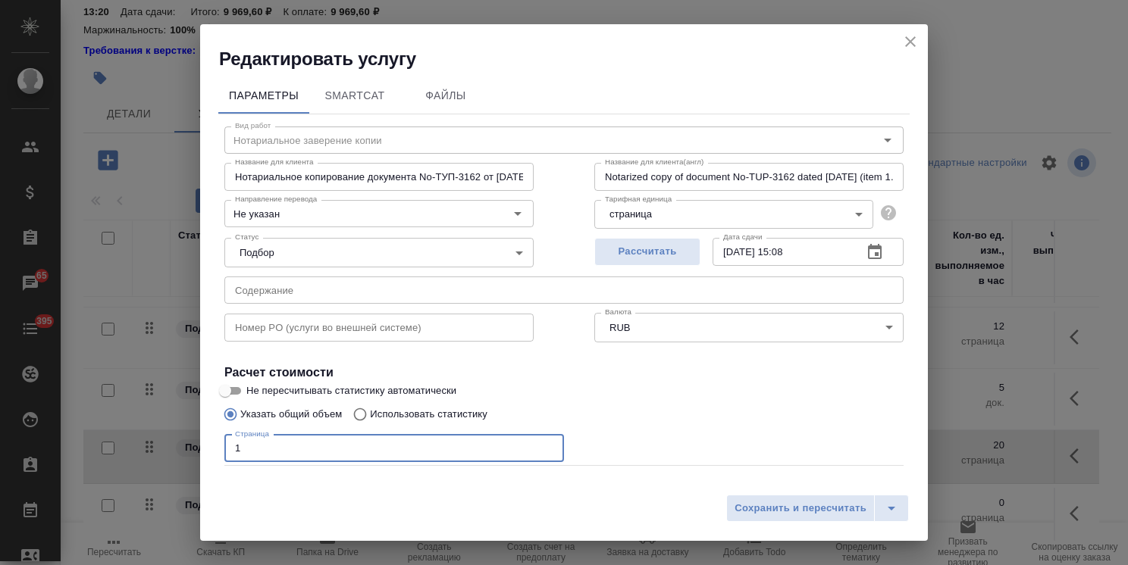
drag, startPoint x: 250, startPoint y: 449, endPoint x: 181, endPoint y: 445, distance: 69.1
click at [196, 446] on div "Редактировать услугу Параметры SmartCat Файлы Вид работ Нотариальное заверение …" at bounding box center [564, 282] width 1128 height 565
click at [776, 513] on span "Сохранить и пересчитать" at bounding box center [800, 508] width 132 height 17
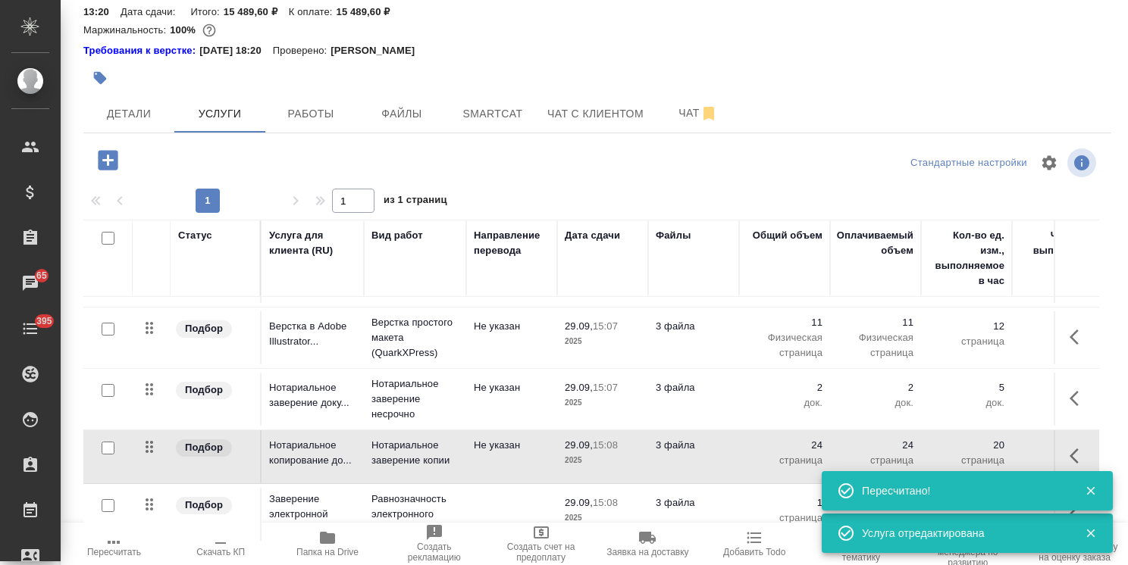
click at [577, 497] on p "29.09," at bounding box center [579, 502] width 28 height 11
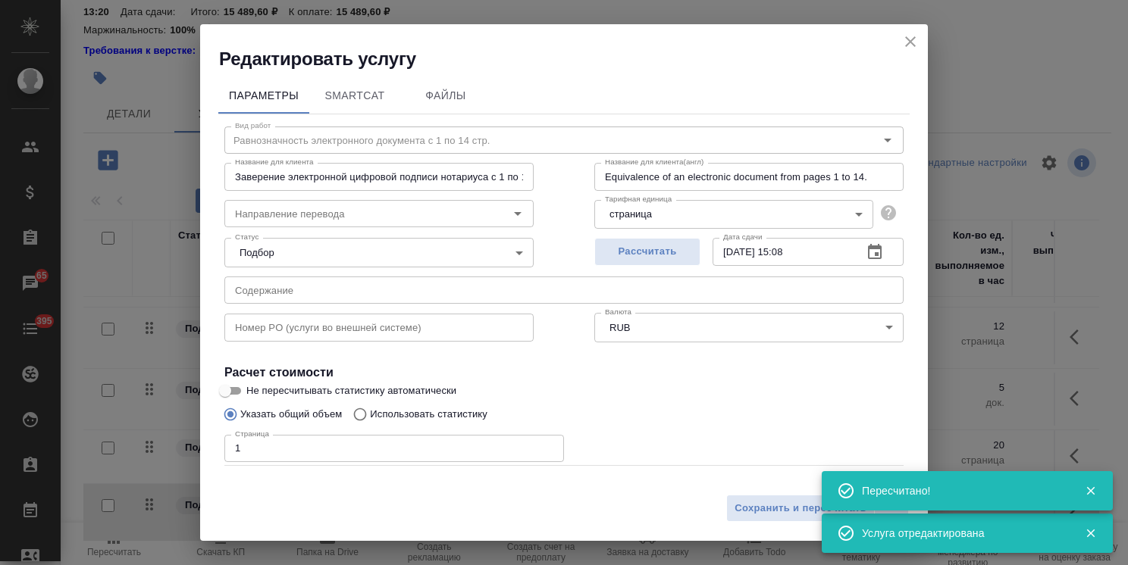
drag, startPoint x: 91, startPoint y: 449, endPoint x: 80, endPoint y: 449, distance: 10.6
click at [80, 449] on div "Редактировать услугу Параметры SmartCat Файлы Вид работ Равнозначность электрон…" at bounding box center [564, 282] width 1128 height 565
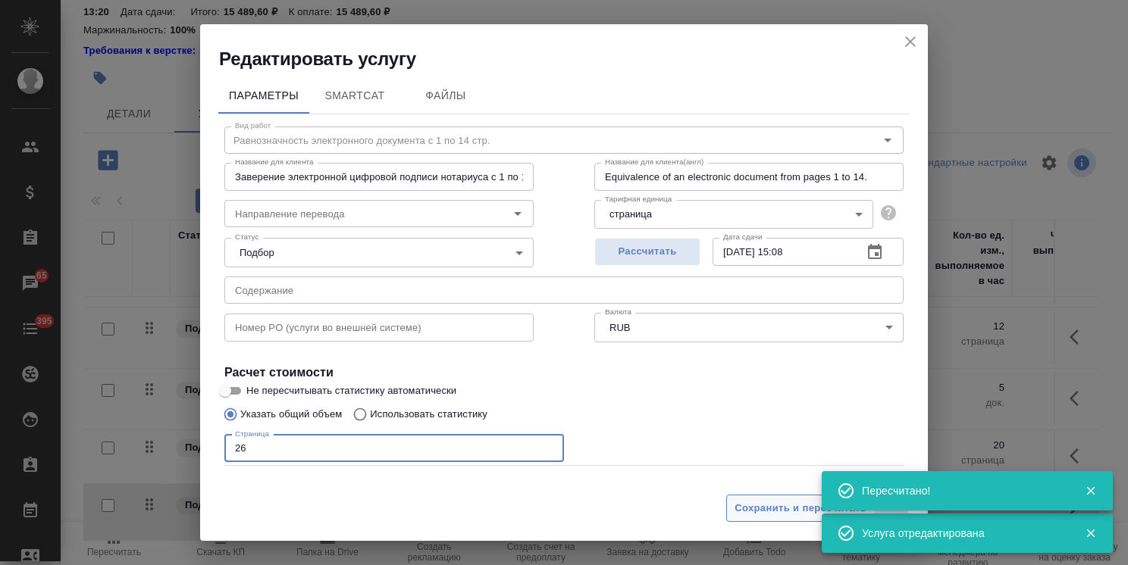
click at [778, 509] on span "Сохранить и пересчитать" at bounding box center [800, 508] width 132 height 17
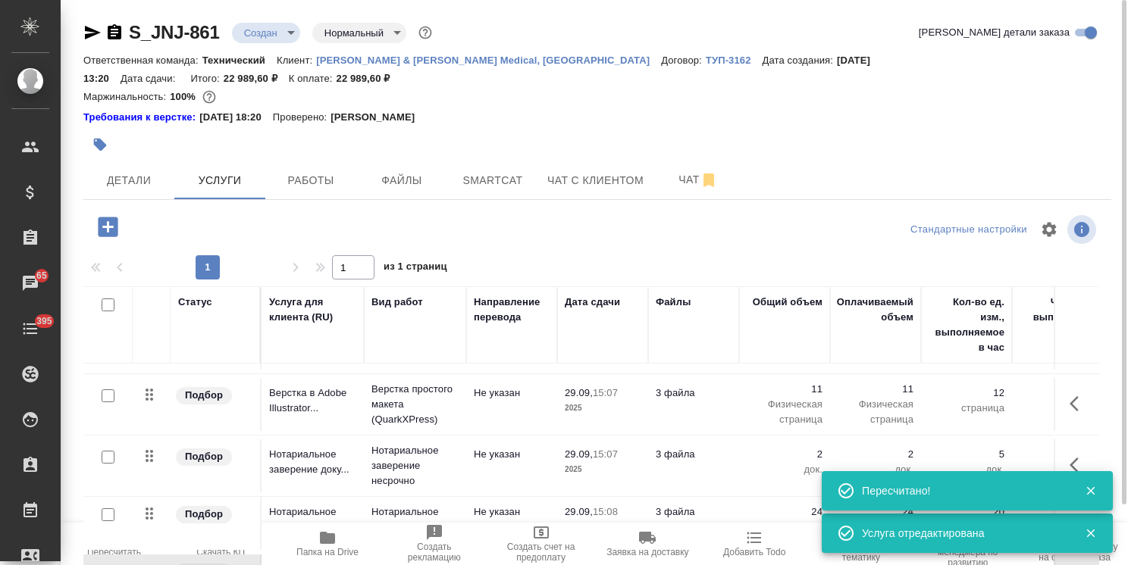
scroll to position [67, 0]
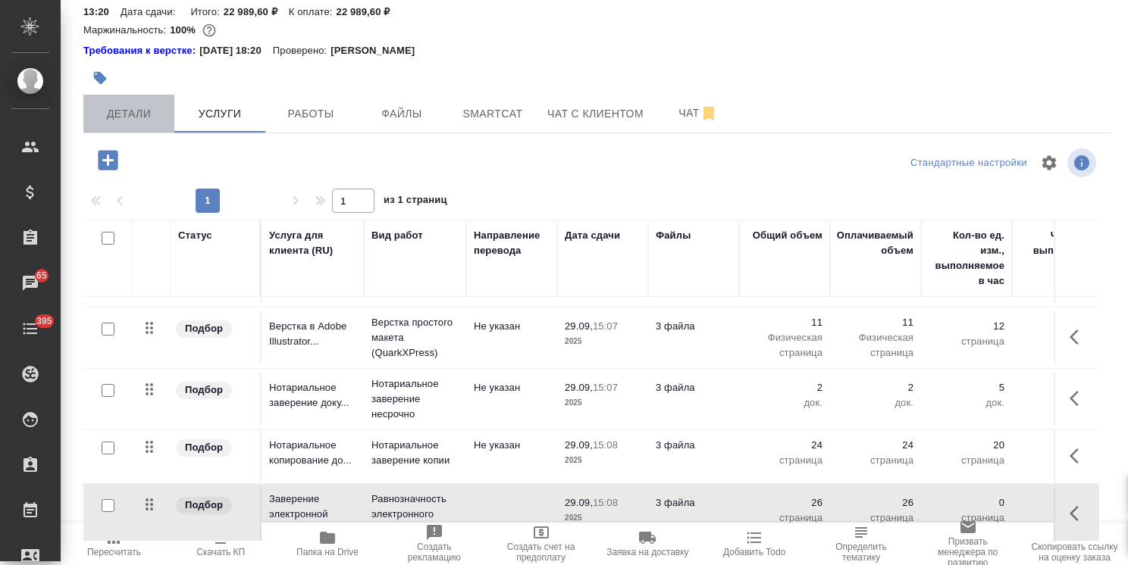
click at [123, 105] on button "Детали" at bounding box center [128, 114] width 91 height 38
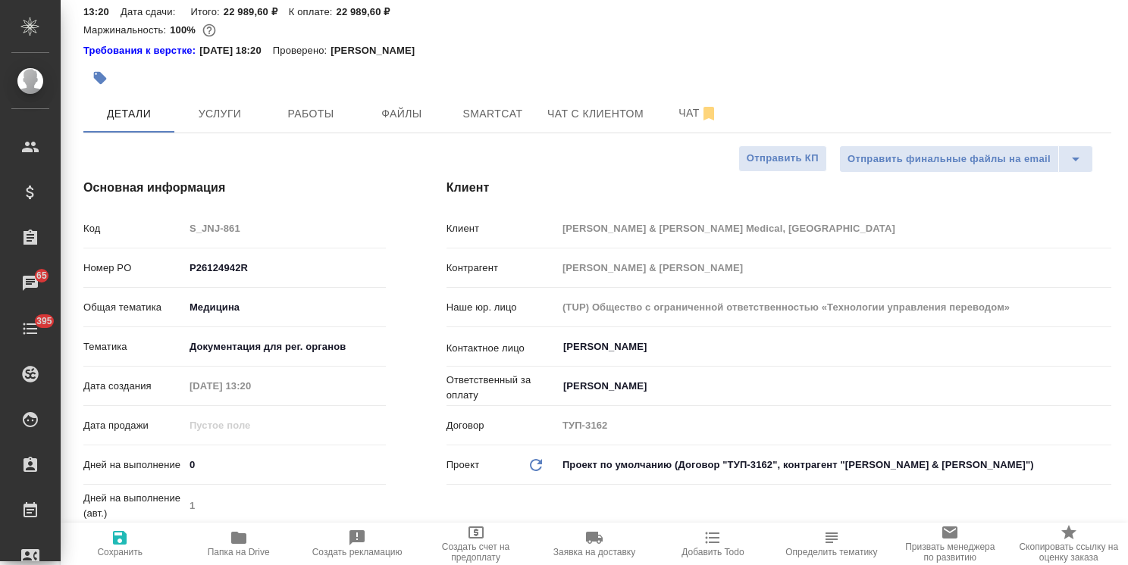
click at [243, 454] on input "0" at bounding box center [285, 465] width 202 height 22
drag, startPoint x: 231, startPoint y: 446, endPoint x: 133, endPoint y: 452, distance: 98.0
click at [133, 452] on div "Дней на выполнение 0" at bounding box center [234, 465] width 302 height 27
click at [123, 544] on icon "button" at bounding box center [120, 538] width 14 height 14
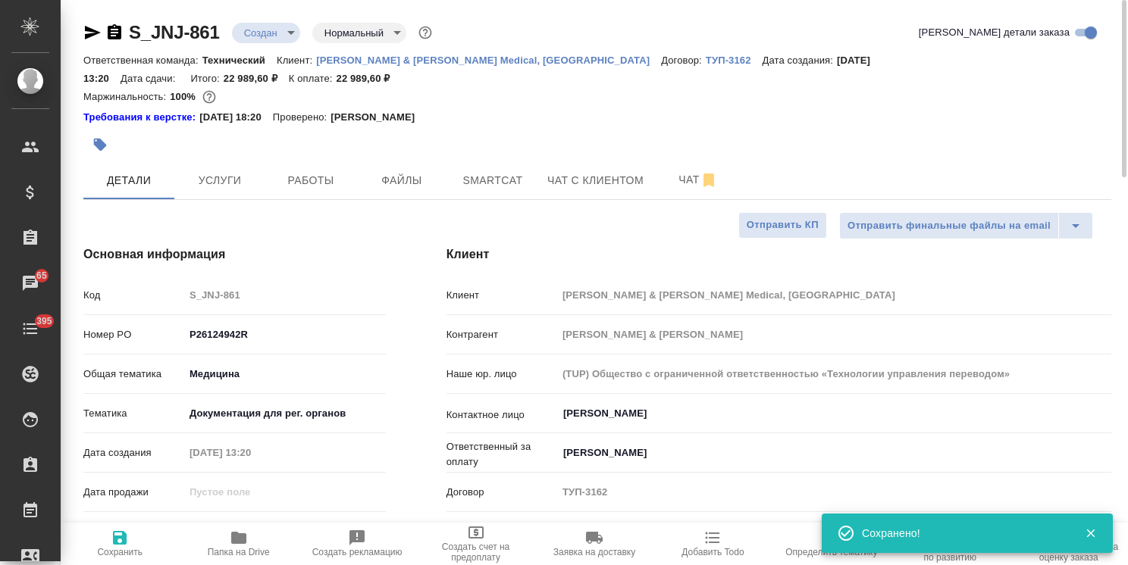
click at [255, 34] on body ".cls-1 fill:#fff; AWATERA Usmanova Olga Клиенты Спецификации Заказы 65 Чаты 395…" at bounding box center [564, 282] width 1128 height 565
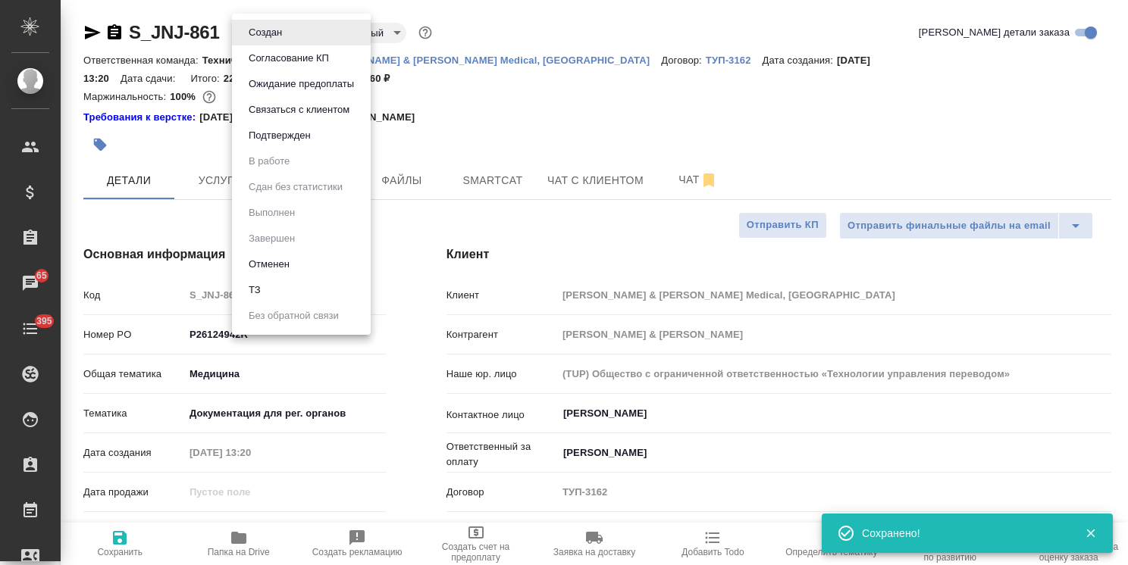
click at [273, 59] on button "Согласование КП" at bounding box center [288, 58] width 89 height 17
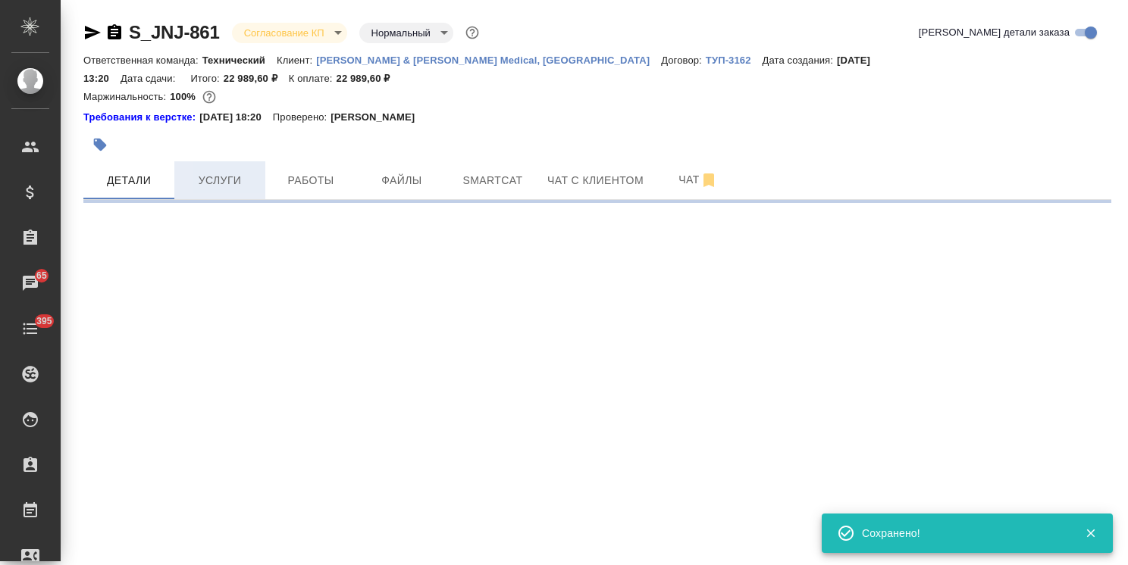
click at [224, 171] on span "Услуги" at bounding box center [219, 180] width 73 height 19
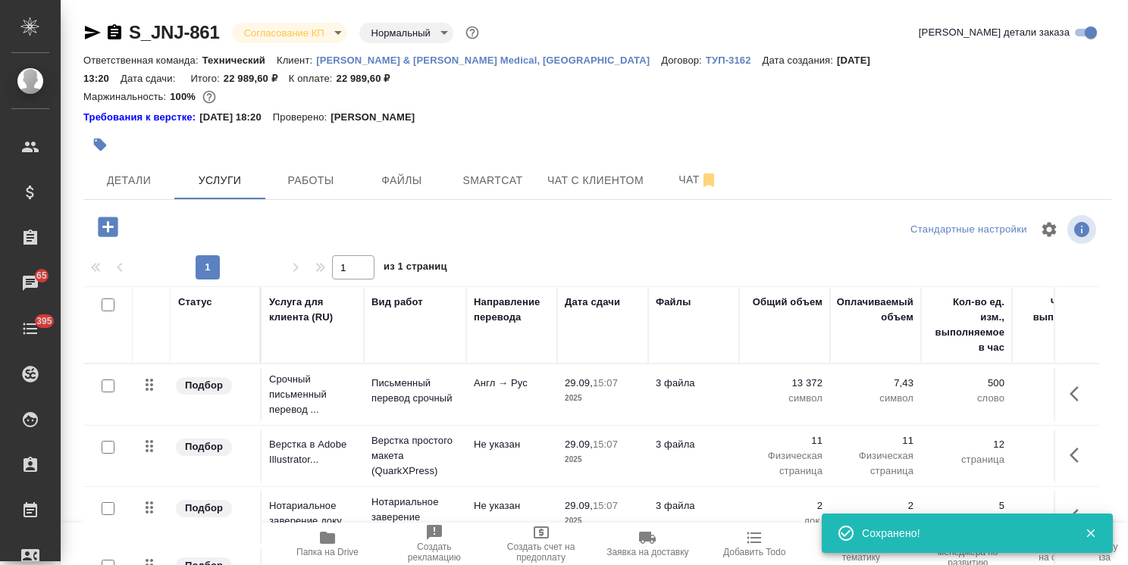
scroll to position [67, 0]
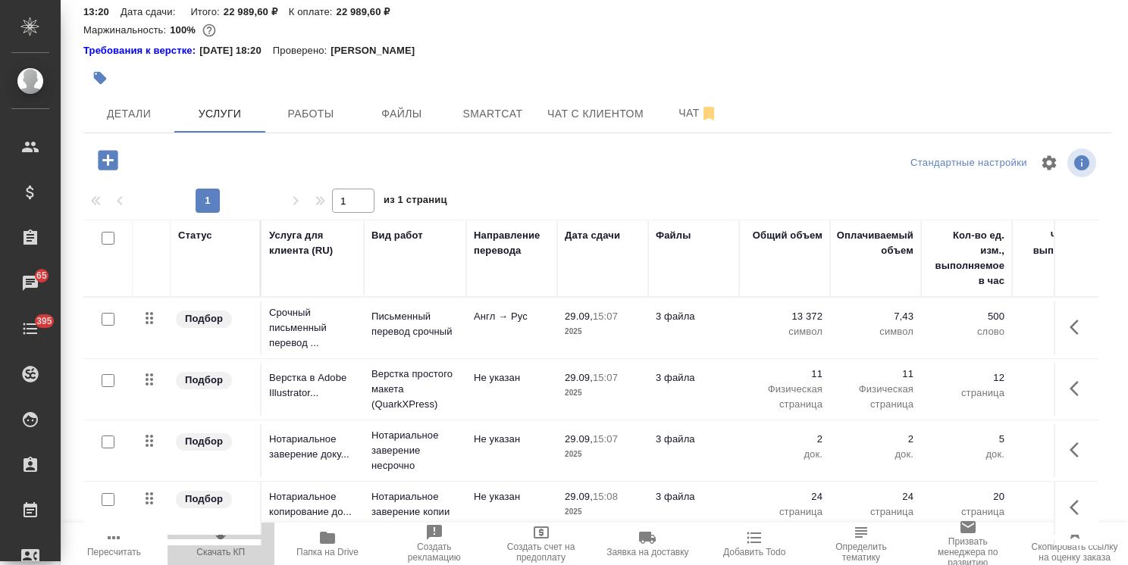
click at [224, 532] on icon "button" at bounding box center [220, 538] width 18 height 18
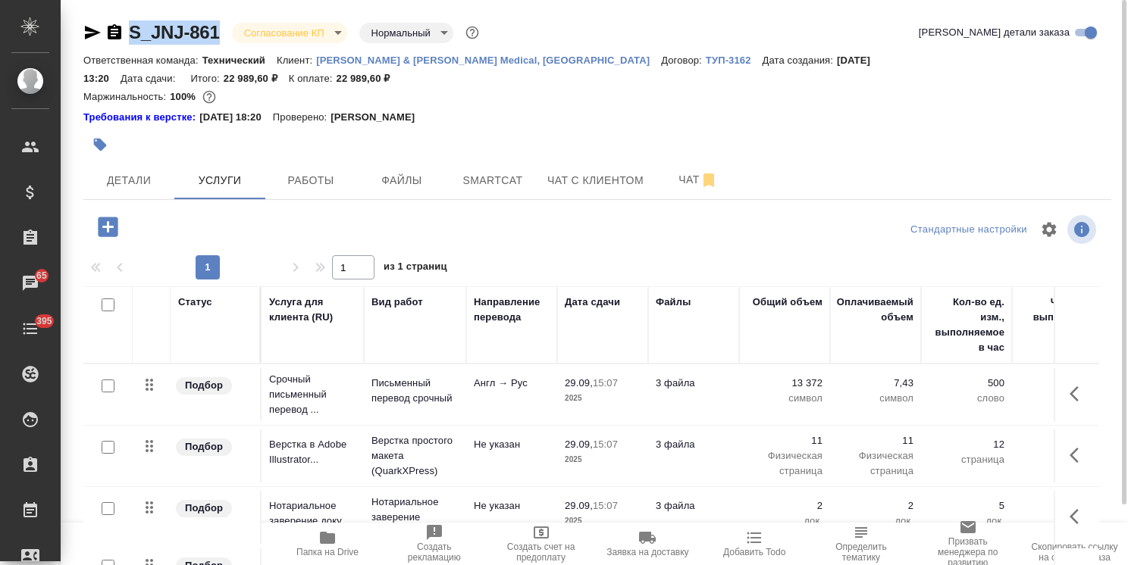
drag, startPoint x: 226, startPoint y: 19, endPoint x: 80, endPoint y: 14, distance: 145.6
click at [80, 14] on div "S_JNJ-861 Согласование КП kpNegotiation Нормальный normal Кратко детали заказа …" at bounding box center [597, 325] width 1044 height 651
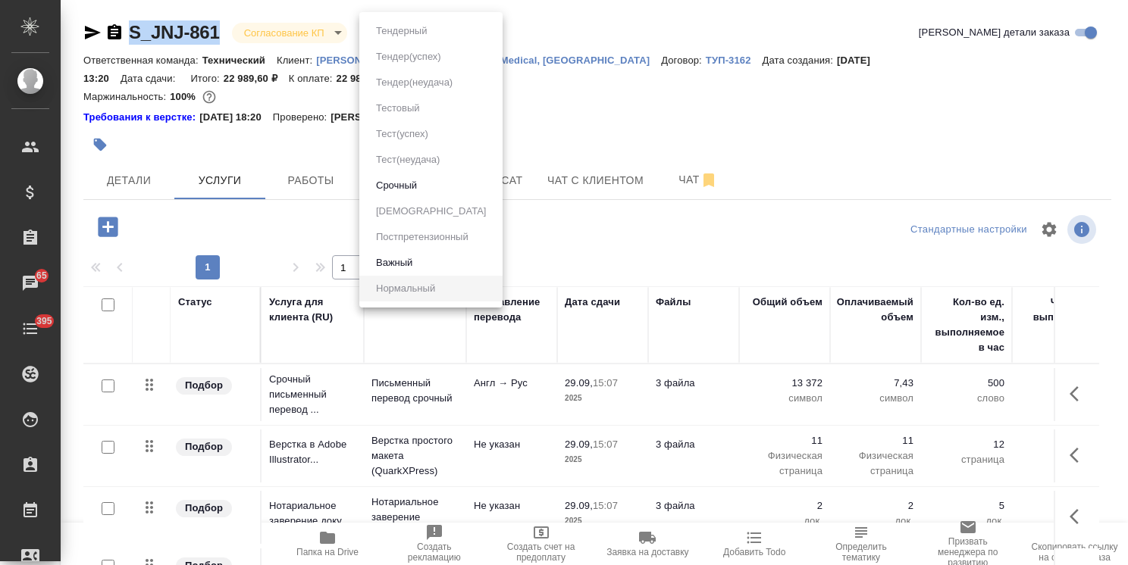
click at [415, 39] on body ".cls-1 fill:#fff; AWATERA Usmanova Olga Клиенты Спецификации Заказы 65 Чаты 395…" at bounding box center [564, 282] width 1128 height 565
click at [399, 185] on button "Срочный" at bounding box center [396, 185] width 50 height 17
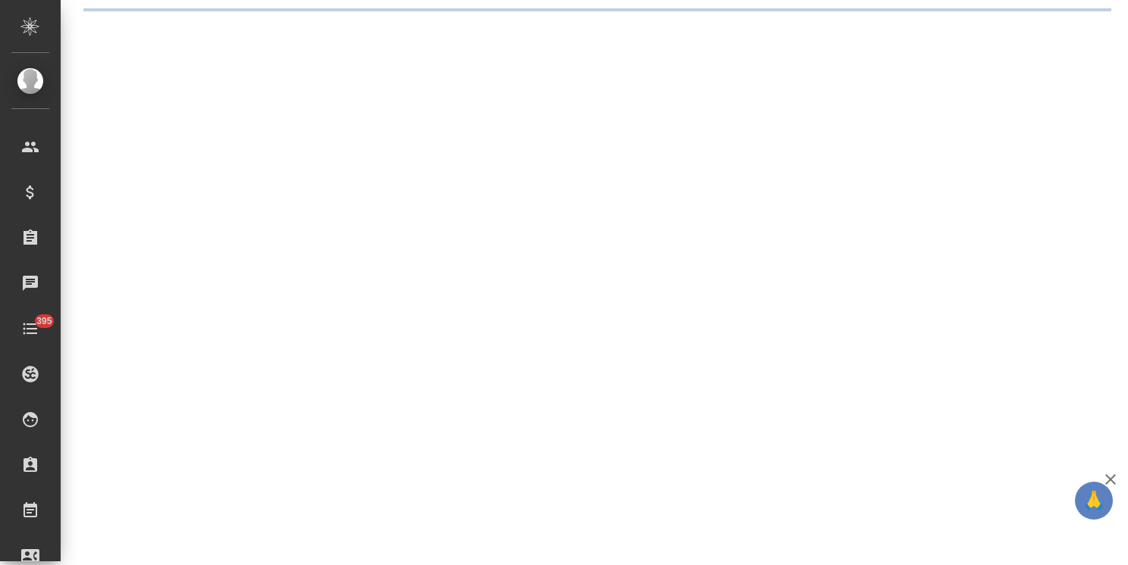
select select "RU"
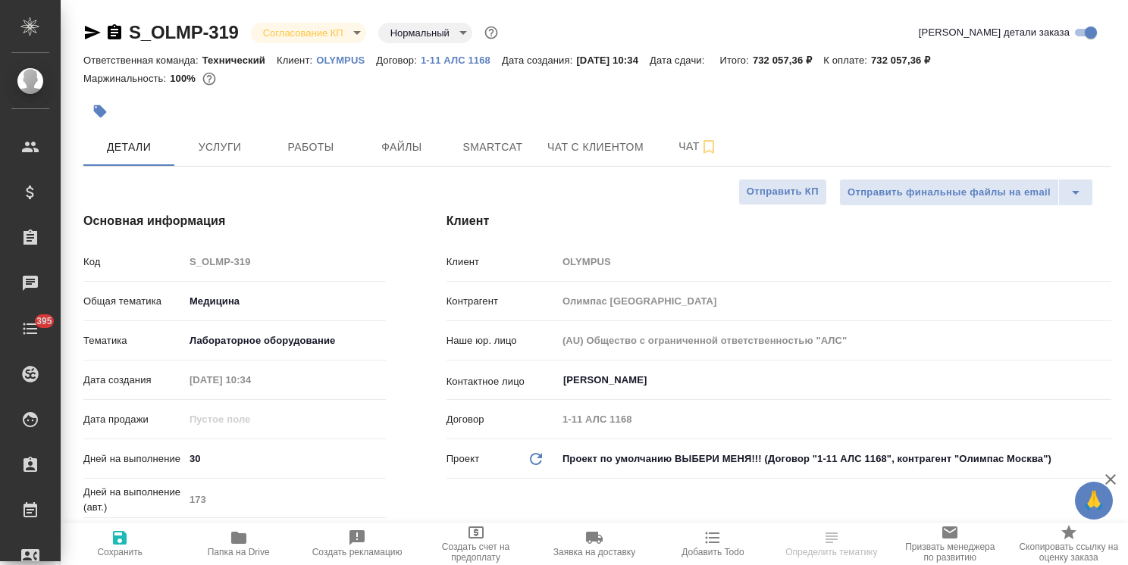
type textarea "x"
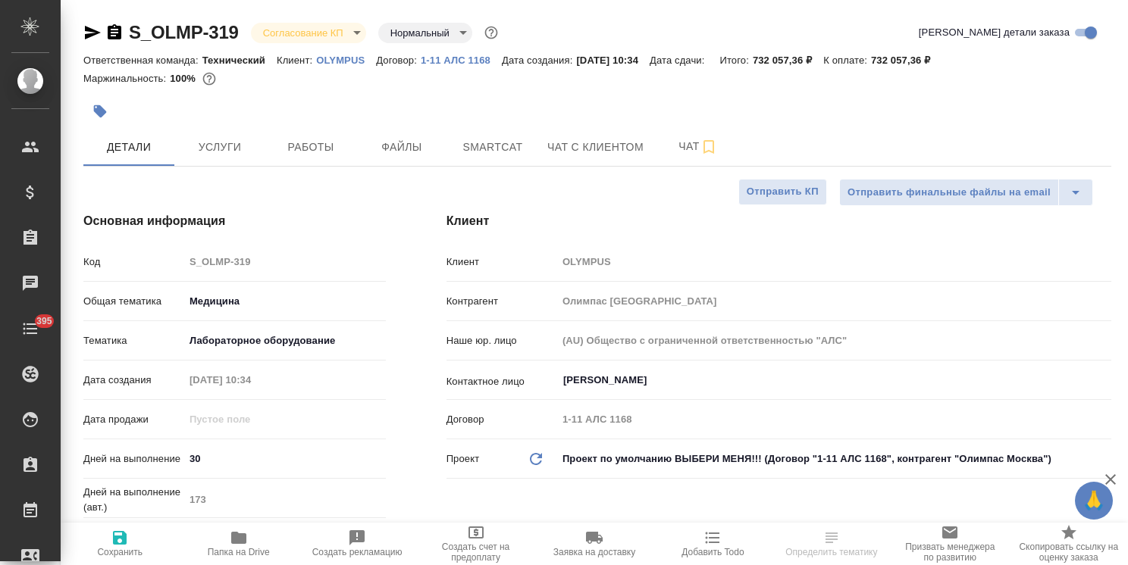
type textarea "x"
type input "[PERSON_NAME]"
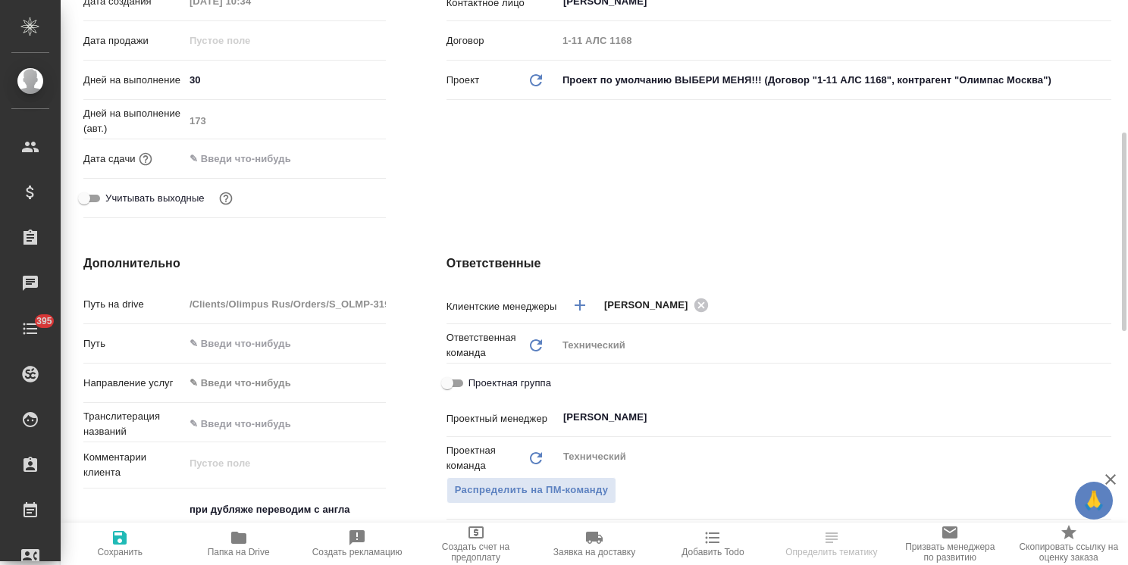
scroll to position [531, 0]
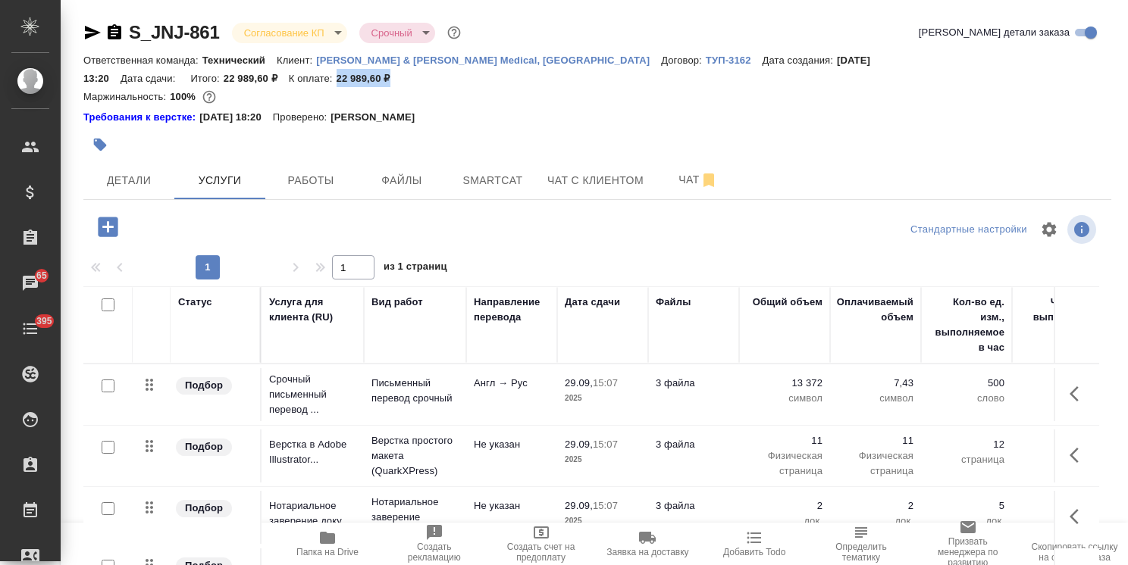
drag, startPoint x: 1037, startPoint y: 60, endPoint x: 988, endPoint y: 59, distance: 48.5
click at [402, 73] on p "22 989,60 ₽" at bounding box center [369, 78] width 65 height 11
copy p "22 989,60 ₽"
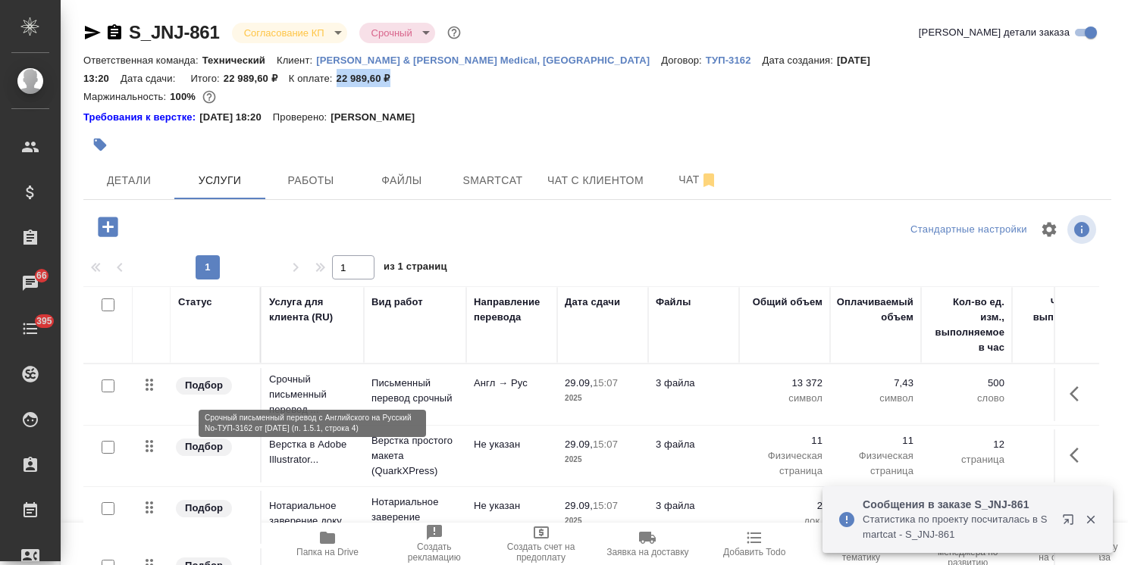
scroll to position [67, 0]
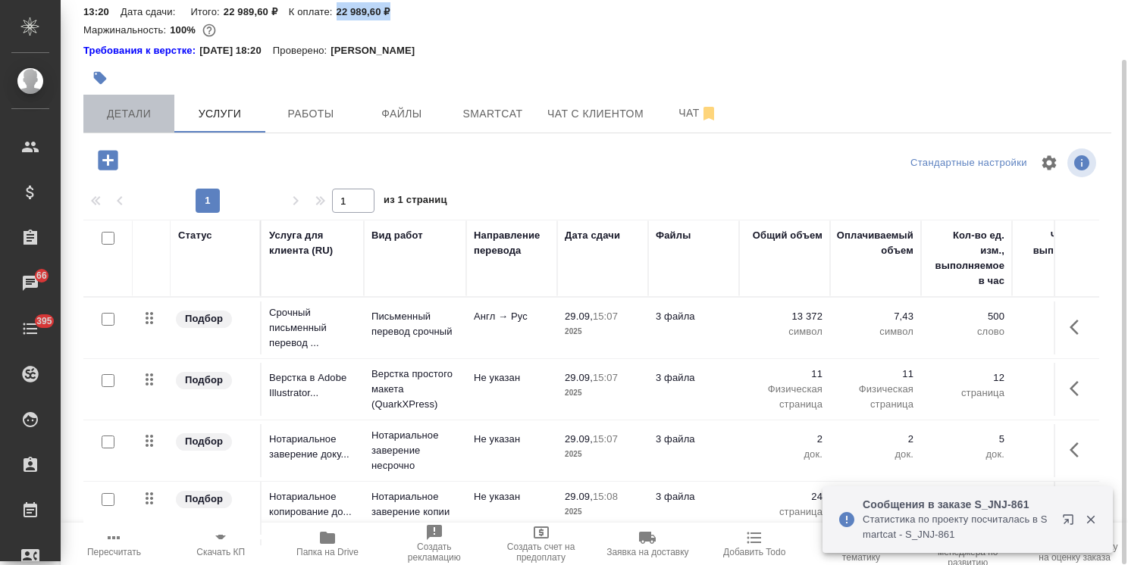
click at [129, 105] on span "Детали" at bounding box center [128, 114] width 73 height 19
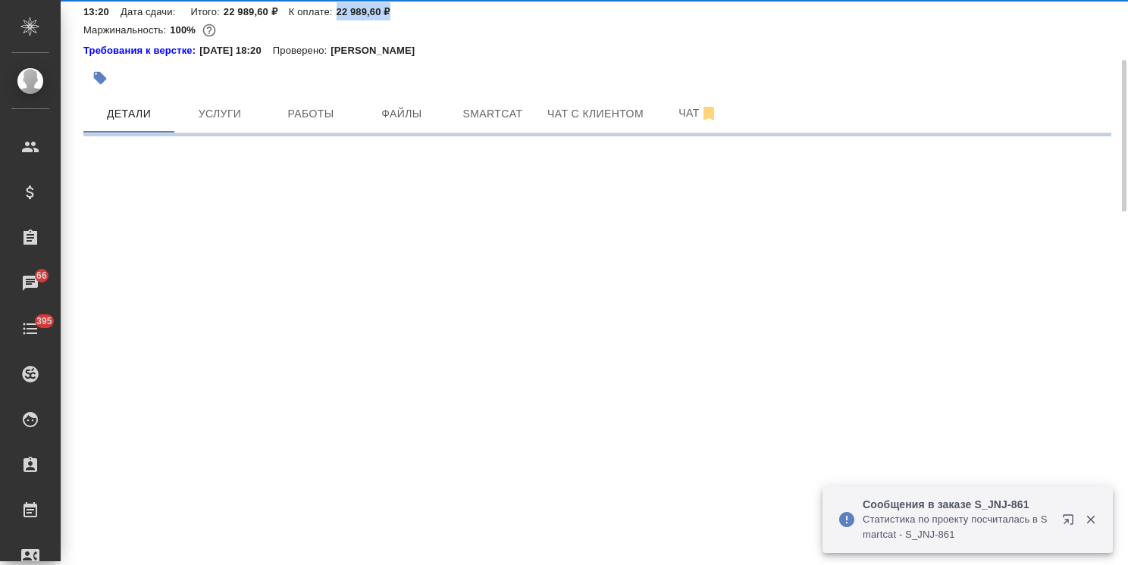
select select "RU"
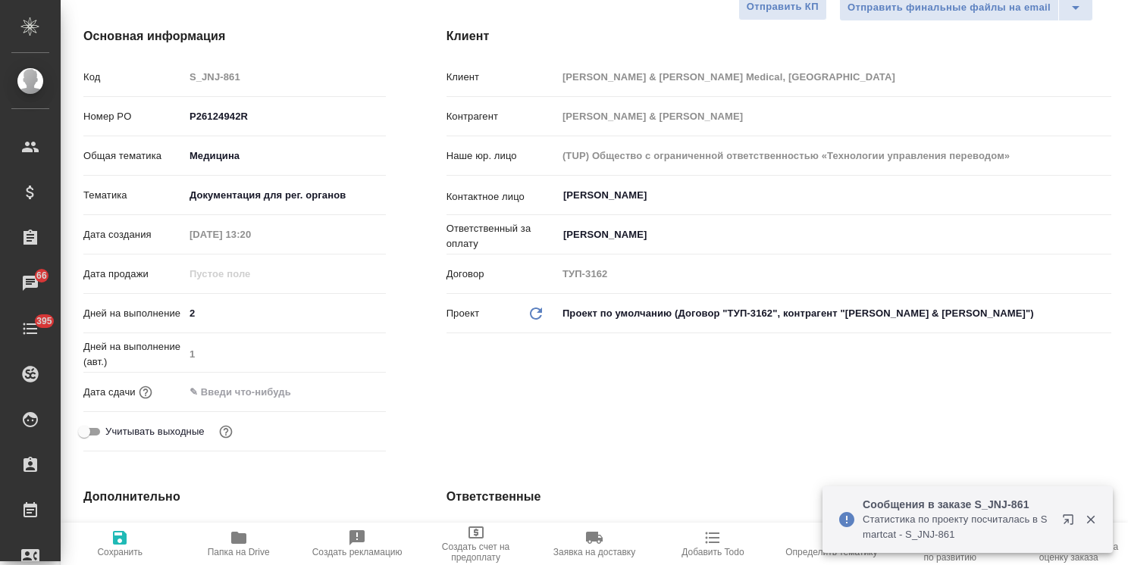
type textarea "x"
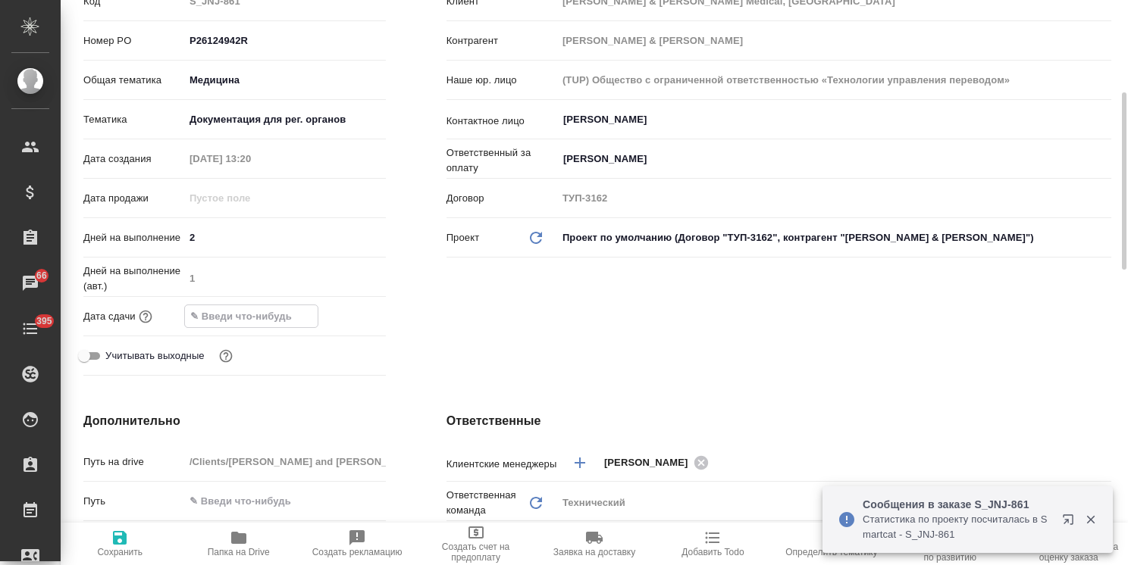
click at [277, 305] on input "text" at bounding box center [251, 316] width 133 height 22
click at [343, 306] on icon "button" at bounding box center [342, 315] width 18 height 18
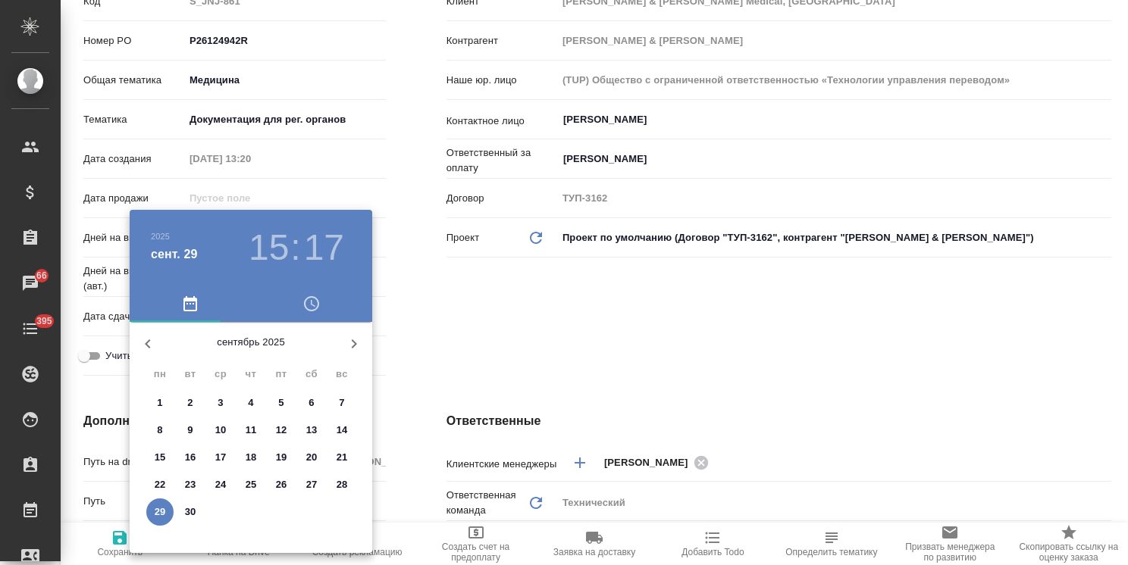
click at [192, 511] on p "30" at bounding box center [190, 512] width 11 height 15
type input "30.09.2025 15:17"
type textarea "x"
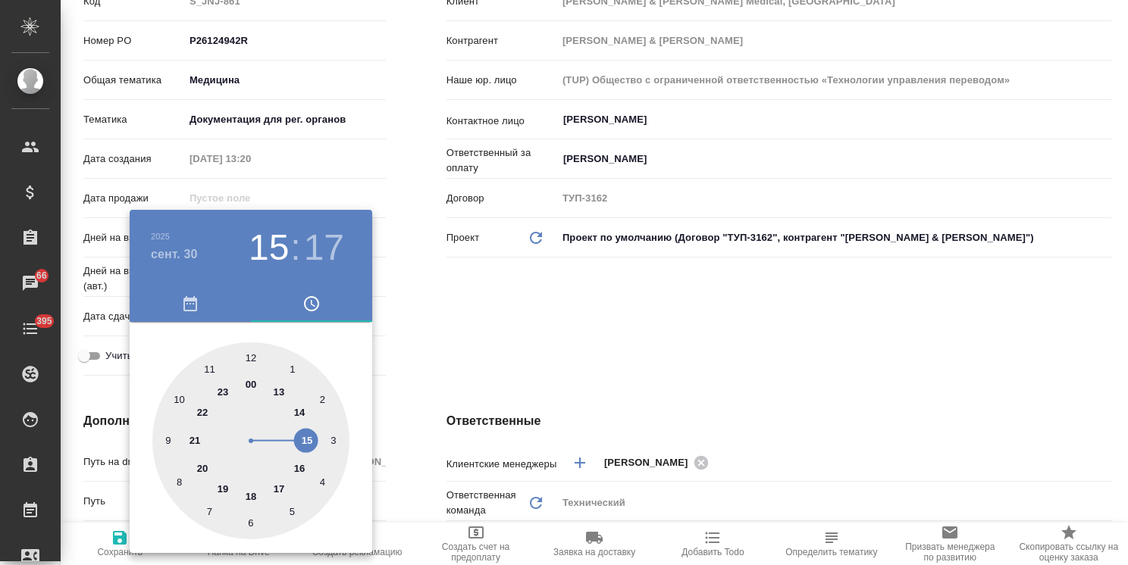
click at [459, 332] on div at bounding box center [564, 282] width 1128 height 565
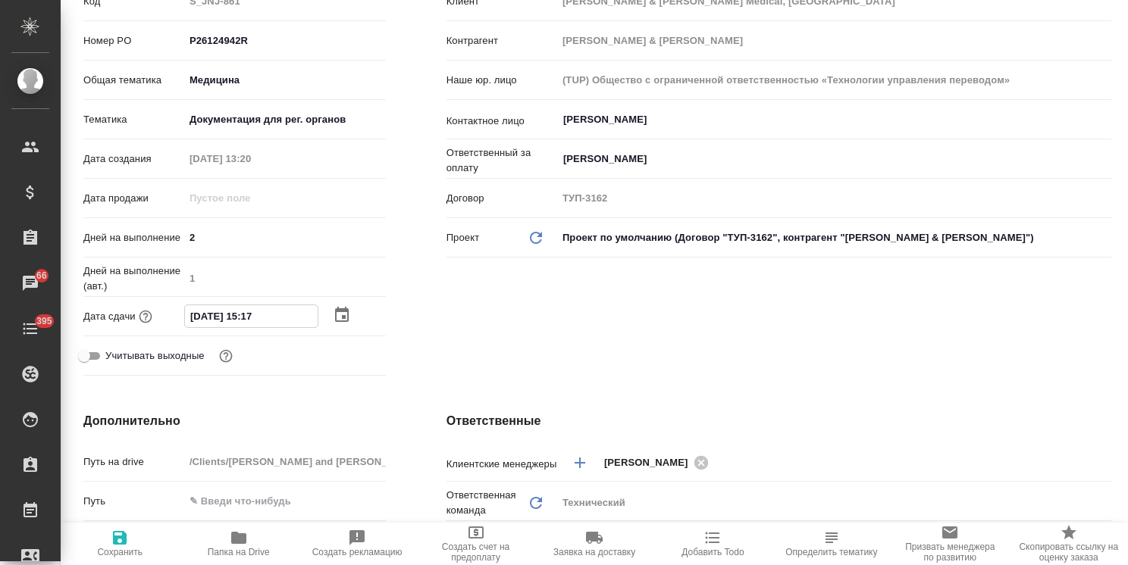
click at [246, 305] on input "30.09.2025 15:17" at bounding box center [251, 316] width 133 height 22
type input "30.09.2025 17:17"
type textarea "x"
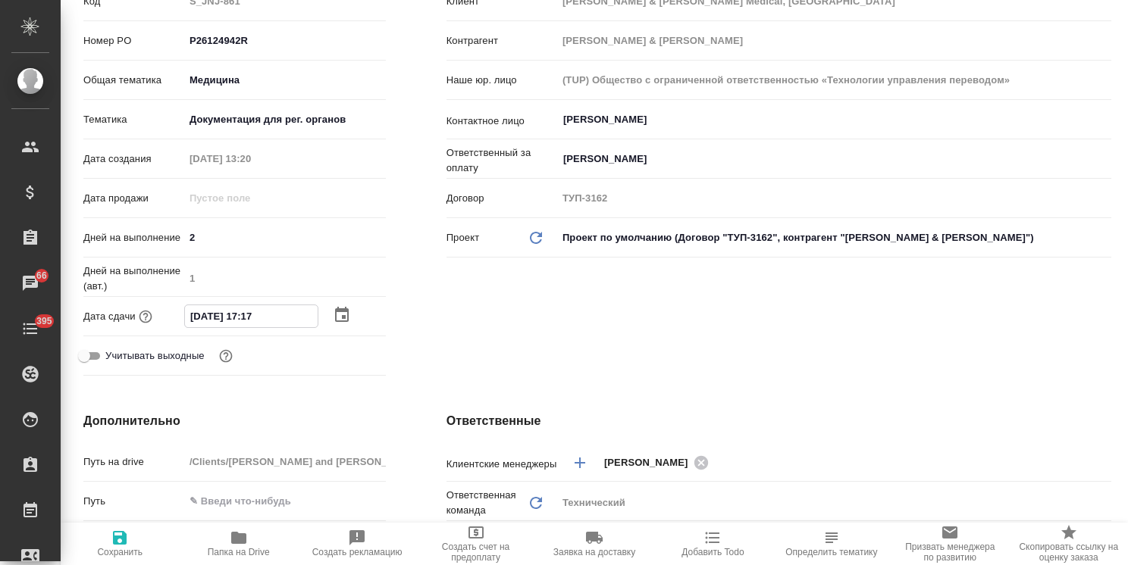
drag, startPoint x: 267, startPoint y: 293, endPoint x: 256, endPoint y: 296, distance: 10.9
click at [256, 305] on input "30.09.2025 17:17" at bounding box center [251, 316] width 133 height 22
type input "30.09.2025 17:0_"
type textarea "x"
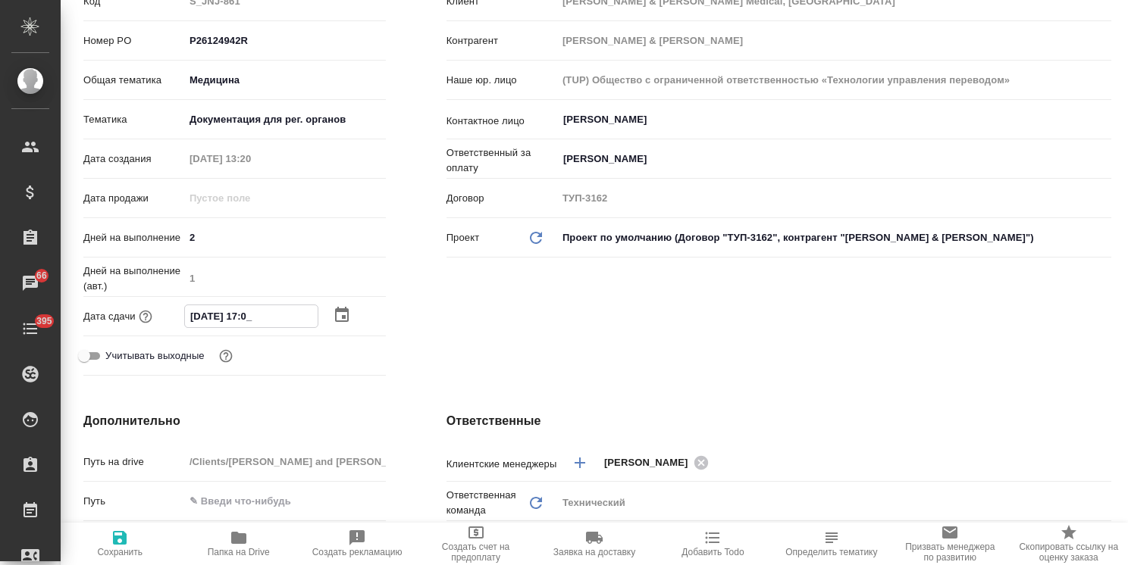
type textarea "x"
type input "30.09.2025 17:00"
type textarea "x"
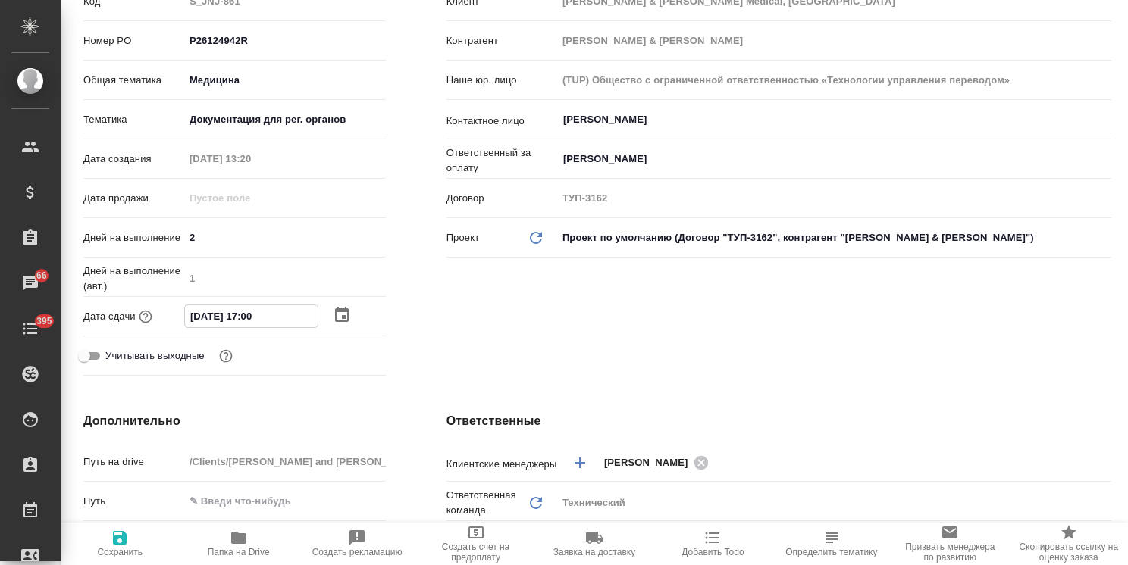
type input "30.09.2025 17:00"
click at [121, 550] on span "Сохранить" at bounding box center [119, 552] width 45 height 11
type textarea "x"
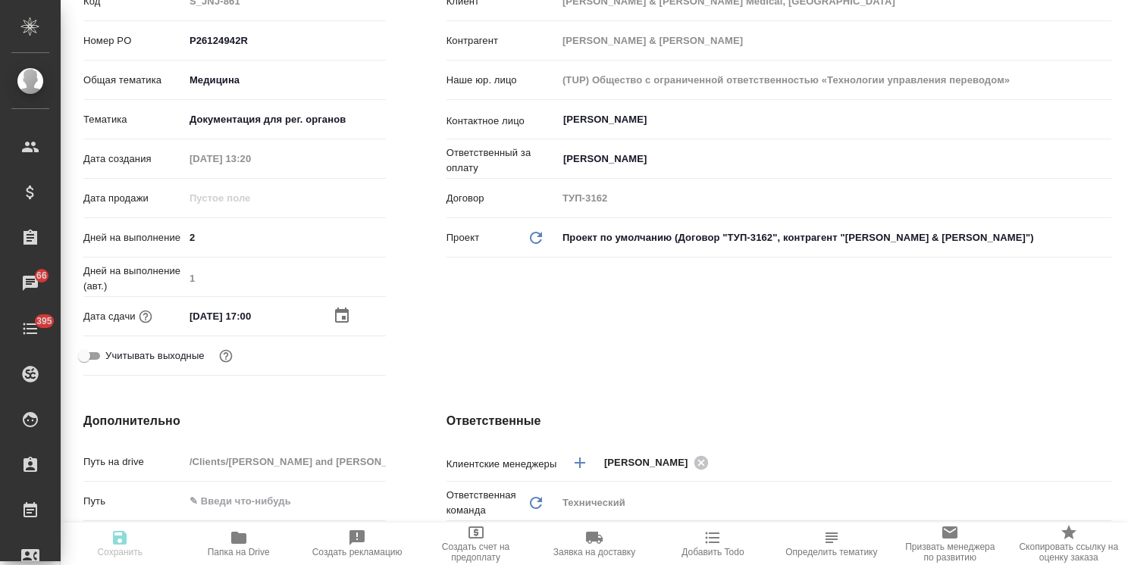
type textarea "x"
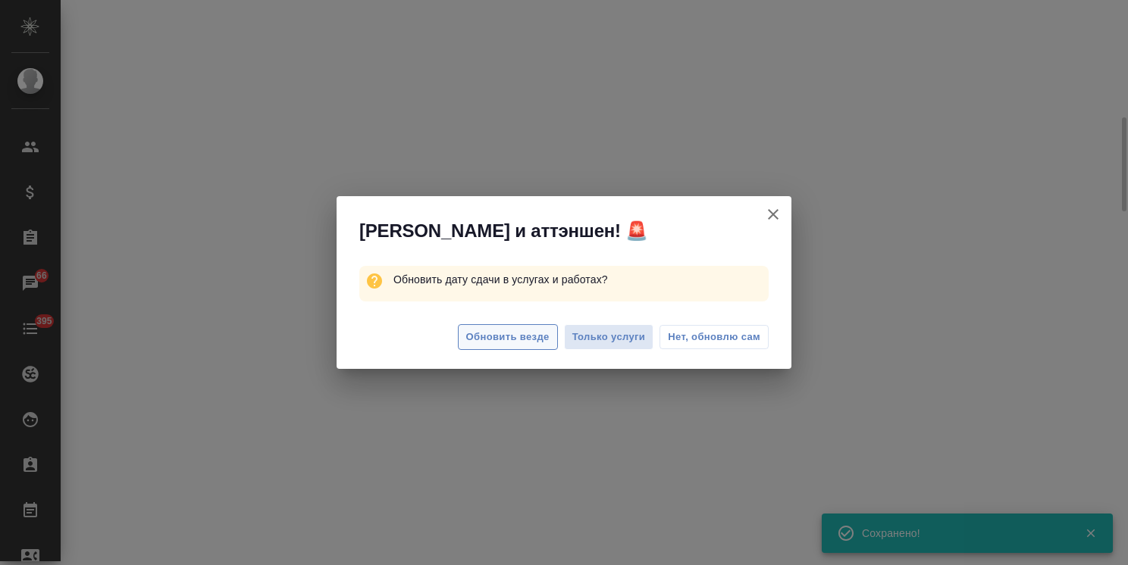
scroll to position [312, 0]
click at [524, 327] on button "Обновить везде" at bounding box center [508, 337] width 100 height 27
select select "RU"
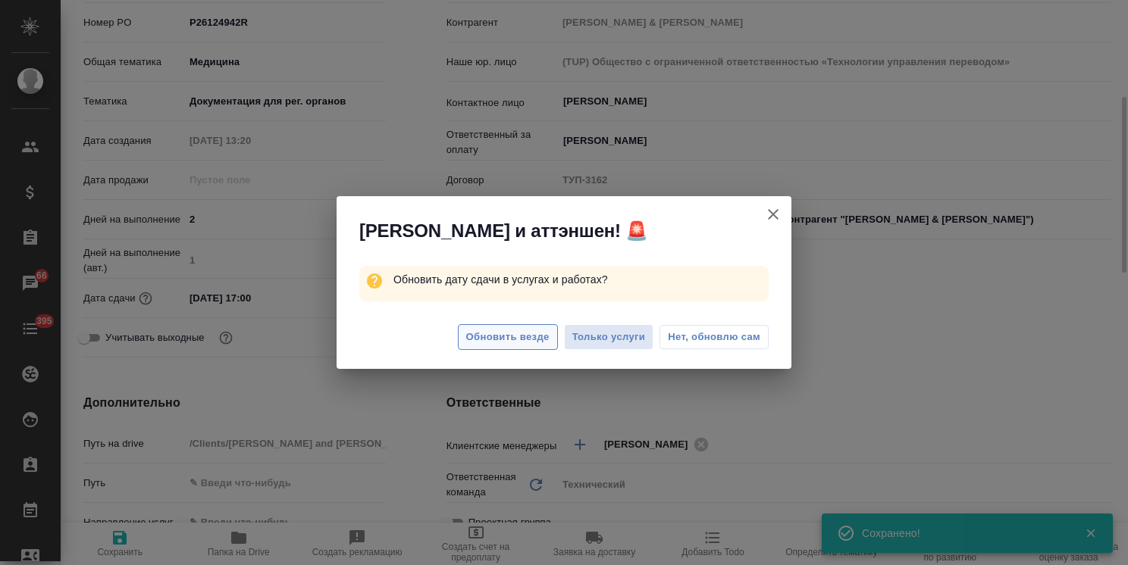
type textarea "x"
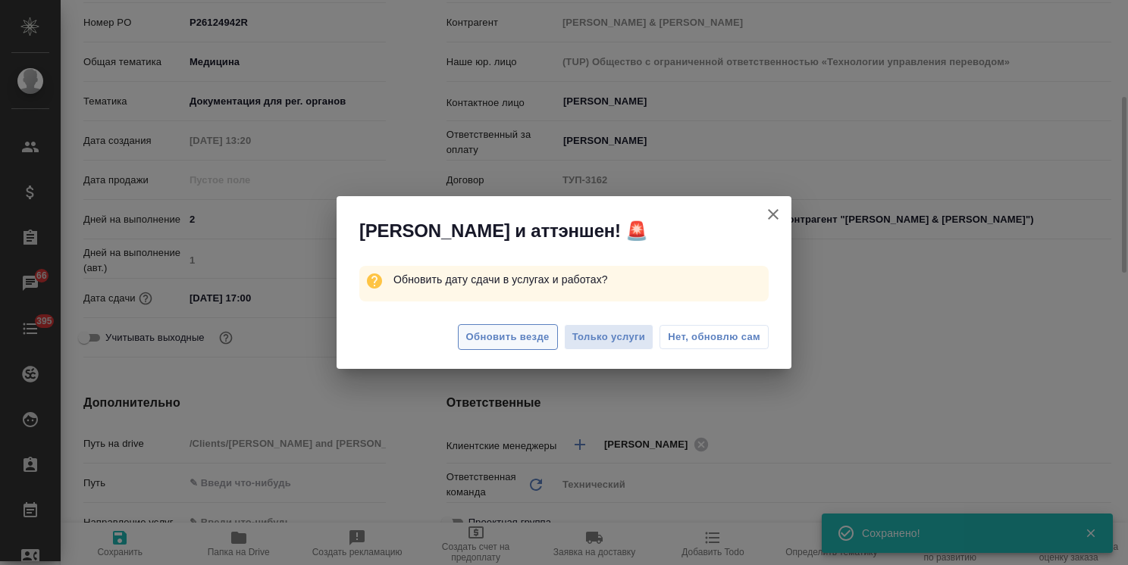
type textarea "x"
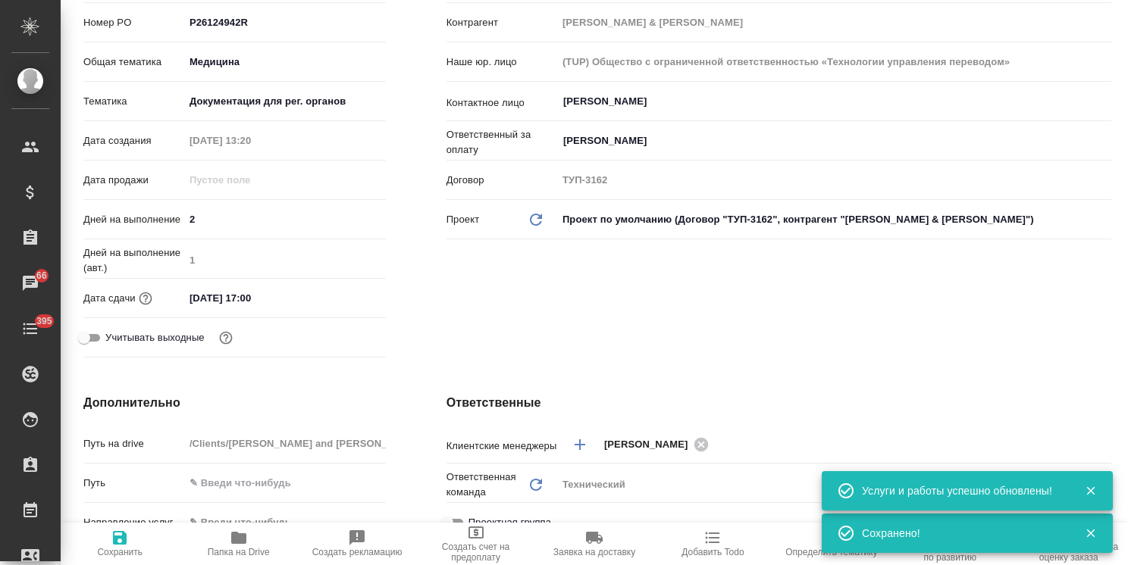
click at [443, 346] on div "Клиент Клиент Johnson & Johnson Medical, Russia Контрагент Джонсон & Джонсон На…" at bounding box center [778, 148] width 725 height 491
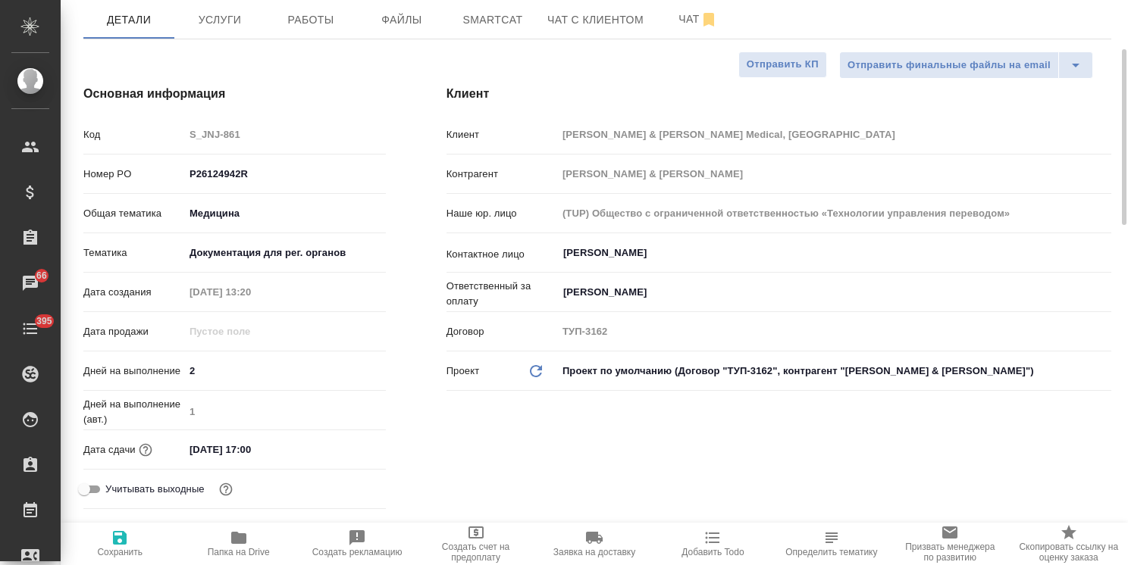
scroll to position [85, 0]
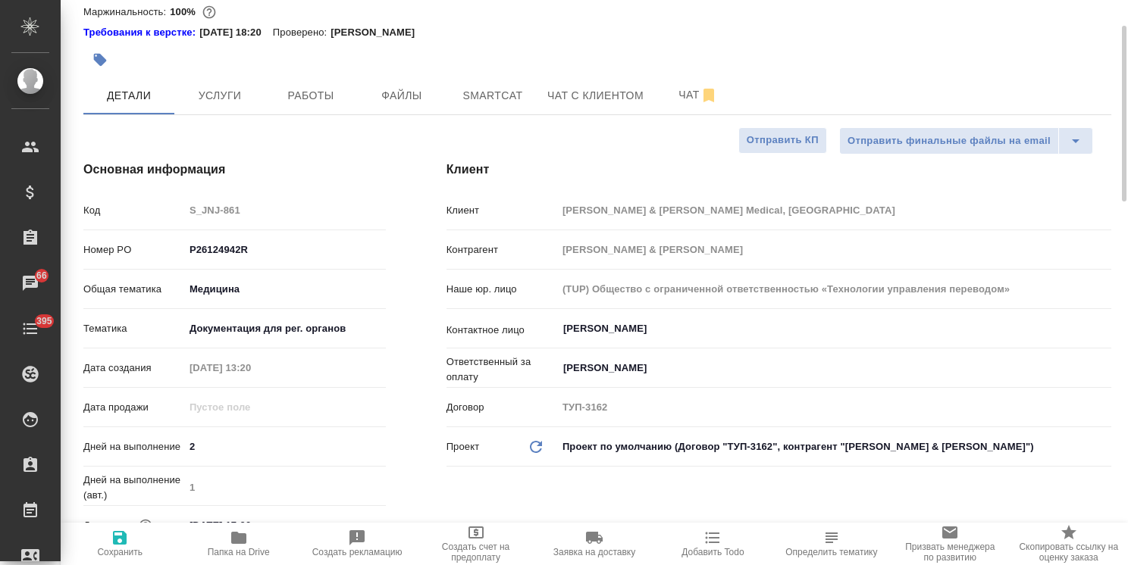
click at [596, 542] on icon "button" at bounding box center [594, 538] width 17 height 12
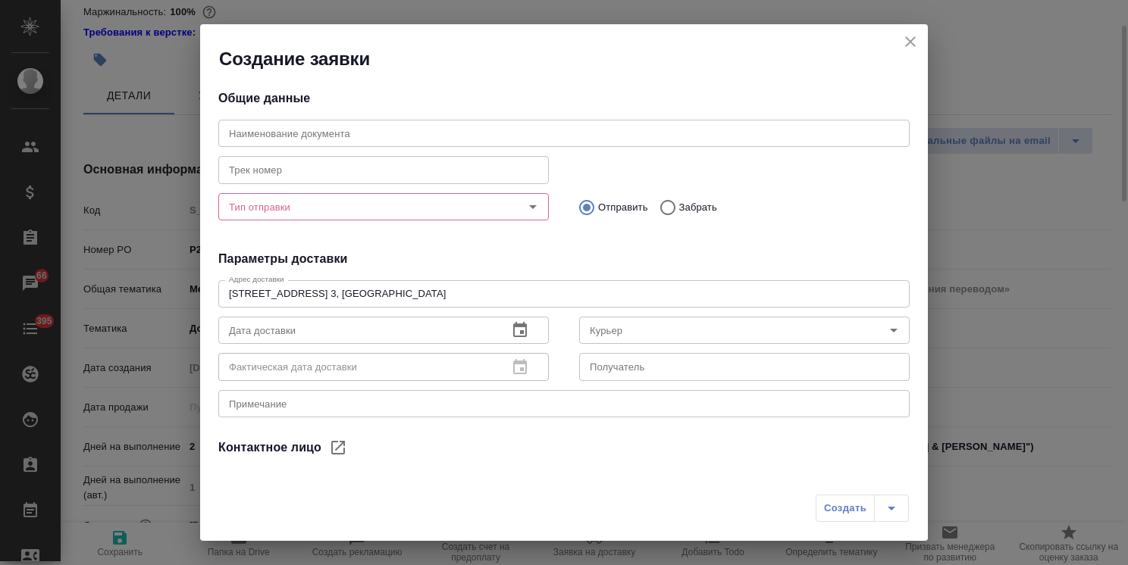
type input "[PERSON_NAME]"
type input "Осипова Алина"
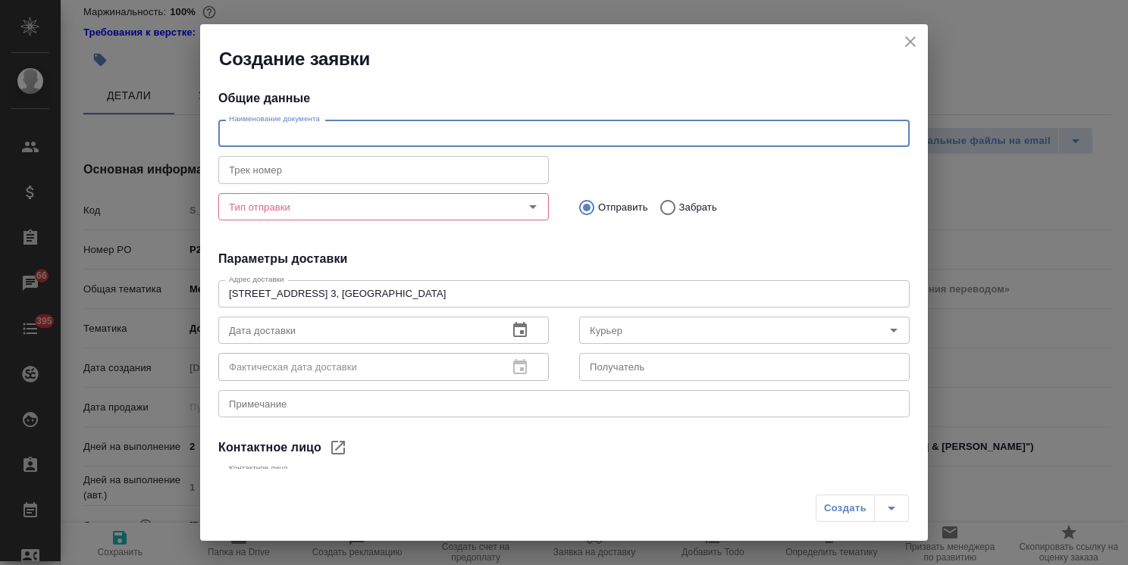
click at [267, 136] on input "text" at bounding box center [563, 133] width 691 height 27
type input "1 оригинал"
click at [271, 210] on input "Тип отправки" at bounding box center [358, 207] width 271 height 18
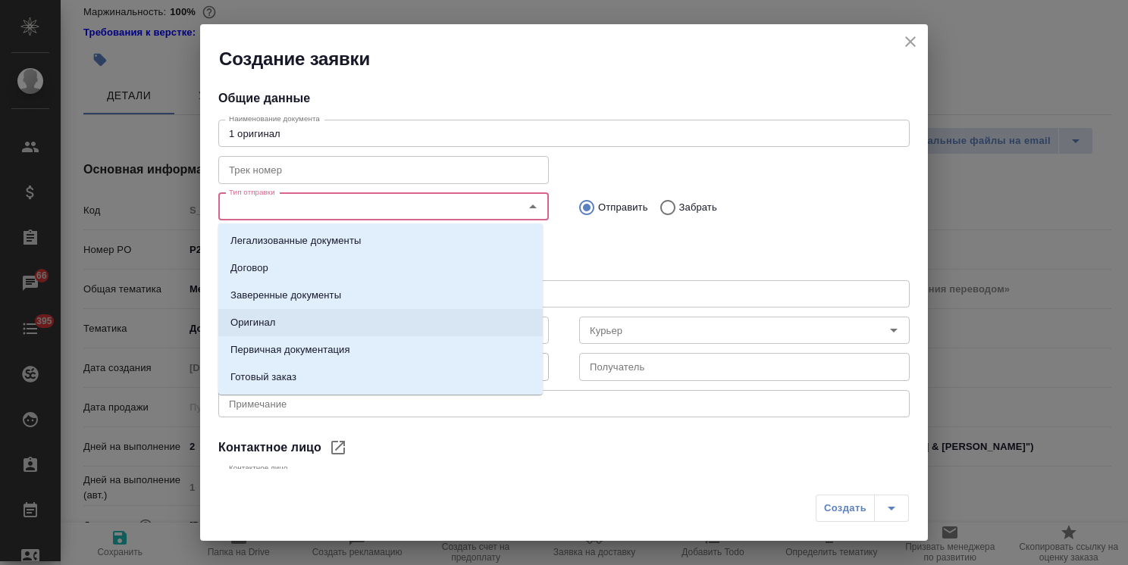
click at [280, 319] on li "Оригинал" at bounding box center [380, 322] width 324 height 27
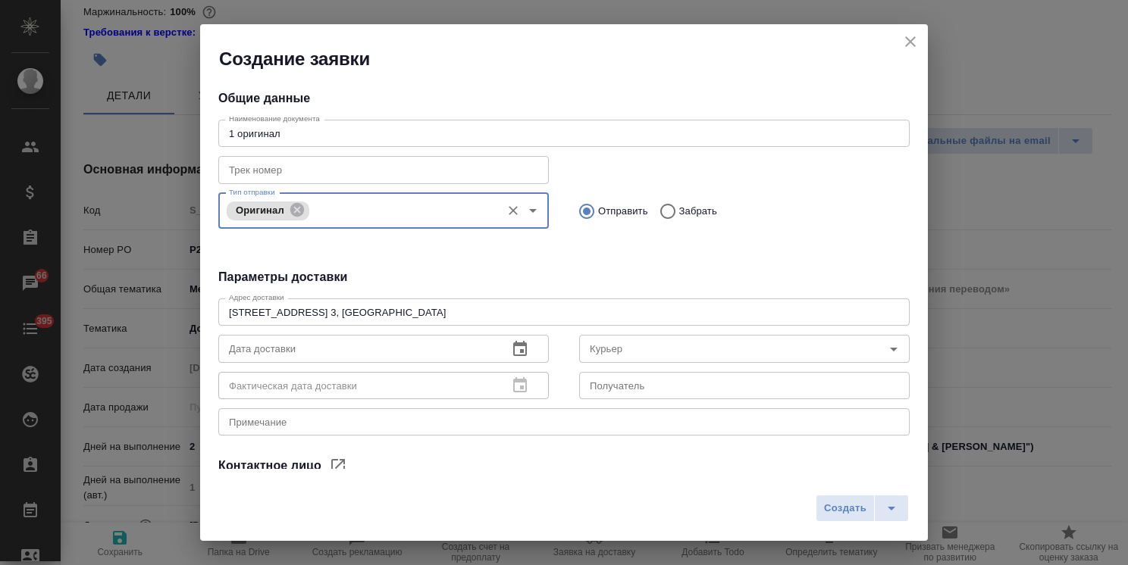
click at [662, 211] on input "Забрать" at bounding box center [665, 212] width 27 height 32
radio input "true"
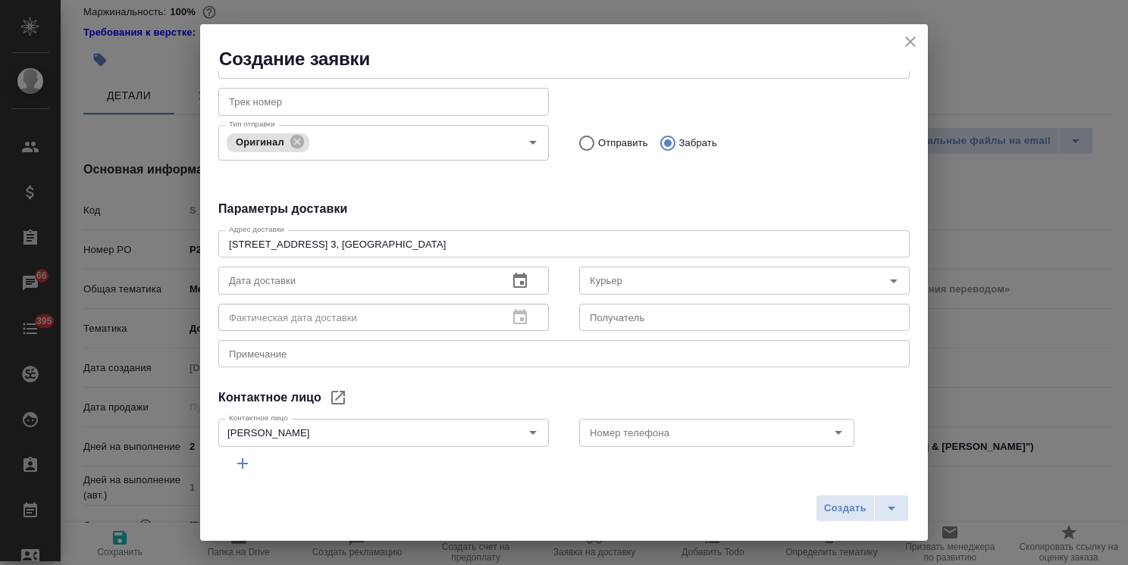
scroll to position [127, 0]
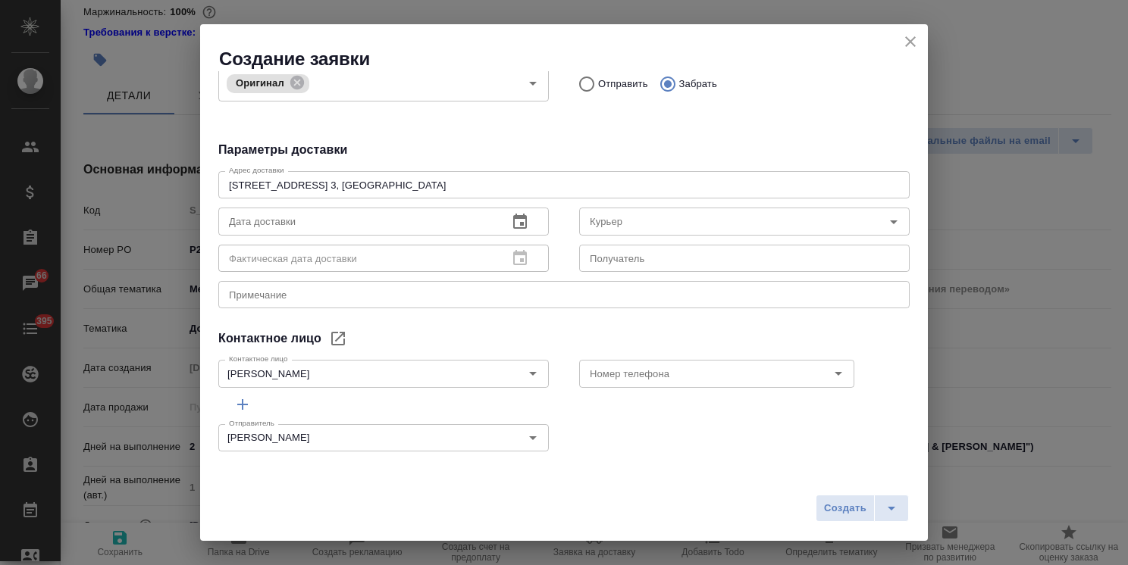
click at [529, 221] on button "button" at bounding box center [520, 222] width 36 height 36
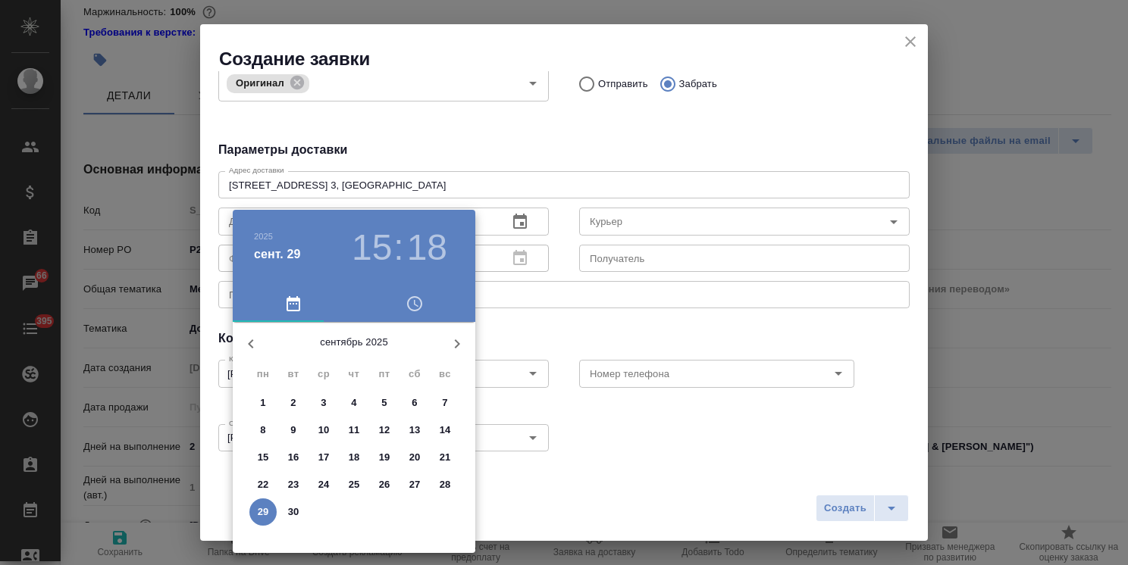
drag, startPoint x: 295, startPoint y: 515, endPoint x: 467, endPoint y: 253, distance: 313.6
click at [296, 515] on p "30" at bounding box center [293, 512] width 11 height 15
type input "30.09.2025 15:18"
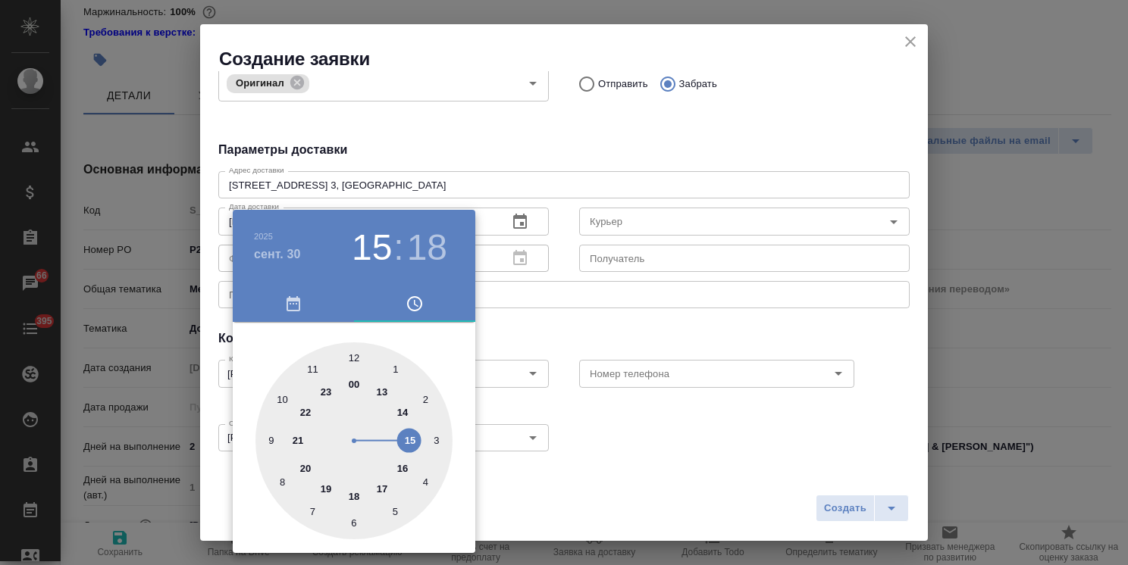
click at [484, 145] on div at bounding box center [564, 282] width 1128 height 565
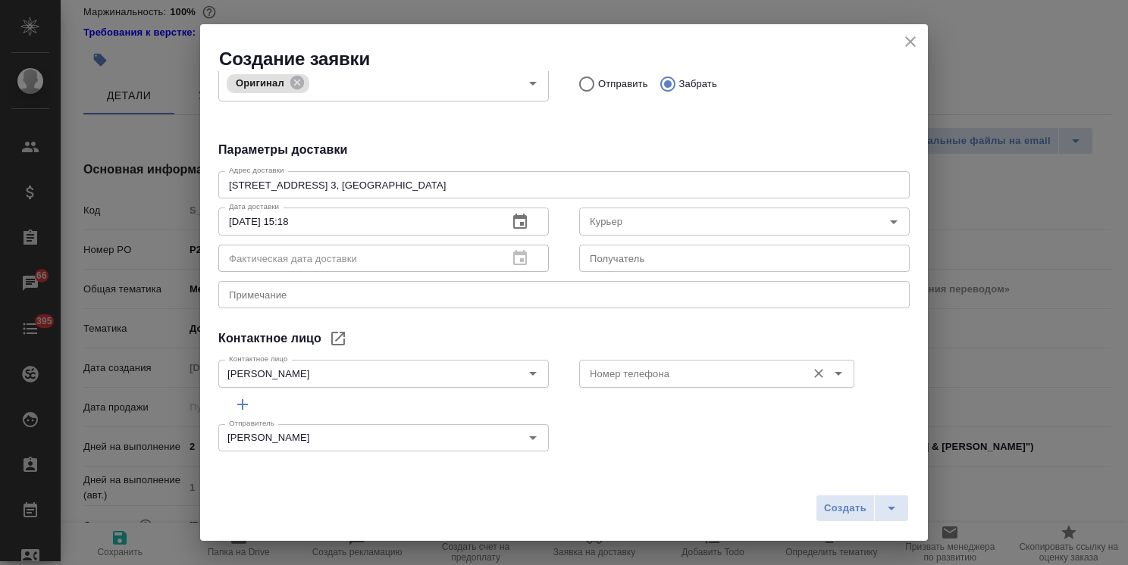
click at [584, 377] on input "Номер телефона" at bounding box center [691, 374] width 215 height 18
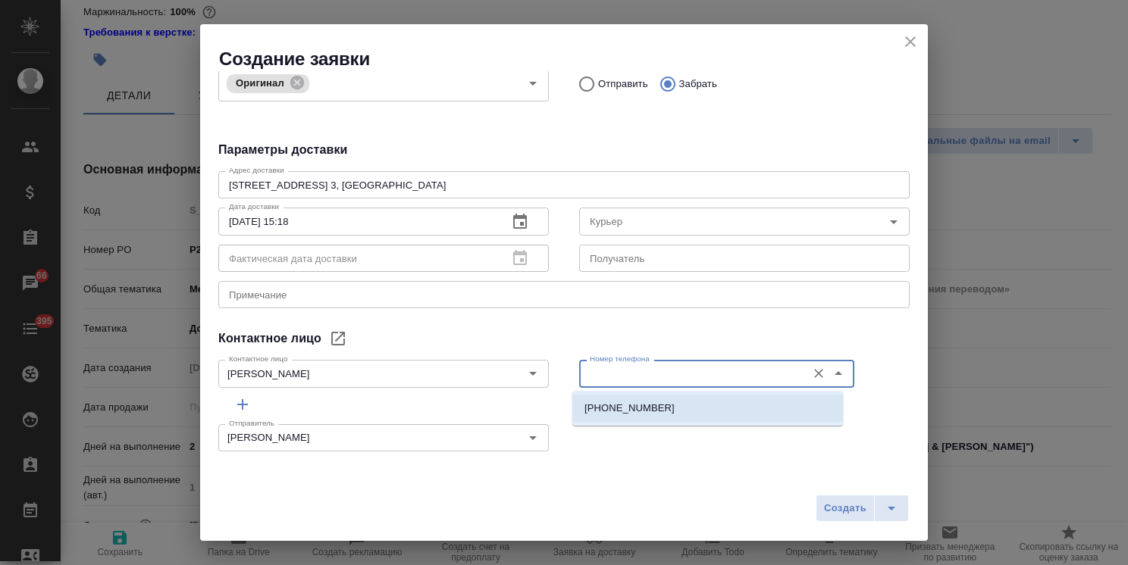
click at [606, 412] on p "+7 925 081 0804" at bounding box center [629, 408] width 90 height 15
type input "+7 925 081 0804"
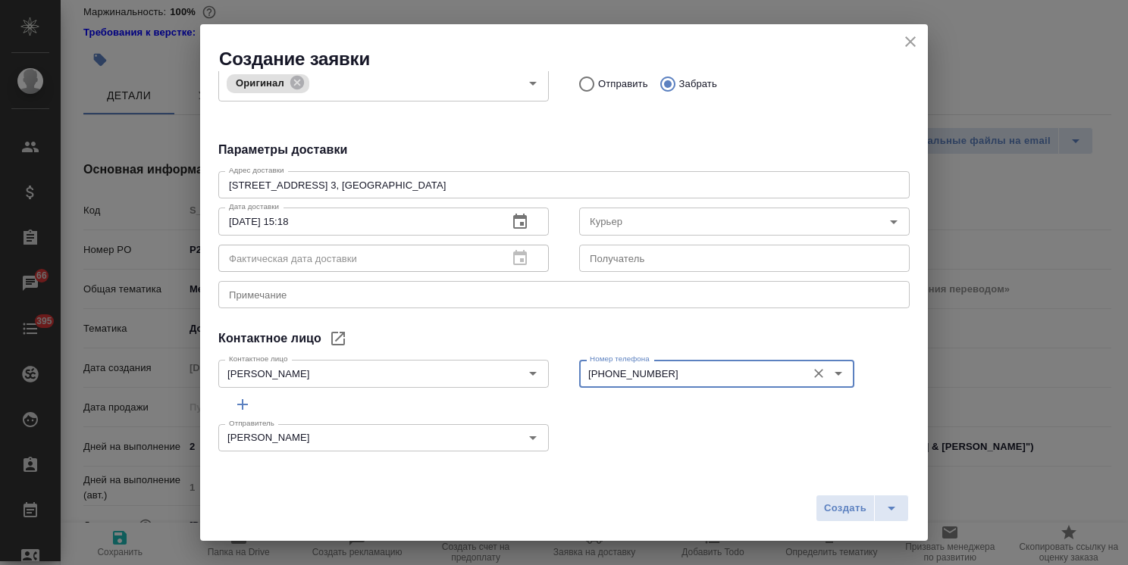
click at [318, 293] on textarea at bounding box center [564, 295] width 670 height 11
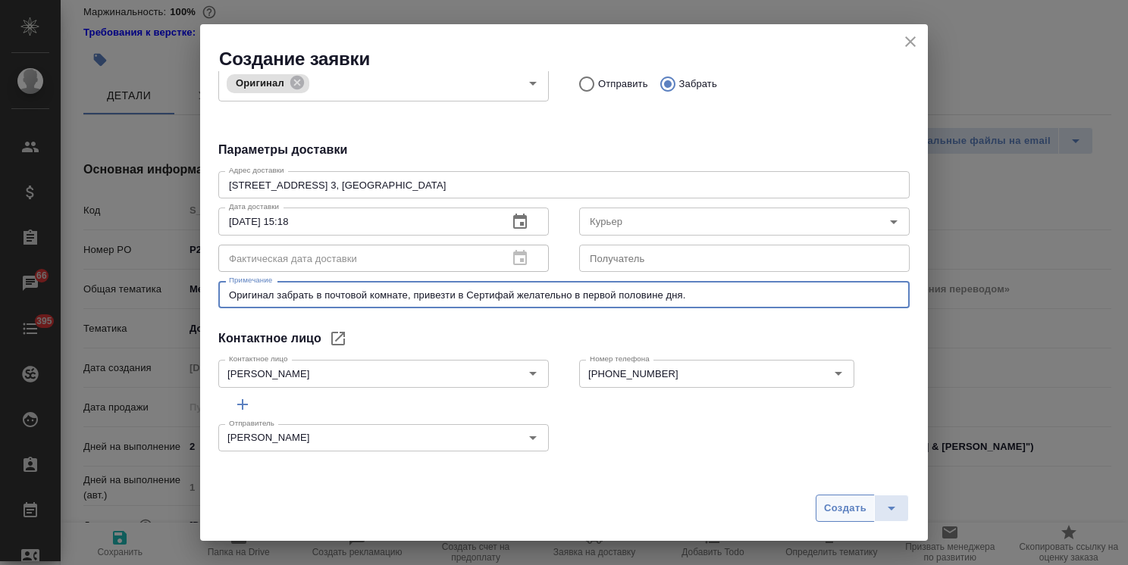
type textarea "Оригинал забрать в почтовой комнате, привезти в Сертифай желательно в первой по…"
click at [833, 509] on span "Создать" at bounding box center [845, 508] width 42 height 17
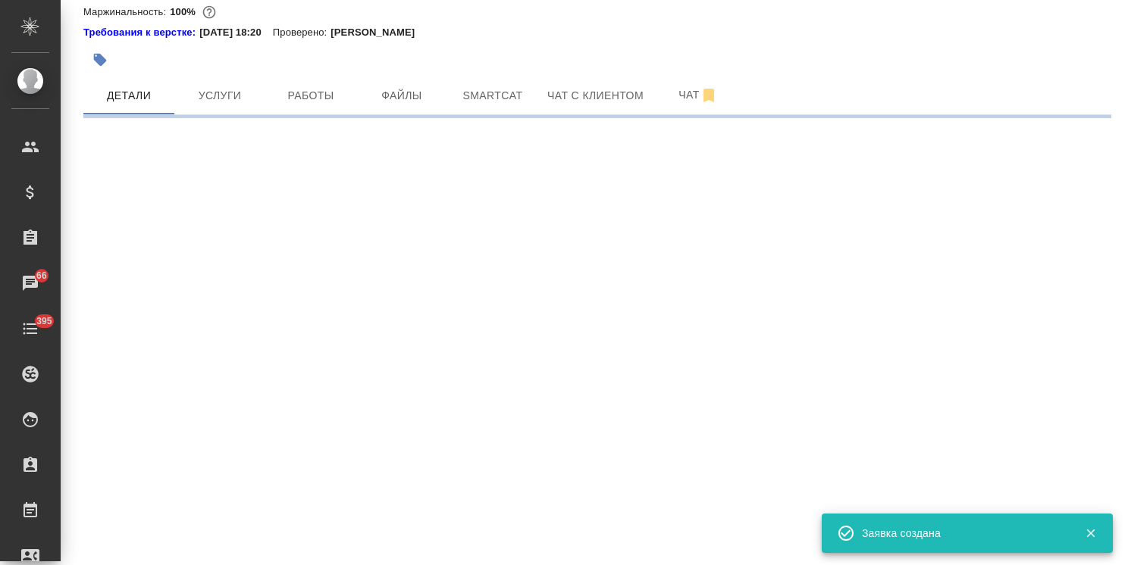
select select "RU"
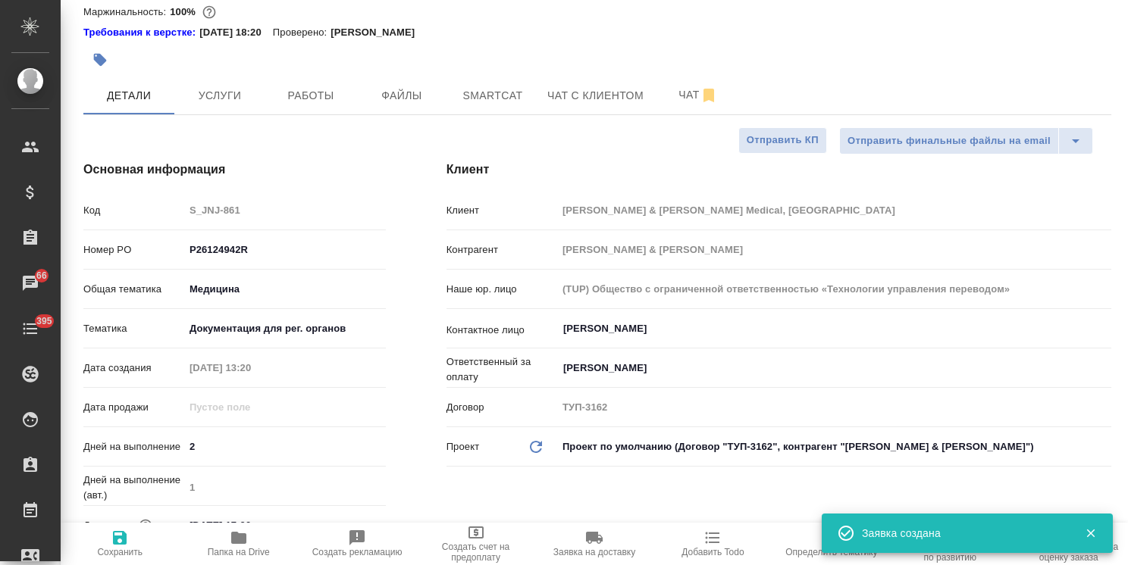
type textarea "x"
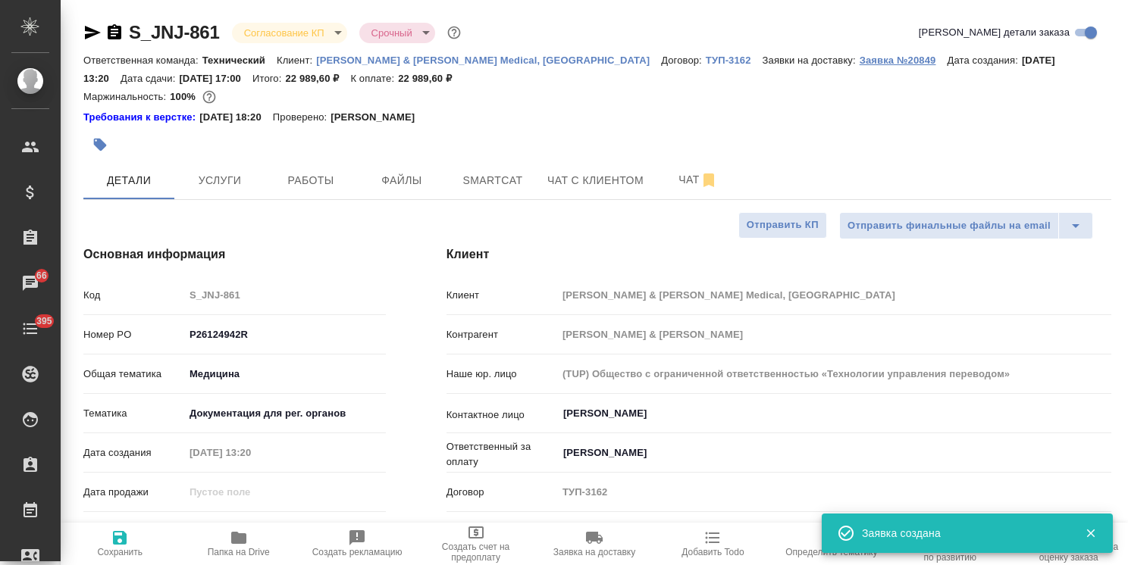
click at [859, 62] on p "Заявка №20849" at bounding box center [903, 60] width 88 height 11
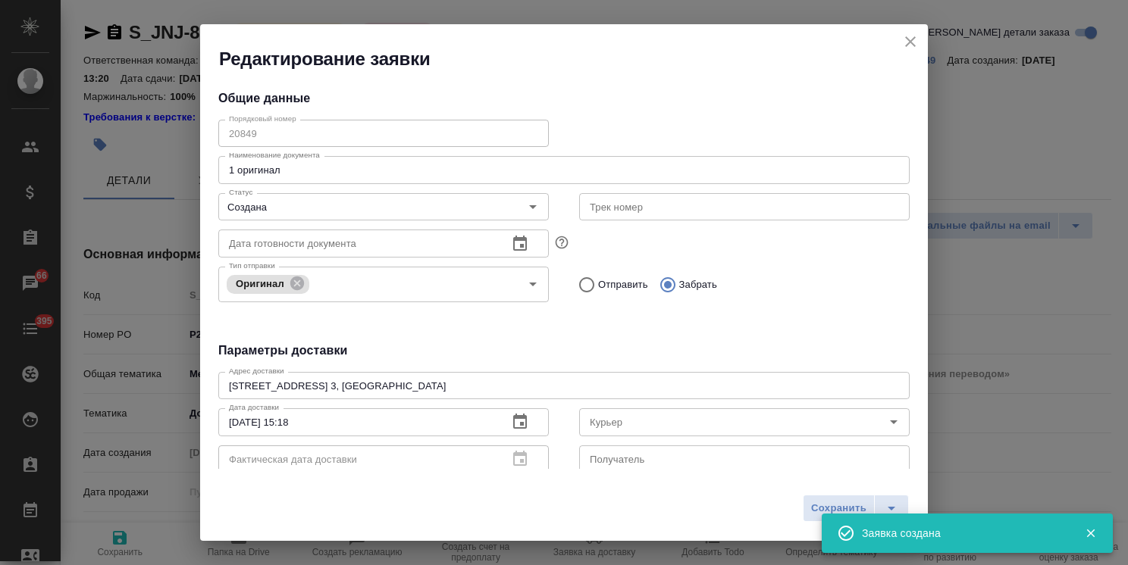
click at [196, 137] on div "Редактирование заявки Общие данные Порядковый номер 20849 Порядковый номер Наим…" at bounding box center [564, 282] width 1128 height 565
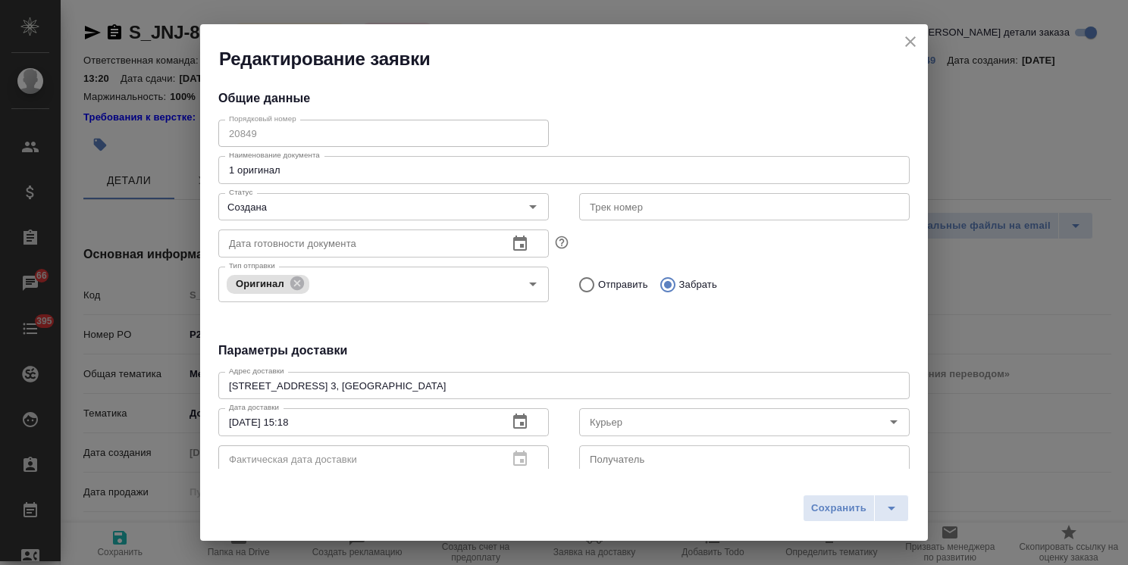
click at [906, 38] on icon "close" at bounding box center [910, 42] width 18 height 18
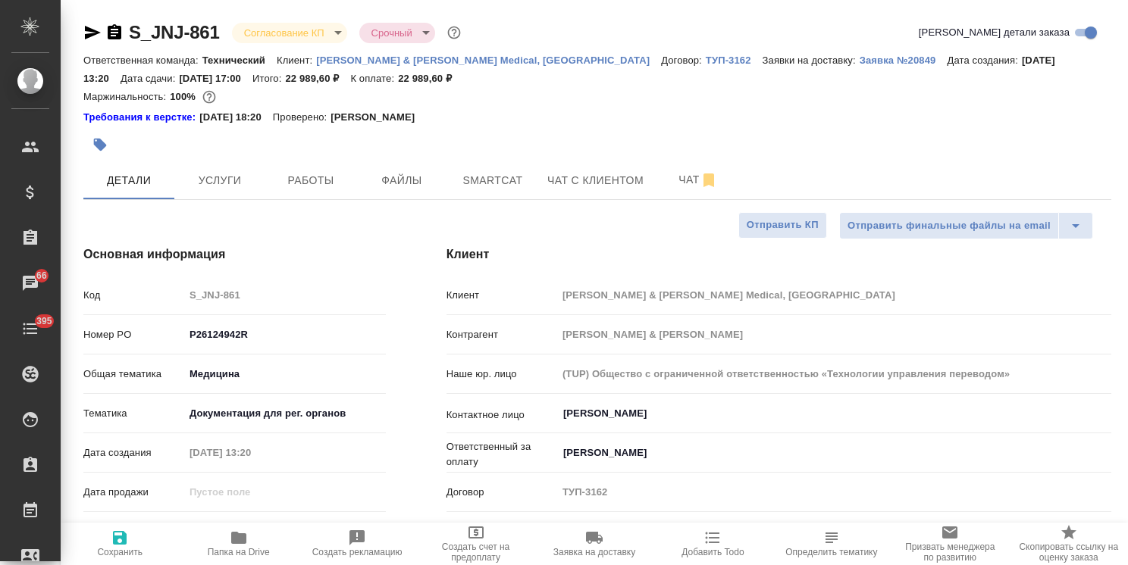
type textarea "x"
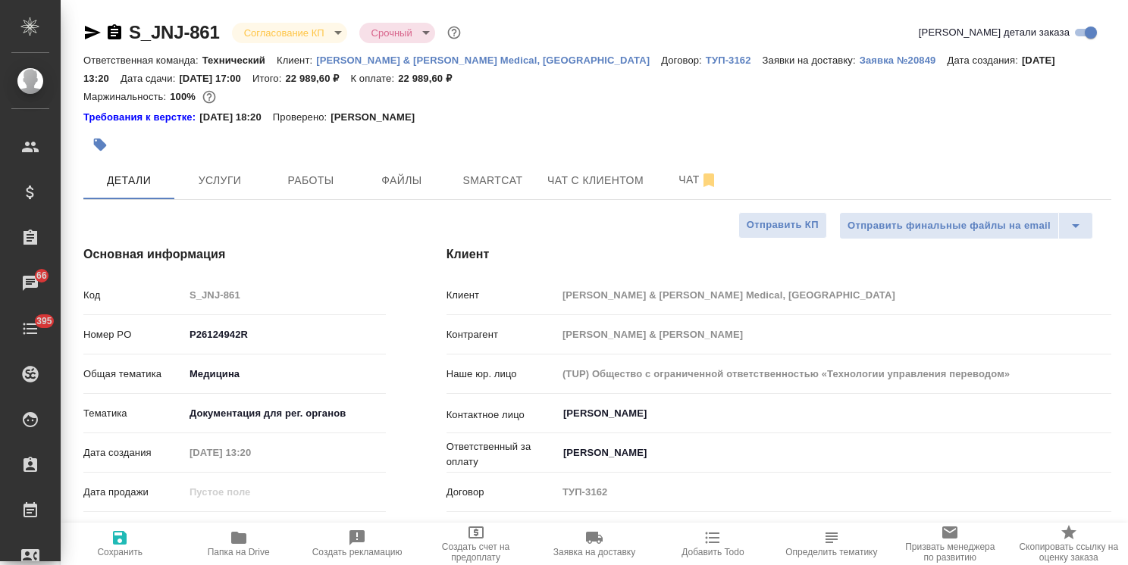
type textarea "x"
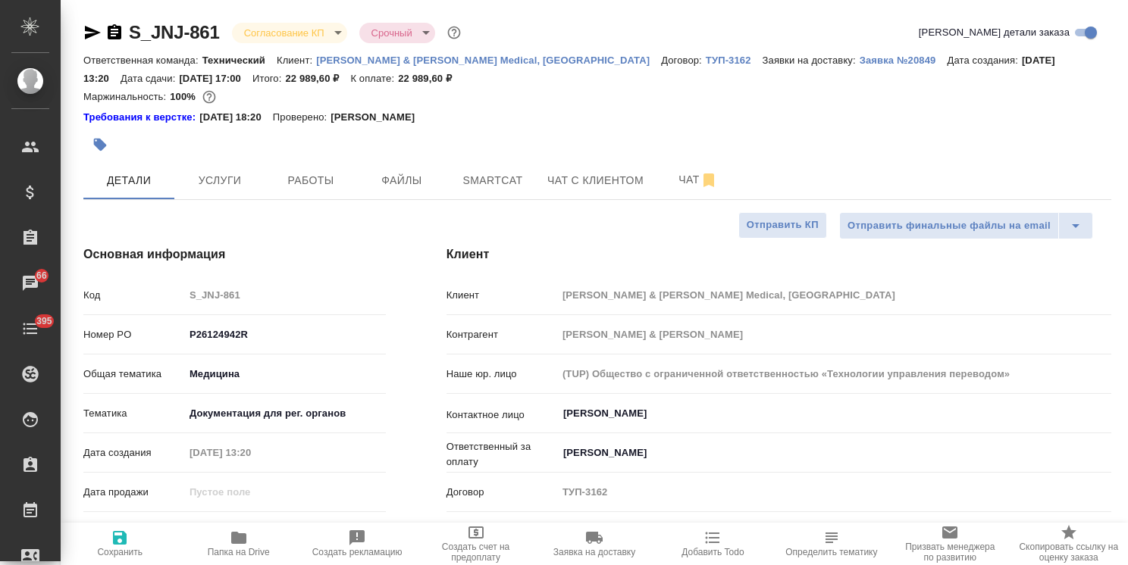
type textarea "x"
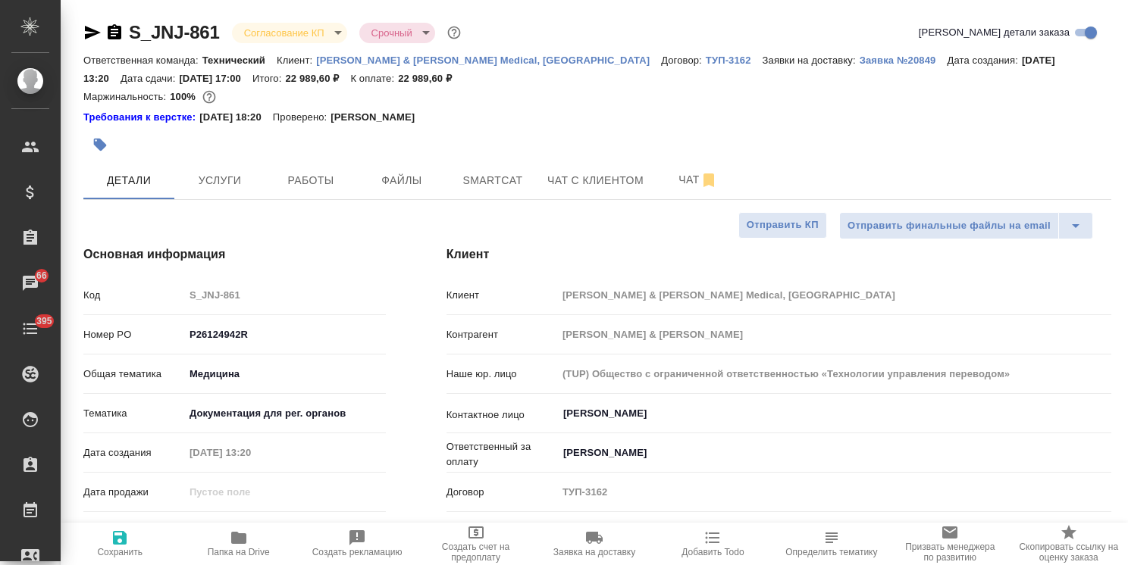
type textarea "x"
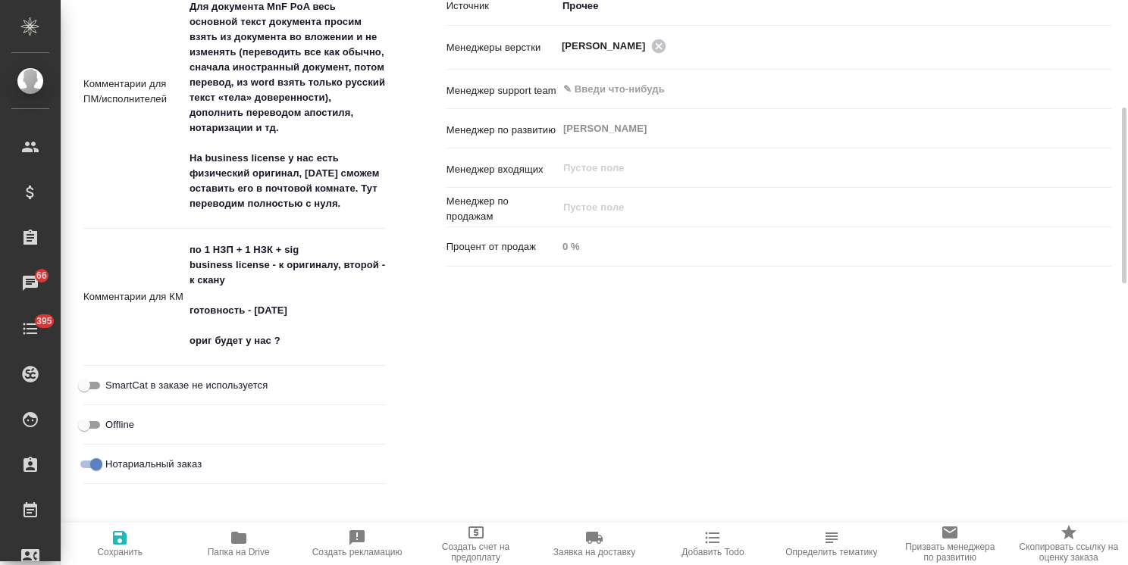
scroll to position [1137, 0]
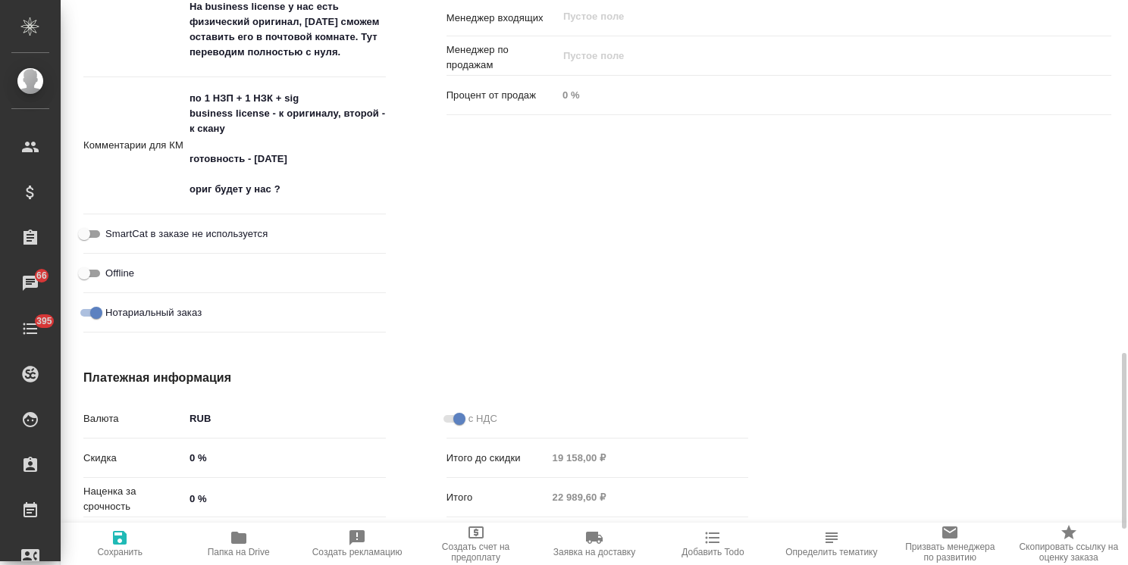
type textarea "x"
click at [292, 199] on textarea "по 1 НЗП + 1 НЗК + sig business license - к оригиналу, второй - к скану готовно…" at bounding box center [285, 144] width 200 height 117
type textarea "по 1 НЗП + 1 НЗК + sig business license - к оригиналу, второй - к скану готовно…"
type textarea "x"
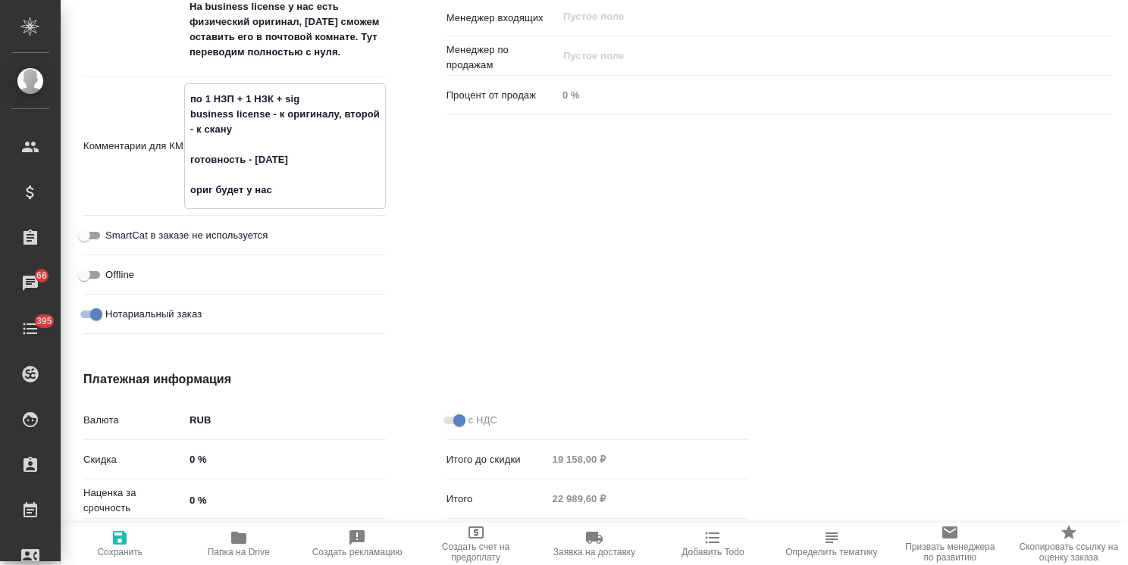
type textarea "x"
type textarea "по 1 НЗП + 1 НЗК + sig business license - к оригиналу, второй - к скану готовно…"
type textarea "x"
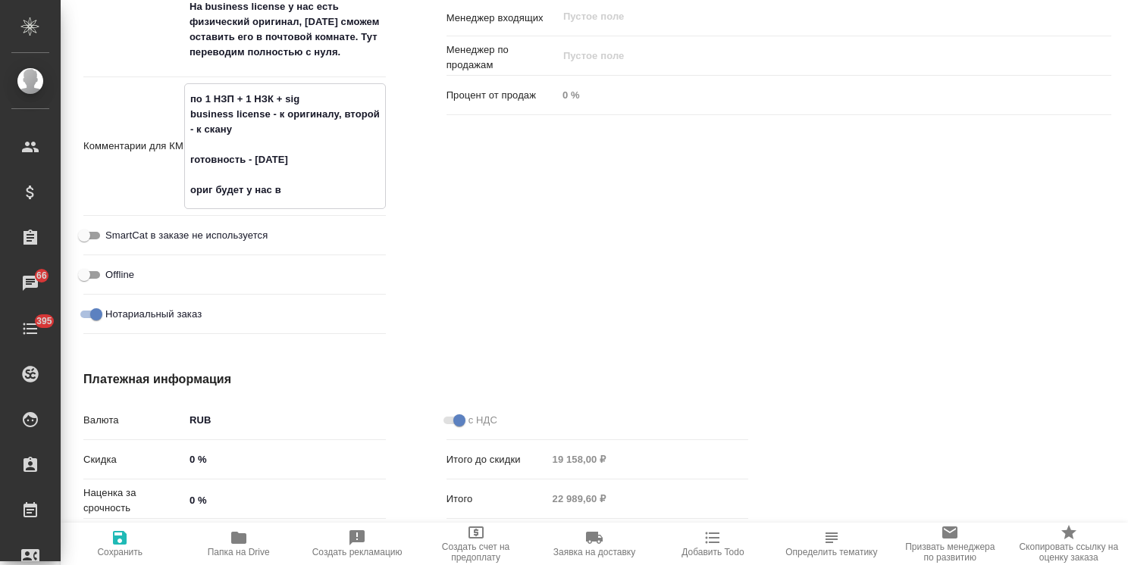
type textarea "x"
type textarea "по 1 НЗП + 1 НЗК + sig business license - к оригиналу, второй - к скану готовно…"
type textarea "x"
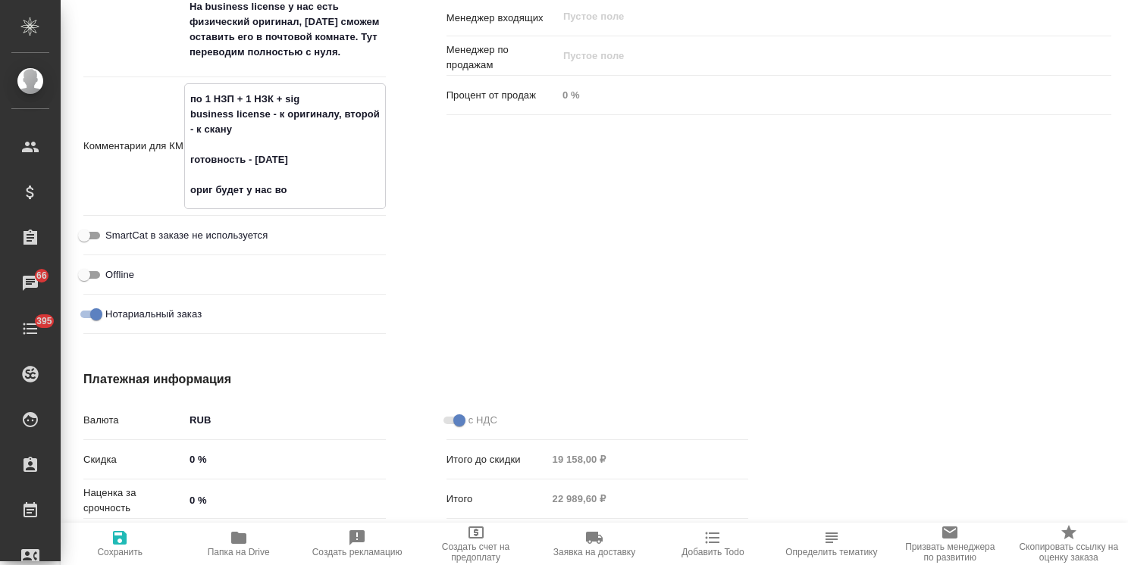
type textarea "x"
type textarea "по 1 НЗП + 1 НЗК + sig business license - к оригиналу, второй - к скану готовно…"
type textarea "x"
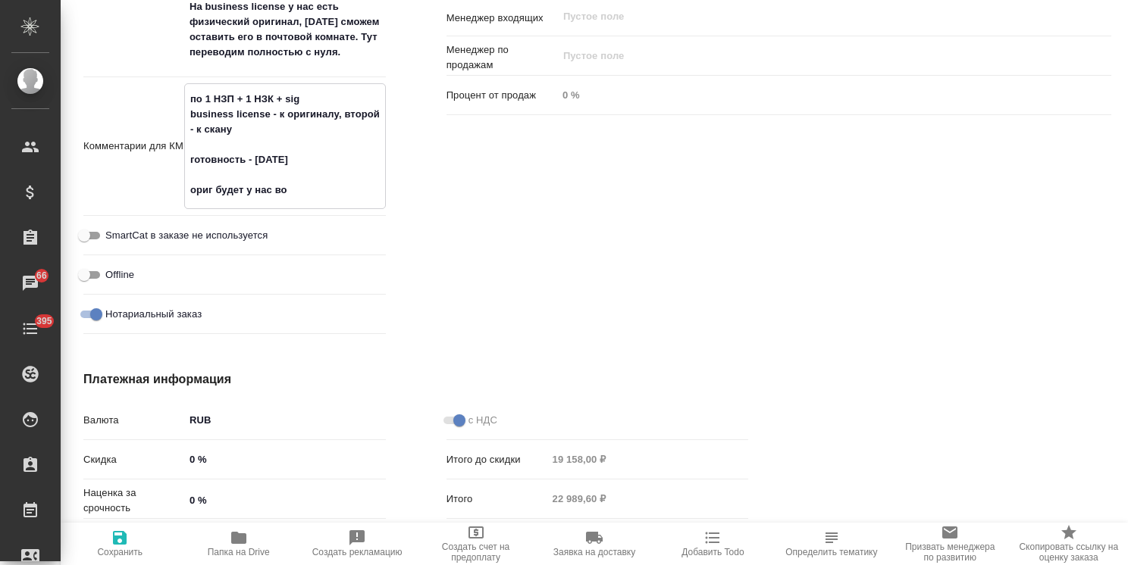
type textarea "по 1 НЗП + 1 НЗК + sig business license - к оригиналу, второй - к скану готовно…"
type textarea "x"
type textarea "по 1 НЗП + 1 НЗК + sig business license - к оригиналу, второй - к скану готовно…"
type textarea "x"
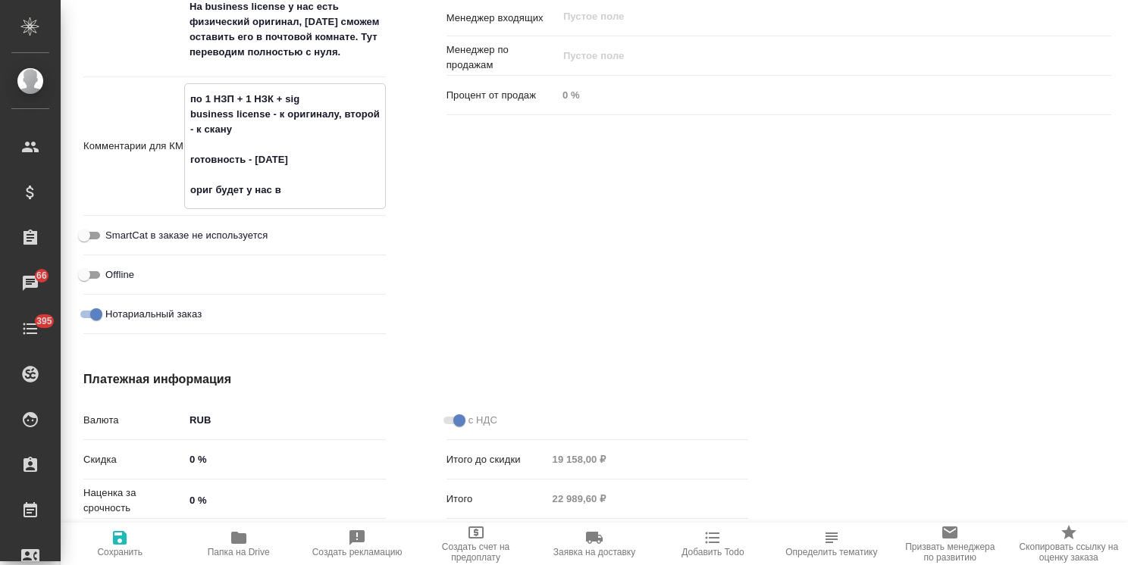
type textarea "x"
type textarea "по 1 НЗП + 1 НЗК + sig business license - к оригиналу, второй - к скану готовно…"
type textarea "x"
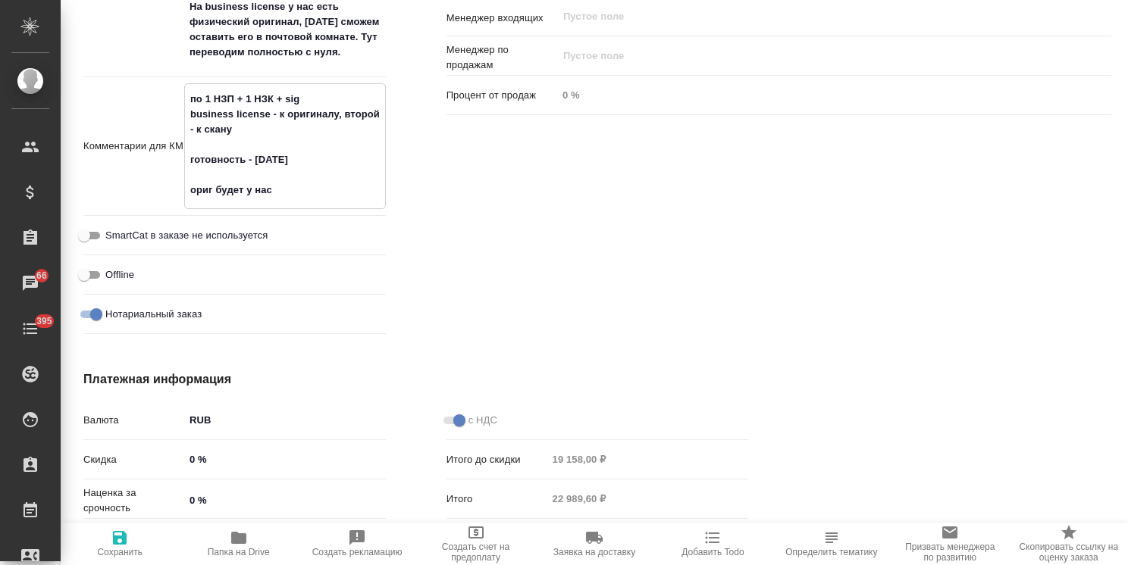
type textarea "x"
type textarea "по 1 НЗП + 1 НЗК + sig business license - к оригиналу, второй - к скану готовно…"
type textarea "x"
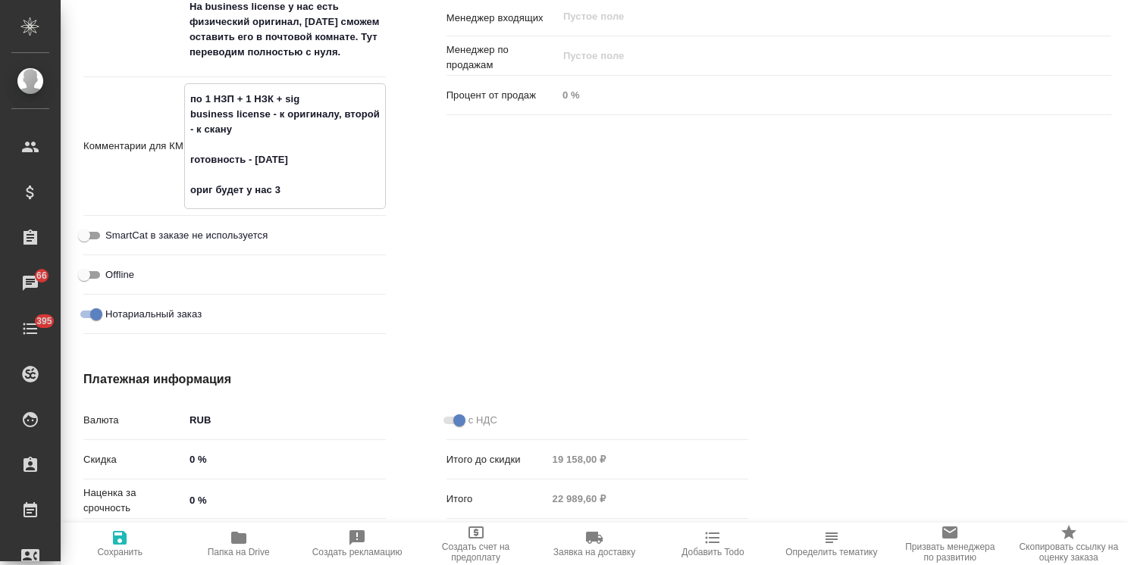
type textarea "x"
type textarea "по 1 НЗП + 1 НЗК + sig business license - к оригиналу, второй - к скану готовно…"
type textarea "x"
type textarea "по 1 НЗП + 1 НЗК + sig business license - к оригиналу, второй - к скану готовно…"
type textarea "x"
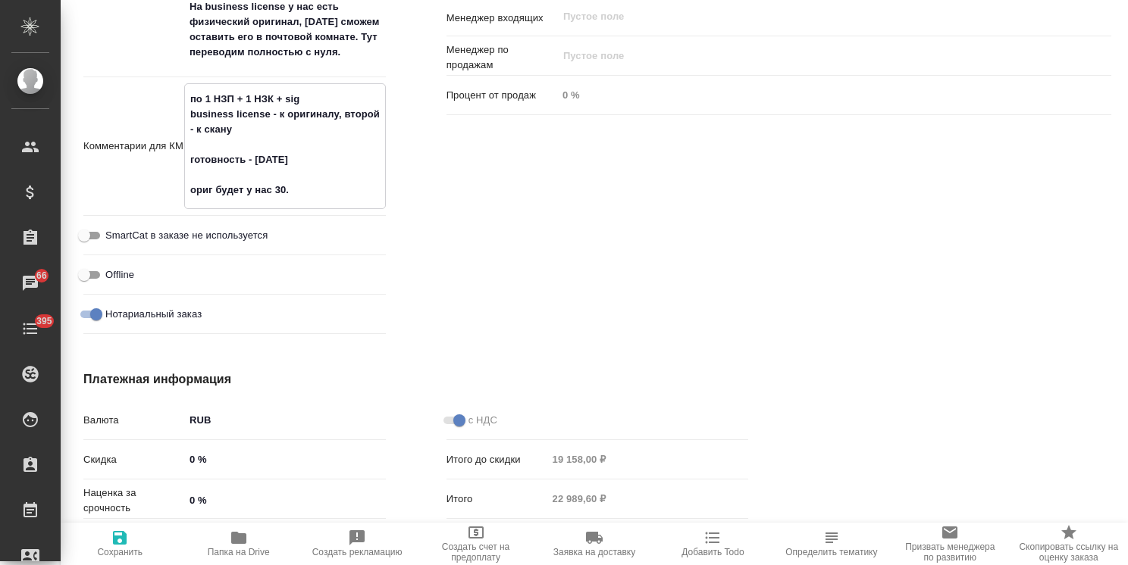
type textarea "x"
type textarea "по 1 НЗП + 1 НЗК + sig business license - к оригиналу, второй - к скану готовно…"
type textarea "x"
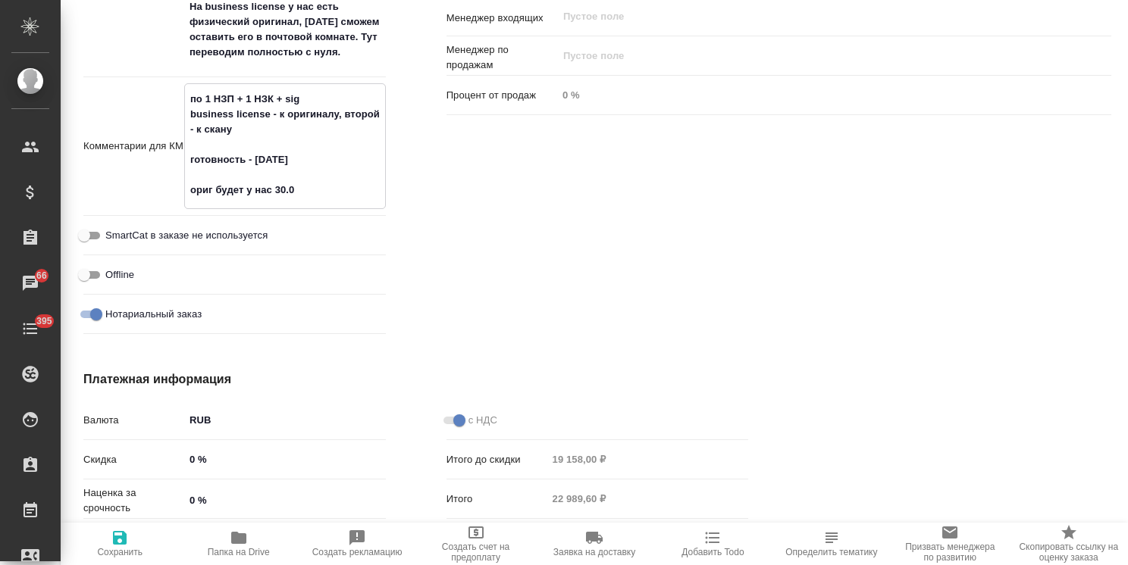
type textarea "x"
type textarea "по 1 НЗП + 1 НЗК + sig business license - к оригиналу, второй - к скану готовно…"
type textarea "x"
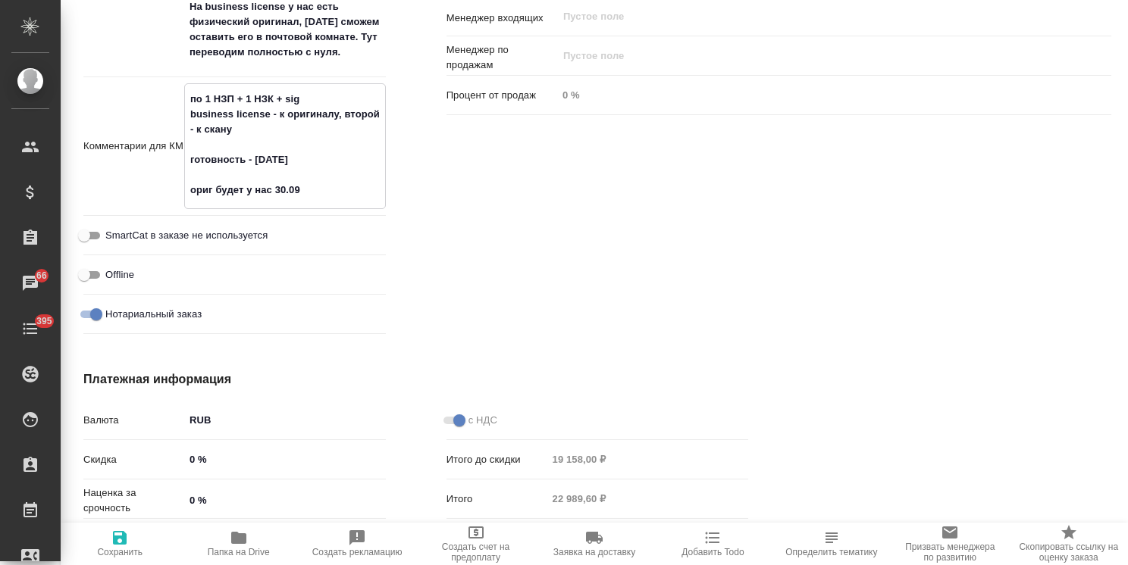
type textarea "по 1 НЗП + 1 НЗК + sig business license - к оригиналу, второй - к скану готовно…"
type textarea "x"
type textarea "по 1 НЗП + 1 НЗК + sig business license - к оригиналу, второй - к скану готовно…"
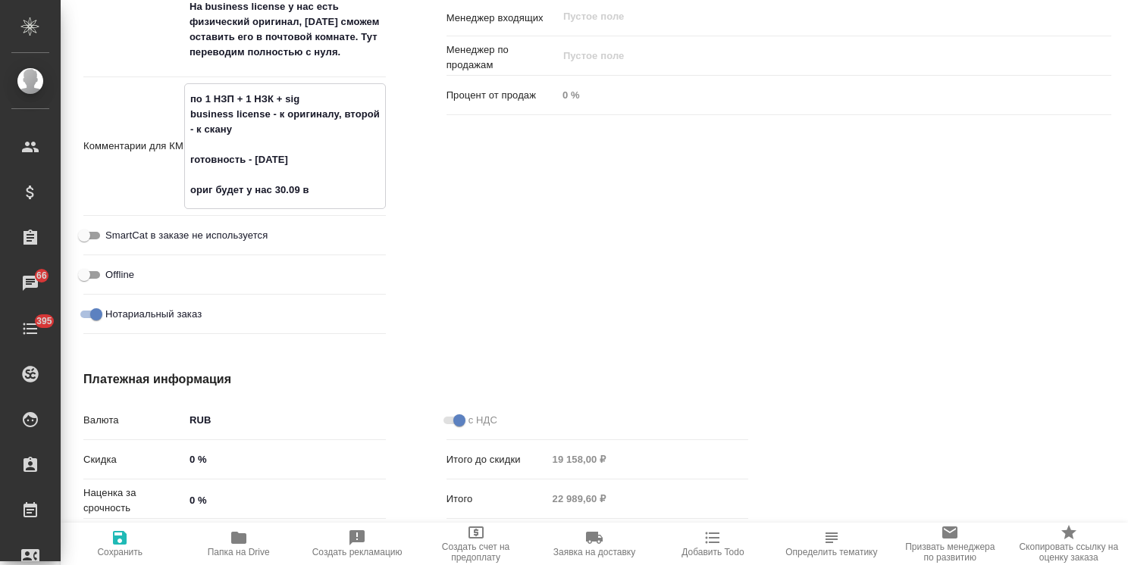
type textarea "x"
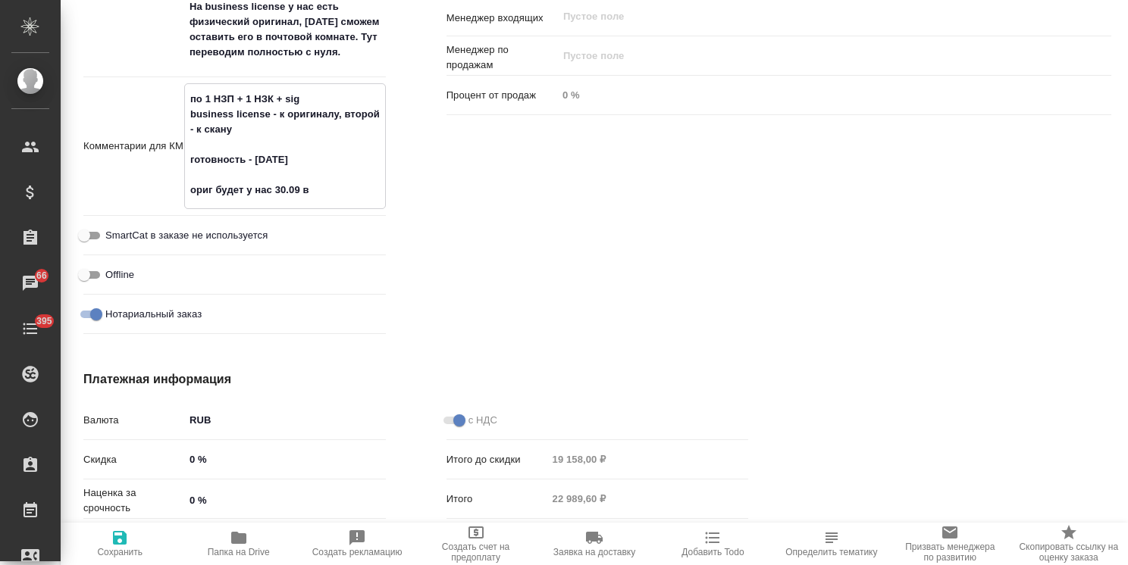
type textarea "по 1 НЗП + 1 НЗК + sig business license - к оригиналу, второй - к скану готовно…"
type textarea "x"
type textarea "по 1 НЗП + 1 НЗК + sig business license - к оригиналу, второй - к скану готовно…"
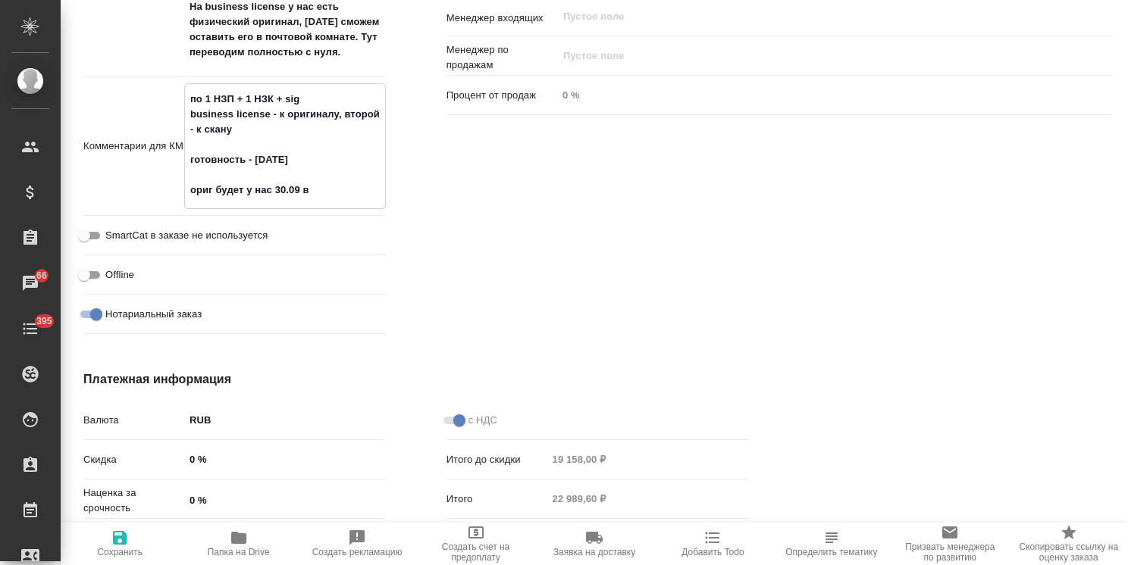
type textarea "x"
type textarea "по 1 НЗП + 1 НЗК + sig business license - к оригиналу, второй - к скану готовно…"
type textarea "x"
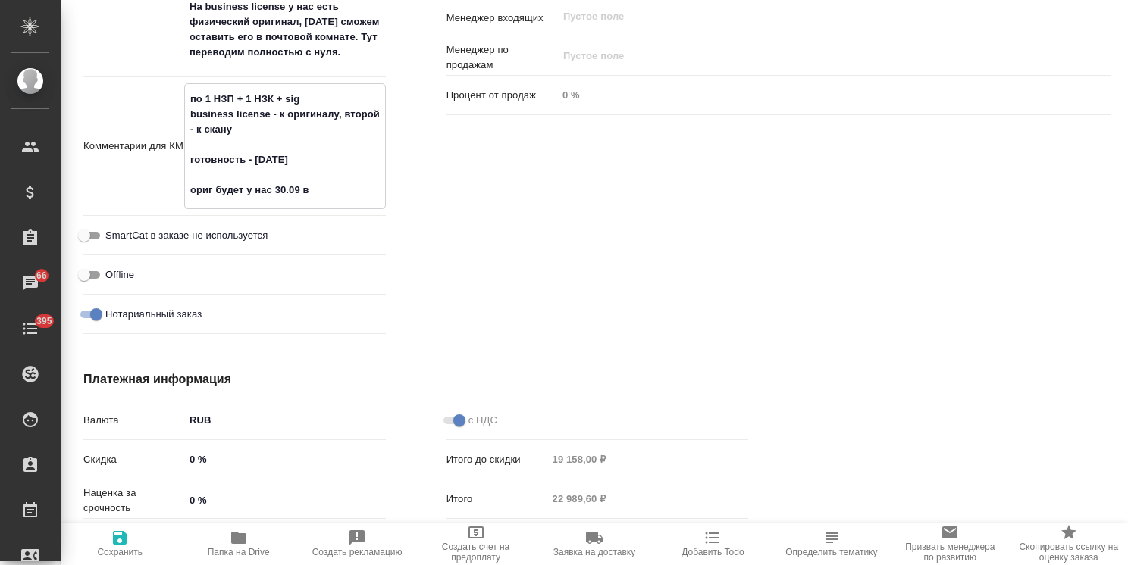
type textarea "x"
type textarea "по 1 НЗП + 1 НЗК + sig business license - к оригиналу, второй - к скану готовно…"
type textarea "x"
type textarea "по 1 НЗП + 1 НЗК + sig business license - к оригиналу, второй - к скану готовно…"
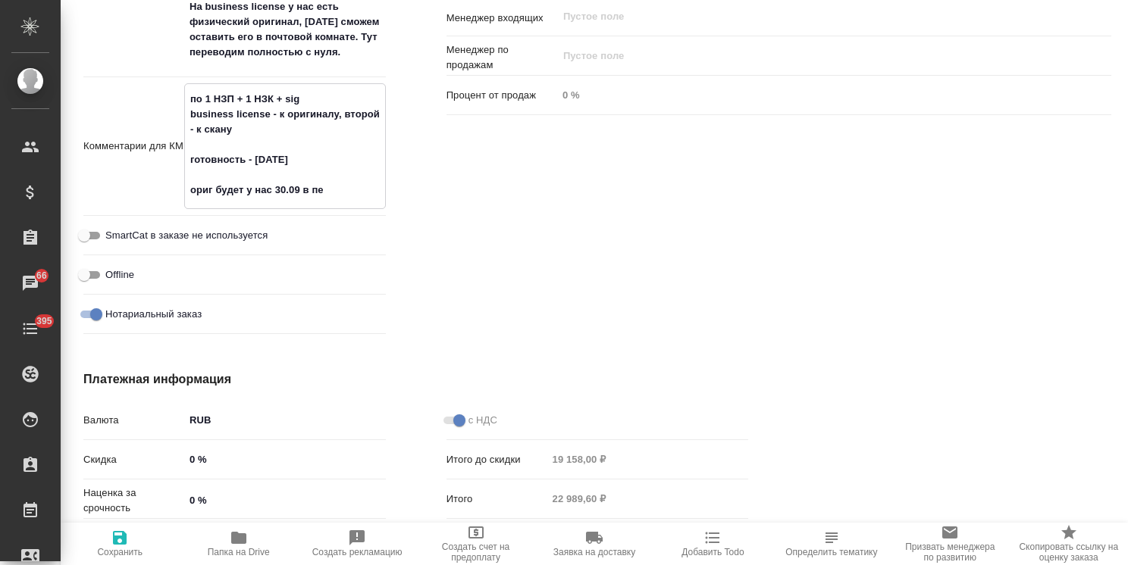
type textarea "x"
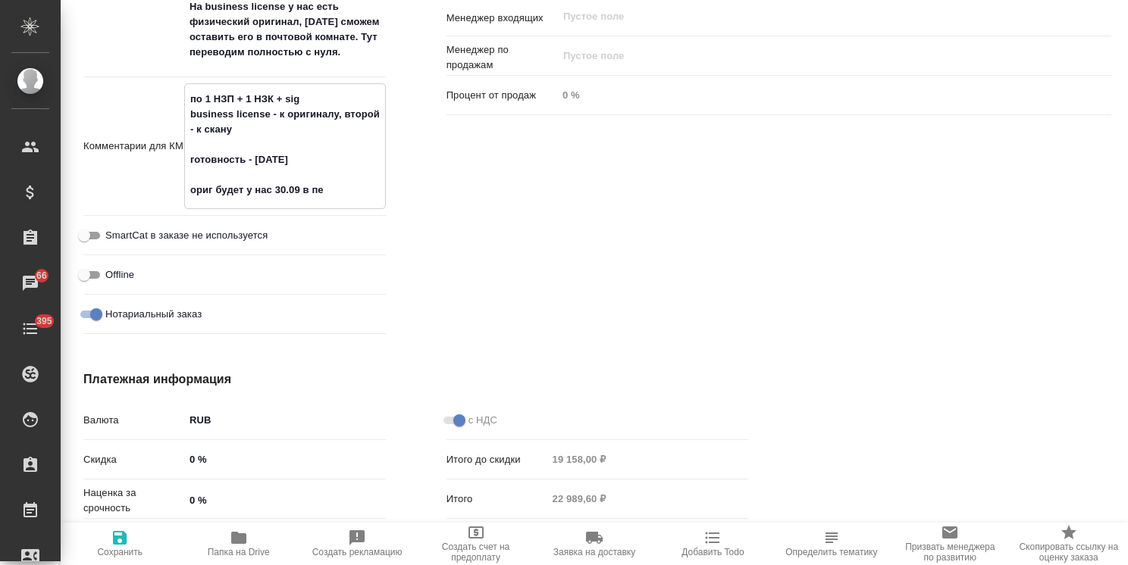
type textarea "по 1 НЗП + 1 НЗК + sig business license - к оригиналу, второй - к скану готовно…"
type textarea "x"
type textarea "по 1 НЗП + 1 НЗК + sig business license - к оригиналу, второй - к скану готовно…"
type textarea "x"
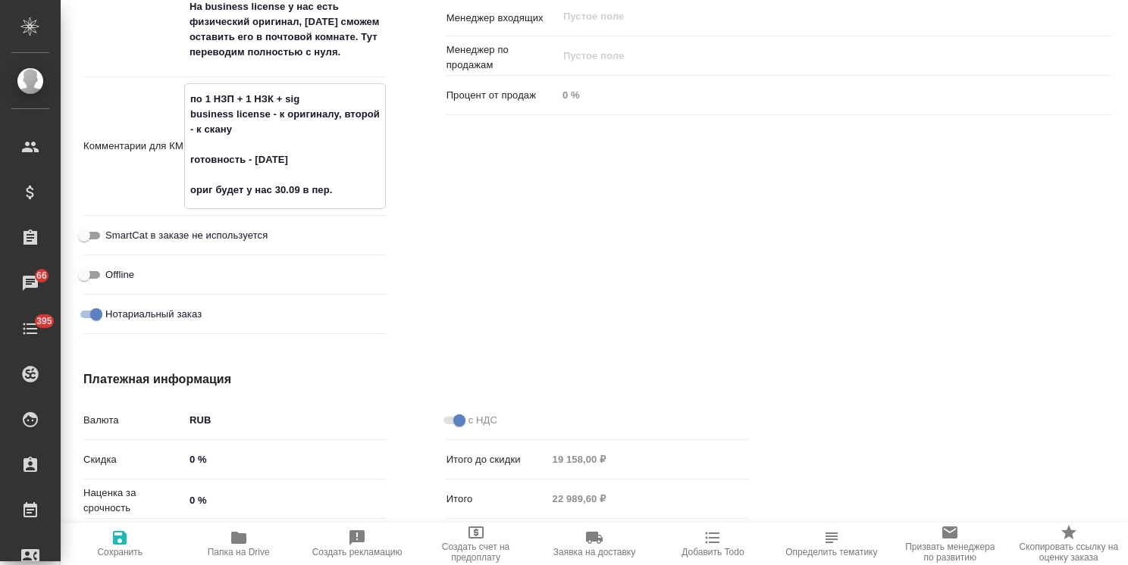
type textarea "x"
type textarea "по 1 НЗП + 1 НЗК + sig business license - к оригиналу, второй - к скану готовно…"
type textarea "x"
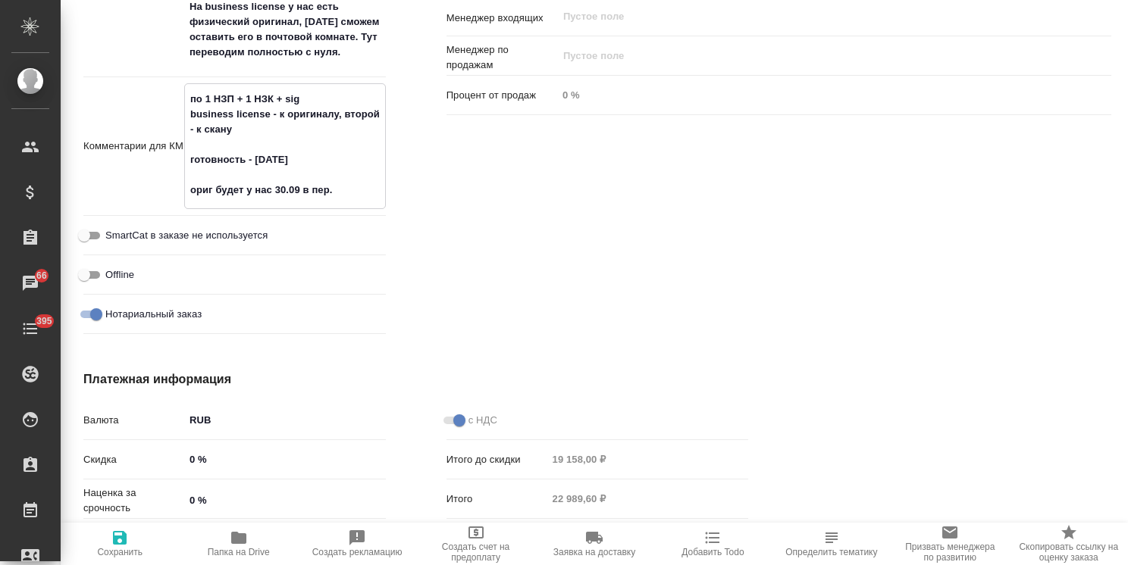
type textarea "по 1 НЗП + 1 НЗК + sig business license - к оригиналу, второй - к скану готовно…"
type textarea "x"
type textarea "по 1 НЗП + 1 НЗК + sig business license - к оригиналу, второй - к скану готовно…"
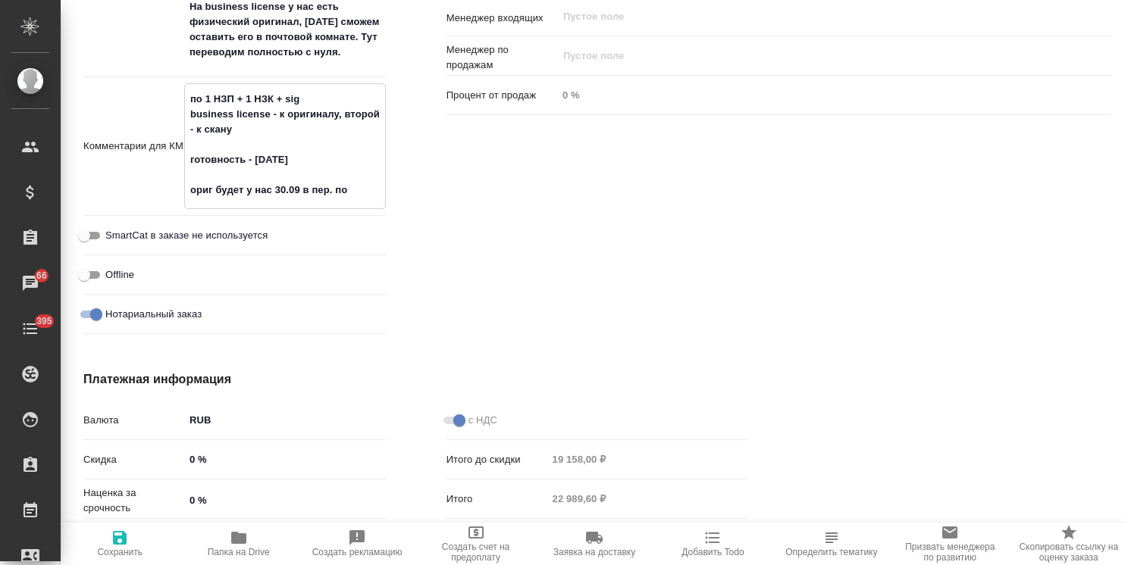
type textarea "x"
type textarea "по 1 НЗП + 1 НЗК + sig business license - к оригиналу, второй - к скану готовно…"
type textarea "x"
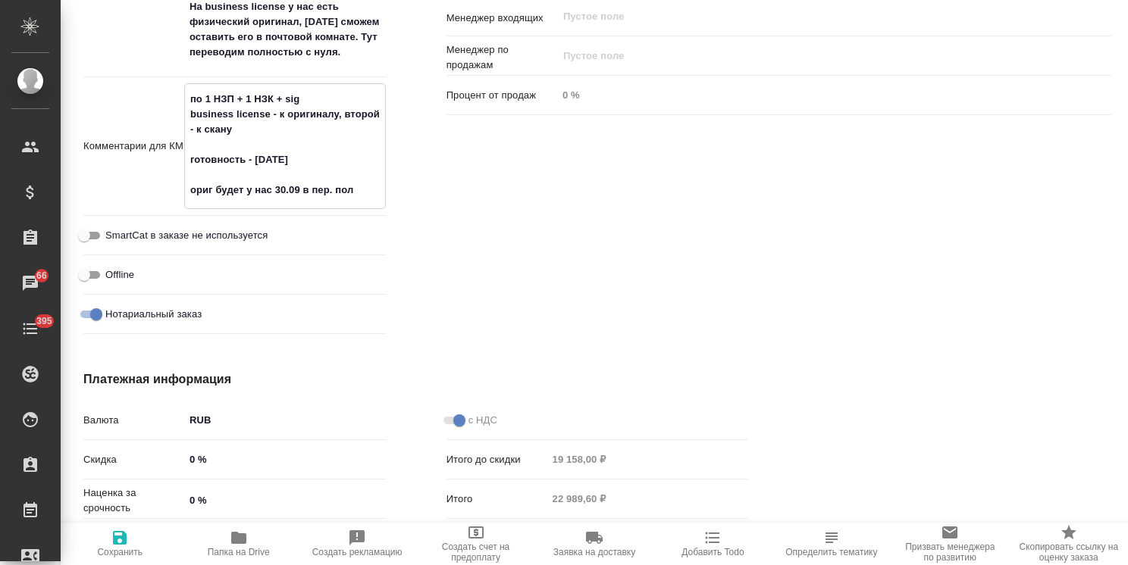
type textarea "x"
type textarea "по 1 НЗП + 1 НЗК + sig business license - к оригиналу, второй - к скану готовно…"
type textarea "x"
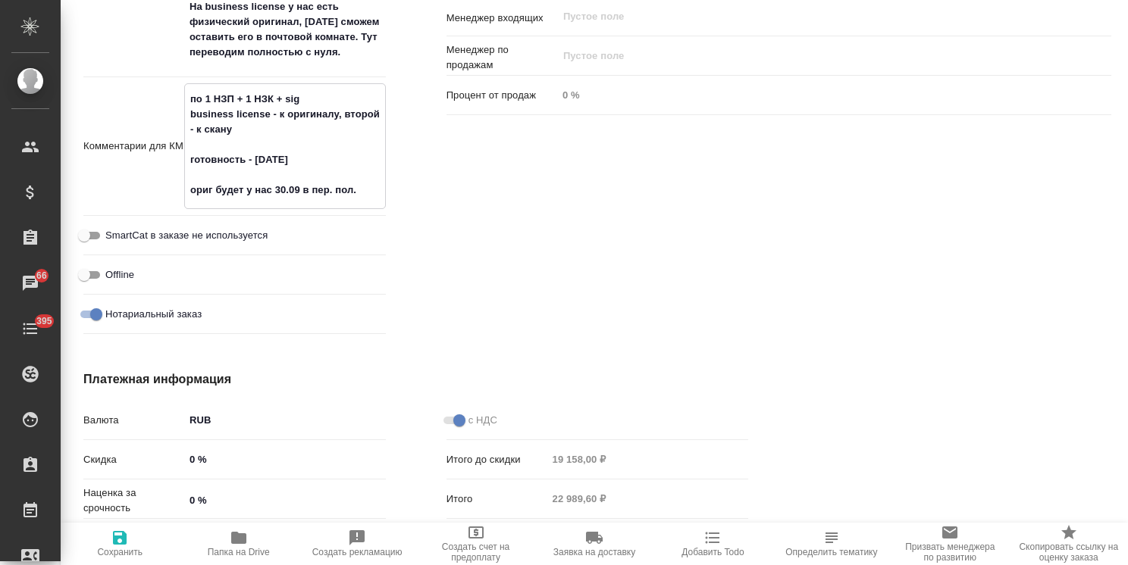
type textarea "x"
type textarea "по 1 НЗП + 1 НЗК + sig business license - к оригиналу, второй - к скану готовно…"
type textarea "x"
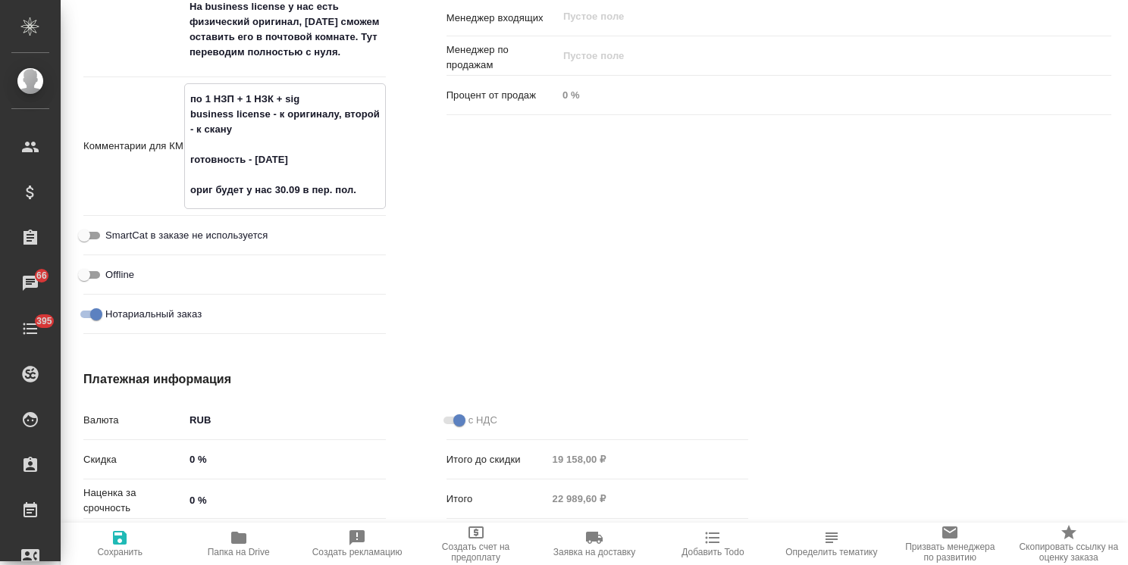
type textarea "по 1 НЗП + 1 НЗК + sig business license - к оригиналу, второй - к скану готовно…"
type textarea "x"
type textarea "по 1 НЗП + 1 НЗК + sig business license - к оригиналу, второй - к скану готовно…"
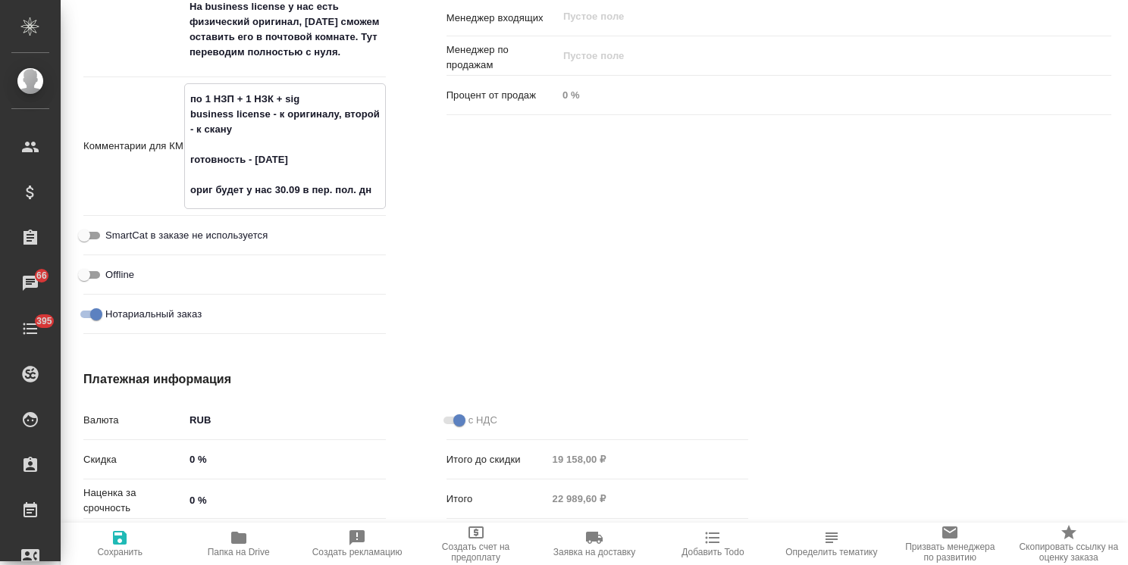
type textarea "x"
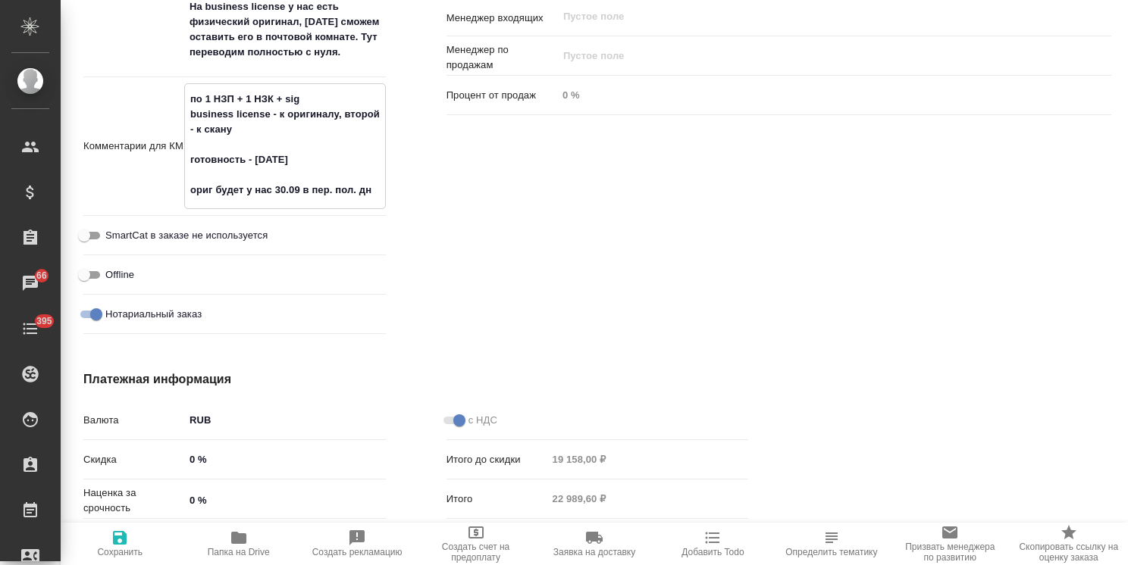
type textarea "по 1 НЗП + 1 НЗК + sig business license - к оригиналу, второй - к скану готовно…"
type textarea "x"
type textarea "по 1 НЗП + 1 НЗК + sig business license - к оригиналу, второй - к скану готовно…"
type textarea "x"
click at [124, 541] on icon "button" at bounding box center [120, 538] width 14 height 14
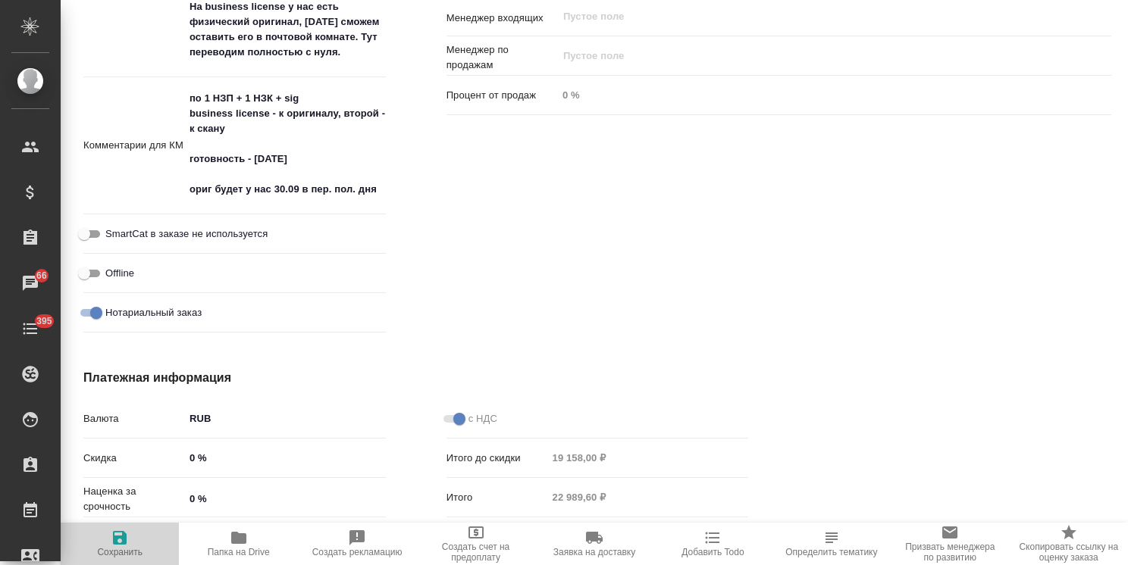
type textarea "x"
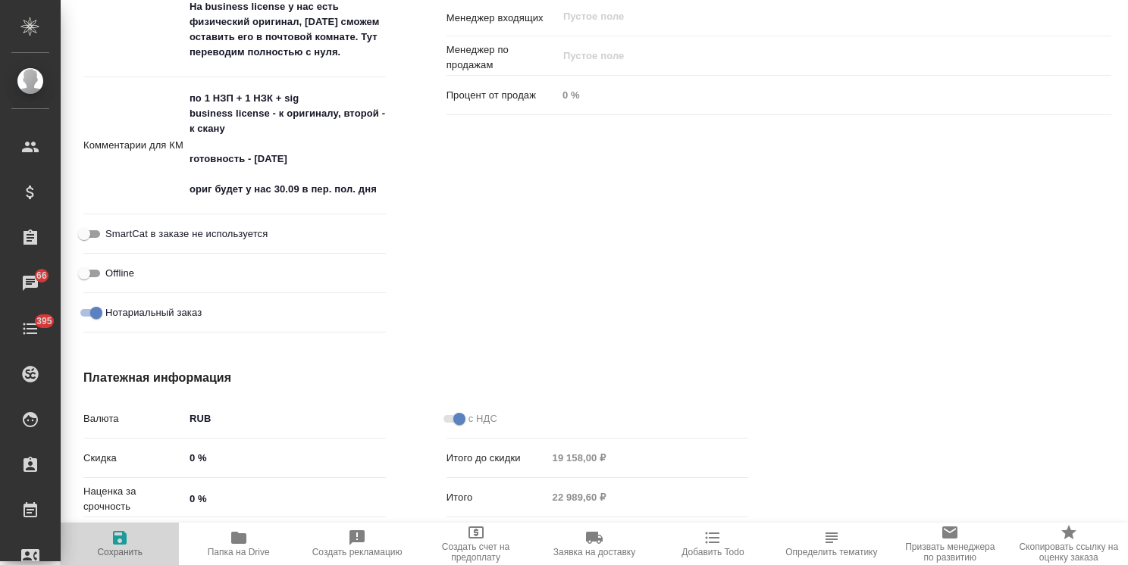
type textarea "x"
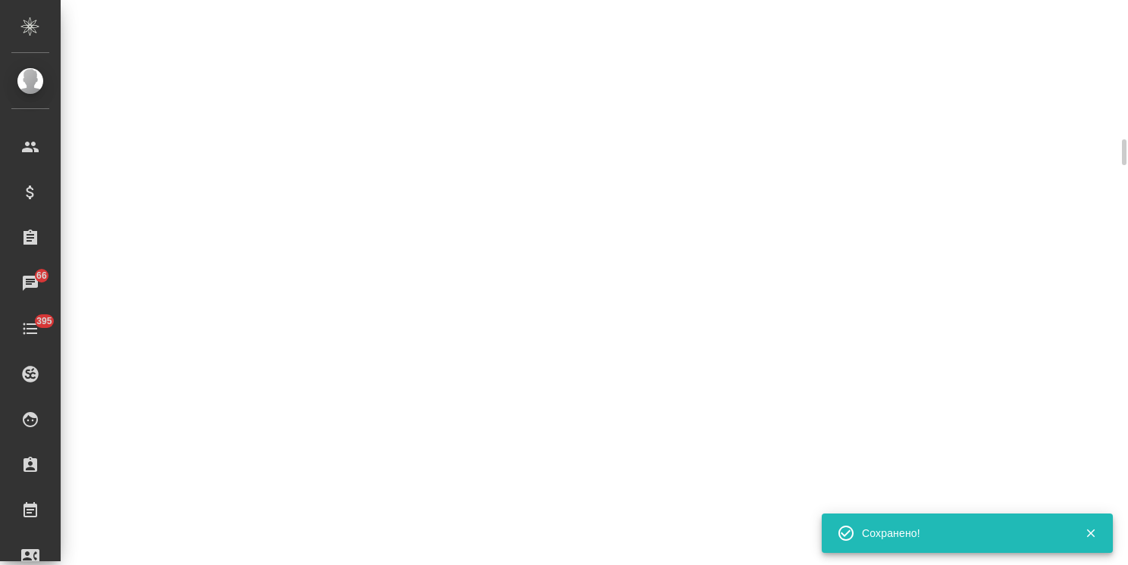
select select "RU"
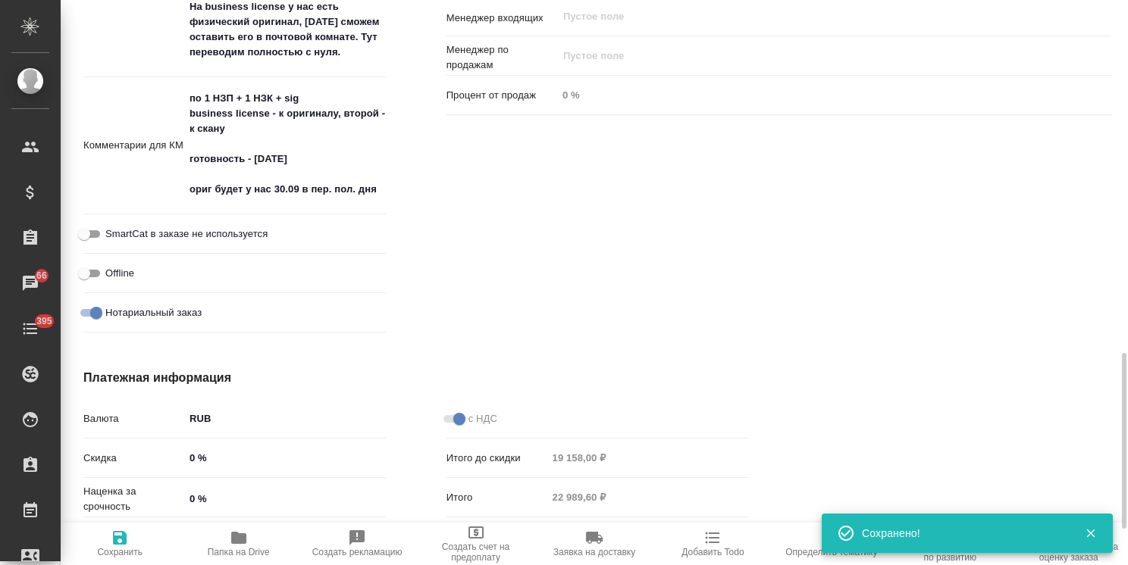
type textarea "x"
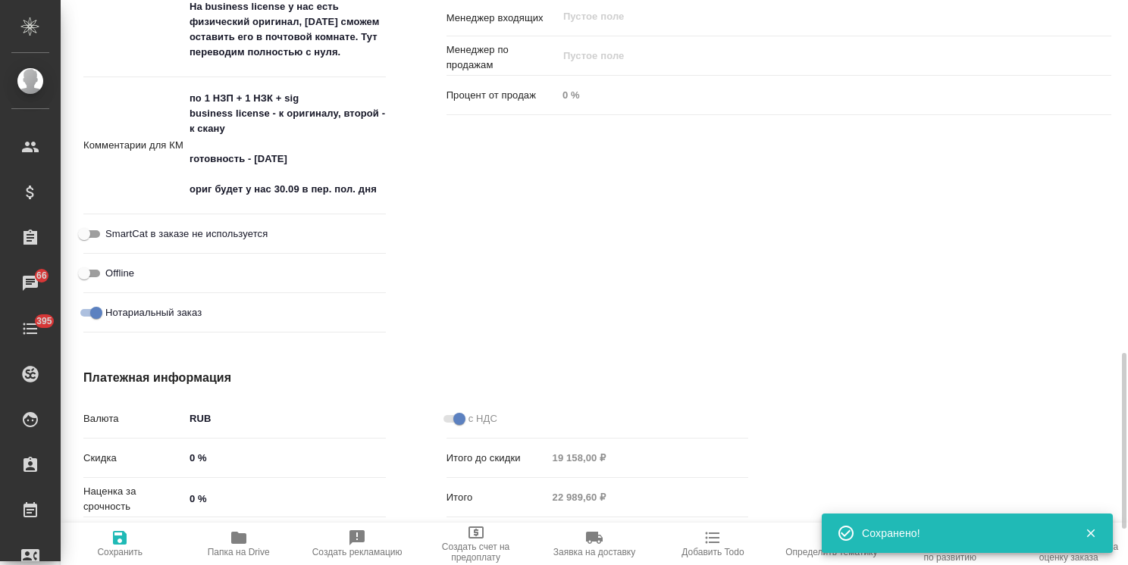
type textarea "x"
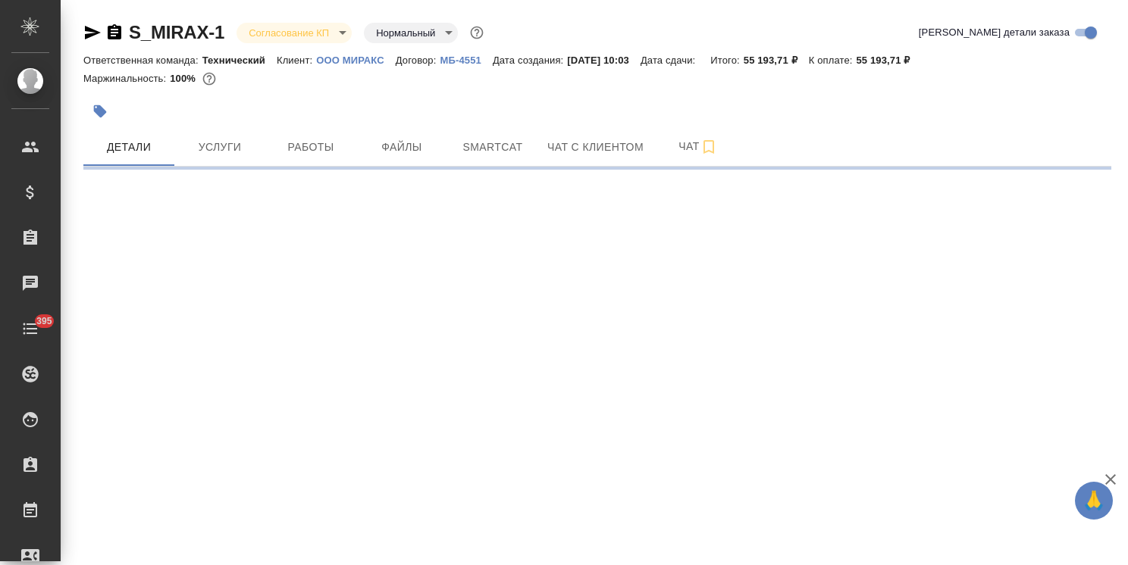
select select "RU"
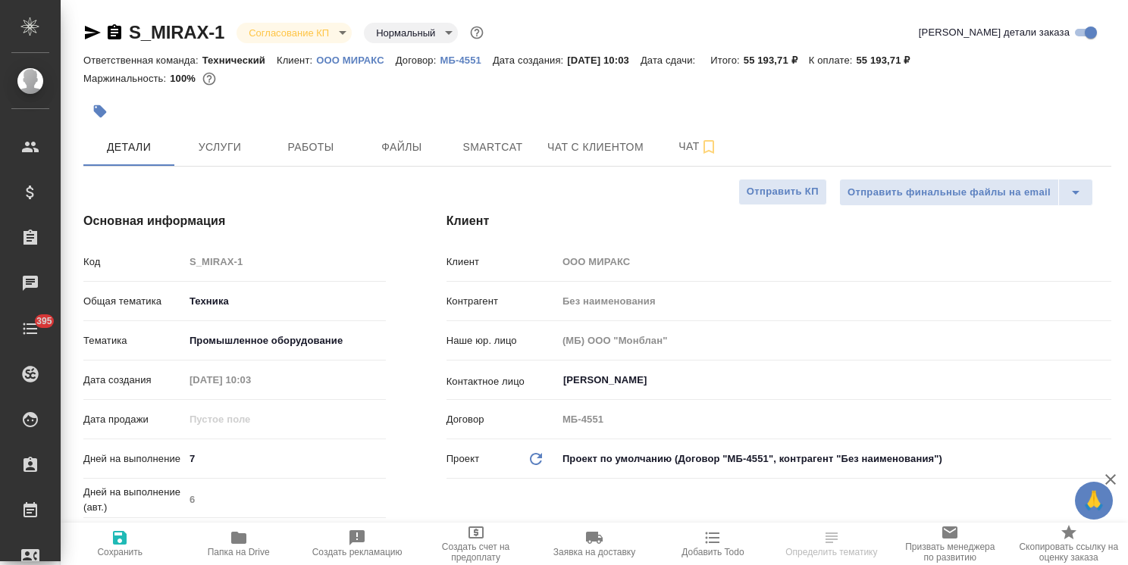
type textarea "x"
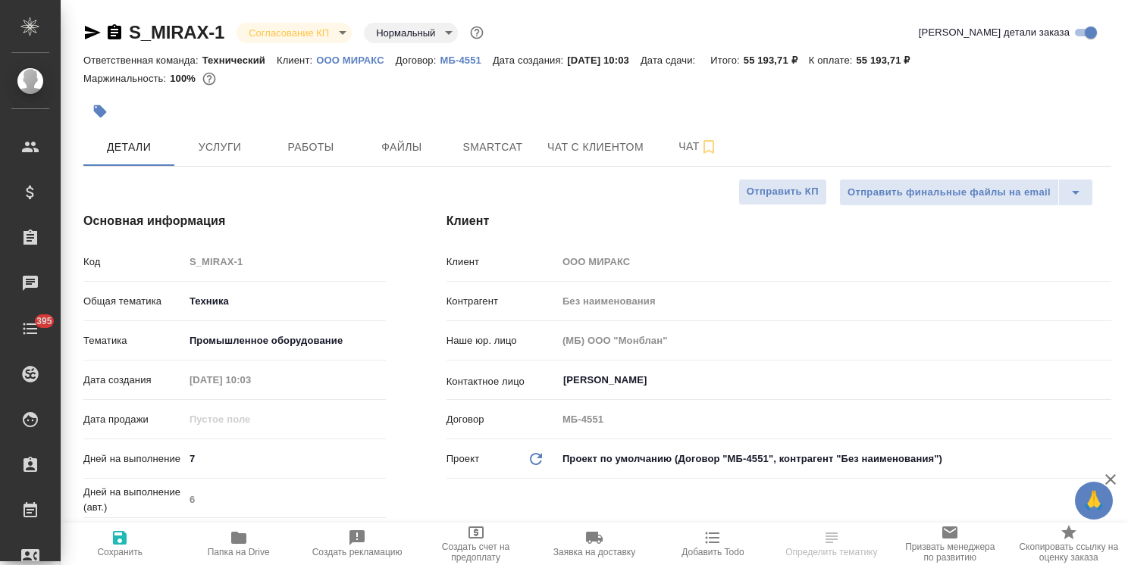
type textarea "x"
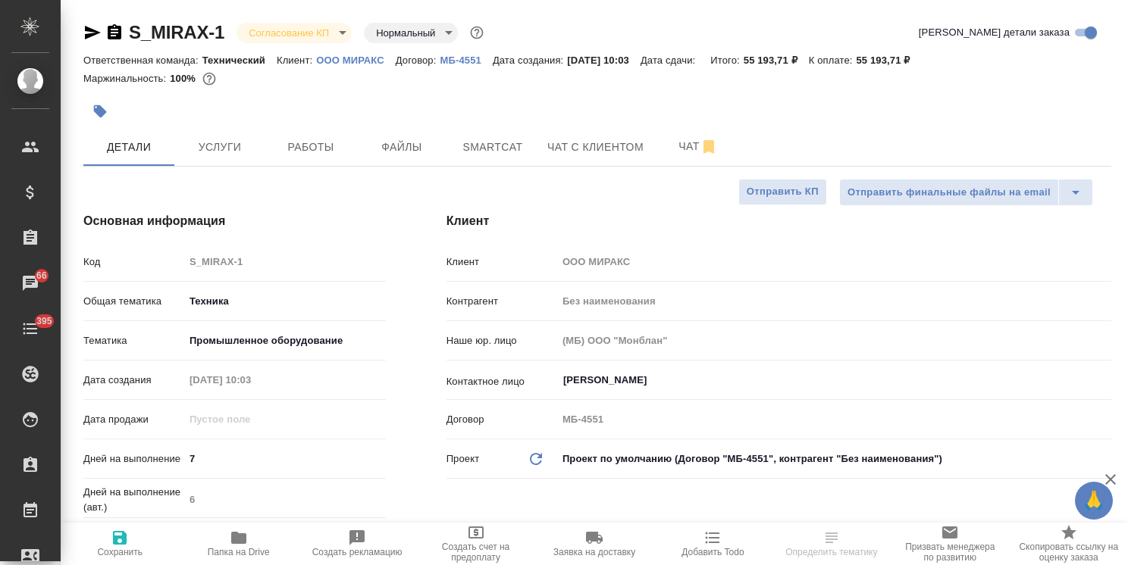
type textarea "x"
select select "RU"
type textarea "x"
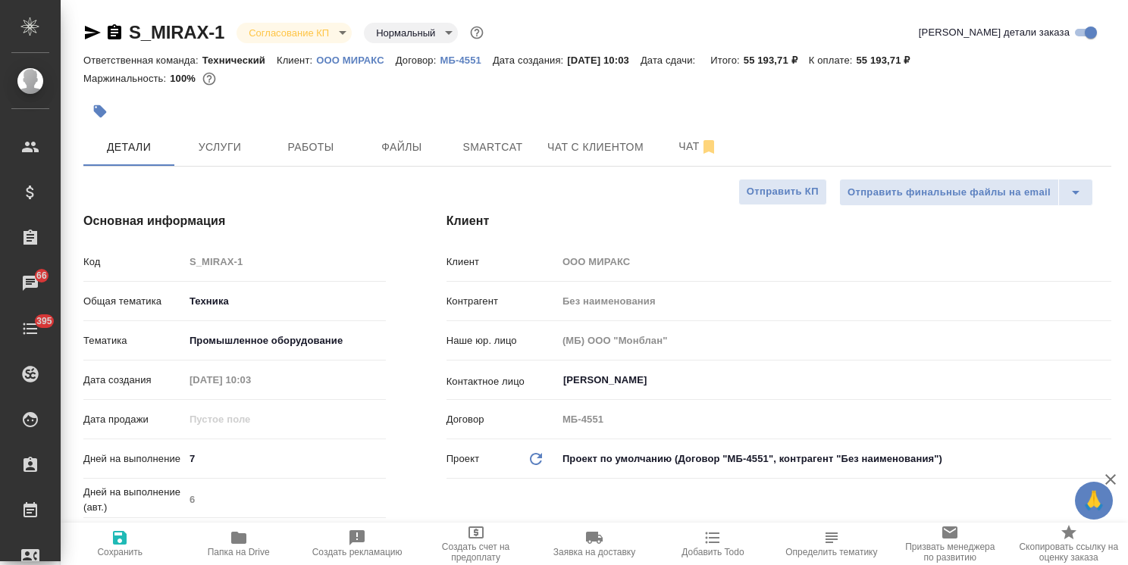
type textarea "x"
click at [230, 139] on span "Услуги" at bounding box center [219, 147] width 73 height 19
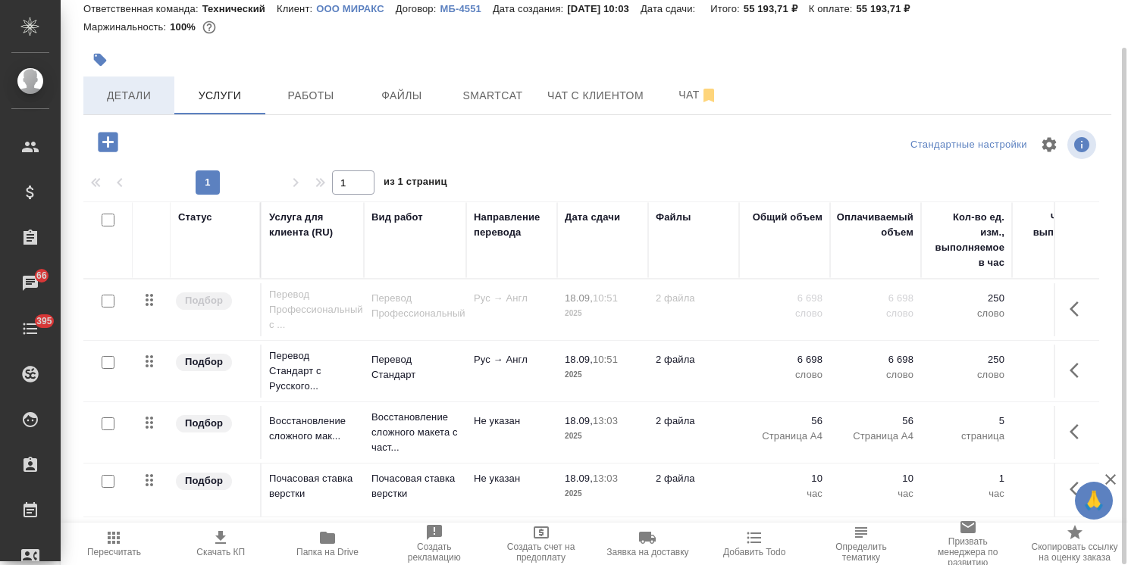
click at [136, 92] on span "Детали" at bounding box center [128, 95] width 73 height 19
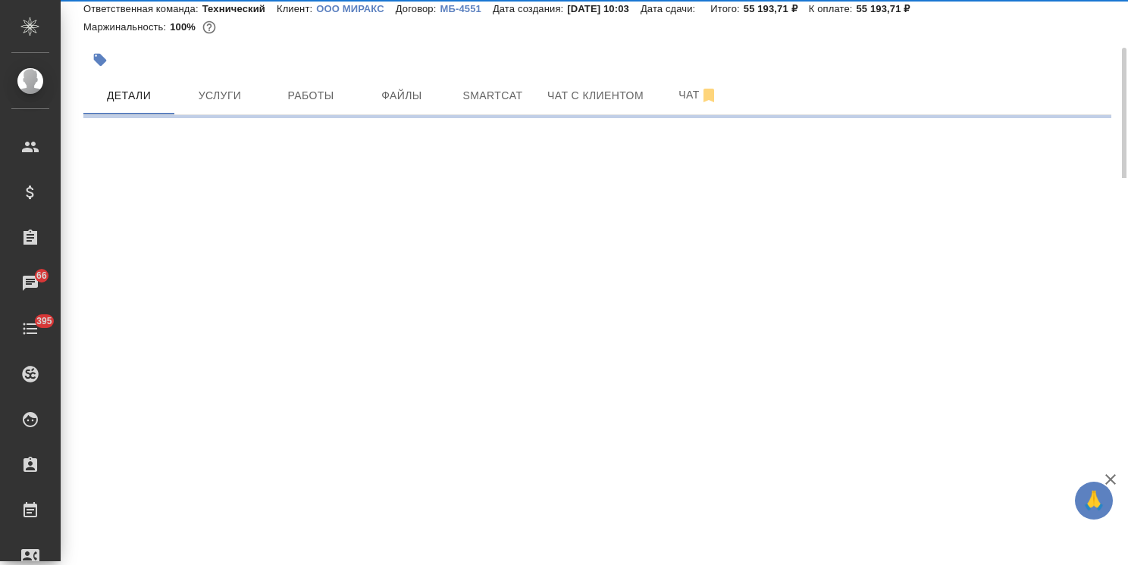
select select "RU"
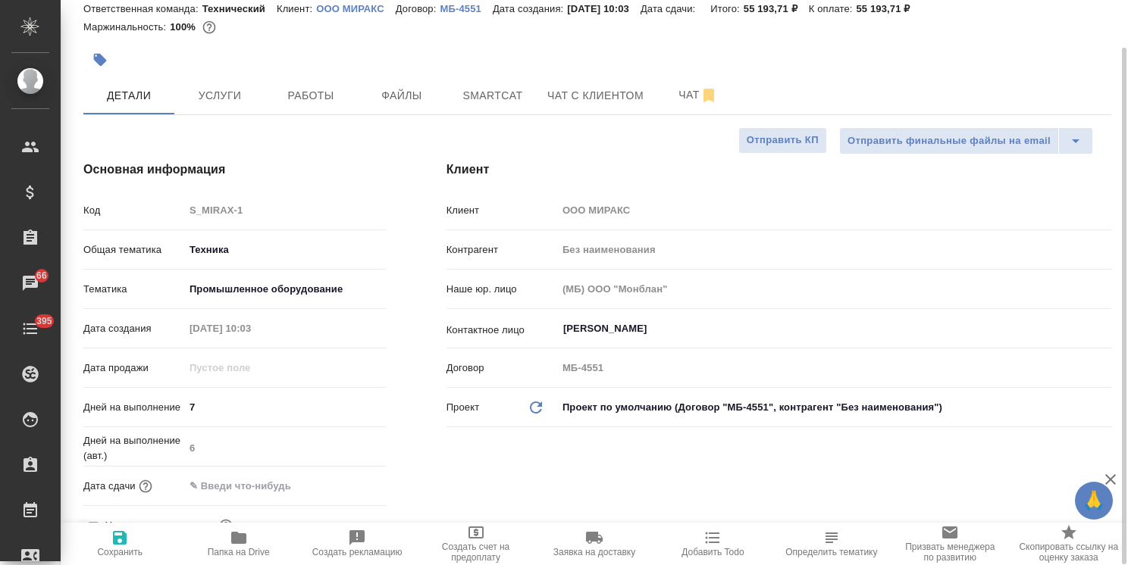
type textarea "x"
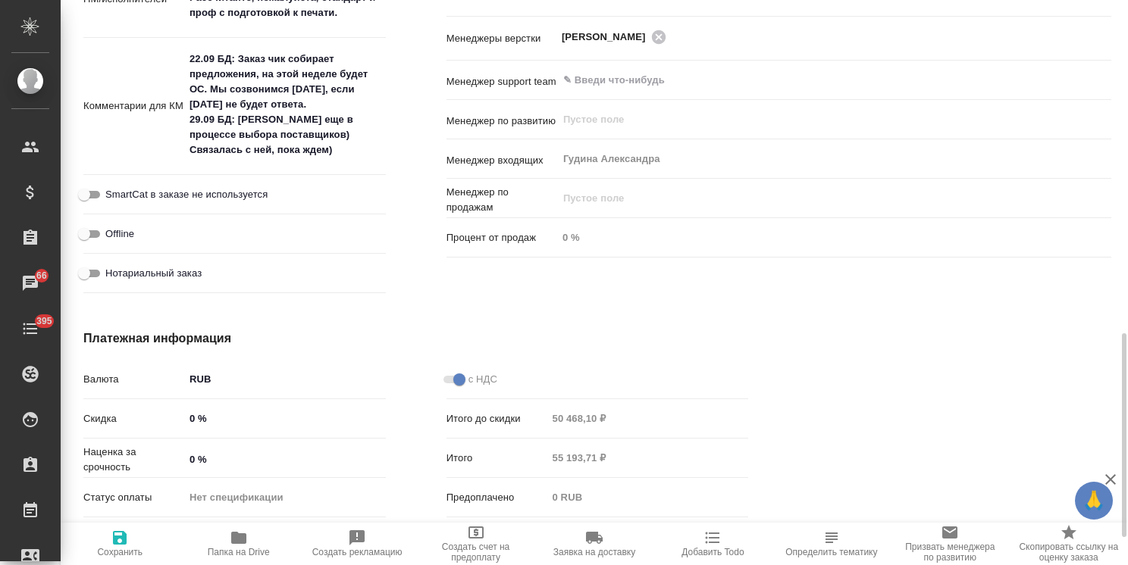
scroll to position [846, 0]
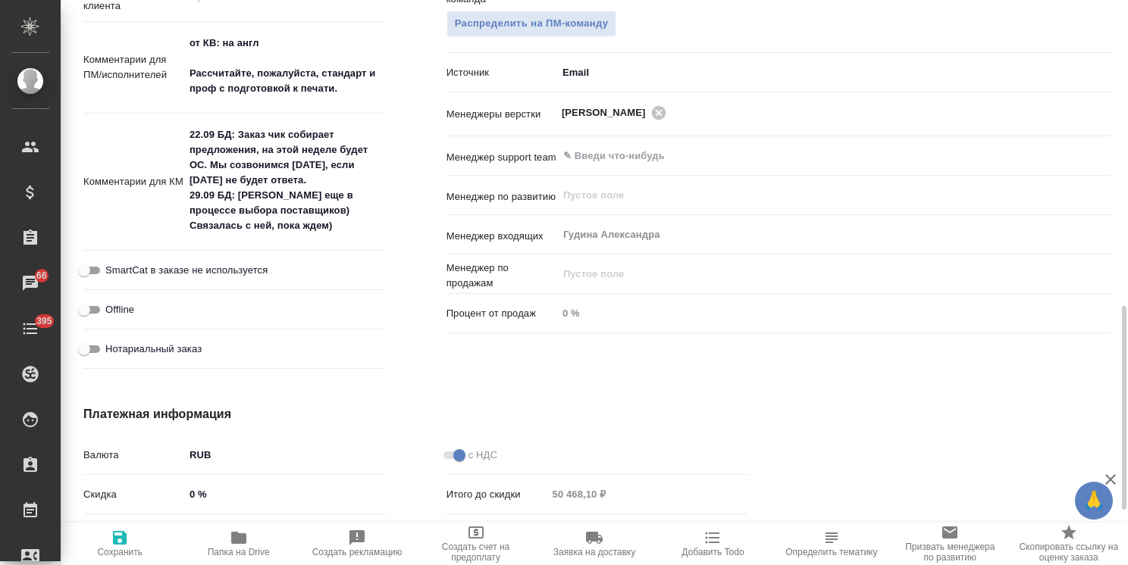
type textarea "x"
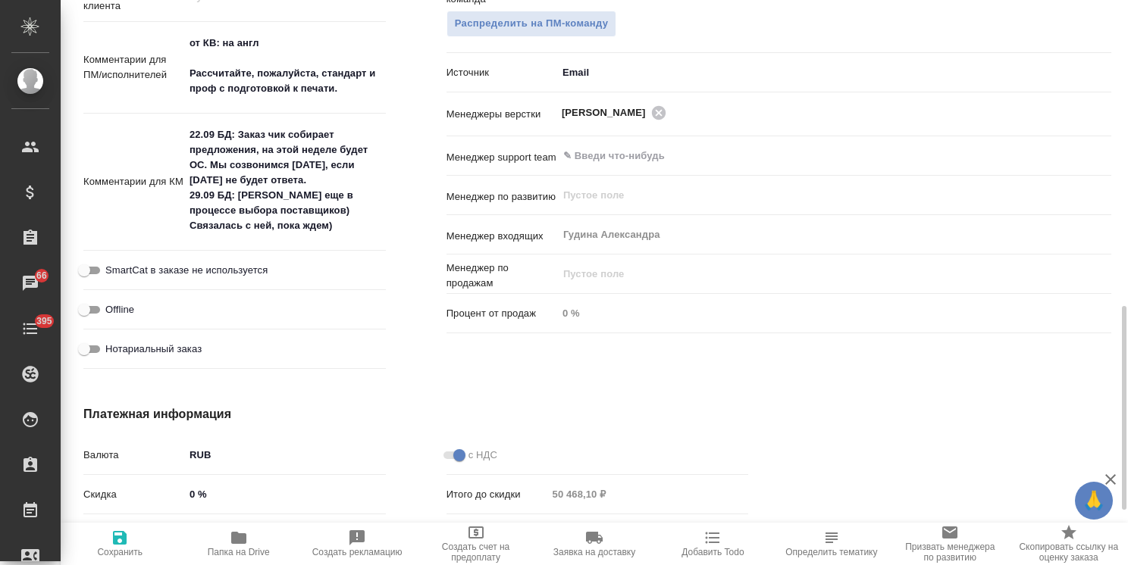
type textarea "x"
drag, startPoint x: 276, startPoint y: 227, endPoint x: 241, endPoint y: 195, distance: 47.7
click at [241, 195] on textarea "22.09 БД: Заказ чик собирает предложения, на этой неделе будет ОС. Мы созвонимс…" at bounding box center [285, 181] width 200 height 117
paste textarea "се, у кого они запрашивали расчеты, предложили стоимость до 25 тыс. с пер+ред+к…"
type textarea "x"
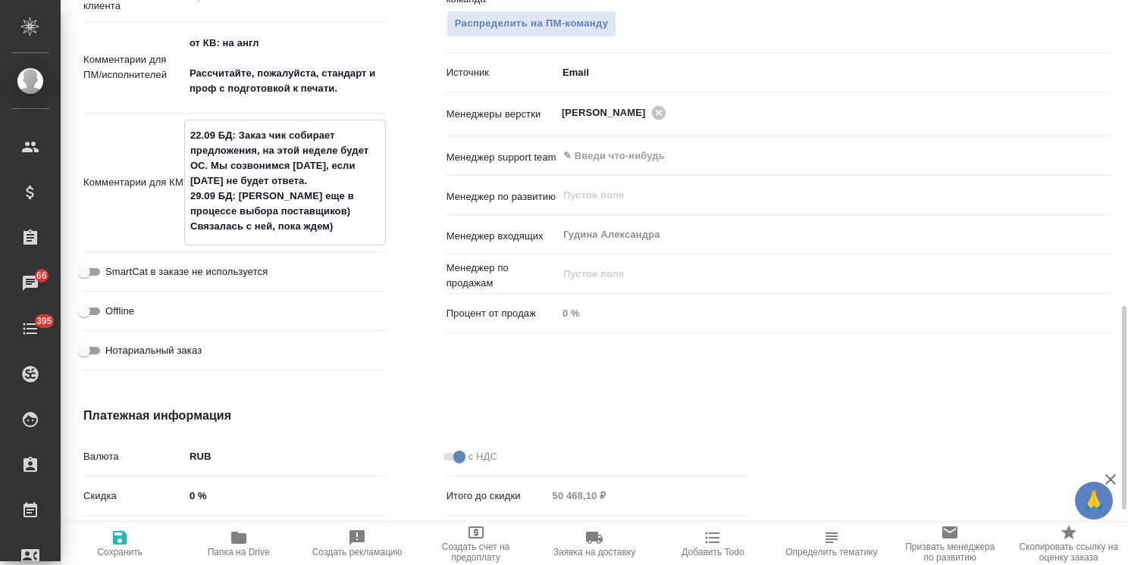
type textarea "x"
type textarea "22.09 БД: Заказ чик собирает предложения, на этой неделе будет ОС. Мы созвонимс…"
type textarea "x"
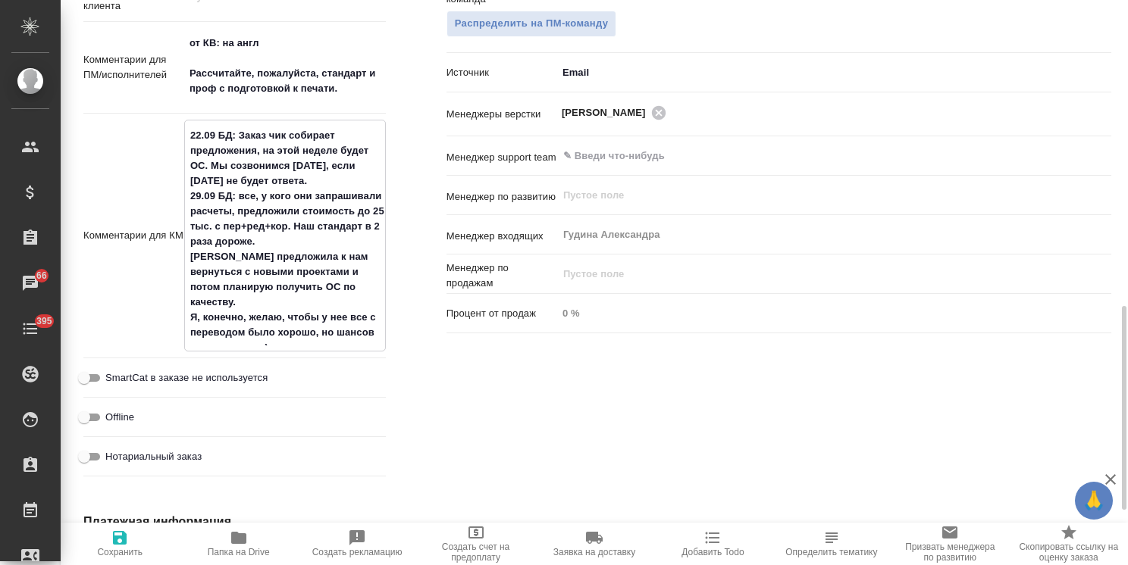
click at [189, 259] on textarea "22.09 БД: Заказ чик собирает предложения, на этой неделе будет ОС. Мы созвонимс…" at bounding box center [285, 234] width 200 height 223
type textarea "x"
type textarea "22.09 БД: Заказ чик собирает предложения, на этой неделе будет ОС. Мы созвонимс…"
type textarea "x"
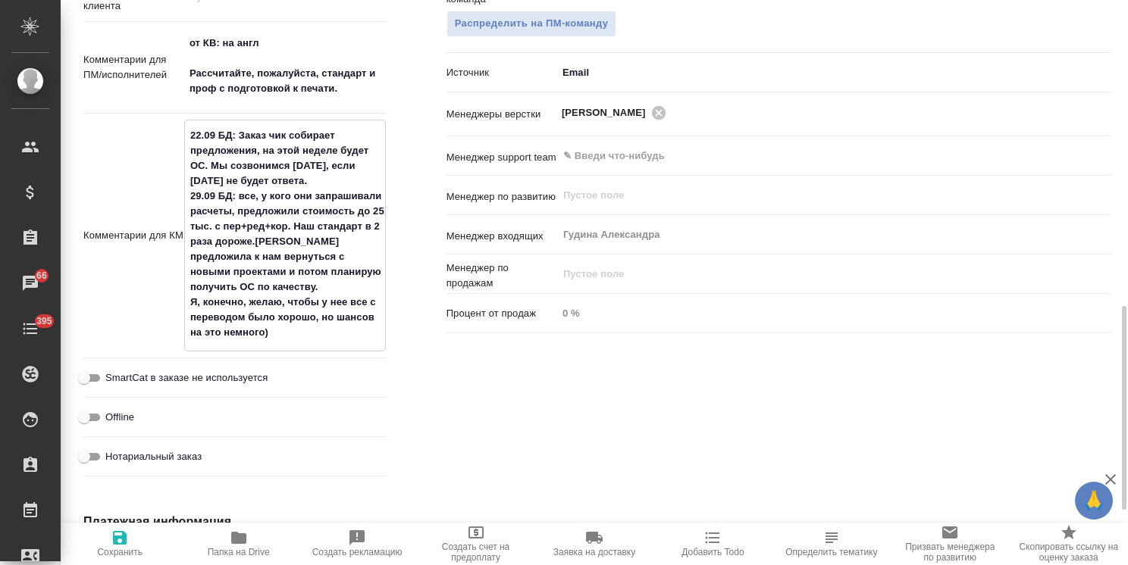
type textarea "x"
type textarea "22.09 БД: Заказ чик собирает предложения, на этой неделе будет ОС. Мы созвонимс…"
type textarea "x"
type textarea "22.09 БД: Заказ чик собирает предложения, на этой неделе будет ОС. Мы созвонимс…"
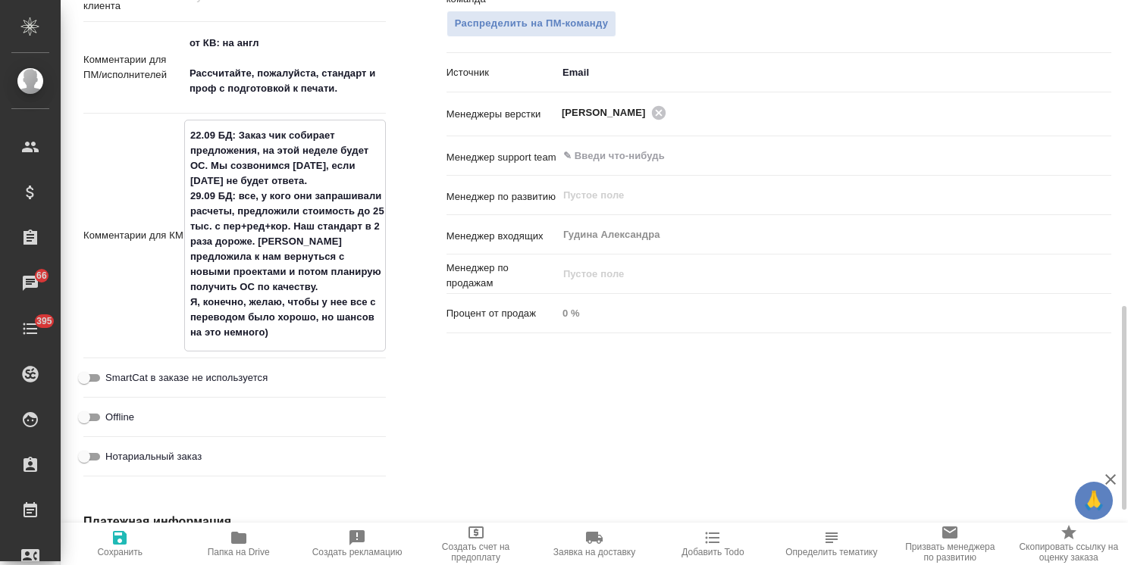
type textarea "x"
click at [124, 541] on icon "button" at bounding box center [120, 538] width 14 height 14
type textarea "x"
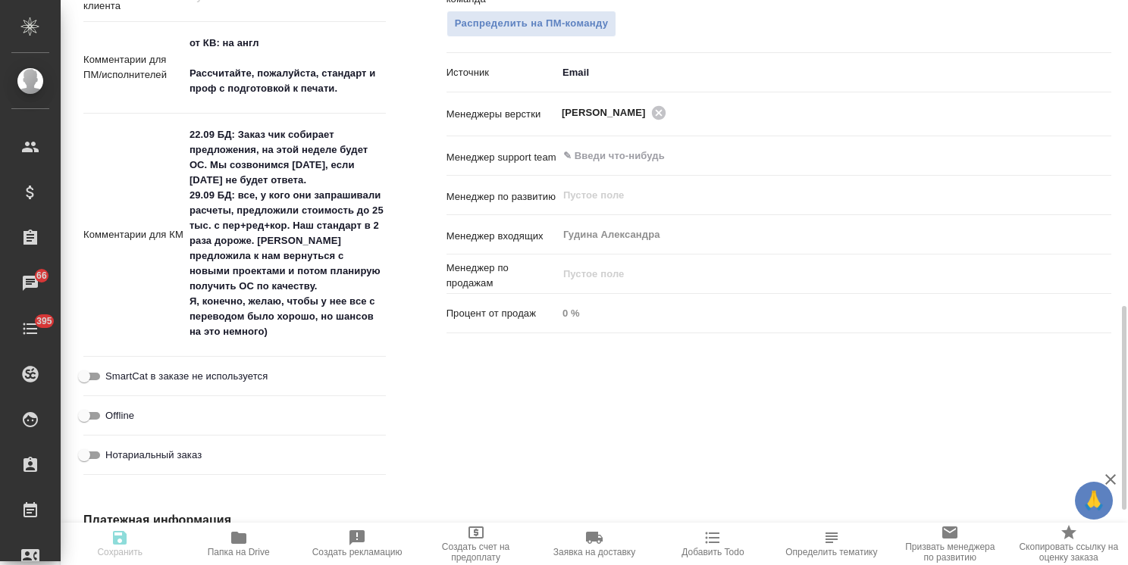
type textarea "x"
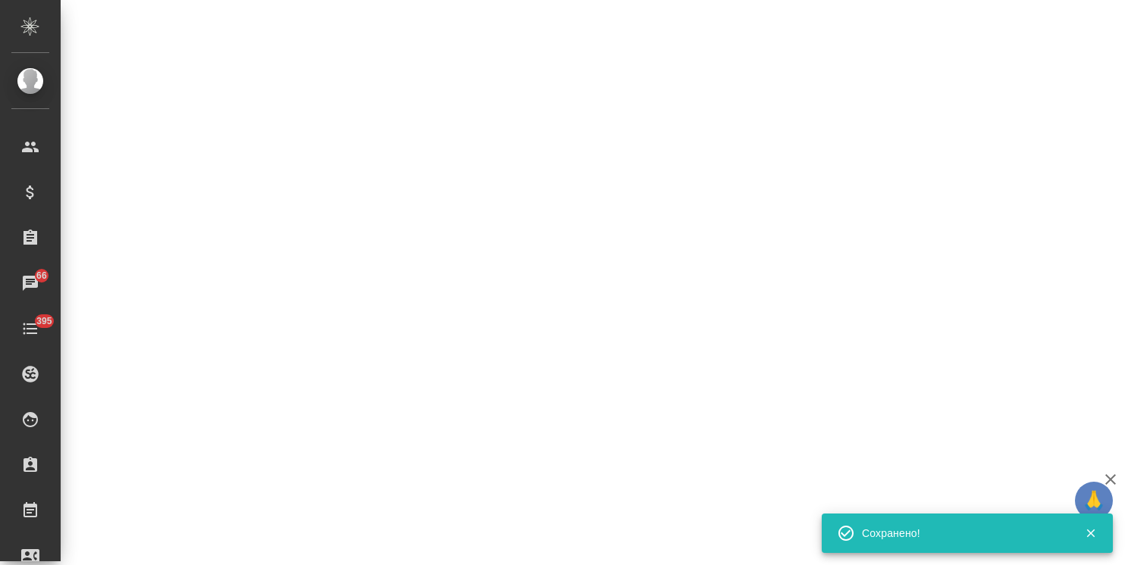
select select "RU"
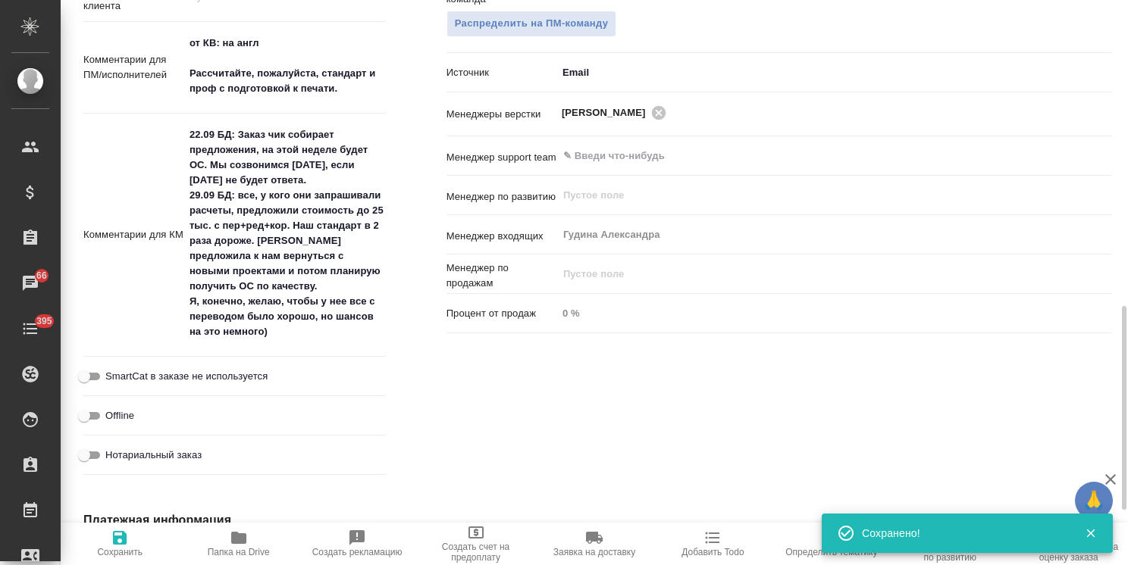
type textarea "x"
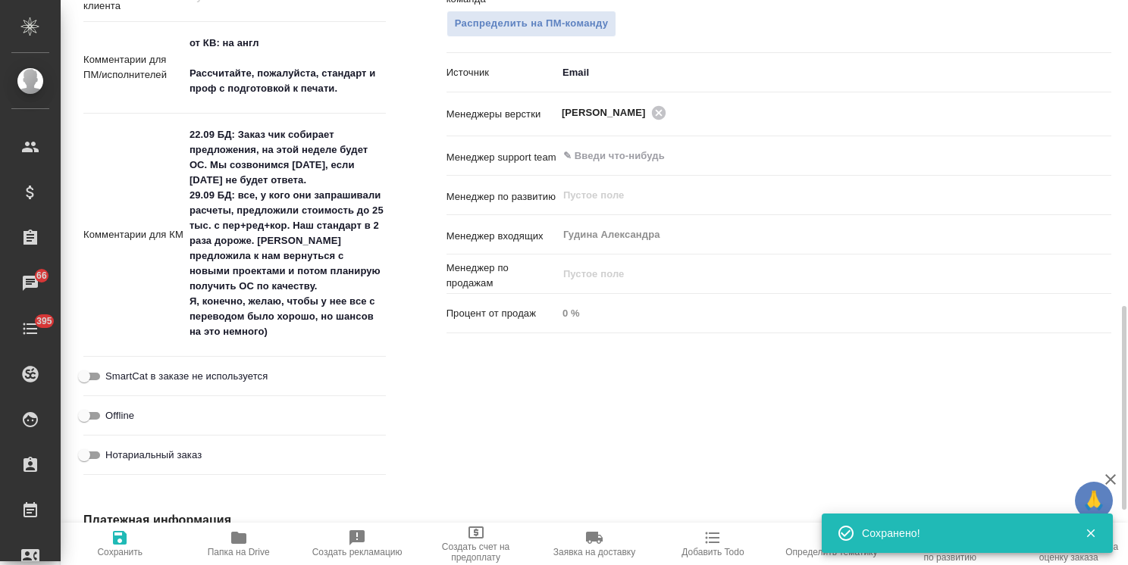
type textarea "x"
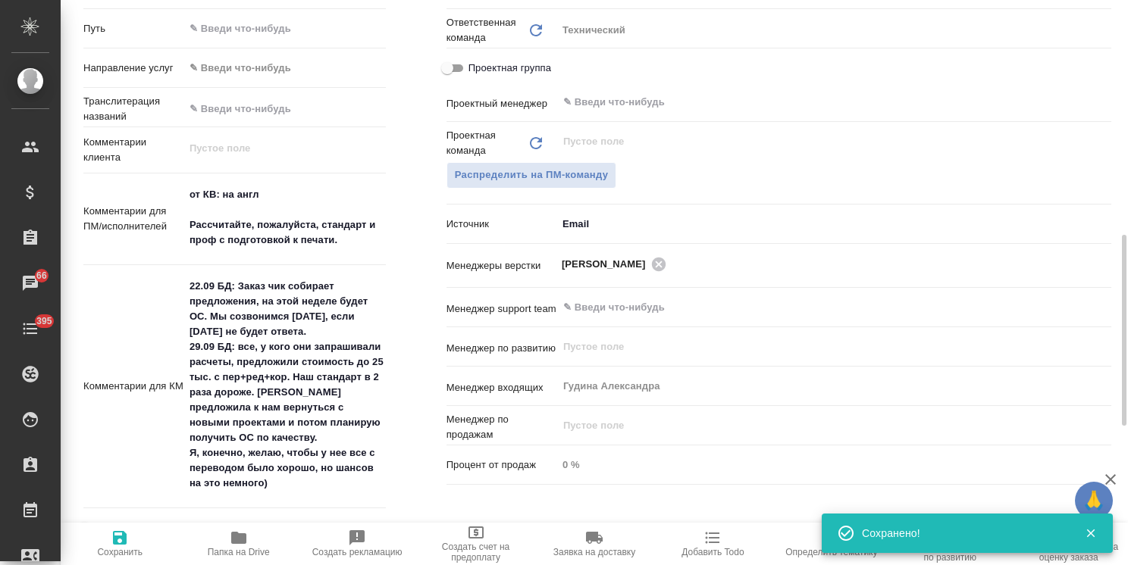
click at [135, 544] on span "Сохранить" at bounding box center [120, 543] width 100 height 29
type textarea "x"
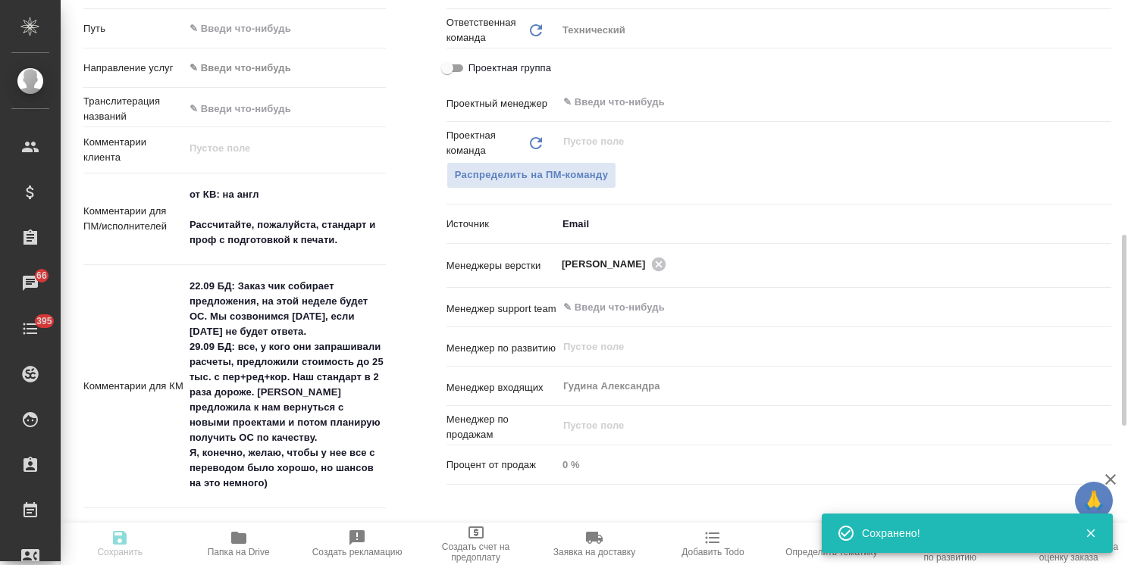
type textarea "x"
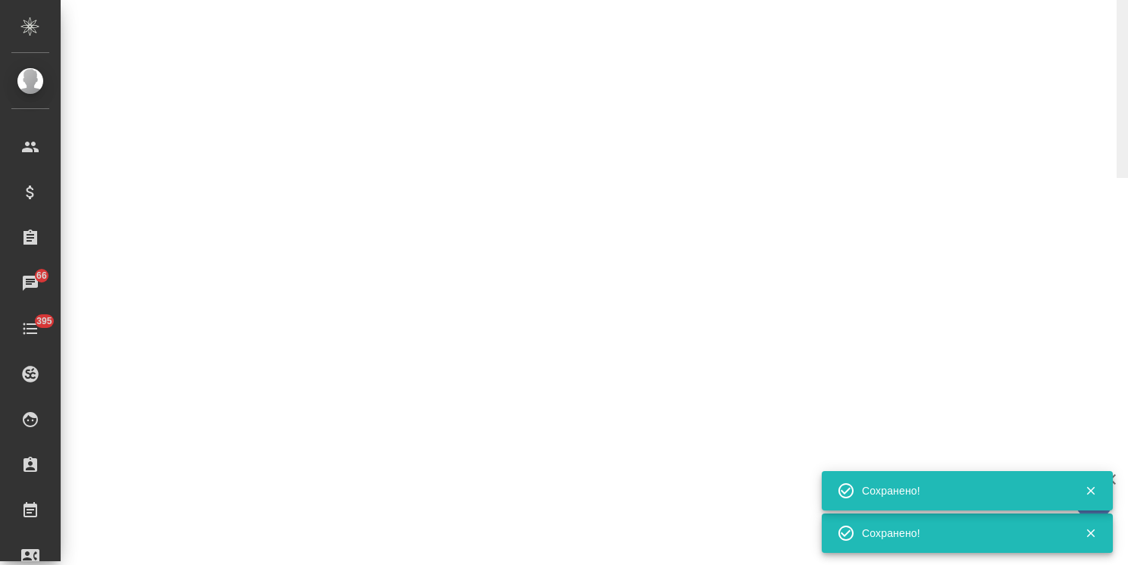
select select "RU"
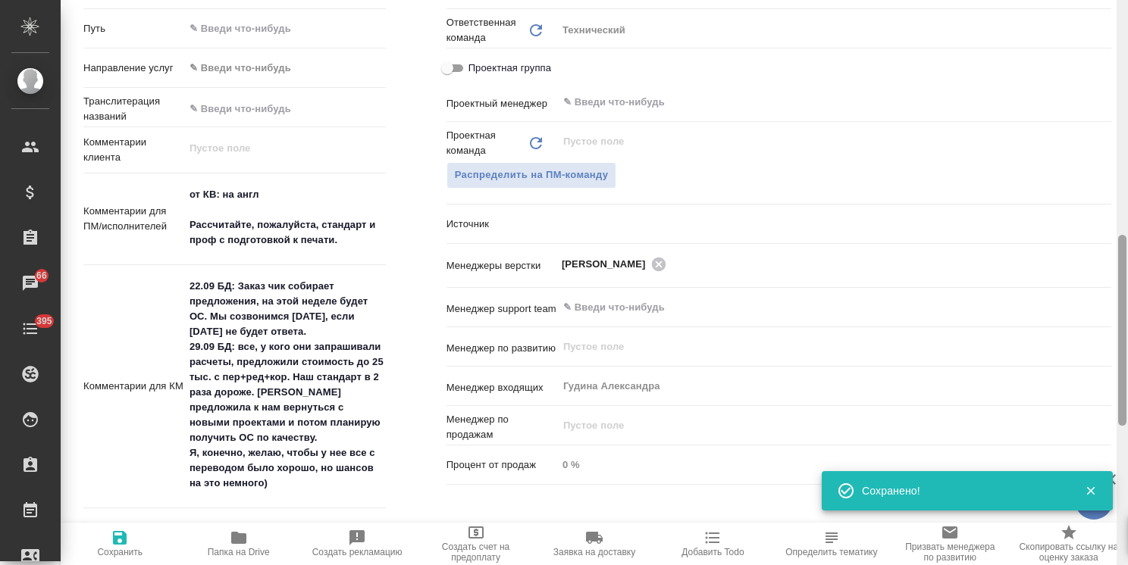
type textarea "x"
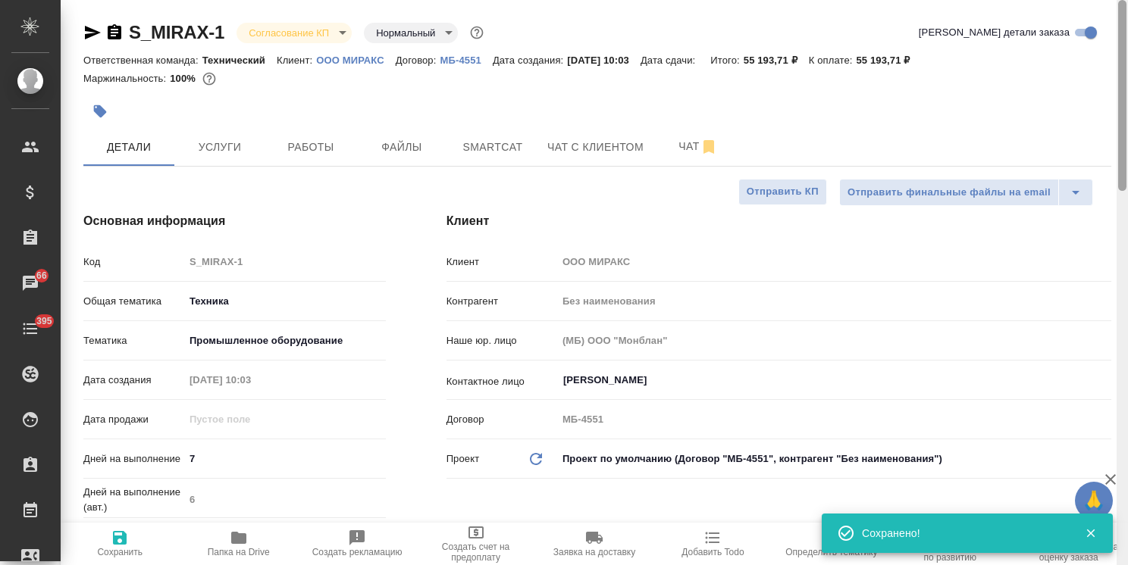
drag, startPoint x: 1116, startPoint y: 170, endPoint x: 1111, endPoint y: 52, distance: 117.6
click at [1111, 52] on div "S_MIRAX-1 Согласование КП kpNegotiation Нормальный normal Кратко детали заказа …" at bounding box center [594, 282] width 1067 height 565
click at [324, 22] on body "🙏 .cls-1 fill:#fff; AWATERA [PERSON_NAME] Спецификации Заказы 66 Чаты 395 Todo …" at bounding box center [564, 282] width 1128 height 565
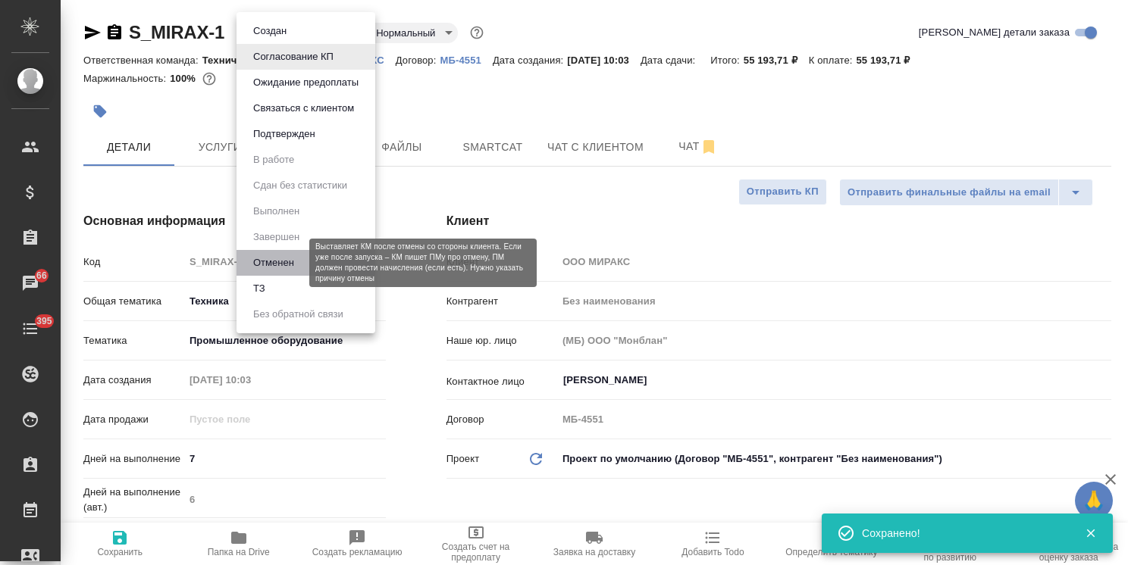
click at [273, 258] on button "Отменен" at bounding box center [274, 263] width 50 height 17
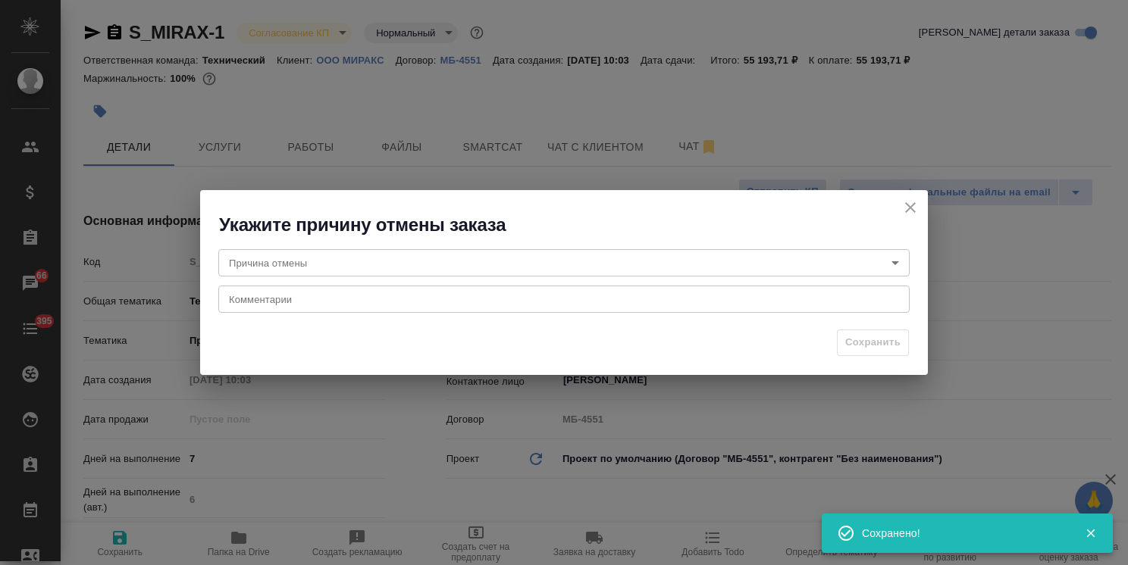
click at [274, 260] on body "🙏 .cls-1 fill:#fff; AWATERA [PERSON_NAME] Спецификации Заказы 66 Чаты 395 Todo …" at bounding box center [564, 282] width 1128 height 565
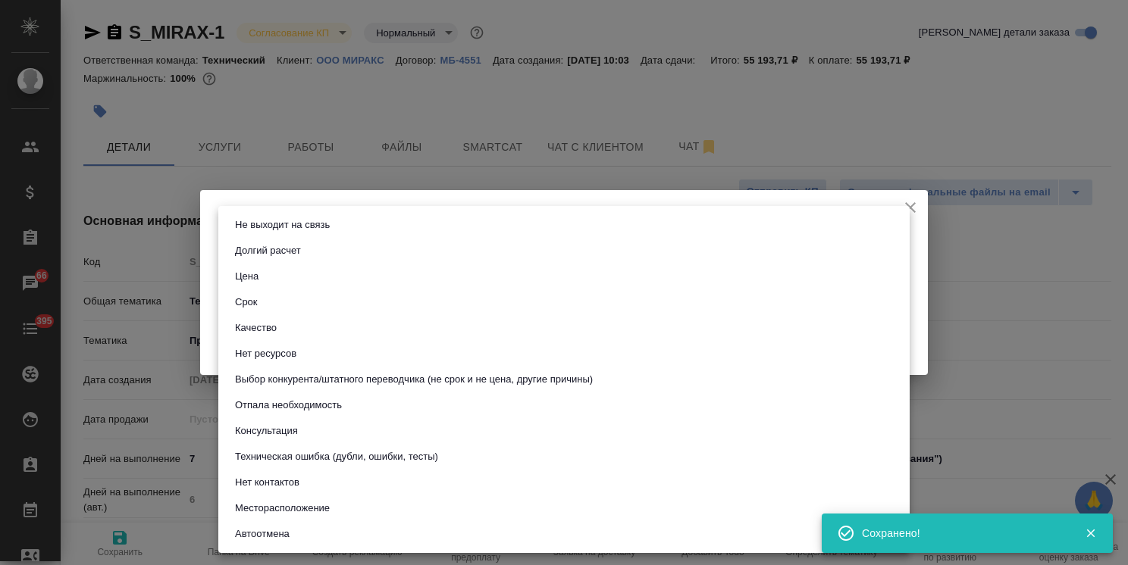
click at [268, 277] on li "Цена" at bounding box center [563, 277] width 691 height 26
type input "price"
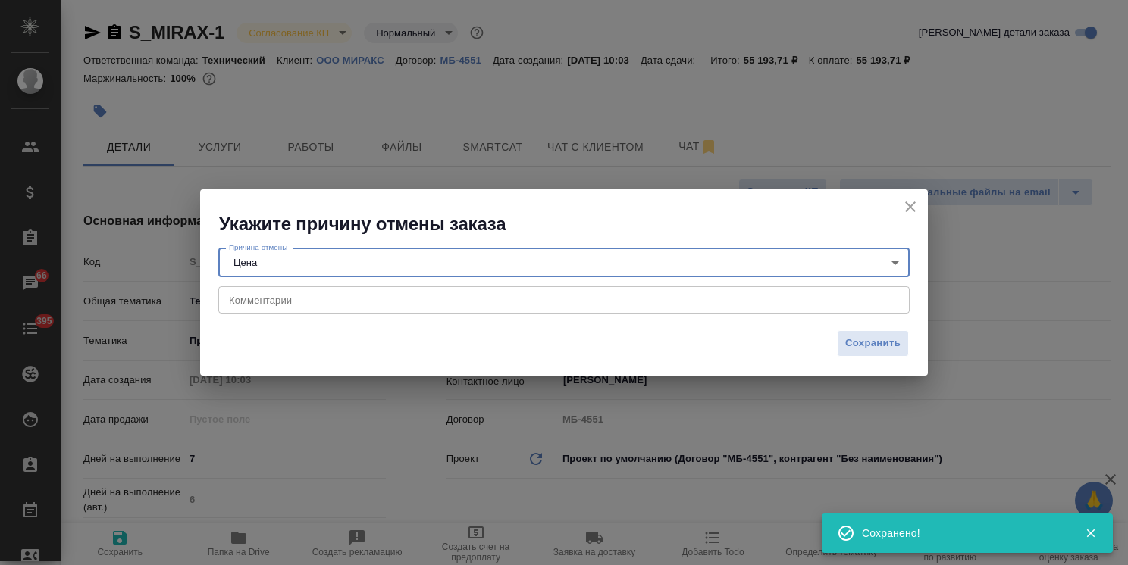
click at [280, 301] on textarea at bounding box center [564, 300] width 670 height 11
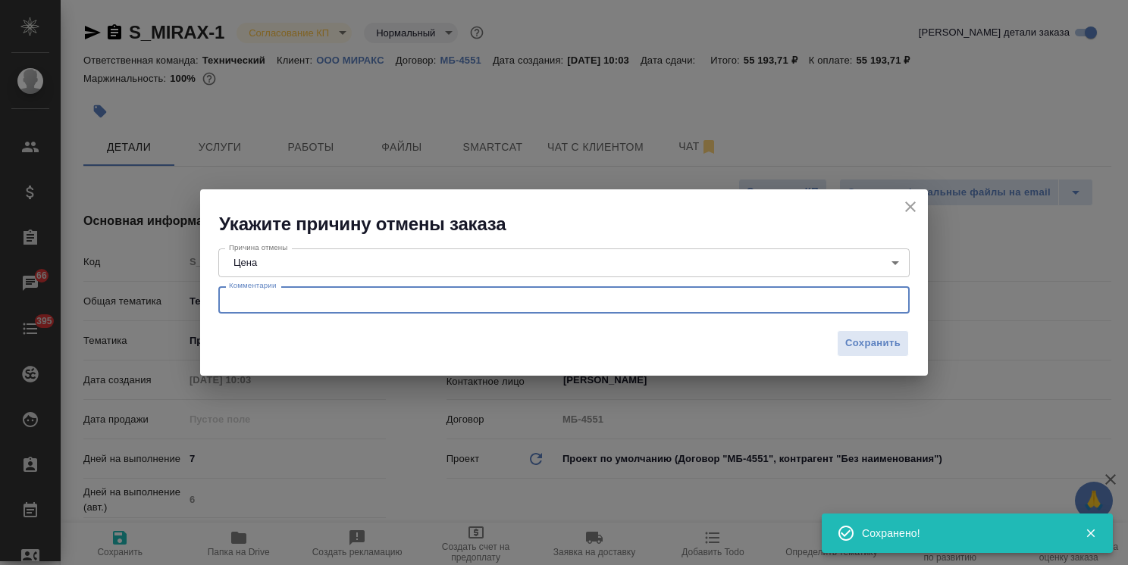
paste textarea "[PERSON_NAME], я получила ответ от заказчика, сижу в шоке: все, у кого они запр…"
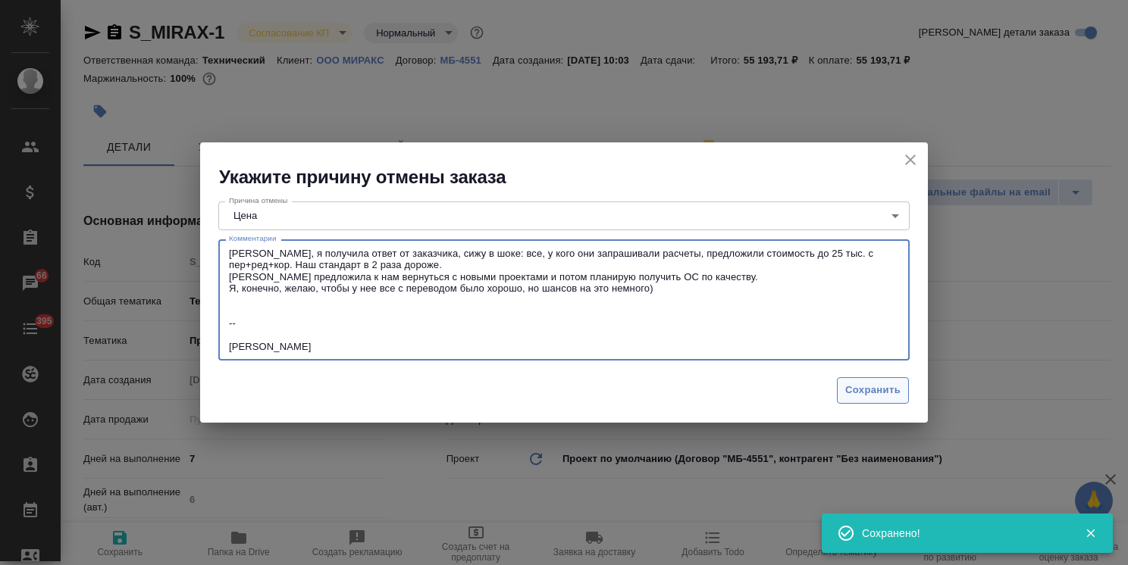
type textarea "[PERSON_NAME], я получила ответ от заказчика, сижу в шоке: все, у кого они запр…"
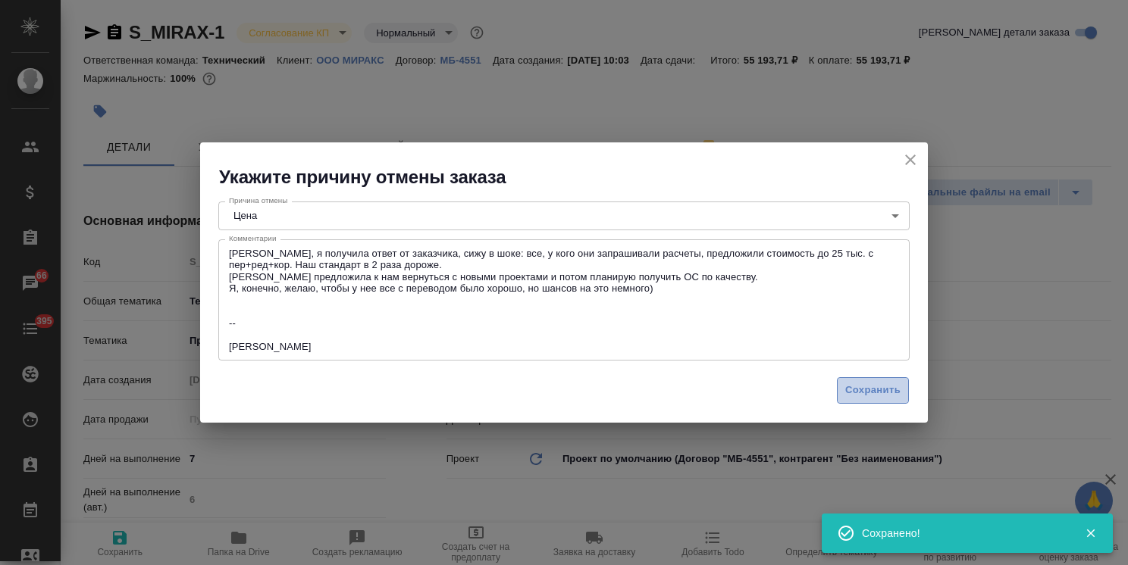
click at [856, 396] on span "Сохранить" at bounding box center [872, 390] width 55 height 17
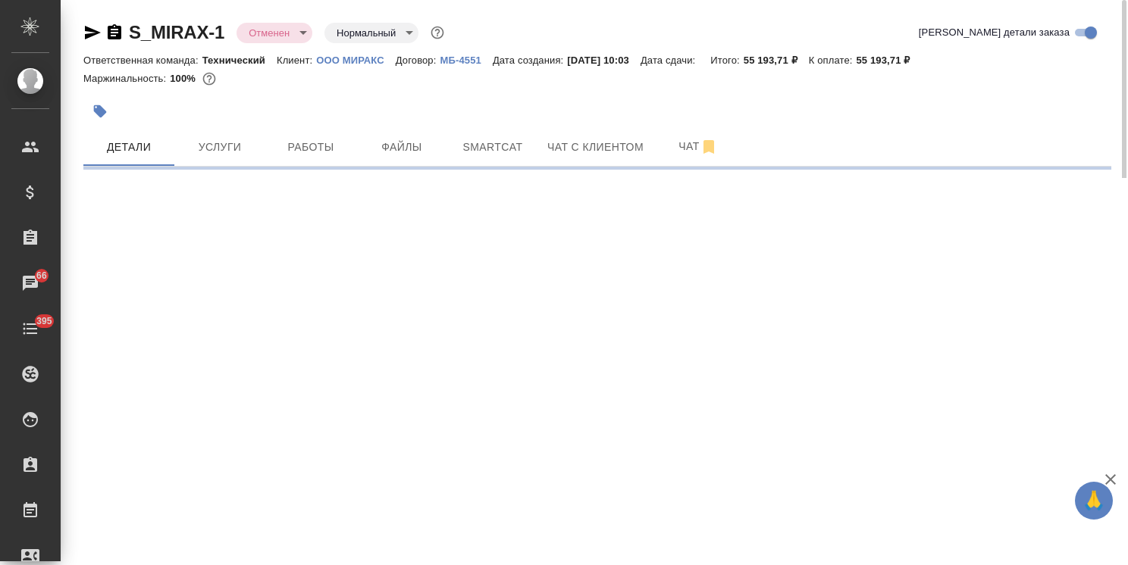
select select "RU"
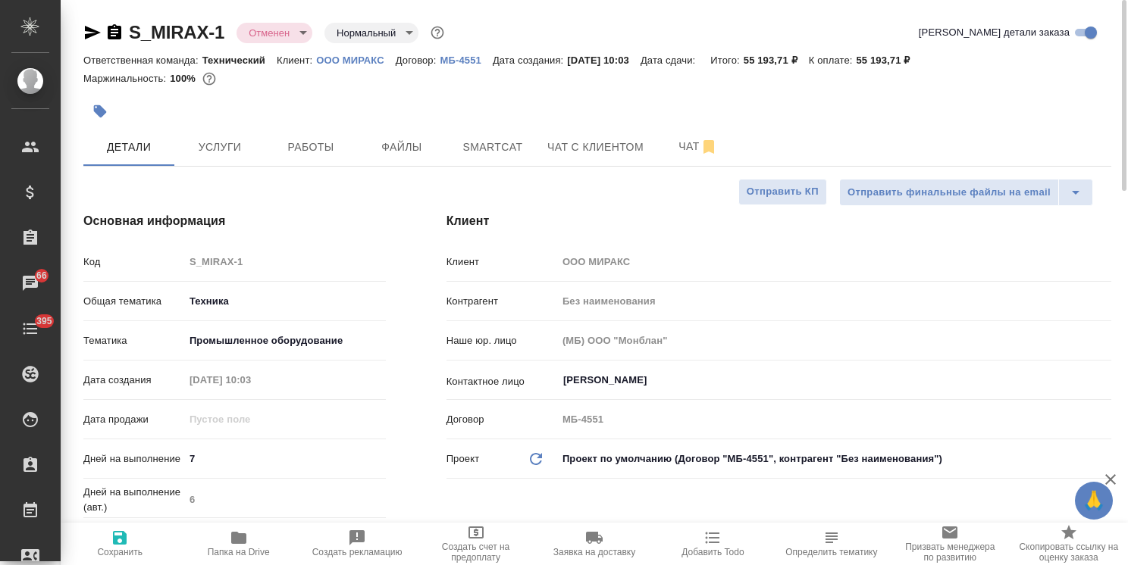
type textarea "x"
